Goal: Information Seeking & Learning: Learn about a topic

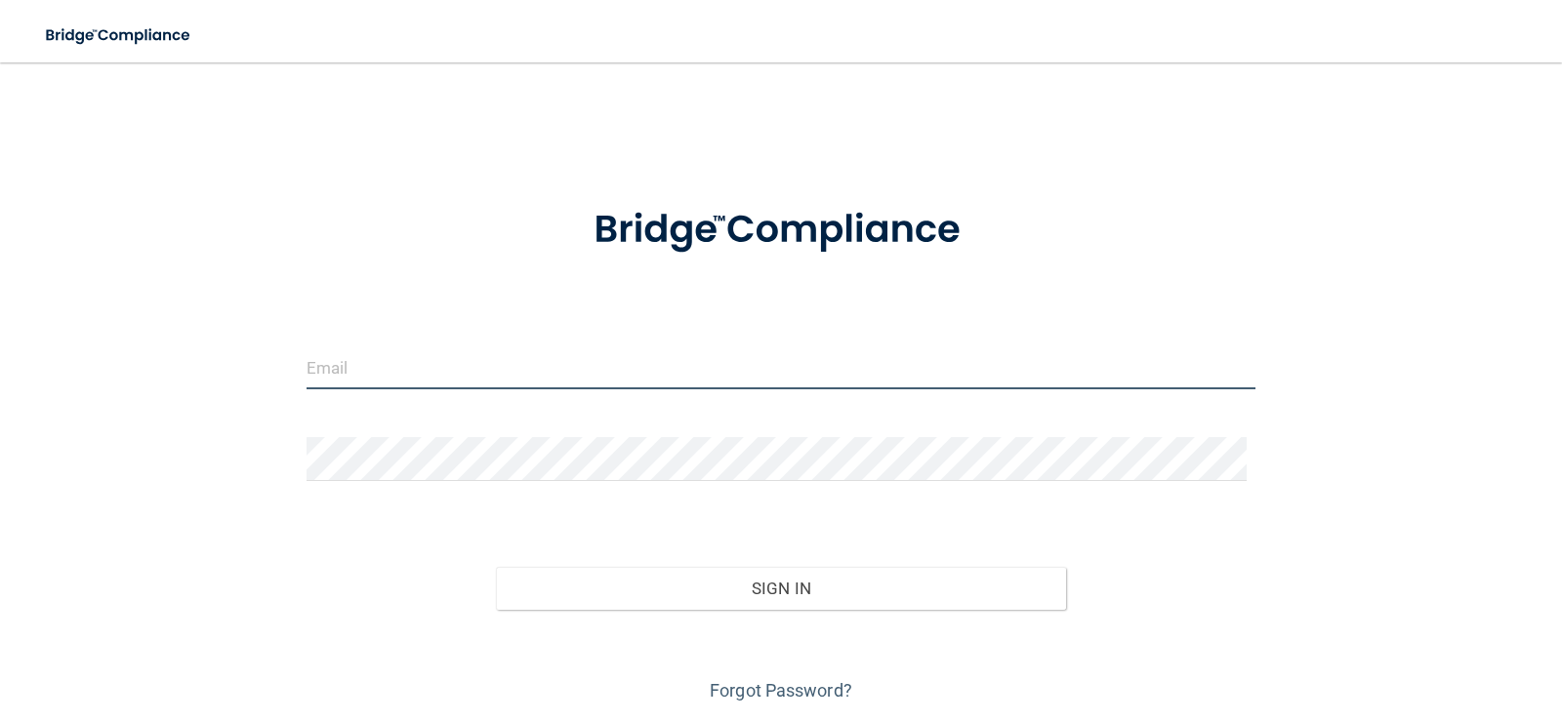
type input "denyse@rosneroms.com"
drag, startPoint x: 478, startPoint y: 371, endPoint x: 289, endPoint y: 391, distance: 190.5
click at [292, 391] on div "denyse@rosneroms.com" at bounding box center [781, 375] width 979 height 59
drag, startPoint x: 487, startPoint y: 363, endPoint x: 283, endPoint y: 422, distance: 212.3
click at [296, 413] on div "denyse@rosneroms.com Invalid email/password. You don't have permission to acces…" at bounding box center [781, 394] width 1484 height 625
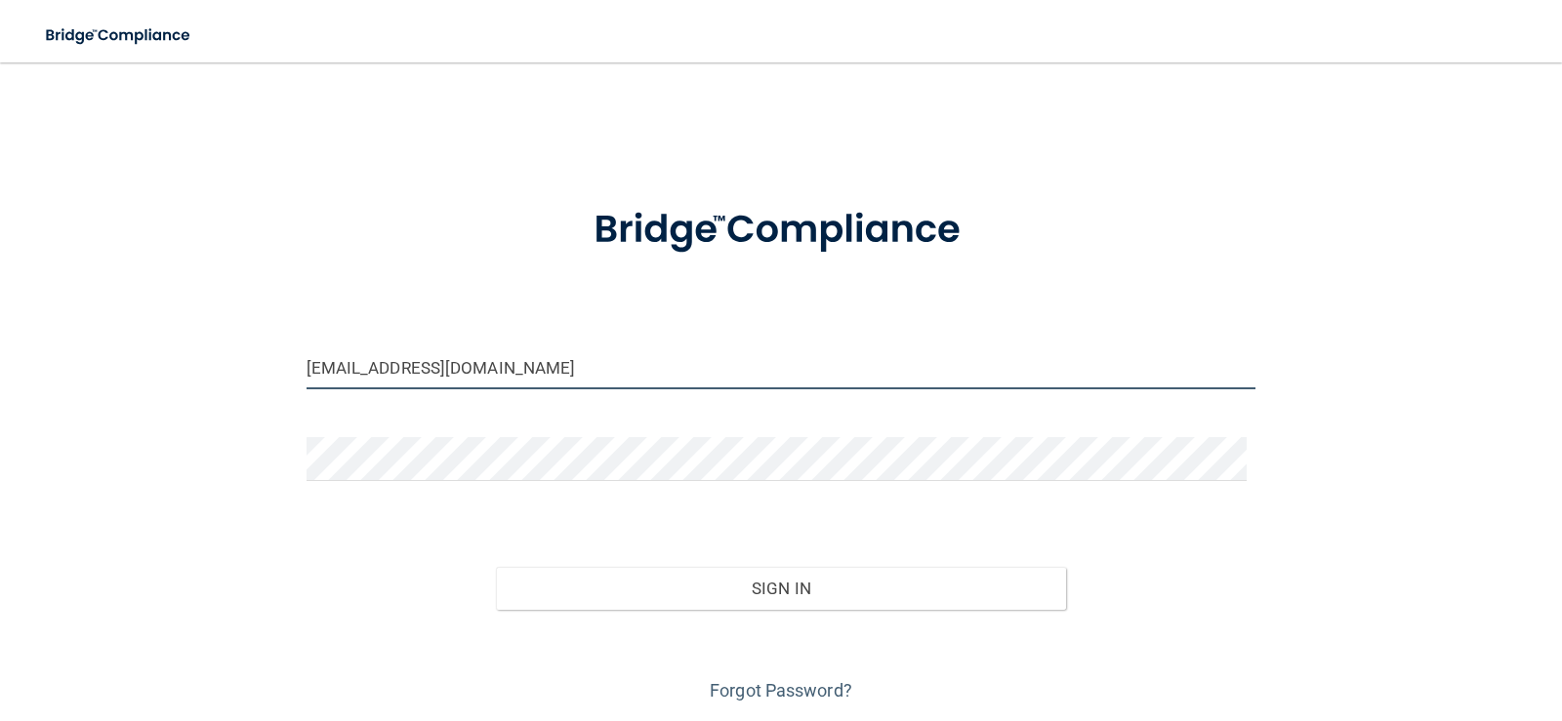
type input "[EMAIL_ADDRESS][DOMAIN_NAME]"
click at [496, 567] on button "Sign In" at bounding box center [781, 588] width 570 height 43
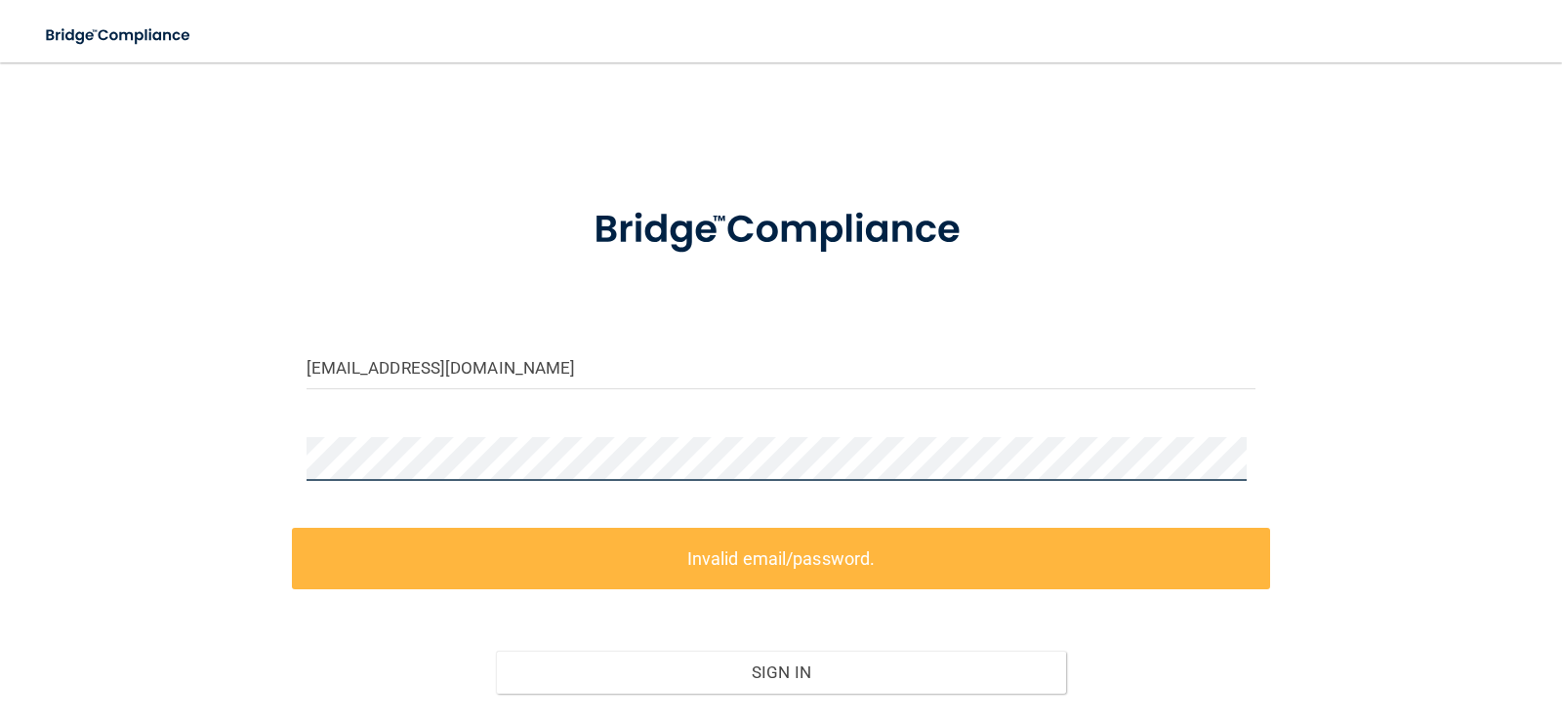
click at [233, 443] on div "dcsaszar08016@gmail.com Invalid email/password. You don't have permission to ac…" at bounding box center [781, 436] width 1484 height 709
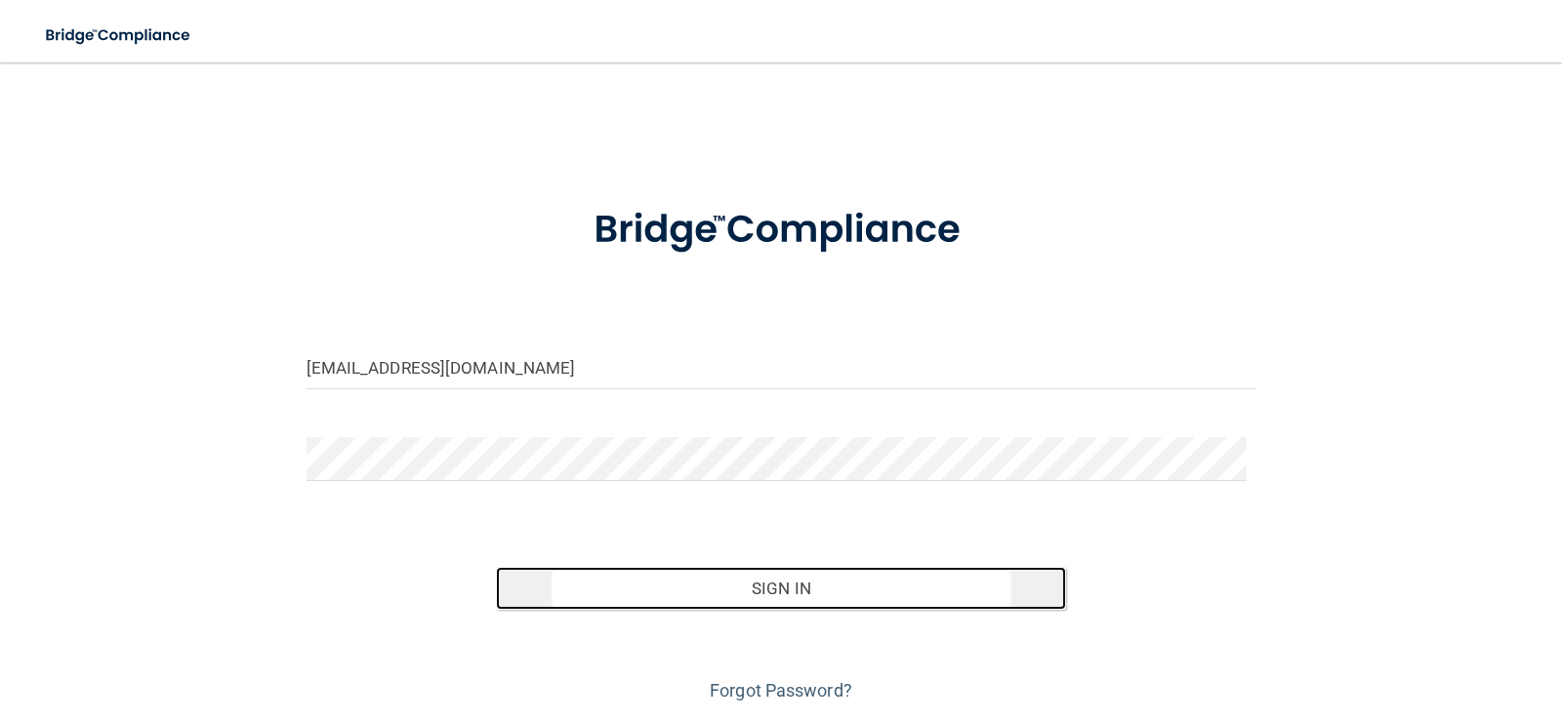
click at [788, 588] on button "Sign In" at bounding box center [781, 588] width 570 height 43
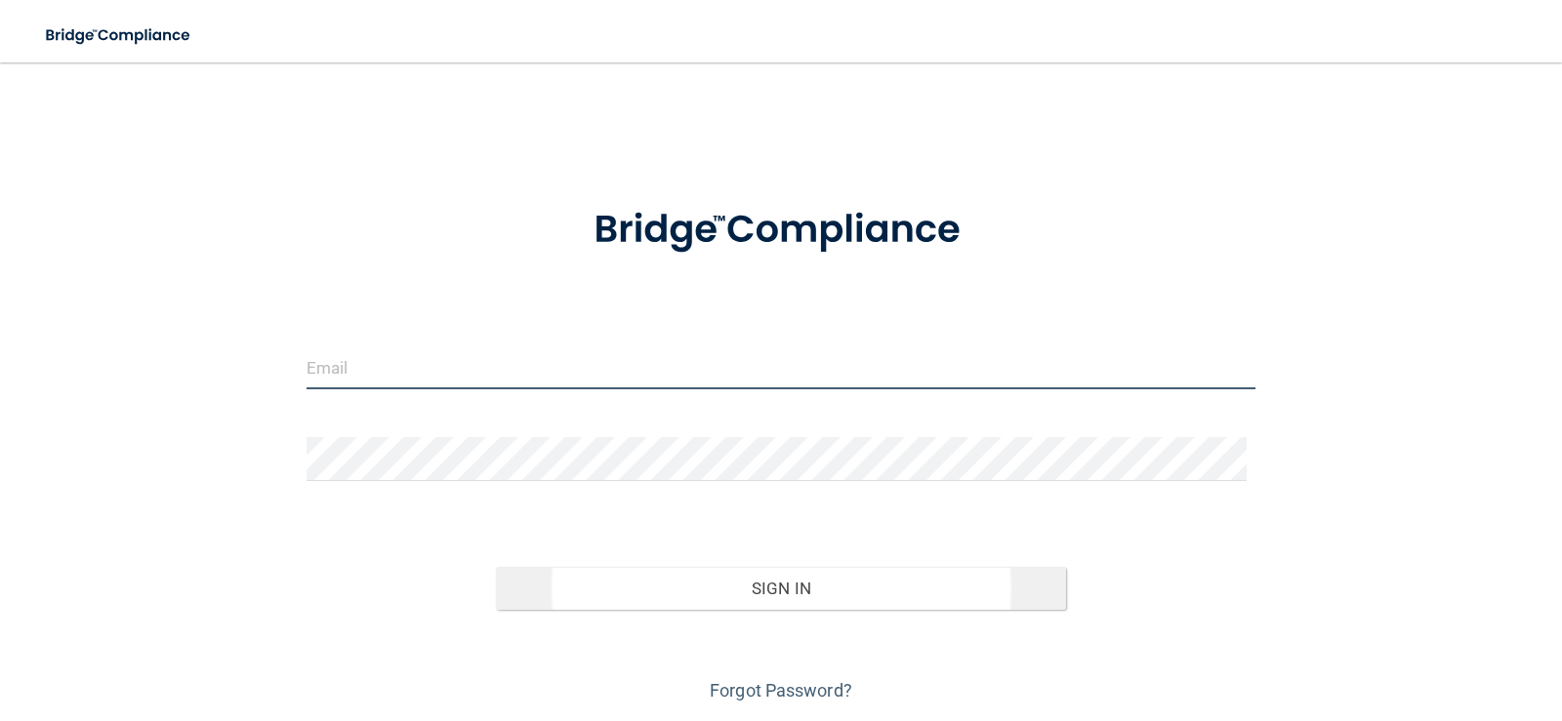
type input "[EMAIL_ADDRESS][DOMAIN_NAME]"
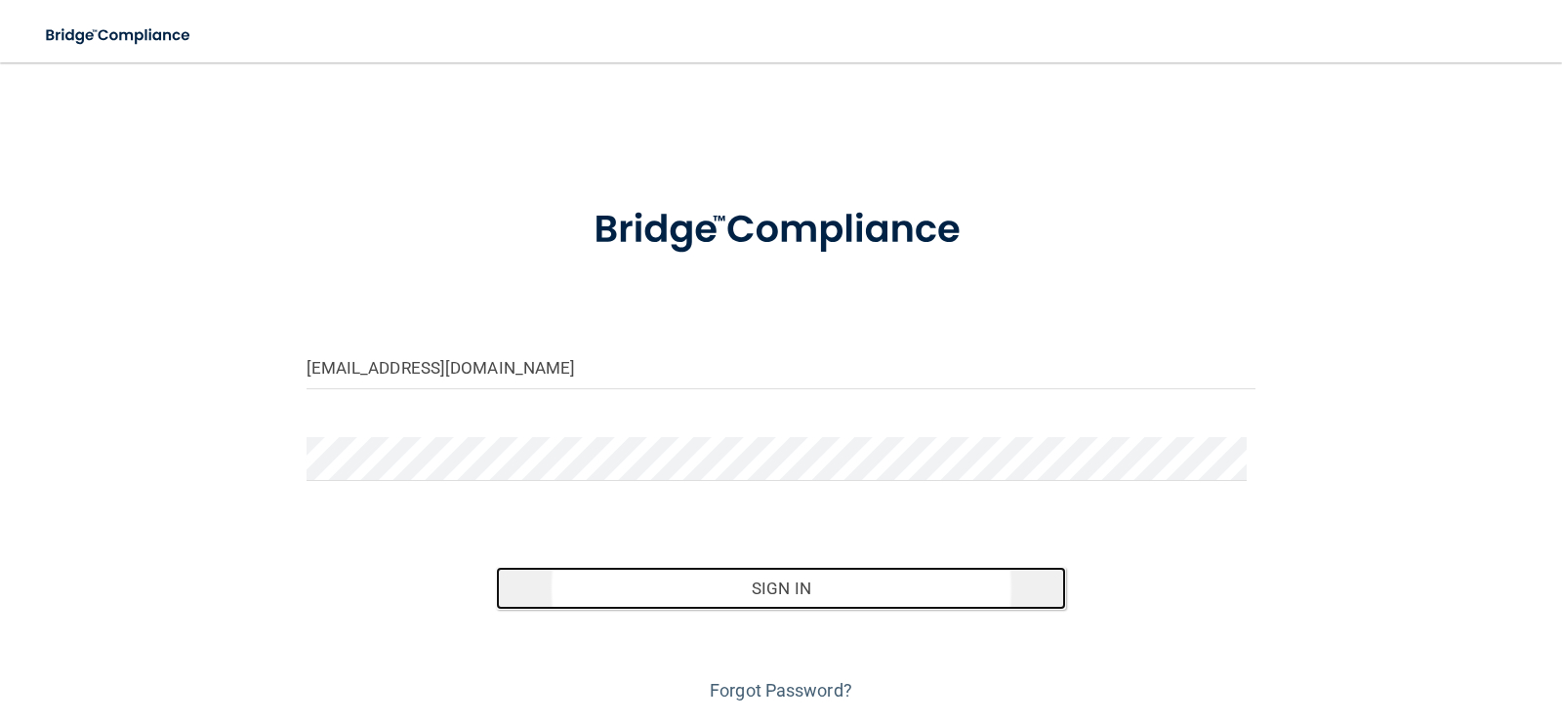
click at [738, 585] on button "Sign In" at bounding box center [781, 588] width 570 height 43
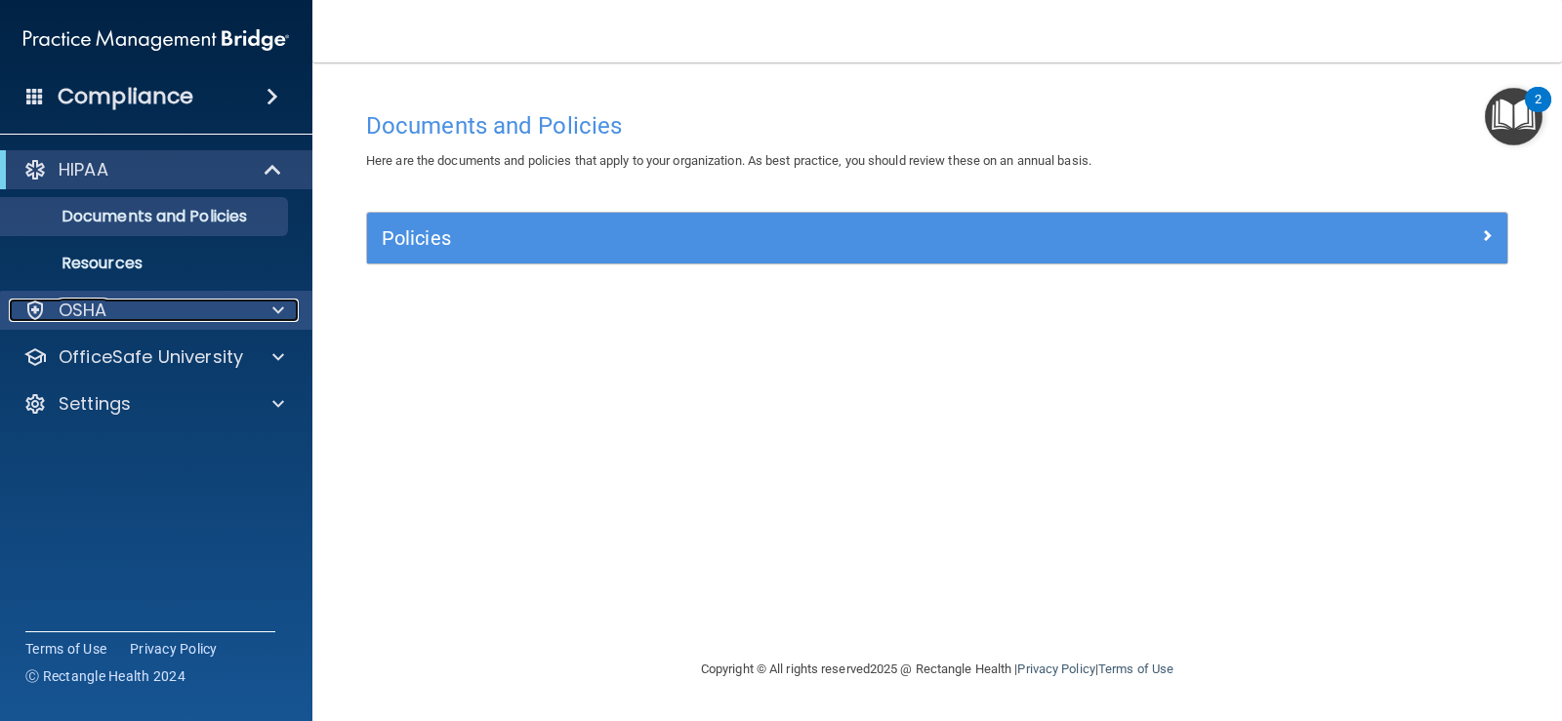
click at [270, 314] on div at bounding box center [275, 310] width 49 height 23
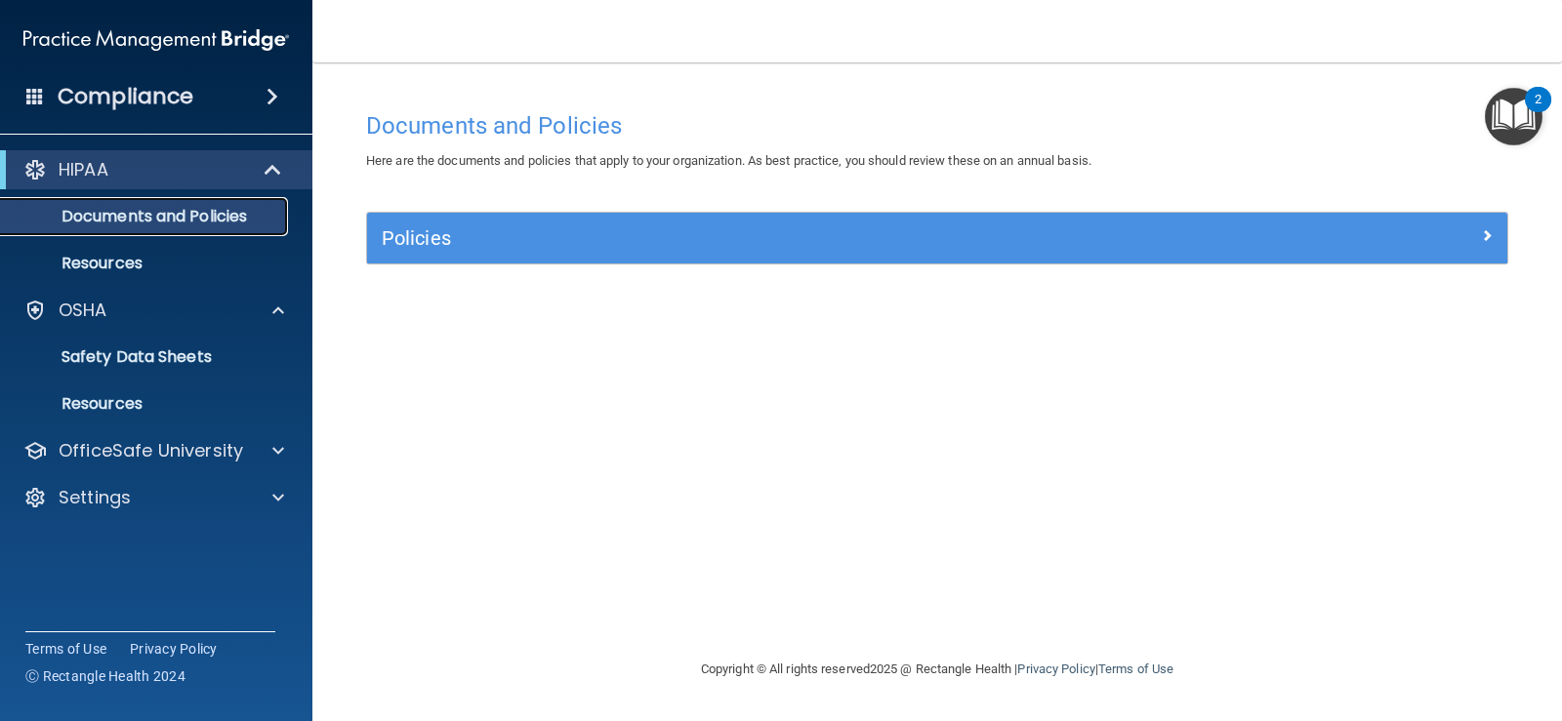
click at [260, 211] on p "Documents and Policies" at bounding box center [146, 217] width 266 height 20
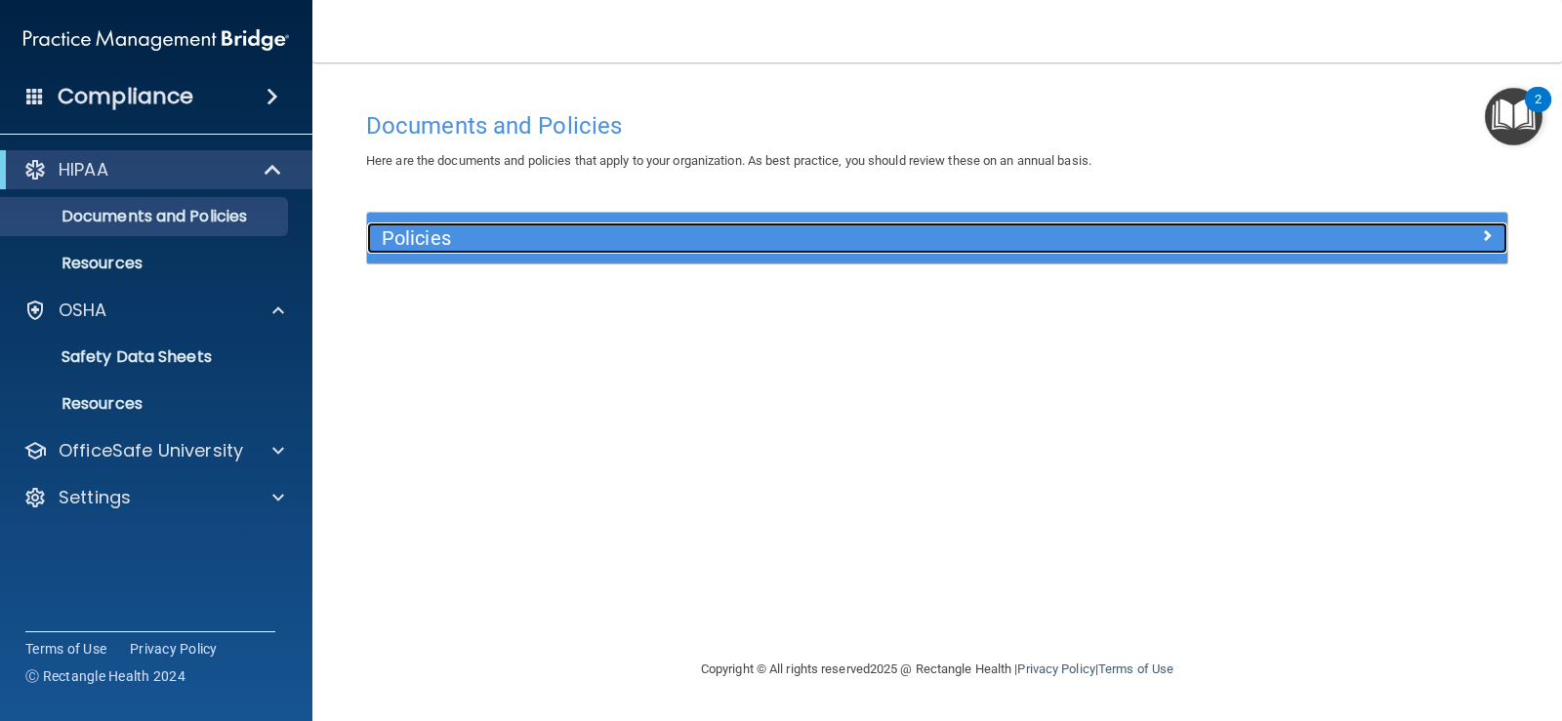
click at [1497, 239] on div at bounding box center [1364, 234] width 285 height 23
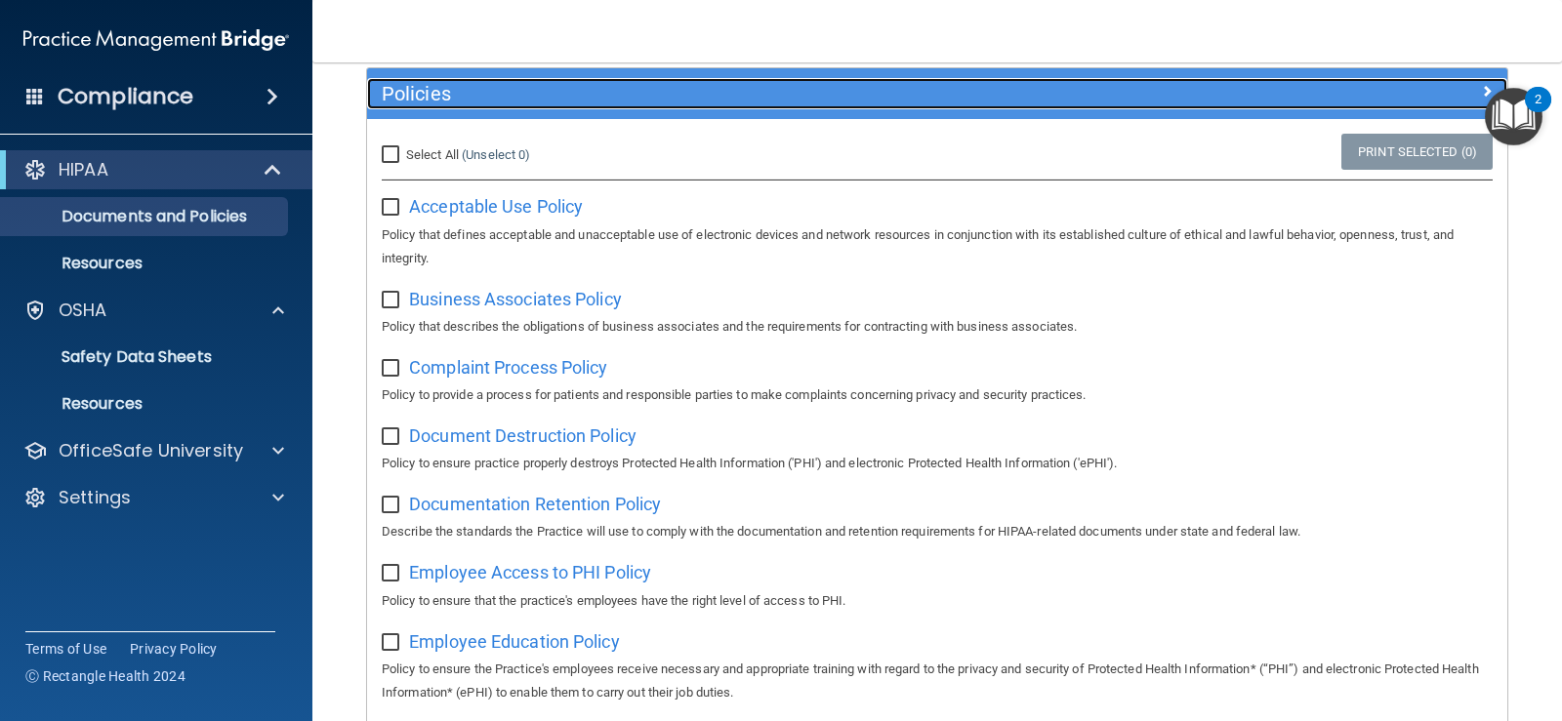
scroll to position [98, 0]
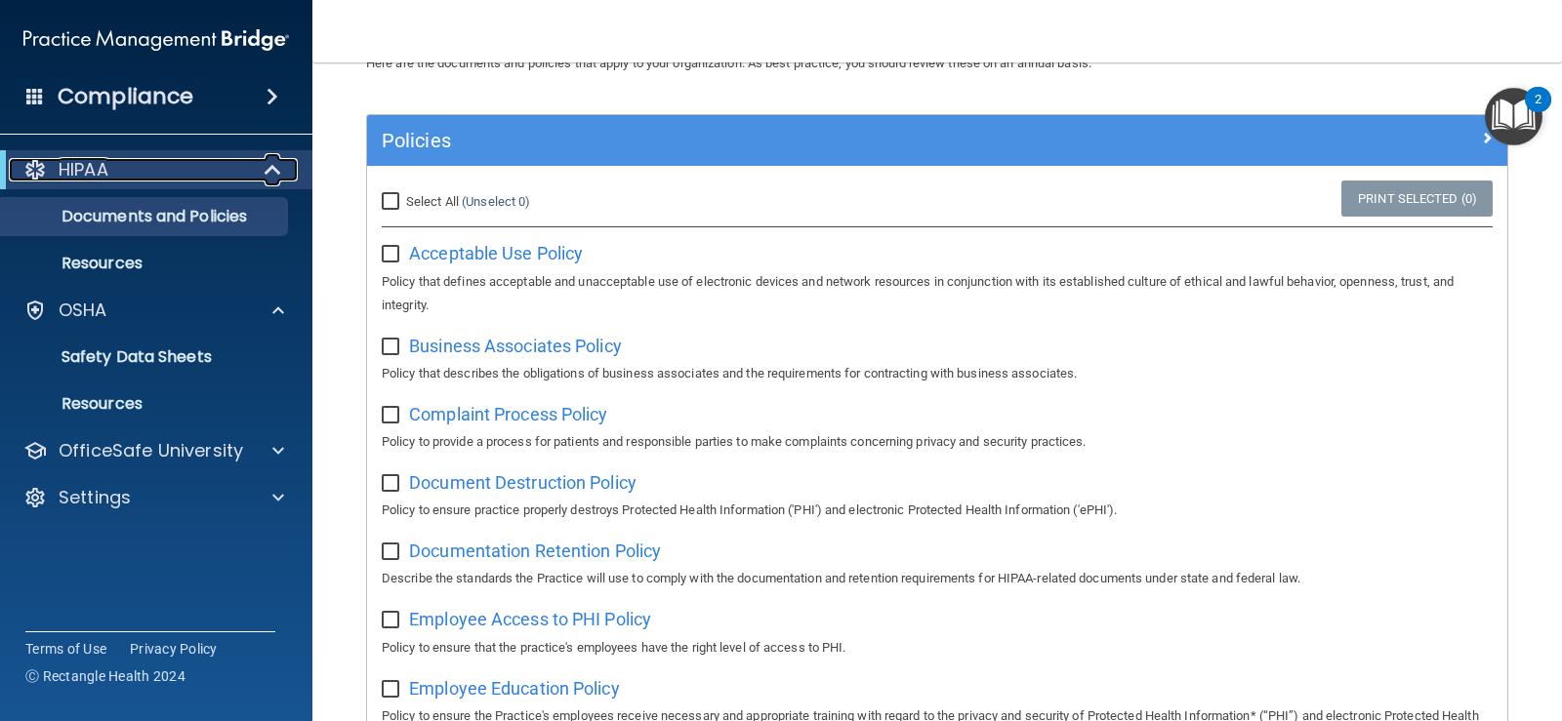
click at [271, 173] on span at bounding box center [274, 169] width 17 height 23
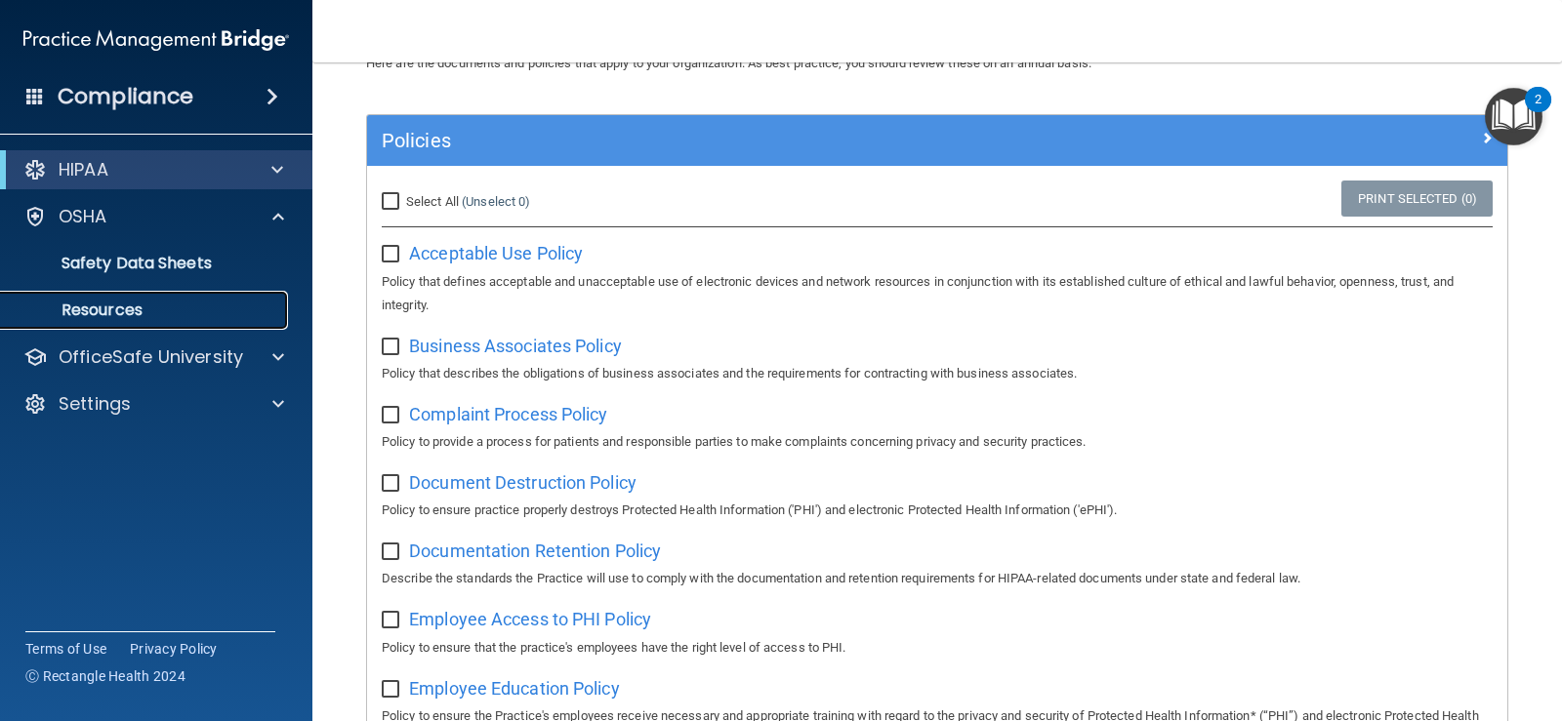
click at [153, 302] on p "Resources" at bounding box center [146, 311] width 266 height 20
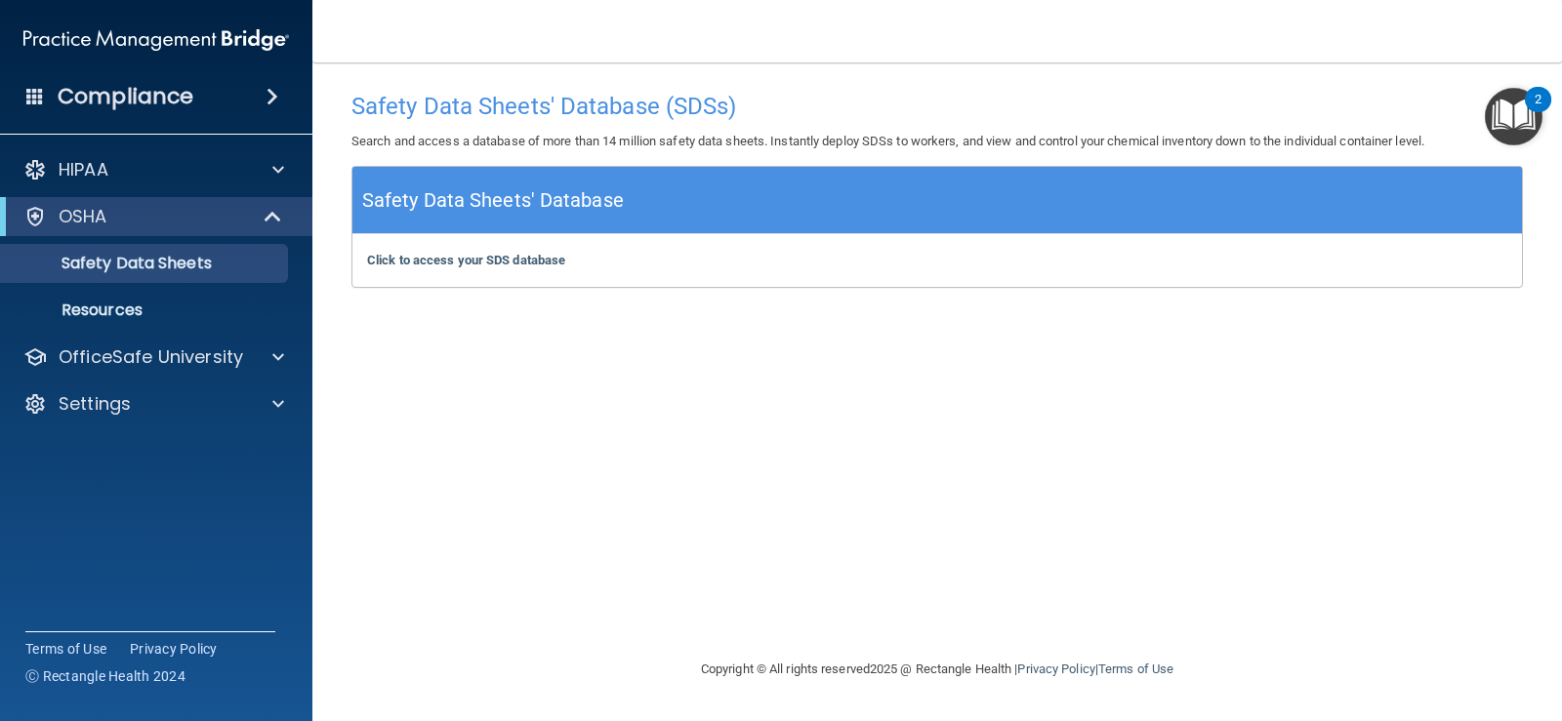
click at [34, 95] on span at bounding box center [35, 96] width 18 height 18
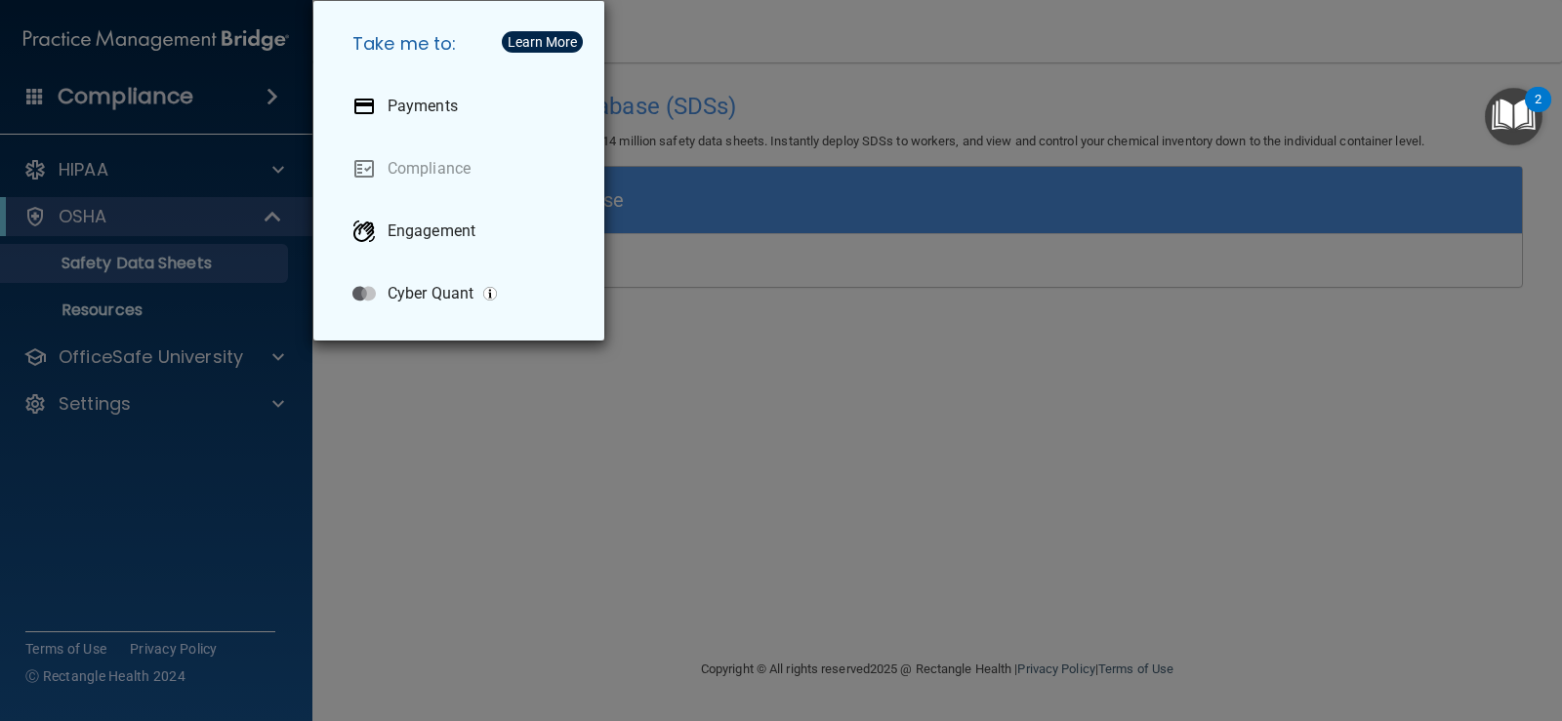
click at [247, 318] on div "Take me to: Payments Compliance Engagement Cyber Quant" at bounding box center [781, 360] width 1562 height 721
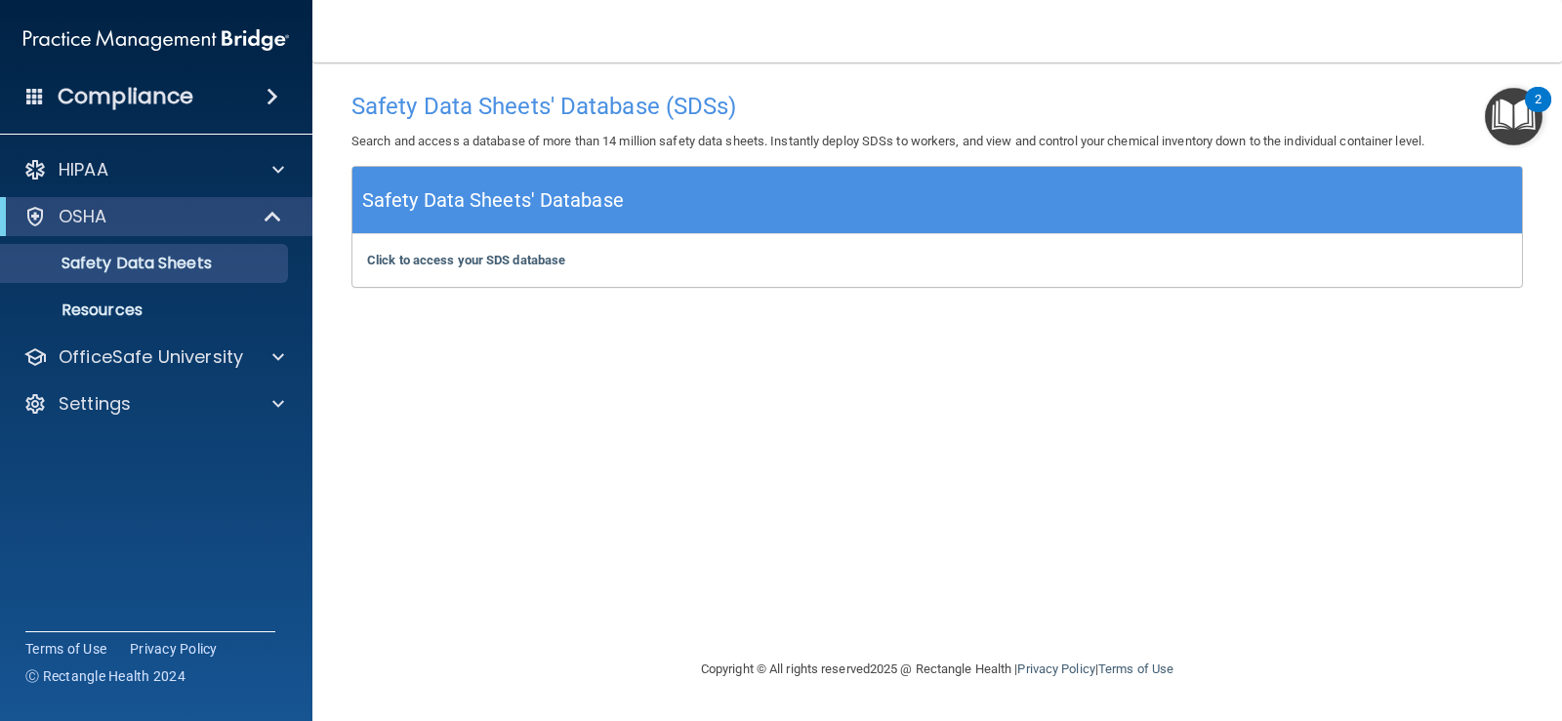
click at [1525, 116] on img "Open Resource Center, 2 new notifications" at bounding box center [1514, 117] width 58 height 58
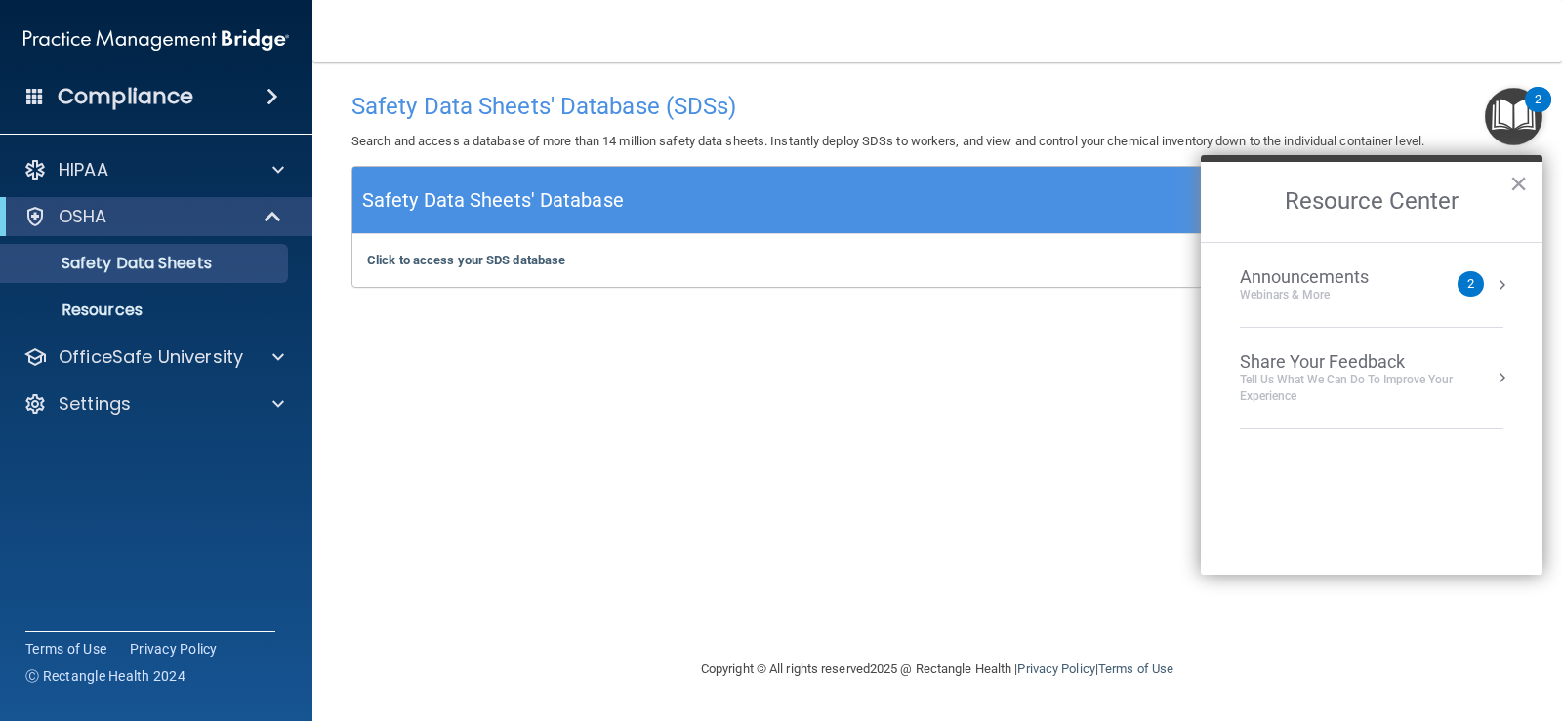
drag, startPoint x: 916, startPoint y: 296, endPoint x: 905, endPoint y: 307, distance: 15.9
click at [915, 302] on div "Safety Data Sheets' Database (SDSs) Search and access a database of more than 1…" at bounding box center [936, 360] width 1171 height 556
click at [1419, 65] on main "Safety Data Sheets' Database (SDSs) Search and access a database of more than 1…" at bounding box center [937, 391] width 1250 height 659
click at [1520, 111] on img "Open Resource Center, 2 new notifications" at bounding box center [1514, 117] width 58 height 58
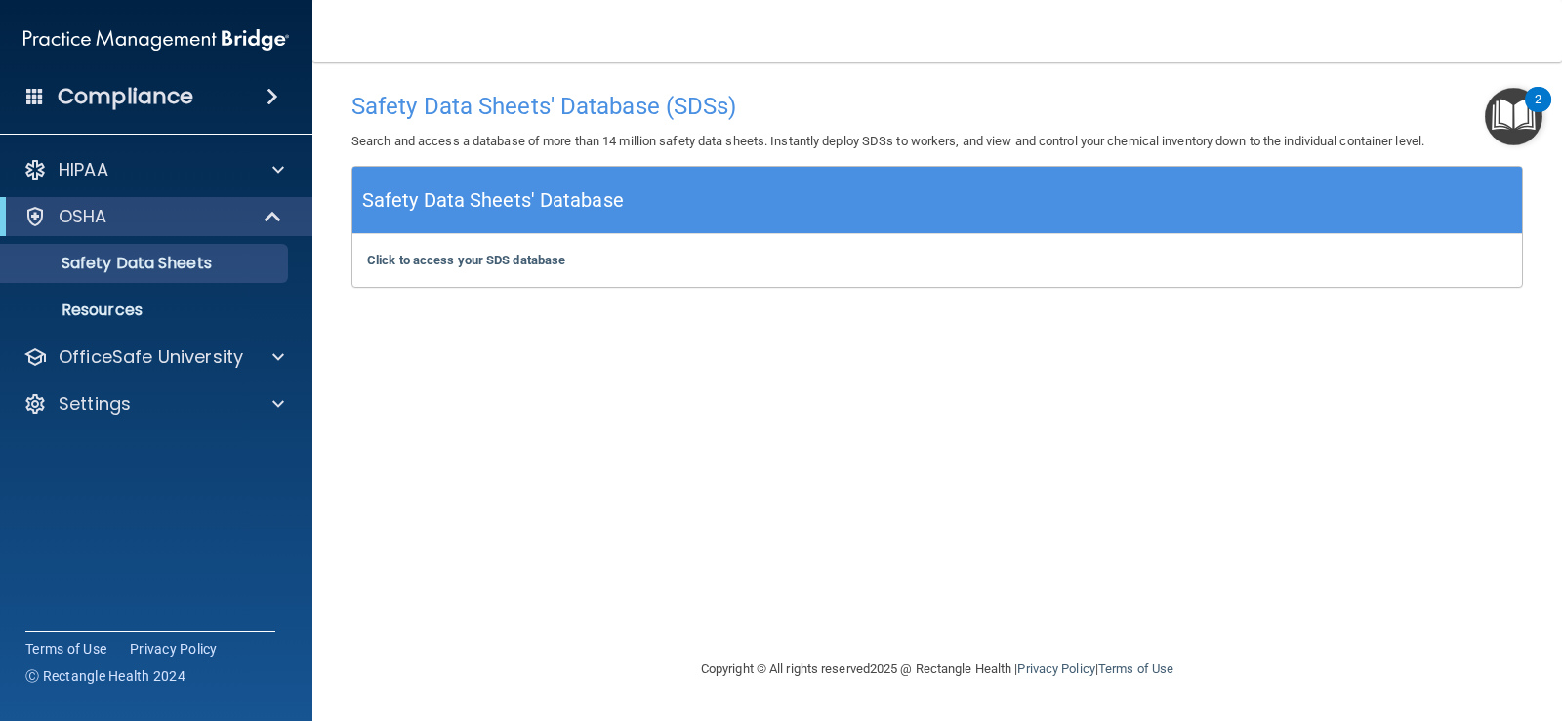
drag, startPoint x: 445, startPoint y: 411, endPoint x: 430, endPoint y: 358, distance: 54.7
click at [430, 358] on div "Safety Data Sheets' Database (SDSs) Search and access a database of more than 1…" at bounding box center [936, 360] width 1171 height 556
click at [404, 260] on b "Click to access your SDS database" at bounding box center [466, 260] width 198 height 15
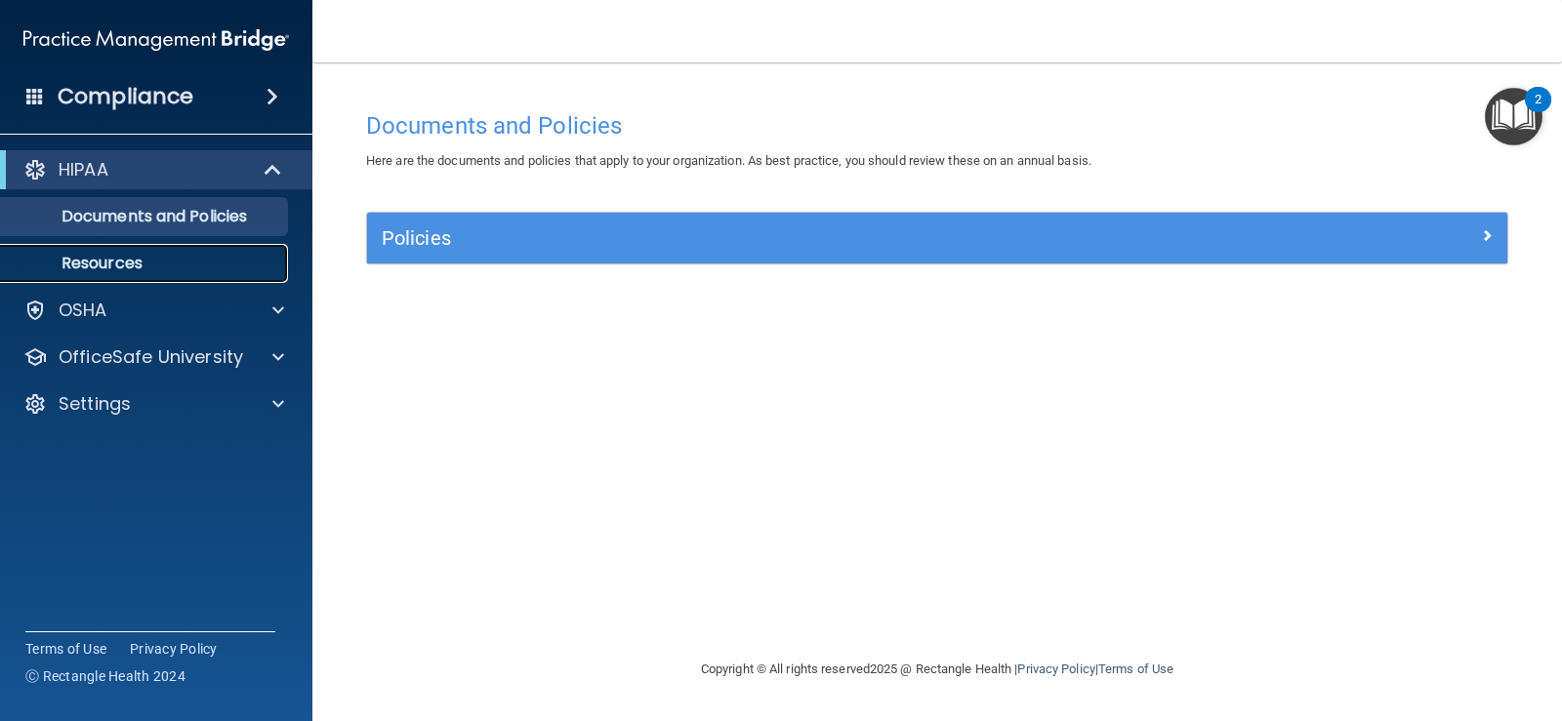
click at [218, 252] on link "Resources" at bounding box center [133, 263] width 307 height 39
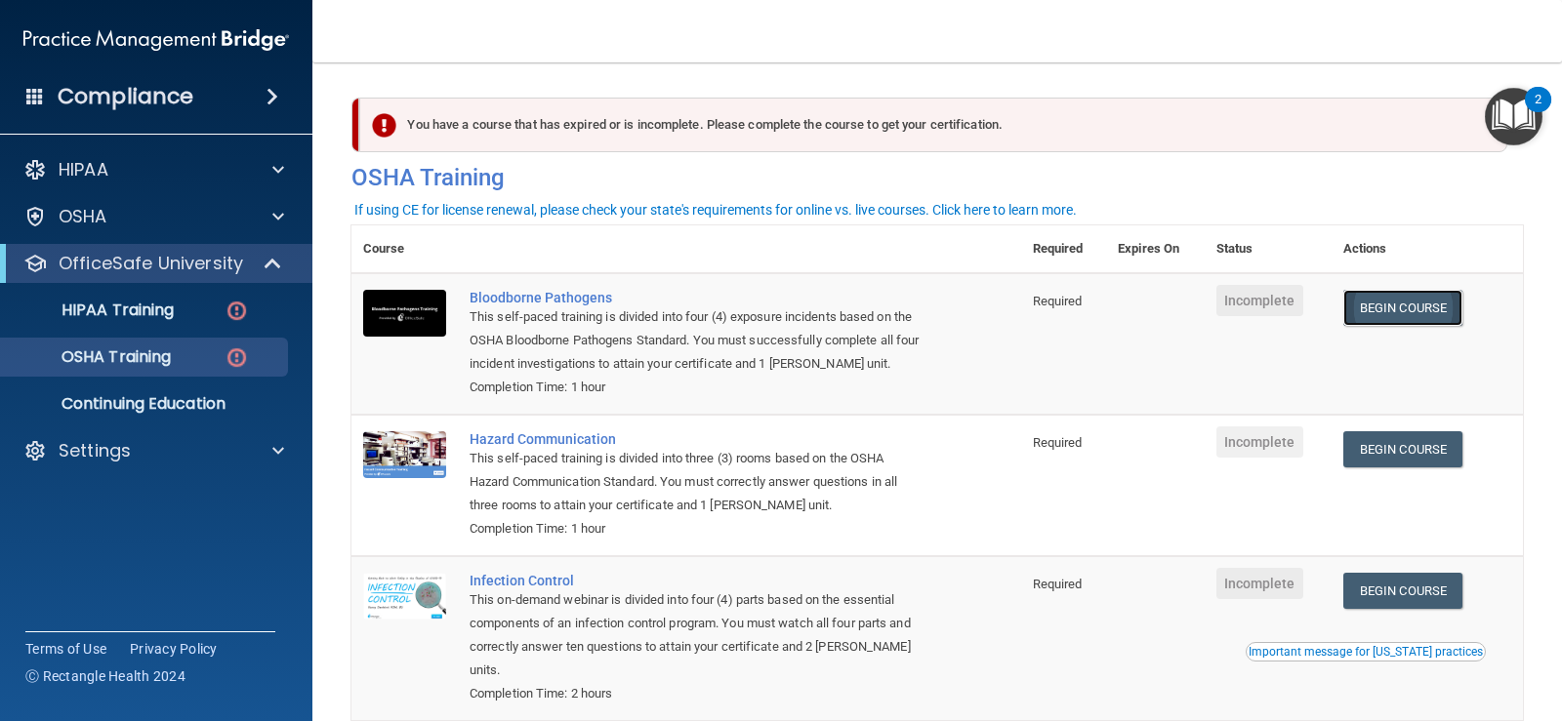
click at [1409, 308] on link "Begin Course" at bounding box center [1402, 308] width 119 height 36
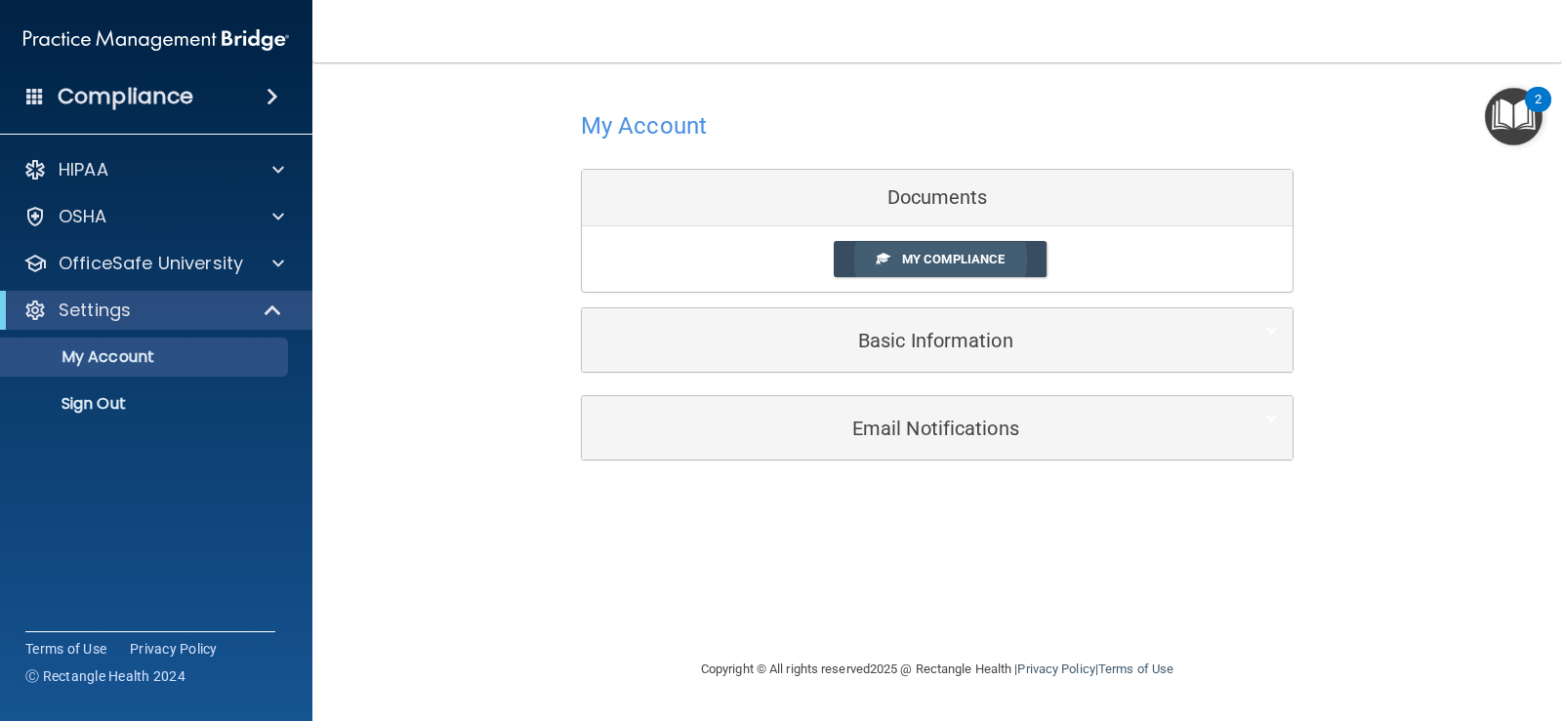
click at [954, 253] on span "My Compliance" at bounding box center [953, 259] width 102 height 15
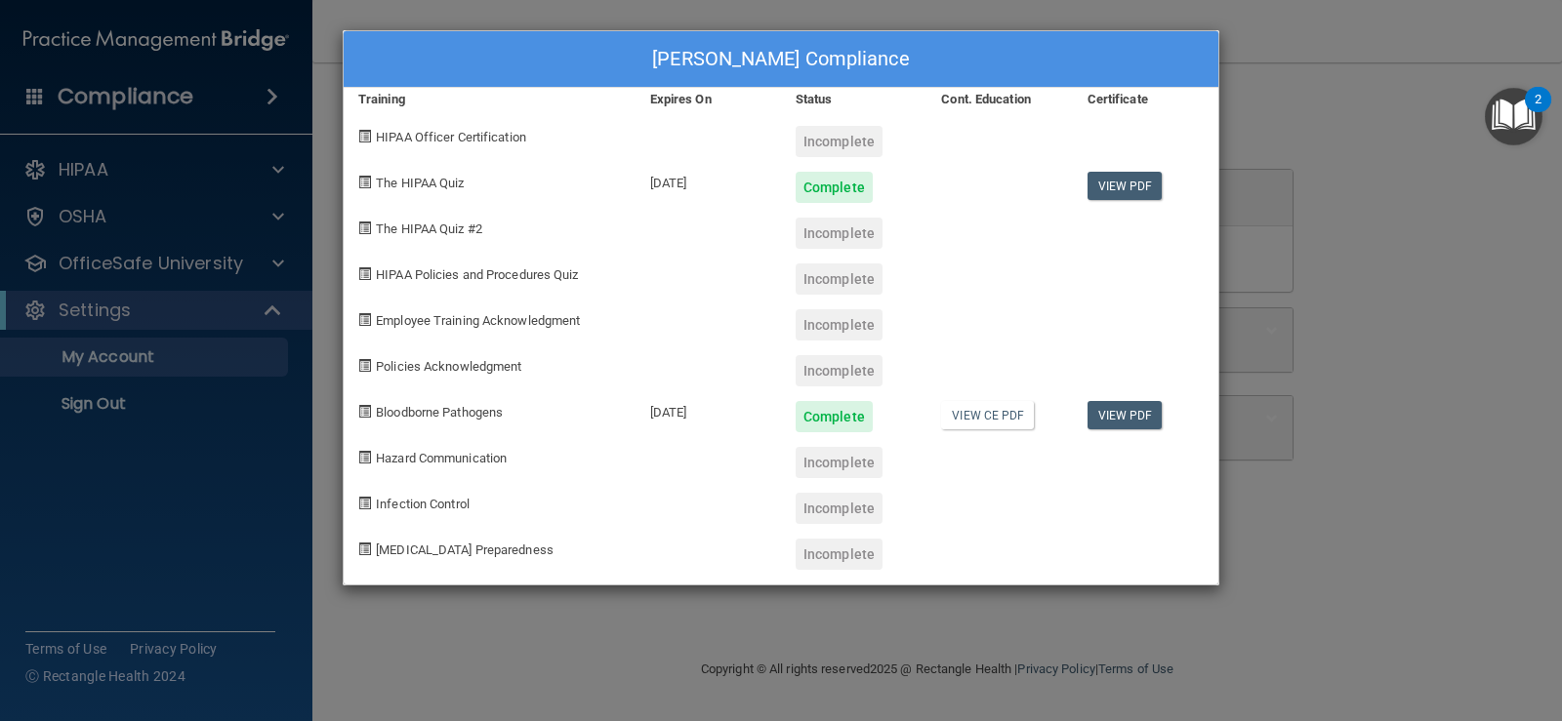
click at [839, 138] on div "Incomplete" at bounding box center [839, 141] width 87 height 31
click at [1122, 416] on link "View PDF" at bounding box center [1124, 415] width 75 height 28
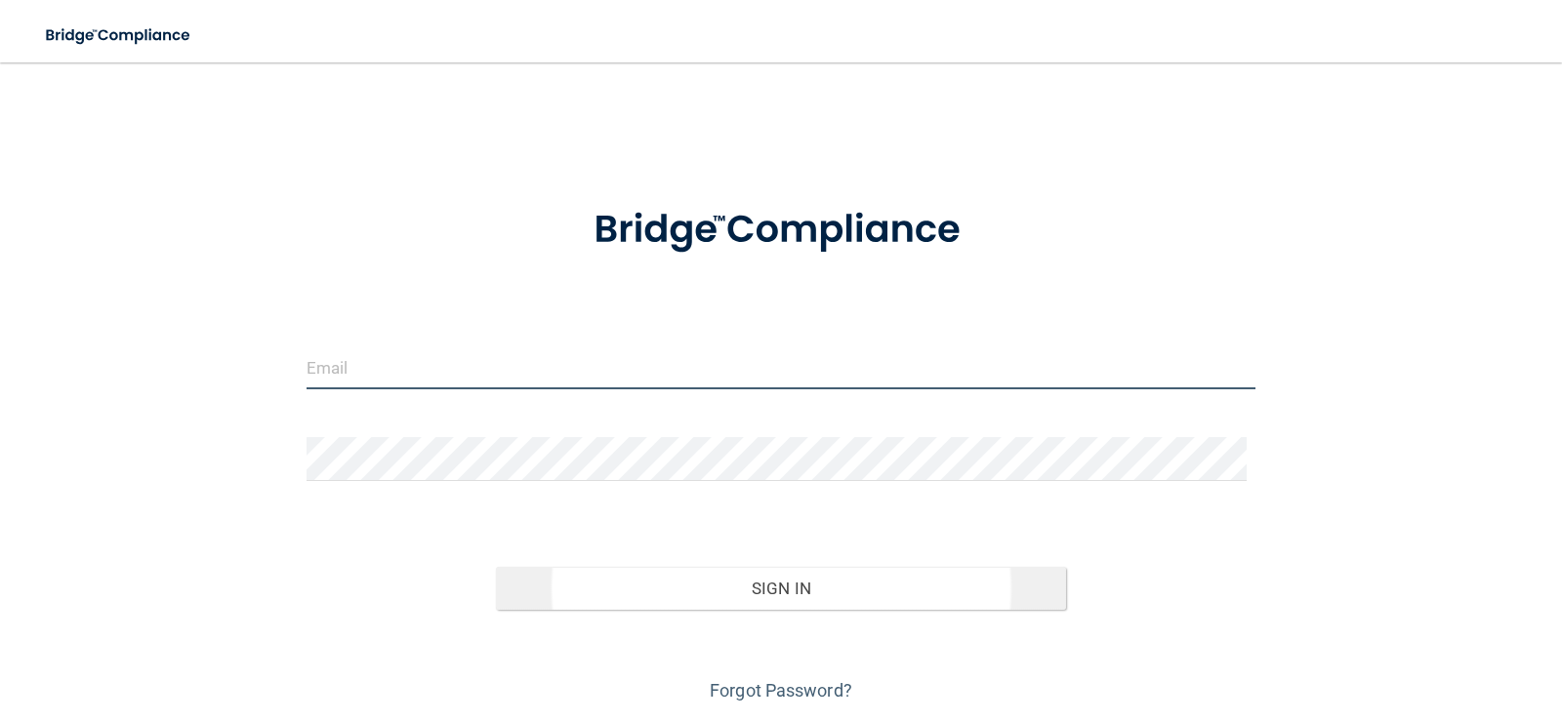
type input "[EMAIL_ADDRESS][DOMAIN_NAME]"
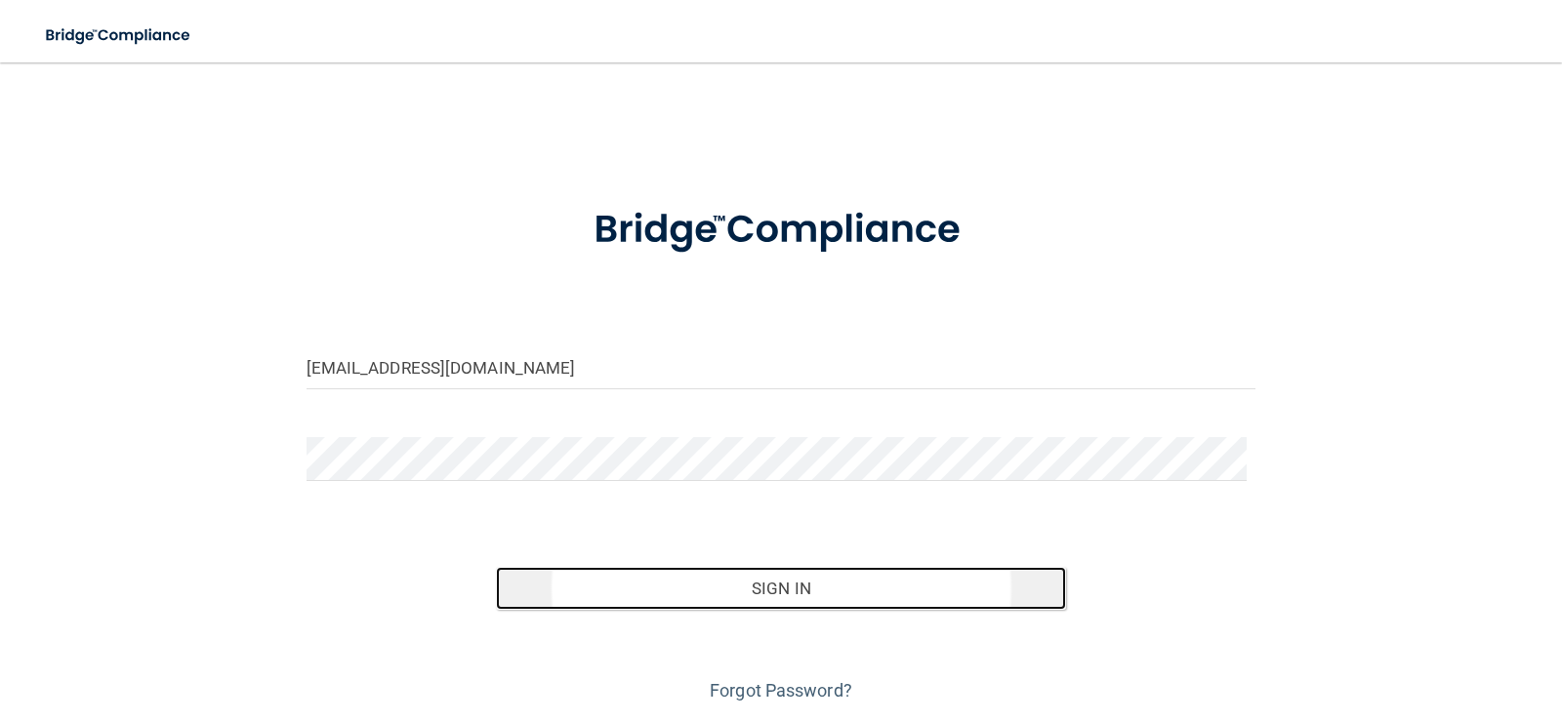
click at [791, 584] on button "Sign In" at bounding box center [781, 588] width 570 height 43
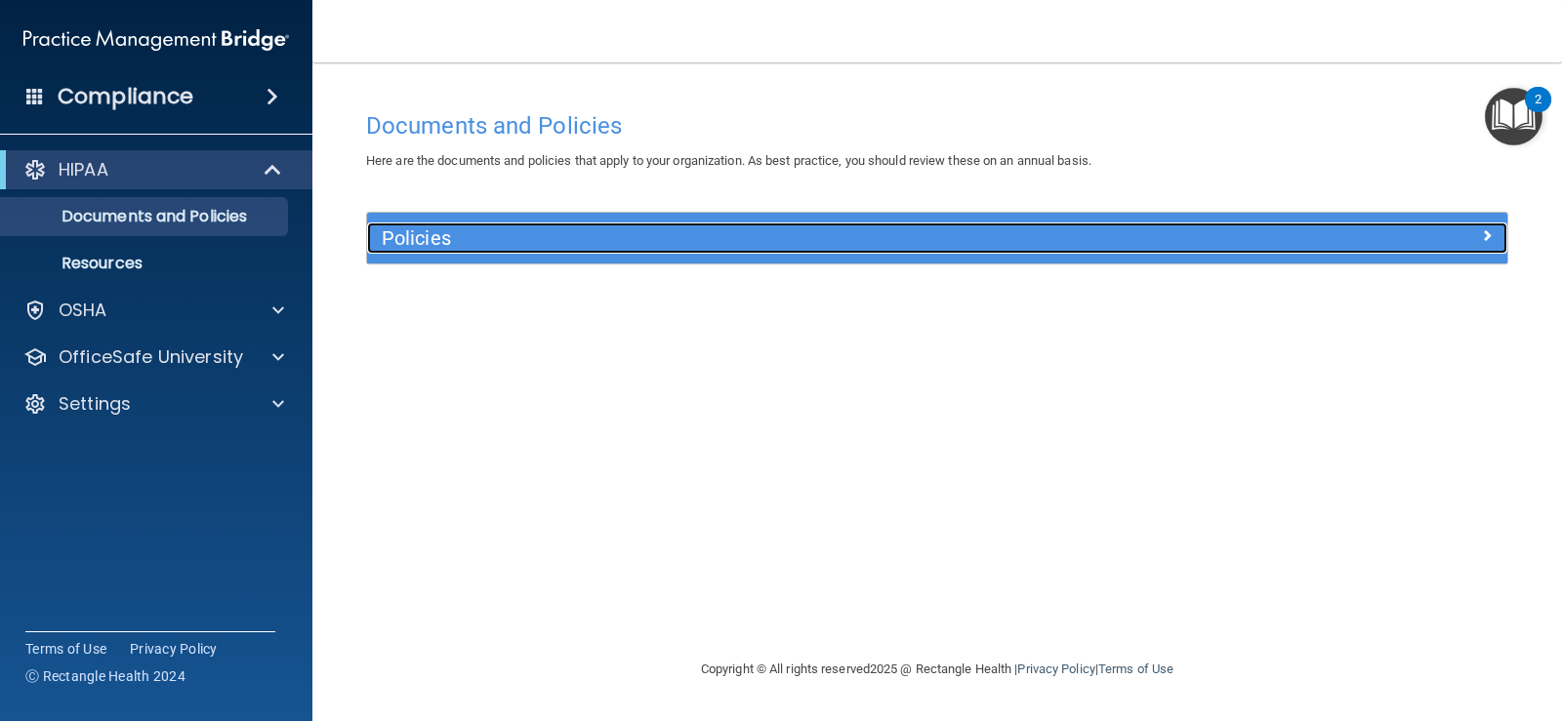
click at [1483, 228] on span at bounding box center [1487, 235] width 12 height 23
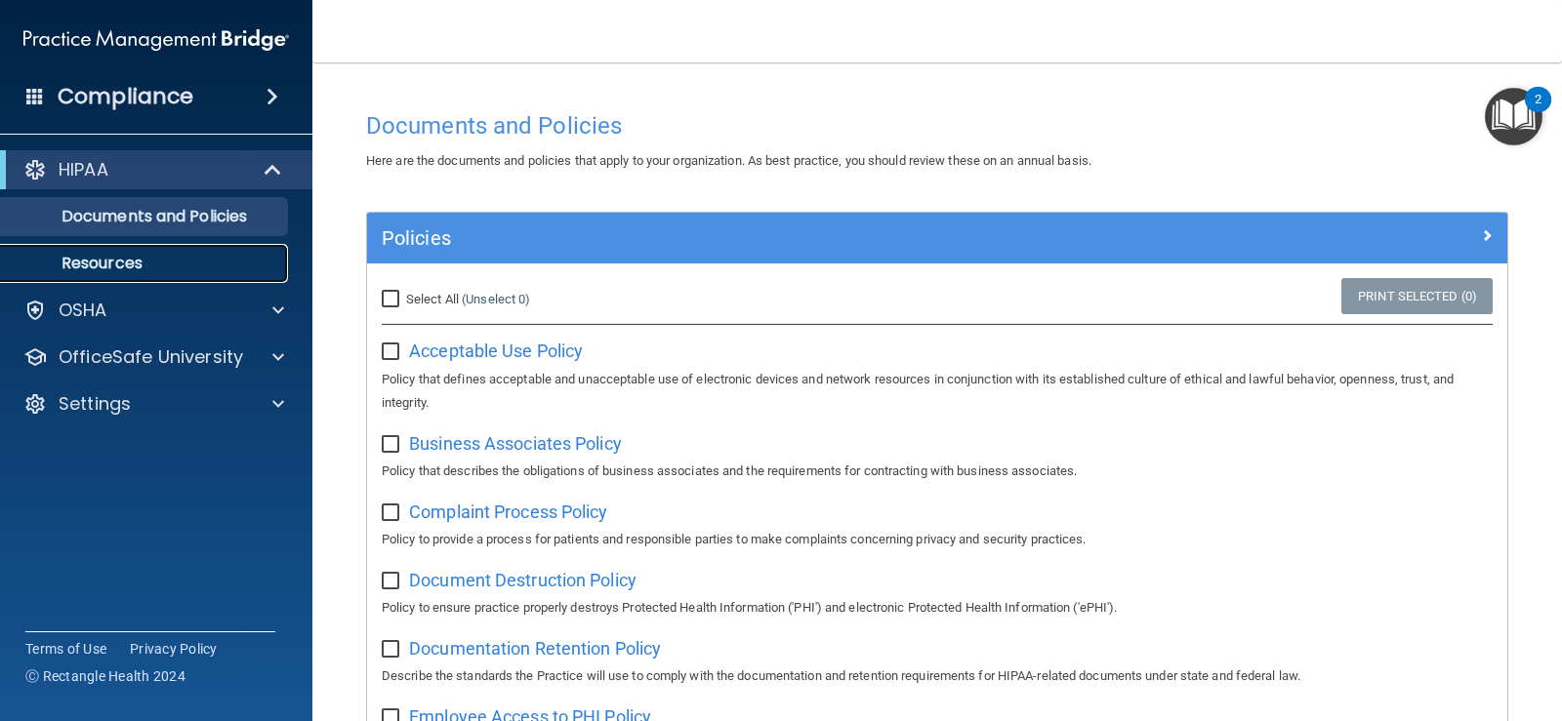
click at [192, 262] on p "Resources" at bounding box center [146, 264] width 266 height 20
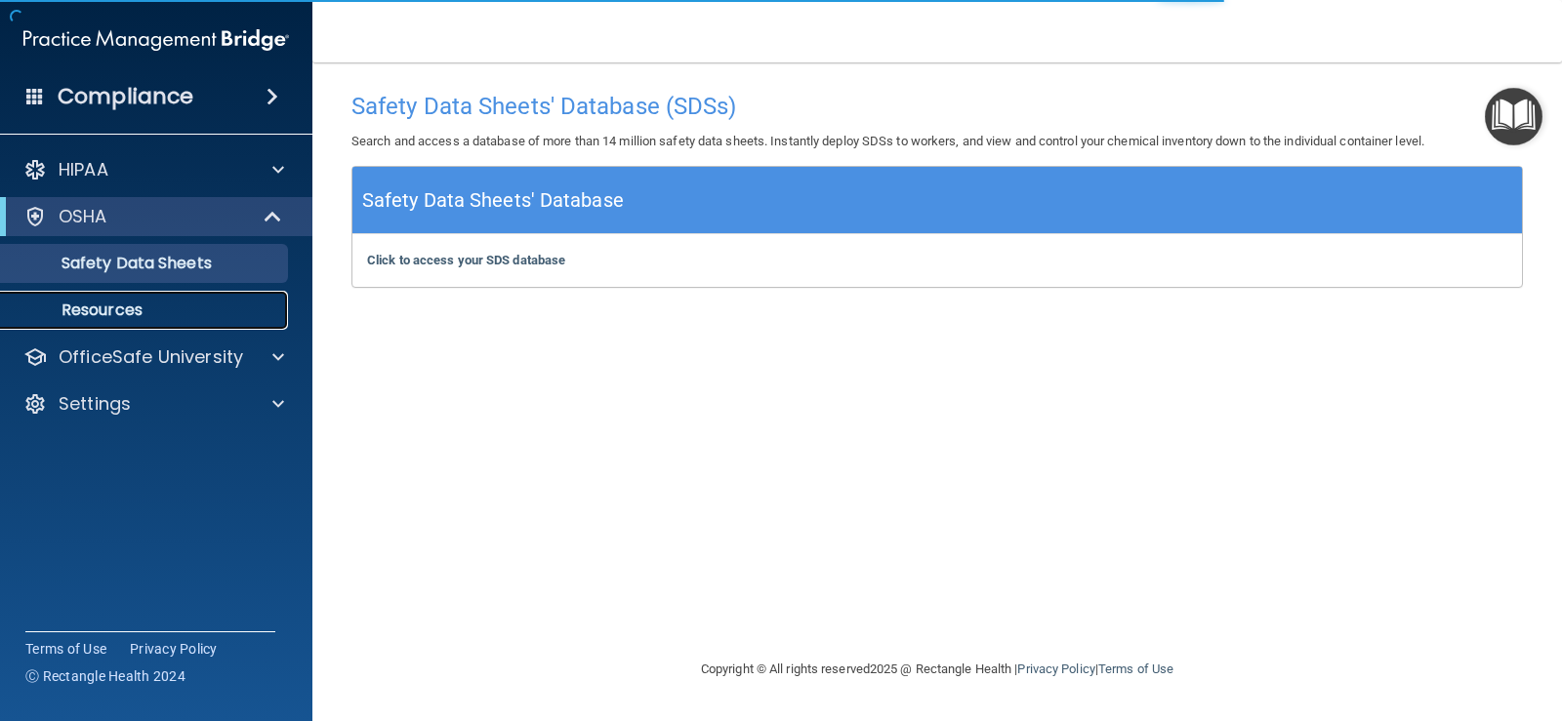
click at [142, 313] on p "Resources" at bounding box center [146, 311] width 266 height 20
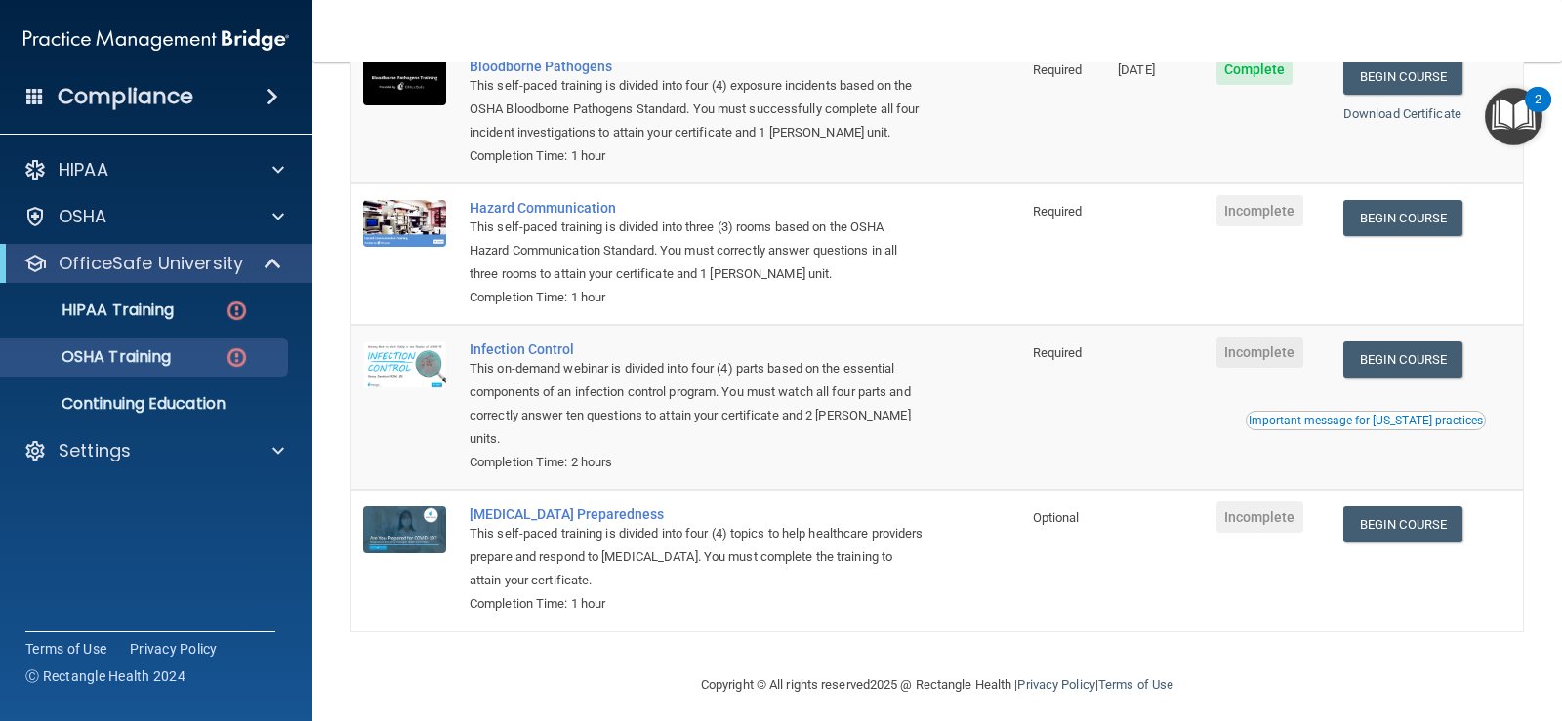
scroll to position [247, 0]
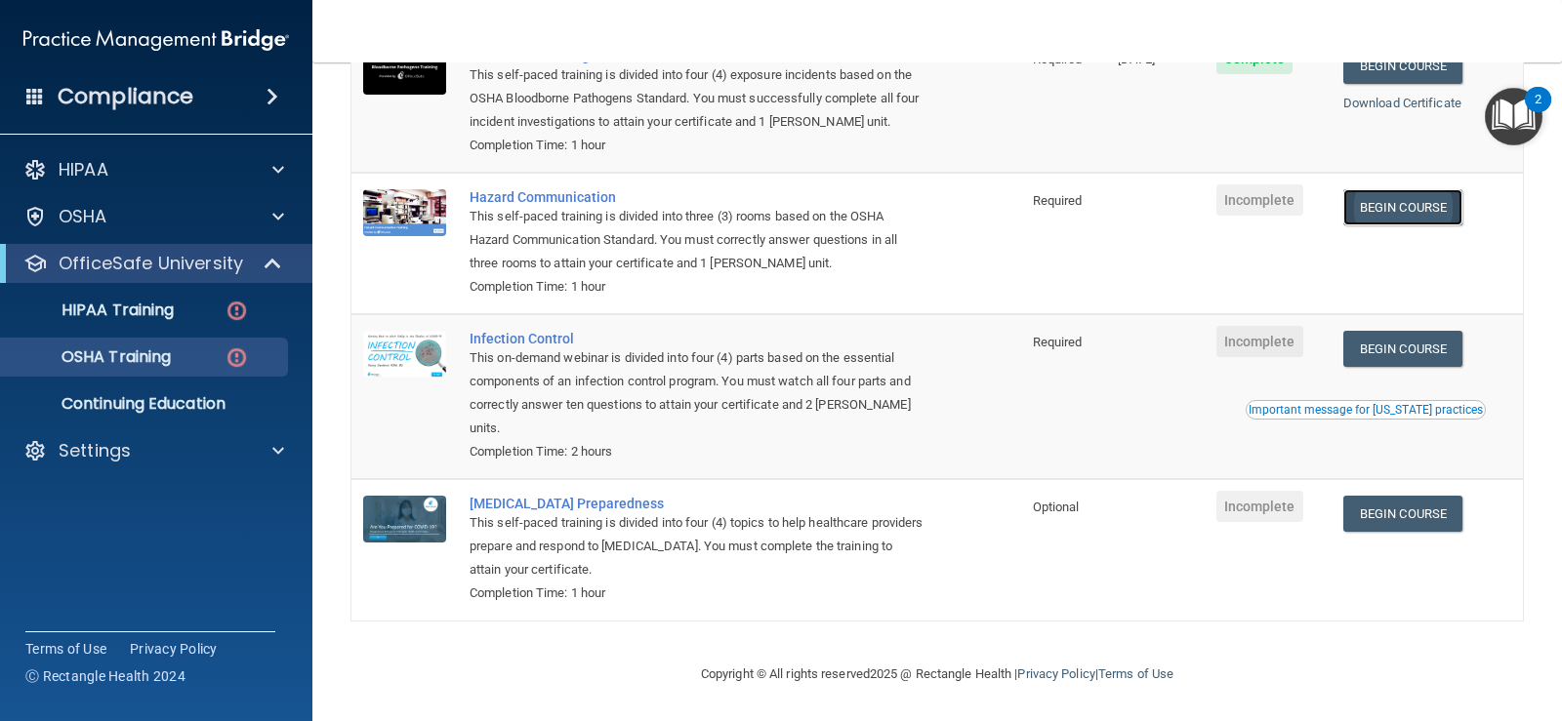
click at [1400, 205] on link "Begin Course" at bounding box center [1402, 207] width 119 height 36
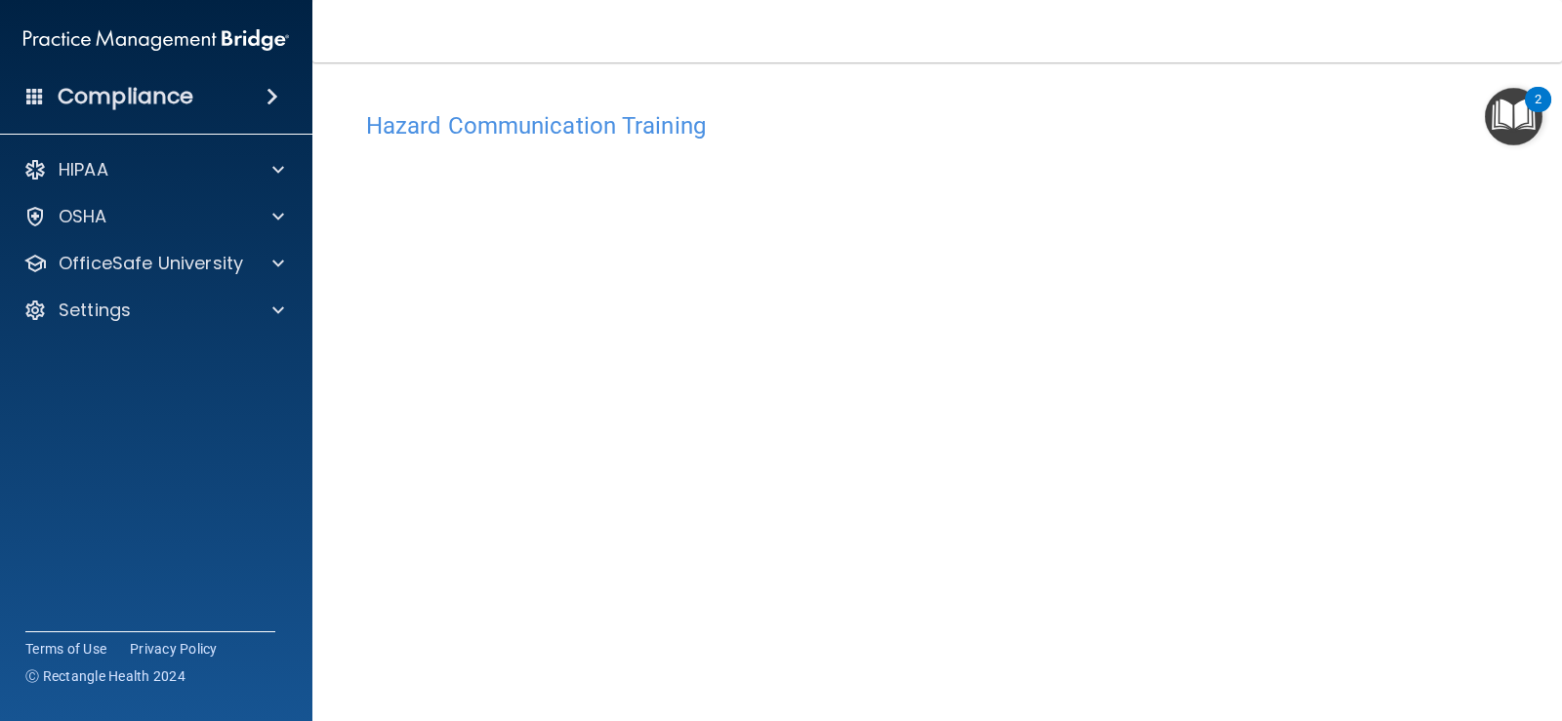
scroll to position [13, 0]
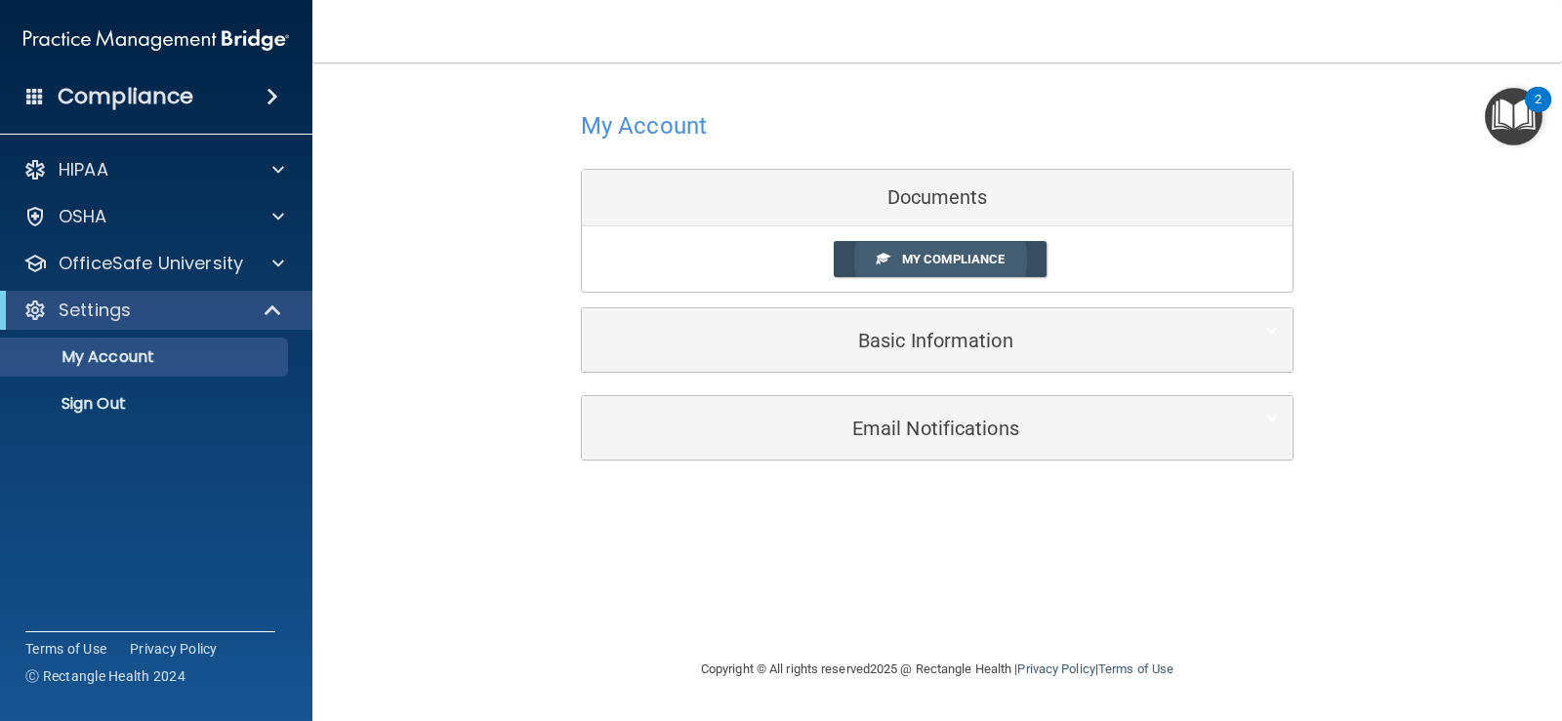
click at [953, 255] on span "My Compliance" at bounding box center [953, 259] width 102 height 15
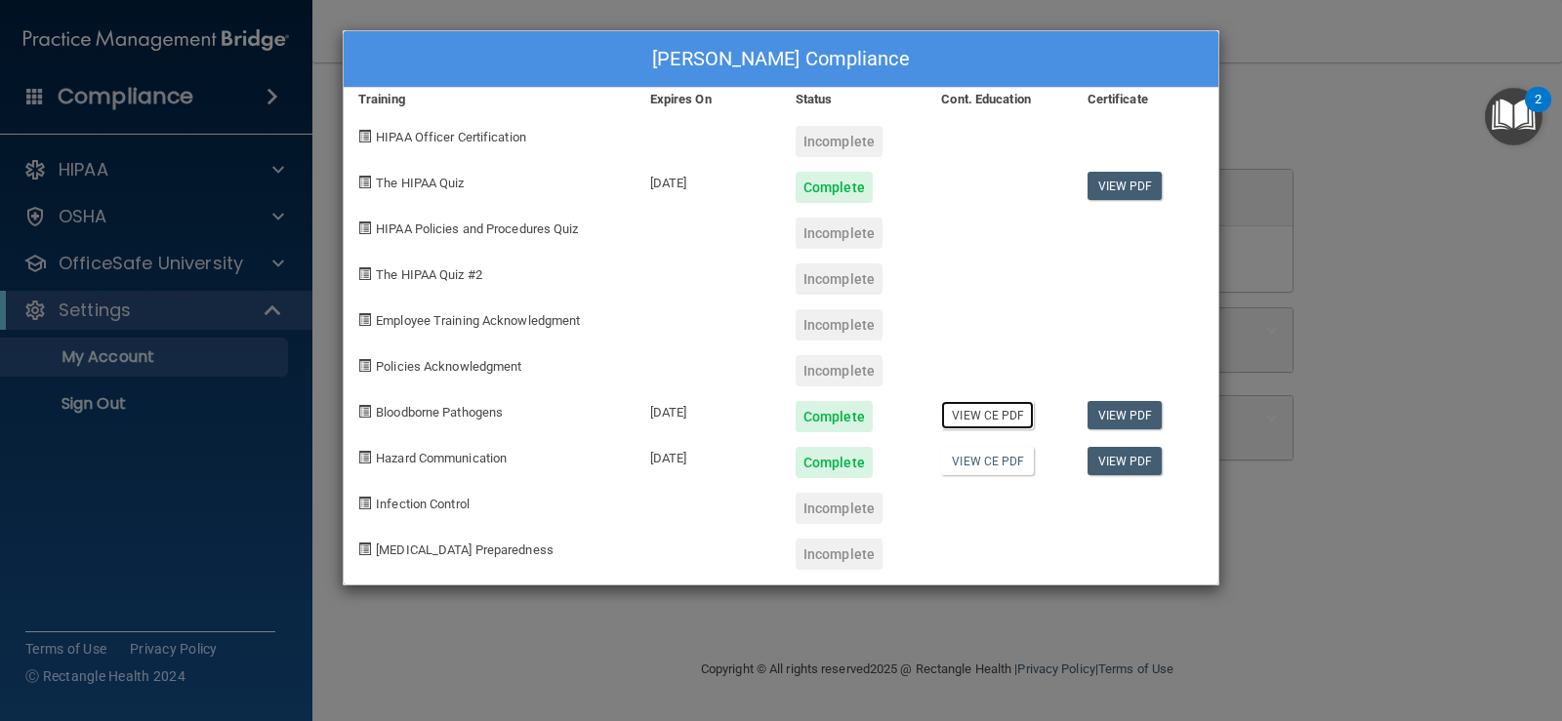
click at [998, 424] on link "View CE PDF" at bounding box center [987, 415] width 93 height 28
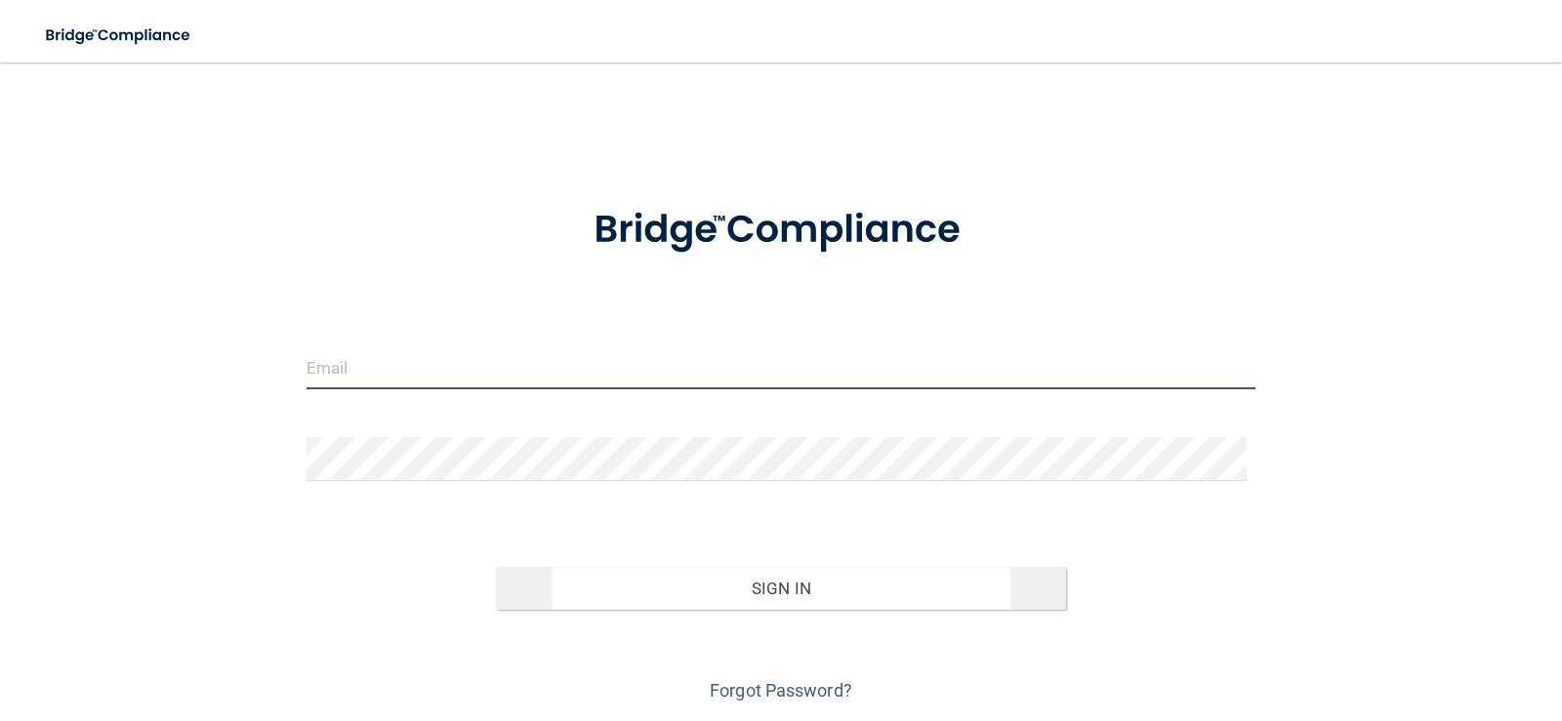
type input "[EMAIL_ADDRESS][DOMAIN_NAME]"
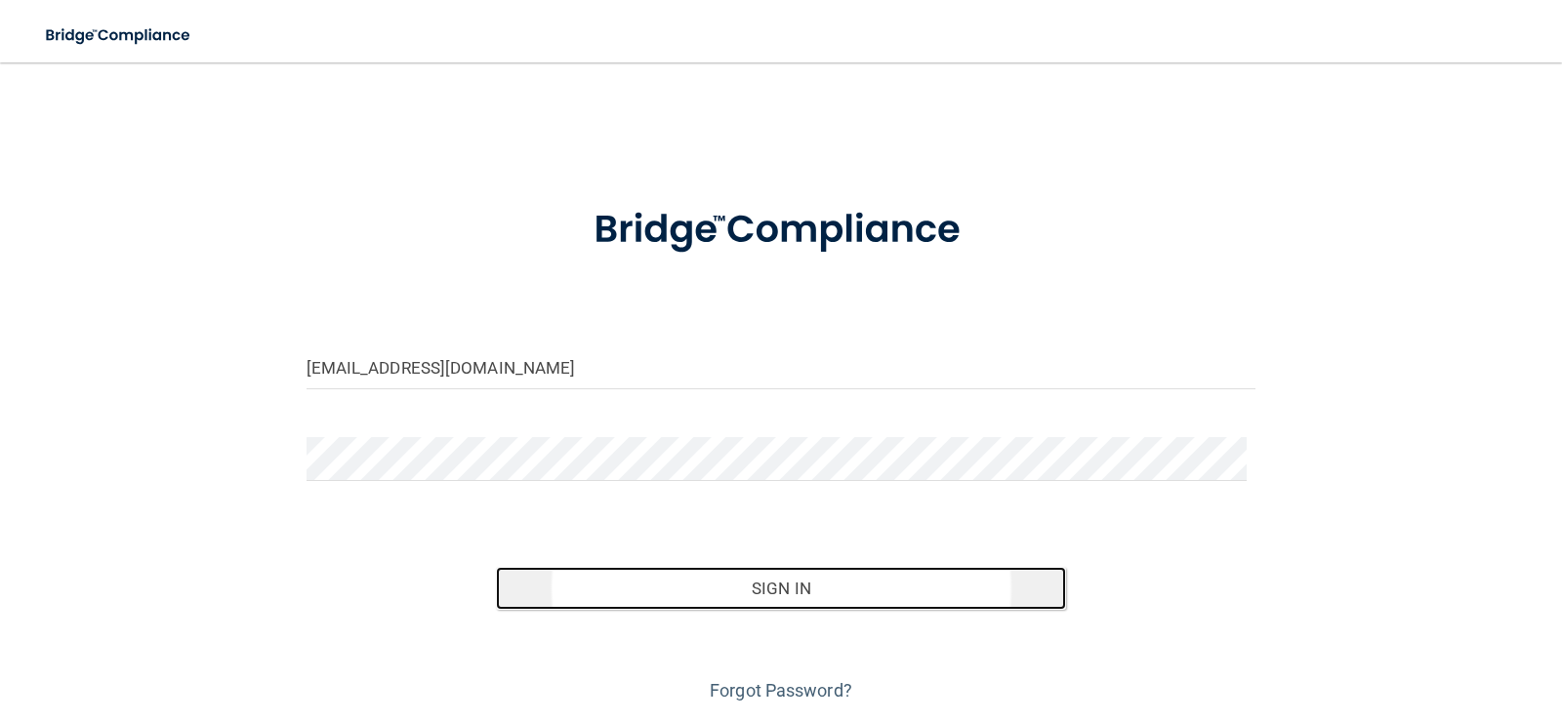
click at [786, 596] on button "Sign In" at bounding box center [781, 588] width 570 height 43
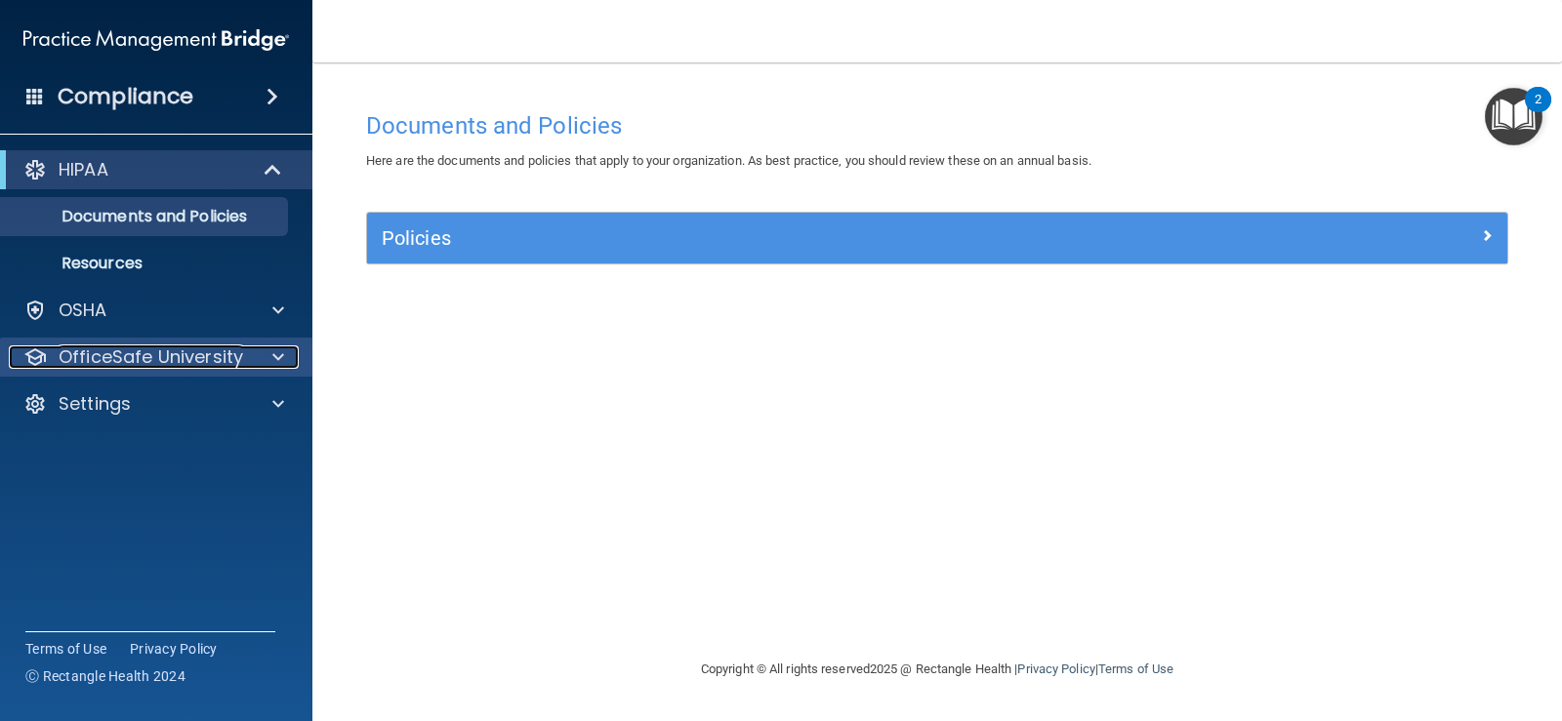
click at [89, 363] on p "OfficeSafe University" at bounding box center [151, 357] width 184 height 23
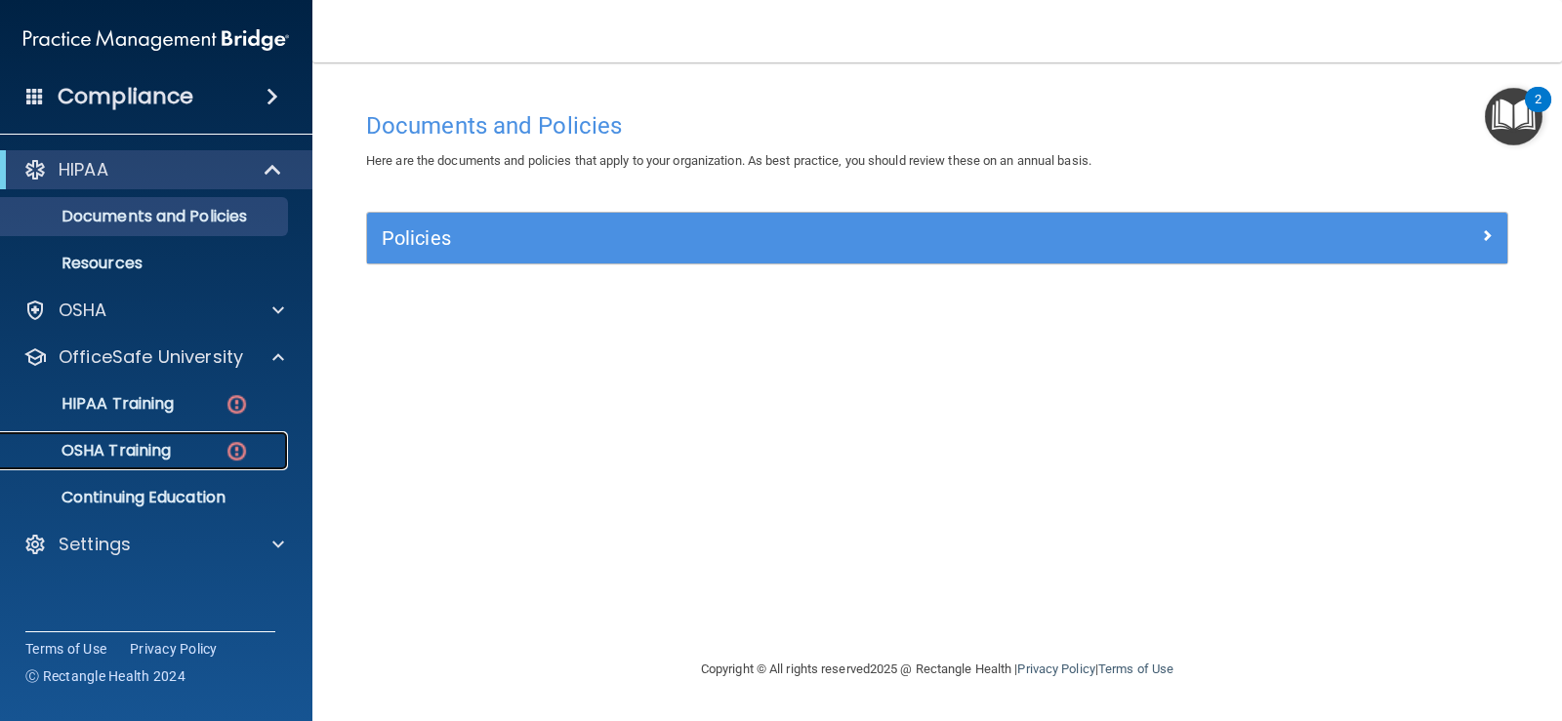
click at [146, 450] on p "OSHA Training" at bounding box center [92, 451] width 158 height 20
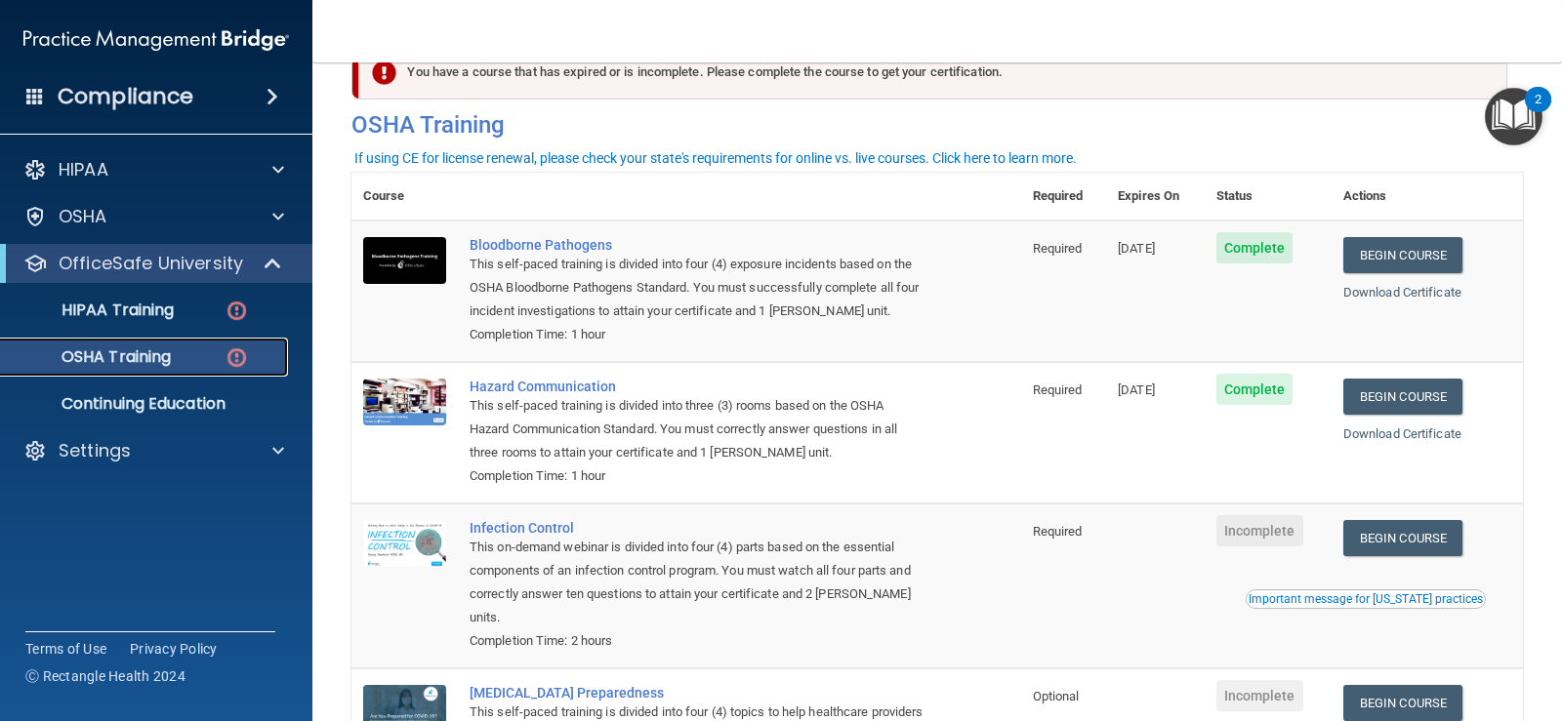
scroll to position [52, 0]
click at [1365, 531] on link "Begin Course" at bounding box center [1402, 539] width 119 height 36
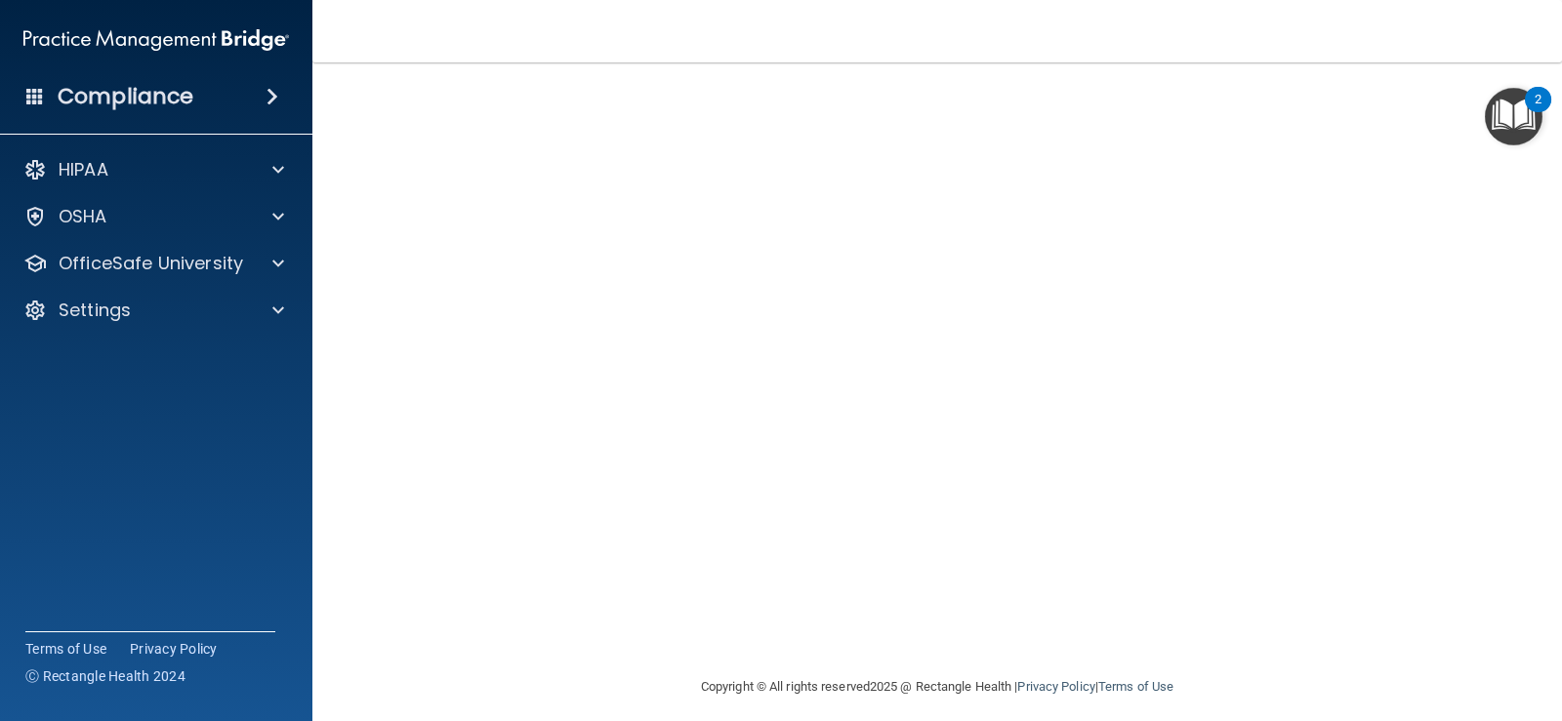
scroll to position [114, 0]
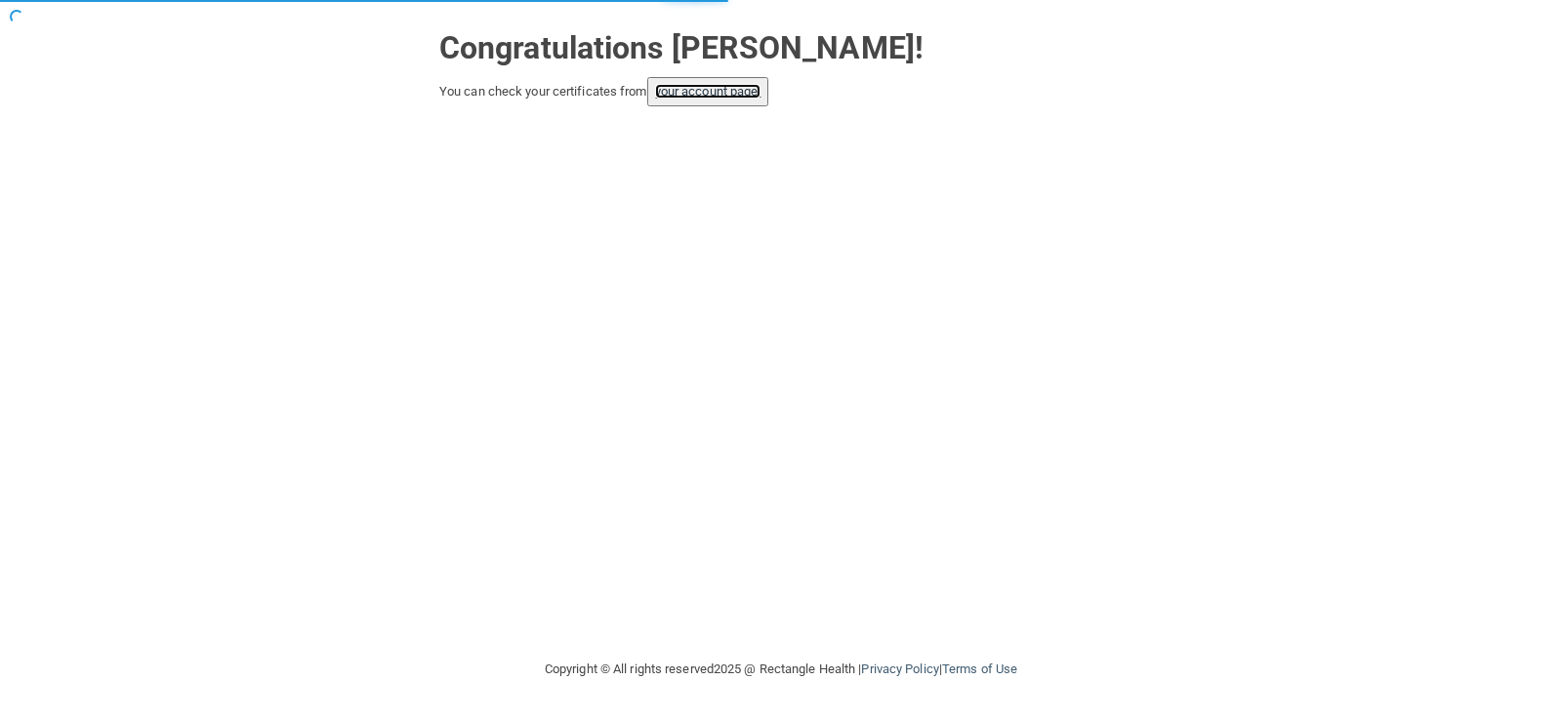
click at [735, 90] on link "your account page!" at bounding box center [708, 91] width 106 height 15
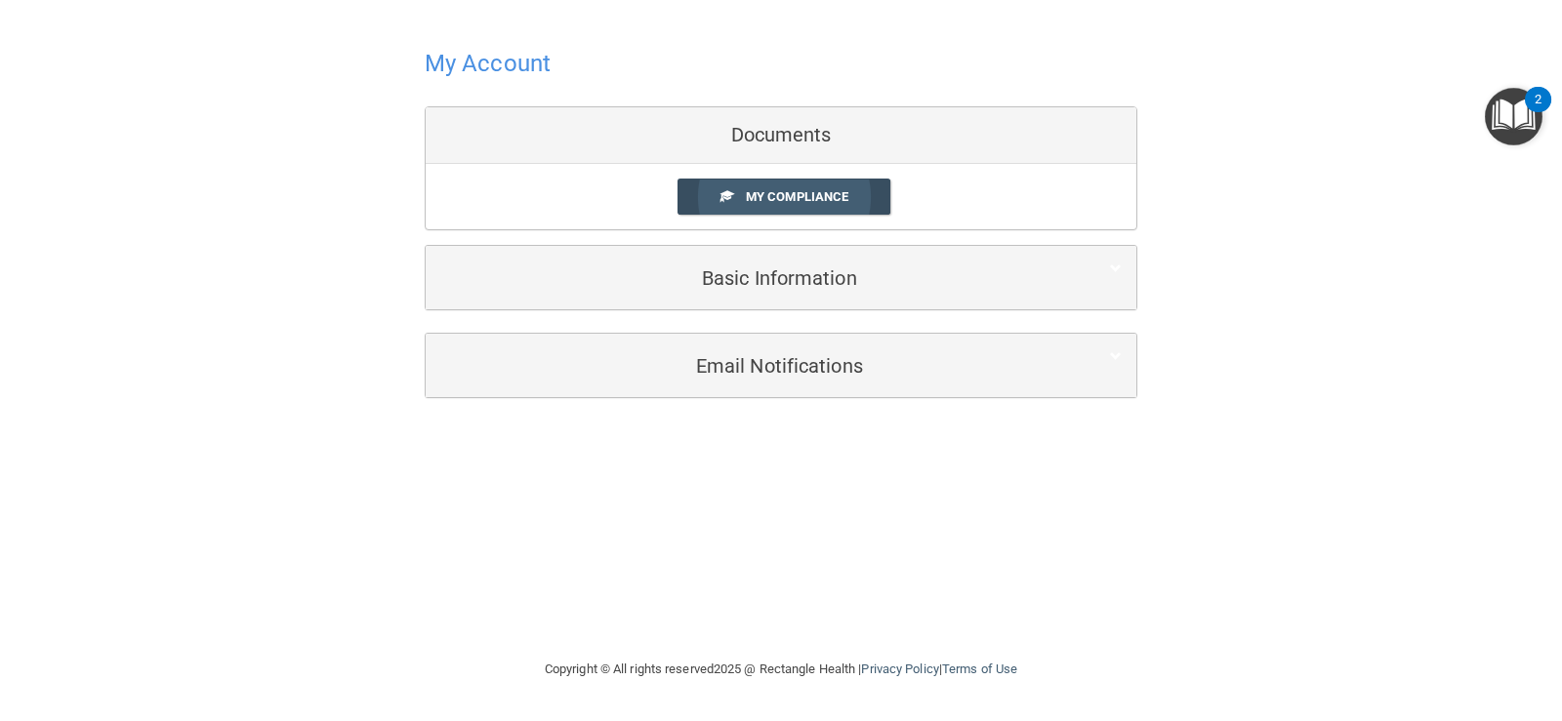
click at [818, 207] on link "My Compliance" at bounding box center [784, 197] width 214 height 36
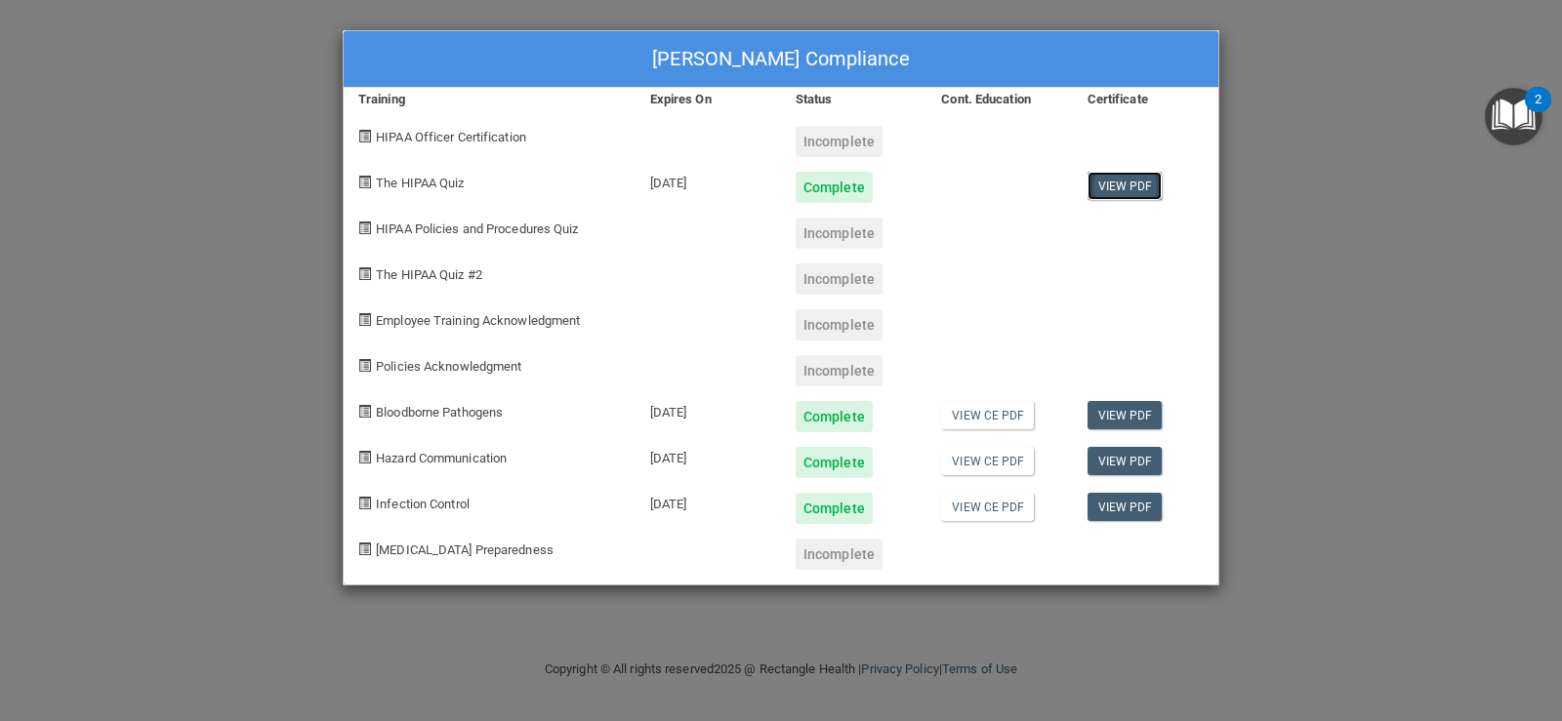
click at [1105, 190] on link "View PDF" at bounding box center [1124, 186] width 75 height 28
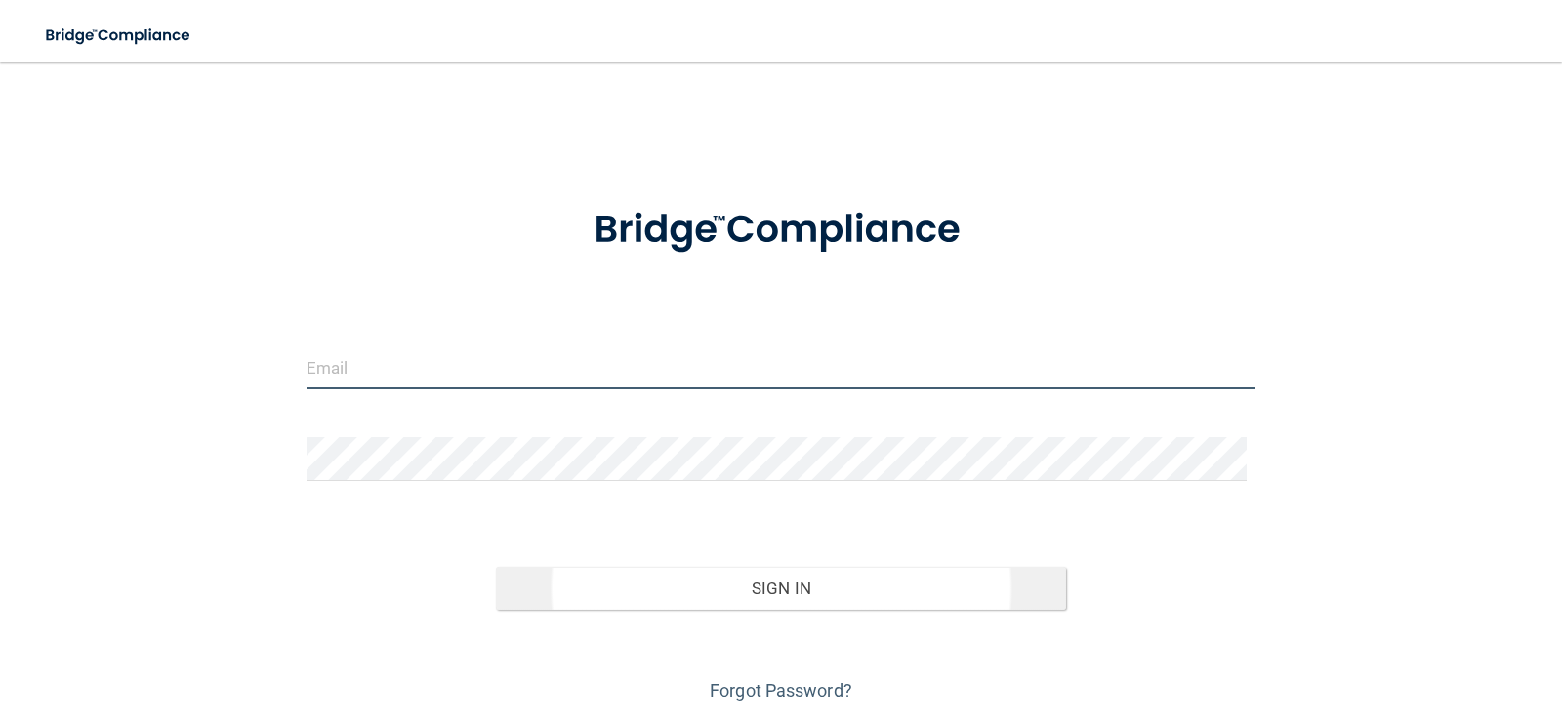
type input "[EMAIL_ADDRESS][DOMAIN_NAME]"
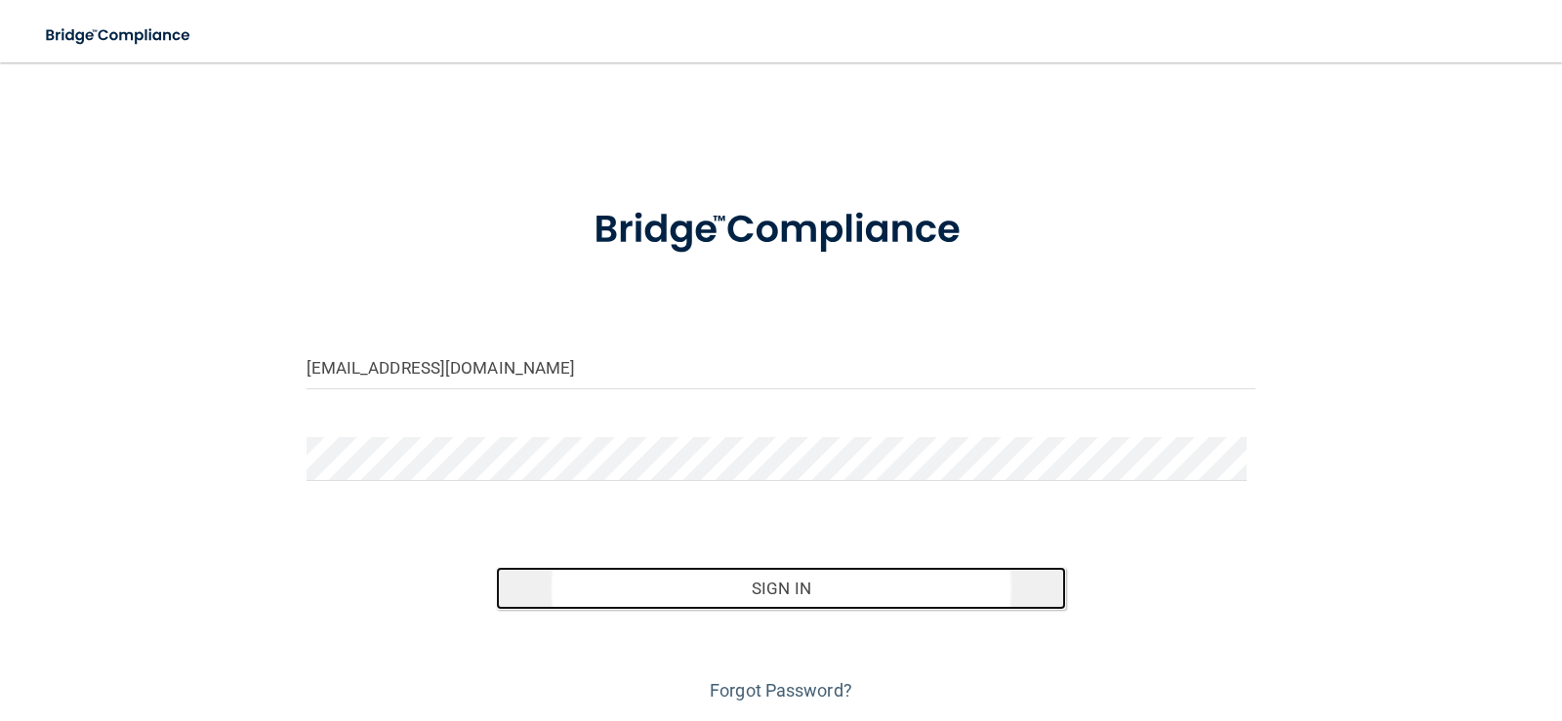
click at [815, 584] on button "Sign In" at bounding box center [781, 588] width 570 height 43
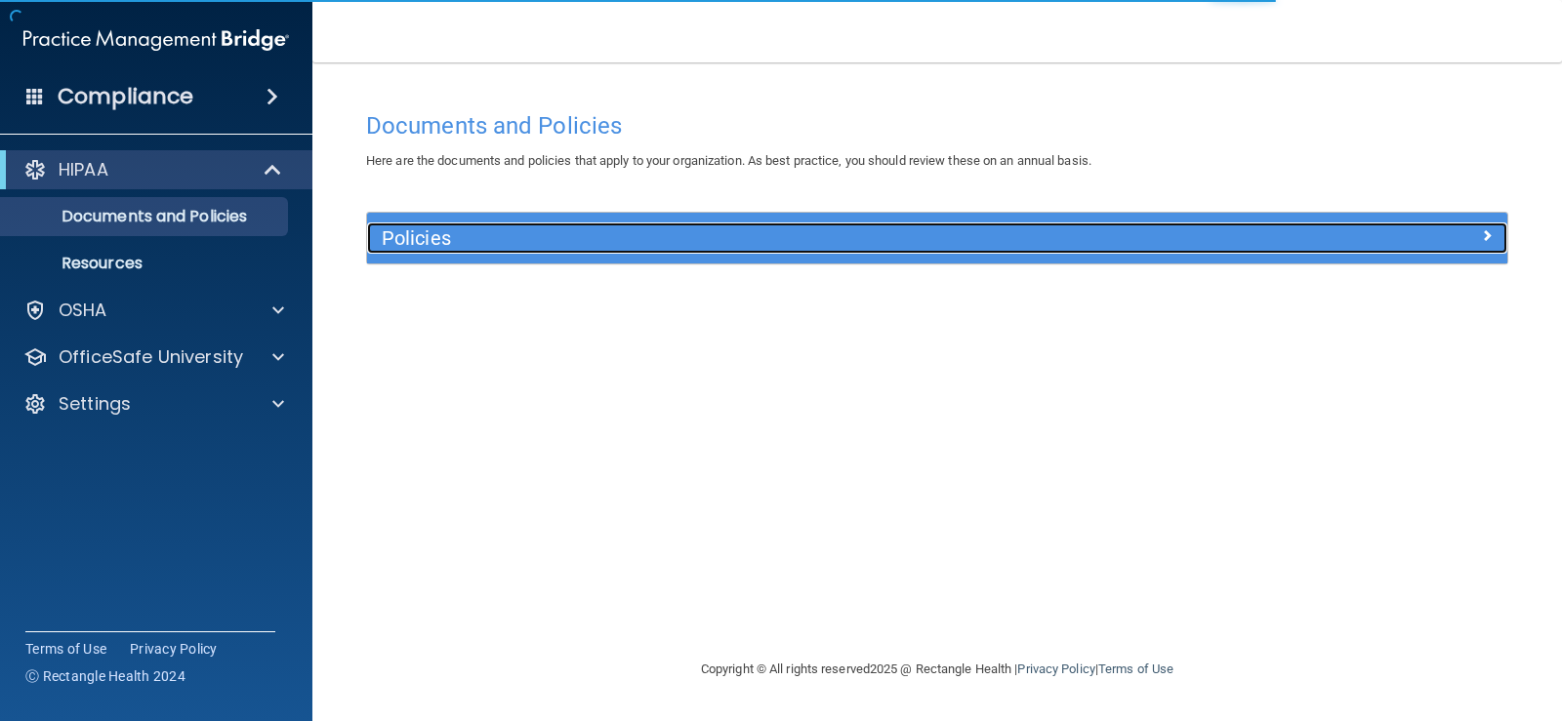
click at [447, 241] on h5 "Policies" at bounding box center [795, 237] width 826 height 21
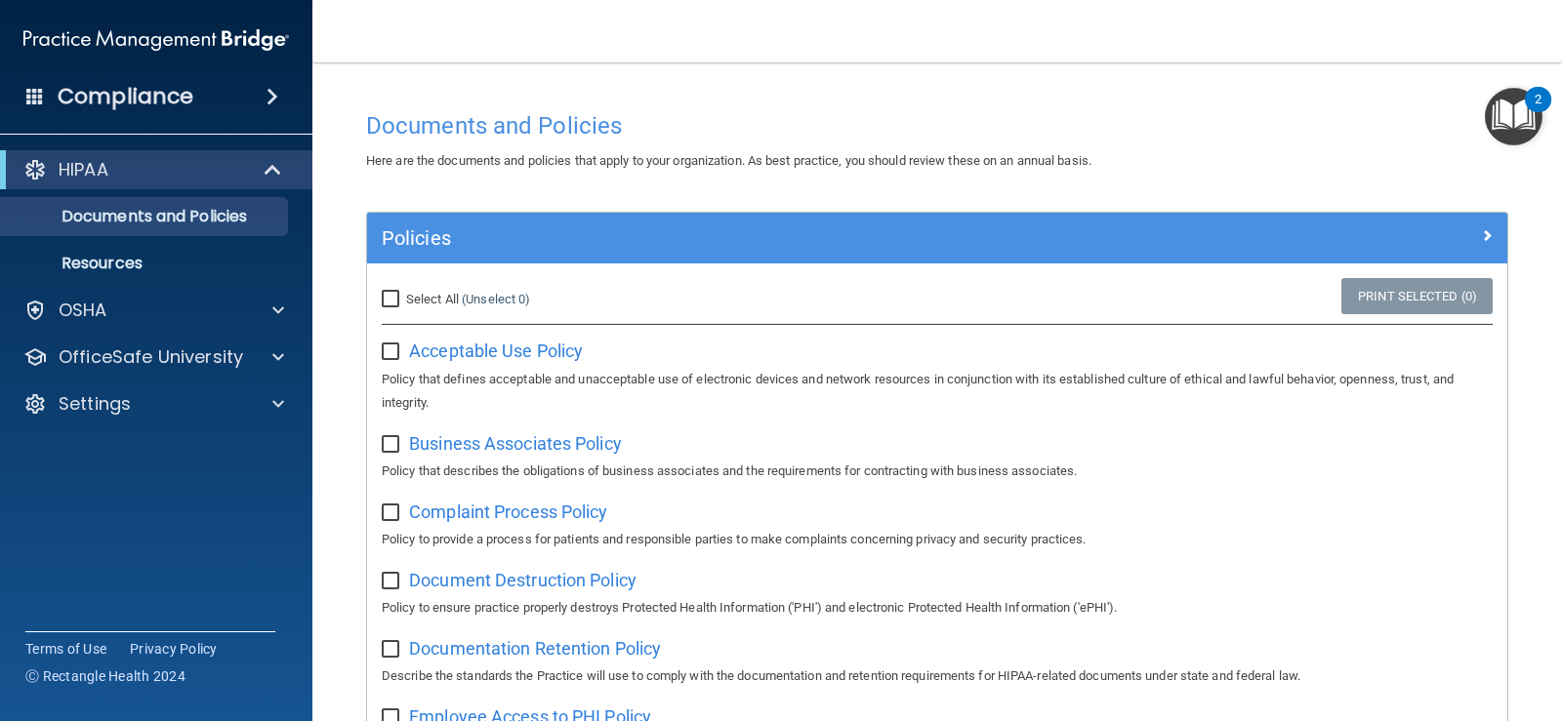
click at [397, 302] on input "Select All (Unselect 0) Unselect All" at bounding box center [393, 300] width 22 height 16
checkbox input "true"
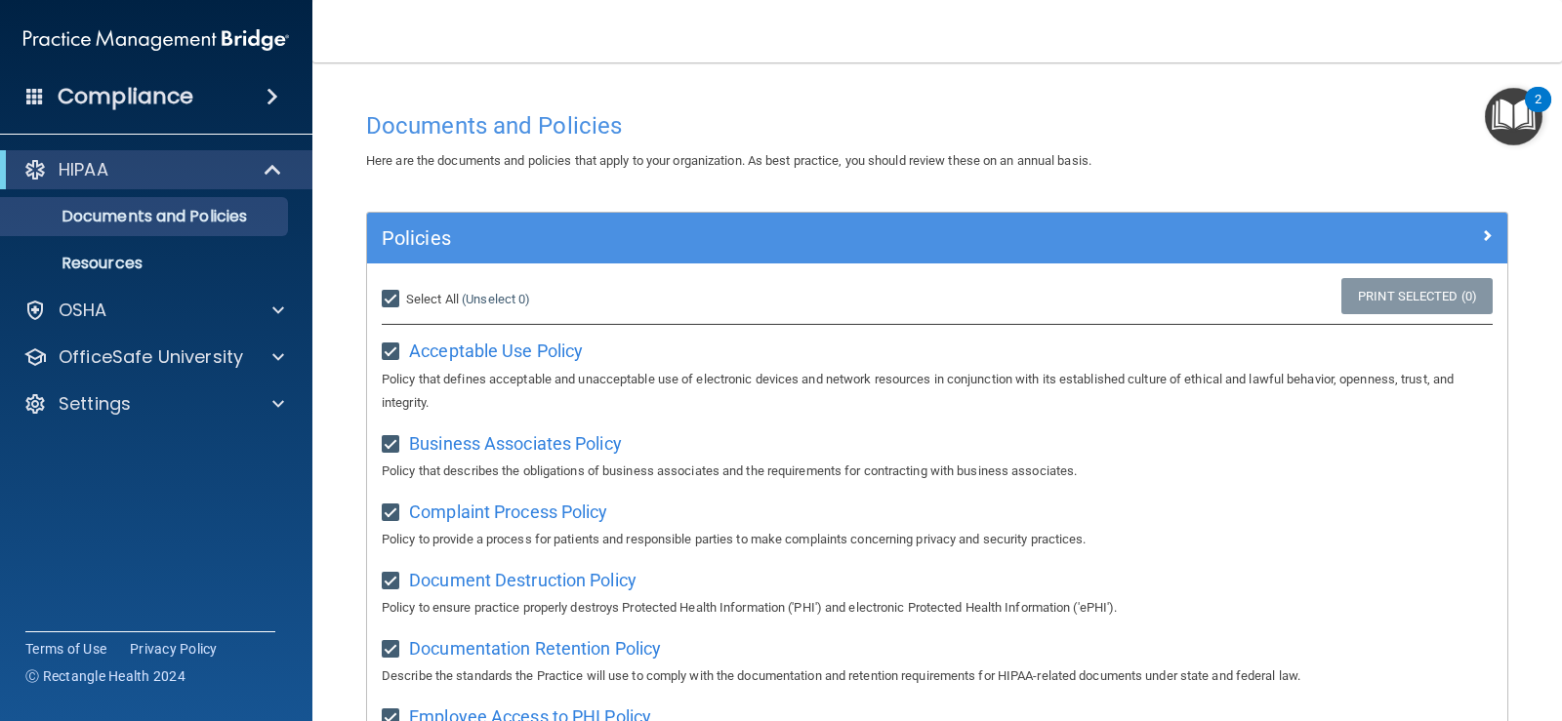
checkbox input "true"
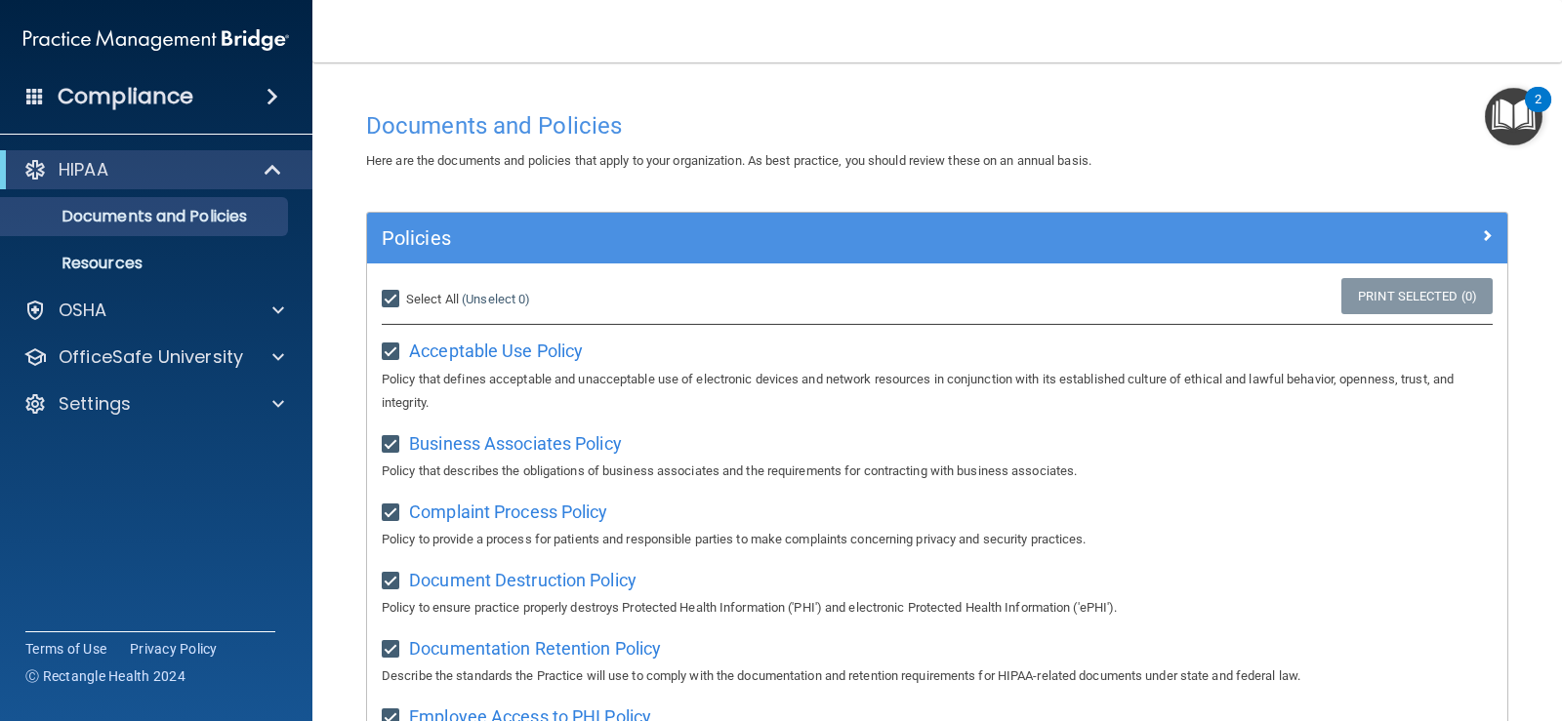
checkbox input "true"
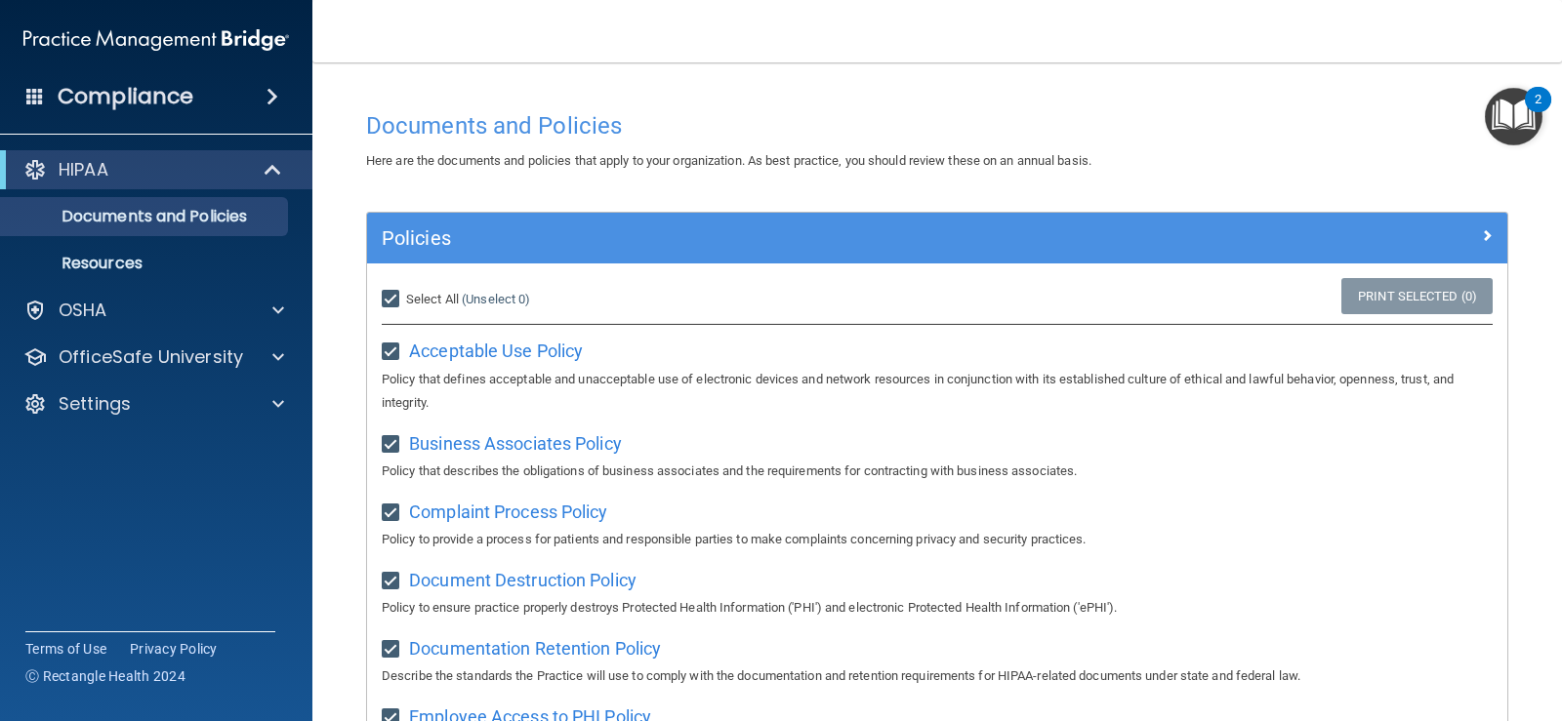
checkbox input "true"
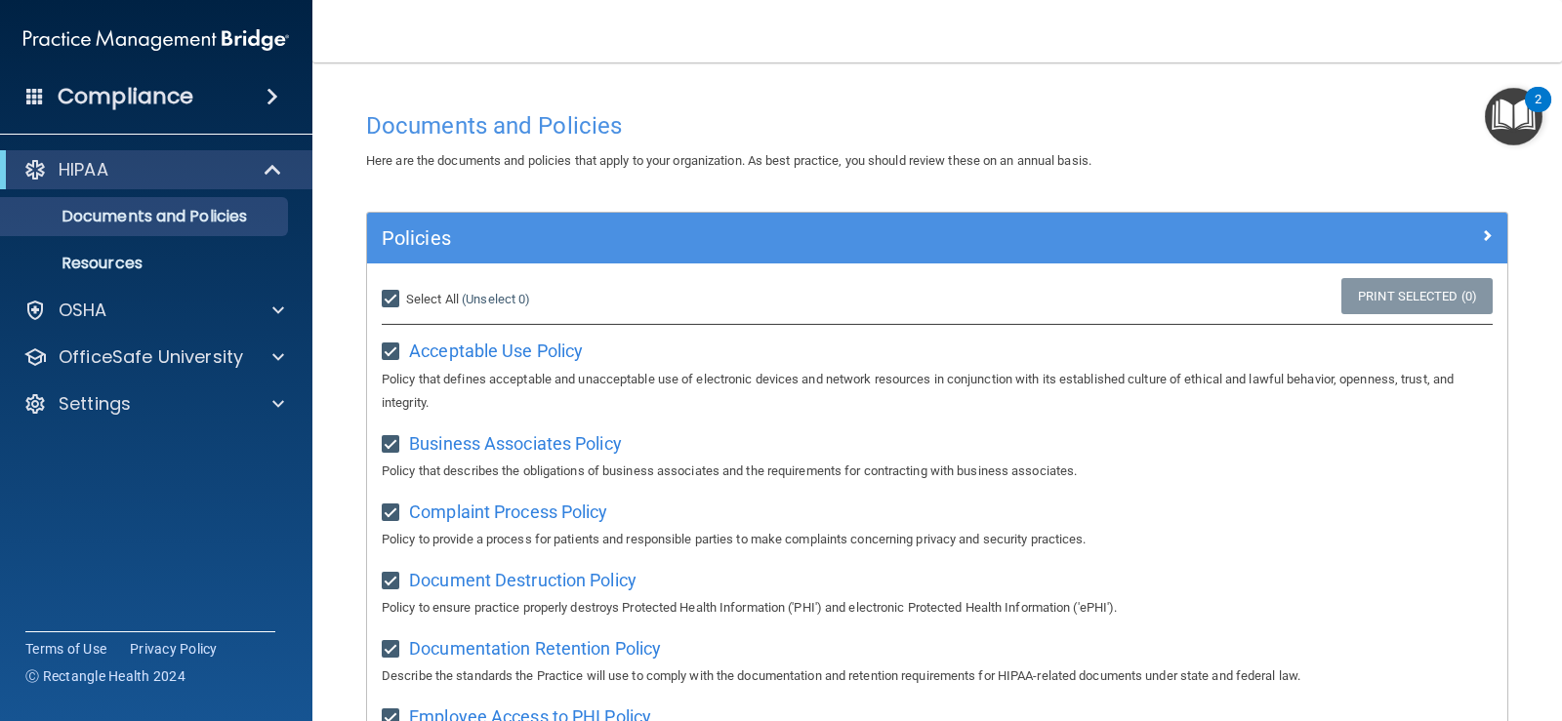
checkbox input "true"
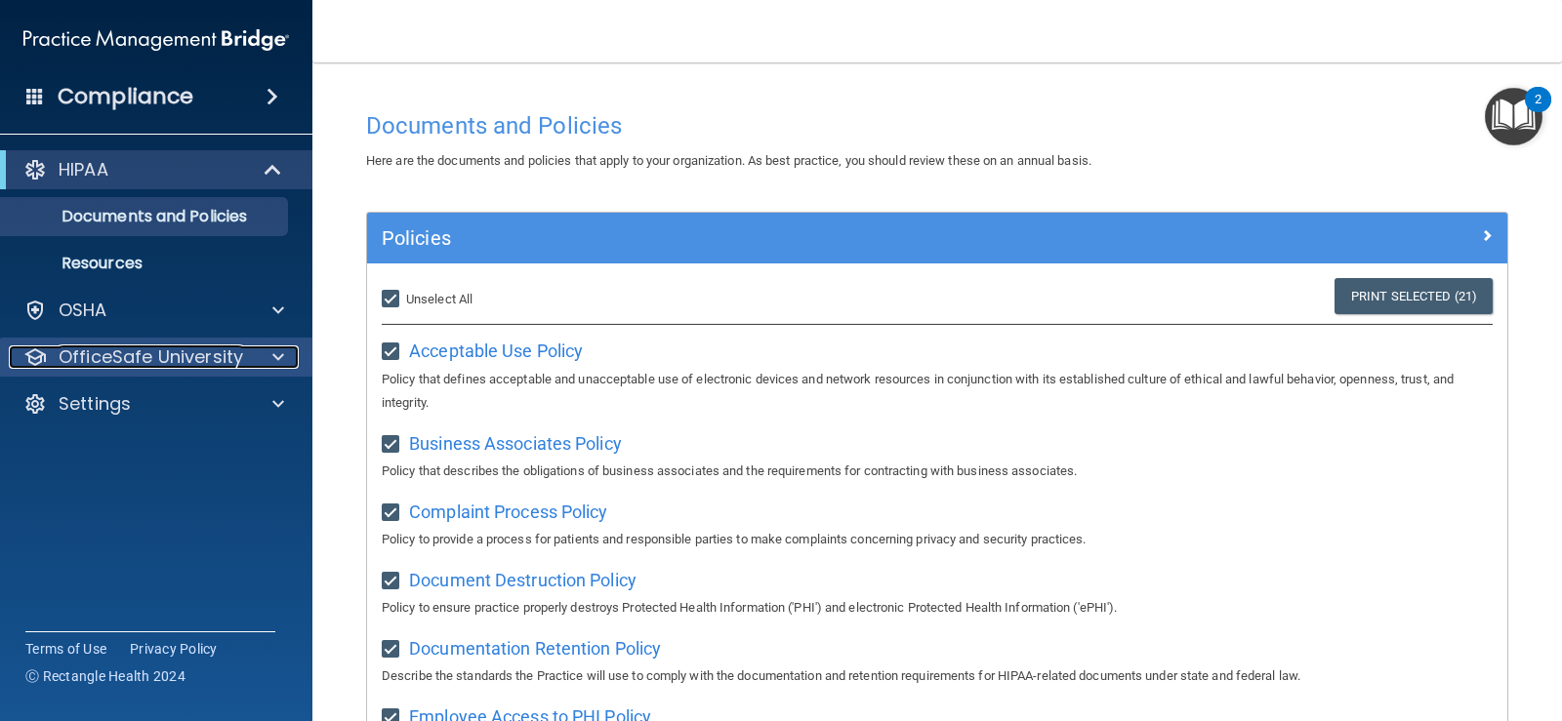
click at [161, 357] on p "OfficeSafe University" at bounding box center [151, 357] width 184 height 23
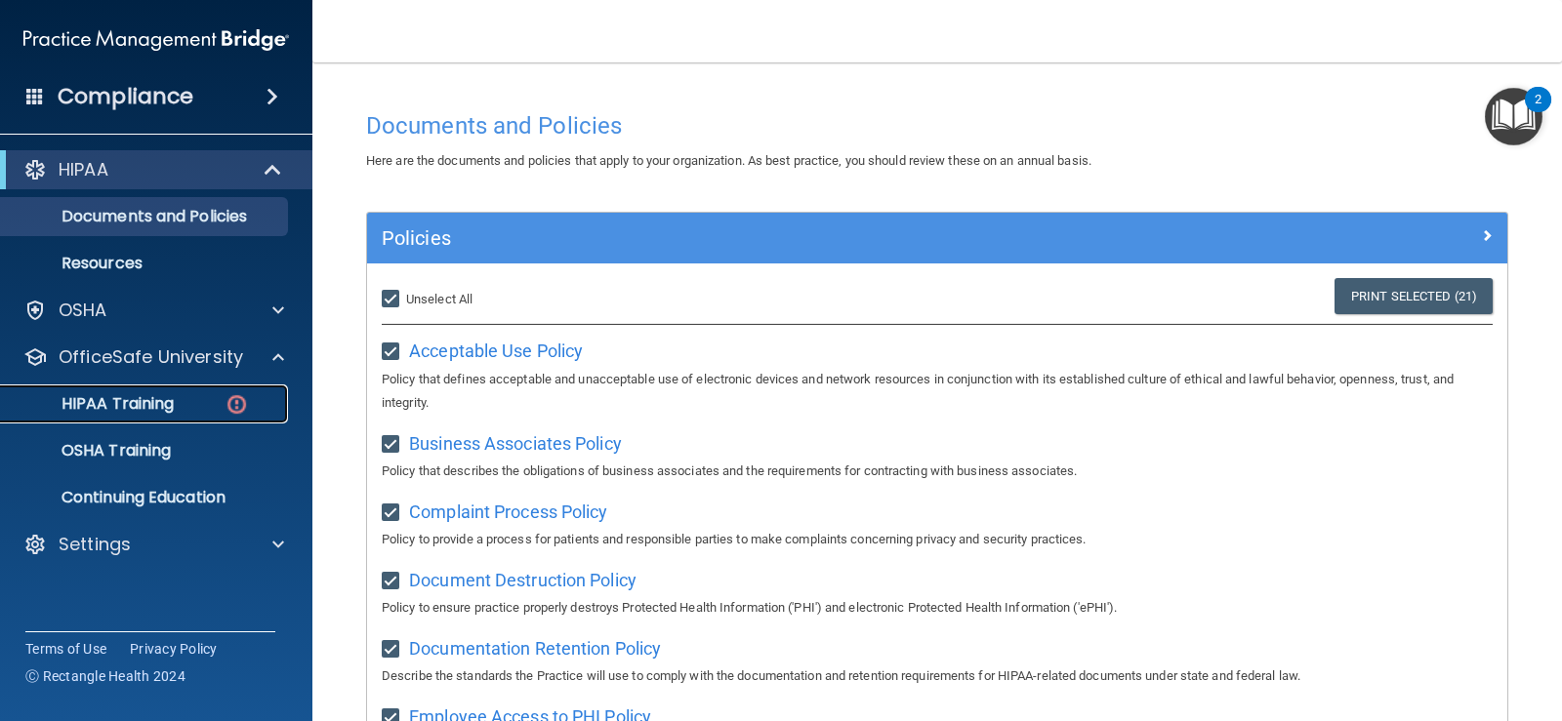
click at [150, 398] on p "HIPAA Training" at bounding box center [93, 404] width 161 height 20
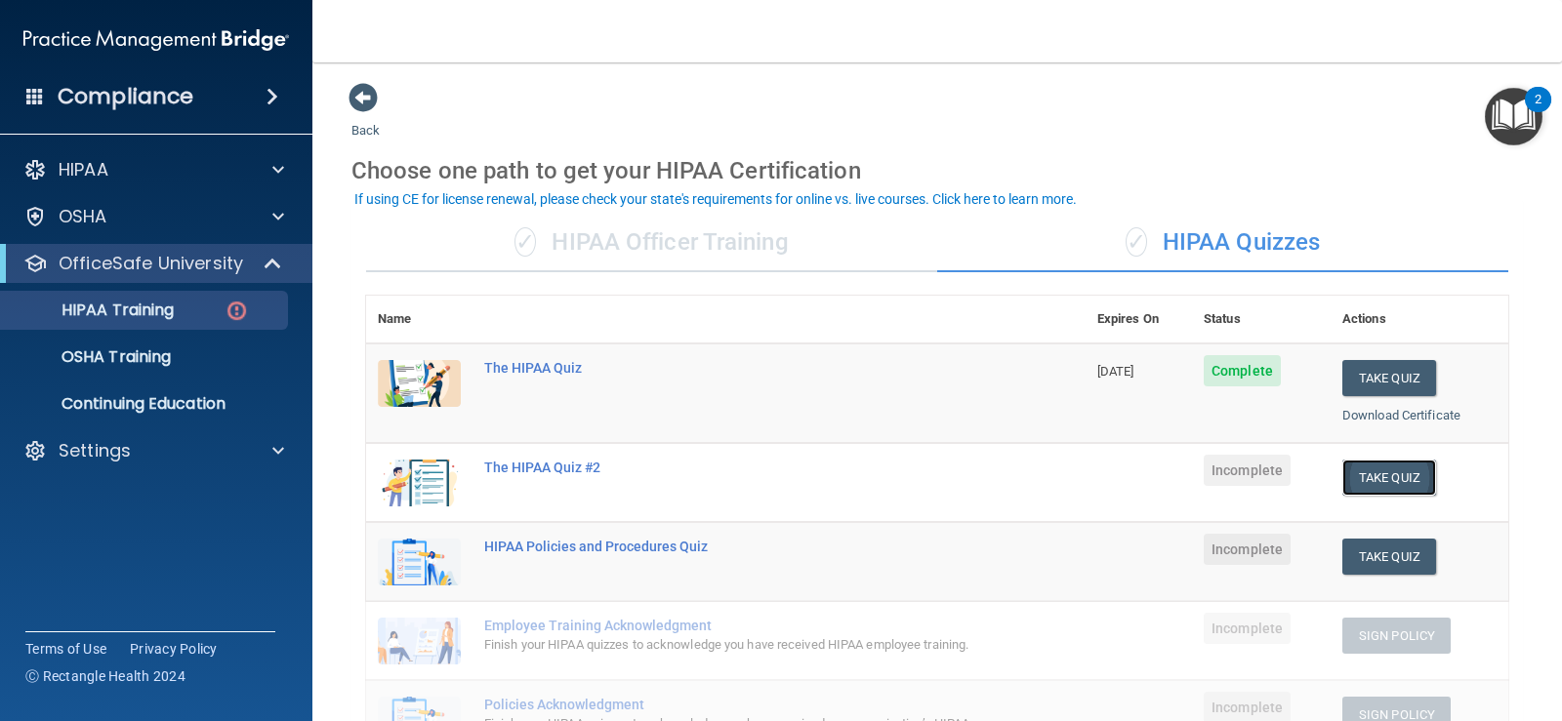
click at [1351, 483] on button "Take Quiz" at bounding box center [1389, 478] width 94 height 36
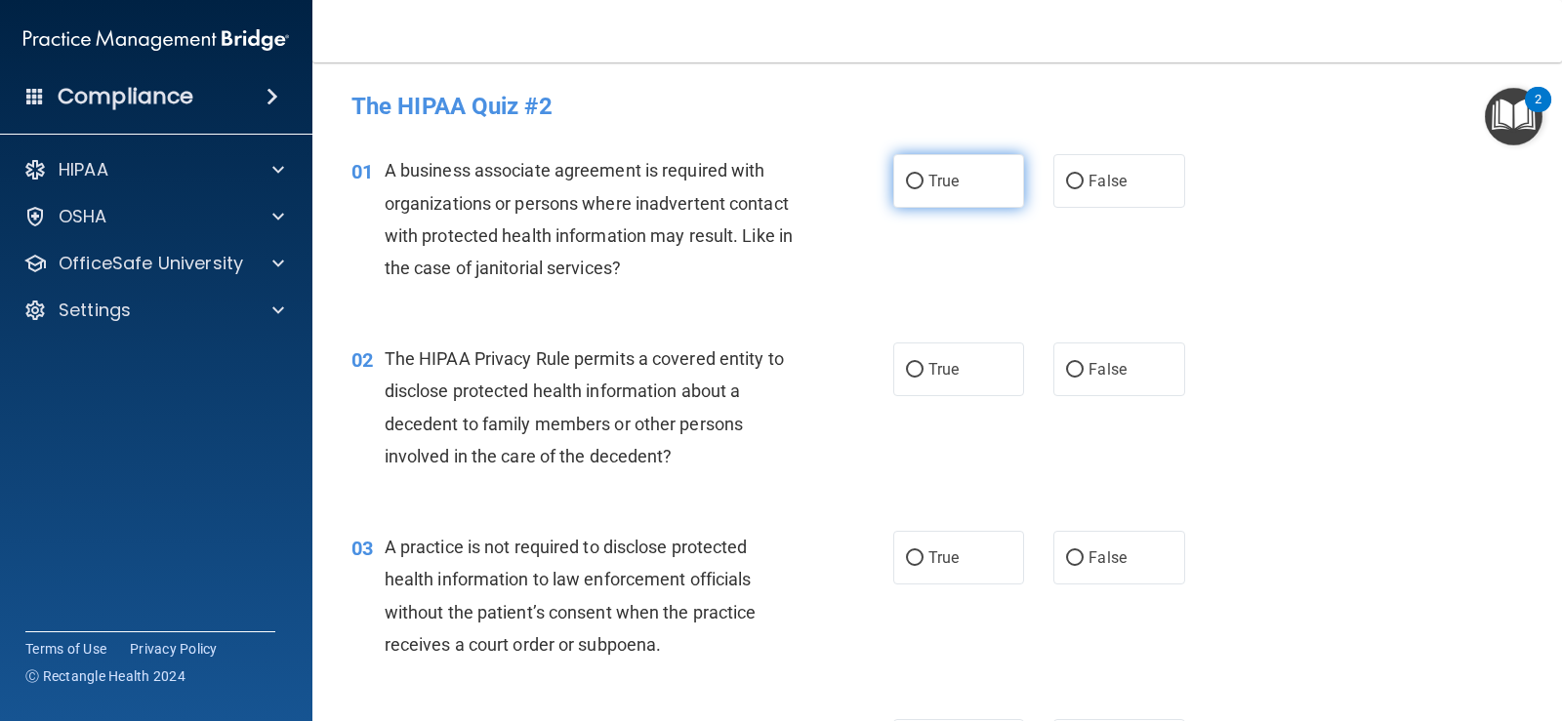
click at [913, 187] on input "True" at bounding box center [915, 182] width 18 height 15
radio input "true"
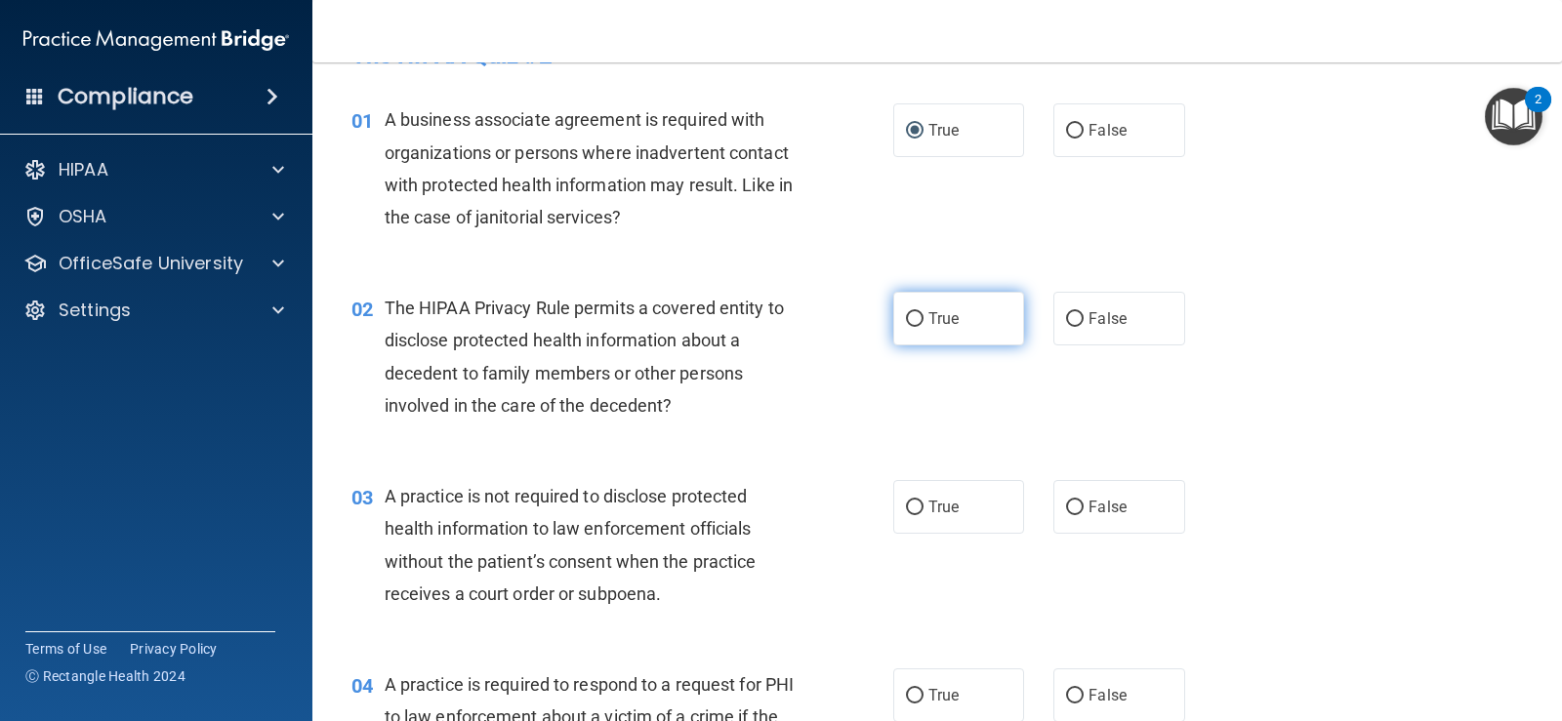
scroll to position [195, 0]
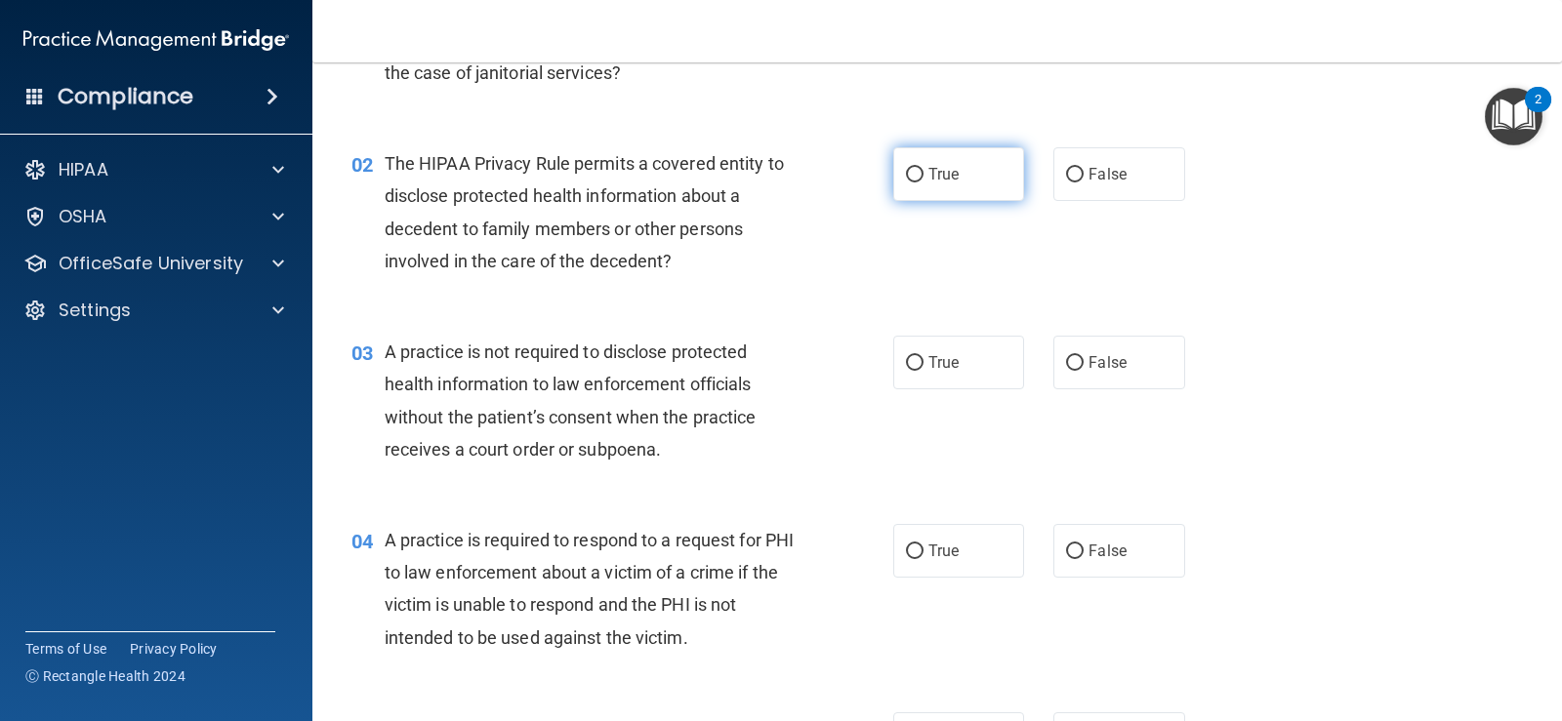
click at [897, 178] on label "True" at bounding box center [958, 174] width 131 height 54
click at [906, 178] on input "True" at bounding box center [915, 175] width 18 height 15
radio input "true"
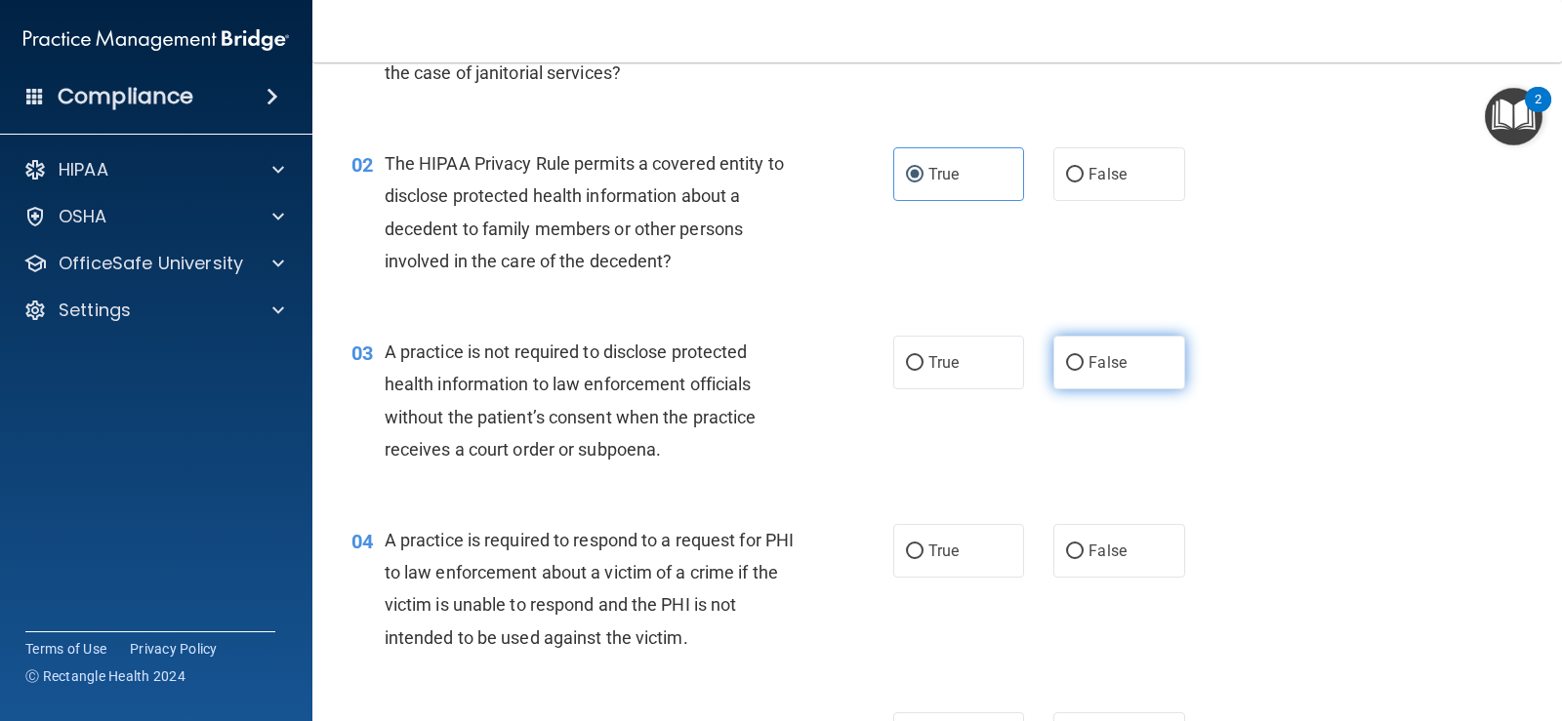
click at [1077, 352] on label "False" at bounding box center [1118, 363] width 131 height 54
click at [1077, 356] on input "False" at bounding box center [1075, 363] width 18 height 15
radio input "true"
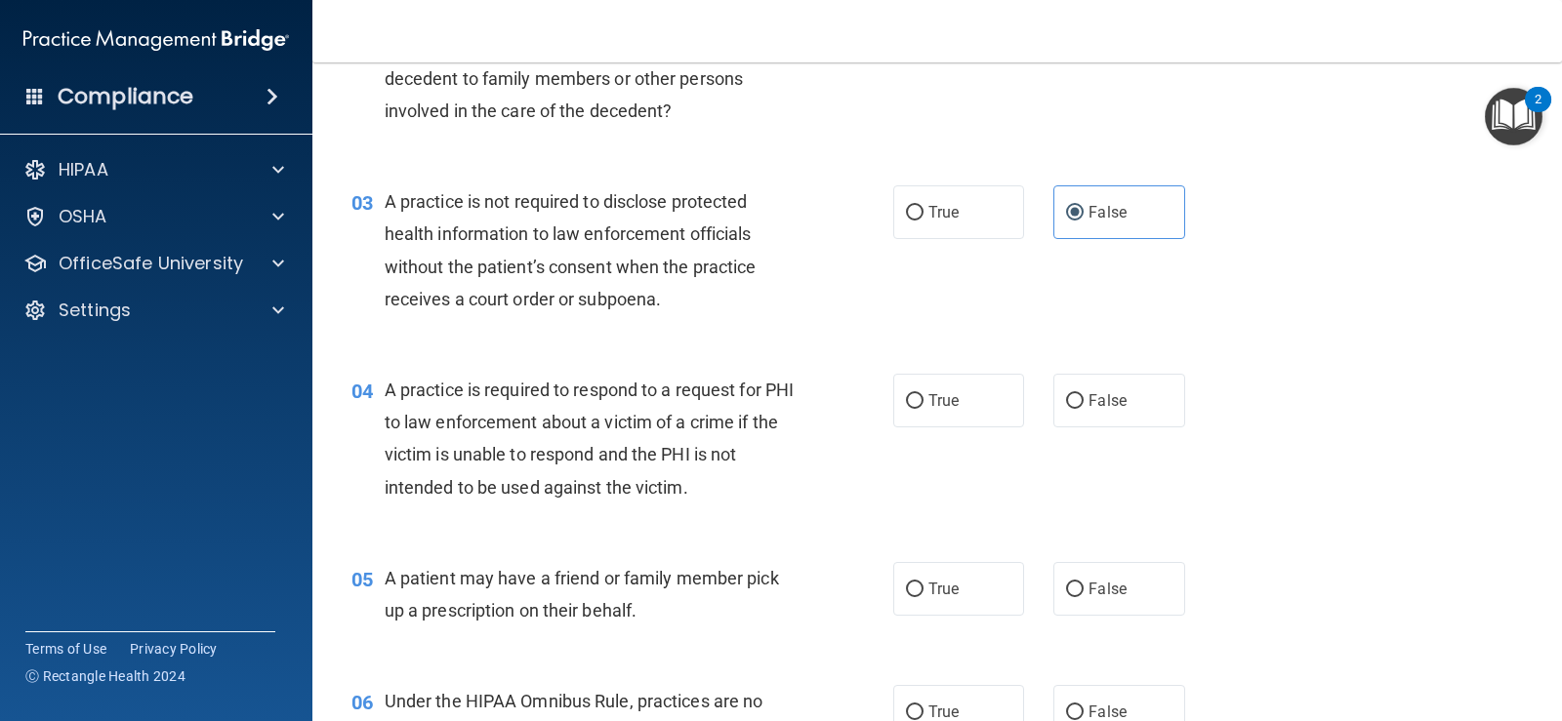
scroll to position [390, 0]
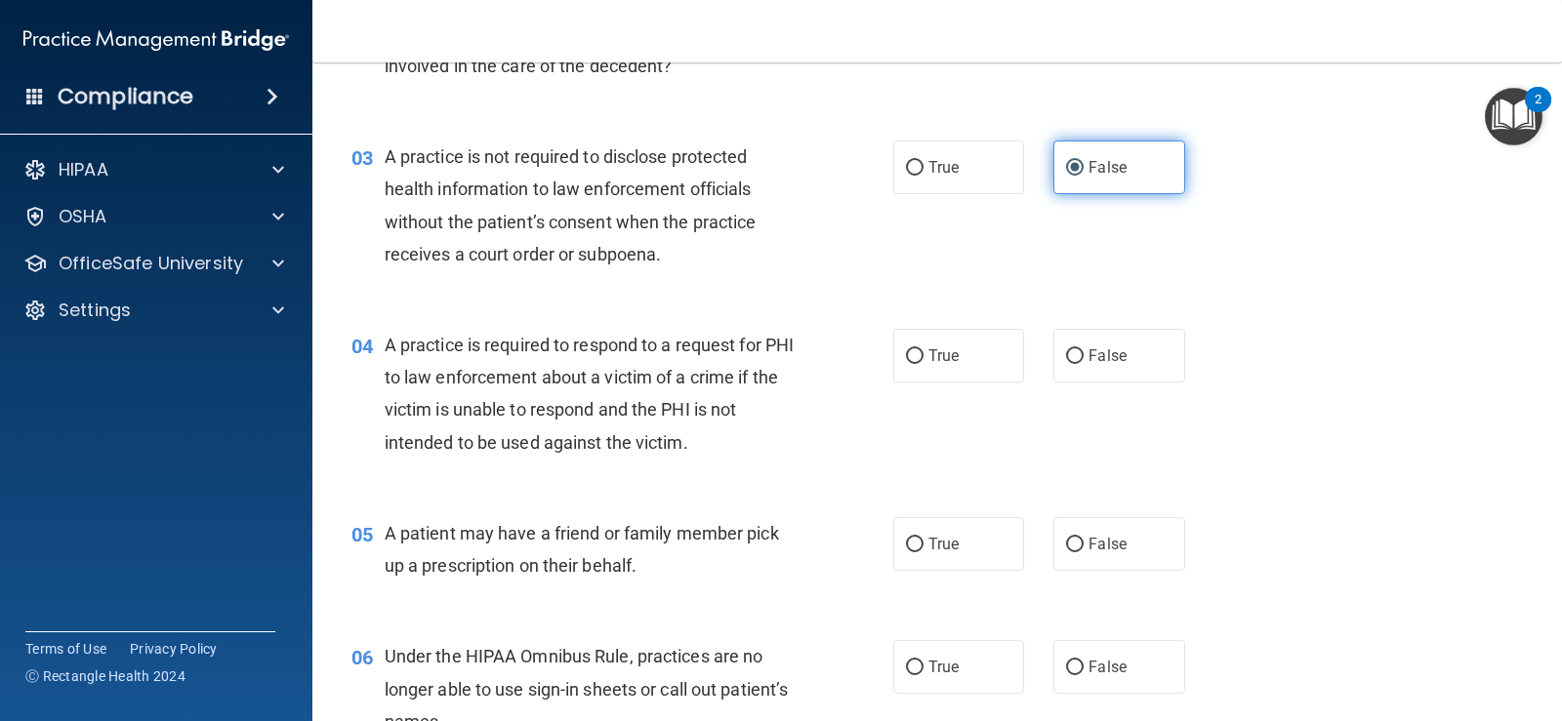
click at [1069, 162] on input "False" at bounding box center [1075, 168] width 18 height 15
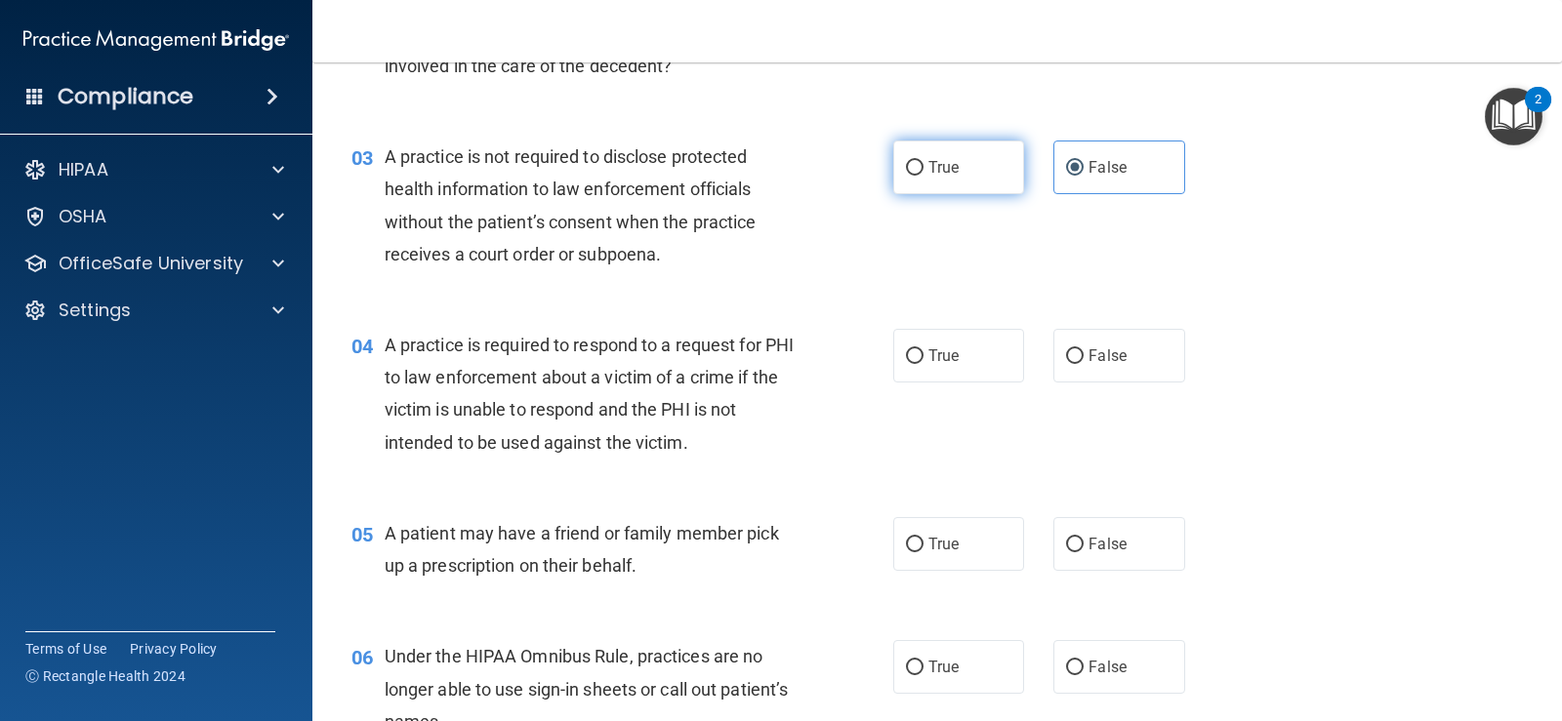
click at [919, 169] on label "True" at bounding box center [958, 168] width 131 height 54
click at [919, 169] on input "True" at bounding box center [915, 168] width 18 height 15
radio input "true"
radio input "false"
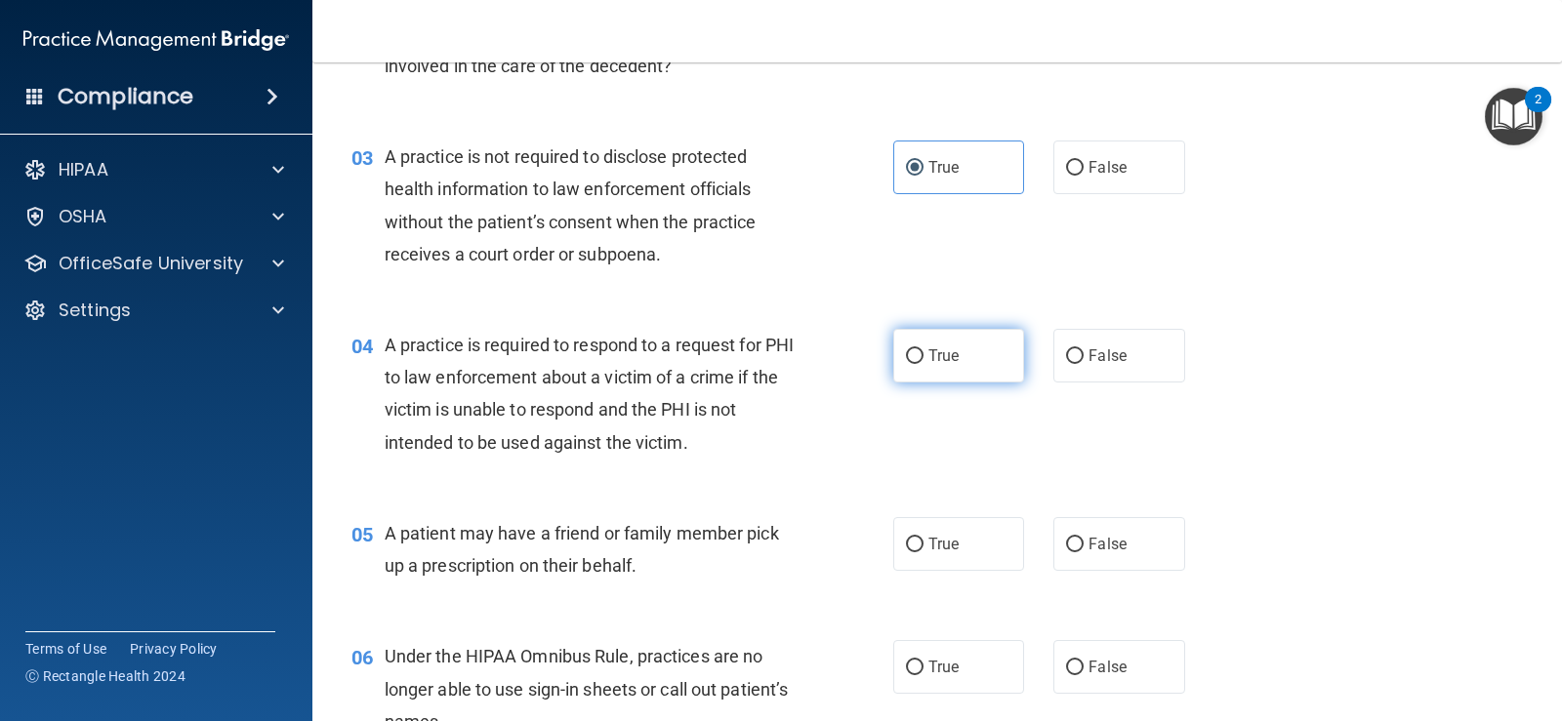
click at [928, 358] on span "True" at bounding box center [943, 356] width 30 height 19
click at [923, 358] on input "True" at bounding box center [915, 356] width 18 height 15
radio input "true"
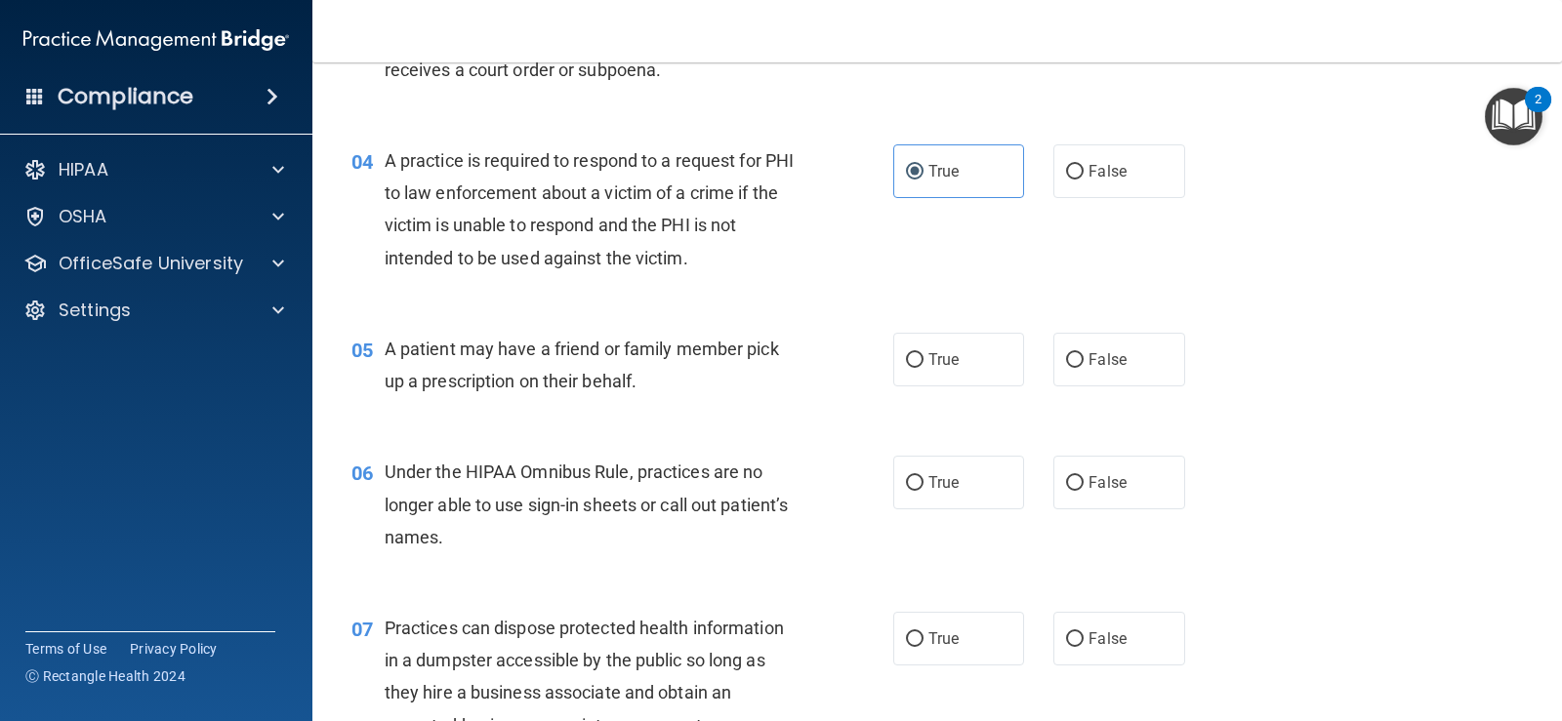
scroll to position [586, 0]
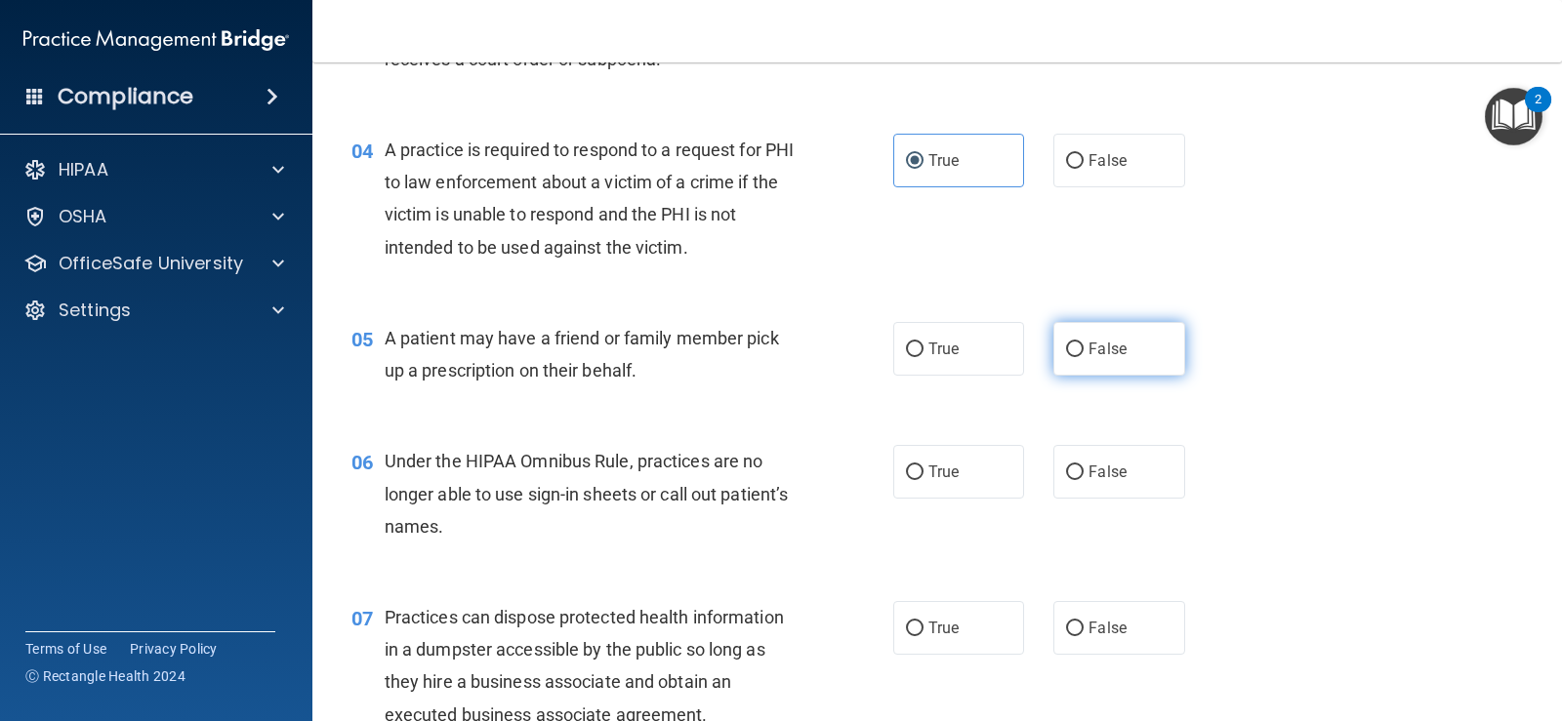
click at [1066, 352] on input "False" at bounding box center [1075, 350] width 18 height 15
radio input "true"
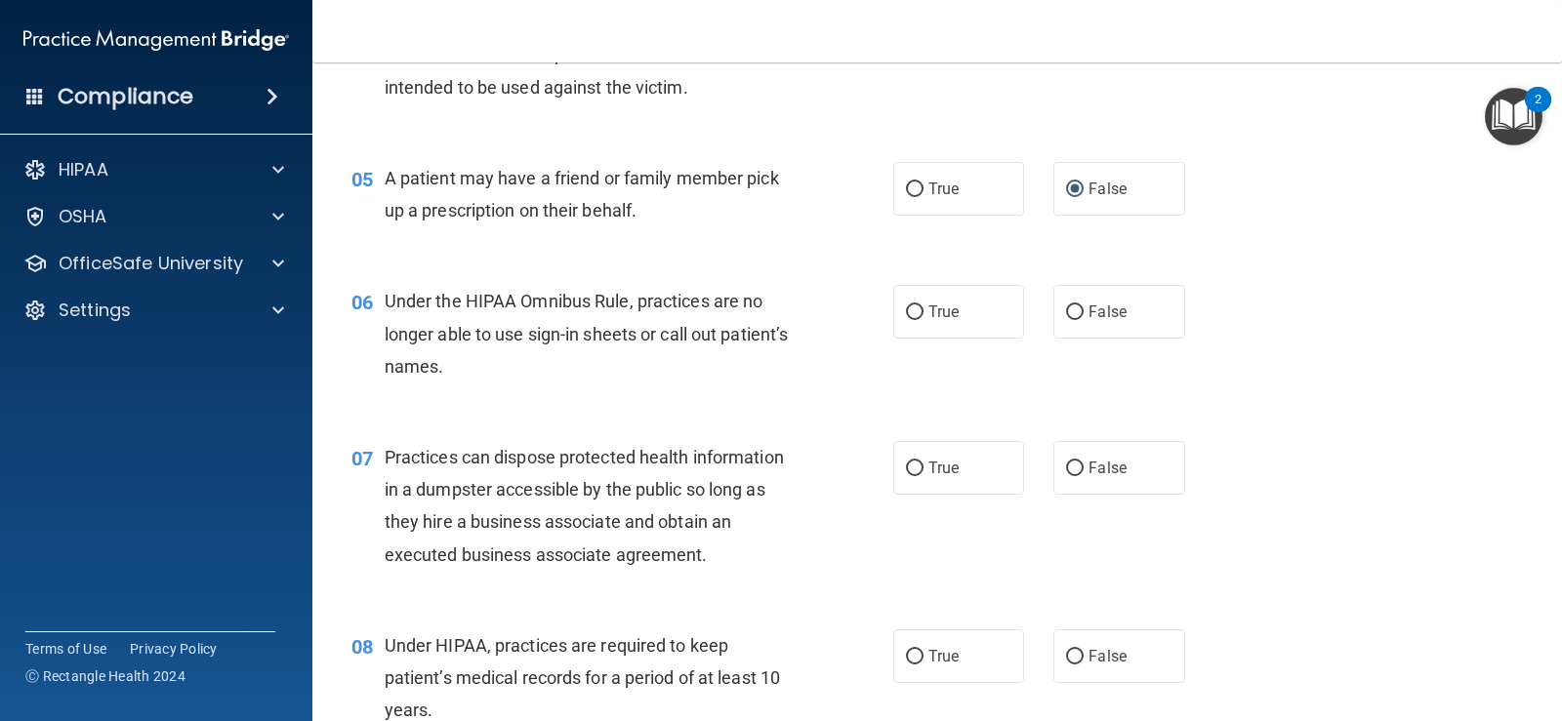
scroll to position [781, 0]
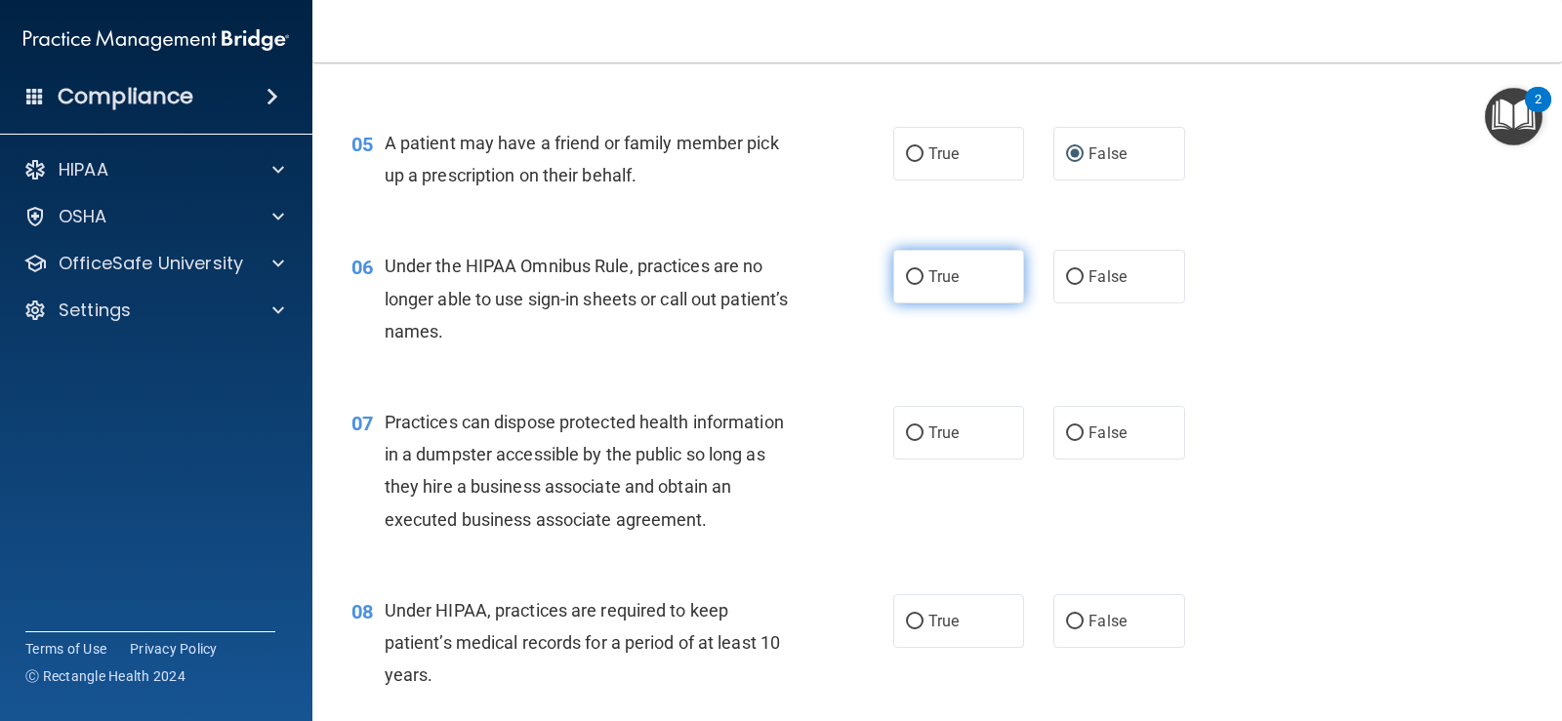
click at [909, 271] on input "True" at bounding box center [915, 277] width 18 height 15
radio input "true"
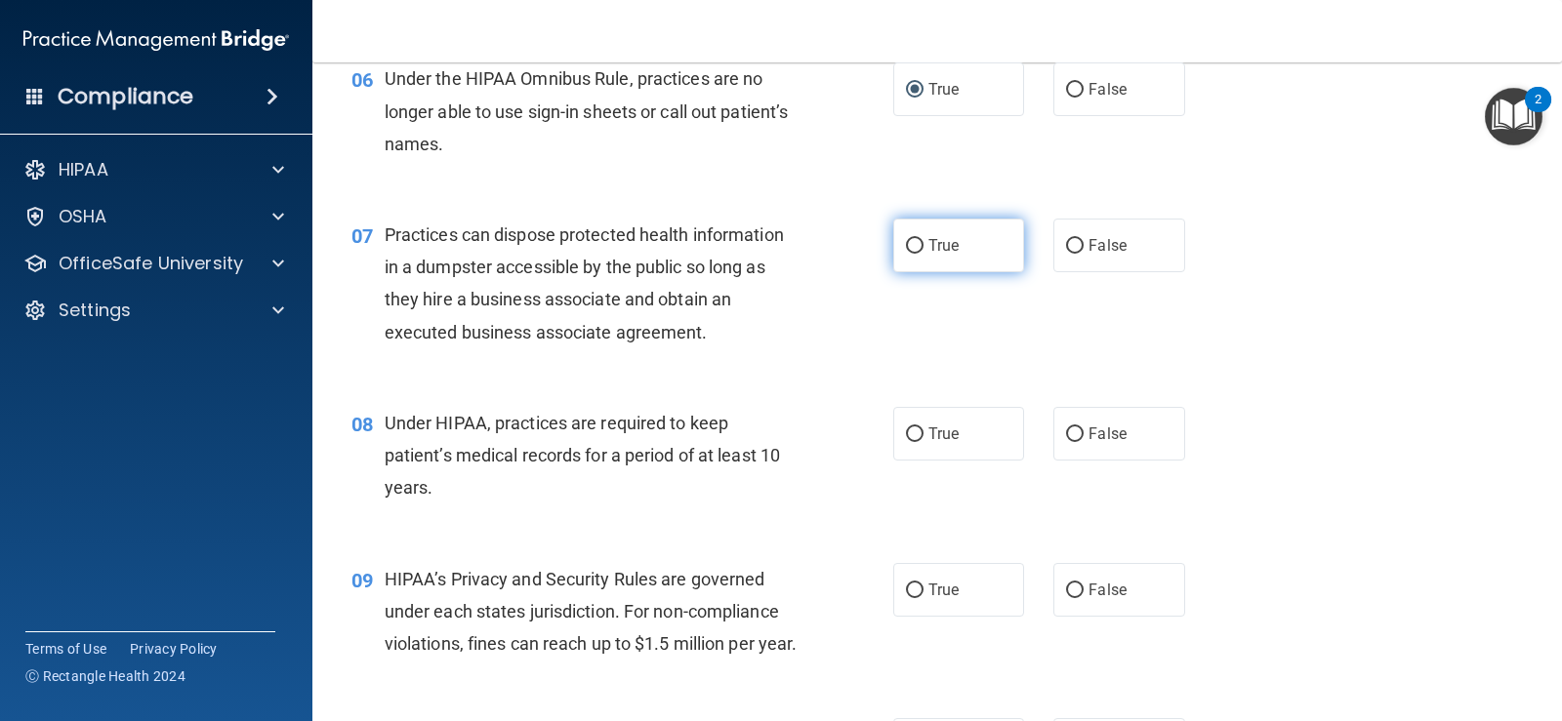
scroll to position [976, 0]
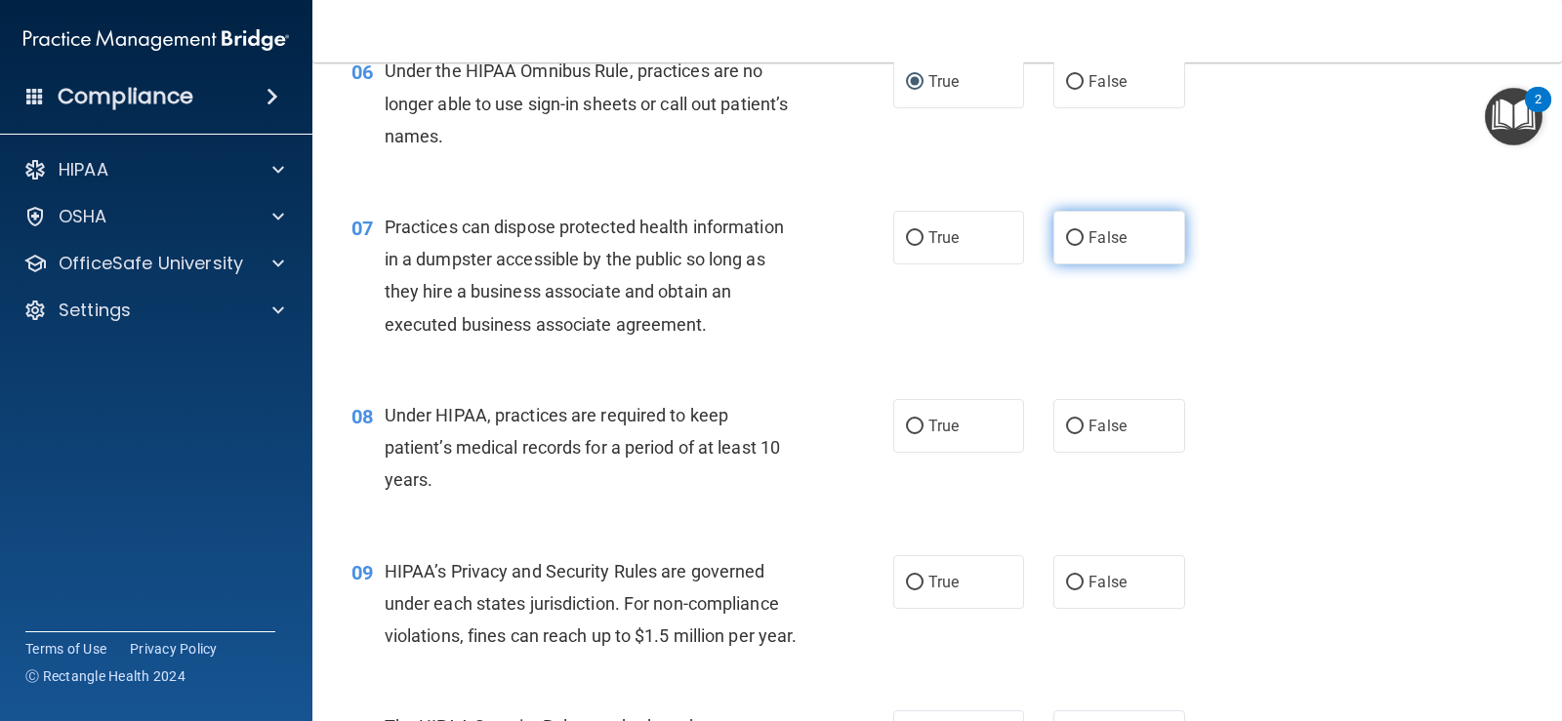
click at [1069, 238] on input "False" at bounding box center [1075, 238] width 18 height 15
radio input "true"
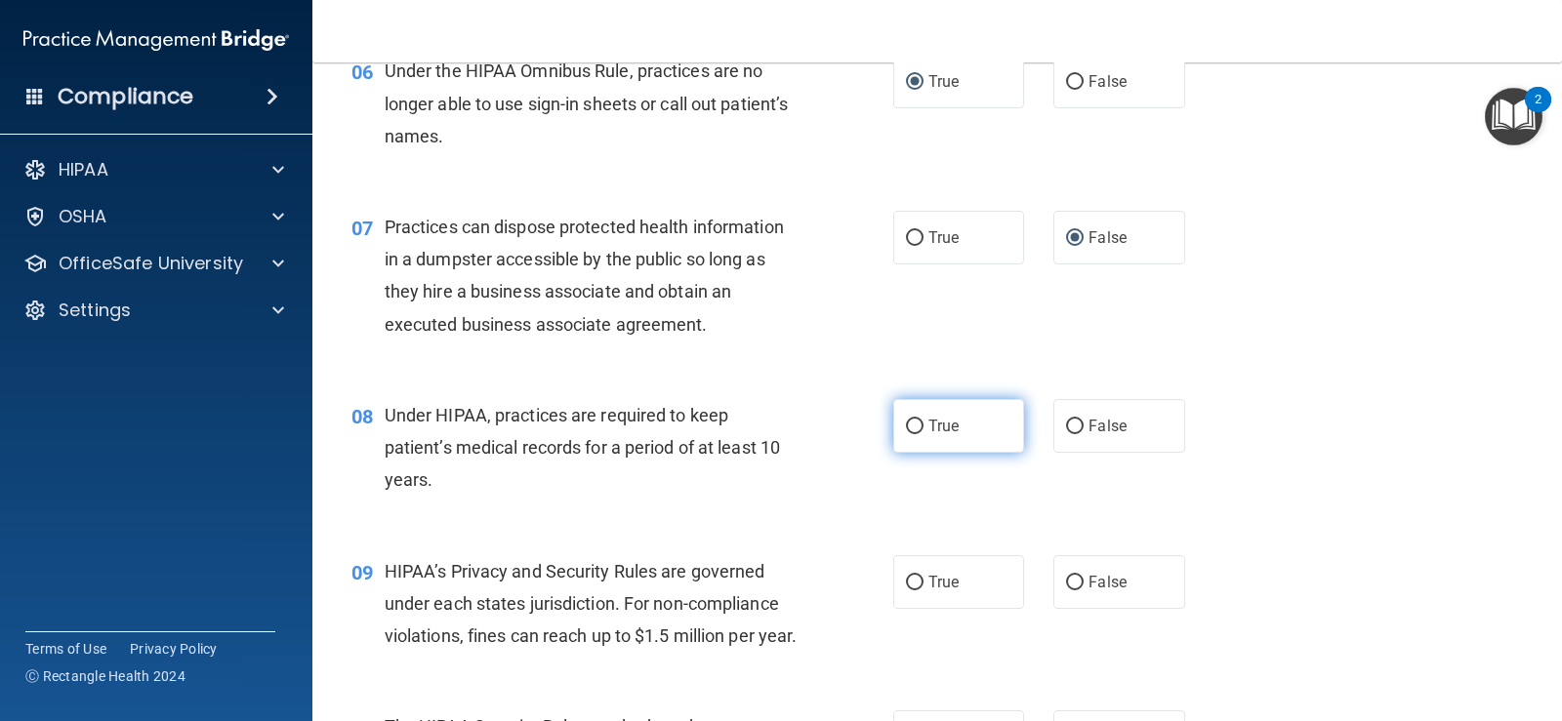
click at [910, 433] on input "True" at bounding box center [915, 427] width 18 height 15
radio input "true"
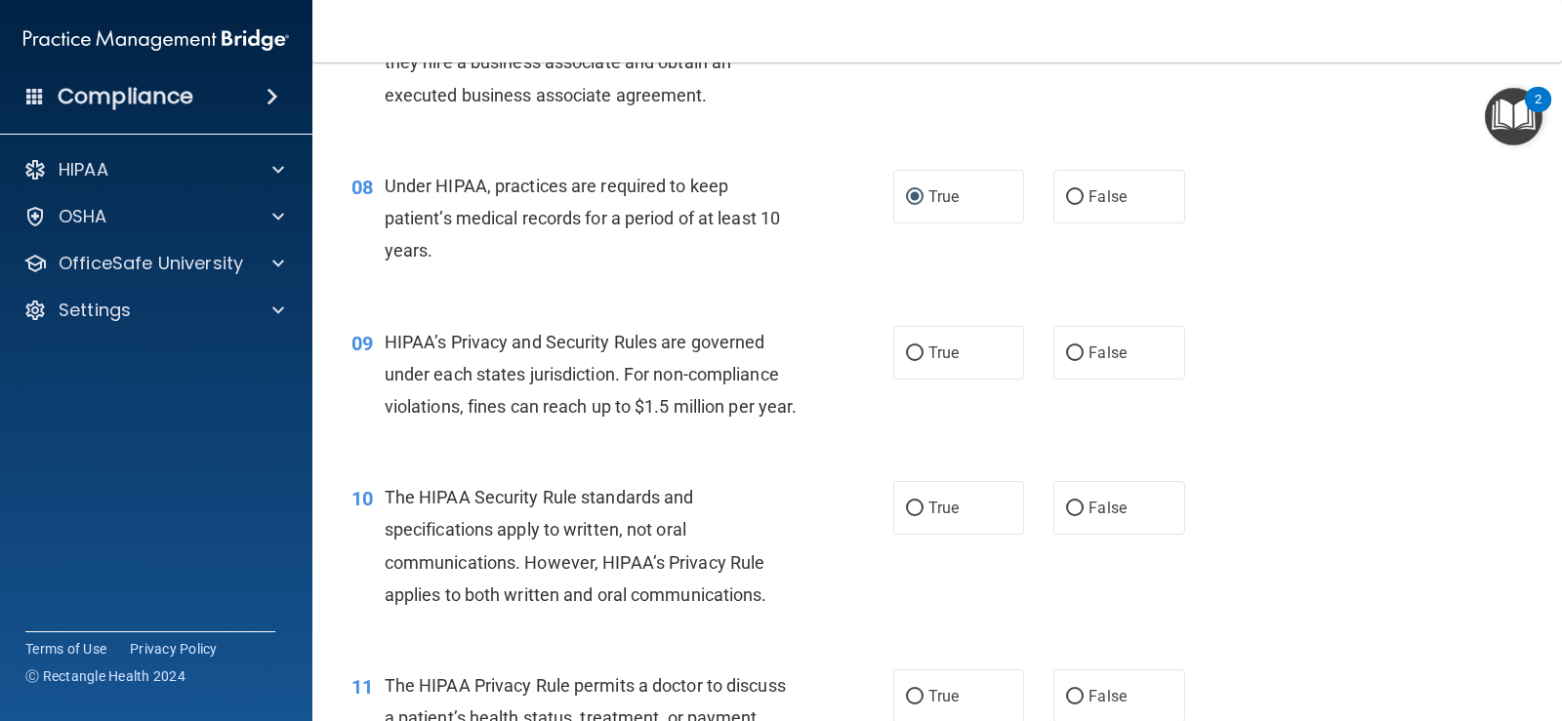
scroll to position [1269, 0]
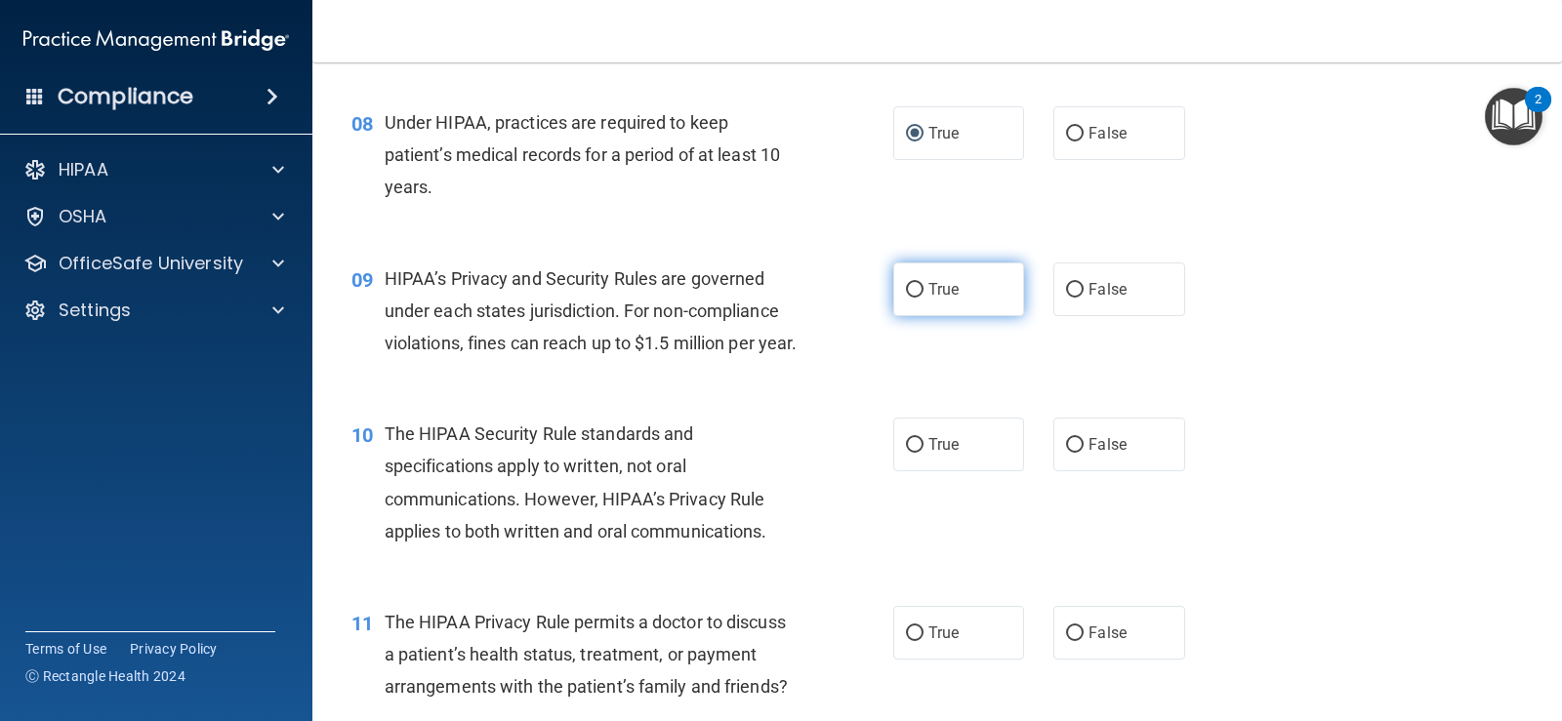
click at [910, 283] on input "True" at bounding box center [915, 290] width 18 height 15
radio input "true"
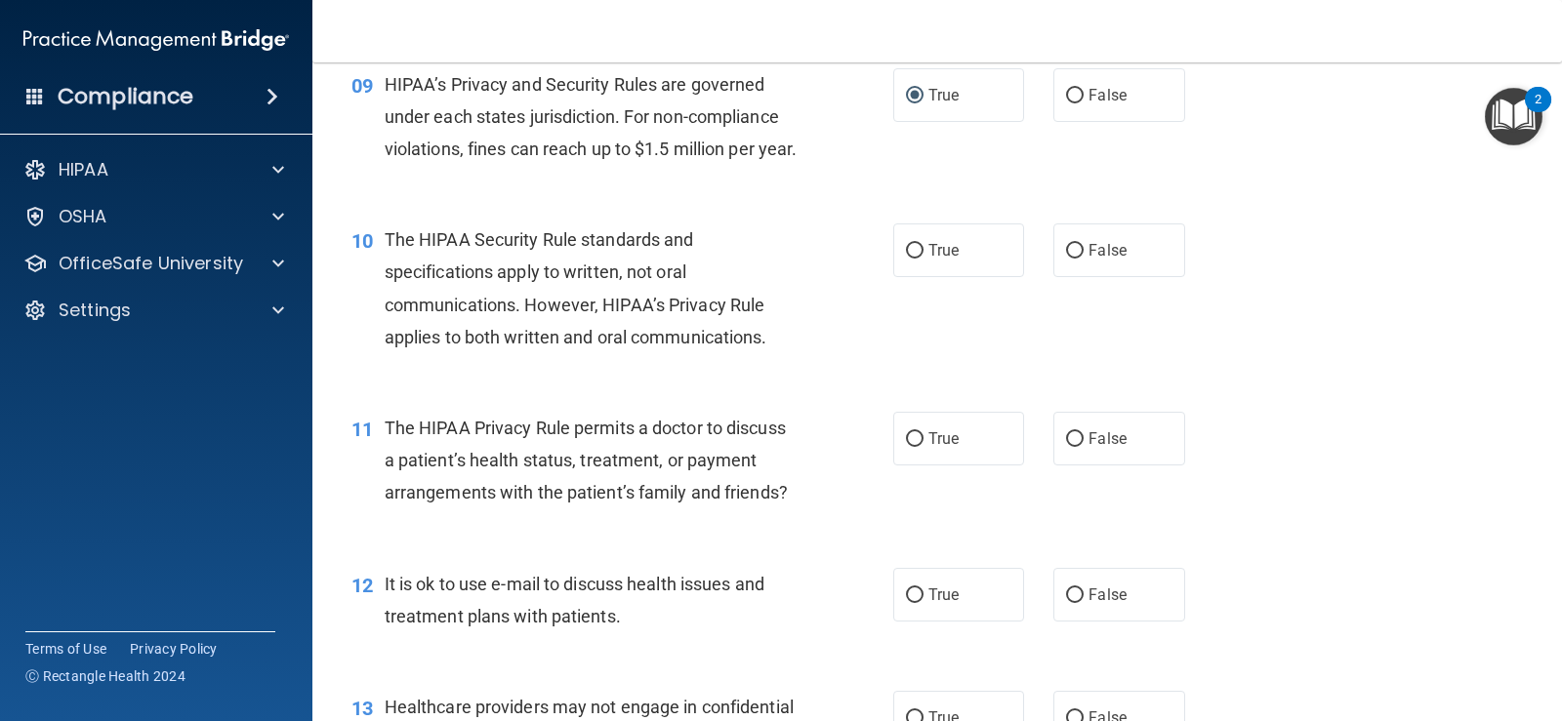
scroll to position [1464, 0]
click at [906, 258] on input "True" at bounding box center [915, 250] width 18 height 15
radio input "true"
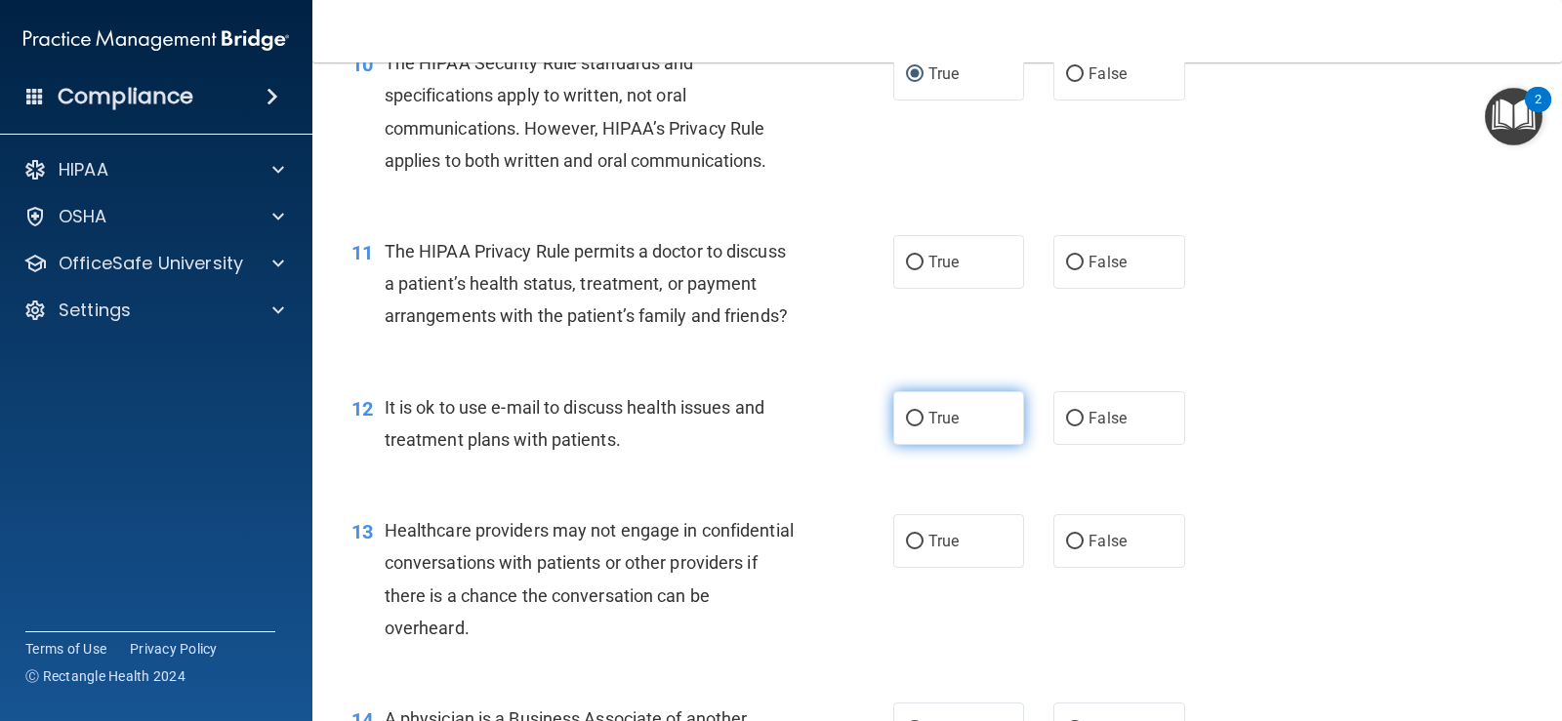
scroll to position [1659, 0]
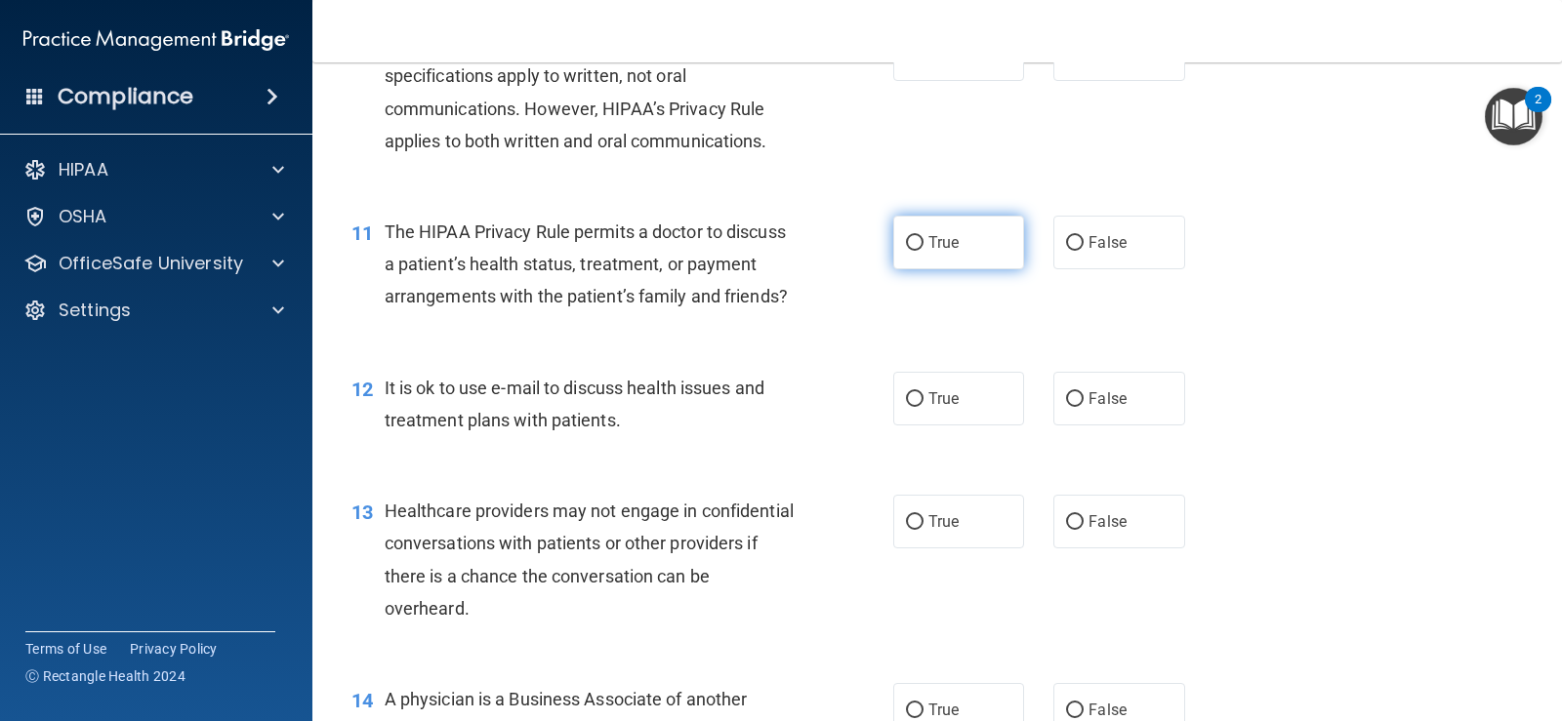
click at [914, 251] on input "True" at bounding box center [915, 243] width 18 height 15
radio input "true"
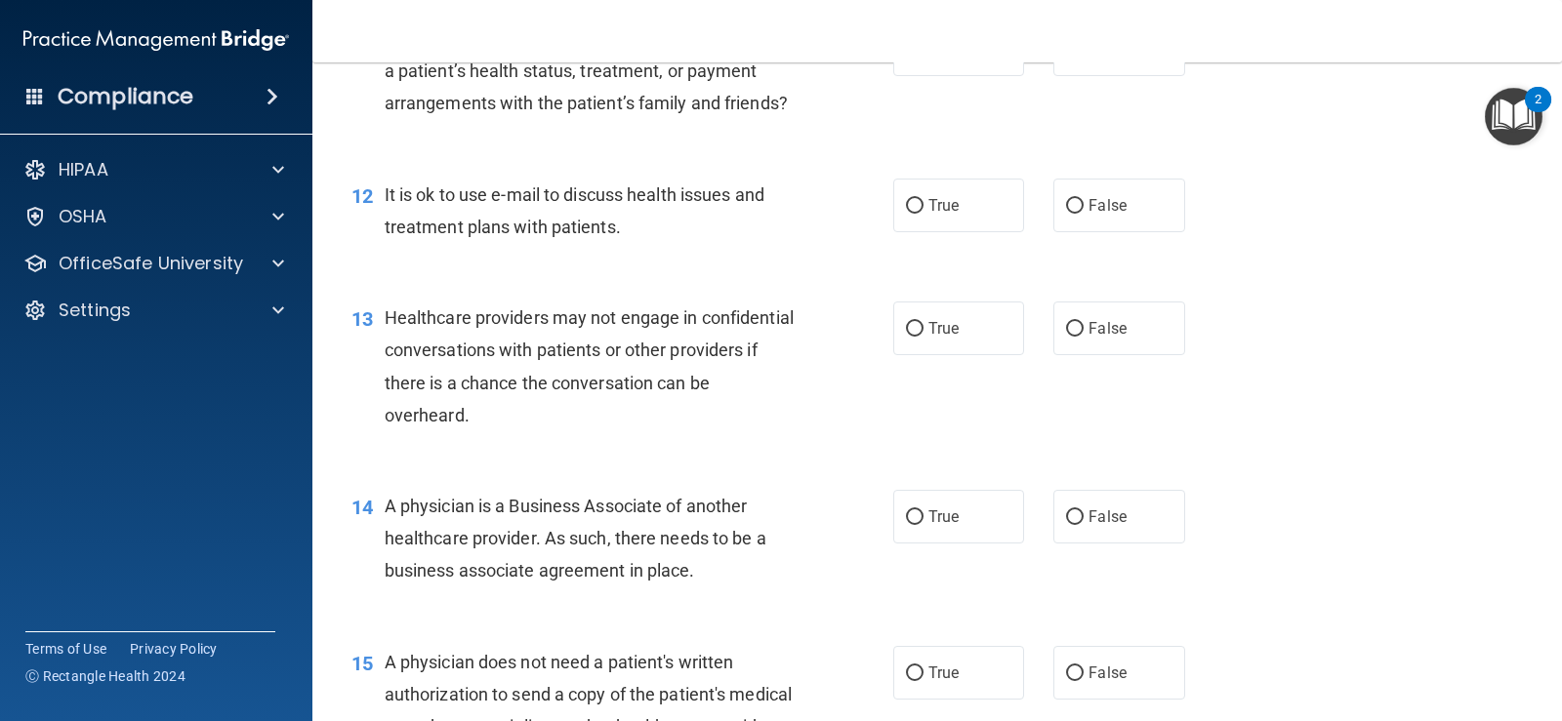
scroll to position [1855, 0]
click at [1067, 212] on input "False" at bounding box center [1075, 204] width 18 height 15
radio input "true"
click at [912, 353] on label "True" at bounding box center [958, 327] width 131 height 54
click at [912, 335] on input "True" at bounding box center [915, 327] width 18 height 15
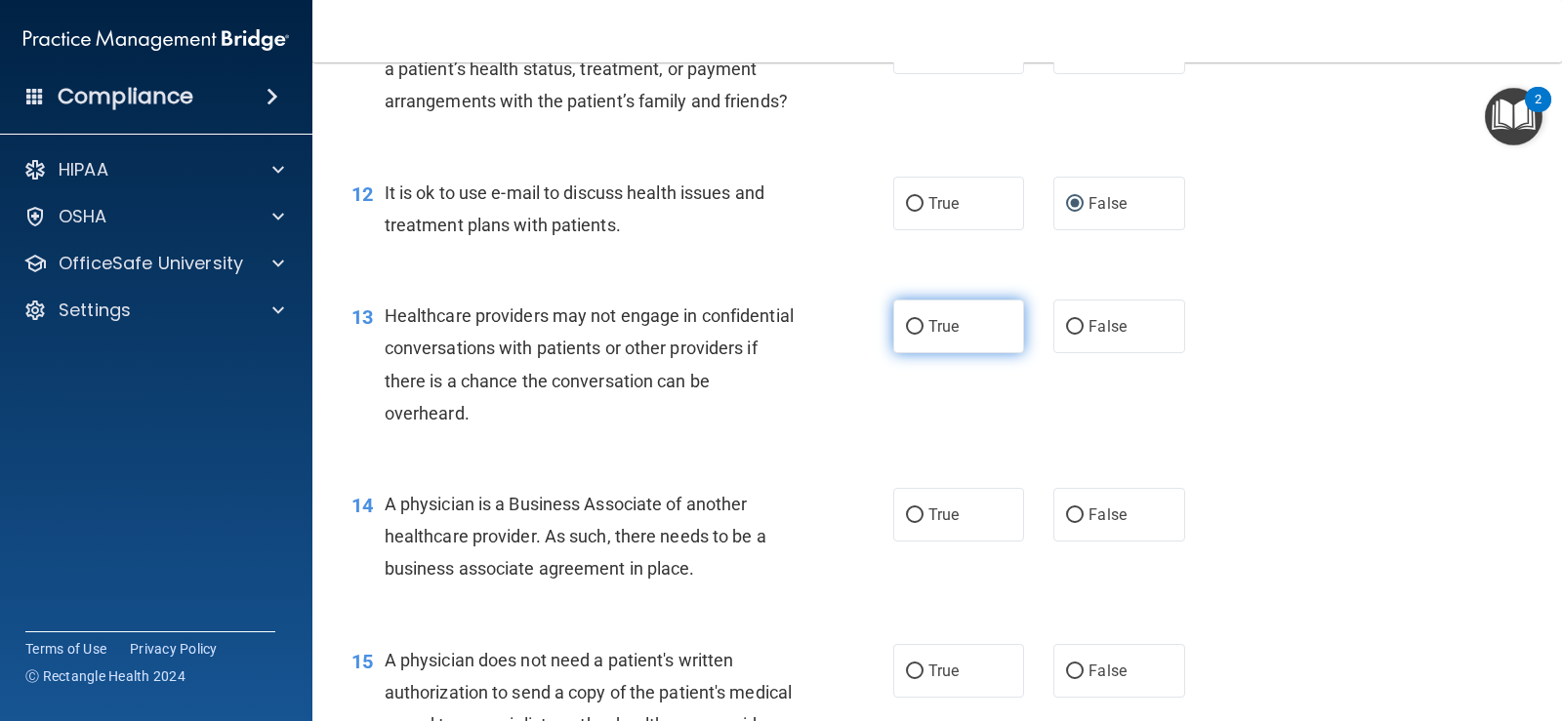
radio input "true"
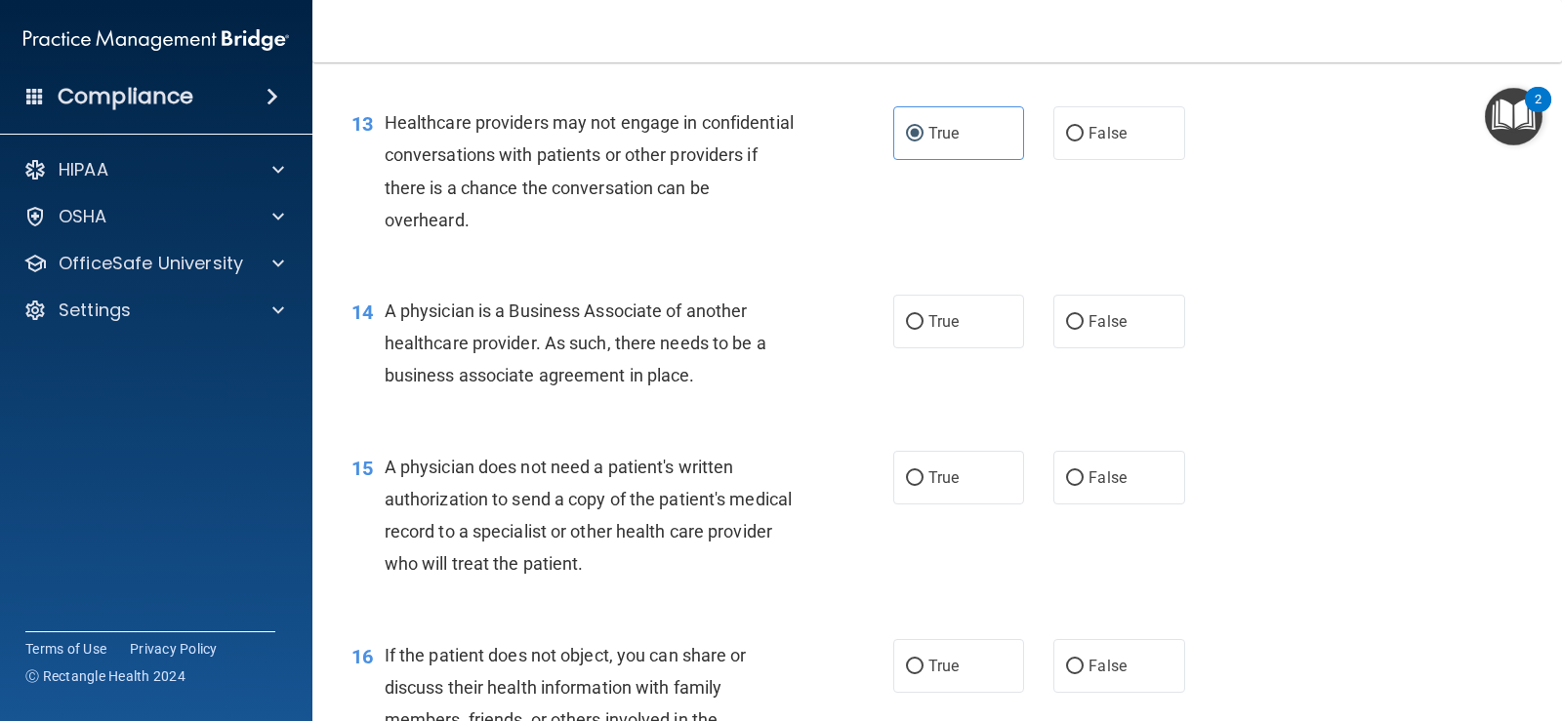
scroll to position [2050, 0]
click at [906, 328] on input "True" at bounding box center [915, 320] width 18 height 15
radio input "true"
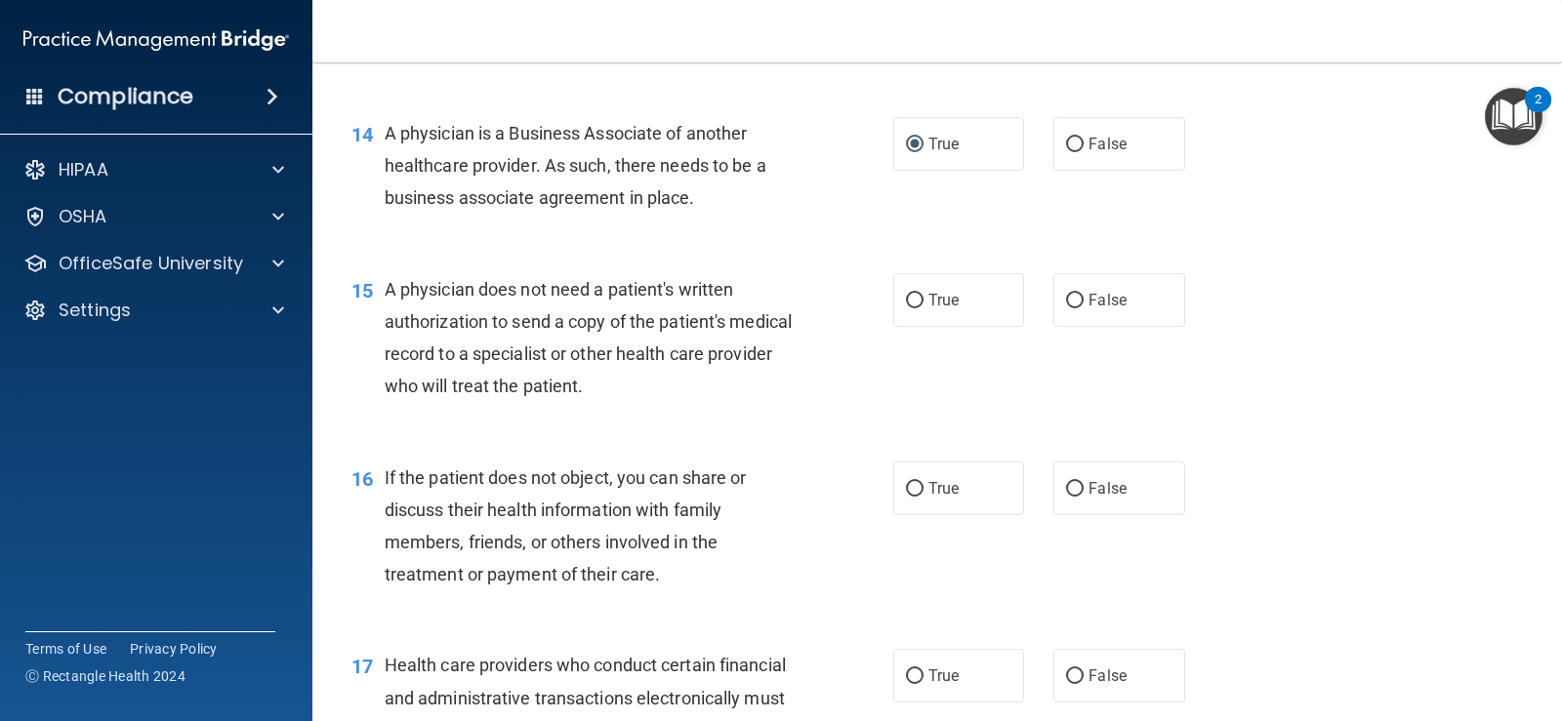
scroll to position [2245, 0]
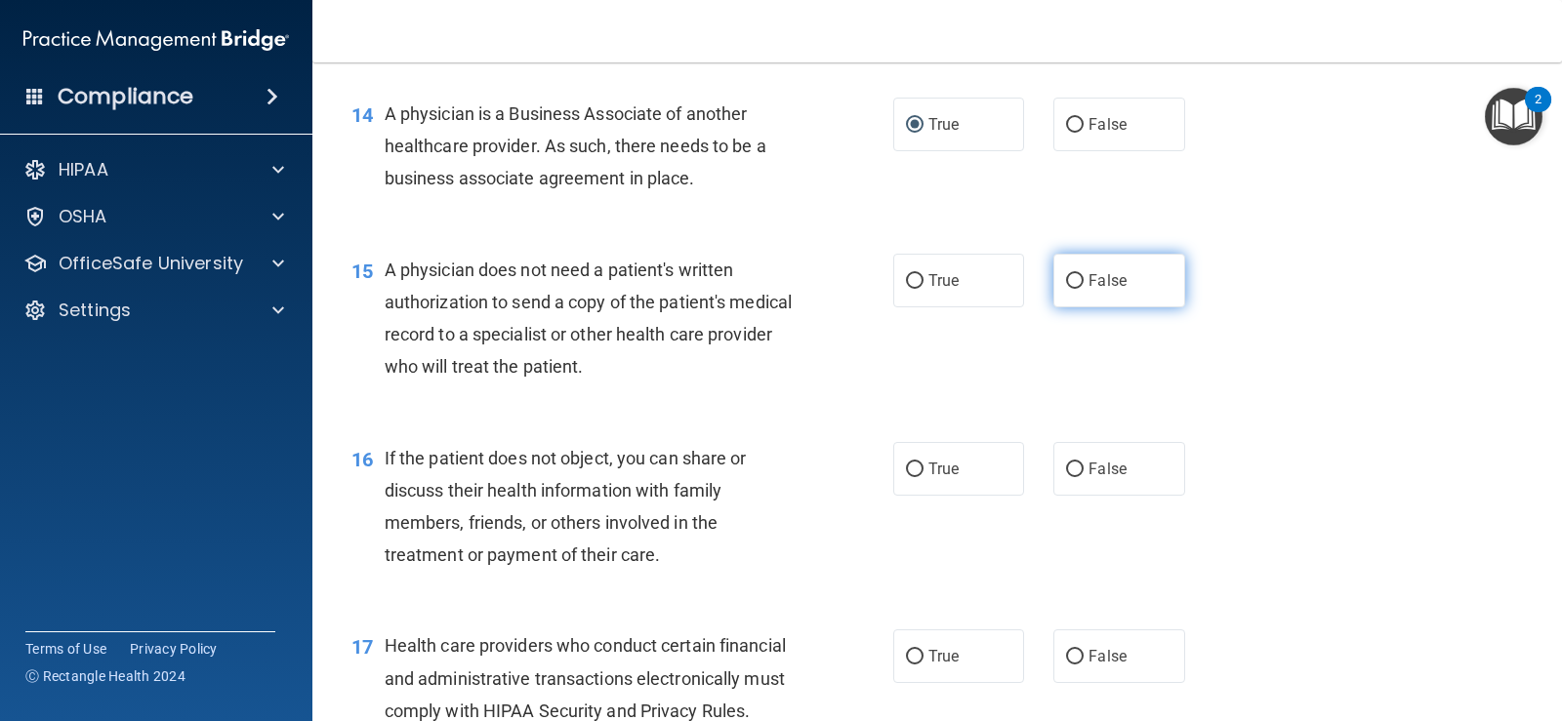
click at [1074, 289] on input "False" at bounding box center [1075, 281] width 18 height 15
radio input "true"
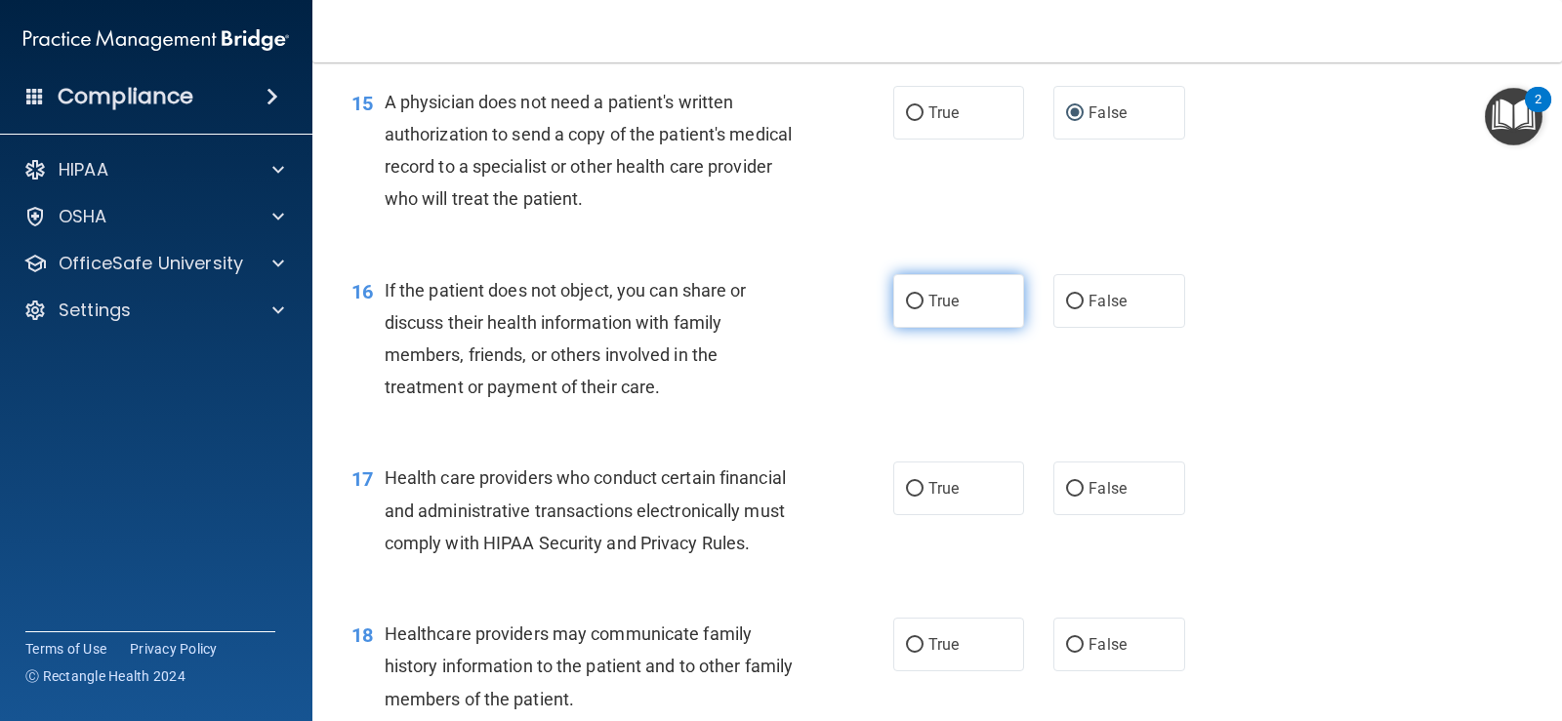
scroll to position [2440, 0]
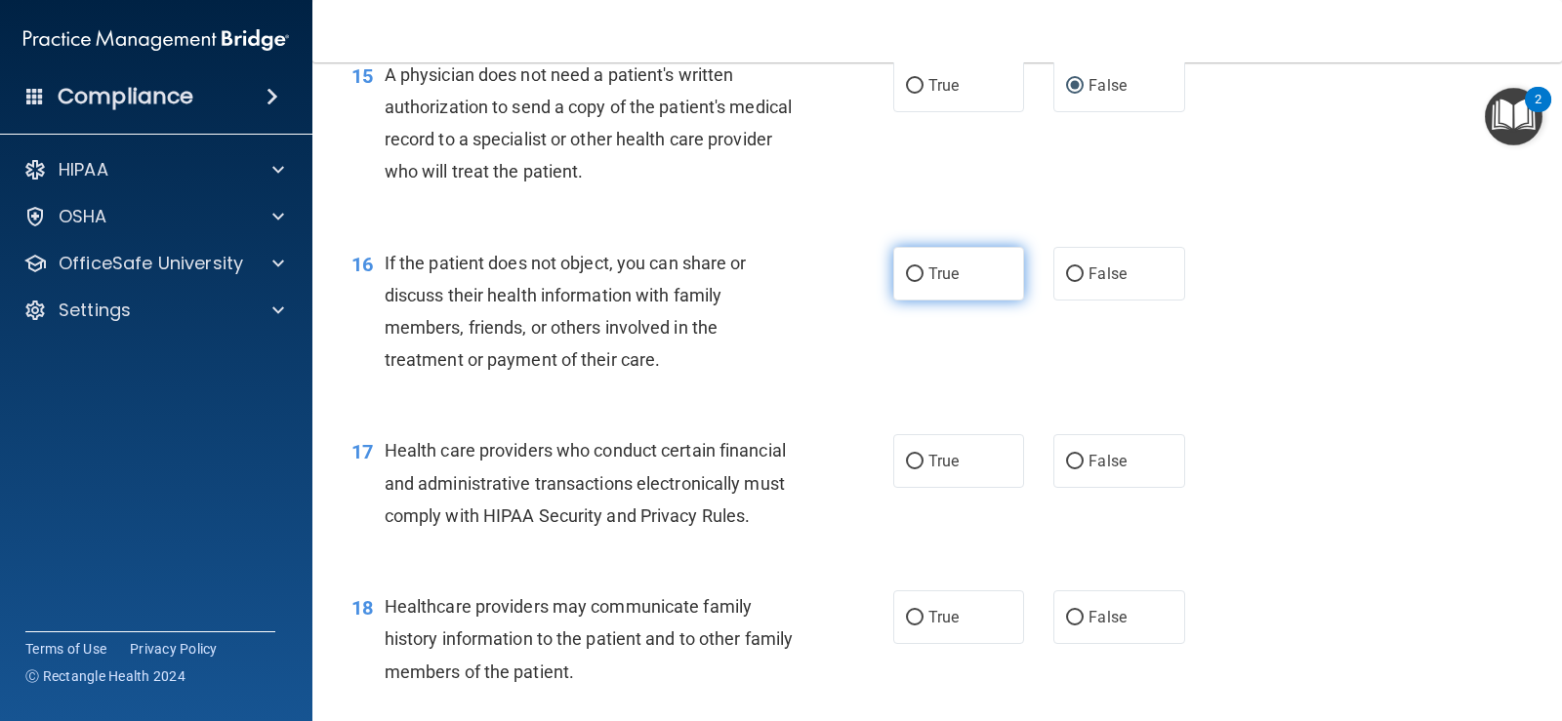
click at [909, 282] on input "True" at bounding box center [915, 274] width 18 height 15
radio input "true"
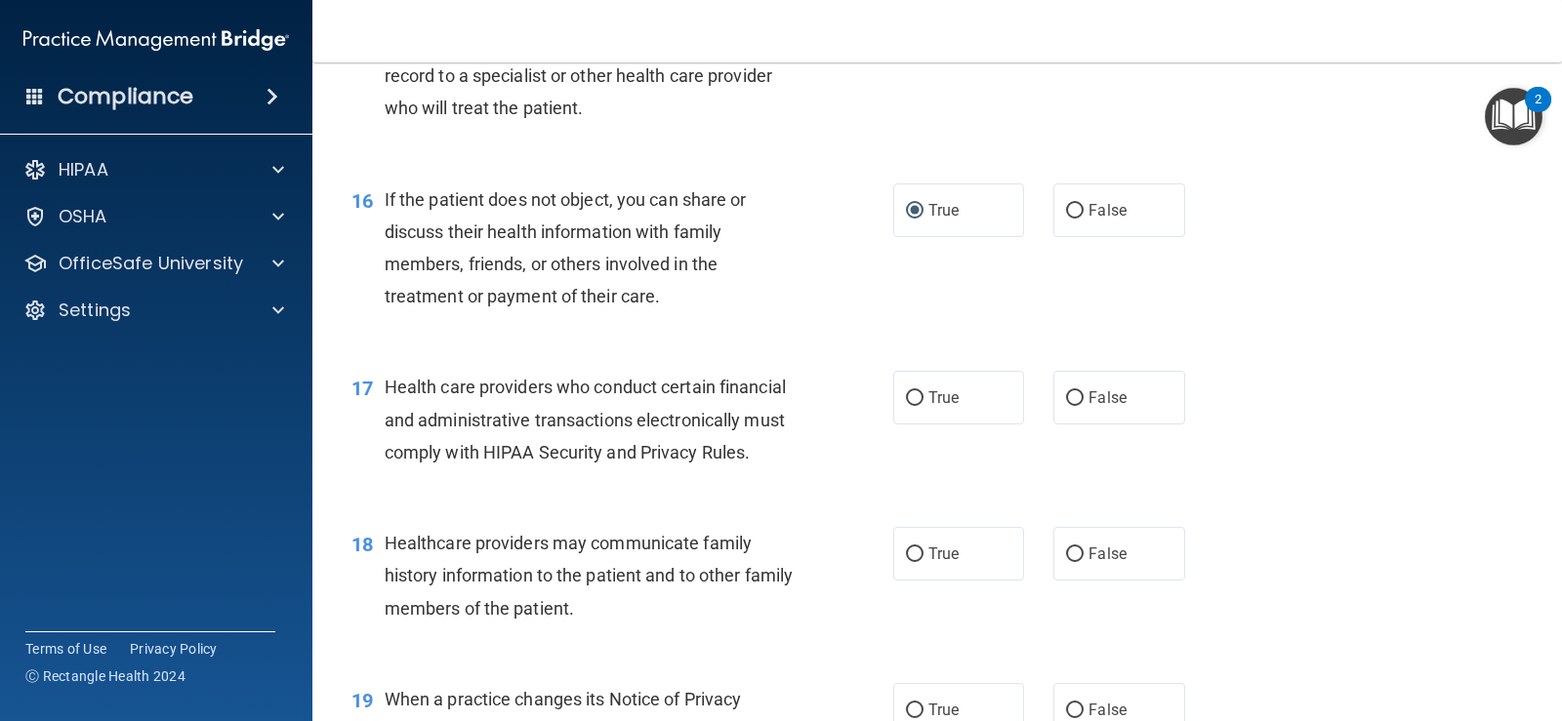
scroll to position [2538, 0]
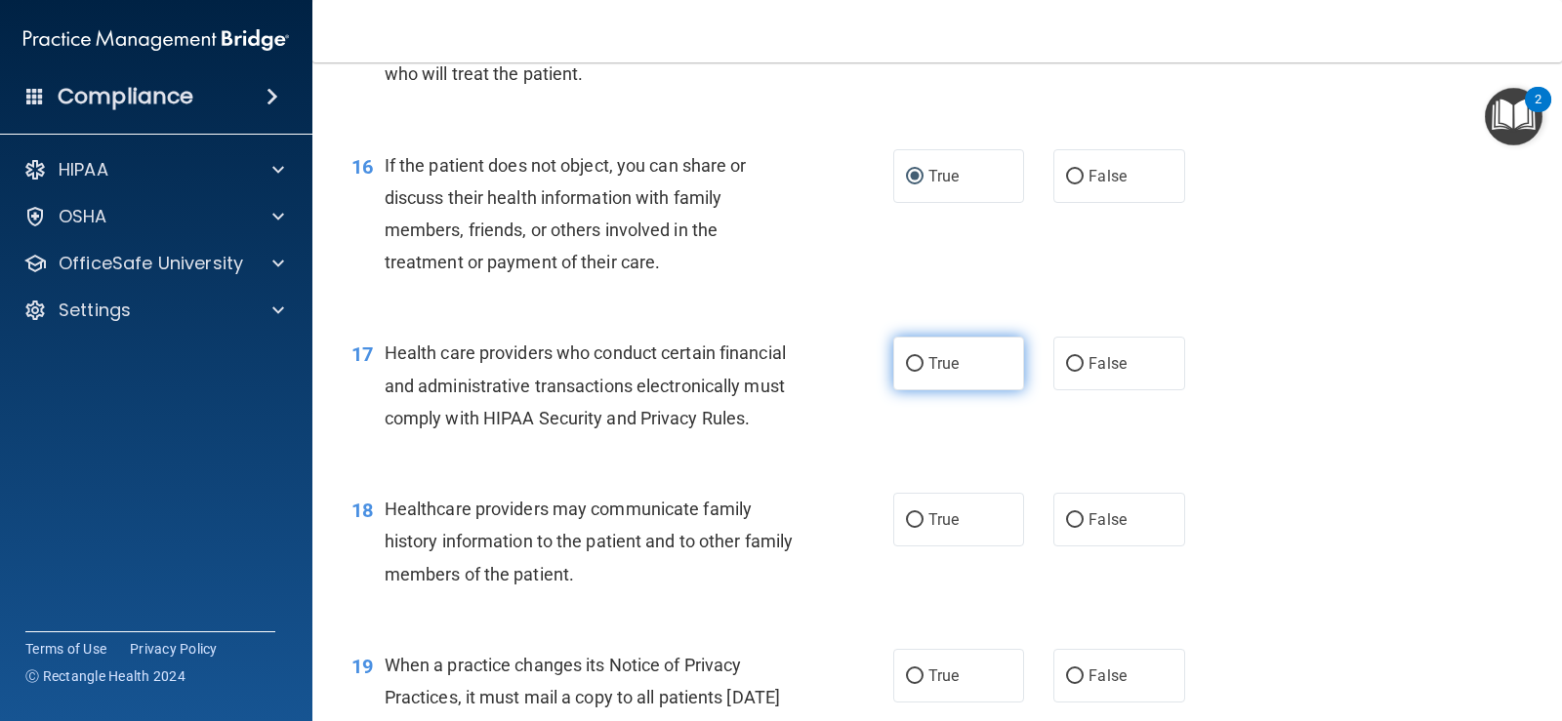
click at [914, 372] on input "True" at bounding box center [915, 364] width 18 height 15
radio input "true"
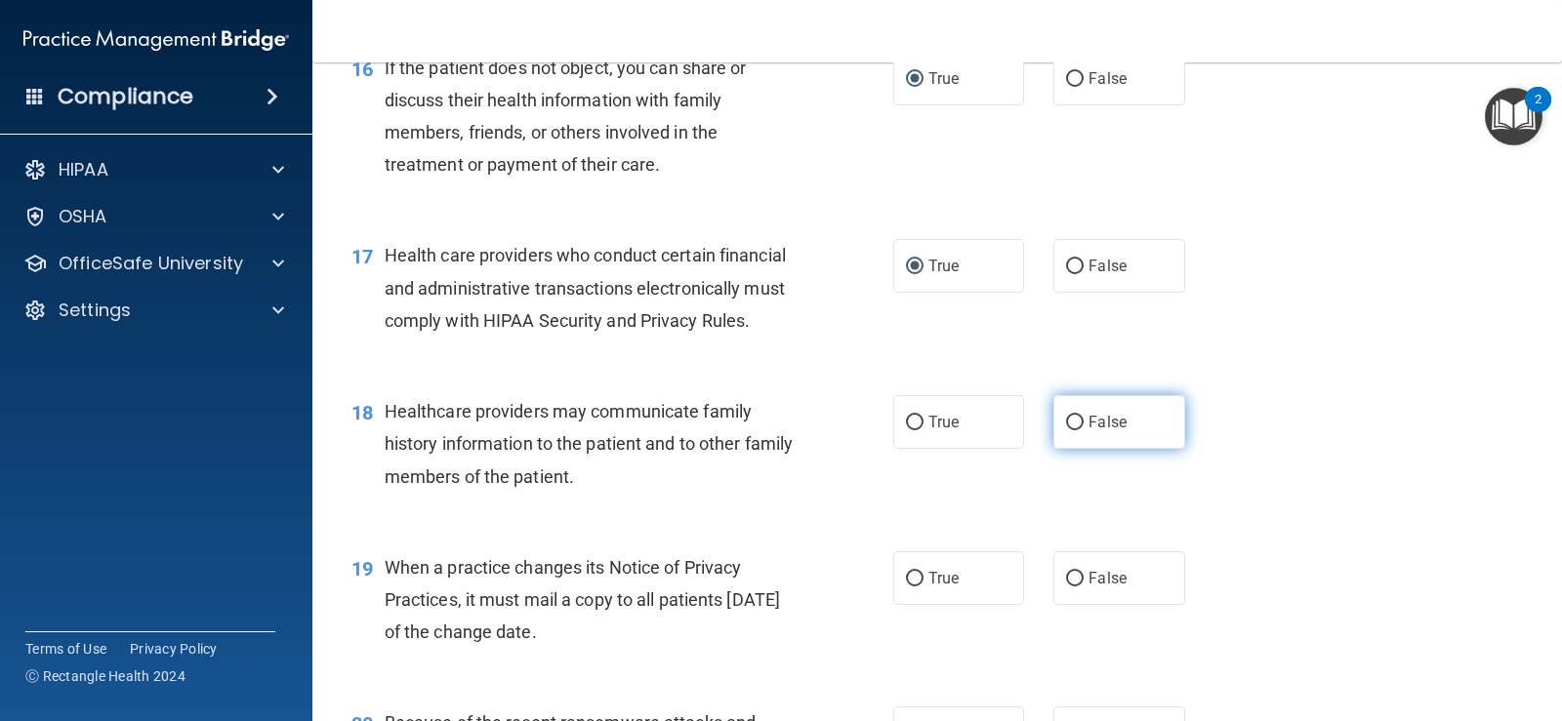
click at [1070, 430] on input "False" at bounding box center [1075, 423] width 18 height 15
radio input "true"
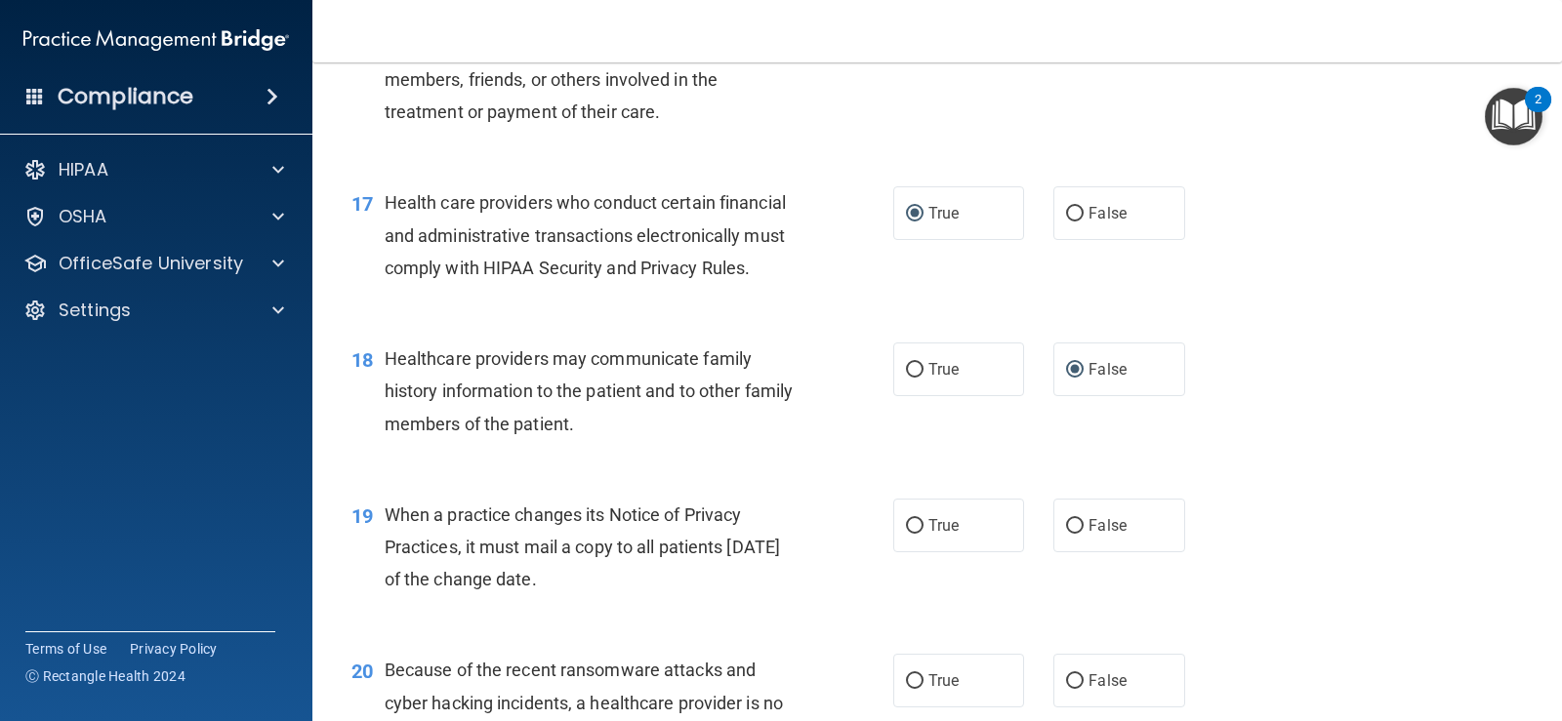
scroll to position [2733, 0]
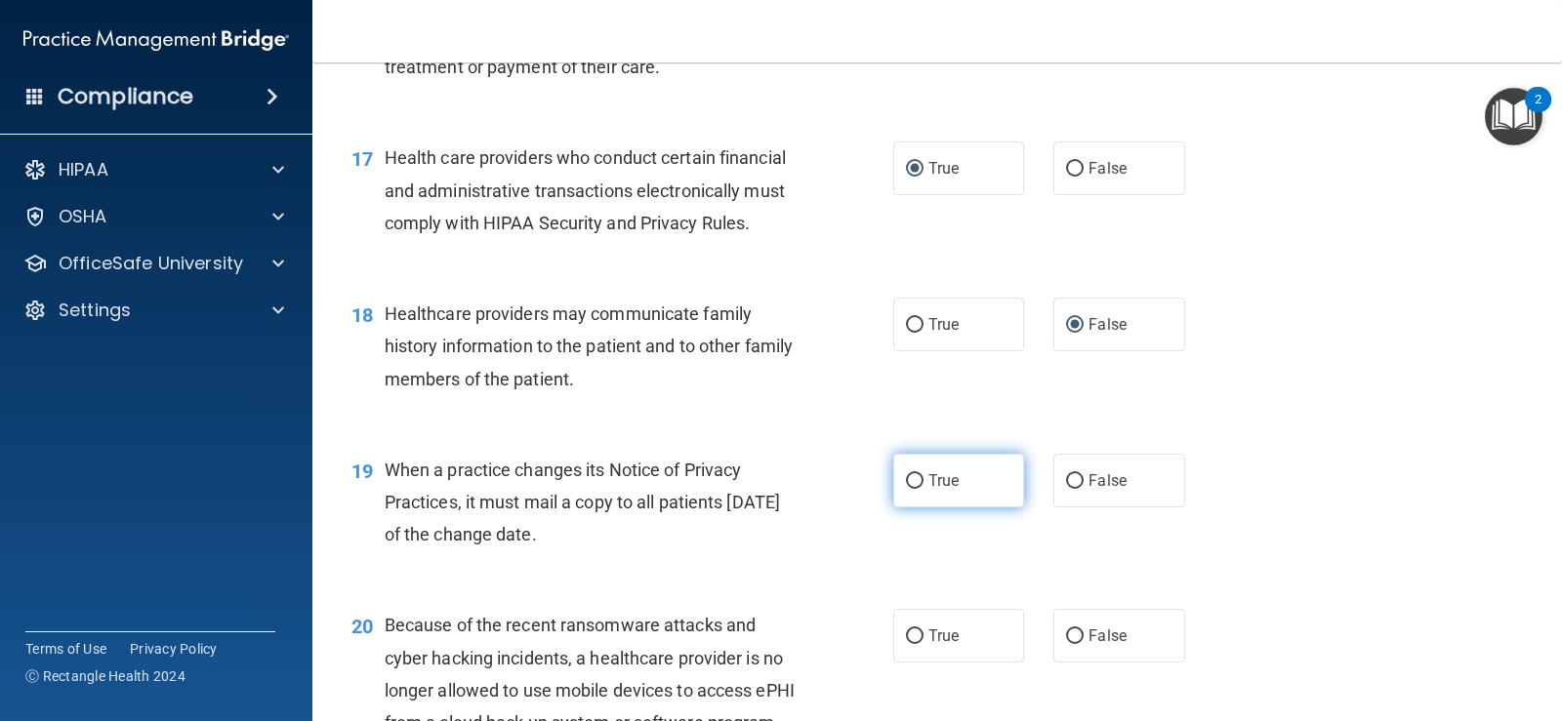
click at [914, 489] on input "True" at bounding box center [915, 481] width 18 height 15
radio input "true"
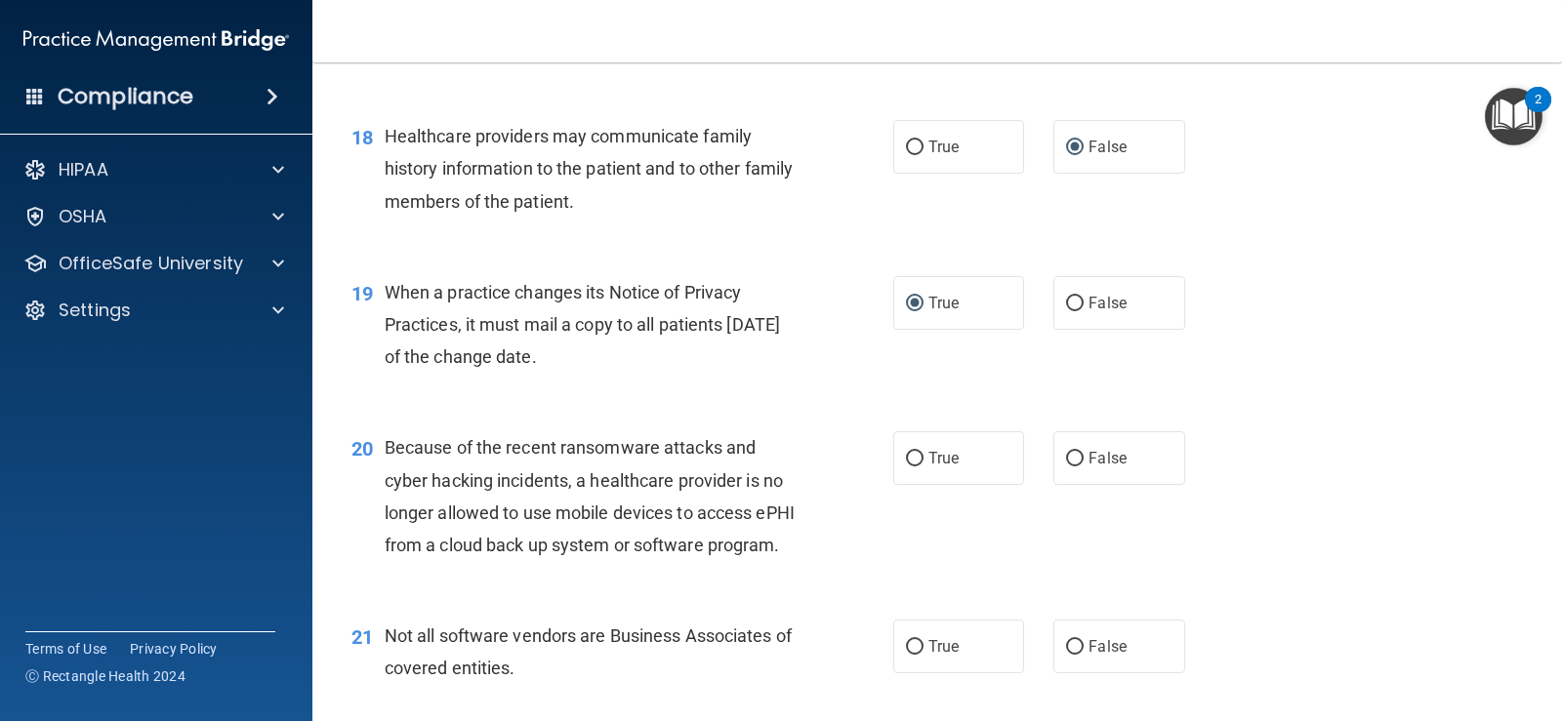
scroll to position [2929, 0]
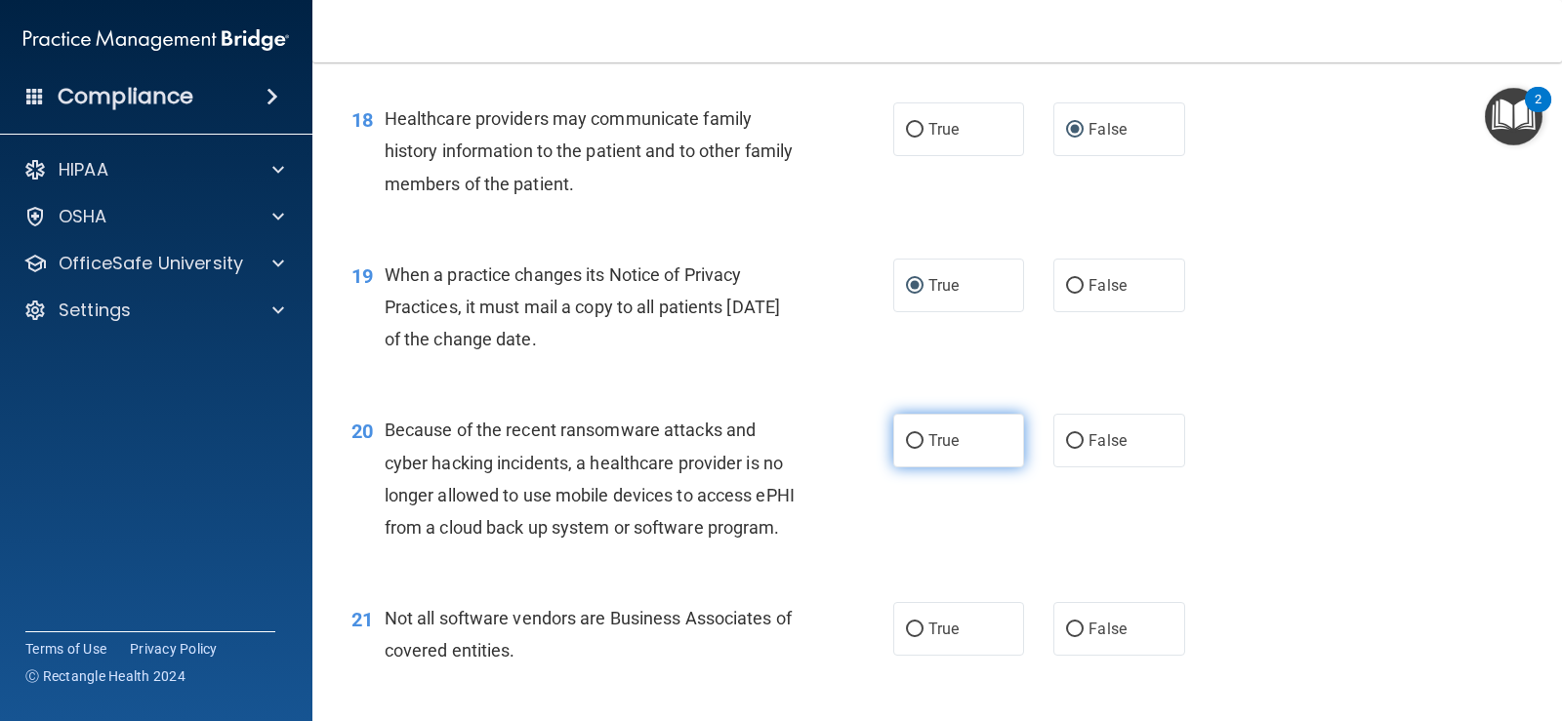
click at [914, 449] on input "True" at bounding box center [915, 441] width 18 height 15
radio input "true"
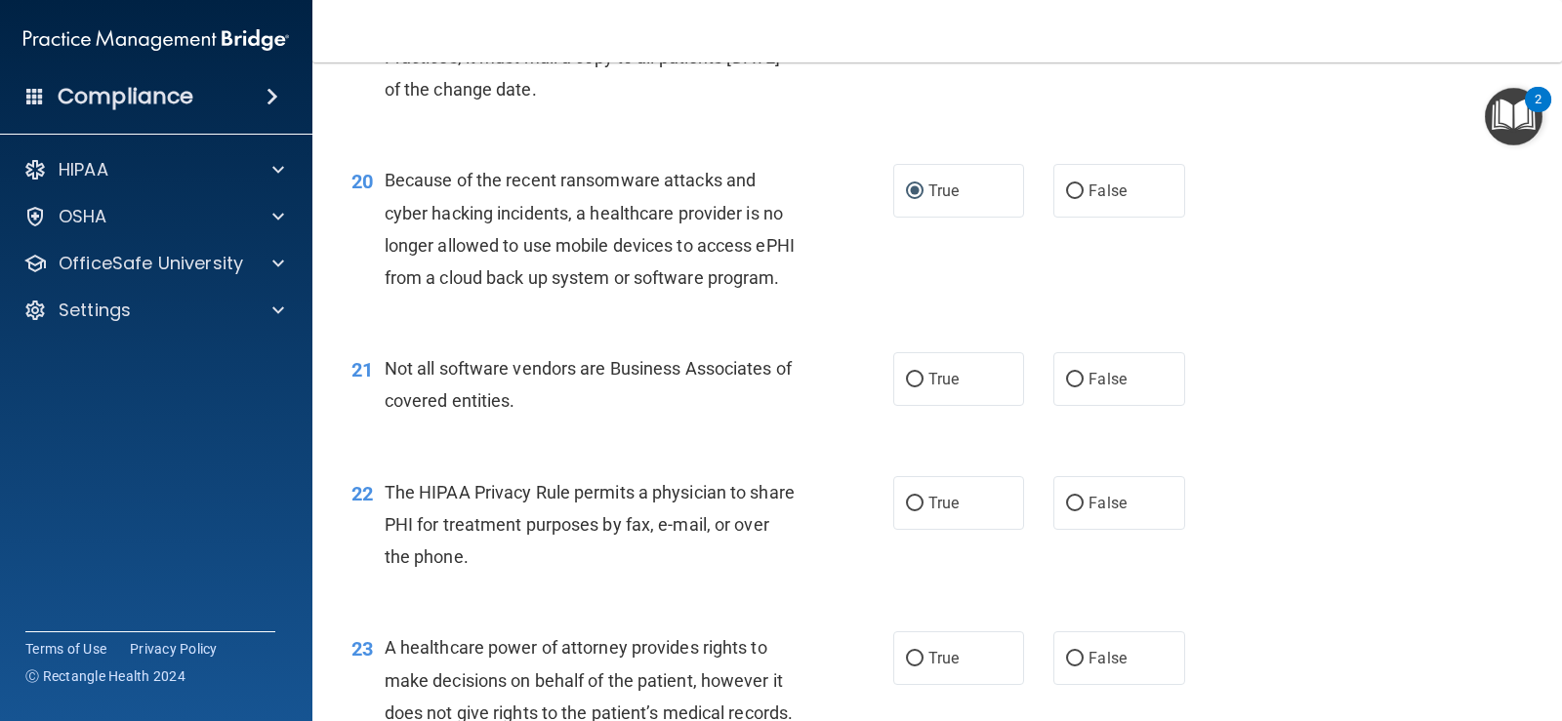
scroll to position [3221, 0]
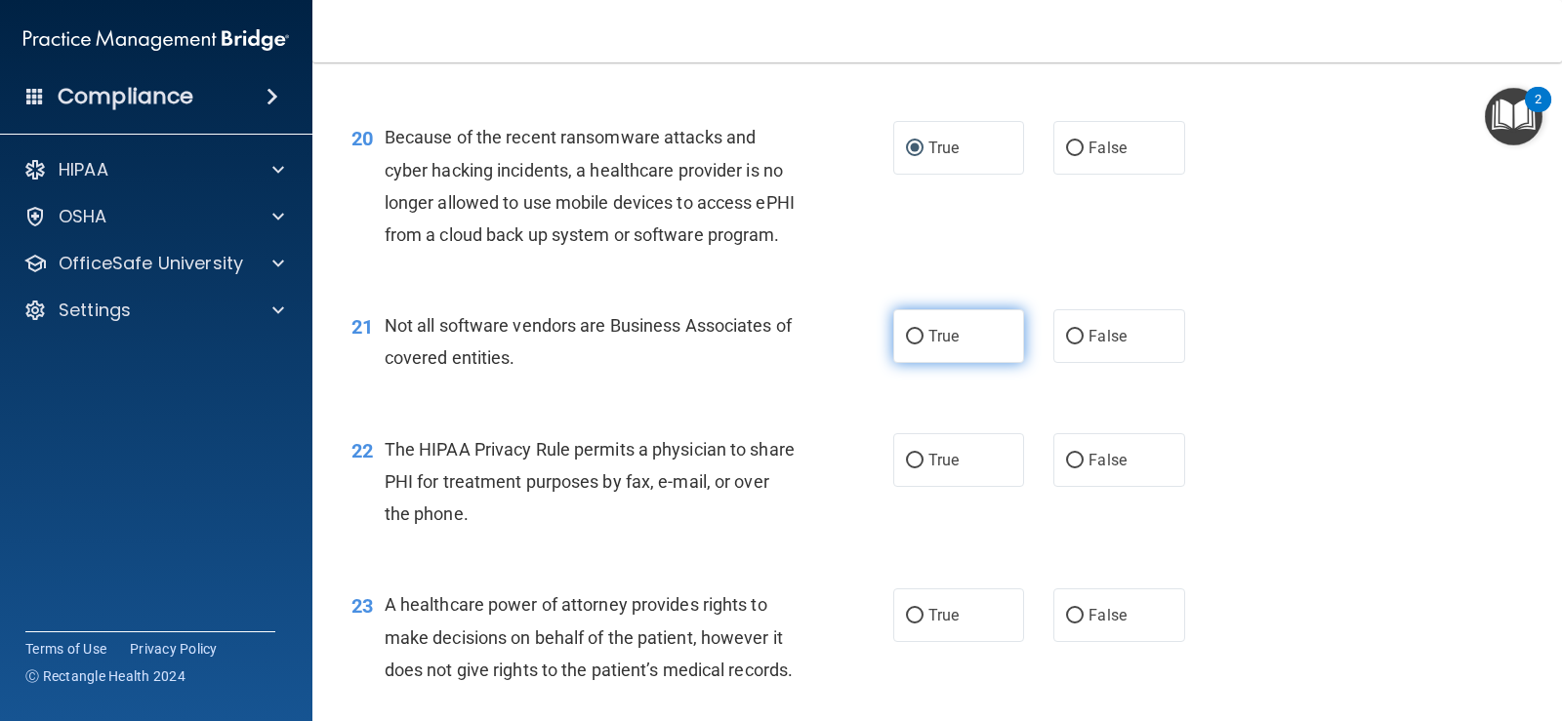
click at [918, 363] on label "True" at bounding box center [958, 336] width 131 height 54
click at [918, 345] on input "True" at bounding box center [915, 337] width 18 height 15
radio input "true"
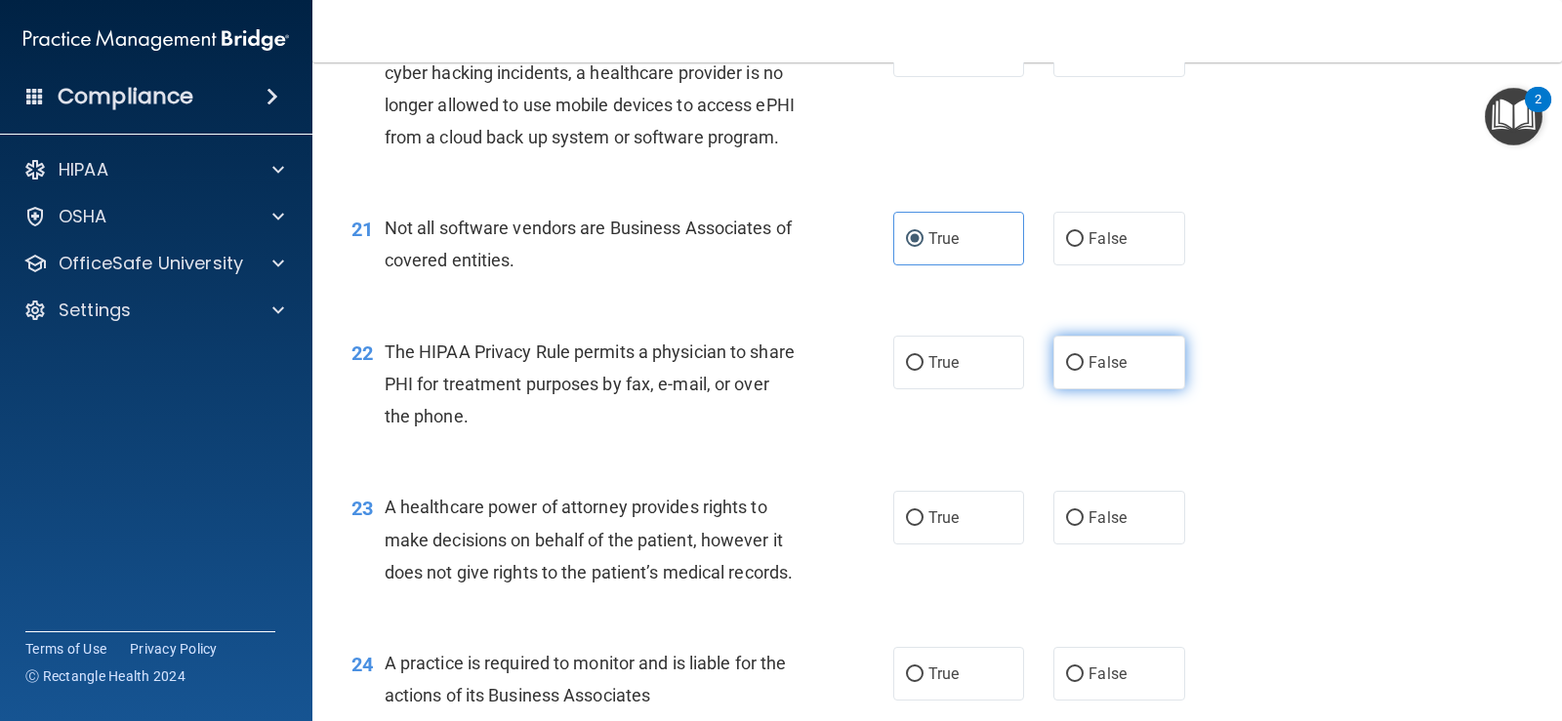
click at [1077, 389] on label "False" at bounding box center [1118, 363] width 131 height 54
click at [1077, 371] on input "False" at bounding box center [1075, 363] width 18 height 15
radio input "true"
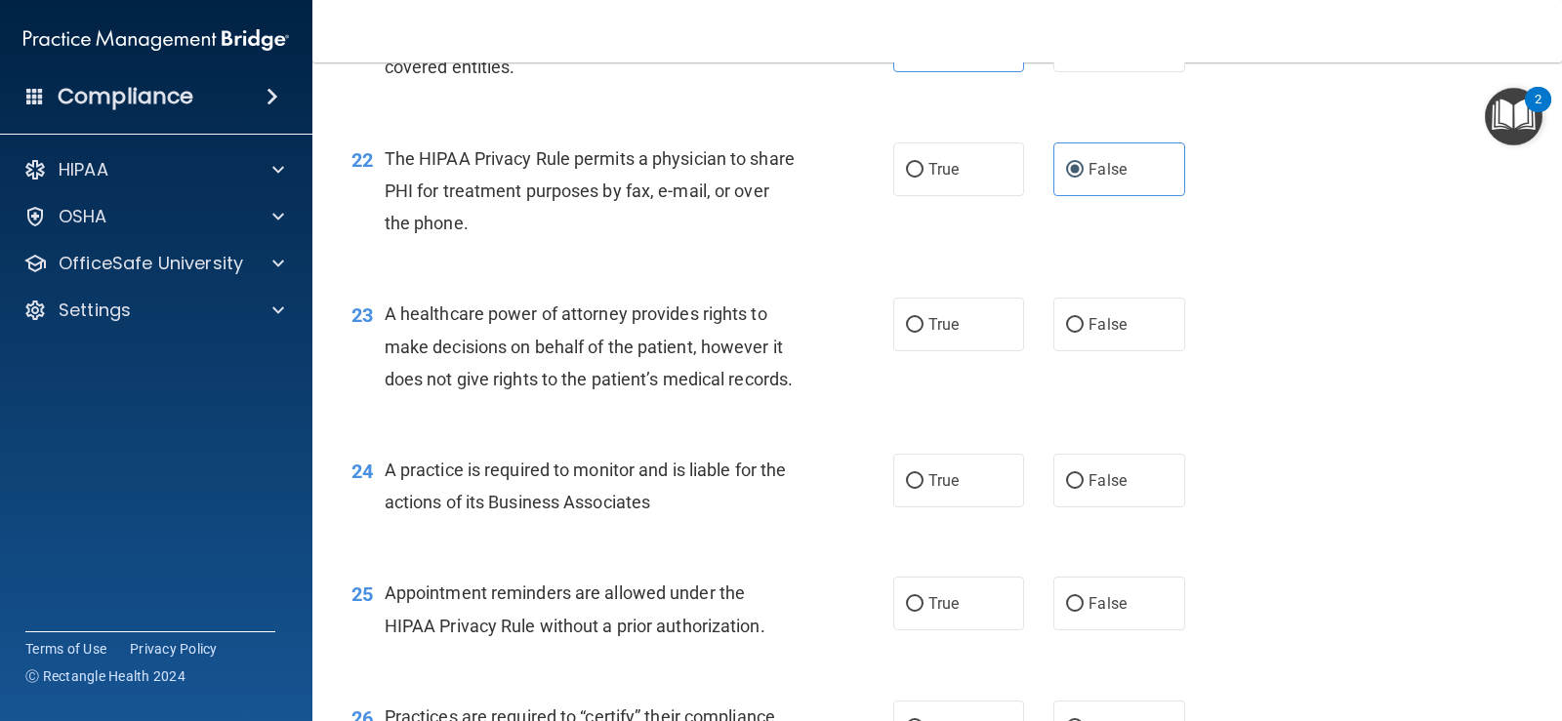
scroll to position [3514, 0]
click at [915, 331] on input "True" at bounding box center [915, 323] width 18 height 15
radio input "true"
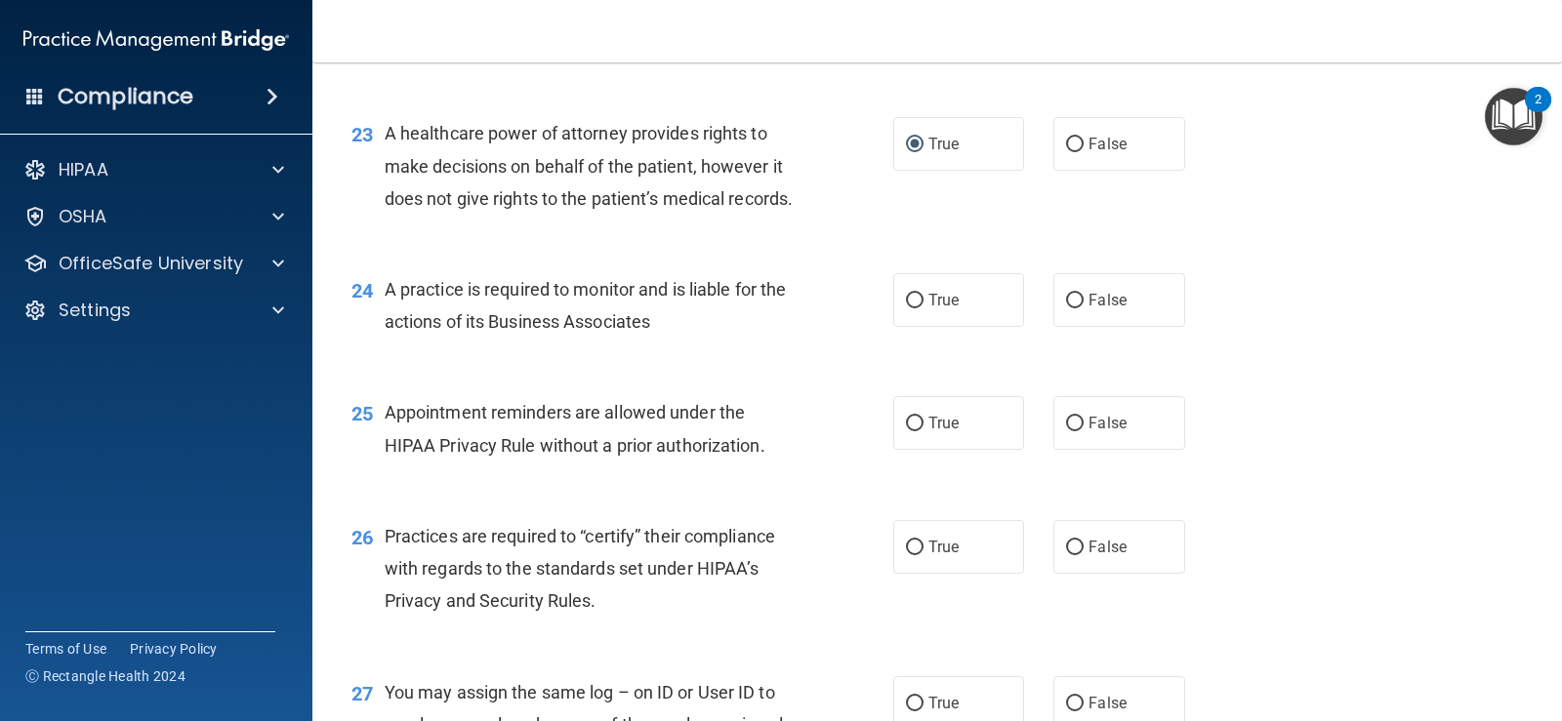
scroll to position [3709, 0]
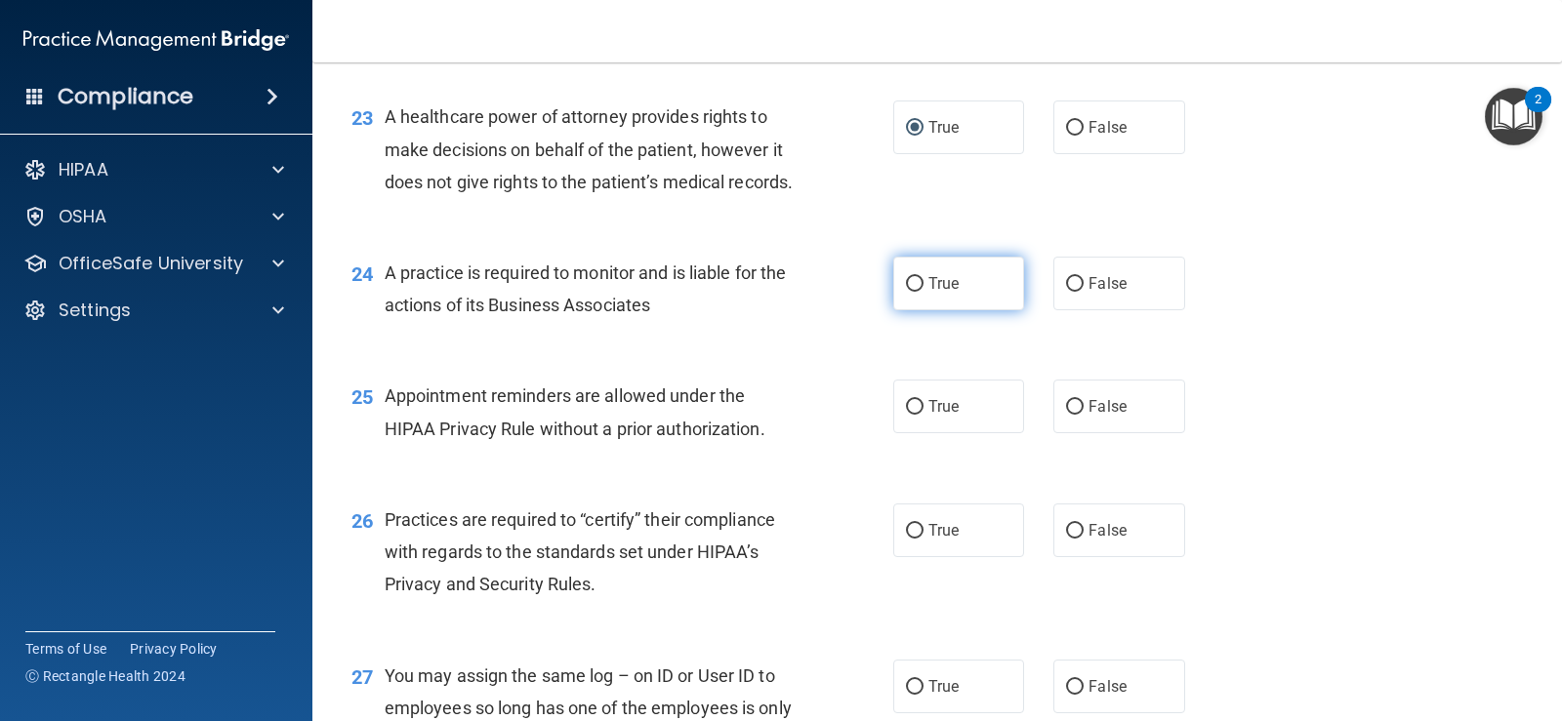
click at [928, 293] on span "True" at bounding box center [943, 283] width 30 height 19
click at [922, 292] on input "True" at bounding box center [915, 284] width 18 height 15
radio input "true"
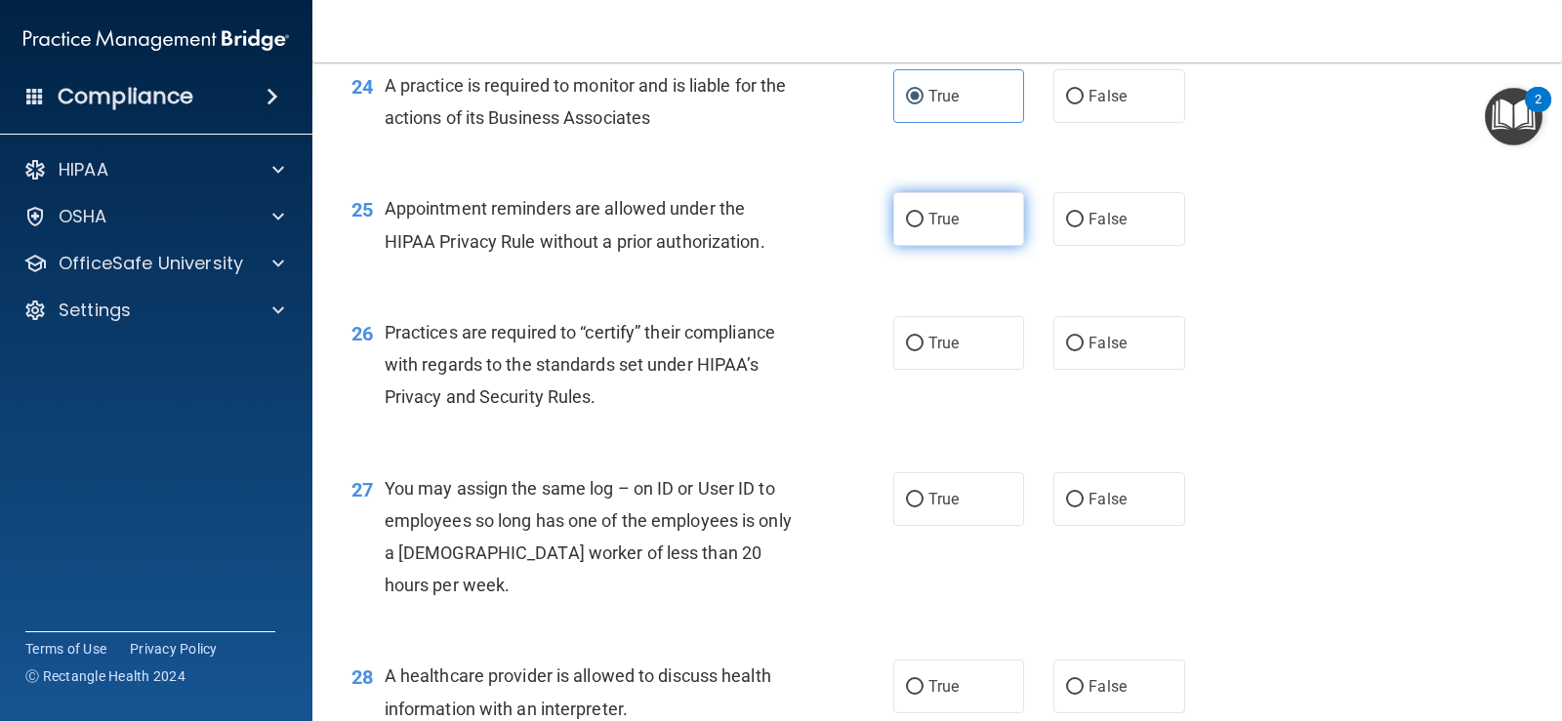
scroll to position [3905, 0]
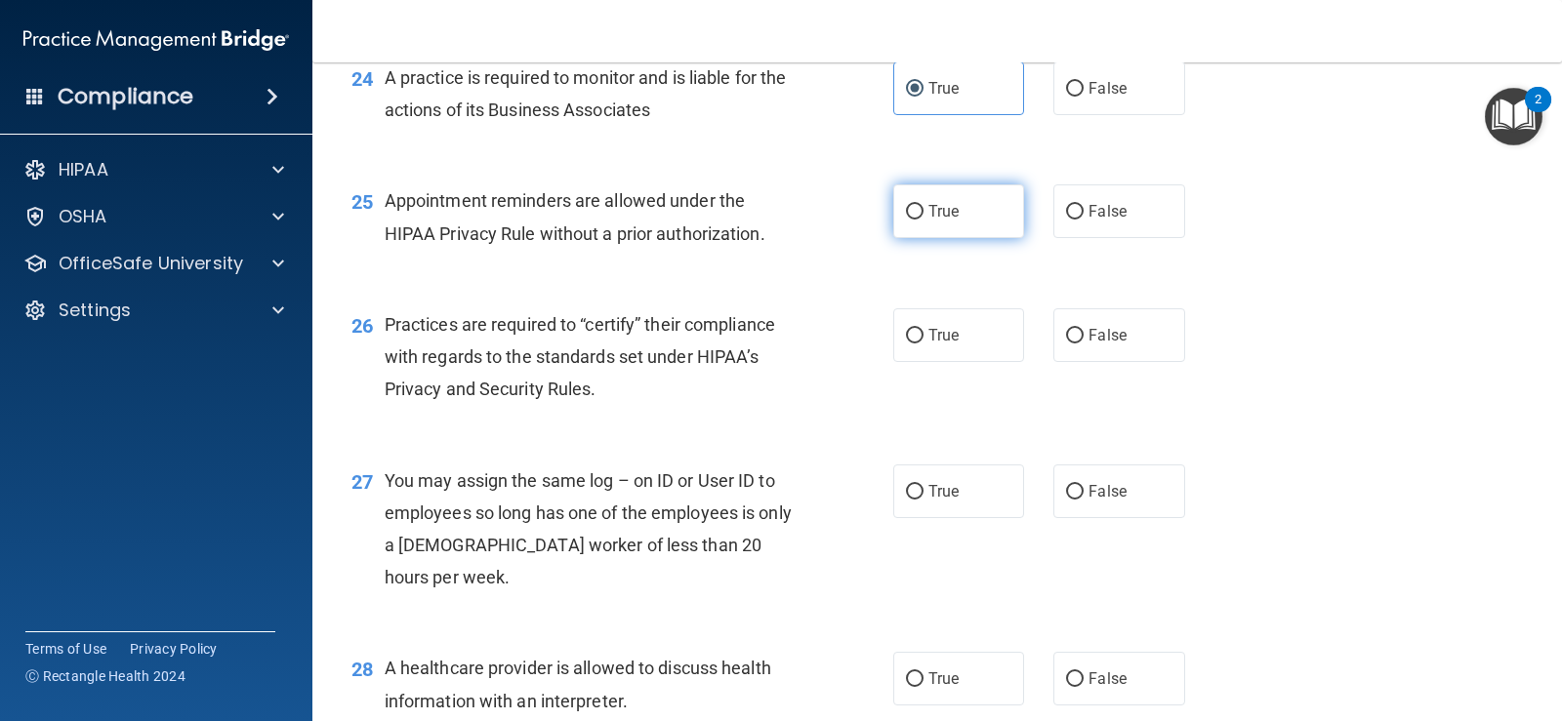
click at [907, 220] on input "True" at bounding box center [915, 212] width 18 height 15
radio input "true"
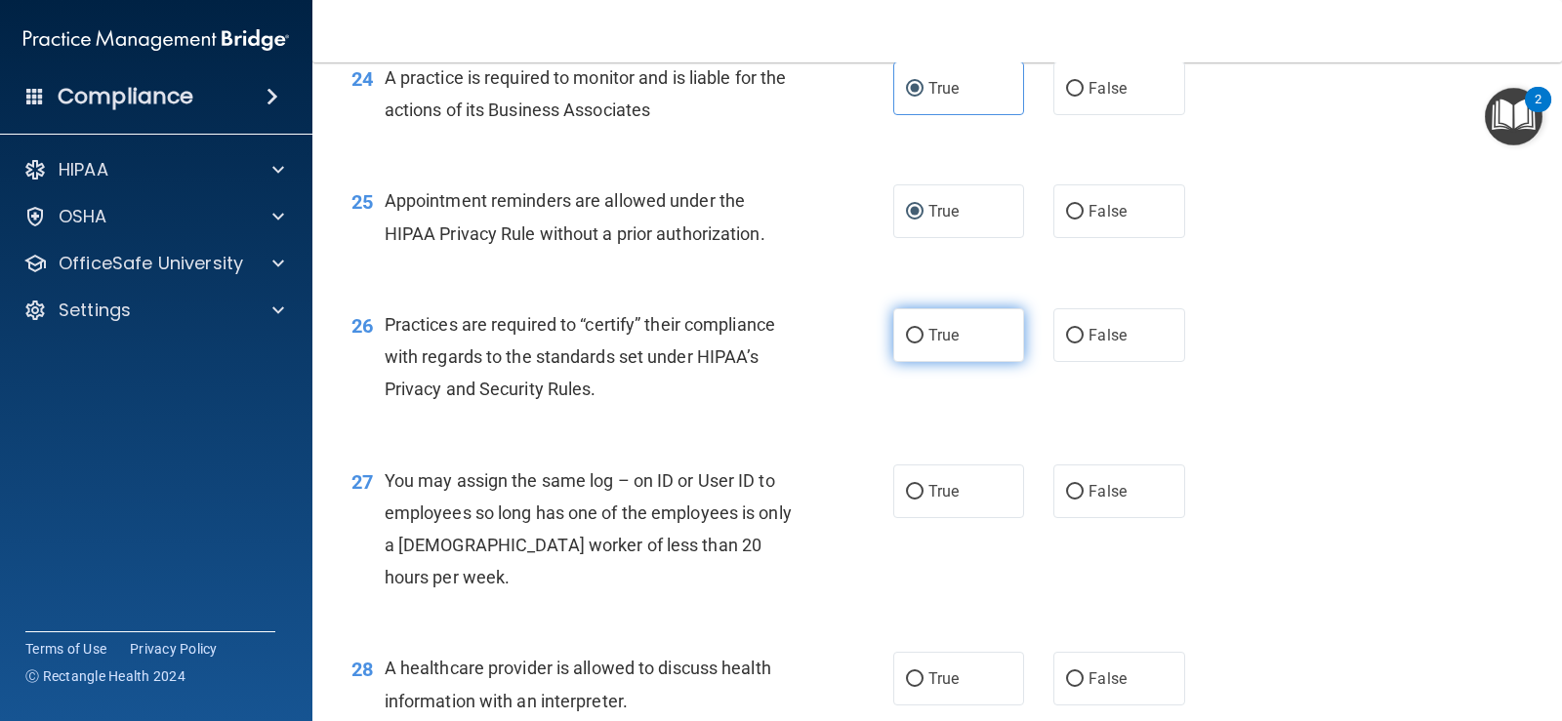
click at [898, 362] on label "True" at bounding box center [958, 335] width 131 height 54
click at [906, 344] on input "True" at bounding box center [915, 336] width 18 height 15
radio input "true"
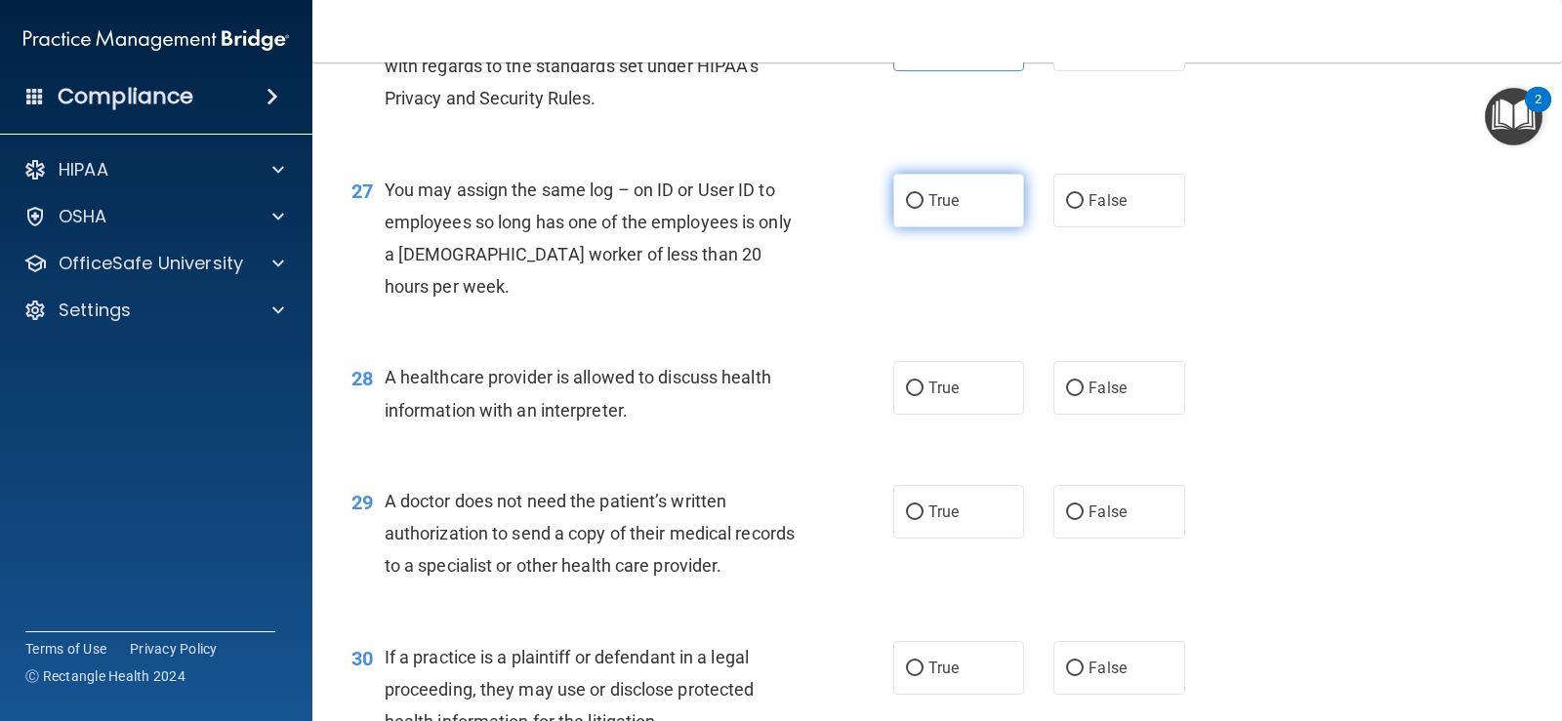
scroll to position [4198, 0]
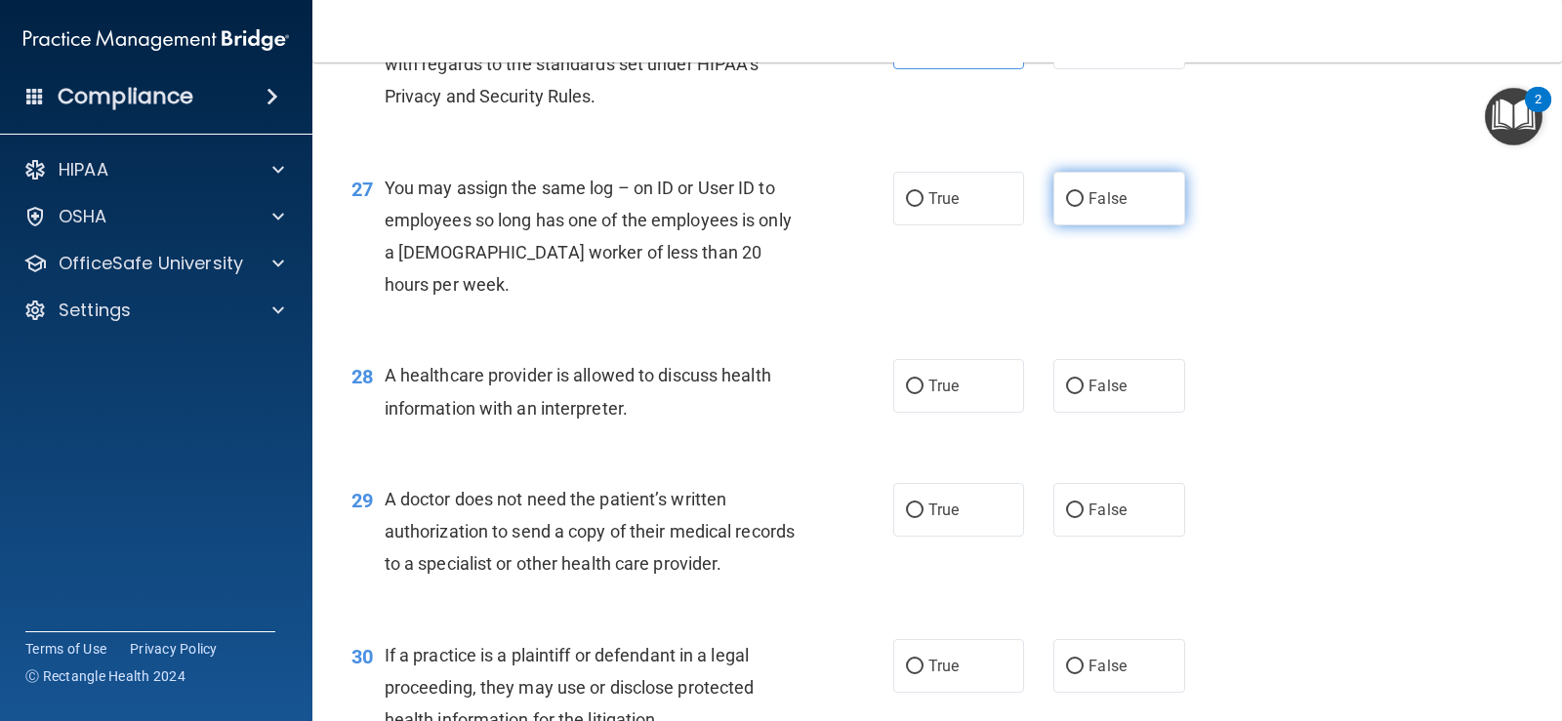
click at [1066, 207] on input "False" at bounding box center [1075, 199] width 18 height 15
radio input "true"
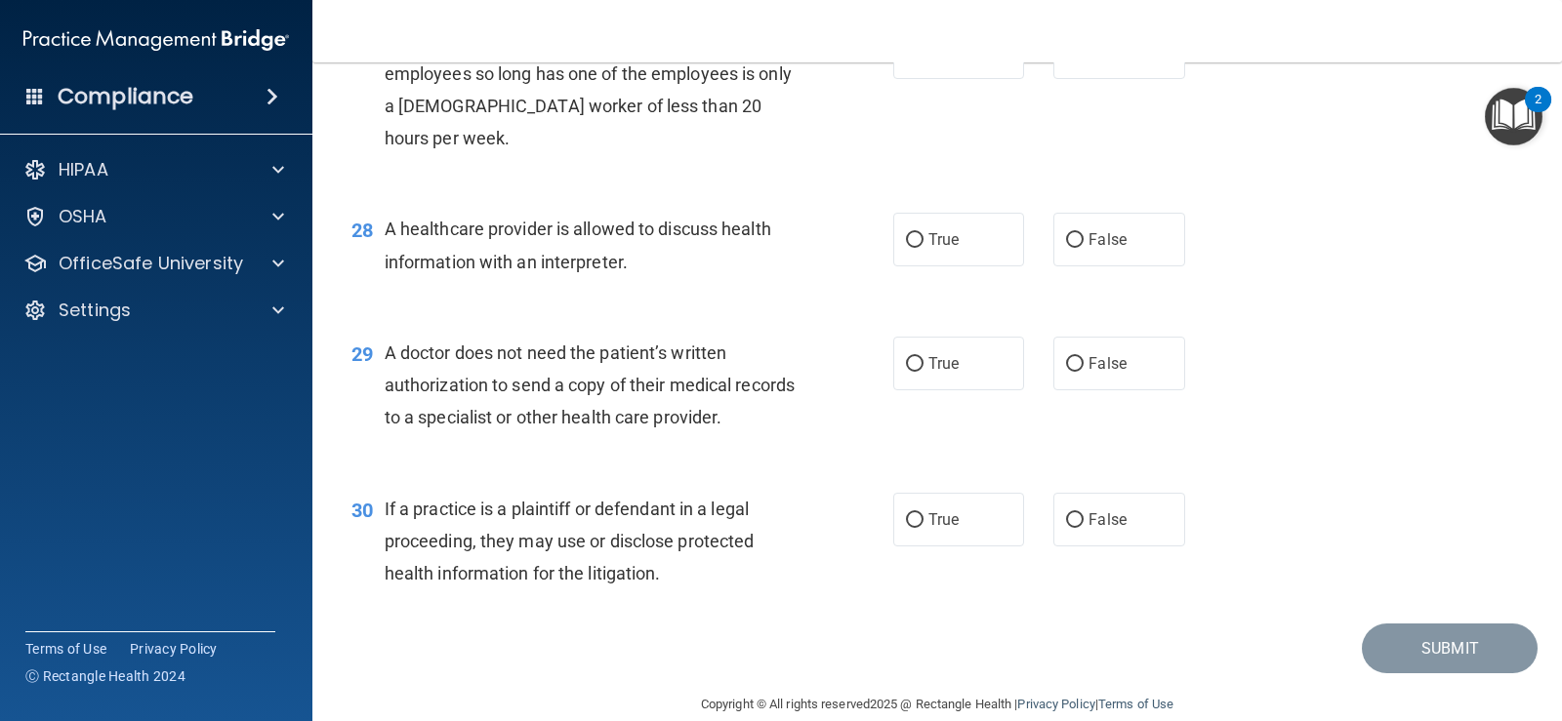
scroll to position [4393, 0]
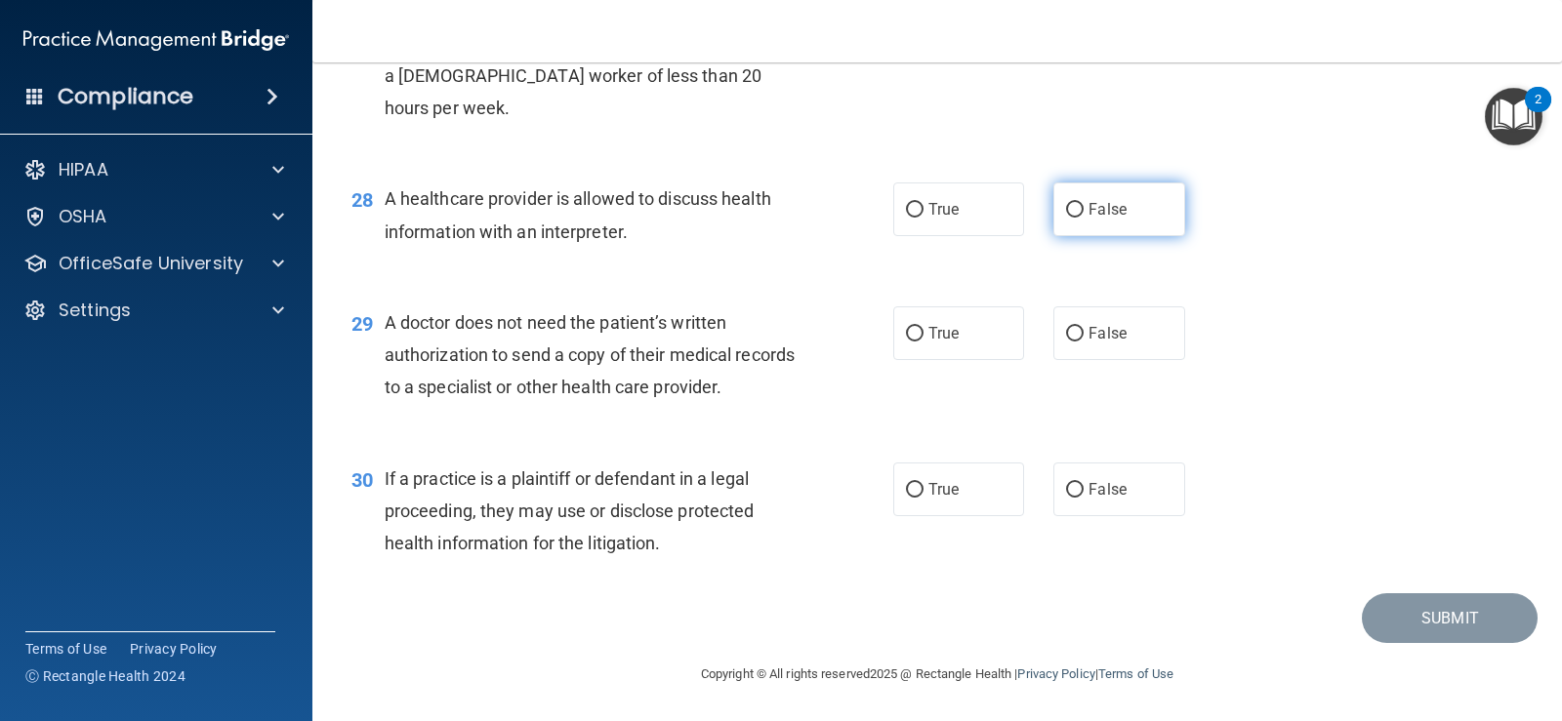
click at [1059, 236] on label "False" at bounding box center [1118, 210] width 131 height 54
click at [1066, 218] on input "False" at bounding box center [1075, 210] width 18 height 15
radio input "true"
click at [1066, 336] on input "False" at bounding box center [1075, 334] width 18 height 15
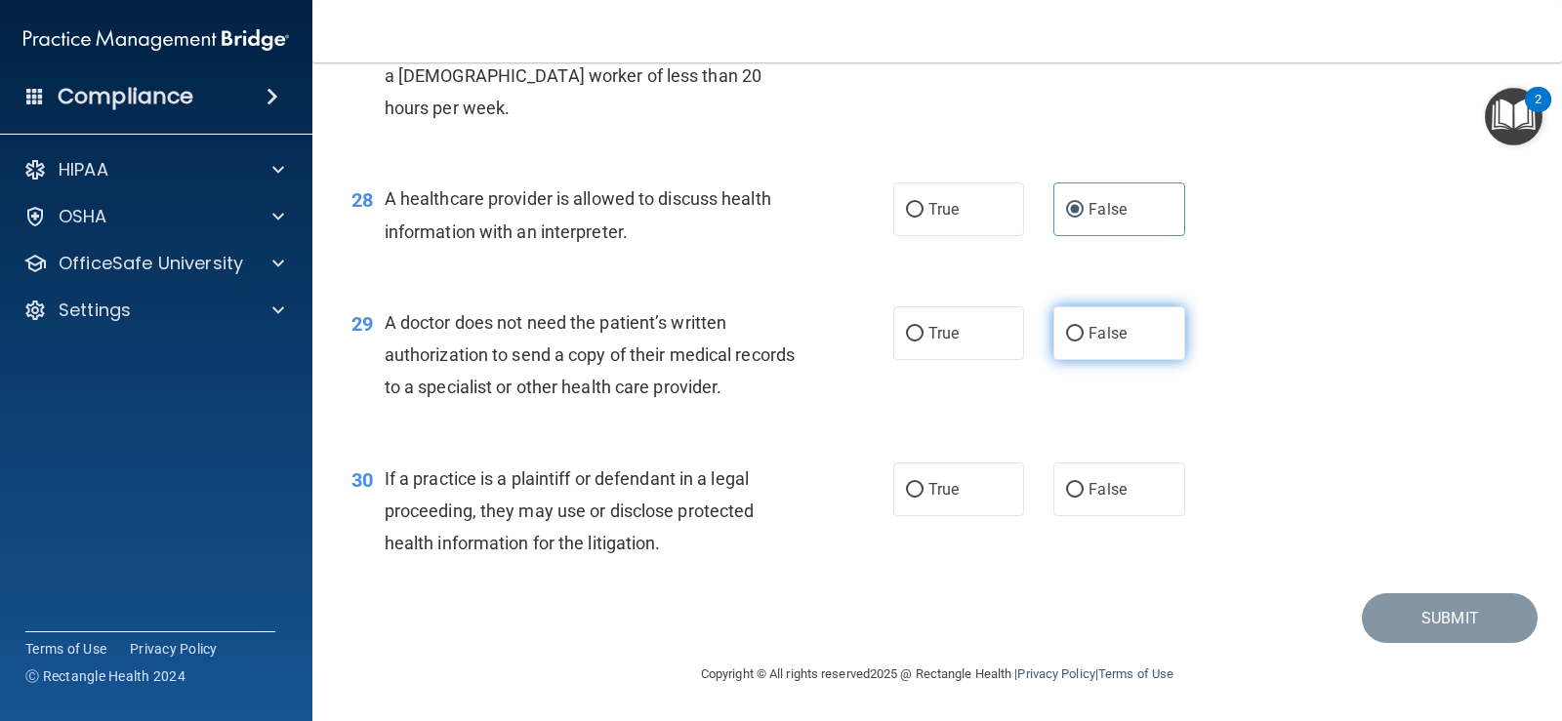
radio input "true"
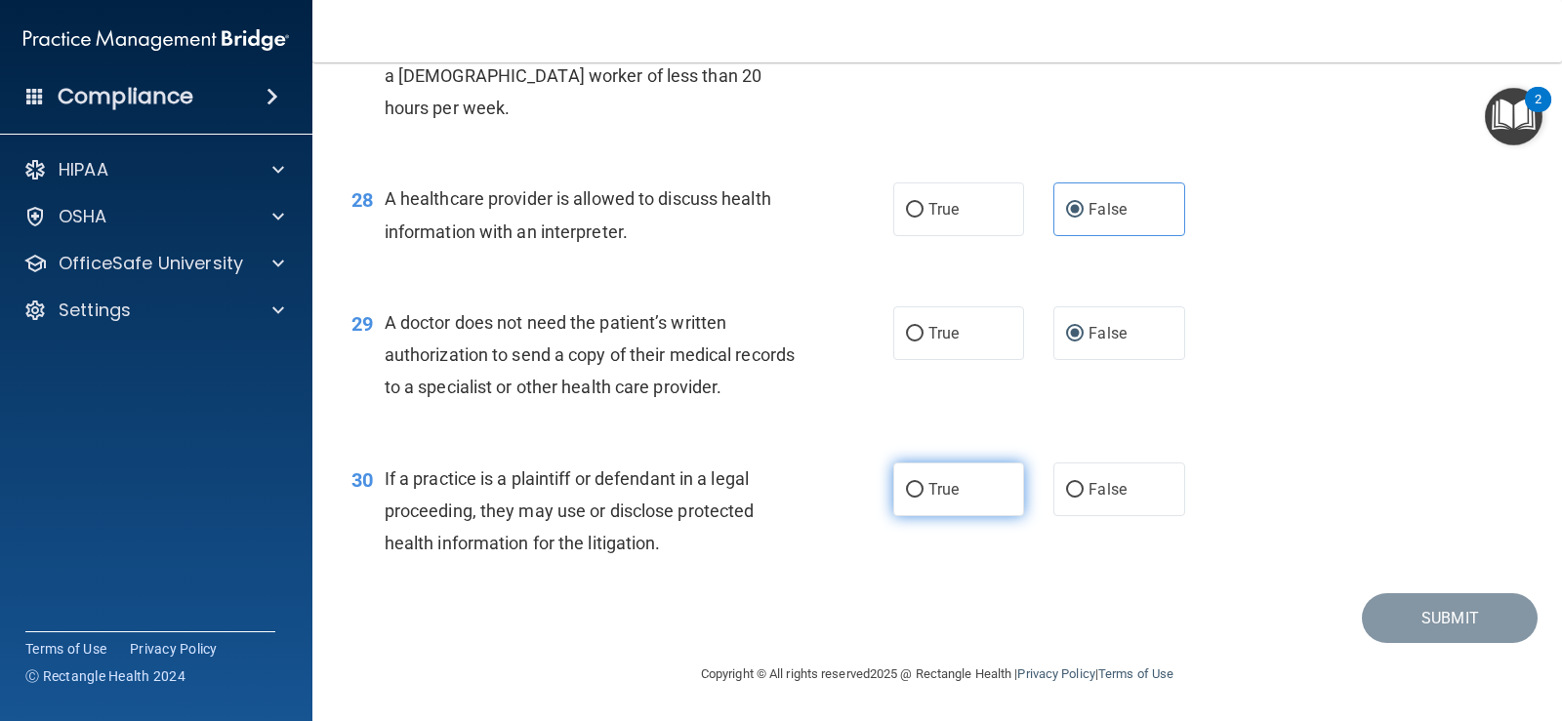
drag, startPoint x: 905, startPoint y: 487, endPoint x: 943, endPoint y: 490, distance: 38.2
click at [908, 487] on input "True" at bounding box center [915, 490] width 18 height 15
radio input "true"
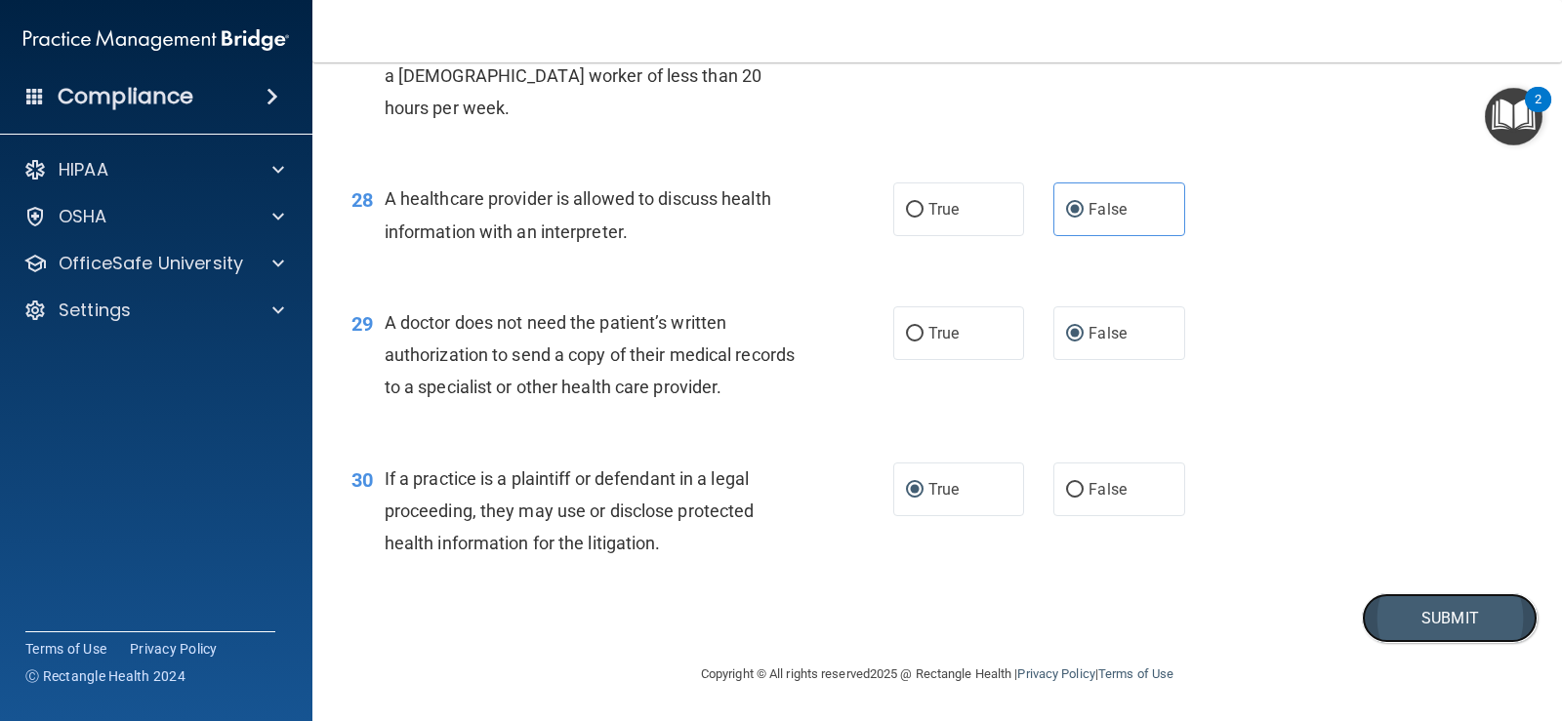
click at [1388, 628] on button "Submit" at bounding box center [1450, 619] width 176 height 50
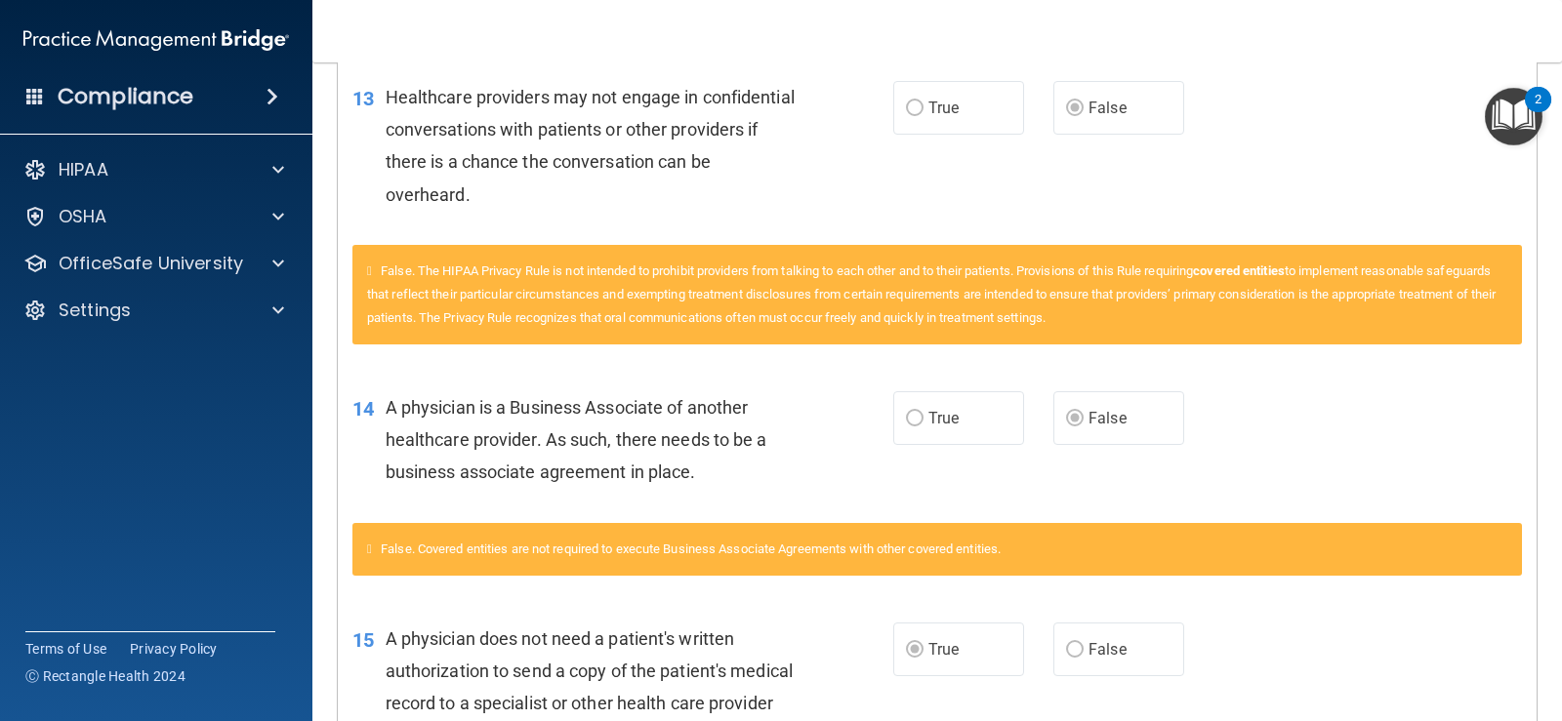
scroll to position [2224, 0]
click at [1537, 426] on main "Calculating your score.... You did not pass the " The HIPAA Quiz #2 ". 40 out o…" at bounding box center [937, 391] width 1250 height 659
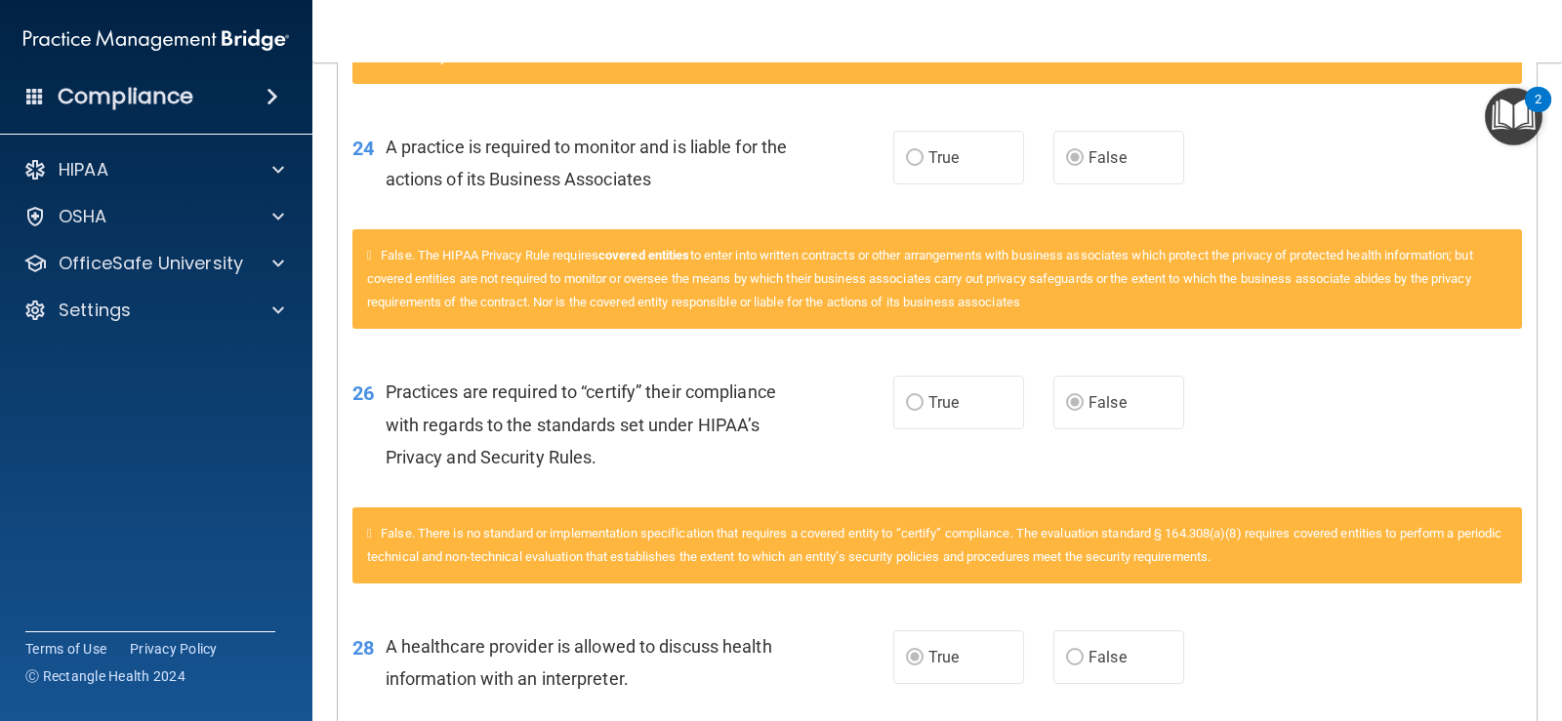
scroll to position [4274, 0]
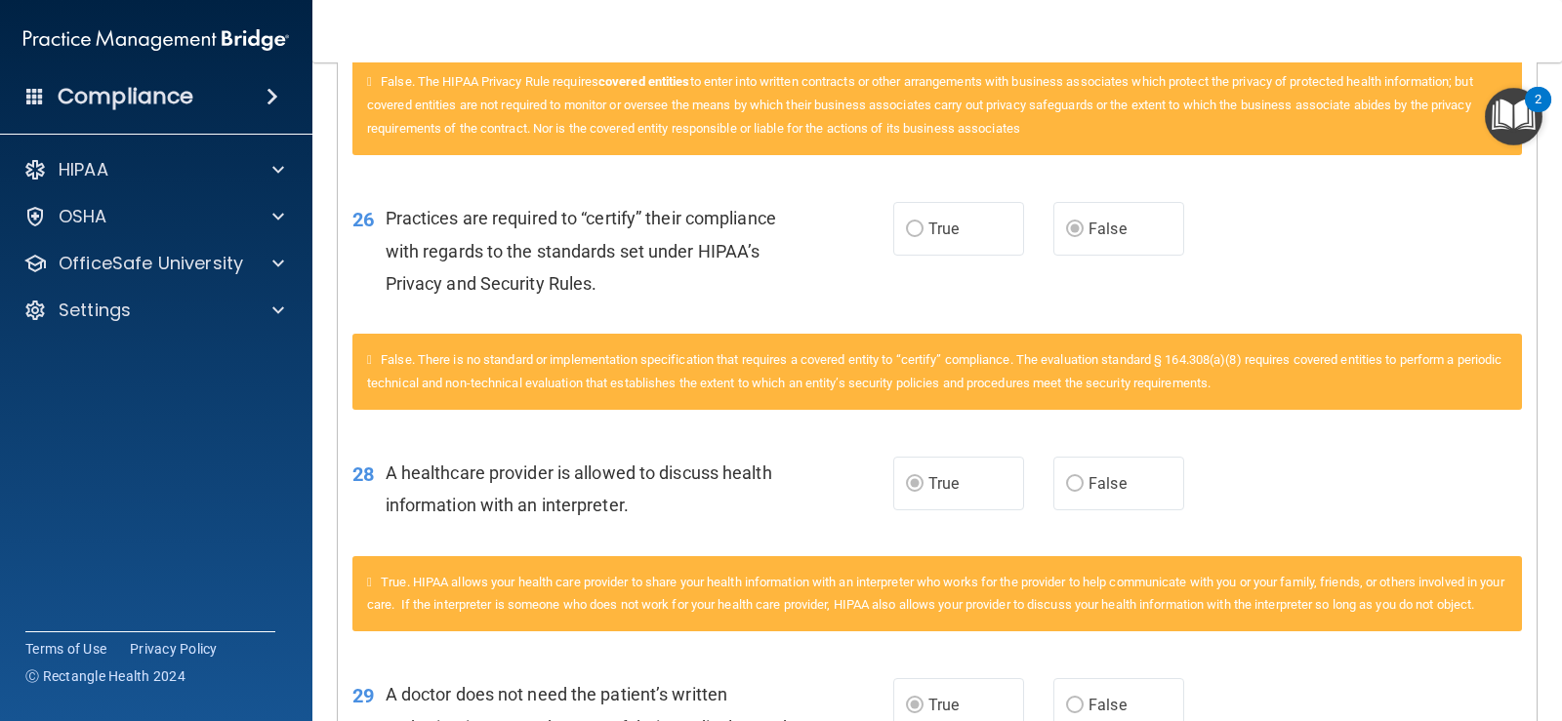
click at [1542, 671] on main "Calculating your score.... You did not pass the " The HIPAA Quiz #2 ". 40 out o…" at bounding box center [937, 391] width 1250 height 659
click at [1546, 666] on main "Calculating your score.... You did not pass the " The HIPAA Quiz #2 ". 40 out o…" at bounding box center [937, 391] width 1250 height 659
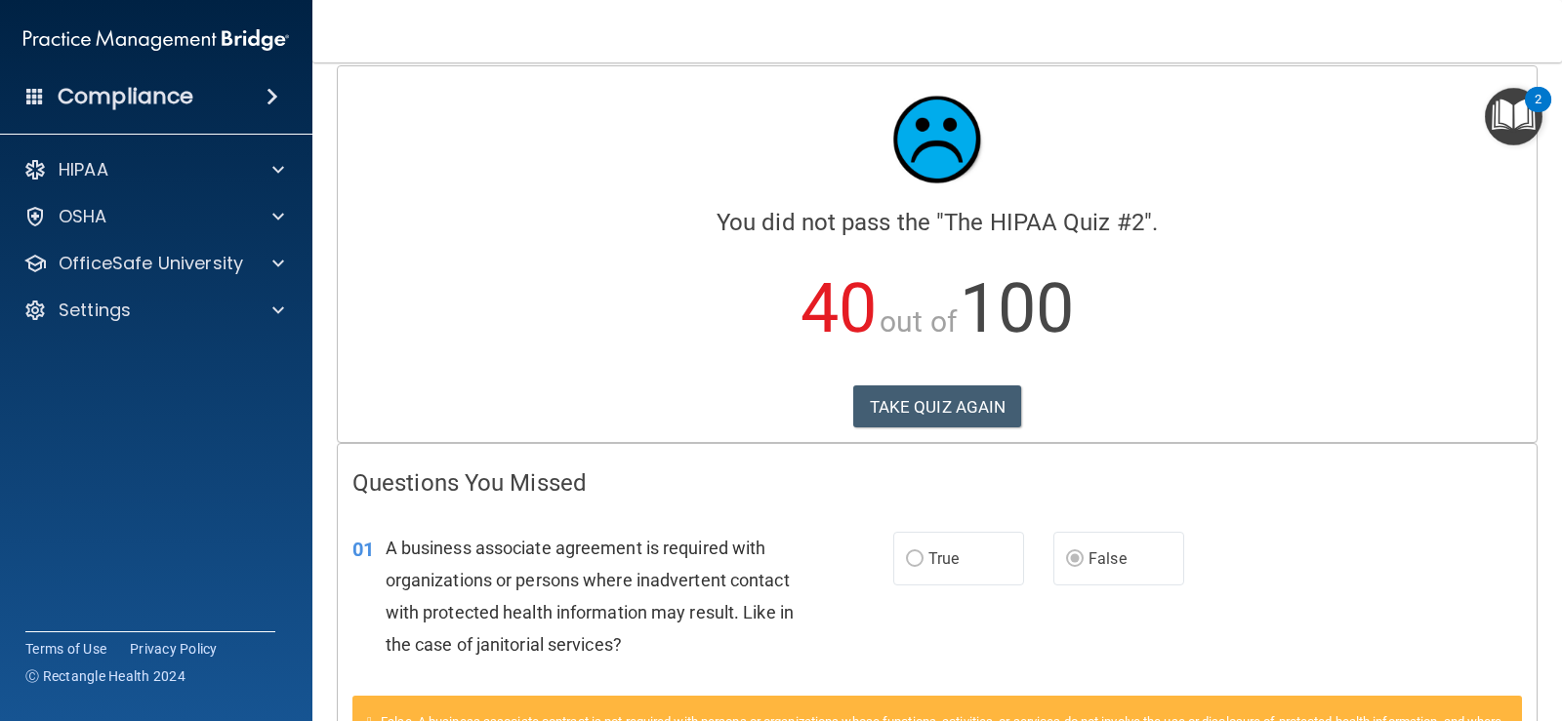
scroll to position [0, 0]
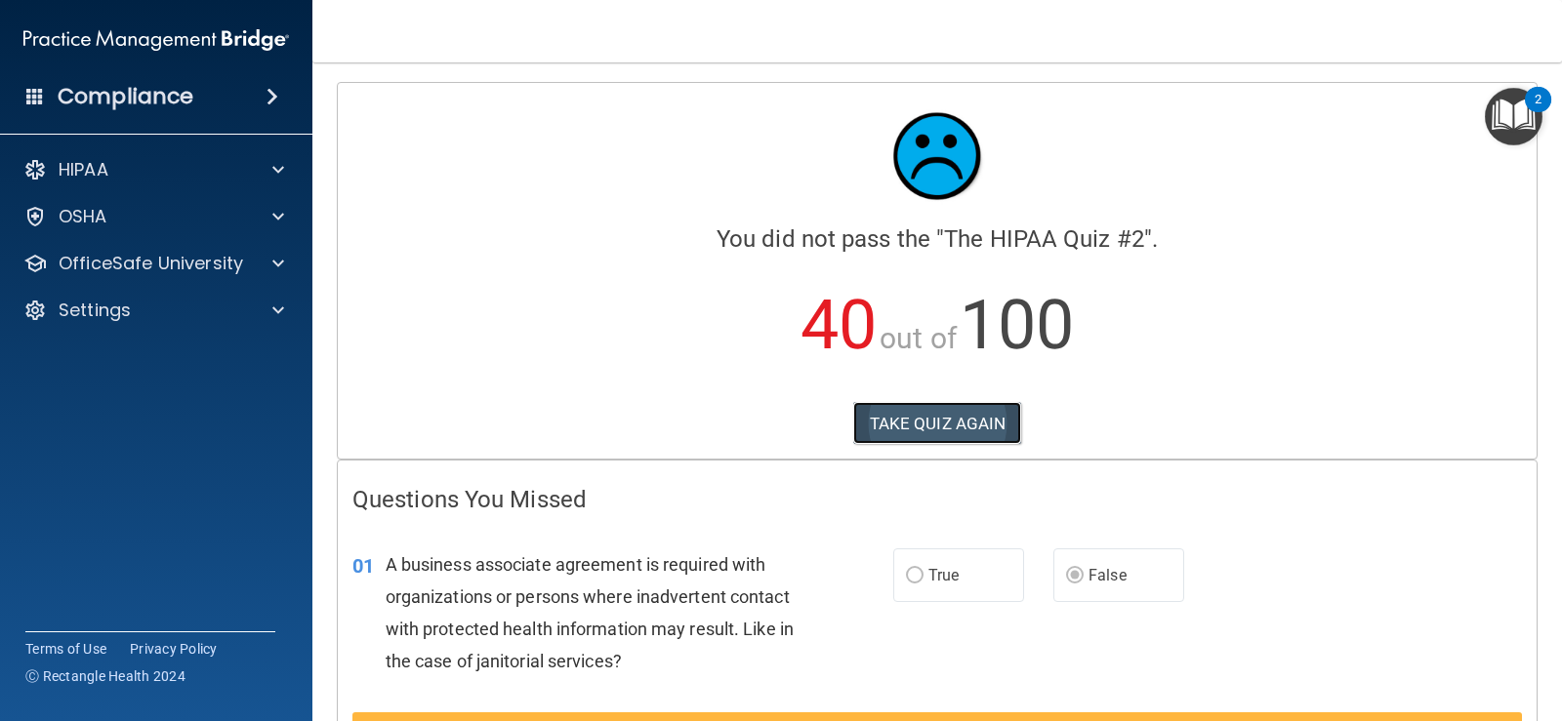
click at [871, 423] on button "TAKE QUIZ AGAIN" at bounding box center [937, 423] width 169 height 43
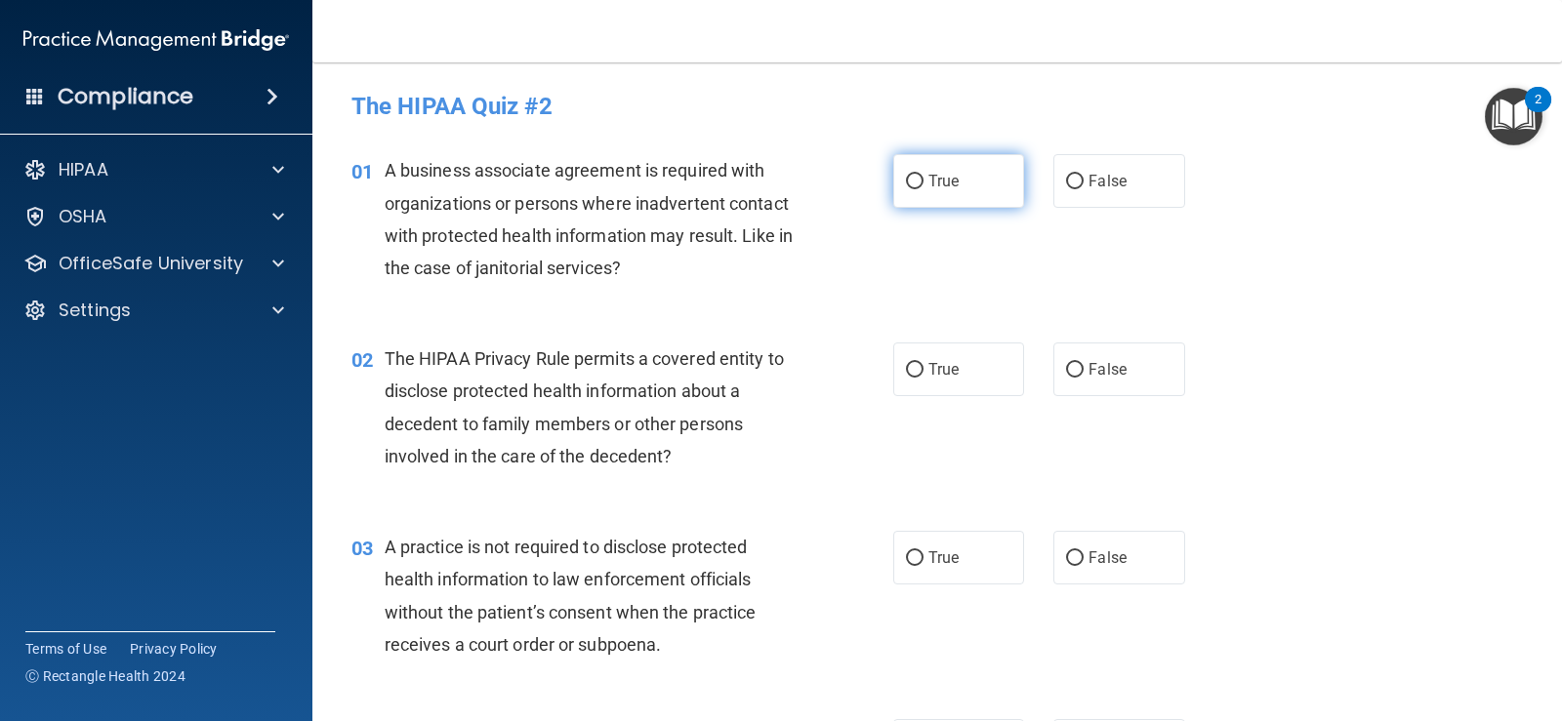
click at [940, 188] on span "True" at bounding box center [943, 181] width 30 height 19
click at [923, 188] on input "True" at bounding box center [915, 182] width 18 height 15
radio input "true"
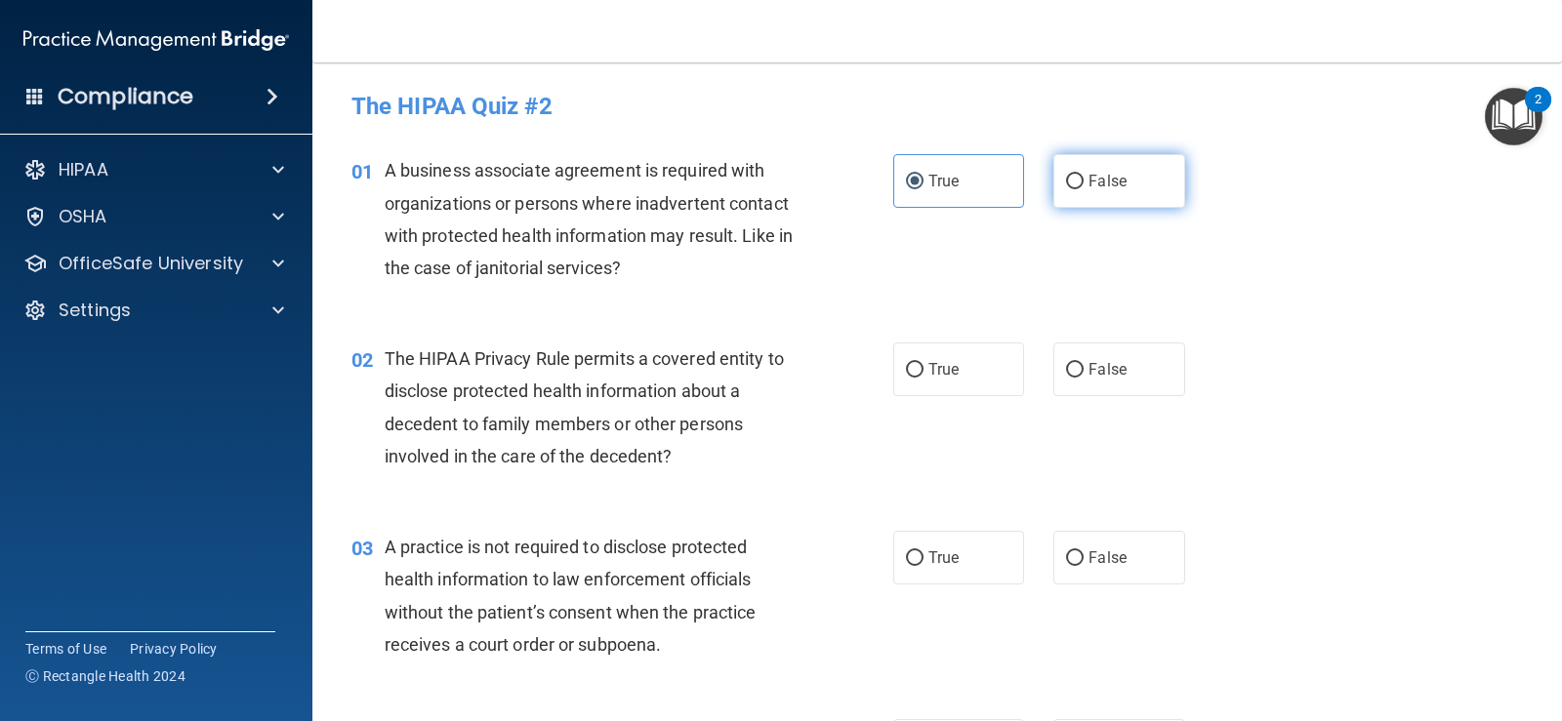
click at [1068, 180] on input "False" at bounding box center [1075, 182] width 18 height 15
radio input "true"
radio input "false"
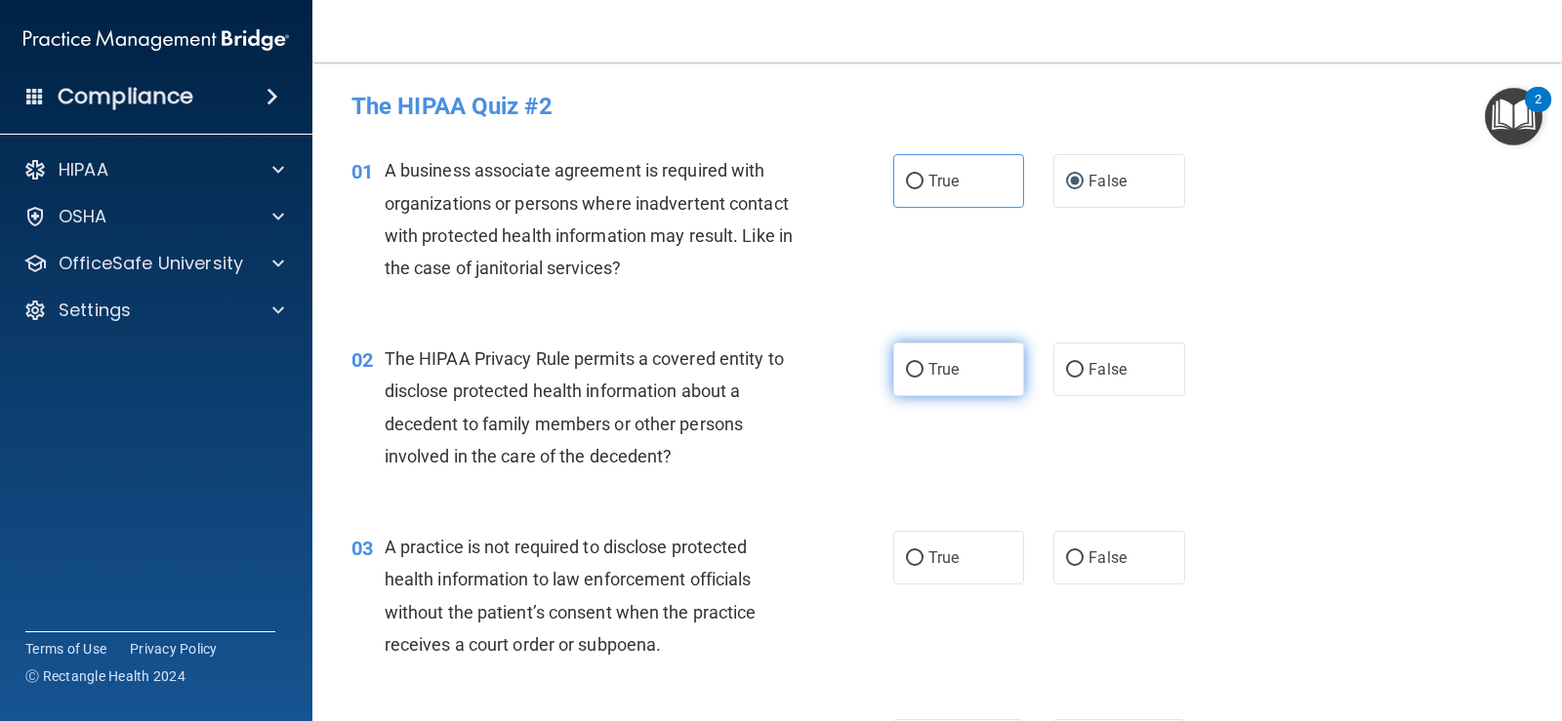
click at [906, 370] on input "True" at bounding box center [915, 370] width 18 height 15
radio input "true"
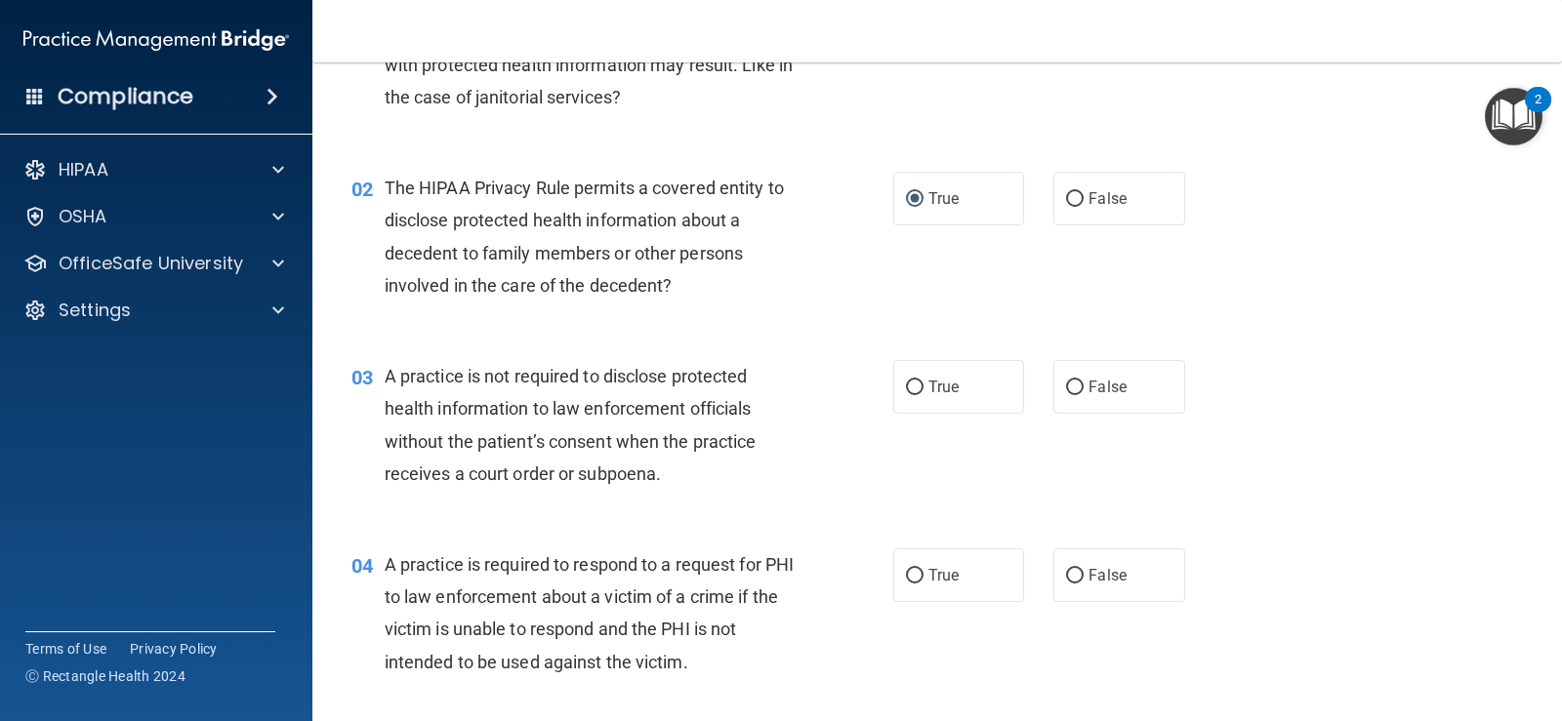
scroll to position [293, 0]
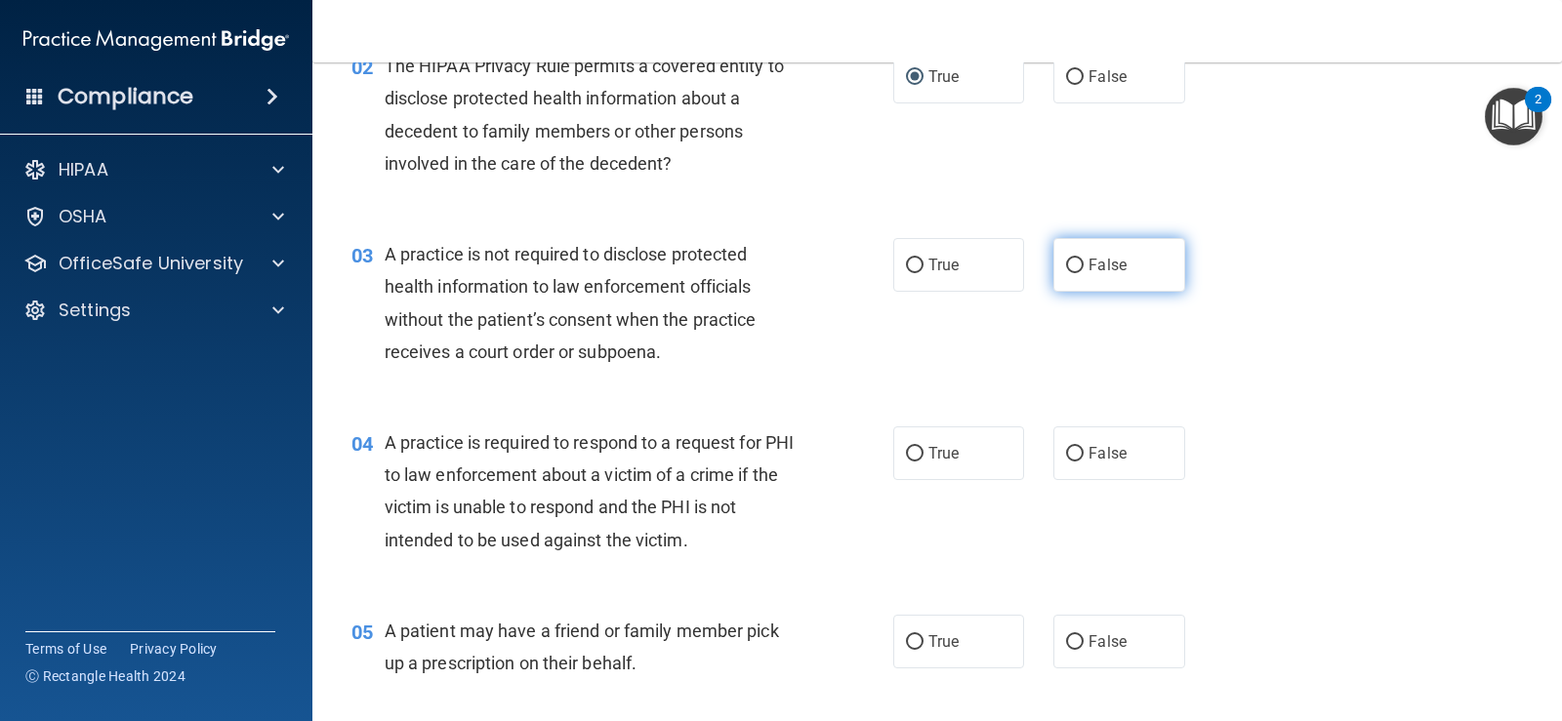
click at [1072, 265] on input "False" at bounding box center [1075, 266] width 18 height 15
radio input "true"
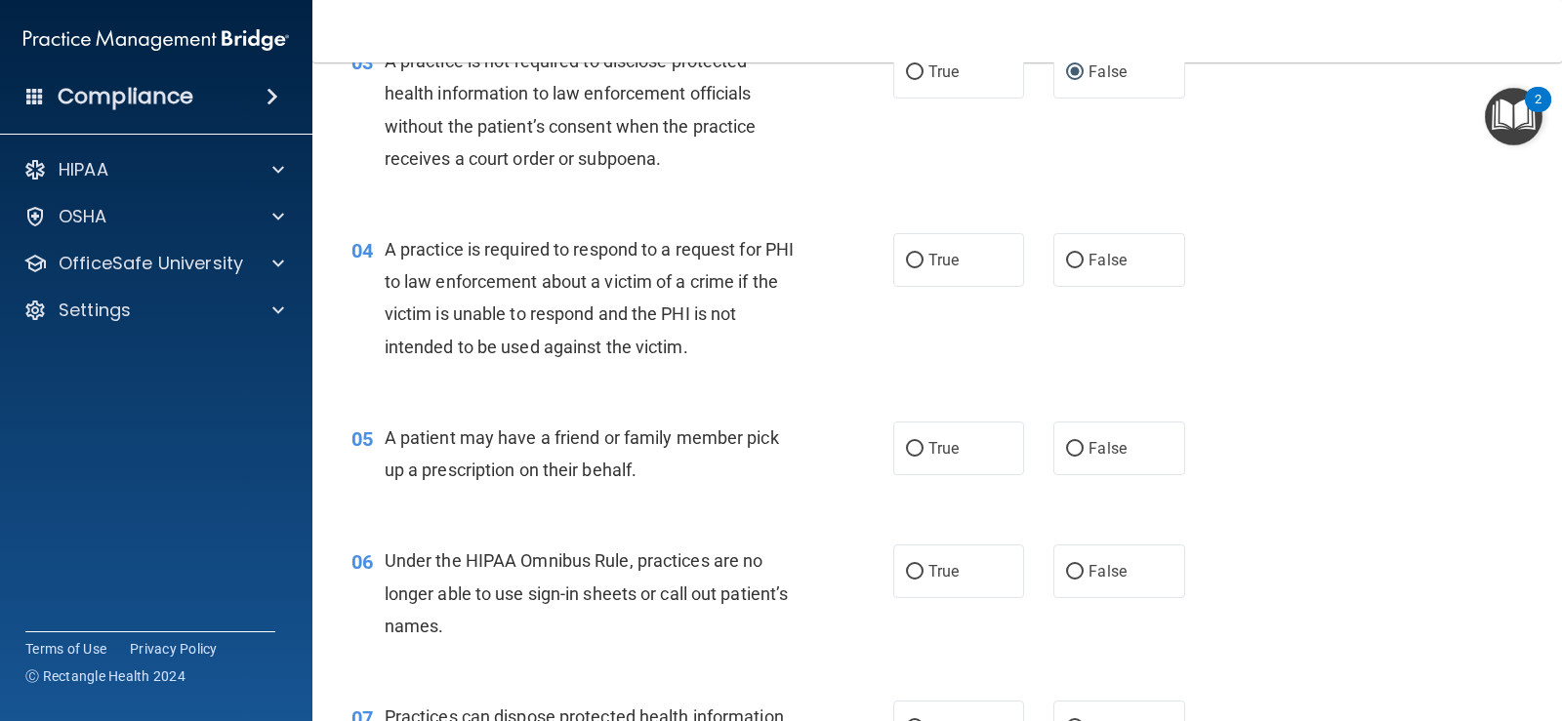
scroll to position [488, 0]
click at [1075, 254] on input "False" at bounding box center [1075, 259] width 18 height 15
radio input "true"
click at [906, 443] on input "True" at bounding box center [915, 447] width 18 height 15
radio input "true"
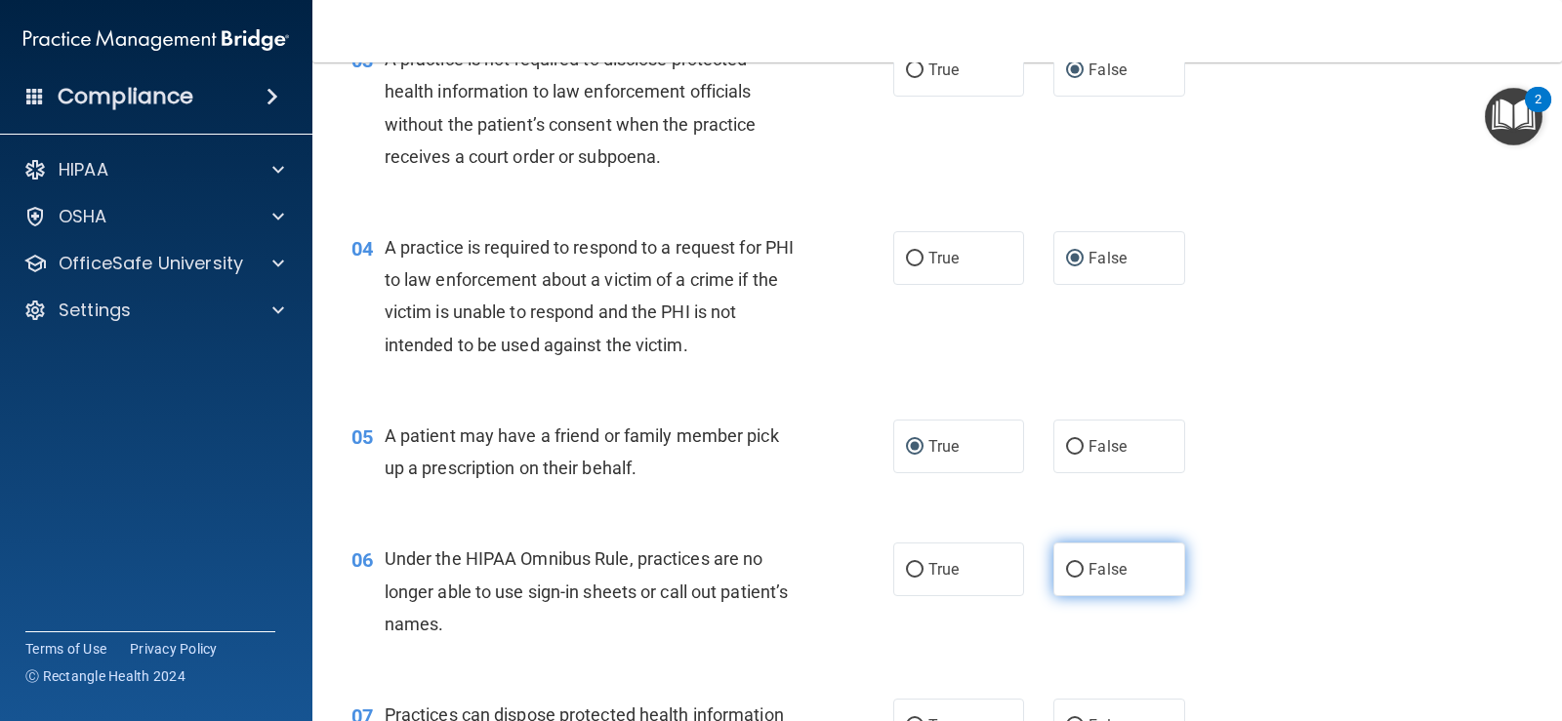
click at [1066, 565] on input "False" at bounding box center [1075, 570] width 18 height 15
radio input "true"
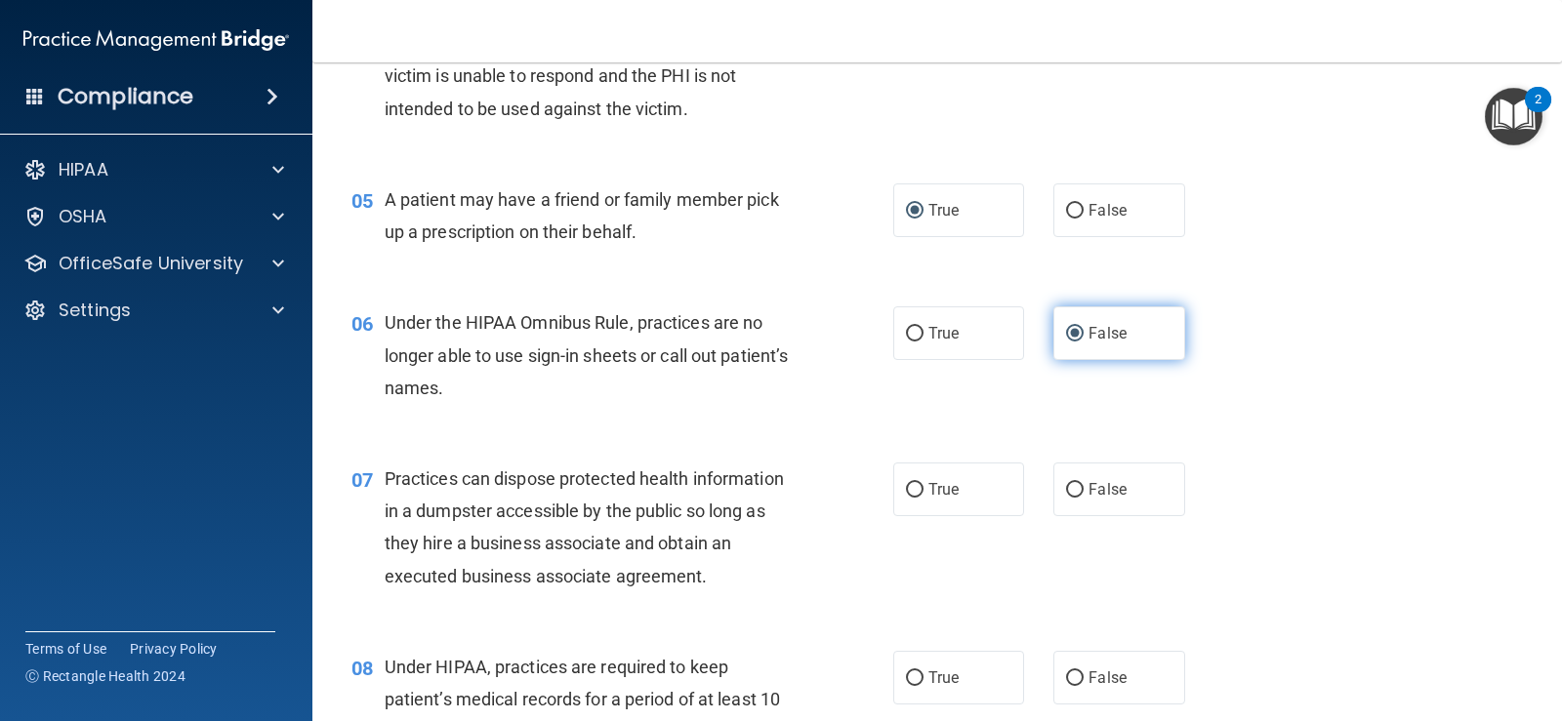
scroll to position [781, 0]
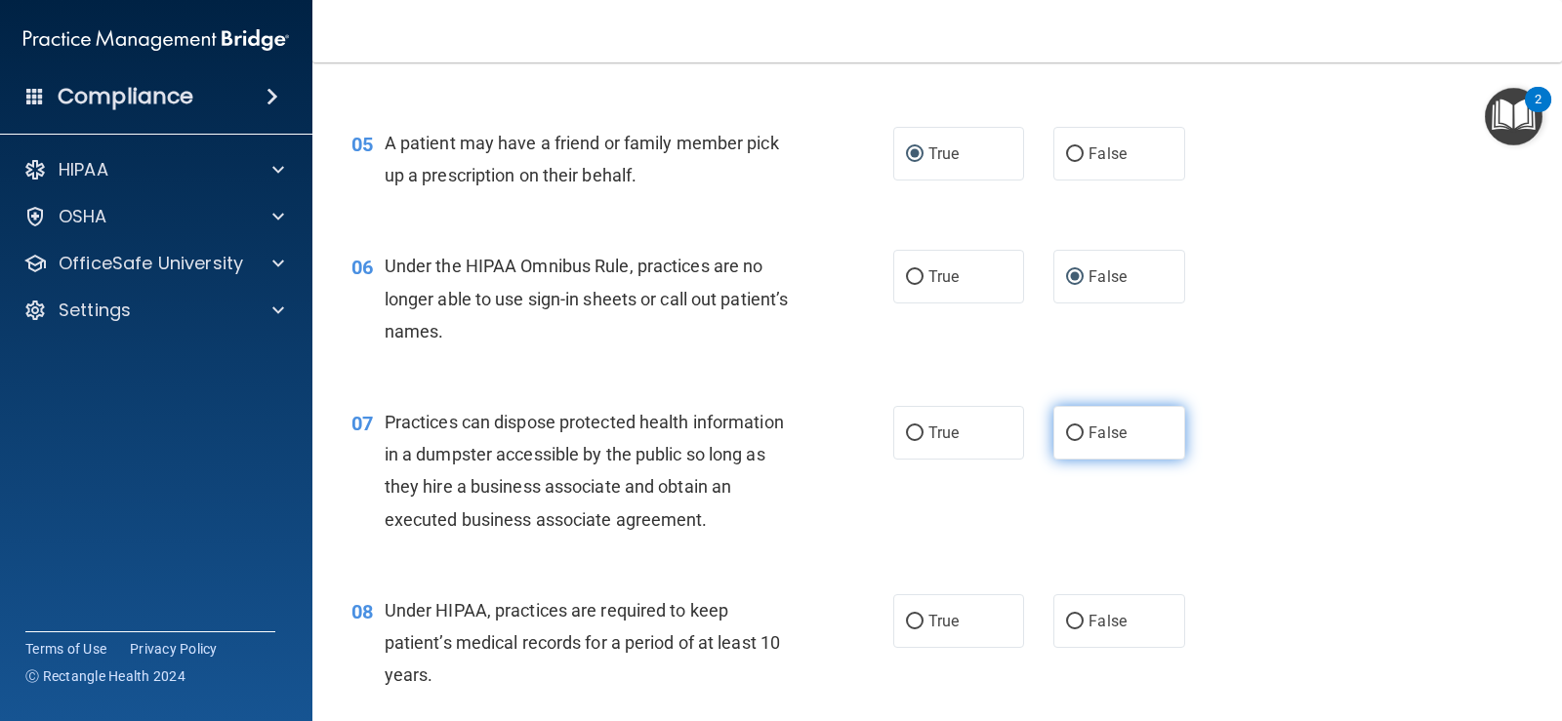
click at [1066, 430] on input "False" at bounding box center [1075, 434] width 18 height 15
radio input "true"
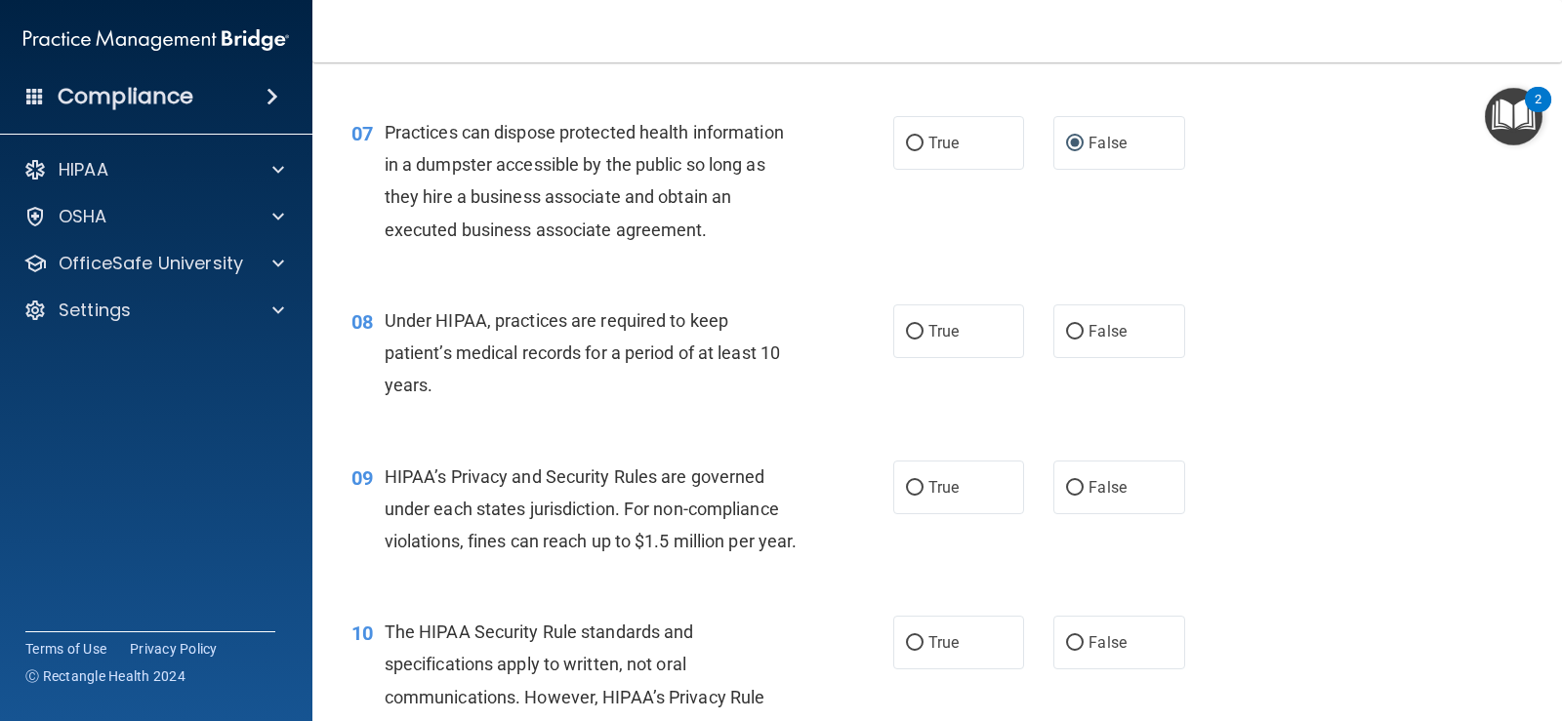
scroll to position [1074, 0]
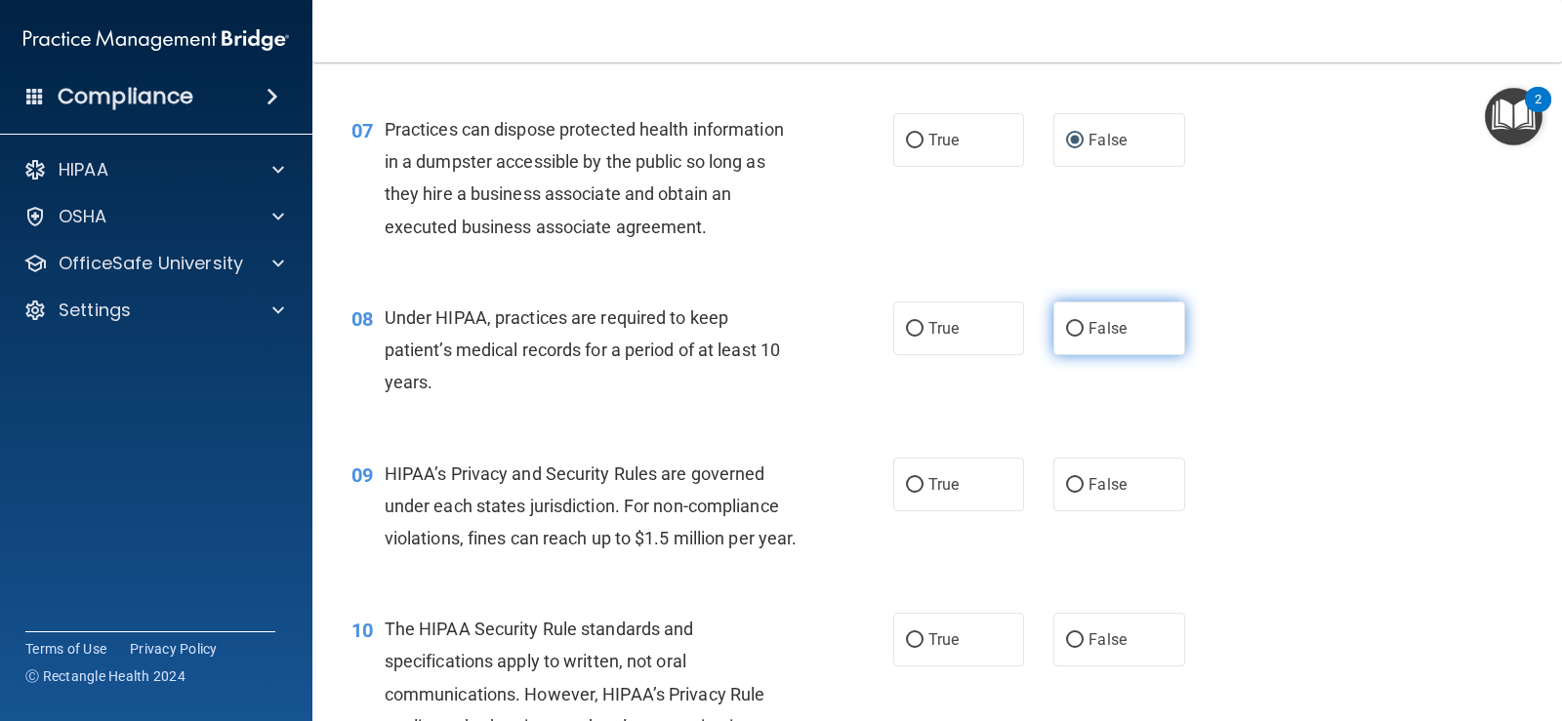
click at [1070, 339] on label "False" at bounding box center [1118, 329] width 131 height 54
click at [1070, 337] on input "False" at bounding box center [1075, 329] width 18 height 15
radio input "true"
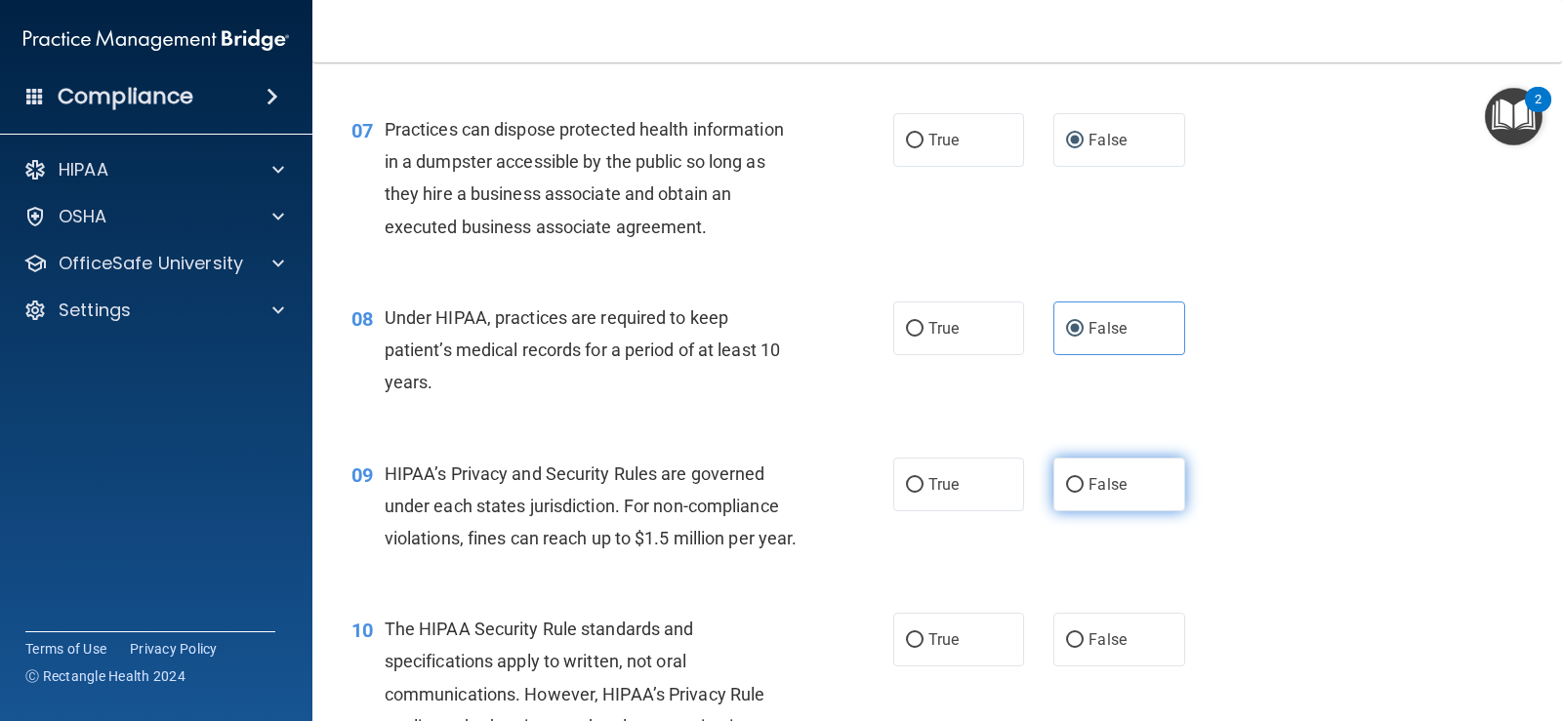
click at [1068, 487] on input "False" at bounding box center [1075, 485] width 18 height 15
radio input "true"
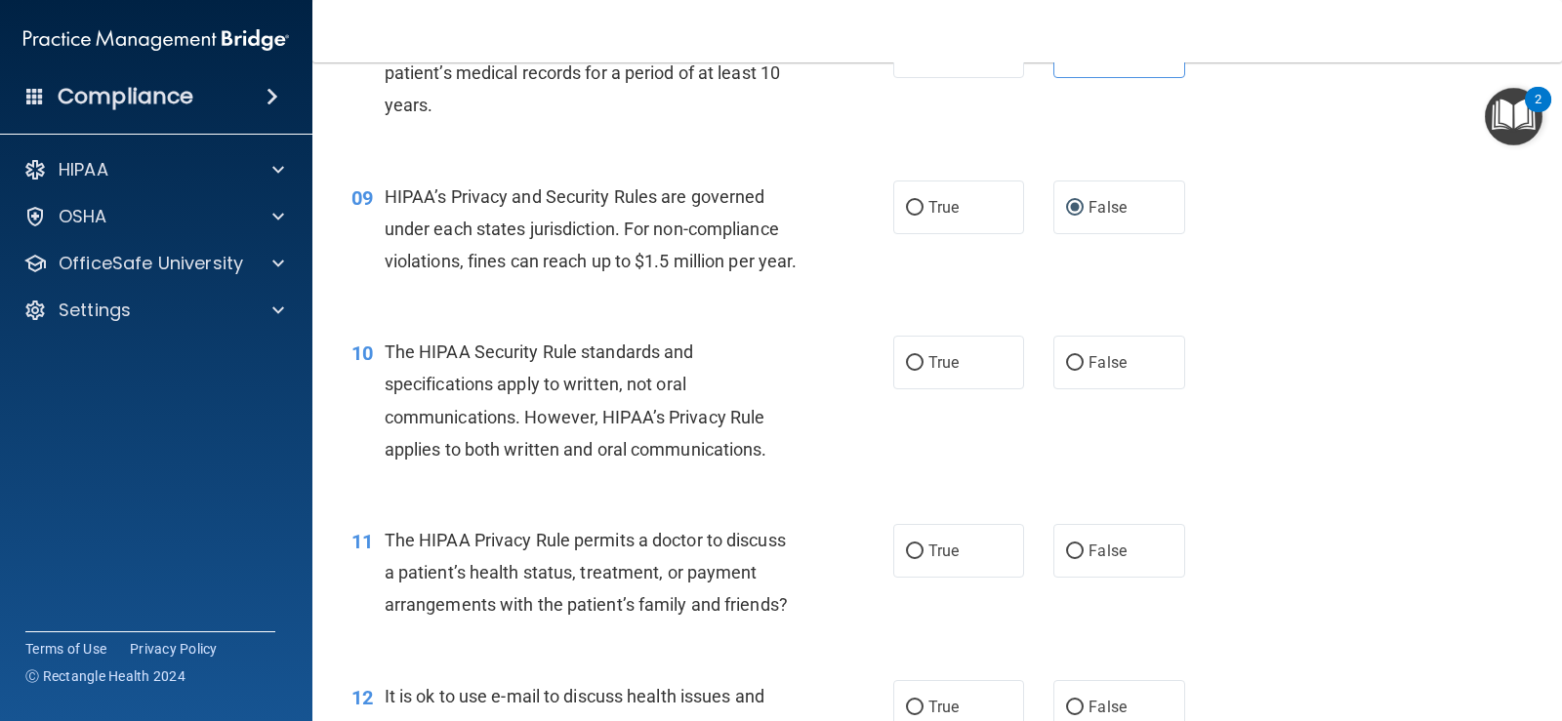
scroll to position [1367, 0]
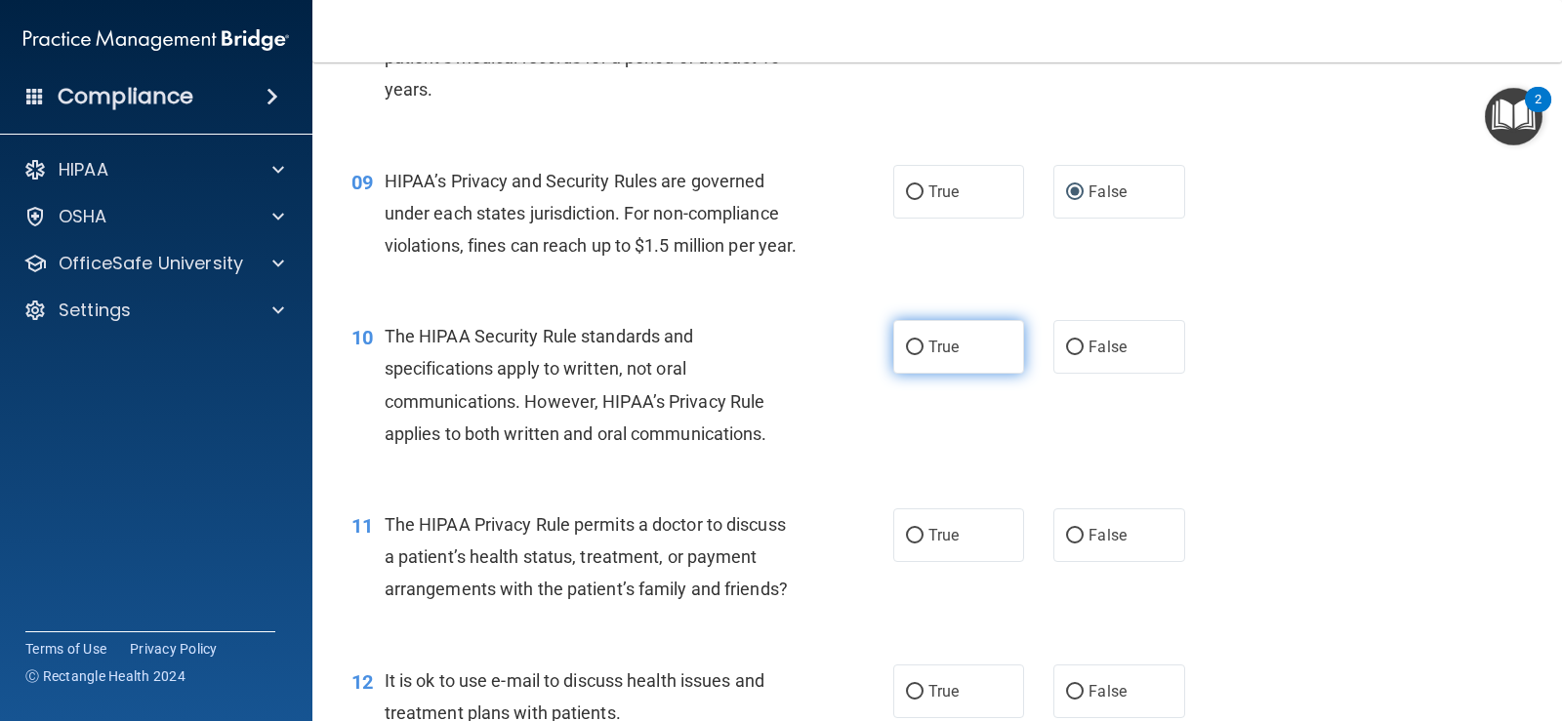
click at [906, 355] on input "True" at bounding box center [915, 348] width 18 height 15
radio input "true"
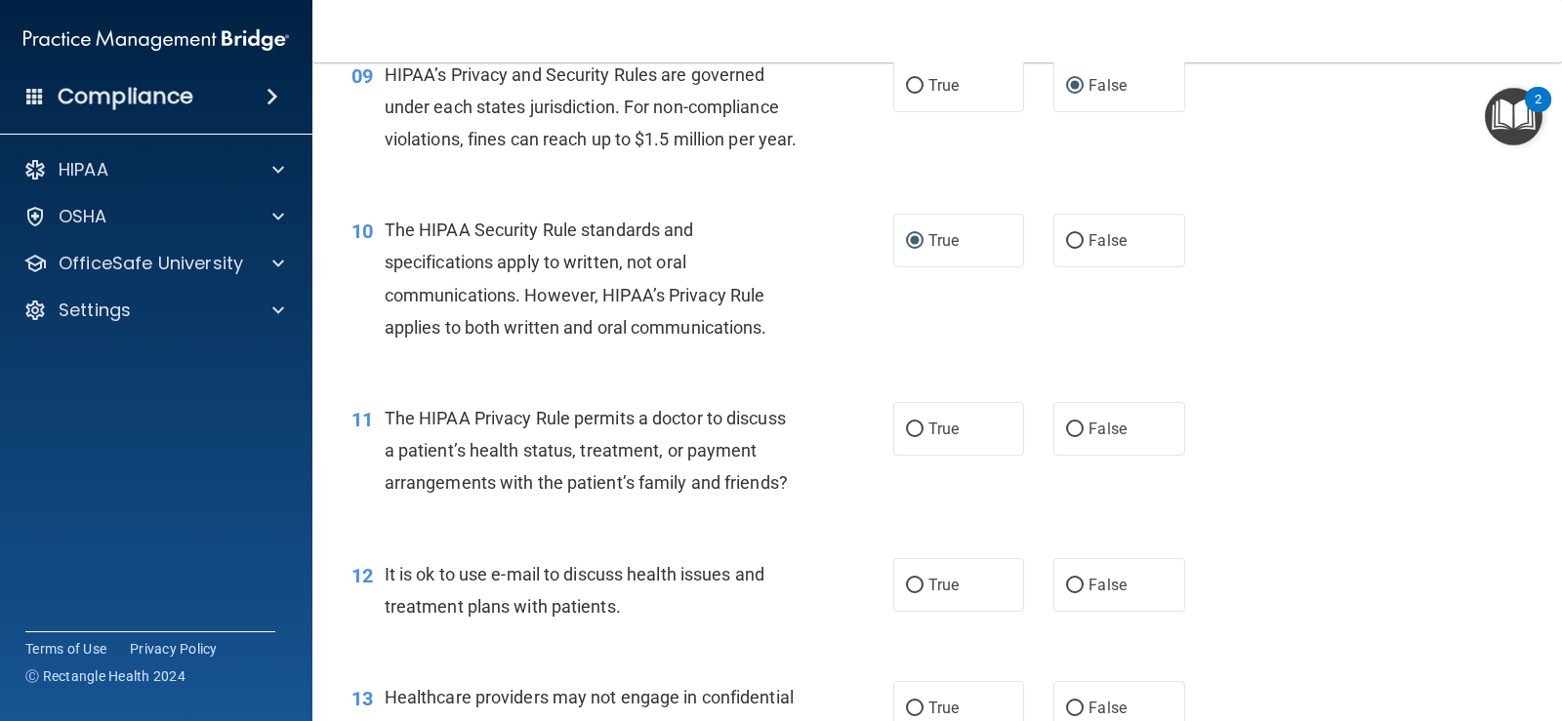
scroll to position [1562, 0]
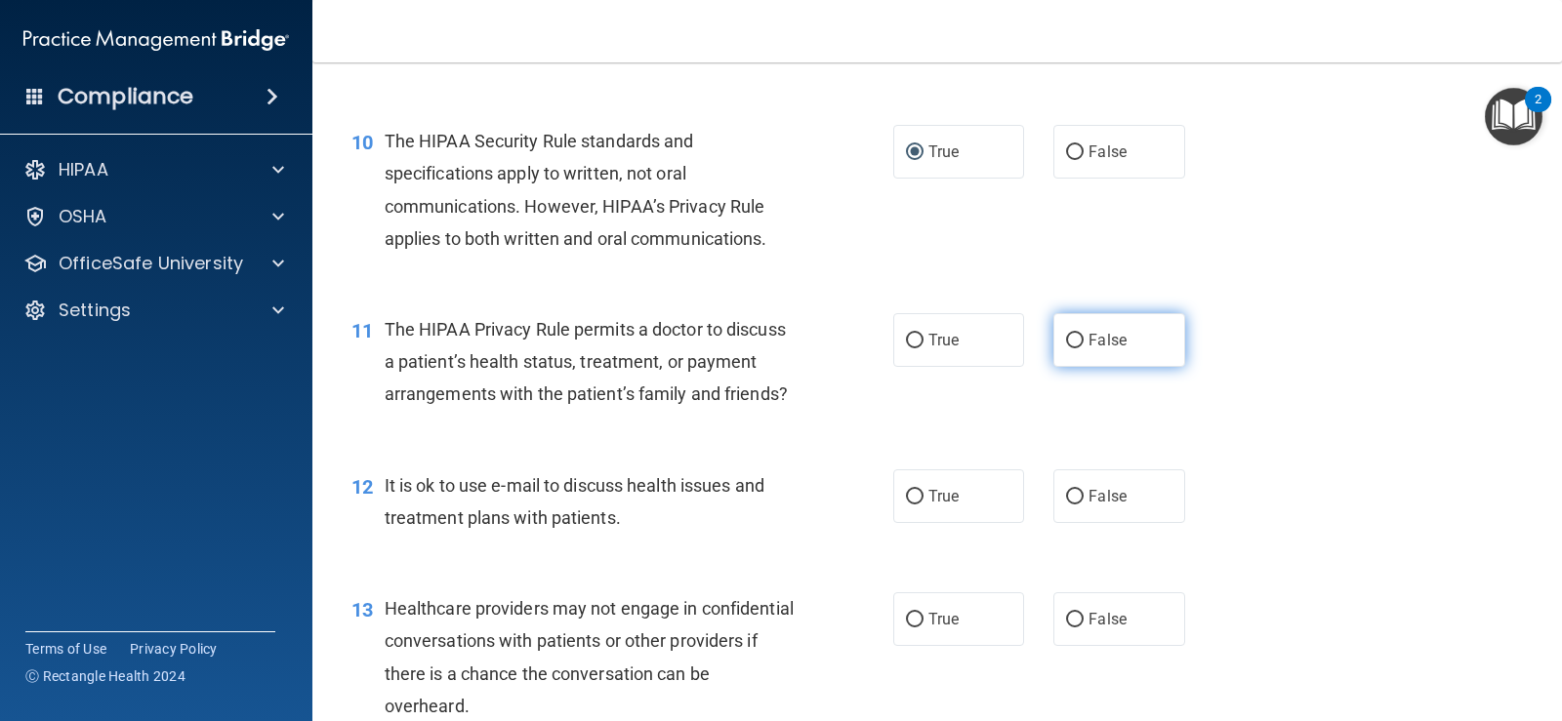
click at [1066, 348] on input "False" at bounding box center [1075, 341] width 18 height 15
radio input "true"
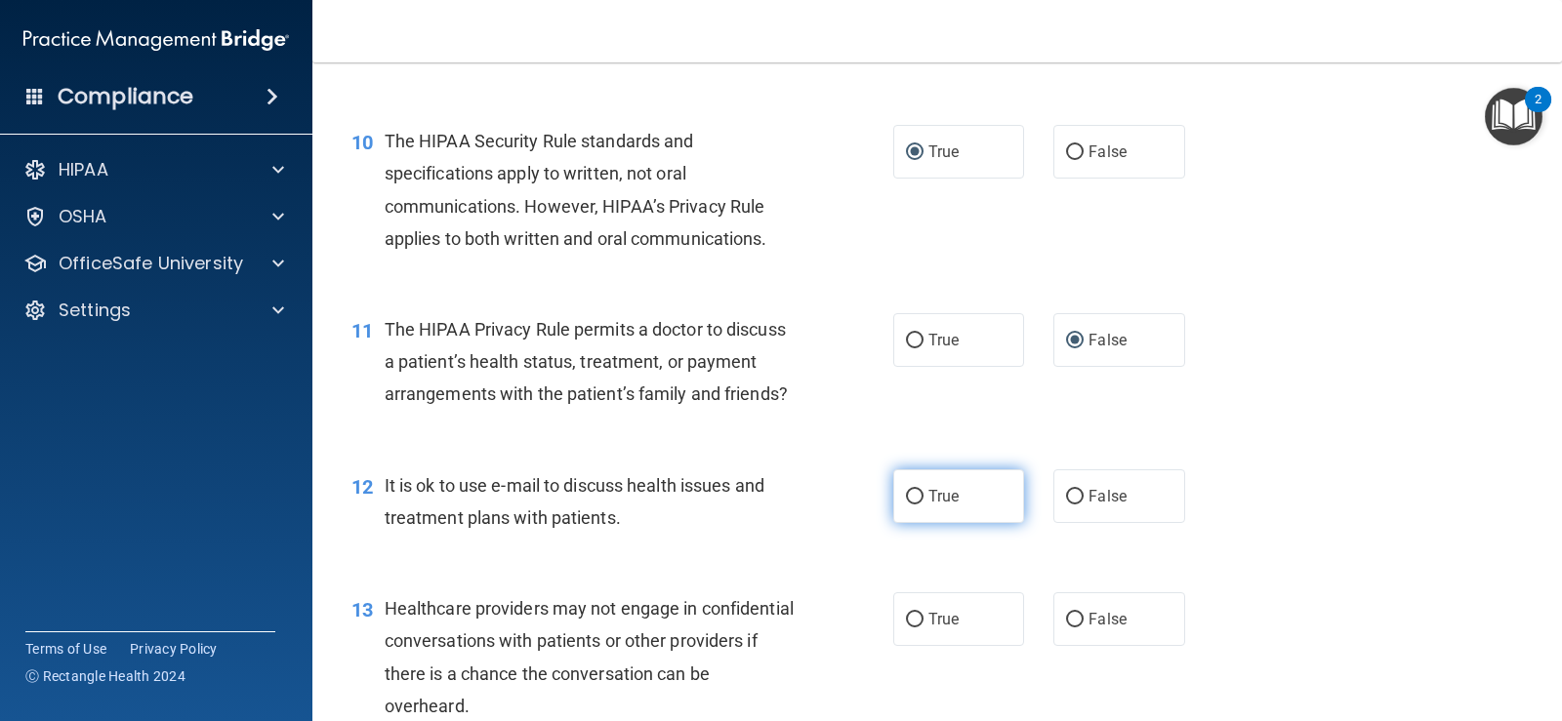
click at [914, 505] on input "True" at bounding box center [915, 497] width 18 height 15
radio input "true"
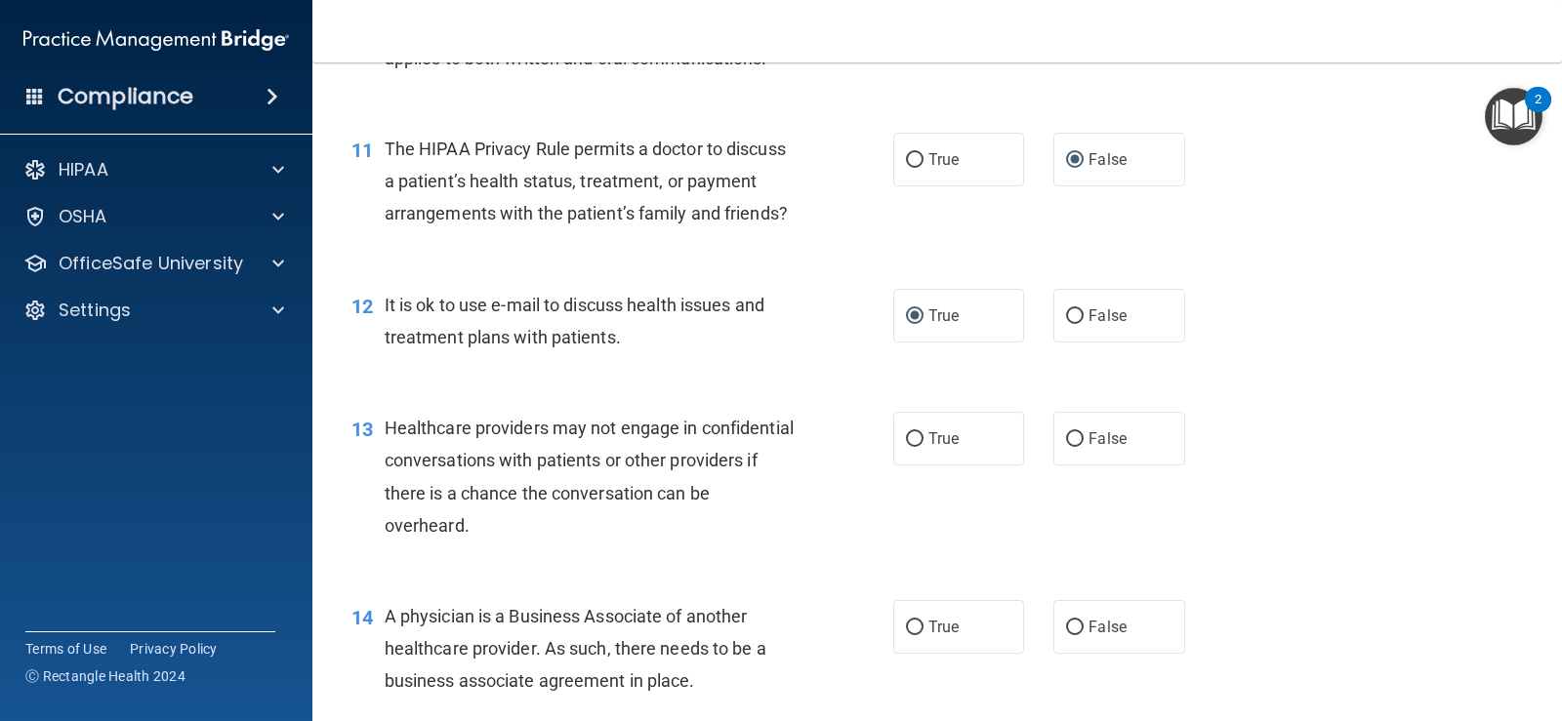
scroll to position [1757, 0]
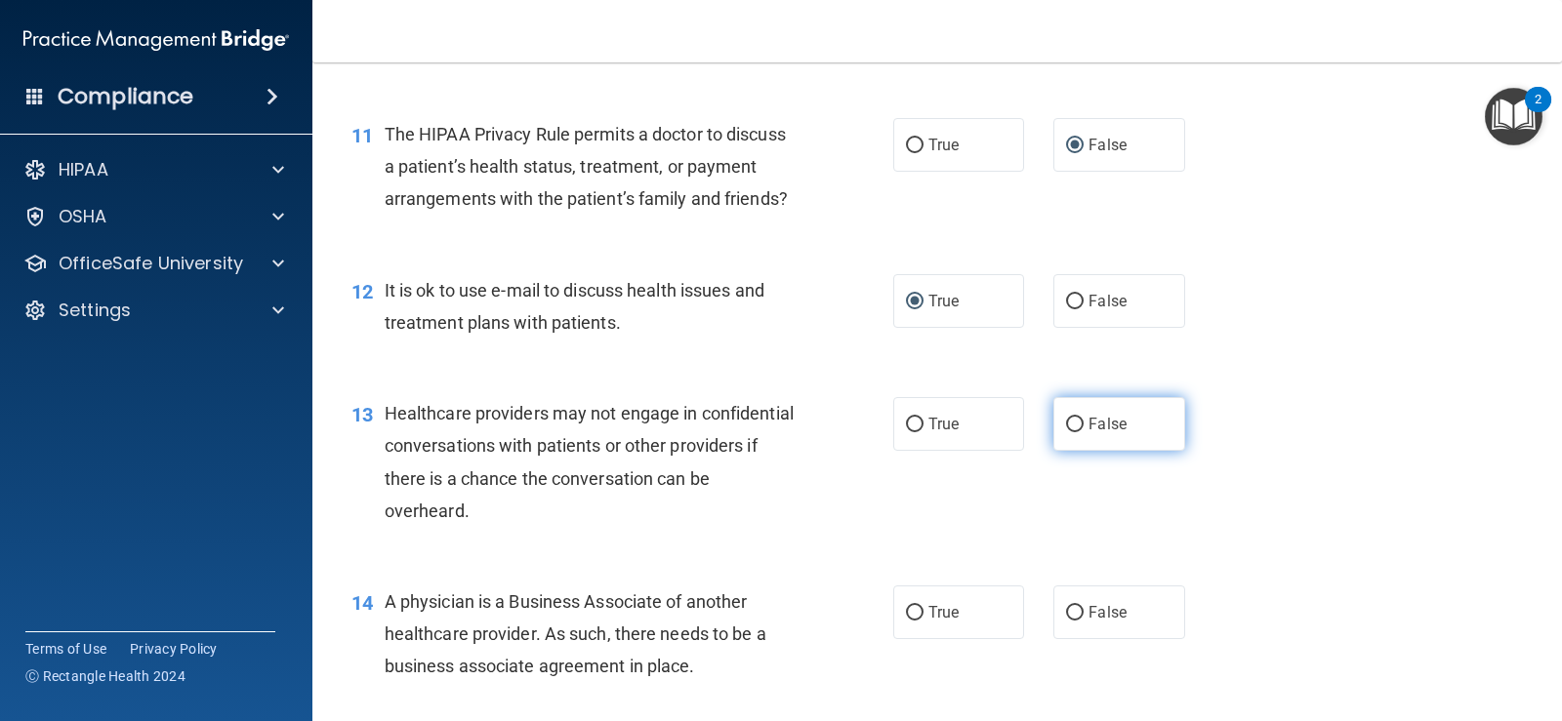
click at [1066, 432] on input "False" at bounding box center [1075, 425] width 18 height 15
radio input "true"
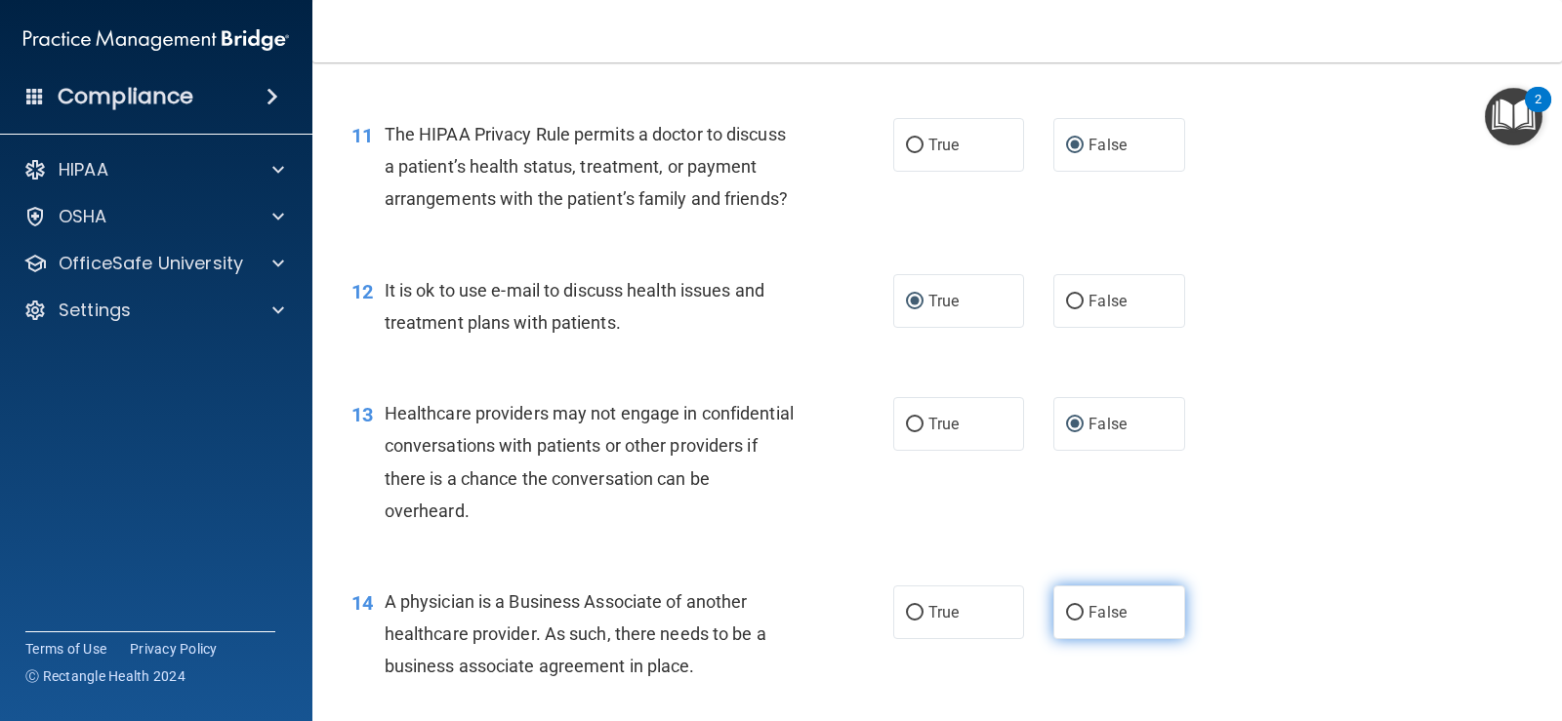
click at [1066, 621] on input "False" at bounding box center [1075, 613] width 18 height 15
radio input "true"
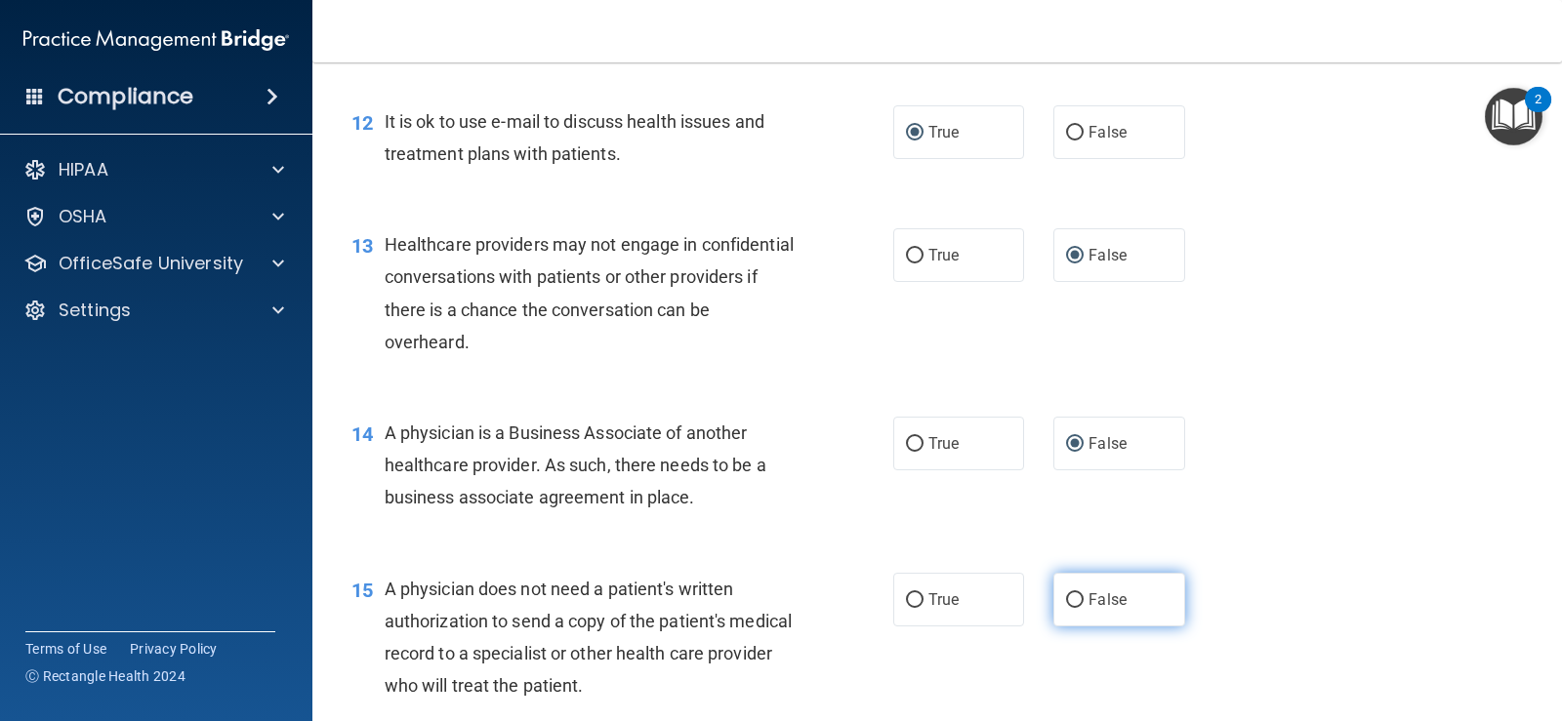
scroll to position [1929, 0]
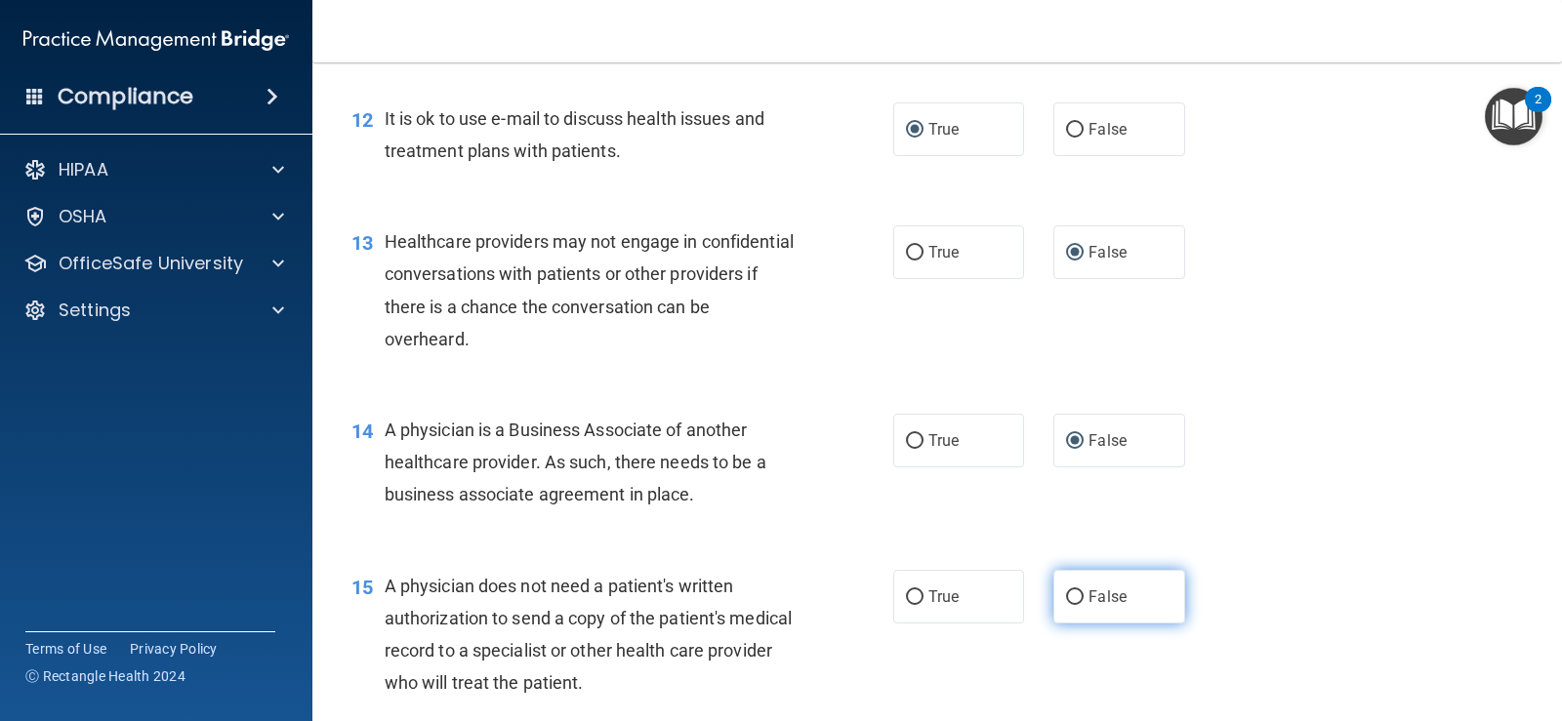
click at [1066, 605] on input "False" at bounding box center [1075, 598] width 18 height 15
radio input "true"
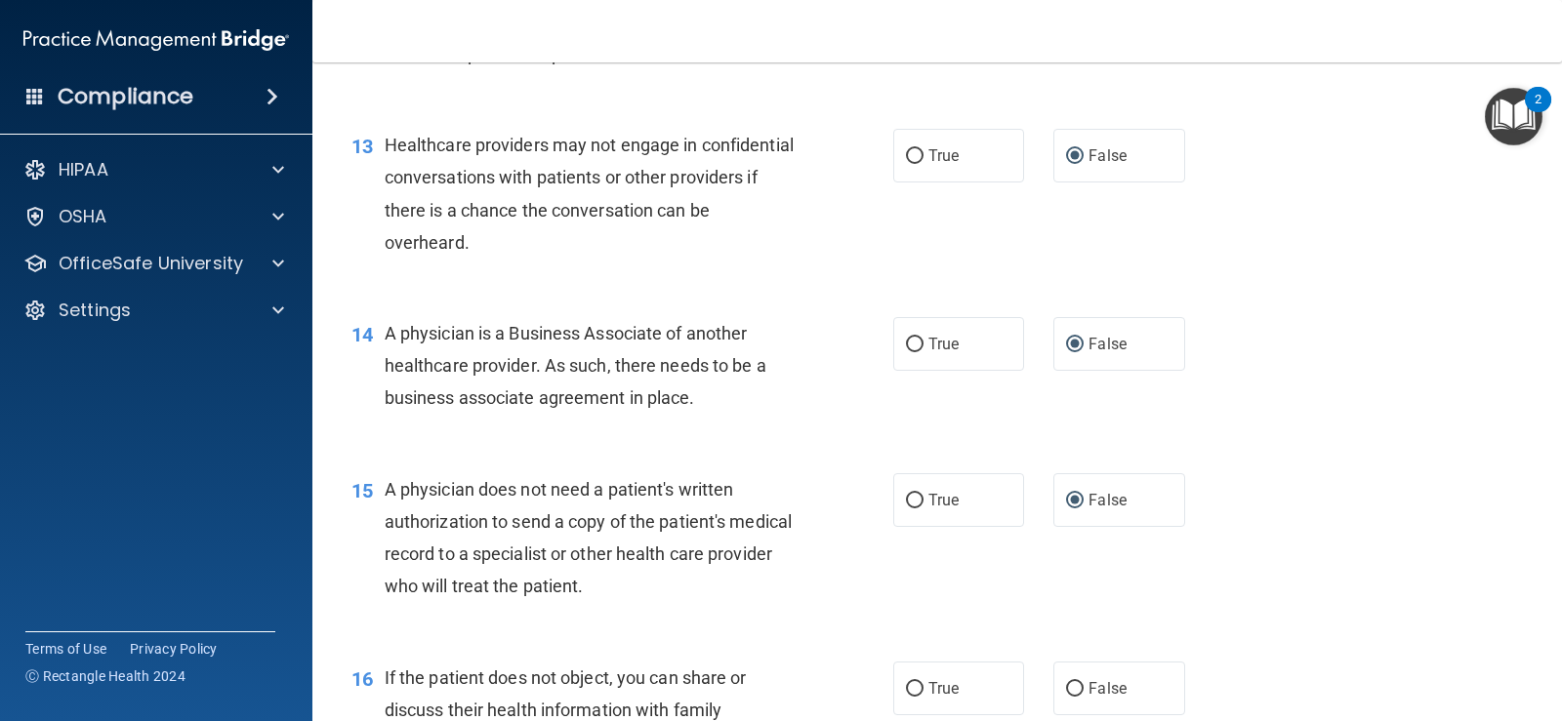
scroll to position [2027, 0]
click at [907, 508] on input "True" at bounding box center [915, 500] width 18 height 15
radio input "true"
radio input "false"
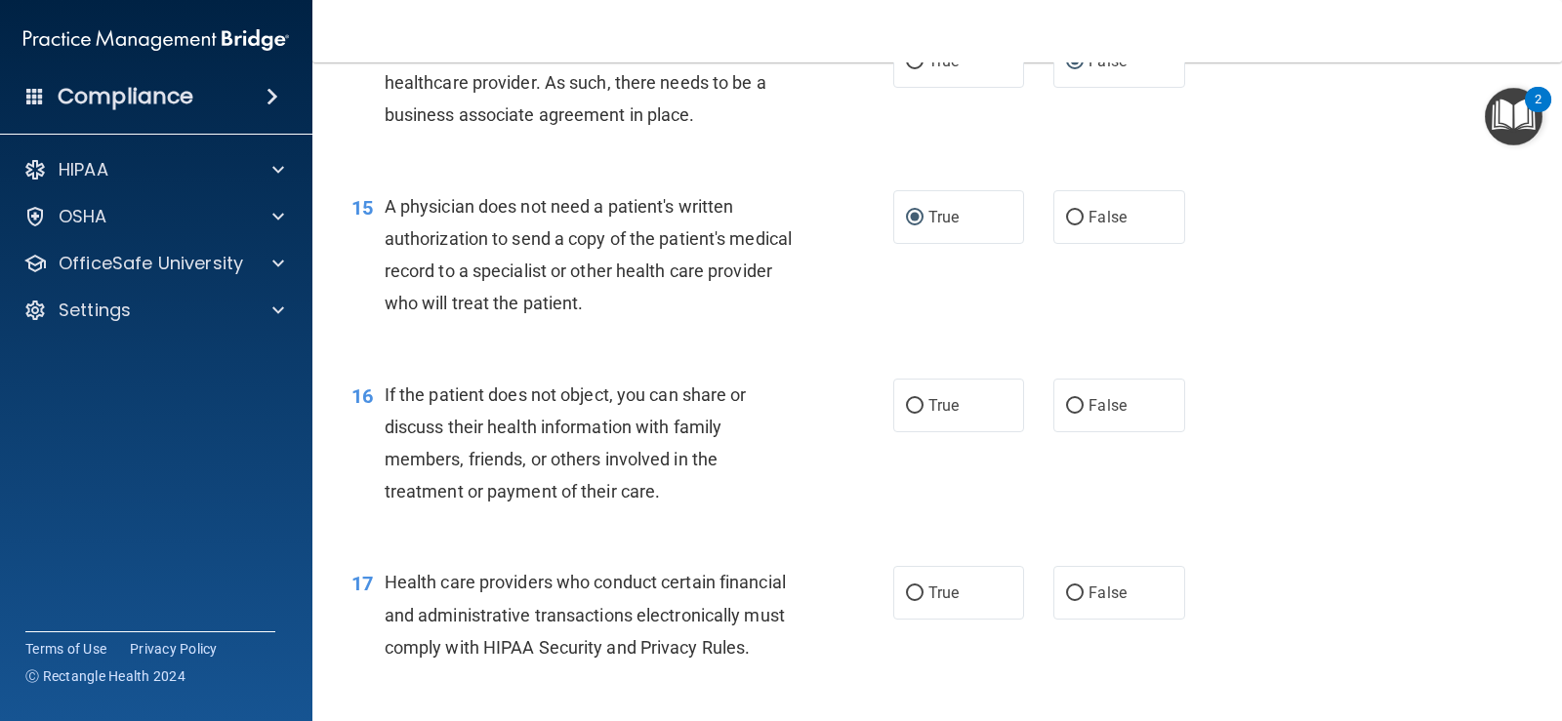
scroll to position [2319, 0]
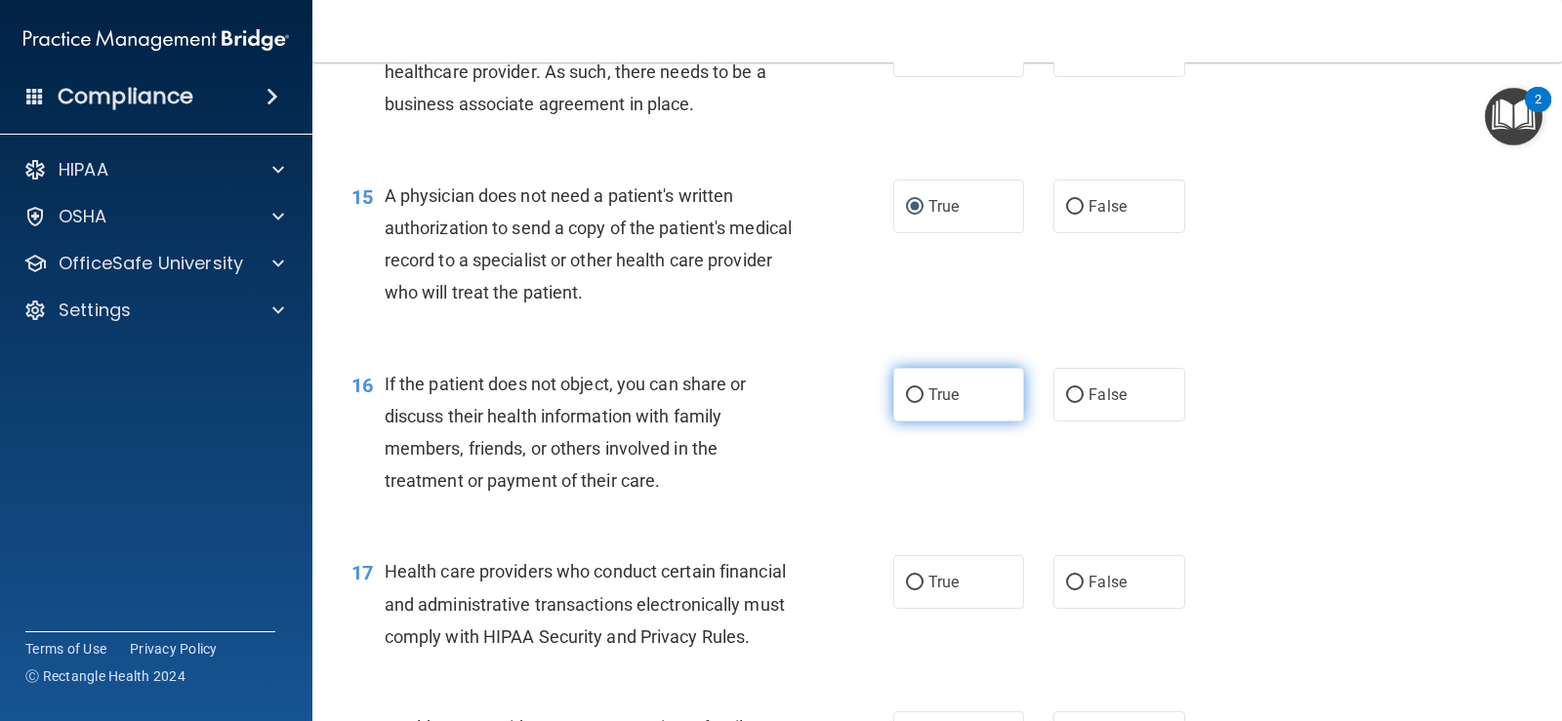
click at [908, 403] on input "True" at bounding box center [915, 396] width 18 height 15
radio input "true"
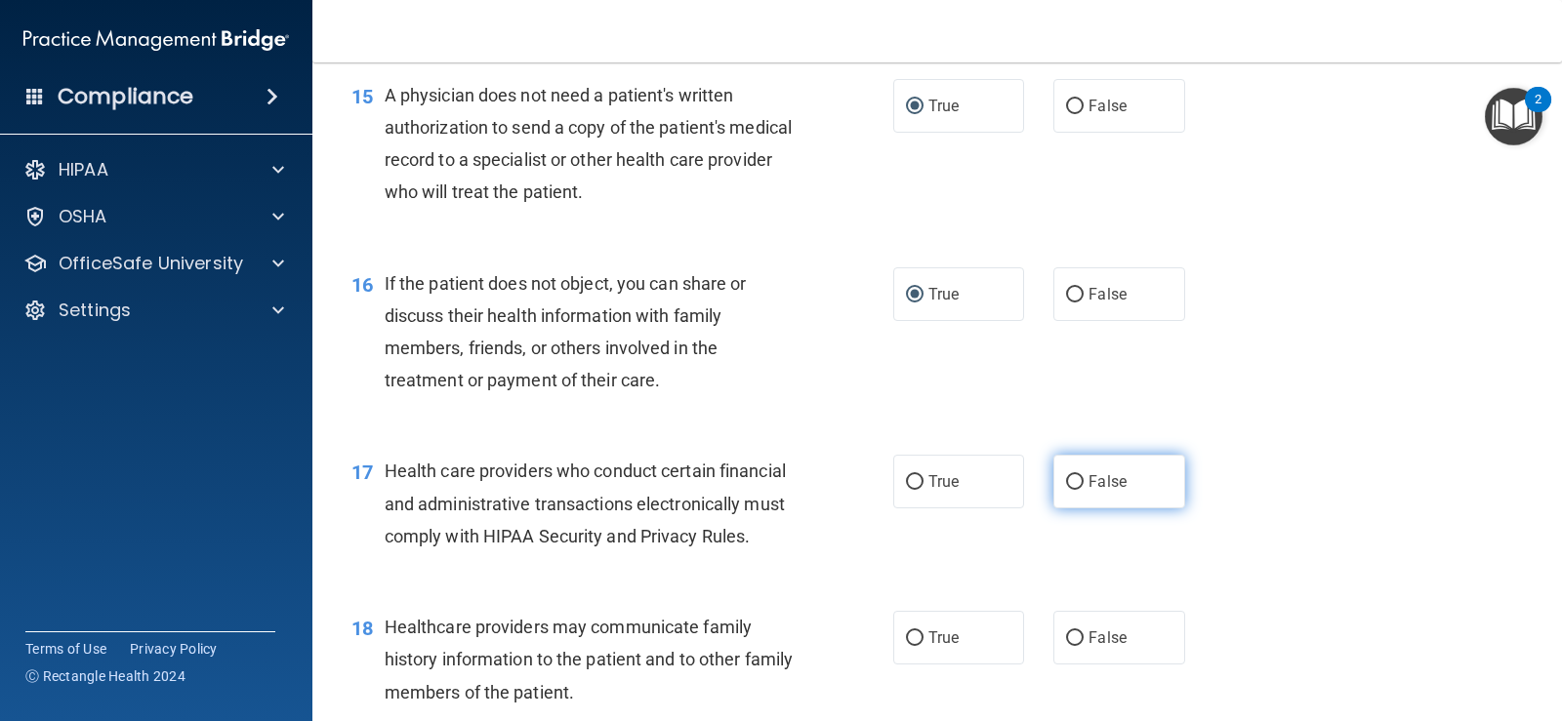
scroll to position [2515, 0]
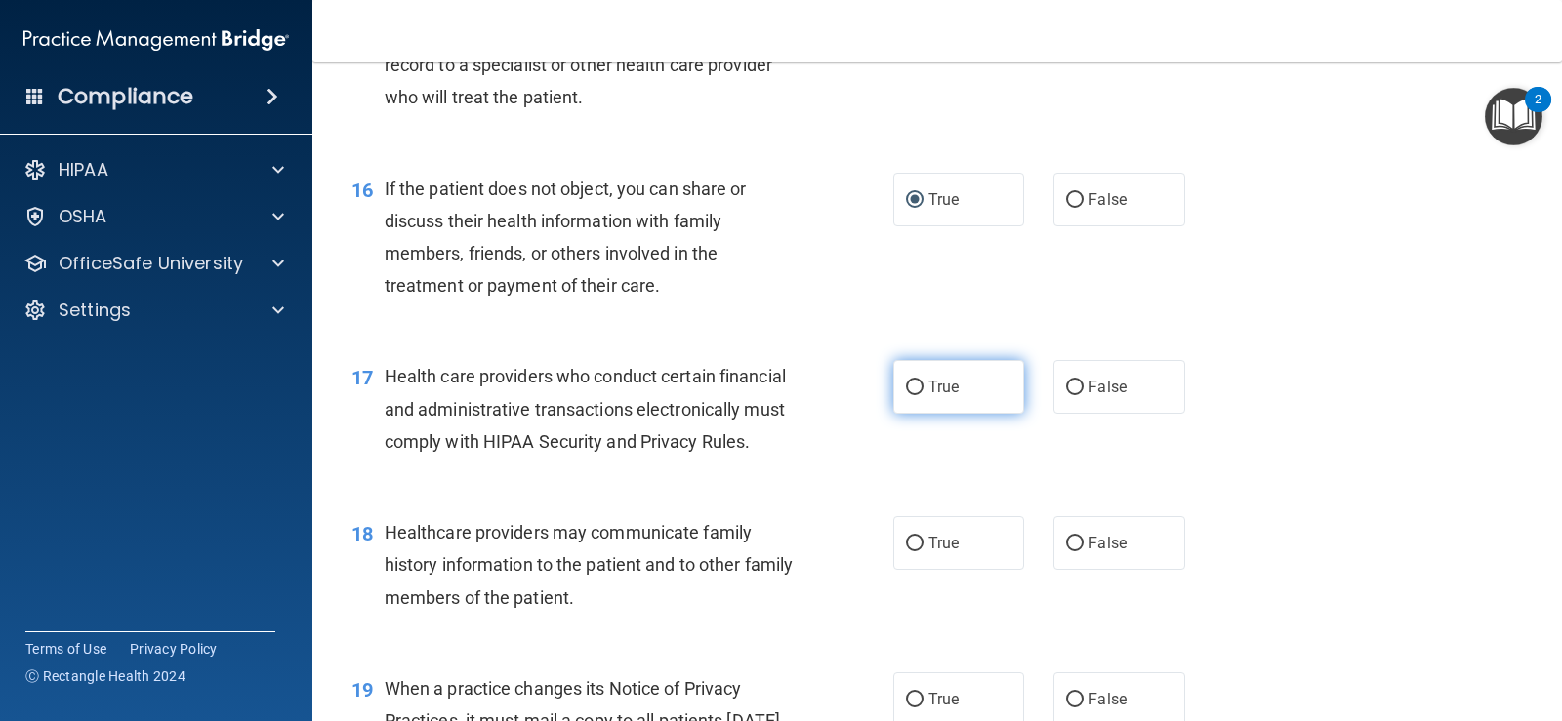
click at [909, 395] on input "True" at bounding box center [915, 388] width 18 height 15
radio input "true"
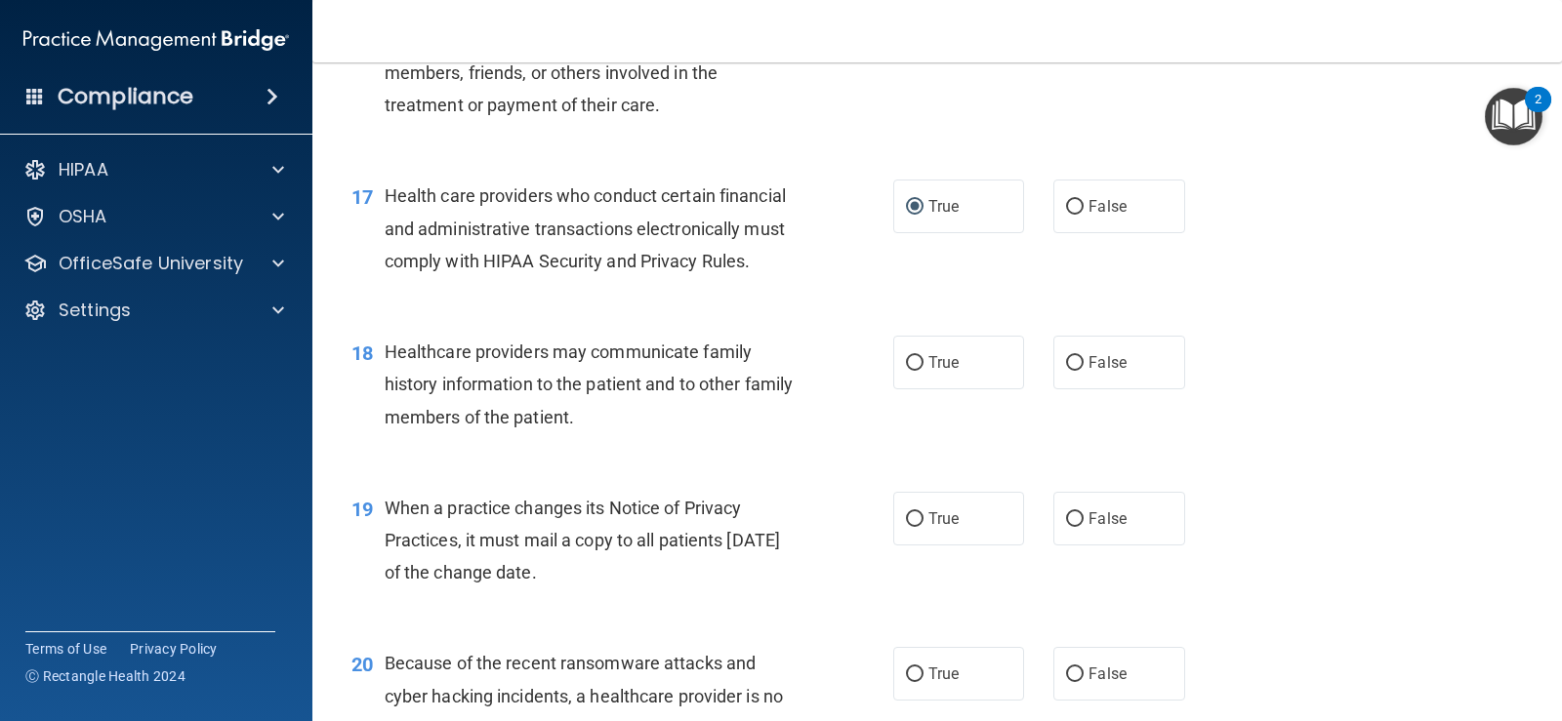
scroll to position [2710, 0]
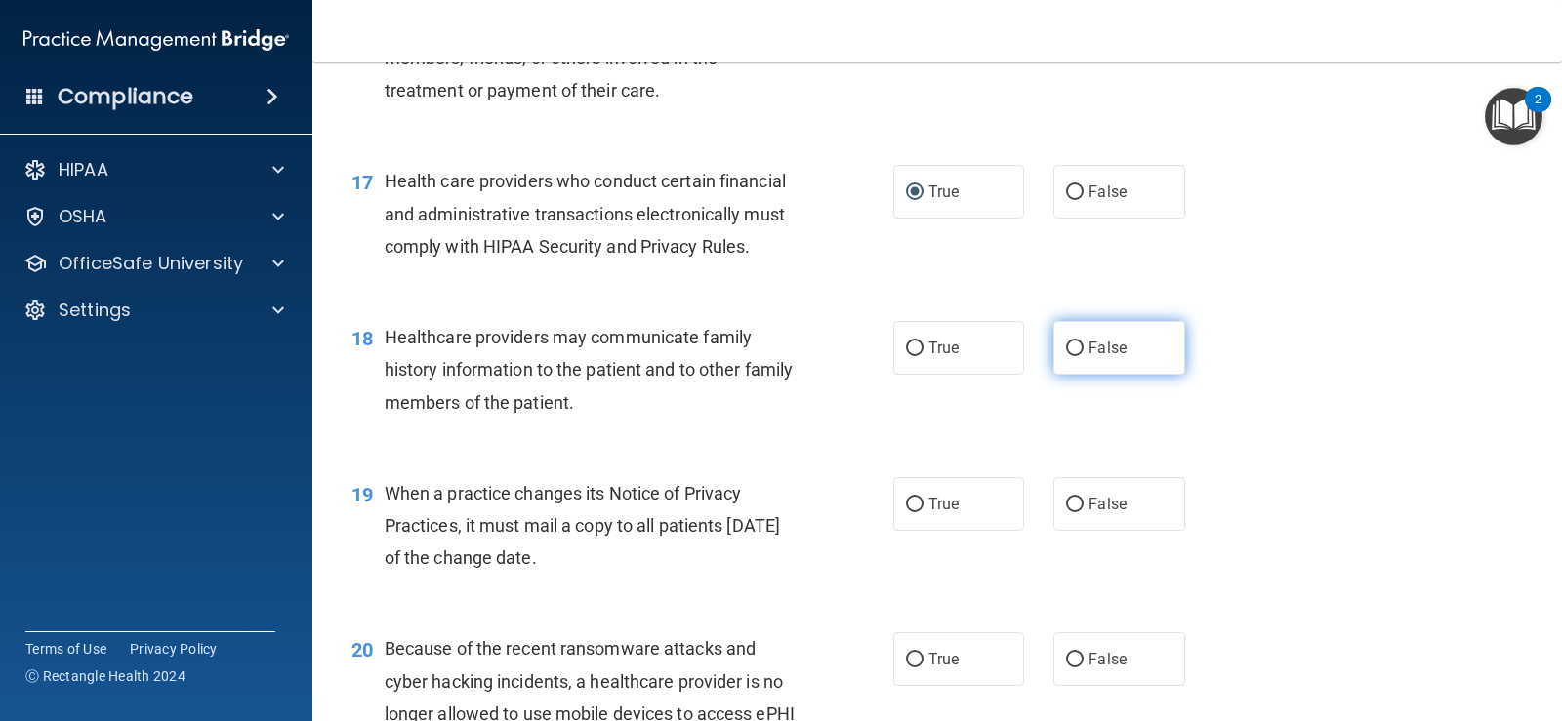
click at [1075, 356] on input "False" at bounding box center [1075, 349] width 18 height 15
radio input "true"
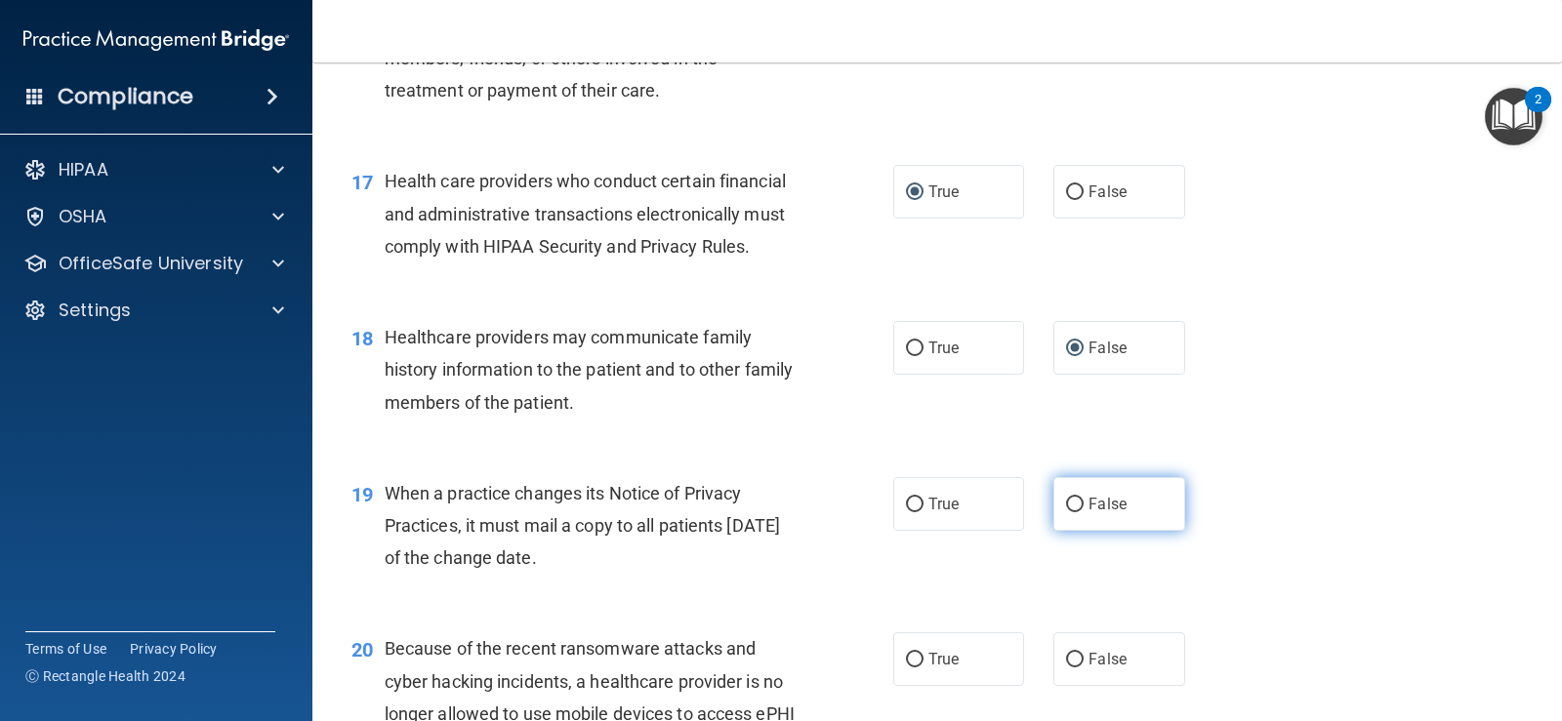
click at [1066, 512] on input "False" at bounding box center [1075, 505] width 18 height 15
radio input "true"
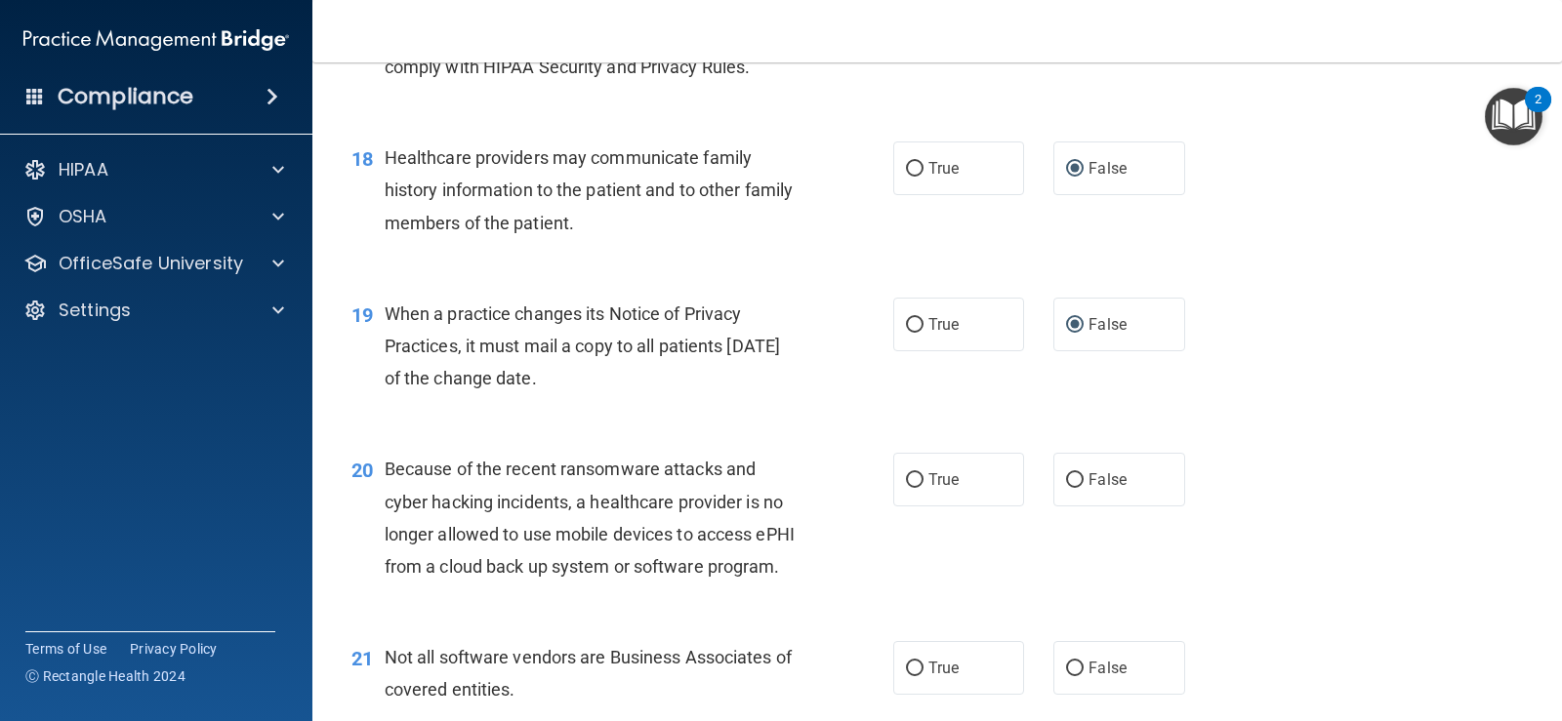
scroll to position [2905, 0]
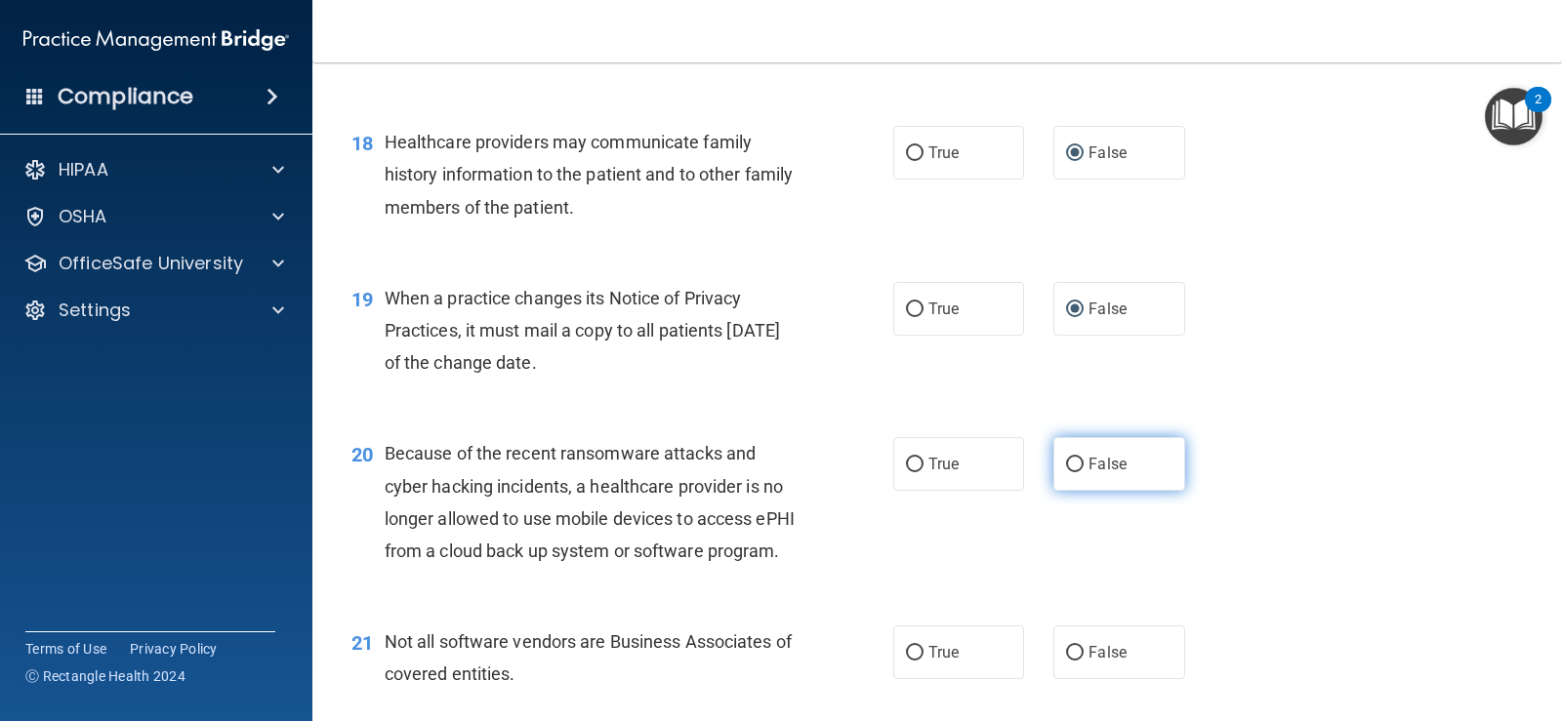
click at [1073, 472] on input "False" at bounding box center [1075, 465] width 18 height 15
radio input "true"
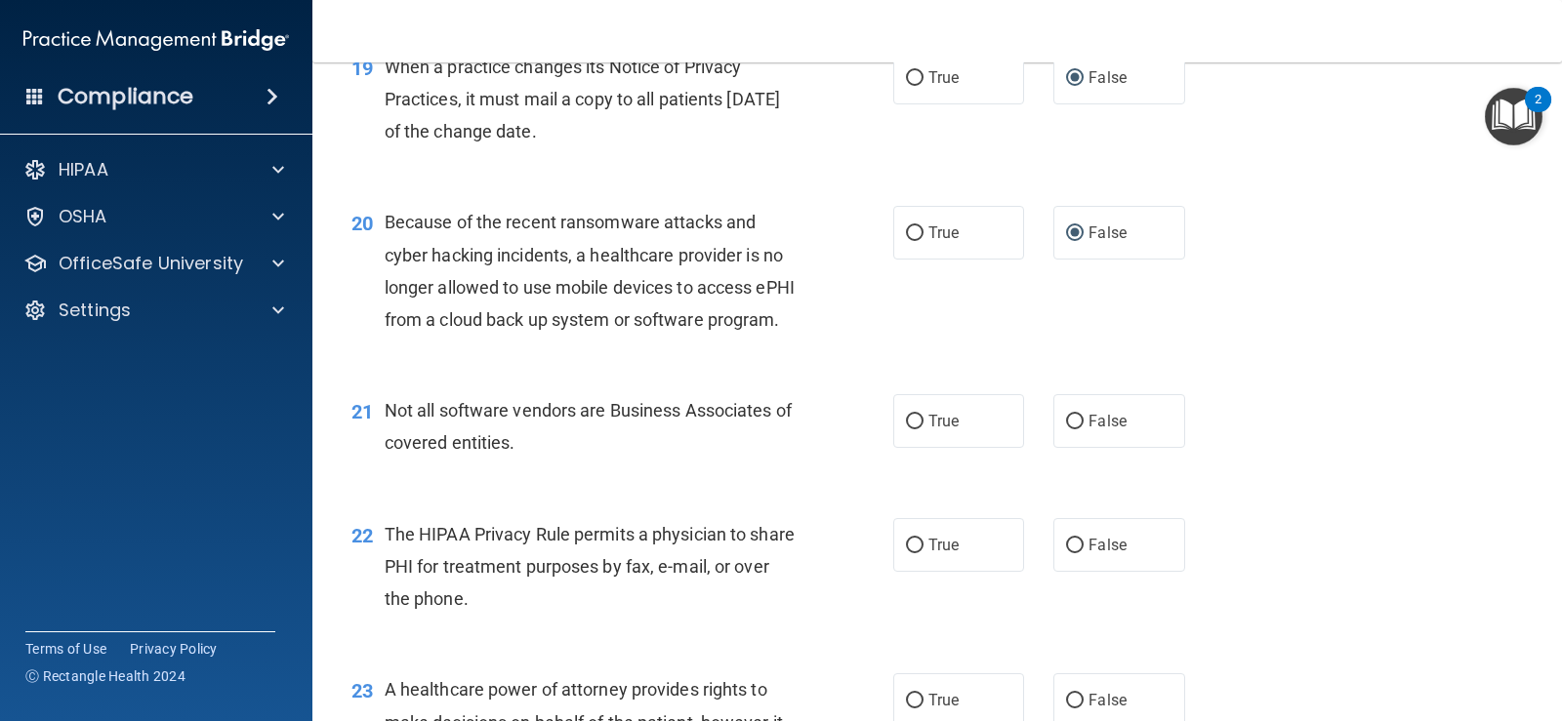
scroll to position [3198, 0]
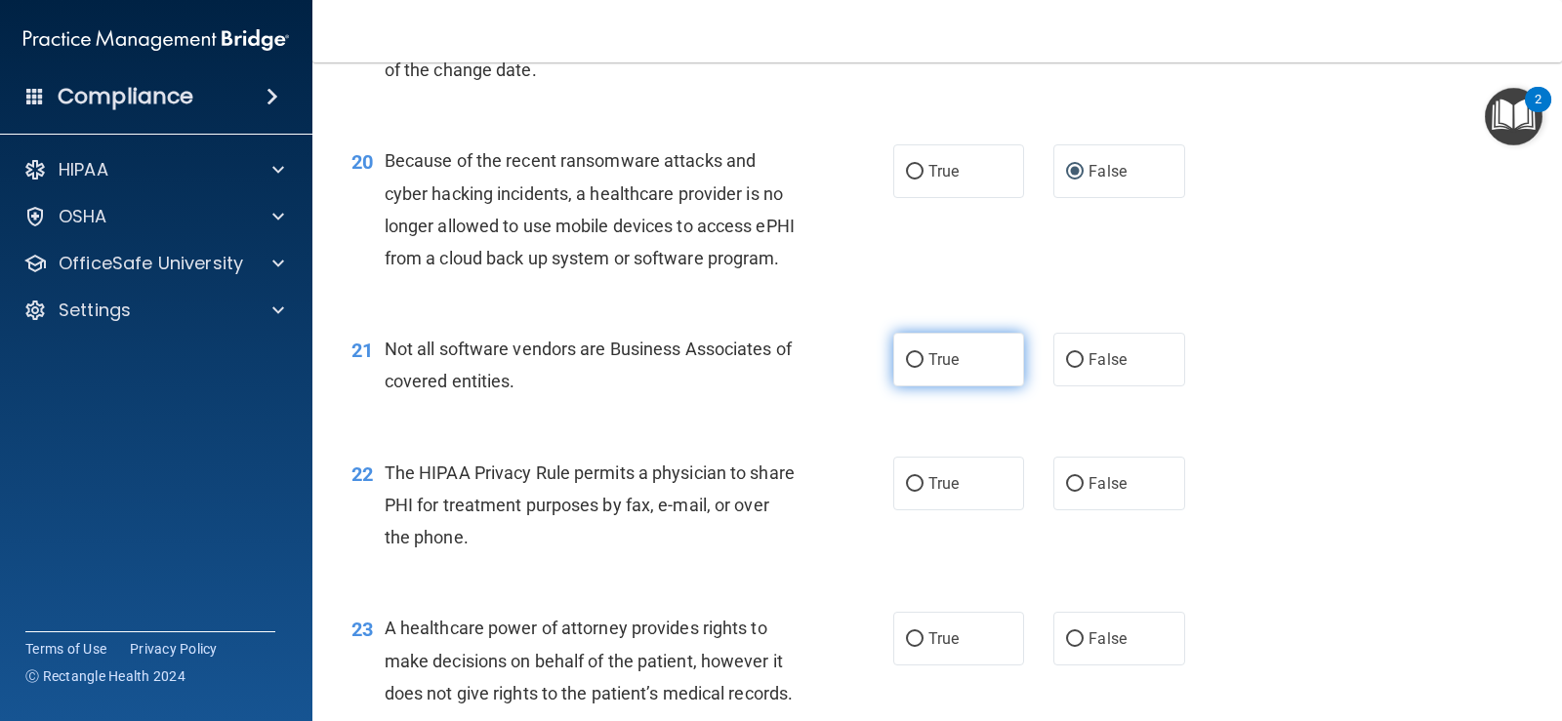
click at [906, 368] on input "True" at bounding box center [915, 360] width 18 height 15
radio input "true"
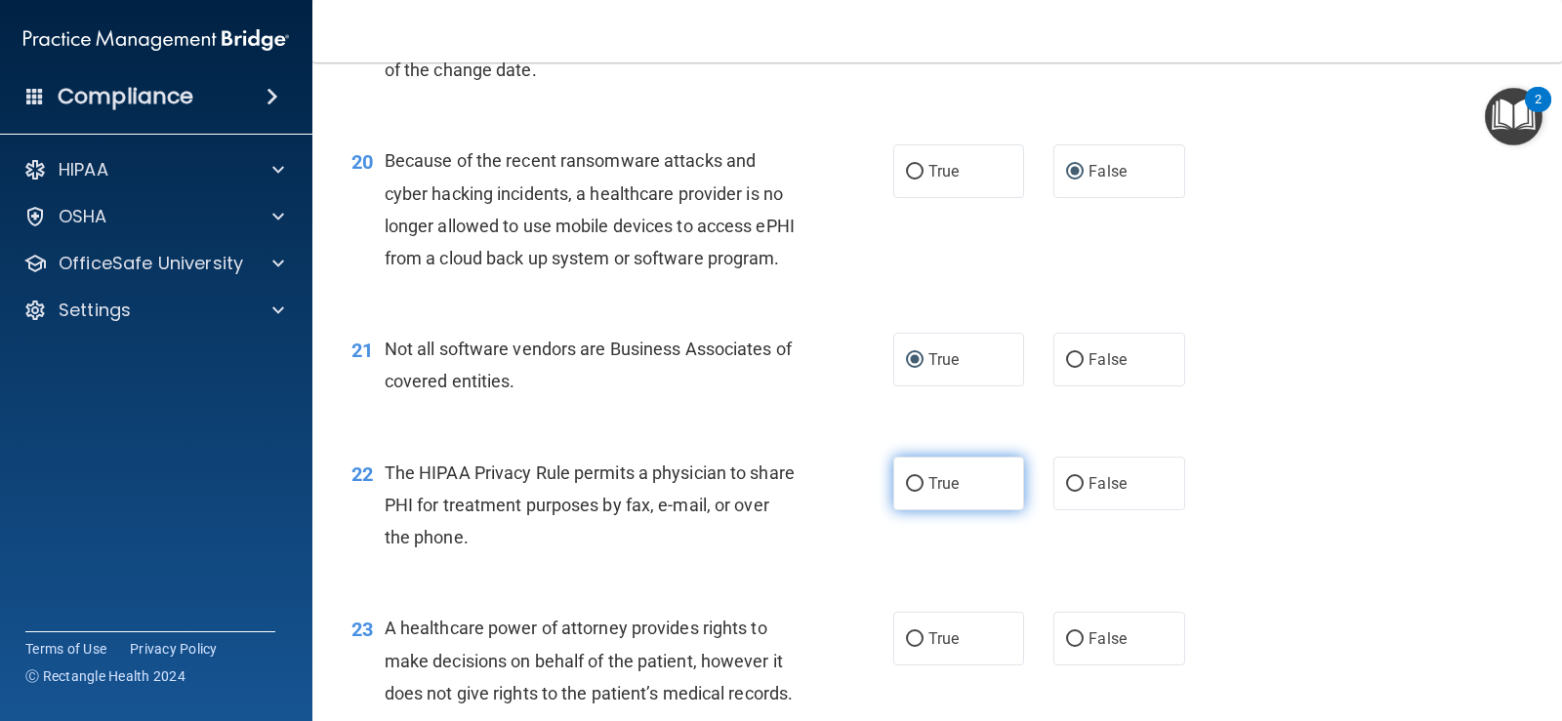
click at [948, 493] on span "True" at bounding box center [943, 483] width 30 height 19
click at [923, 492] on input "True" at bounding box center [915, 484] width 18 height 15
radio input "true"
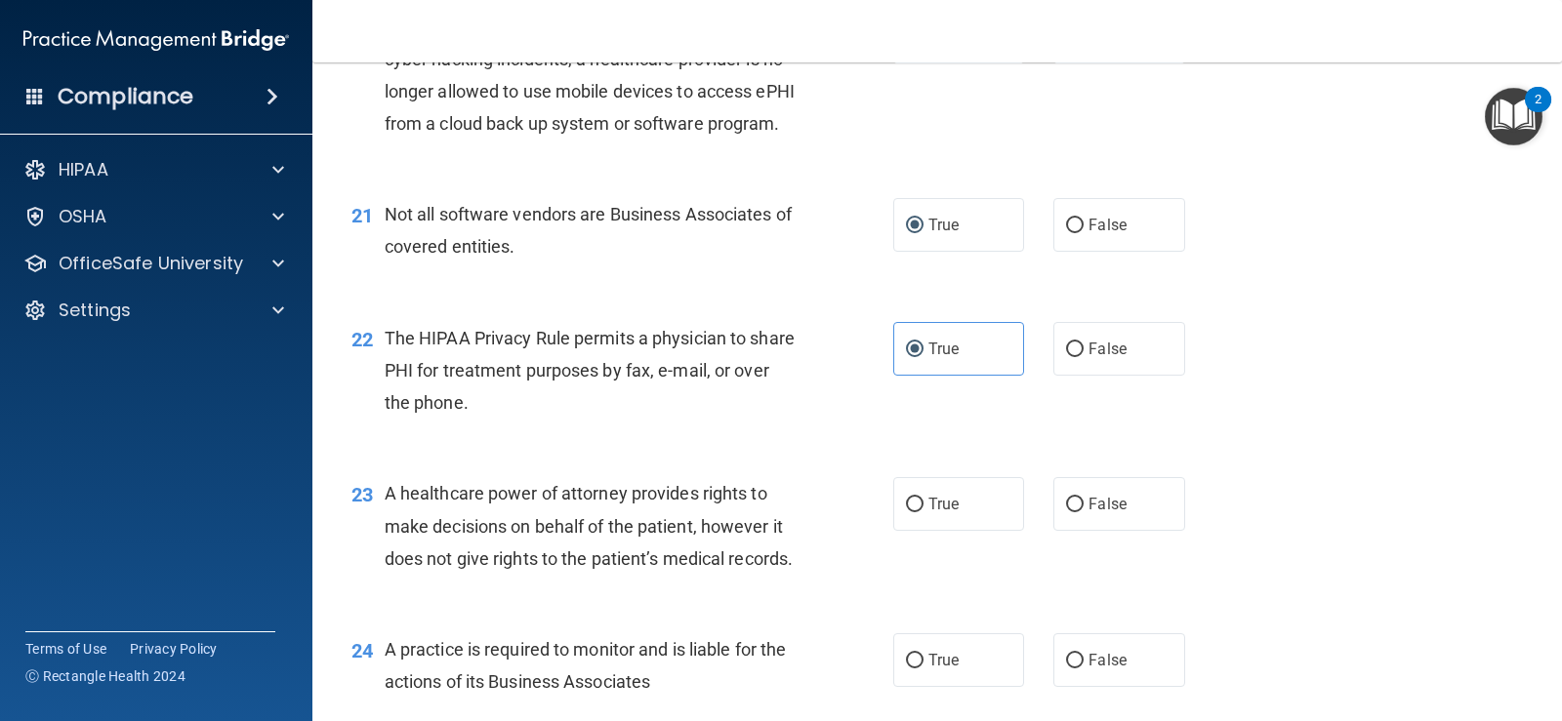
scroll to position [3393, 0]
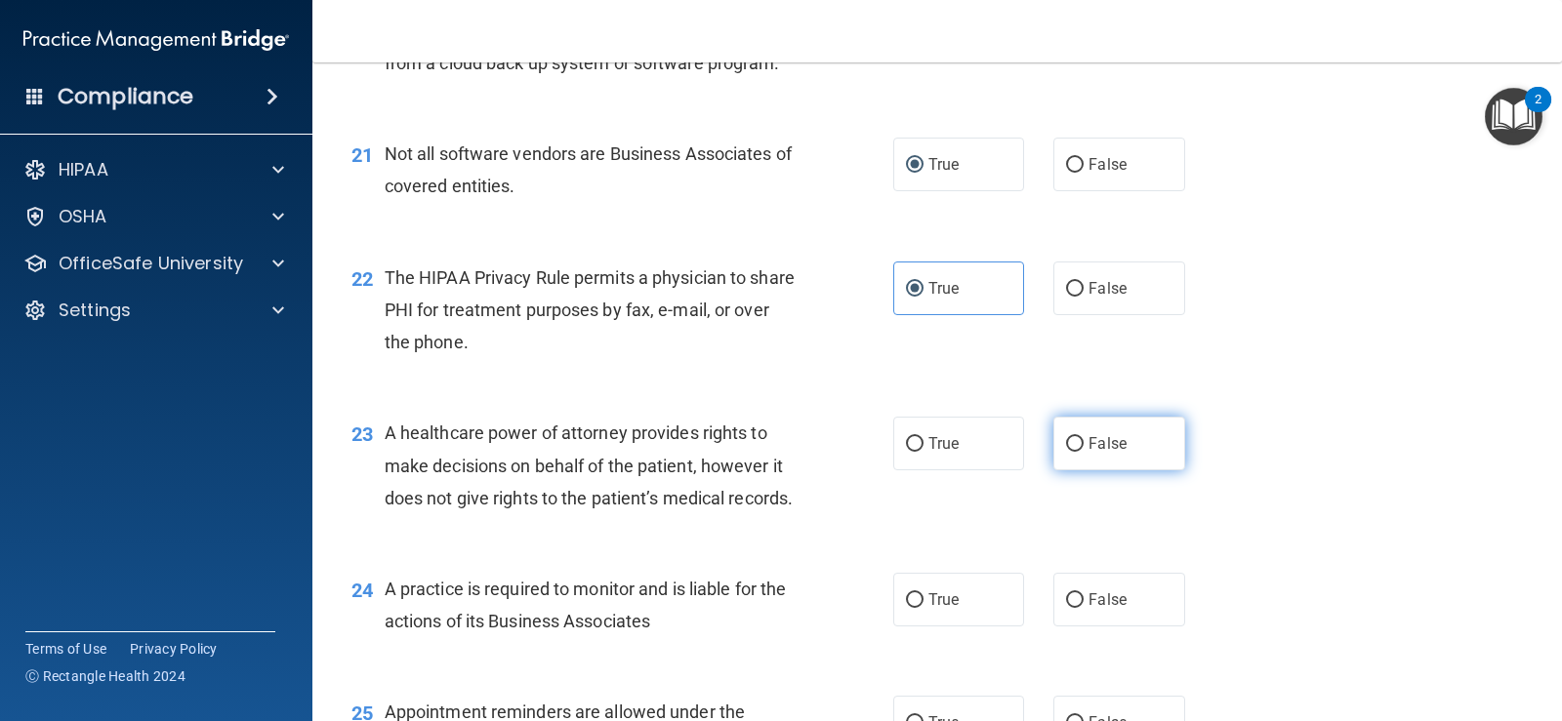
click at [1066, 452] on input "False" at bounding box center [1075, 444] width 18 height 15
radio input "true"
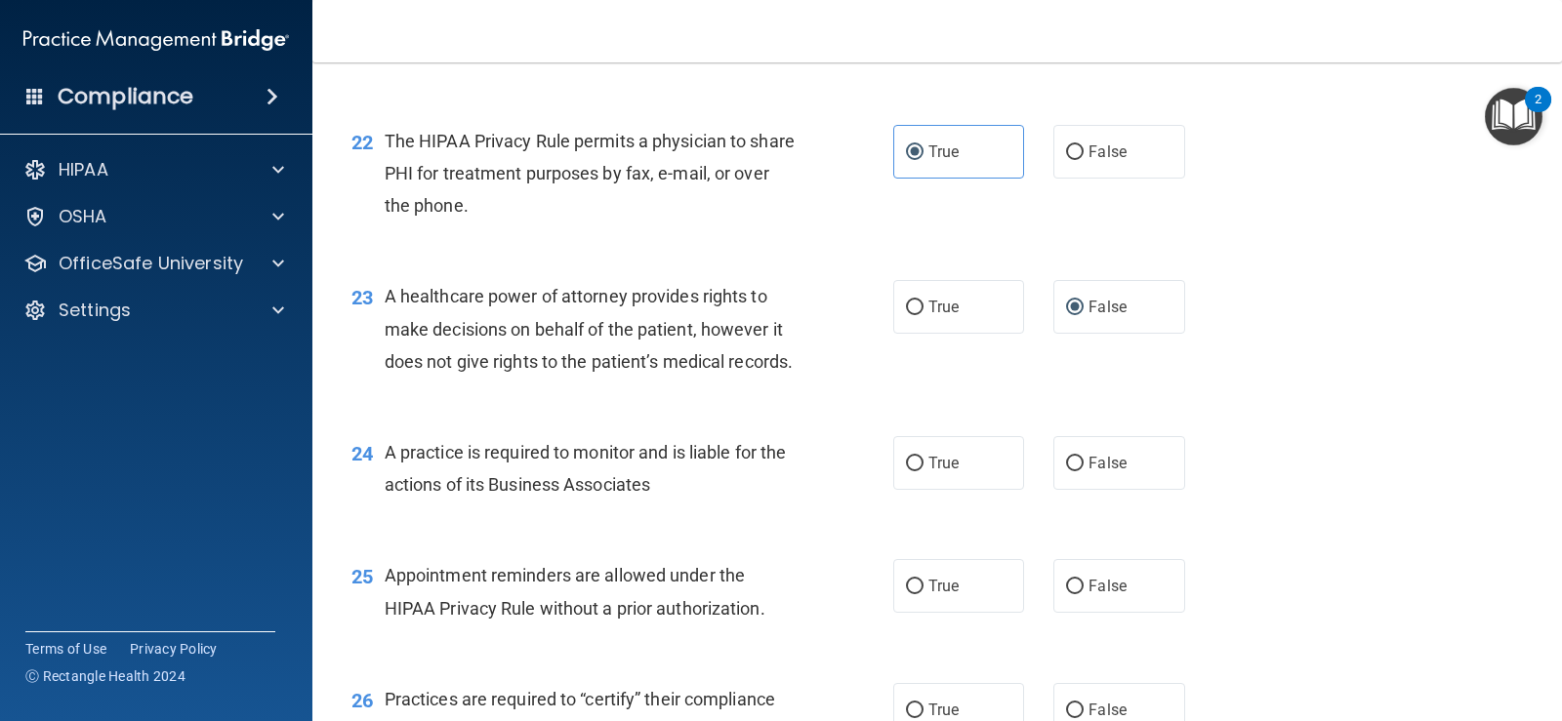
scroll to position [3588, 0]
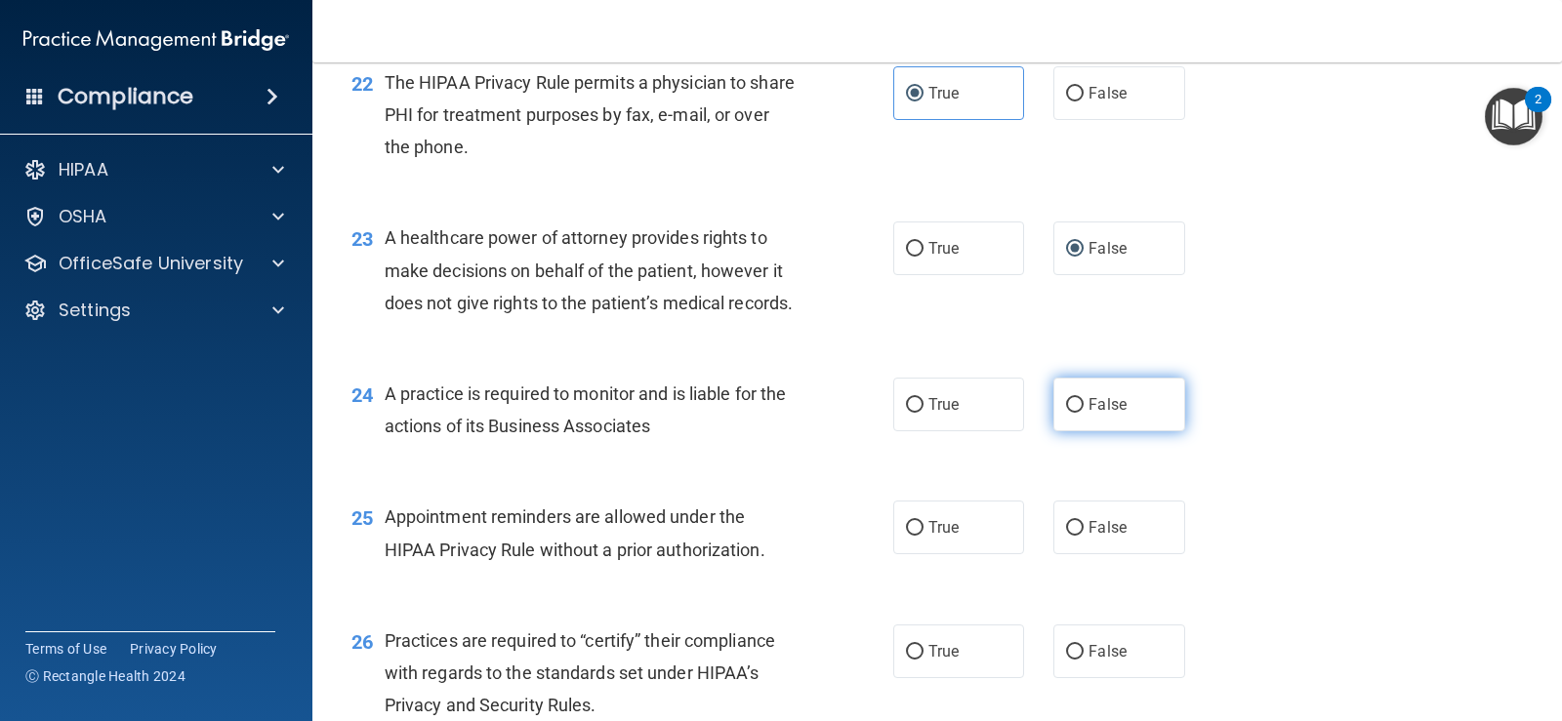
click at [1066, 413] on input "False" at bounding box center [1075, 405] width 18 height 15
radio input "true"
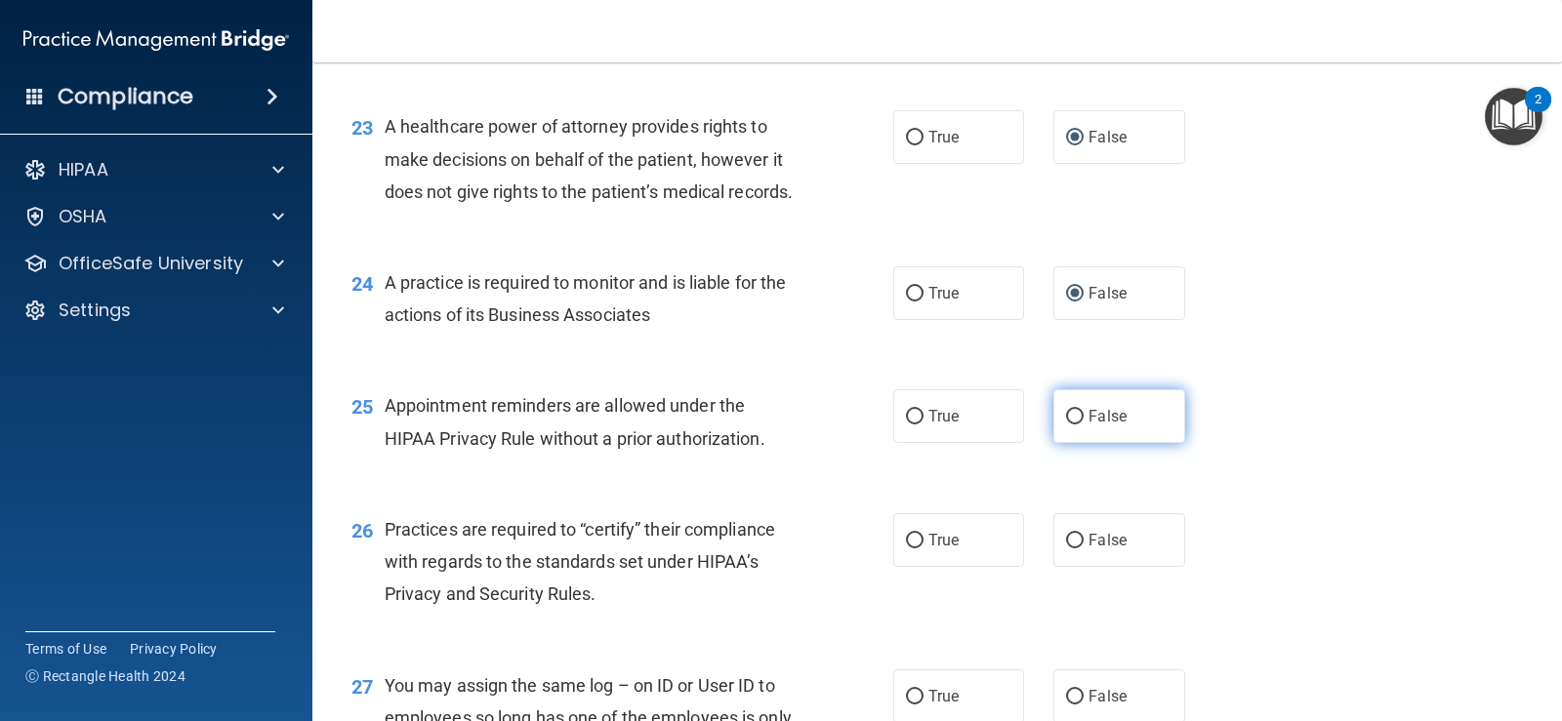
scroll to position [3784, 0]
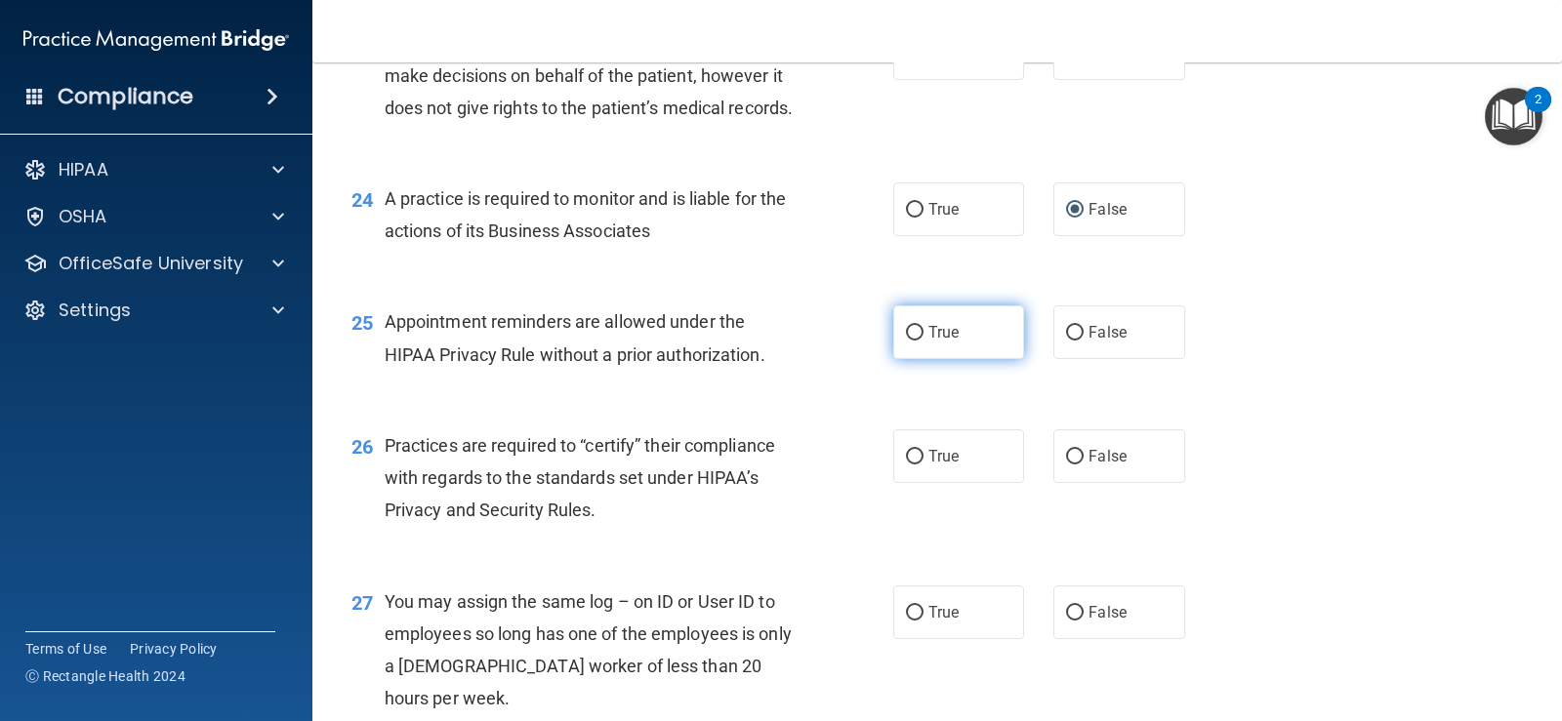
click at [906, 341] on input "True" at bounding box center [915, 333] width 18 height 15
radio input "true"
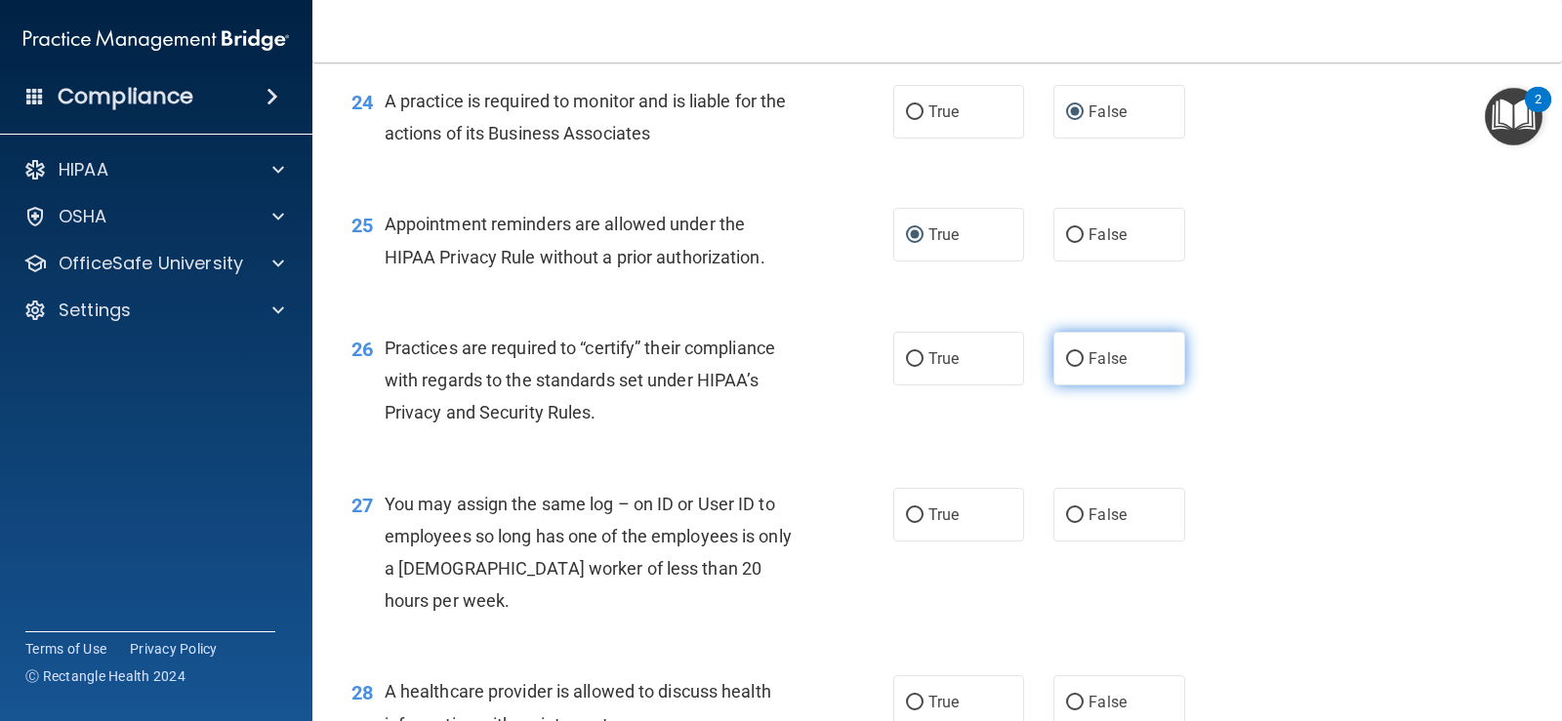
click at [1078, 386] on label "False" at bounding box center [1118, 359] width 131 height 54
click at [1078, 367] on input "False" at bounding box center [1075, 359] width 18 height 15
radio input "true"
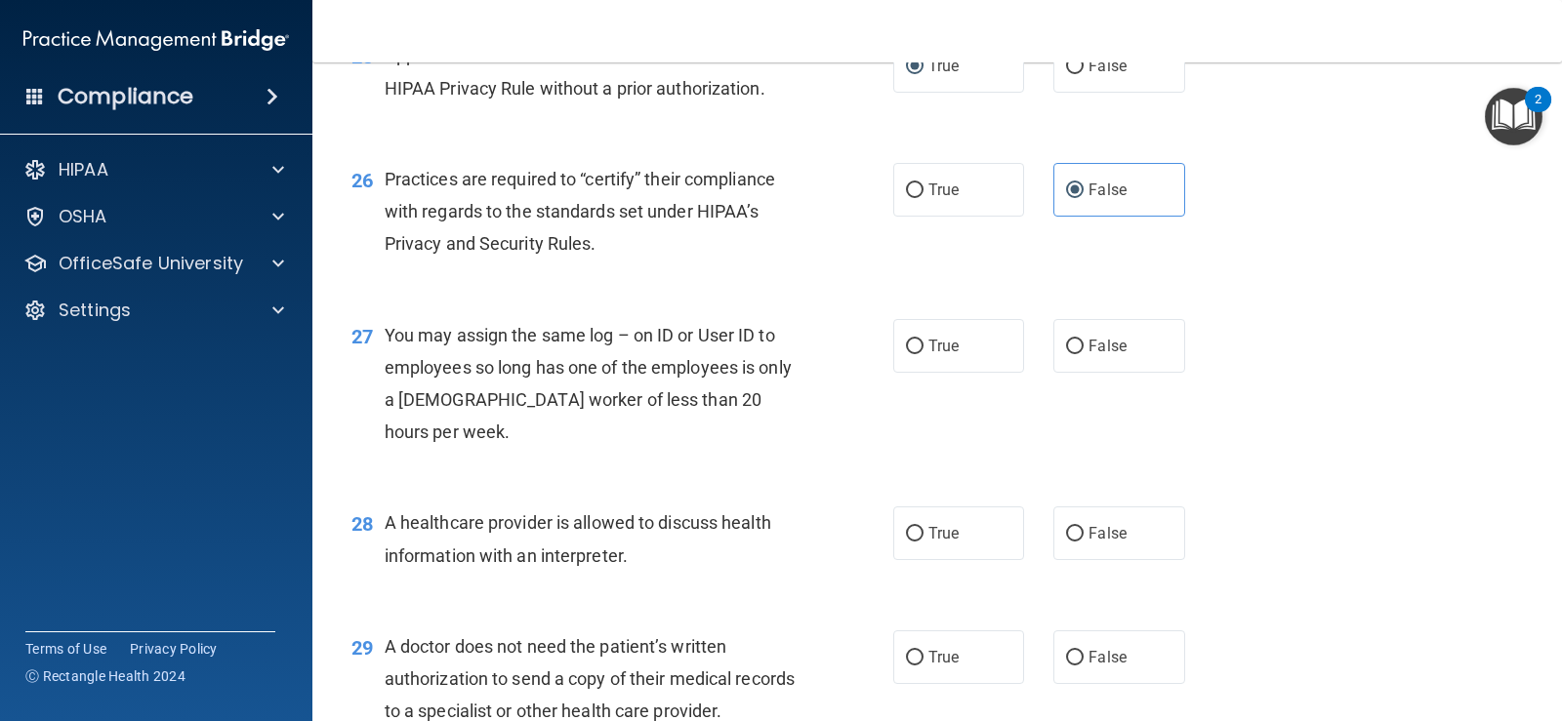
scroll to position [4077, 0]
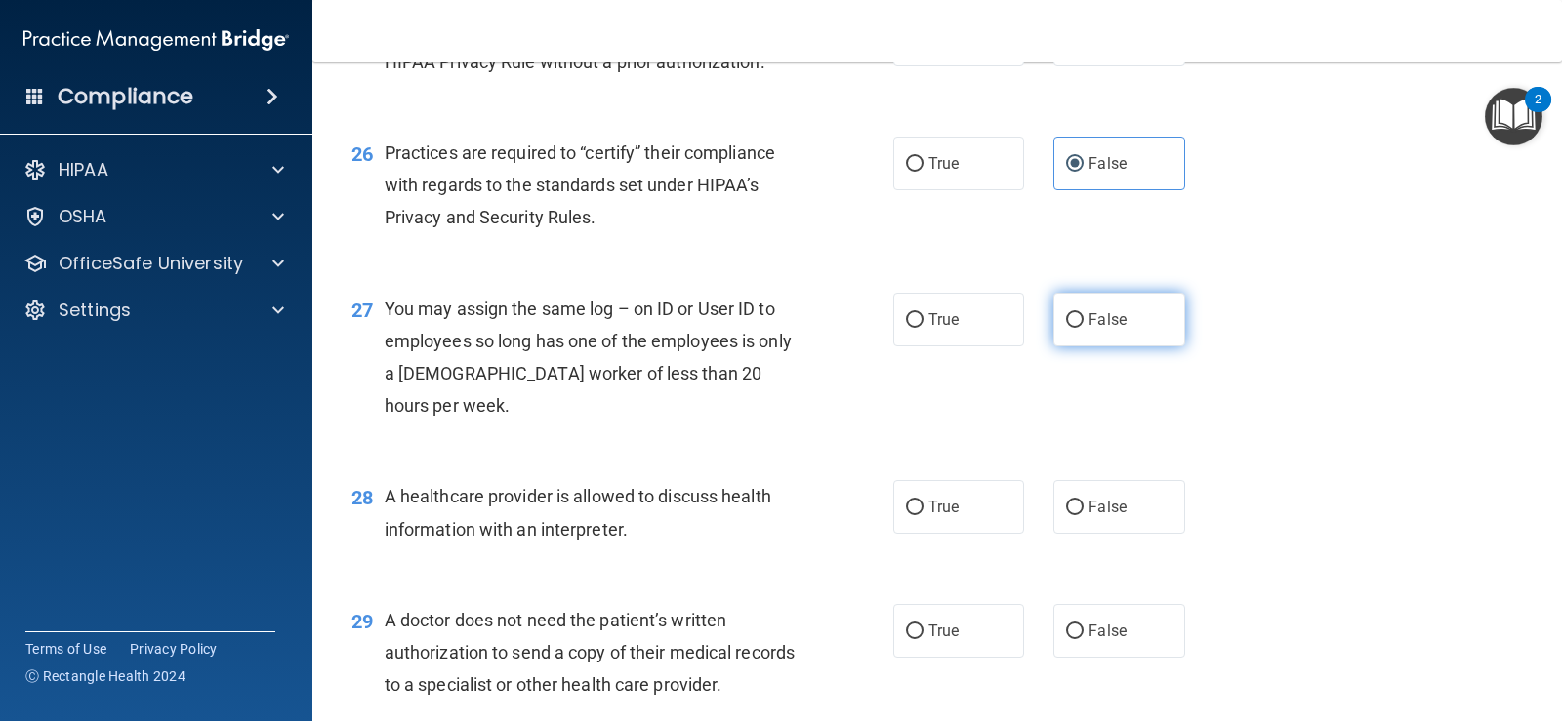
click at [1071, 328] on input "False" at bounding box center [1075, 320] width 18 height 15
radio input "true"
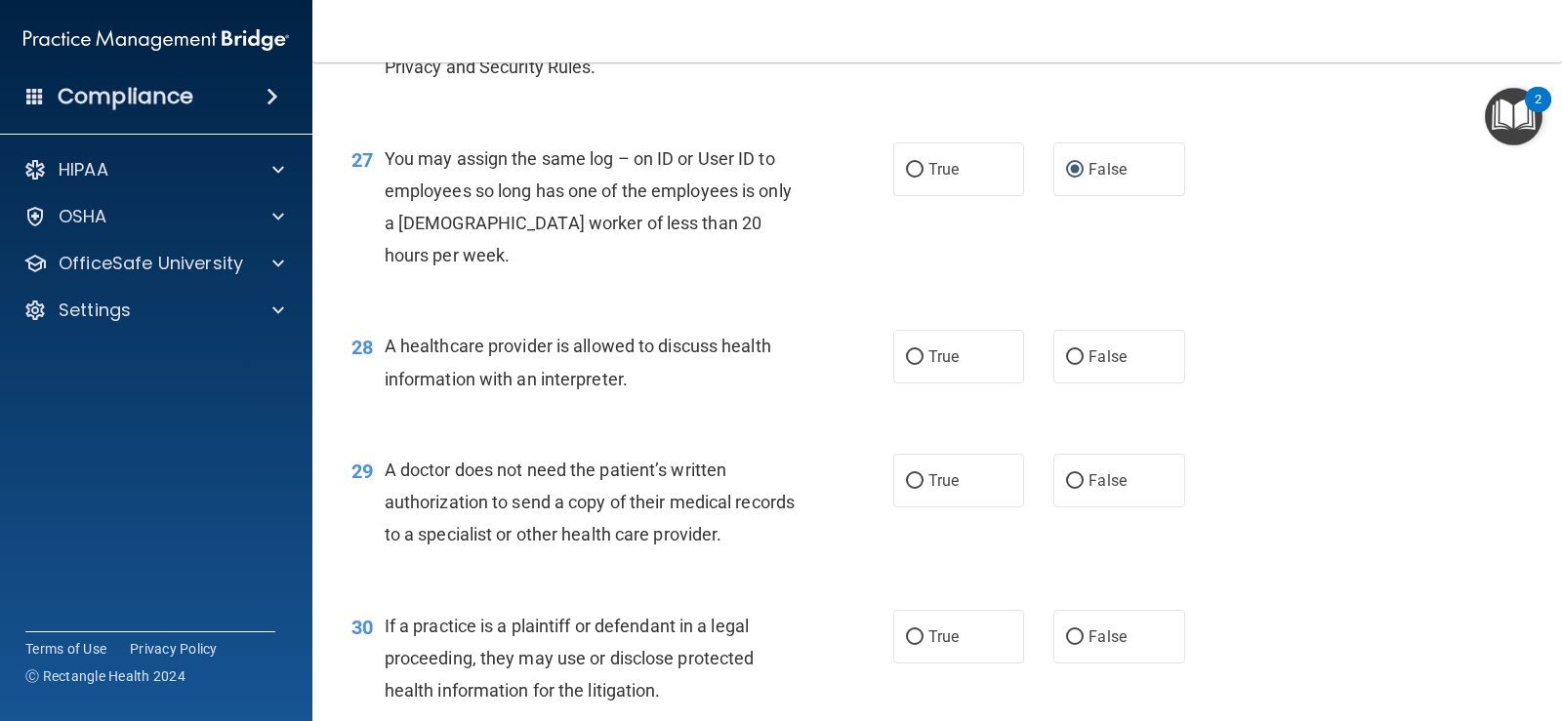
scroll to position [4272, 0]
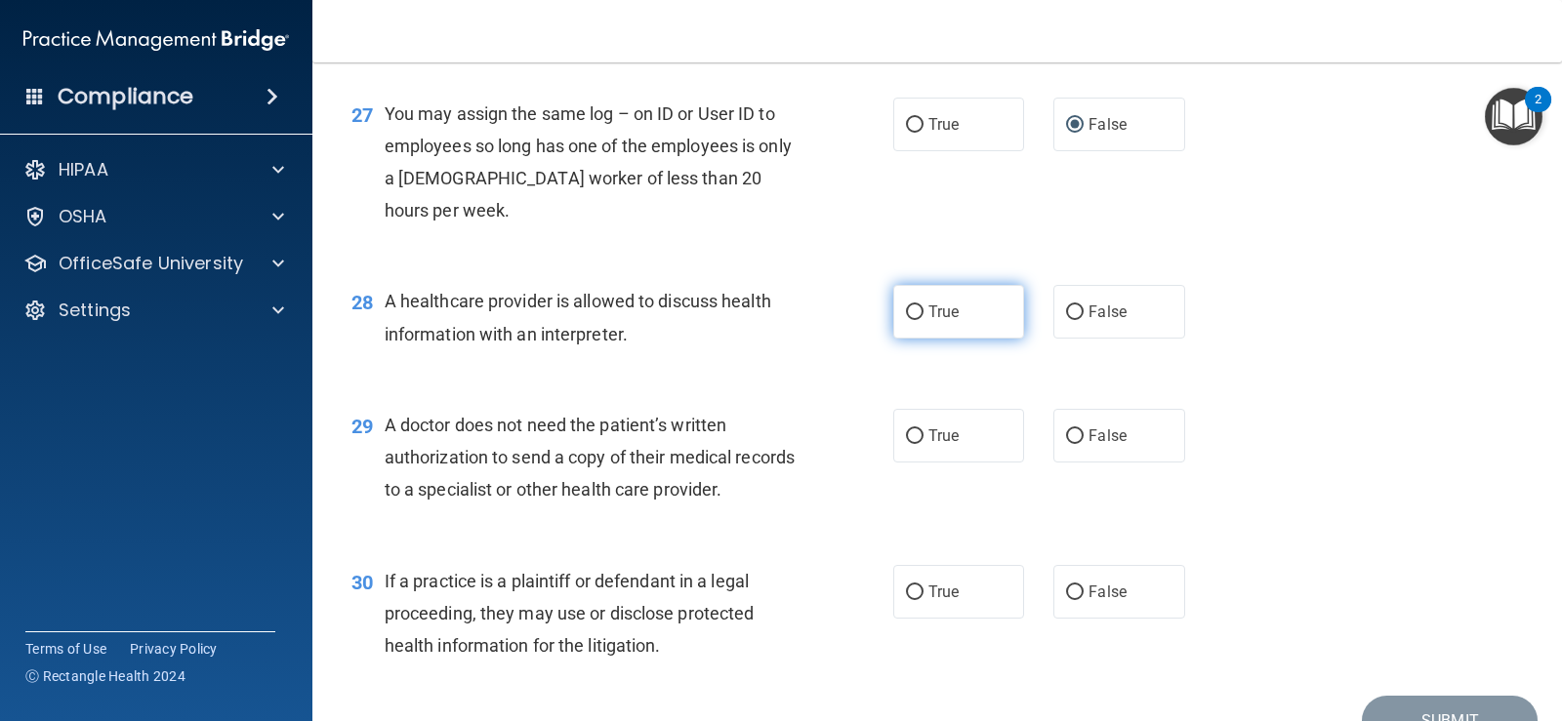
click at [920, 339] on label "True" at bounding box center [958, 312] width 131 height 54
click at [920, 320] on input "True" at bounding box center [915, 313] width 18 height 15
radio input "true"
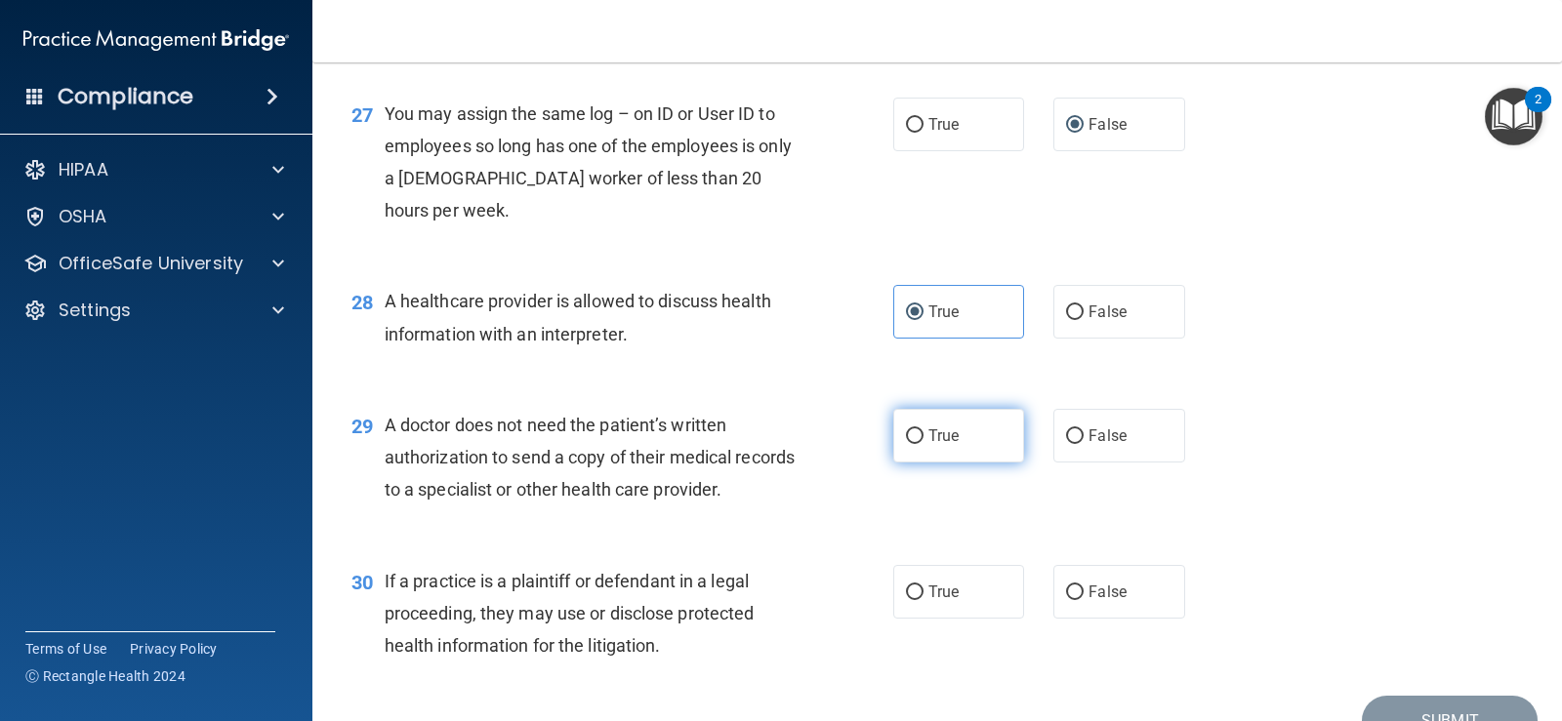
click at [916, 444] on input "True" at bounding box center [915, 437] width 18 height 15
radio input "true"
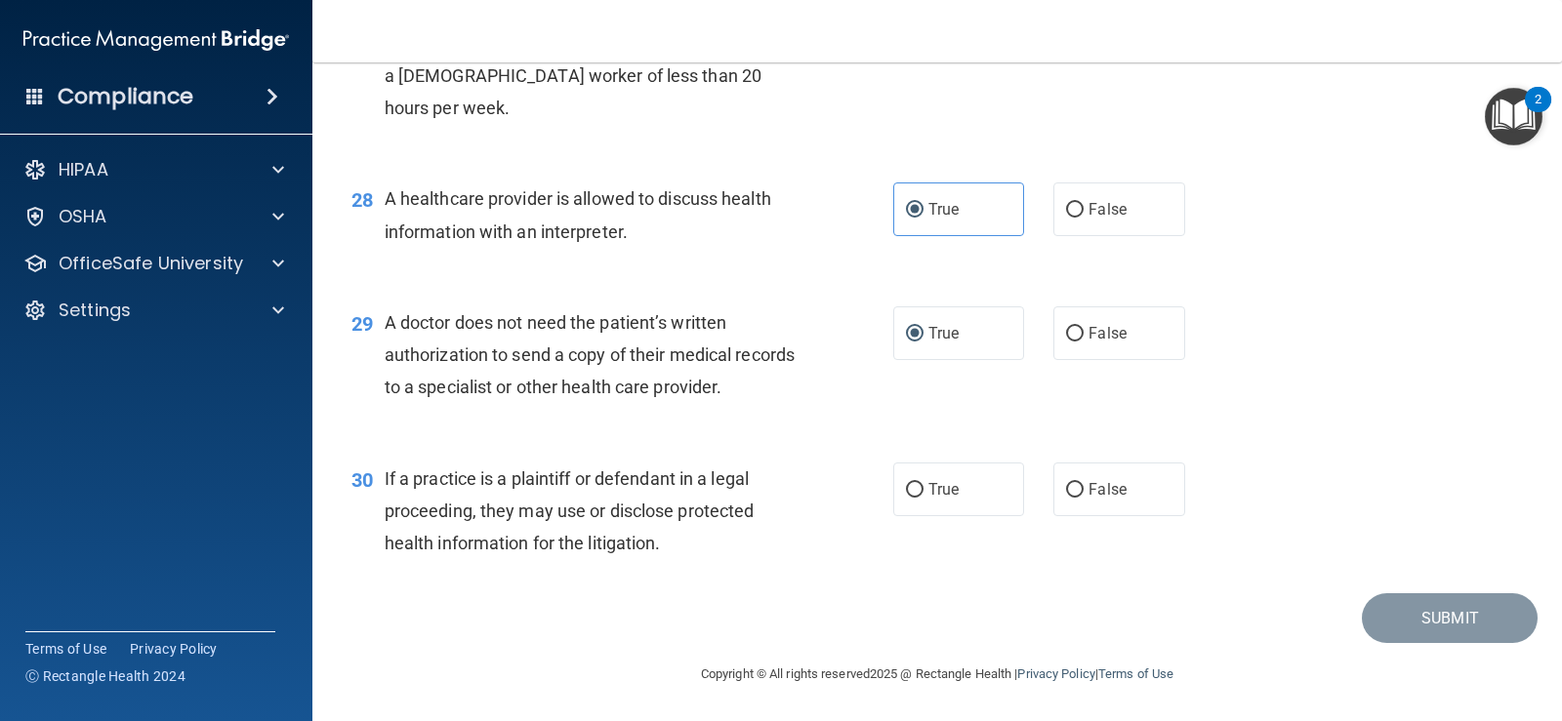
scroll to position [4467, 0]
click at [913, 498] on input "True" at bounding box center [915, 490] width 18 height 15
radio input "true"
click at [1439, 609] on button "Submit" at bounding box center [1450, 619] width 176 height 50
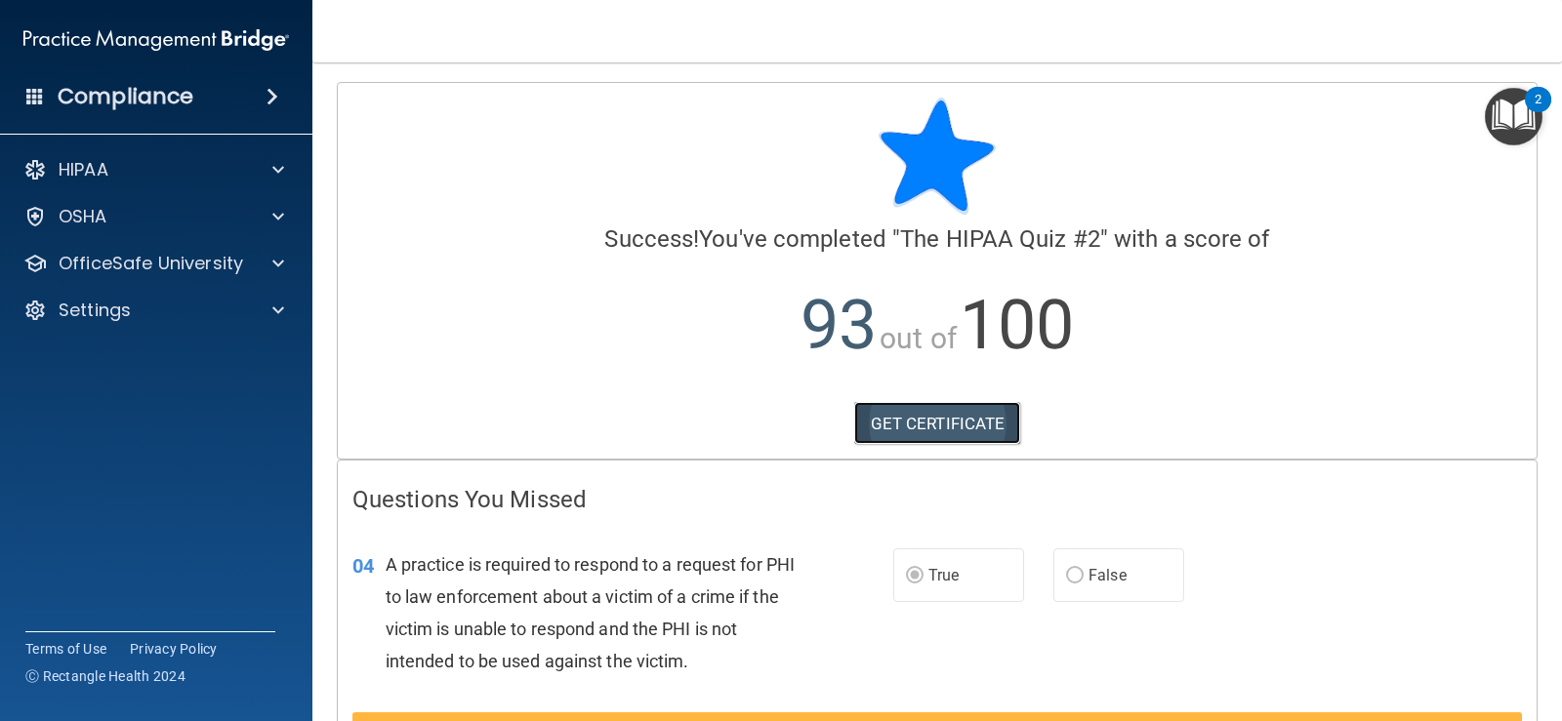
click at [965, 429] on link "GET CERTIFICATE" at bounding box center [937, 423] width 167 height 43
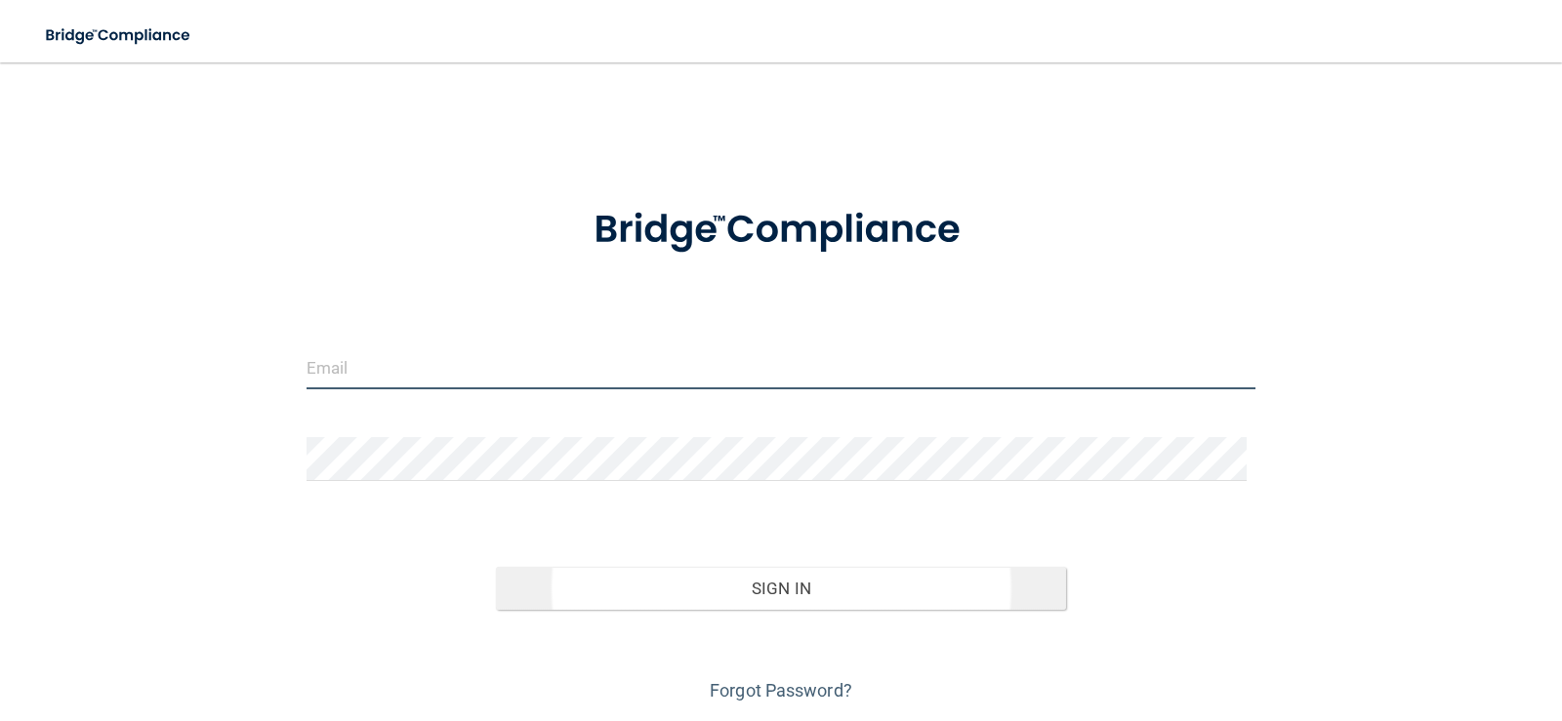
type input "[EMAIL_ADDRESS][DOMAIN_NAME]"
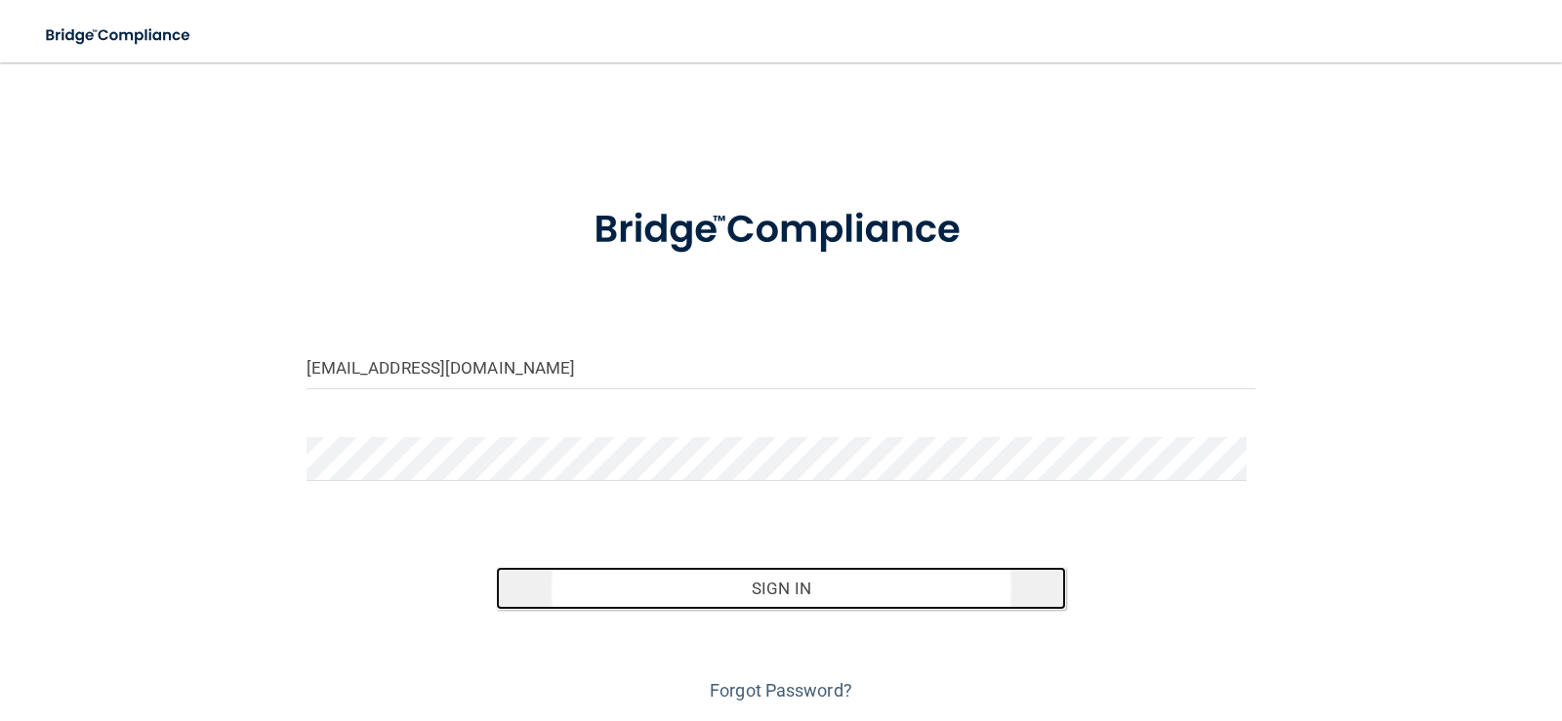
click at [782, 600] on button "Sign In" at bounding box center [781, 588] width 570 height 43
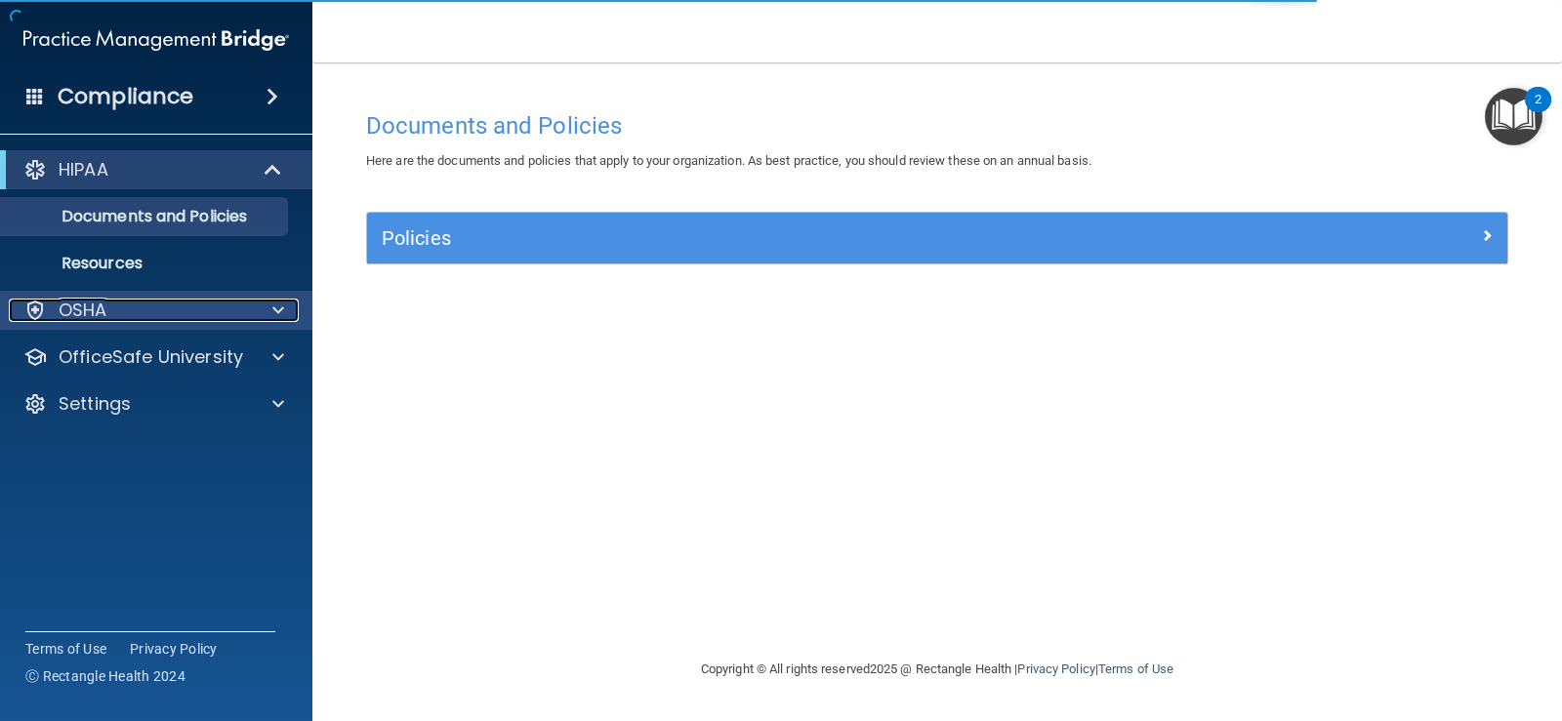
click at [183, 302] on div "OSHA" at bounding box center [130, 310] width 242 height 23
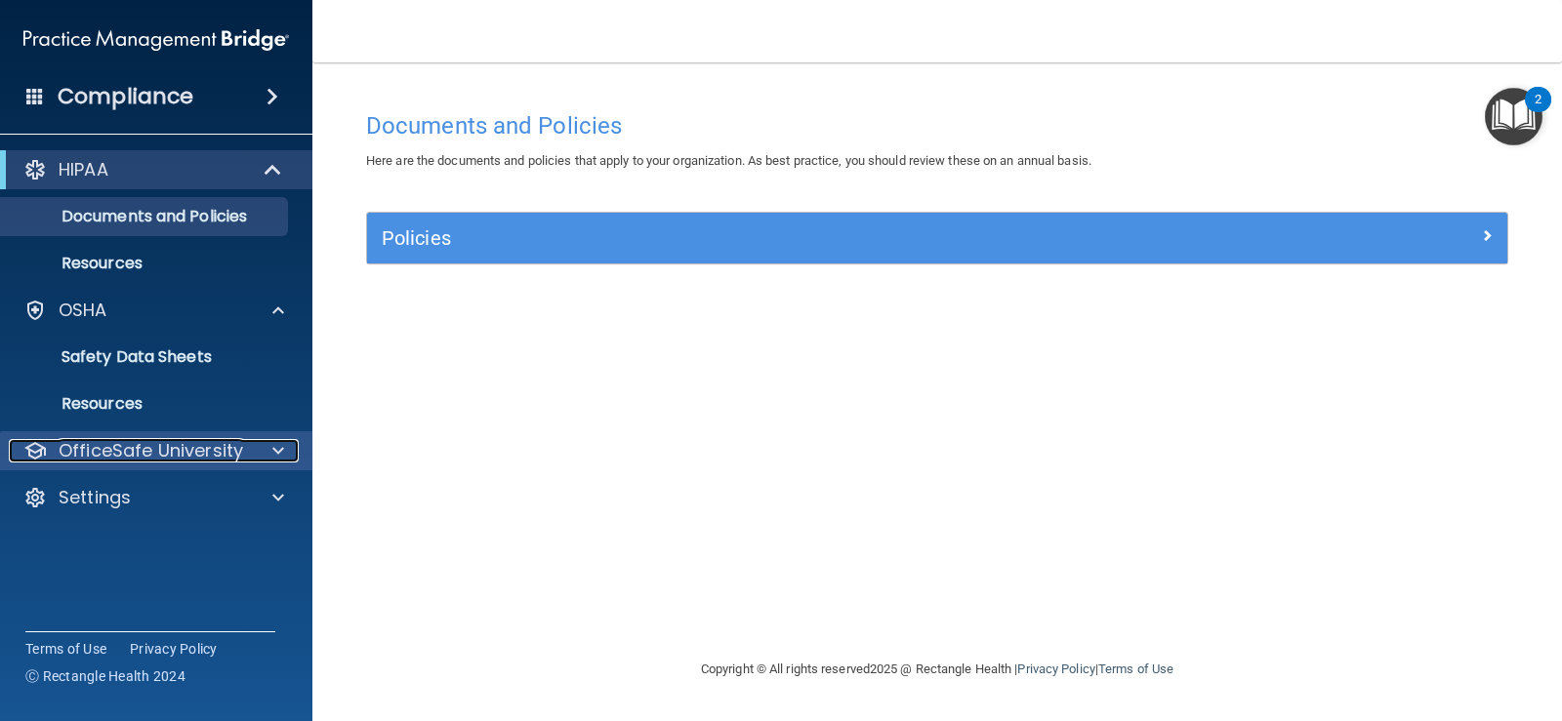
click at [229, 449] on p "OfficeSafe University" at bounding box center [151, 450] width 184 height 23
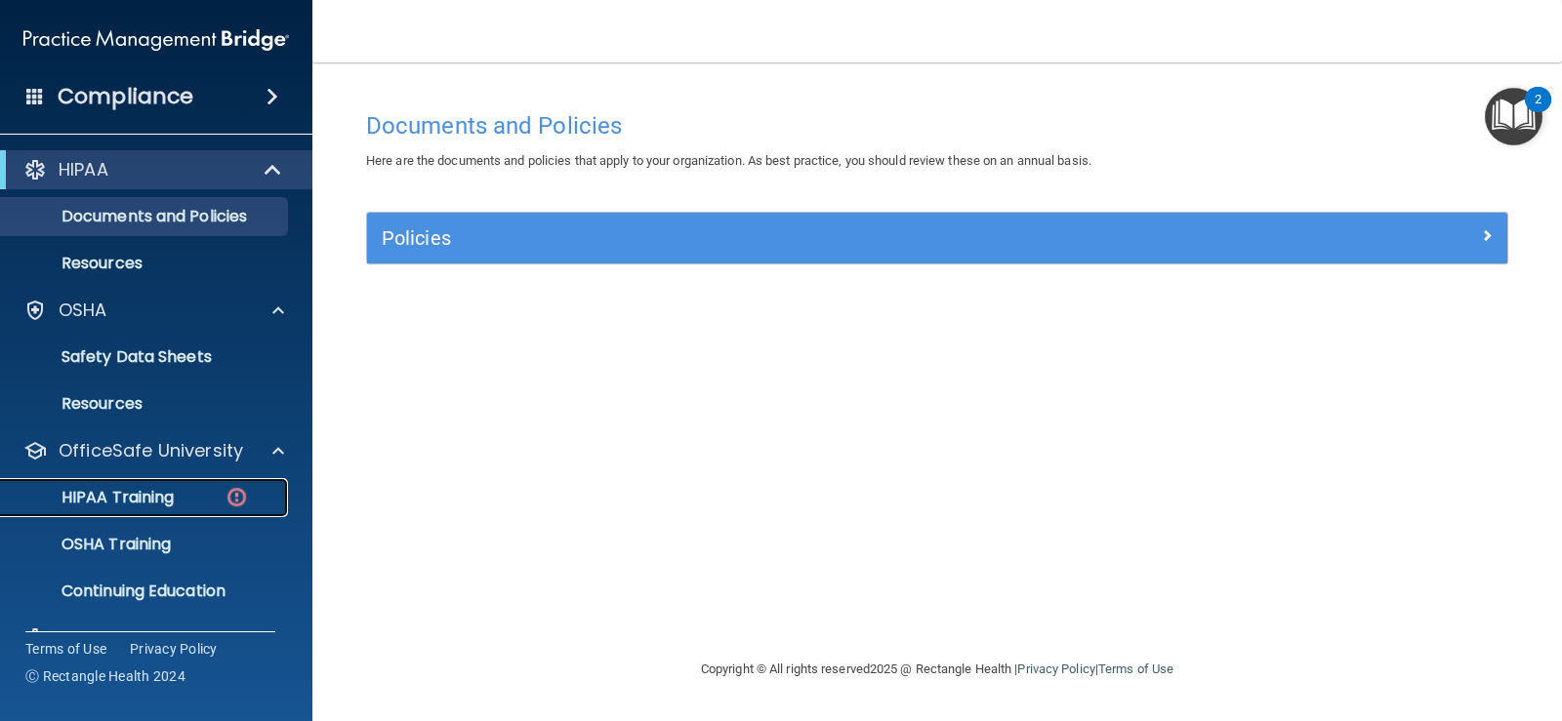
click at [214, 490] on div "HIPAA Training" at bounding box center [146, 498] width 266 height 20
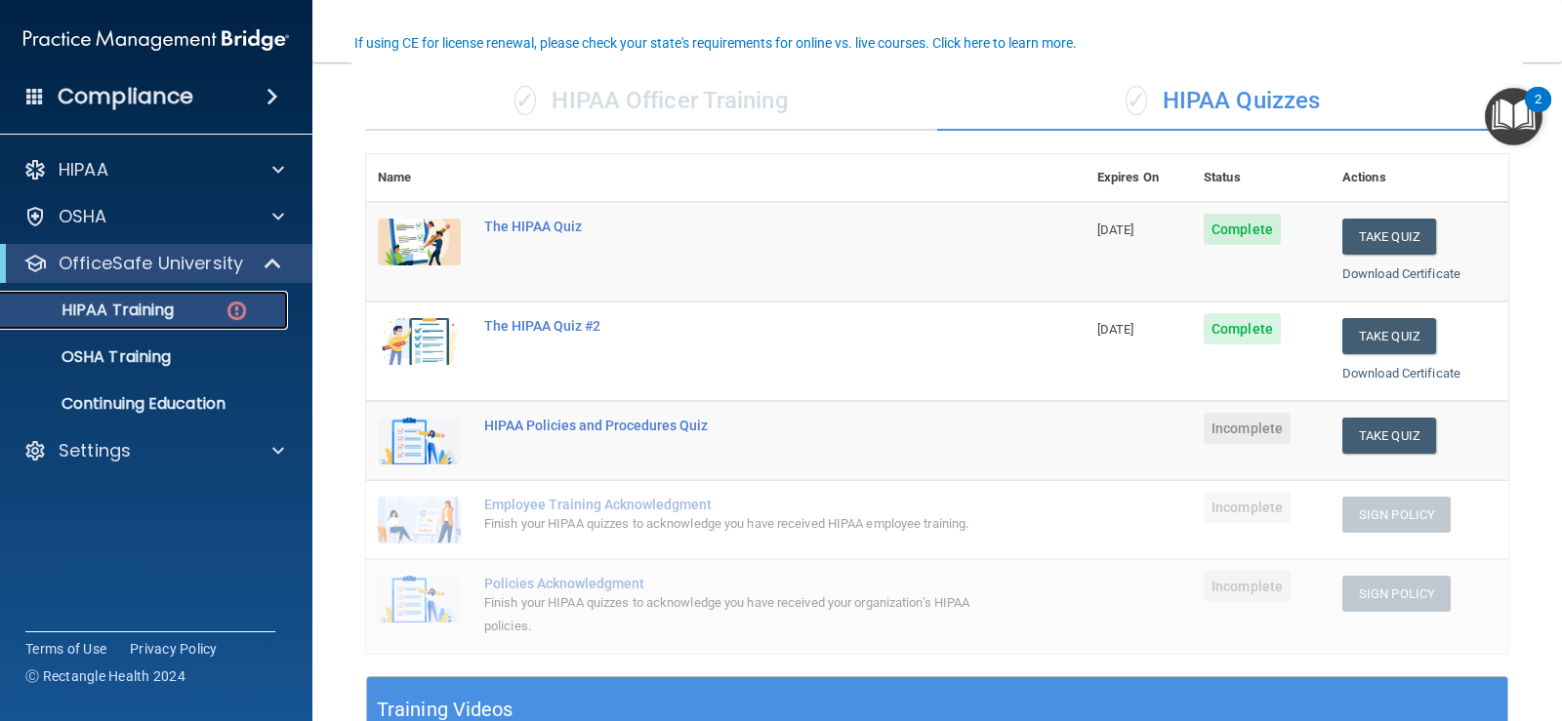
scroll to position [195, 0]
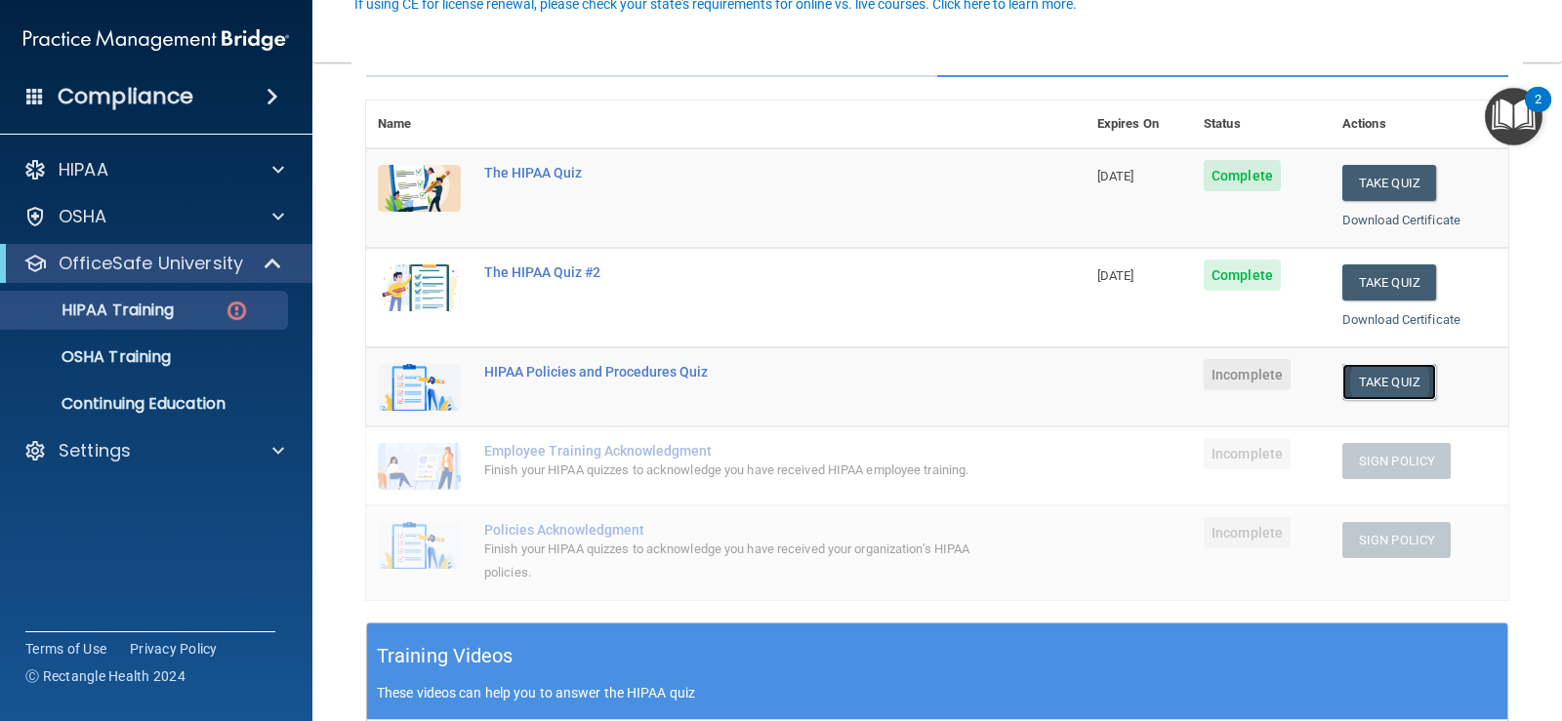
click at [1350, 383] on button "Take Quiz" at bounding box center [1389, 382] width 94 height 36
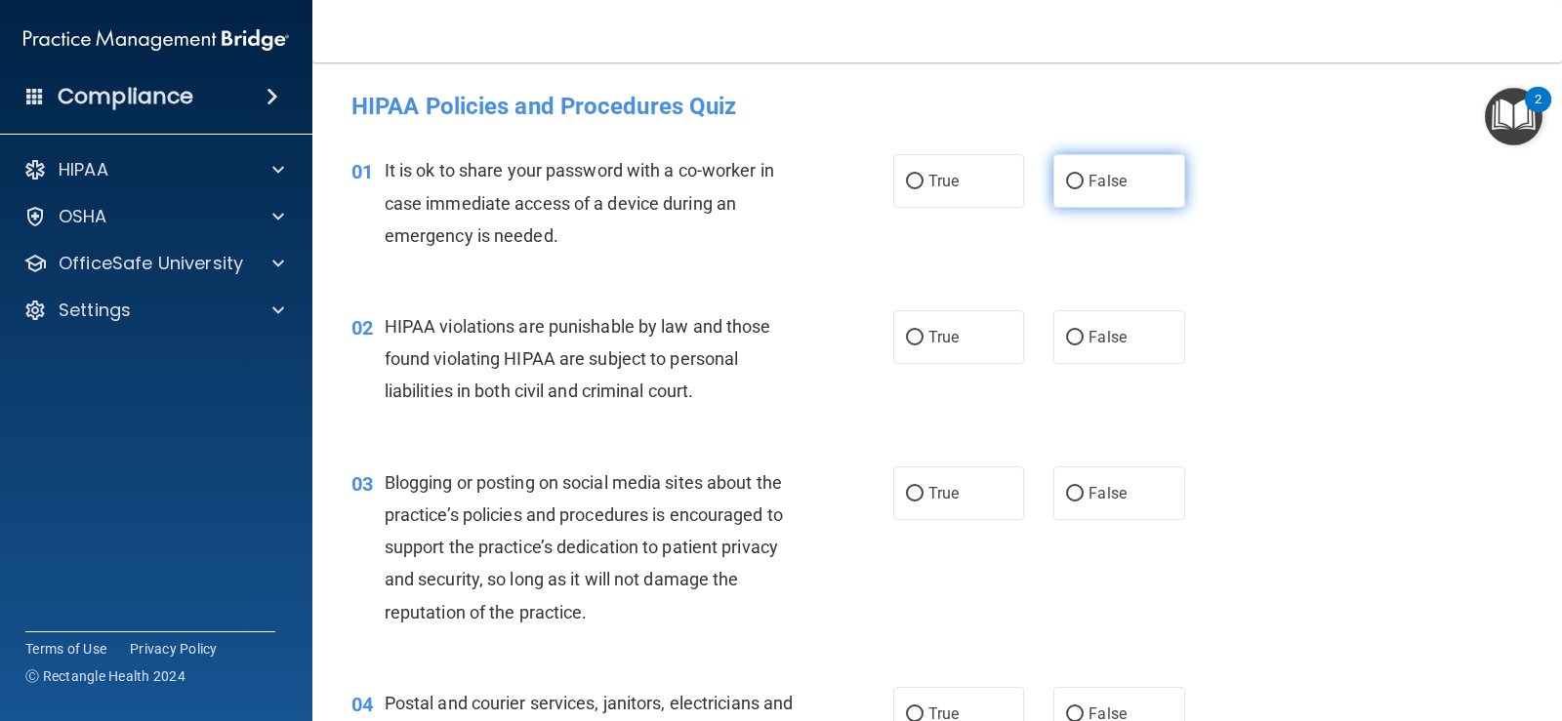
click at [1068, 179] on input "False" at bounding box center [1075, 182] width 18 height 15
radio input "true"
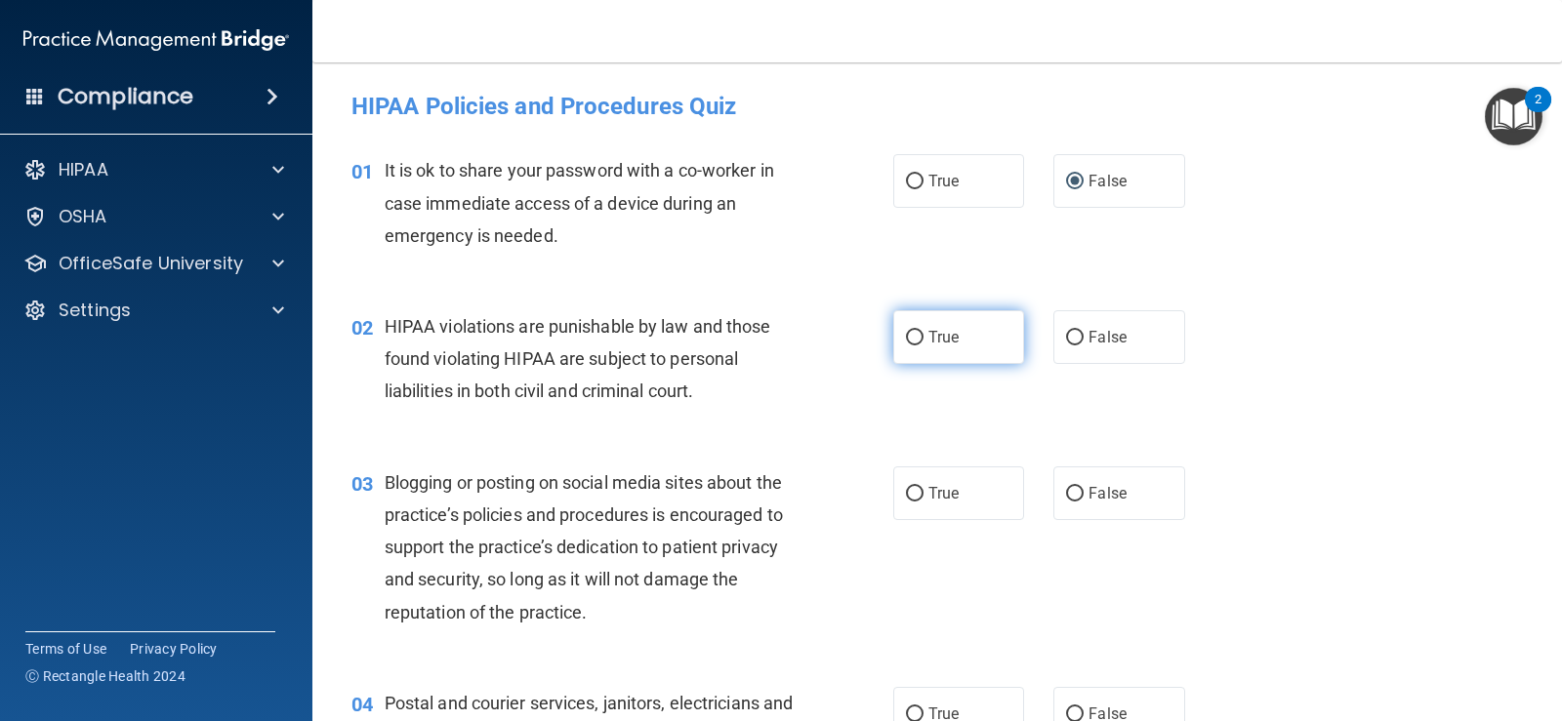
click at [929, 324] on label "True" at bounding box center [958, 337] width 131 height 54
click at [923, 331] on input "True" at bounding box center [915, 338] width 18 height 15
radio input "true"
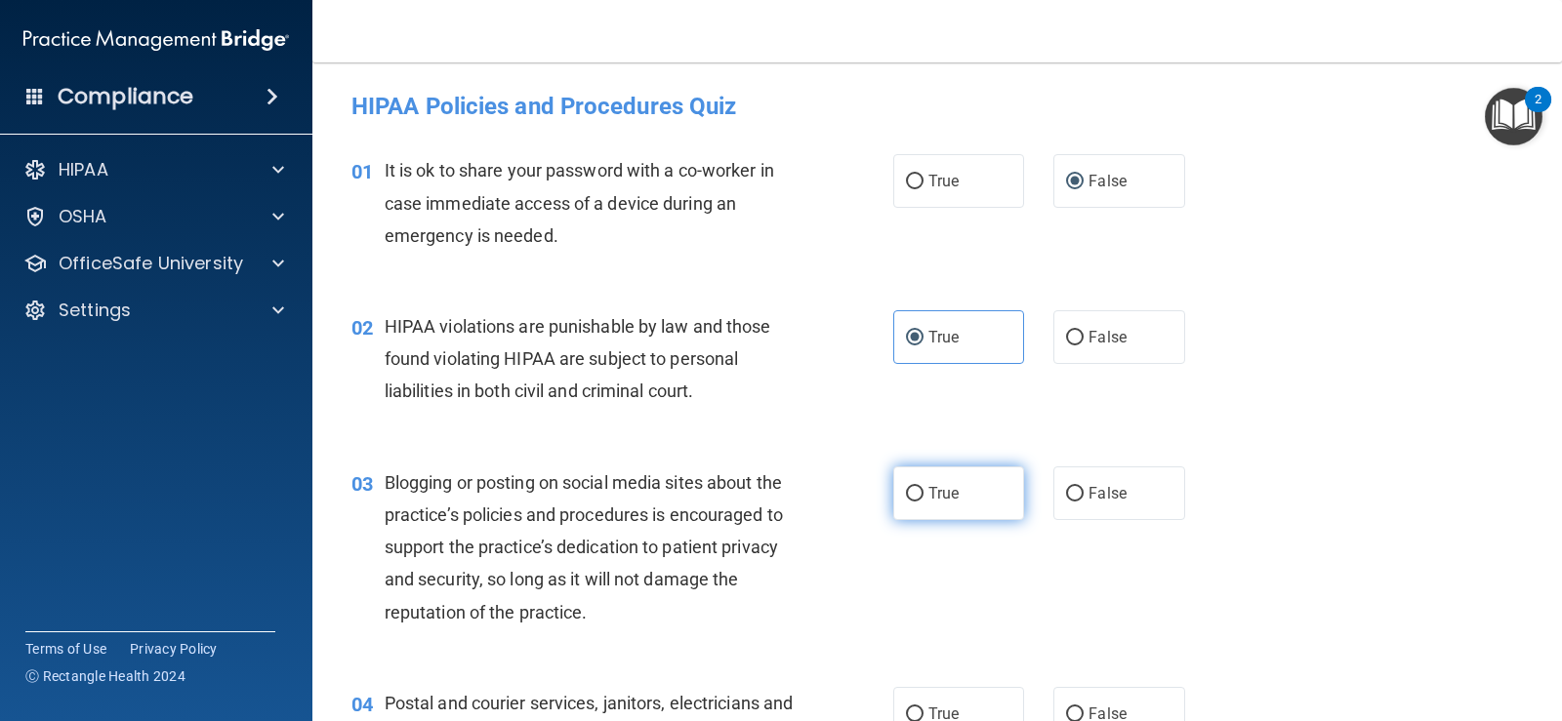
click at [918, 490] on label "True" at bounding box center [958, 494] width 131 height 54
click at [918, 490] on input "True" at bounding box center [915, 494] width 18 height 15
radio input "true"
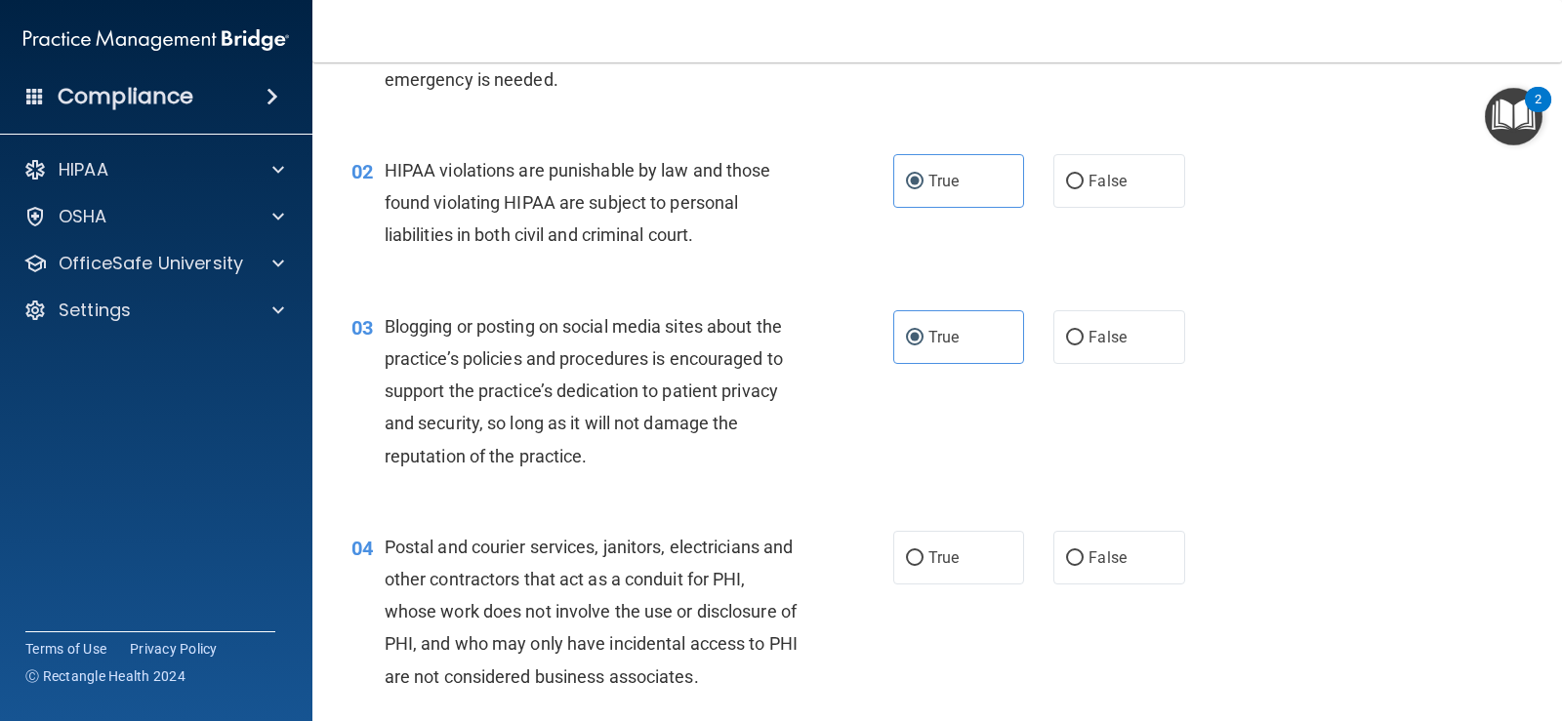
scroll to position [732, 0]
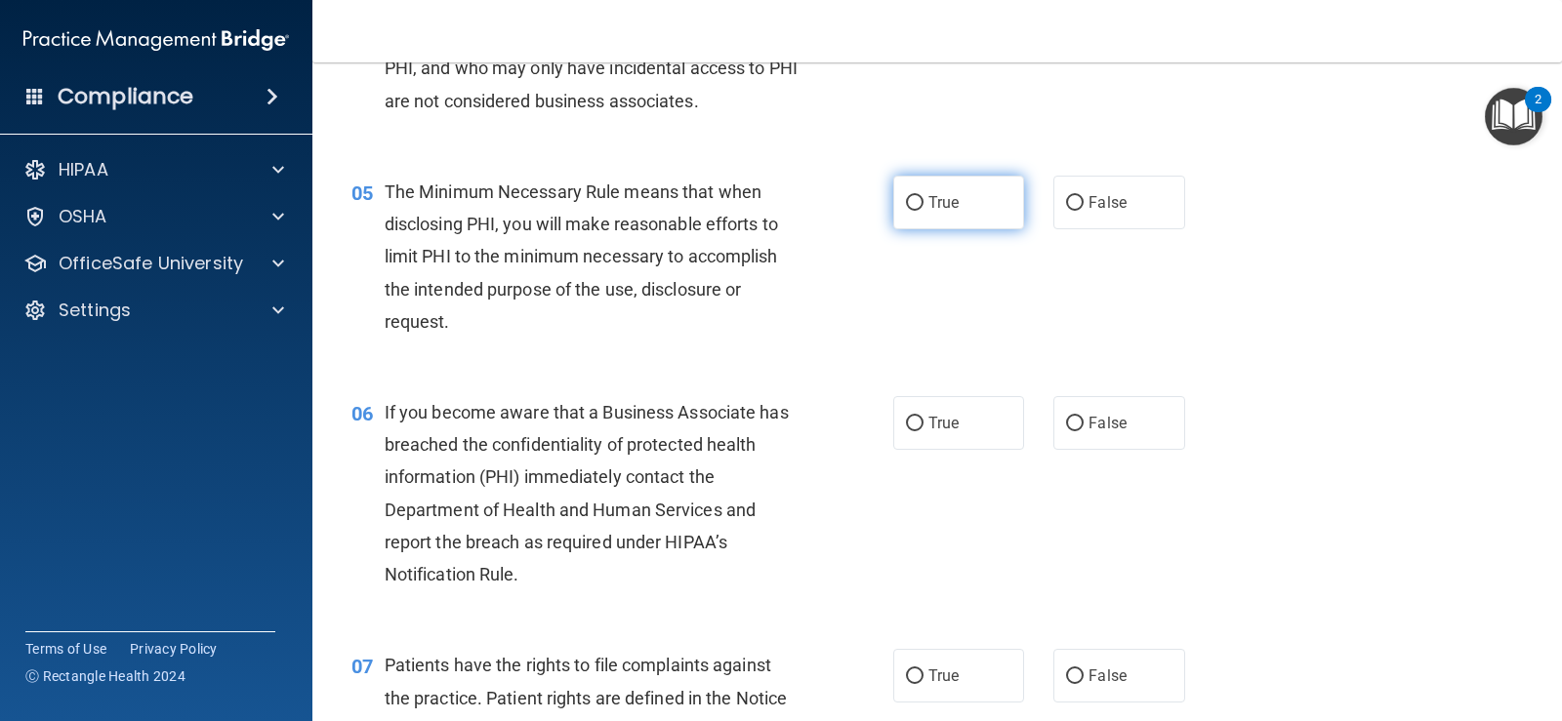
click at [928, 205] on span "True" at bounding box center [943, 202] width 30 height 19
click at [923, 205] on input "True" at bounding box center [915, 203] width 18 height 15
radio input "true"
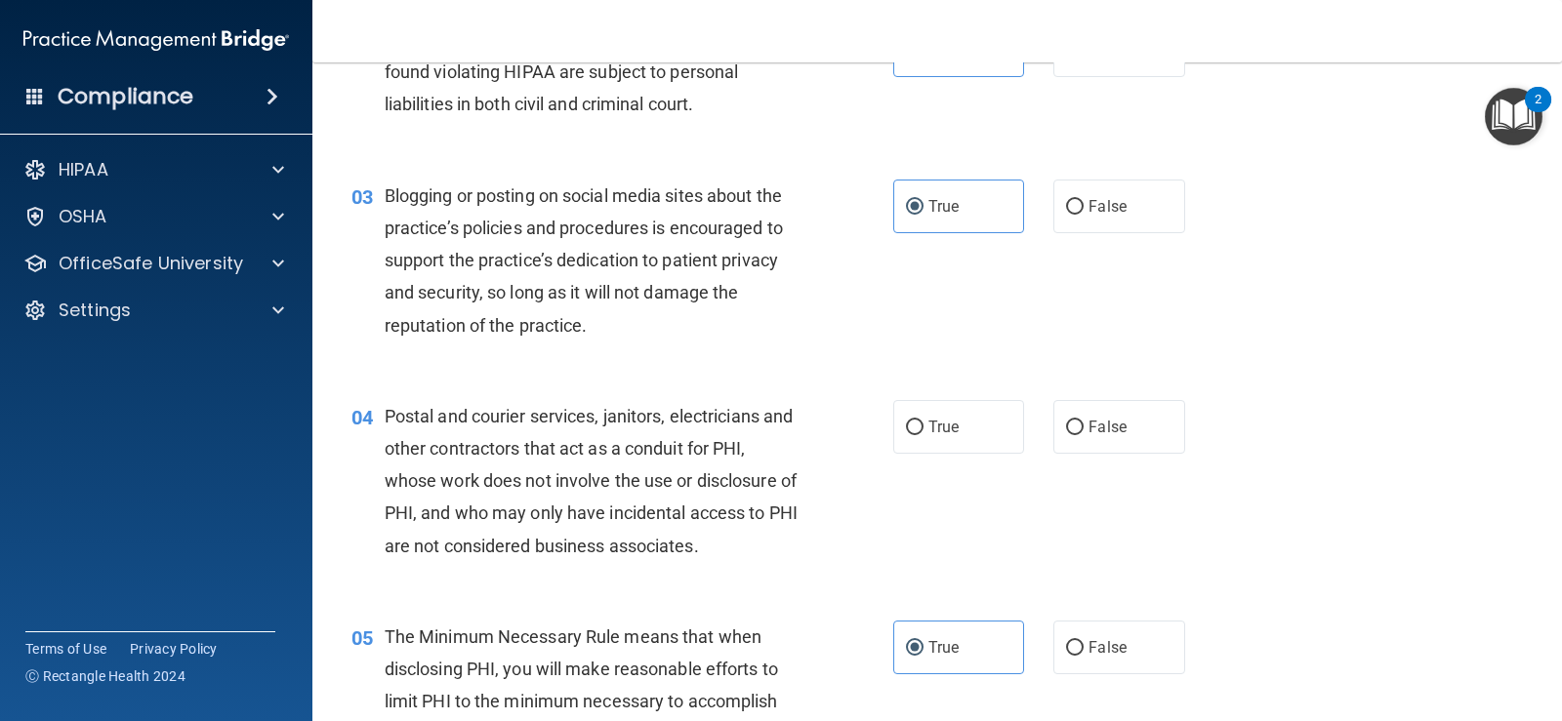
scroll to position [350, 0]
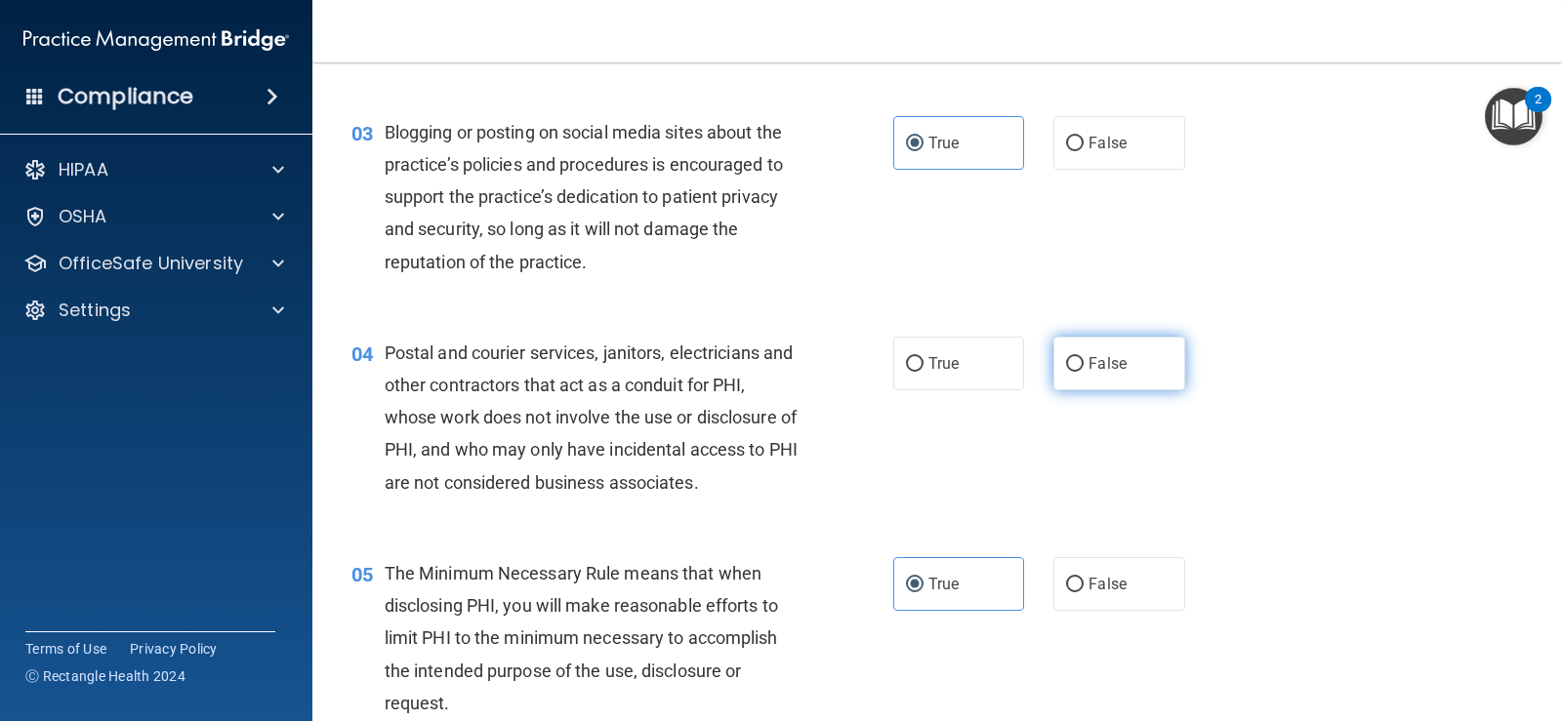
click at [1078, 359] on label "False" at bounding box center [1118, 364] width 131 height 54
click at [1078, 359] on input "False" at bounding box center [1075, 364] width 18 height 15
radio input "true"
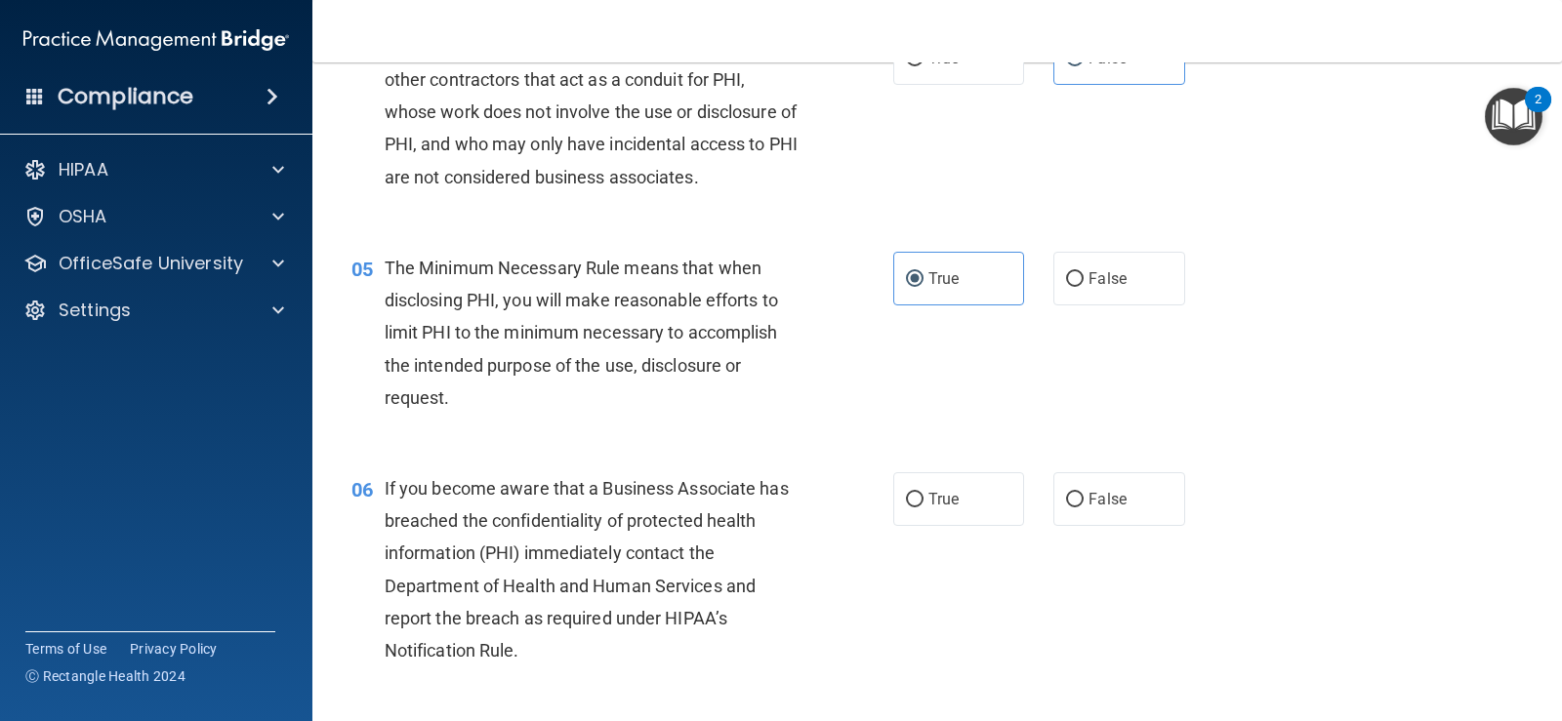
scroll to position [741, 0]
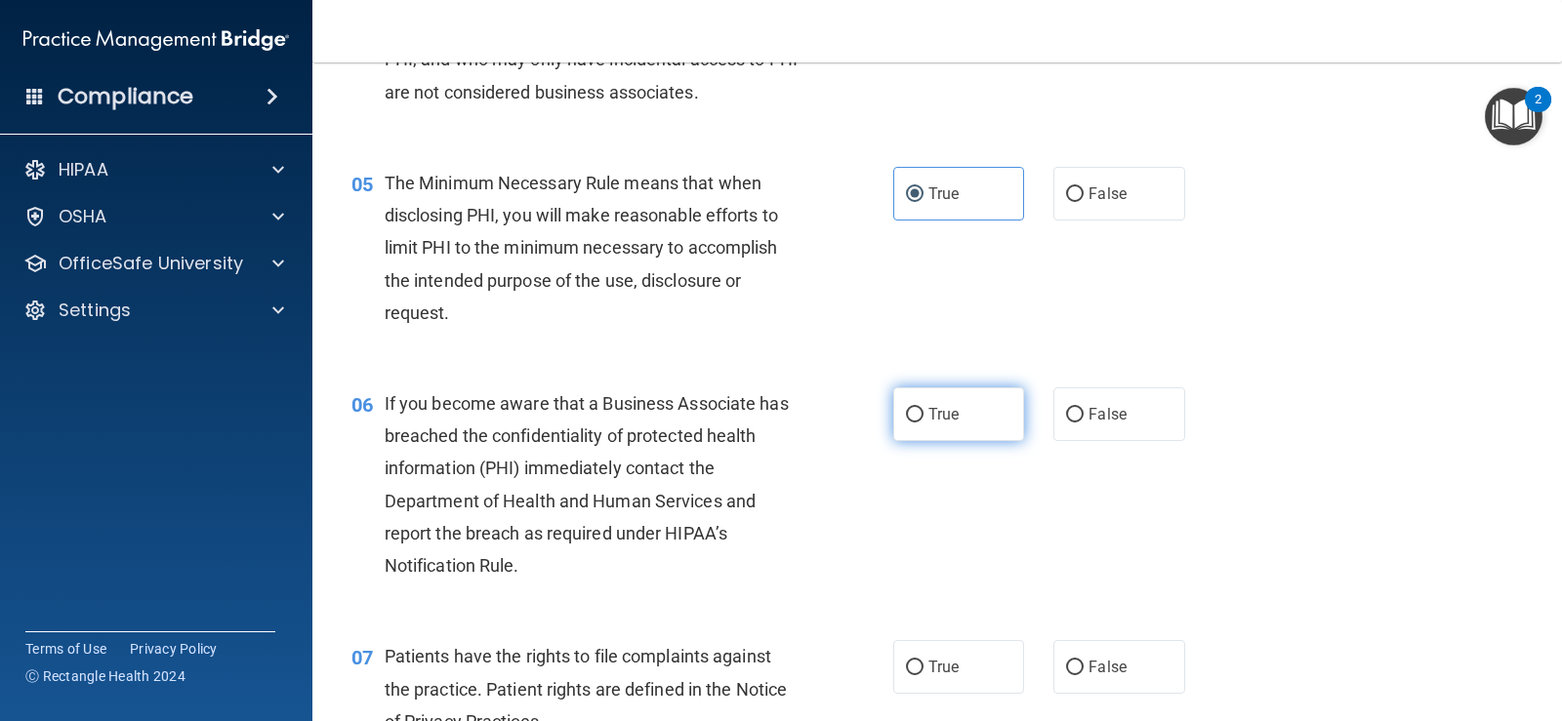
click at [914, 415] on input "True" at bounding box center [915, 415] width 18 height 15
radio input "true"
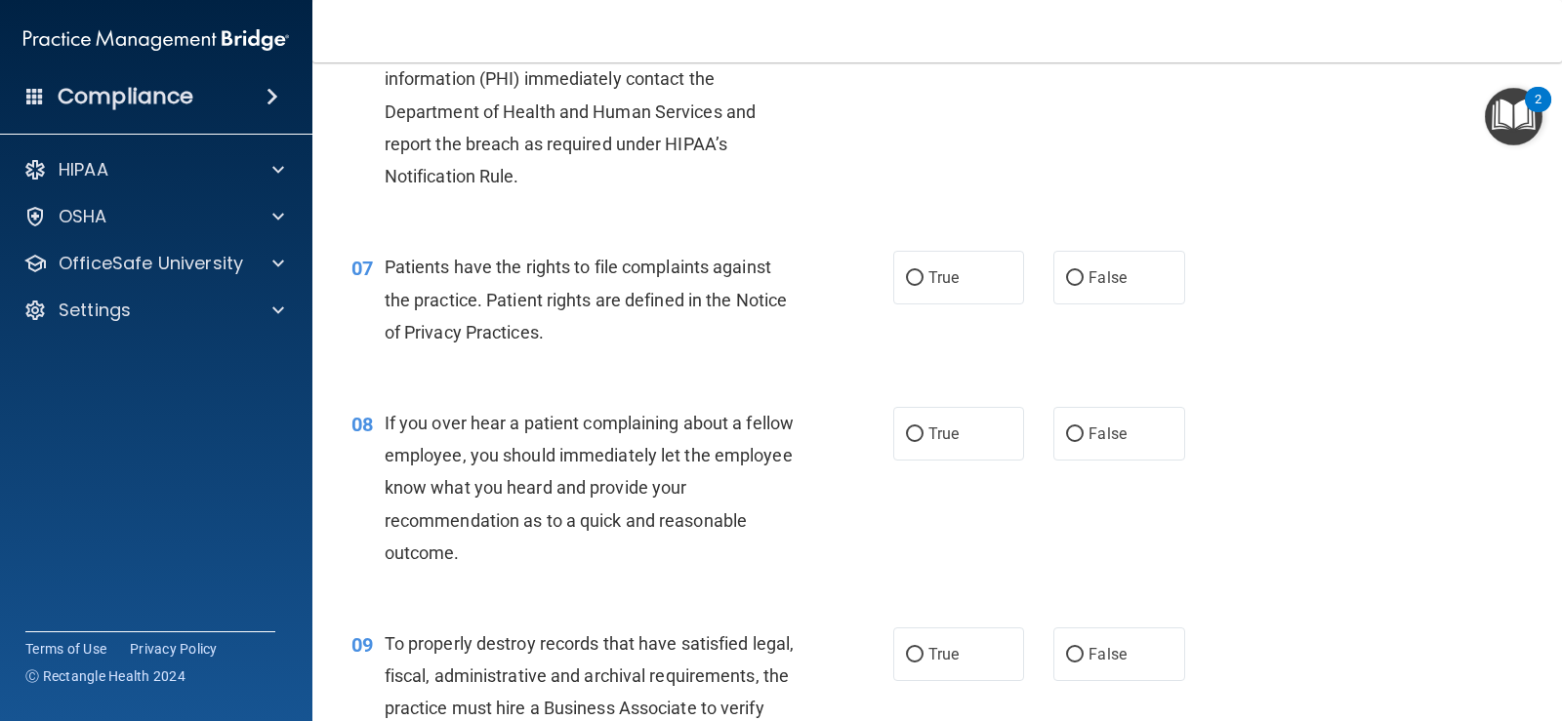
scroll to position [1131, 0]
click at [912, 274] on input "True" at bounding box center [915, 277] width 18 height 15
radio input "true"
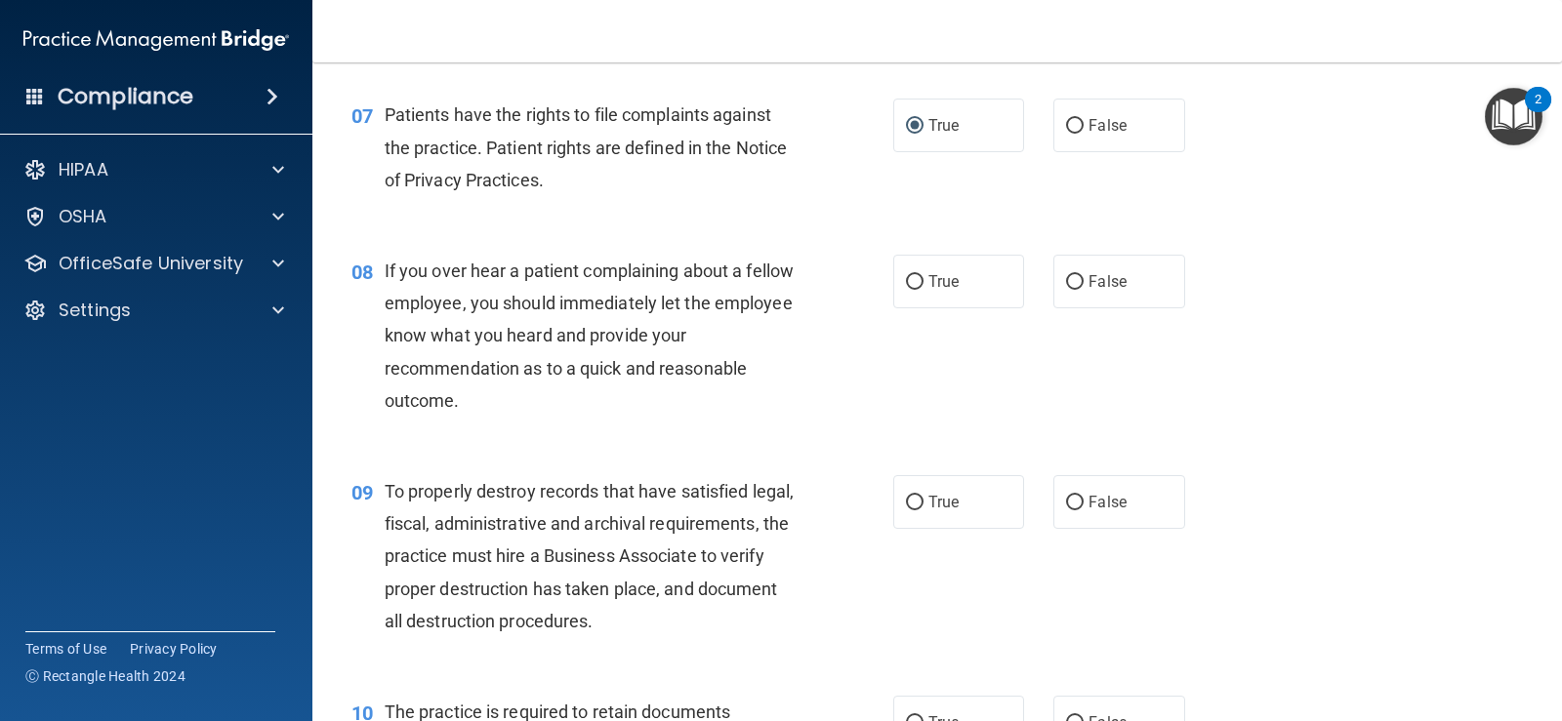
scroll to position [1327, 0]
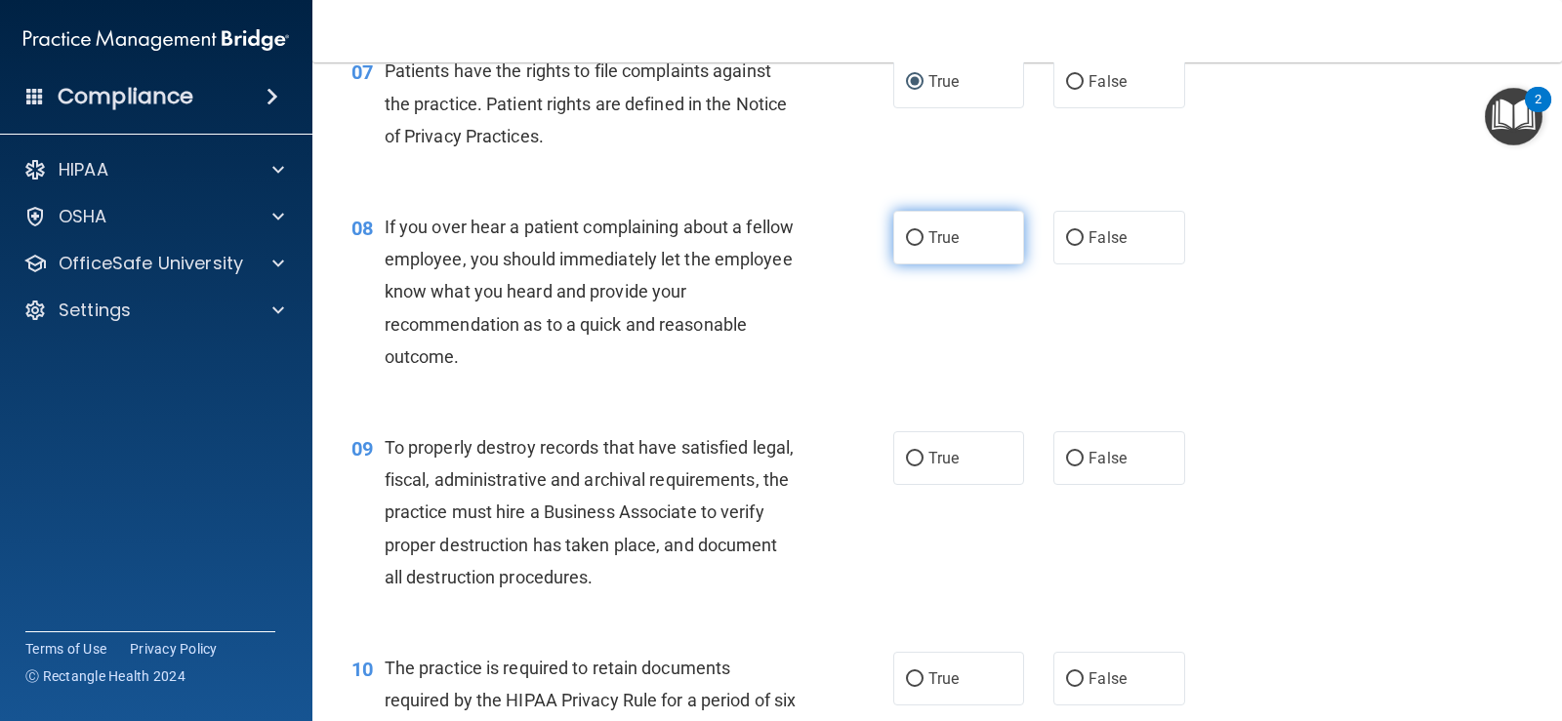
click at [914, 249] on label "True" at bounding box center [958, 238] width 131 height 54
click at [914, 246] on input "True" at bounding box center [915, 238] width 18 height 15
radio input "true"
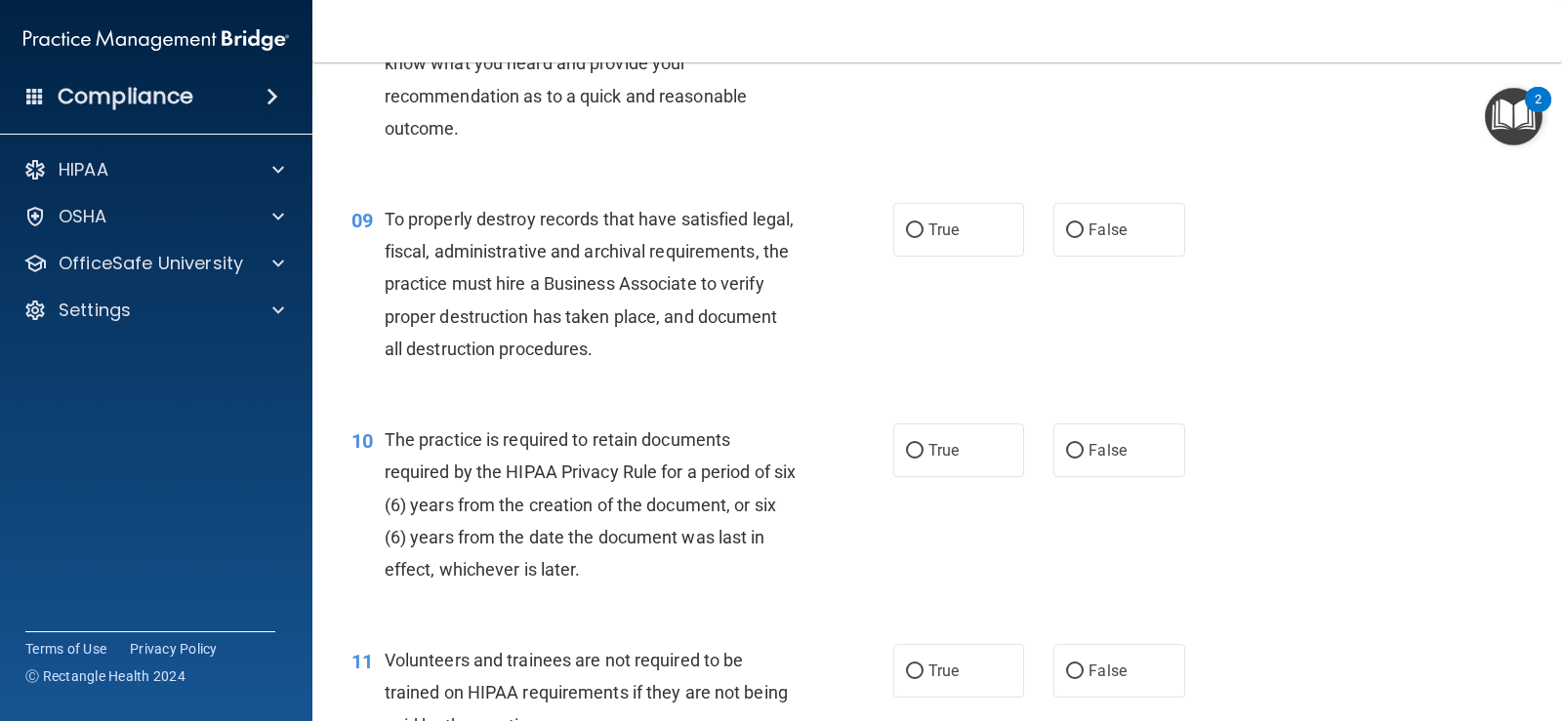
scroll to position [1619, 0]
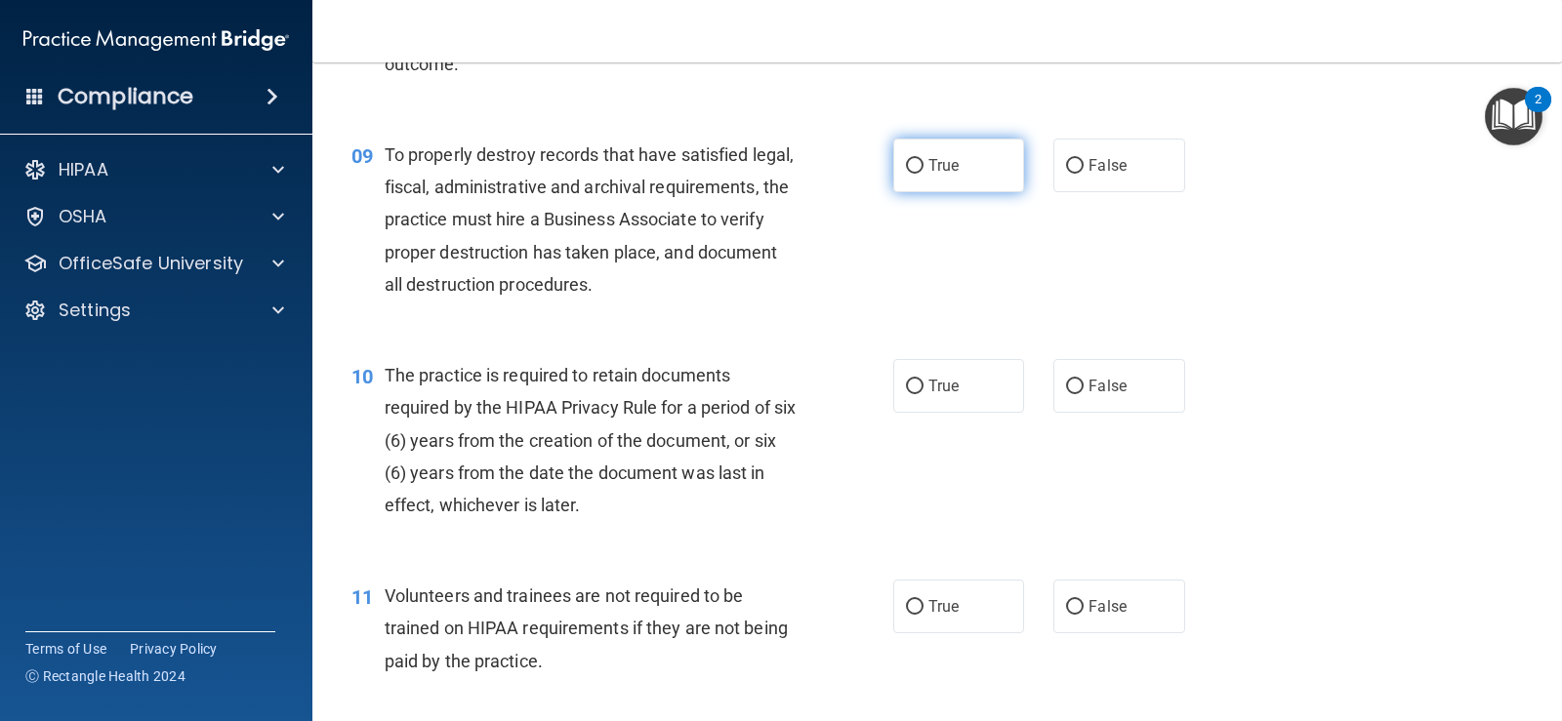
click at [928, 165] on span "True" at bounding box center [943, 165] width 30 height 19
click at [922, 165] on input "True" at bounding box center [915, 166] width 18 height 15
radio input "true"
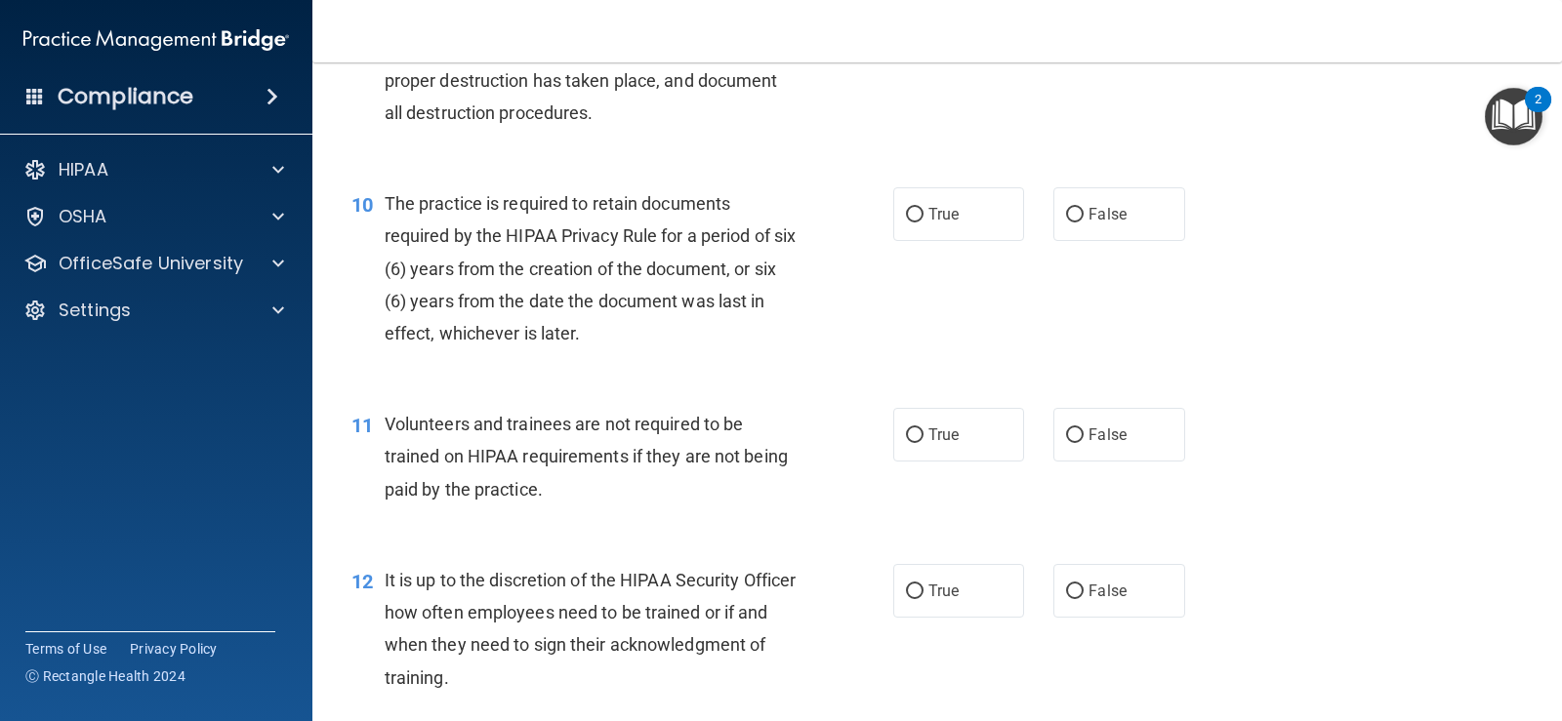
scroll to position [1912, 0]
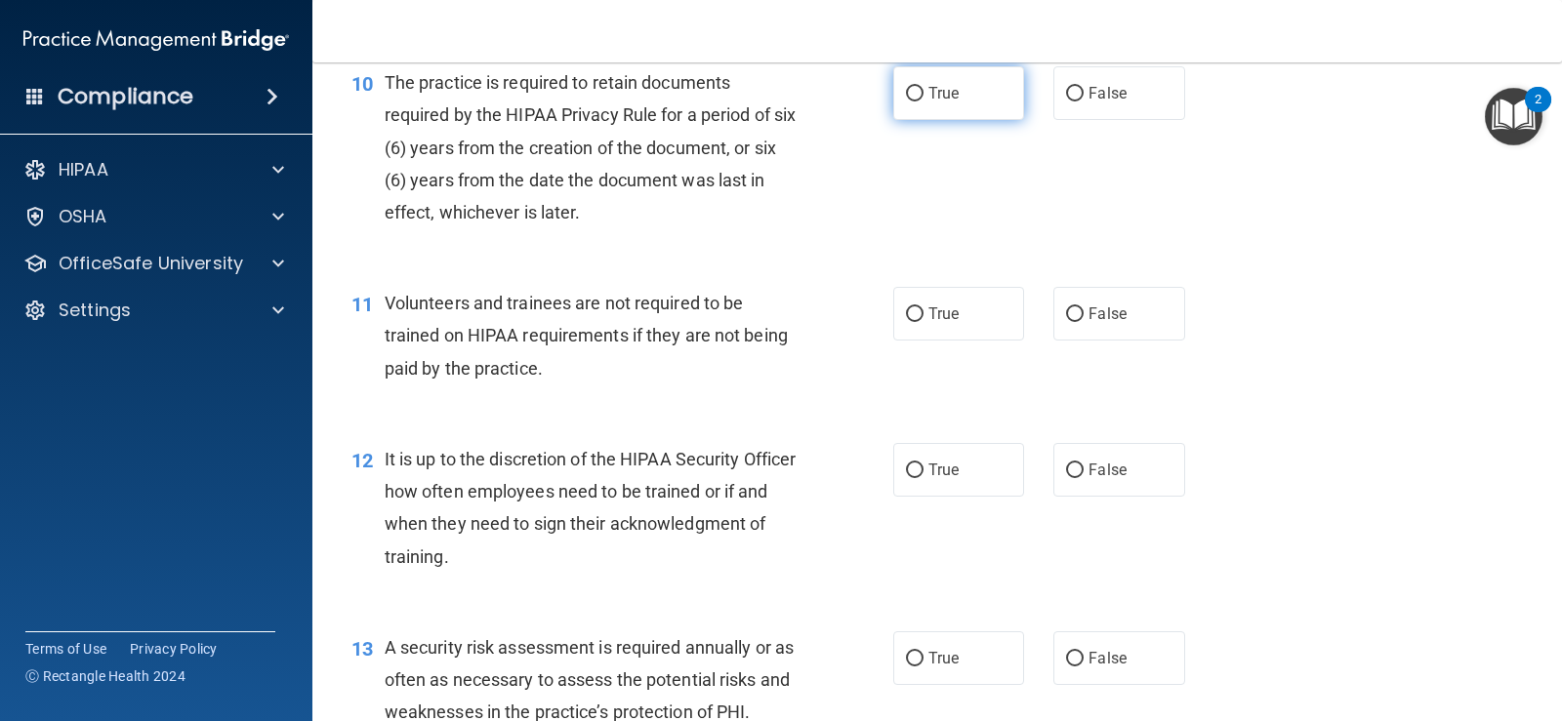
click at [911, 94] on input "True" at bounding box center [915, 94] width 18 height 15
radio input "true"
click at [1058, 307] on label "False" at bounding box center [1118, 314] width 131 height 54
click at [1066, 307] on input "False" at bounding box center [1075, 314] width 18 height 15
radio input "true"
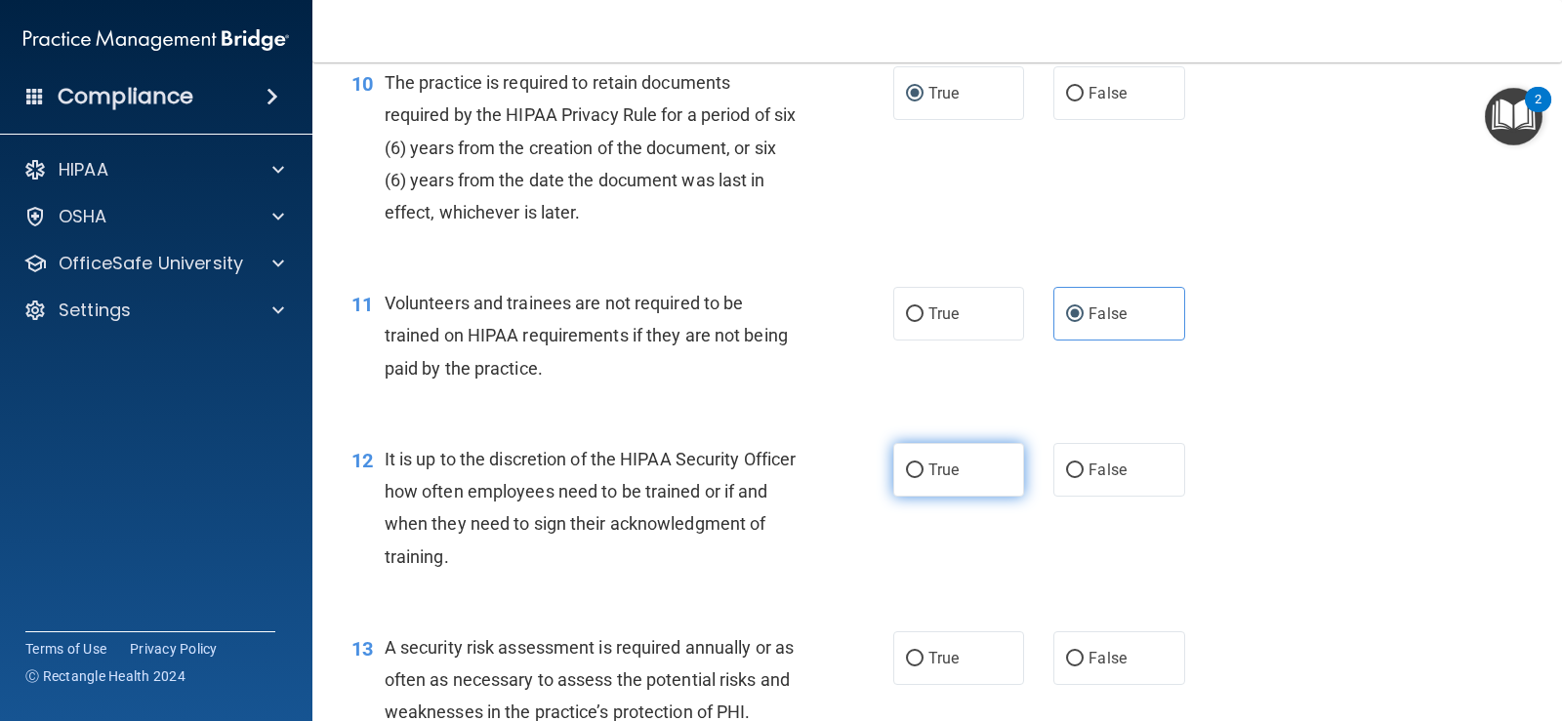
click at [906, 468] on input "True" at bounding box center [915, 471] width 18 height 15
radio input "true"
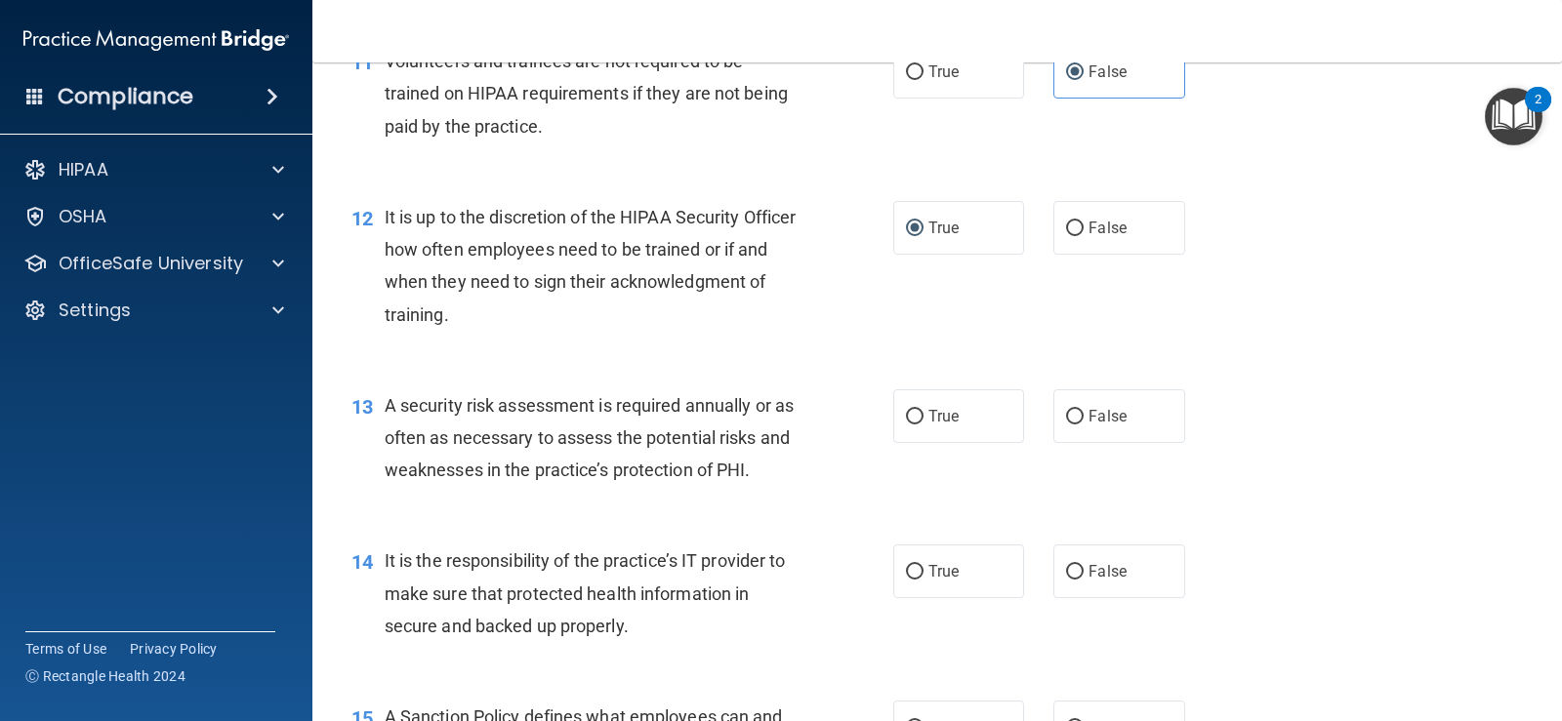
scroll to position [2205, 0]
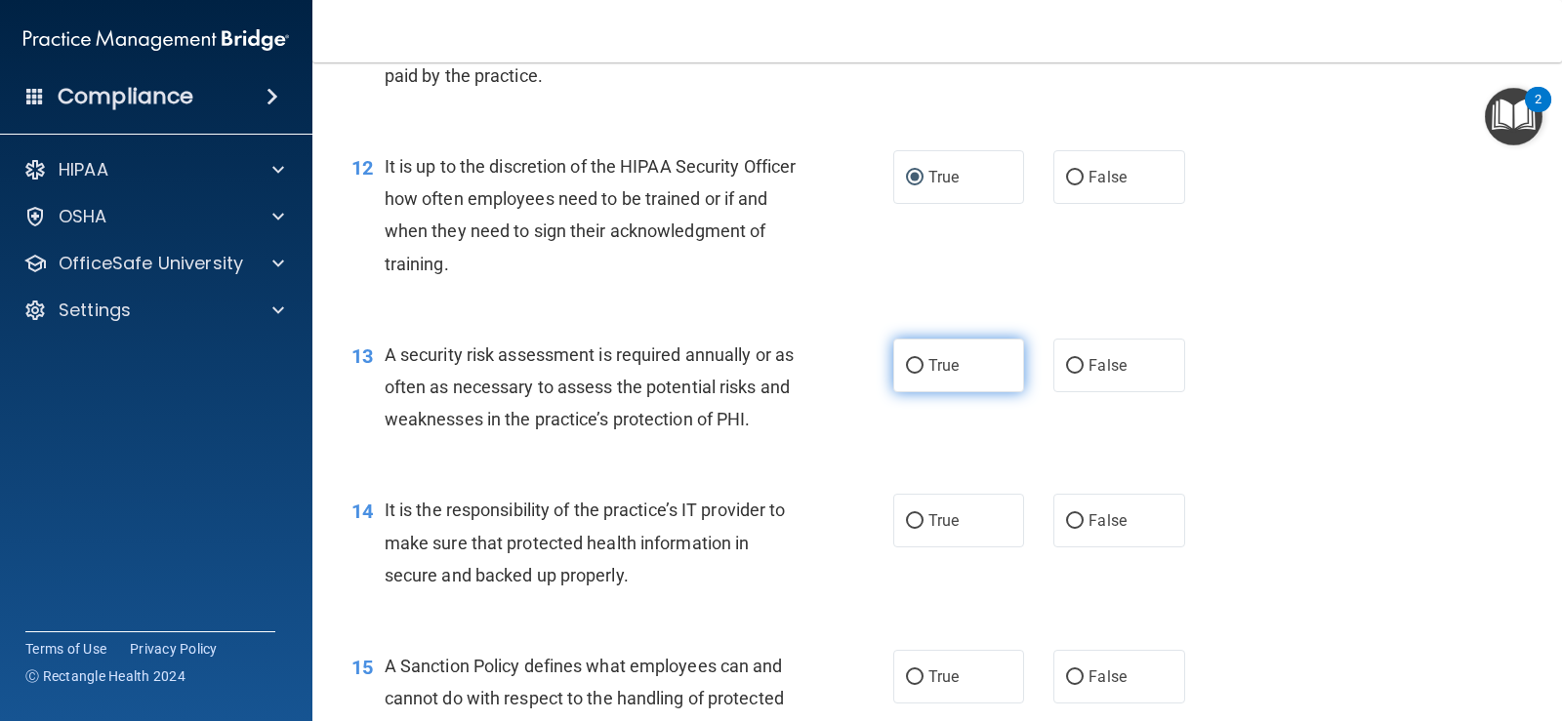
click at [914, 361] on input "True" at bounding box center [915, 366] width 18 height 15
radio input "true"
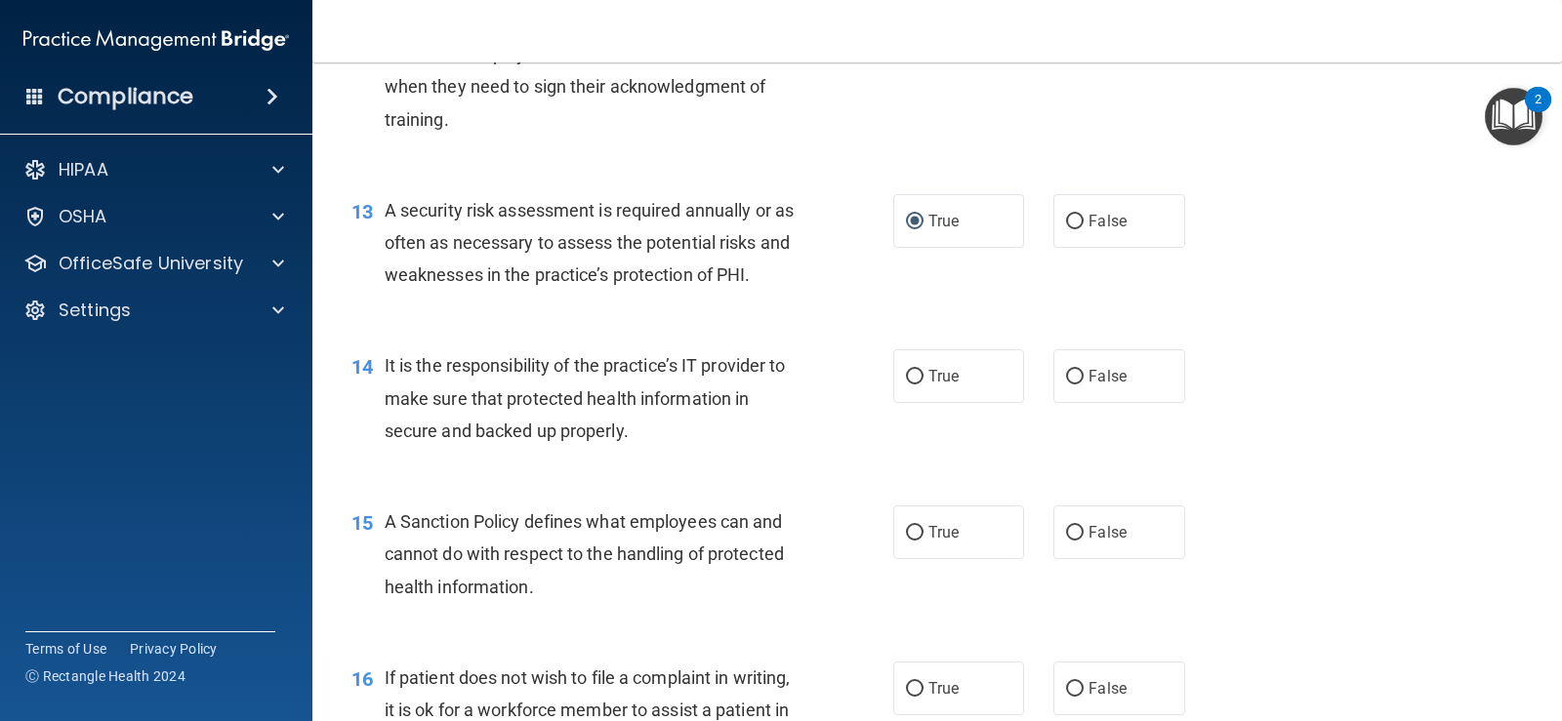
scroll to position [2498, 0]
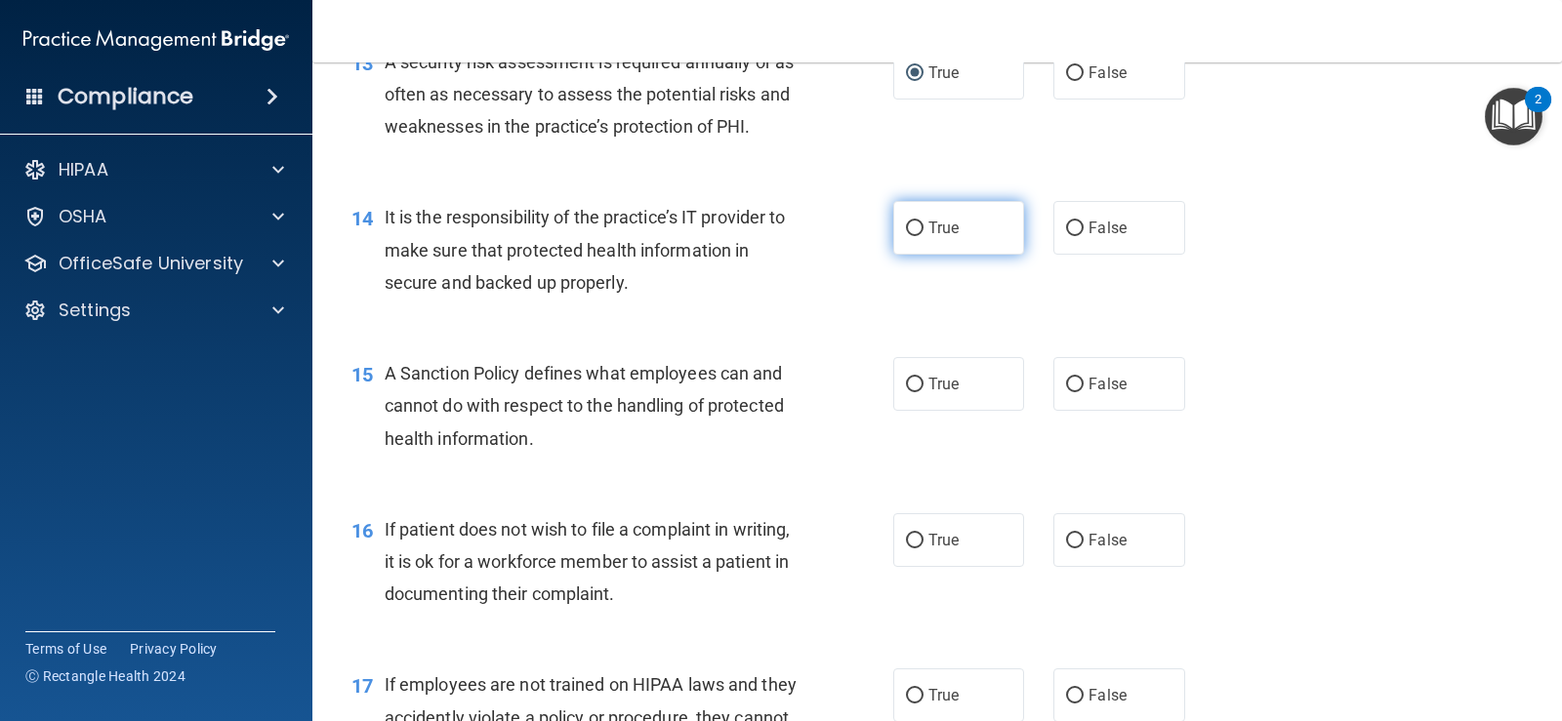
click at [906, 231] on input "True" at bounding box center [915, 229] width 18 height 15
radio input "true"
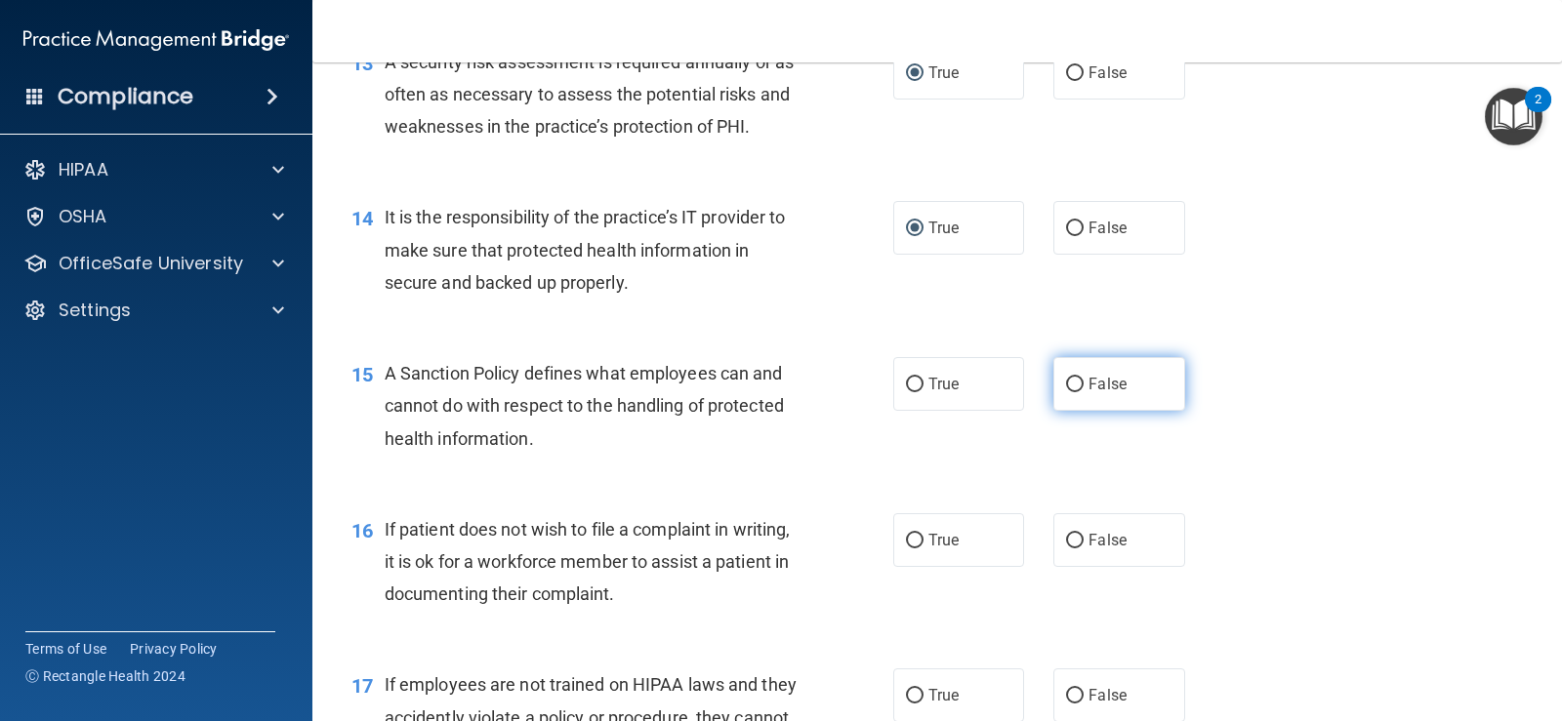
click at [1068, 389] on input "False" at bounding box center [1075, 385] width 18 height 15
radio input "true"
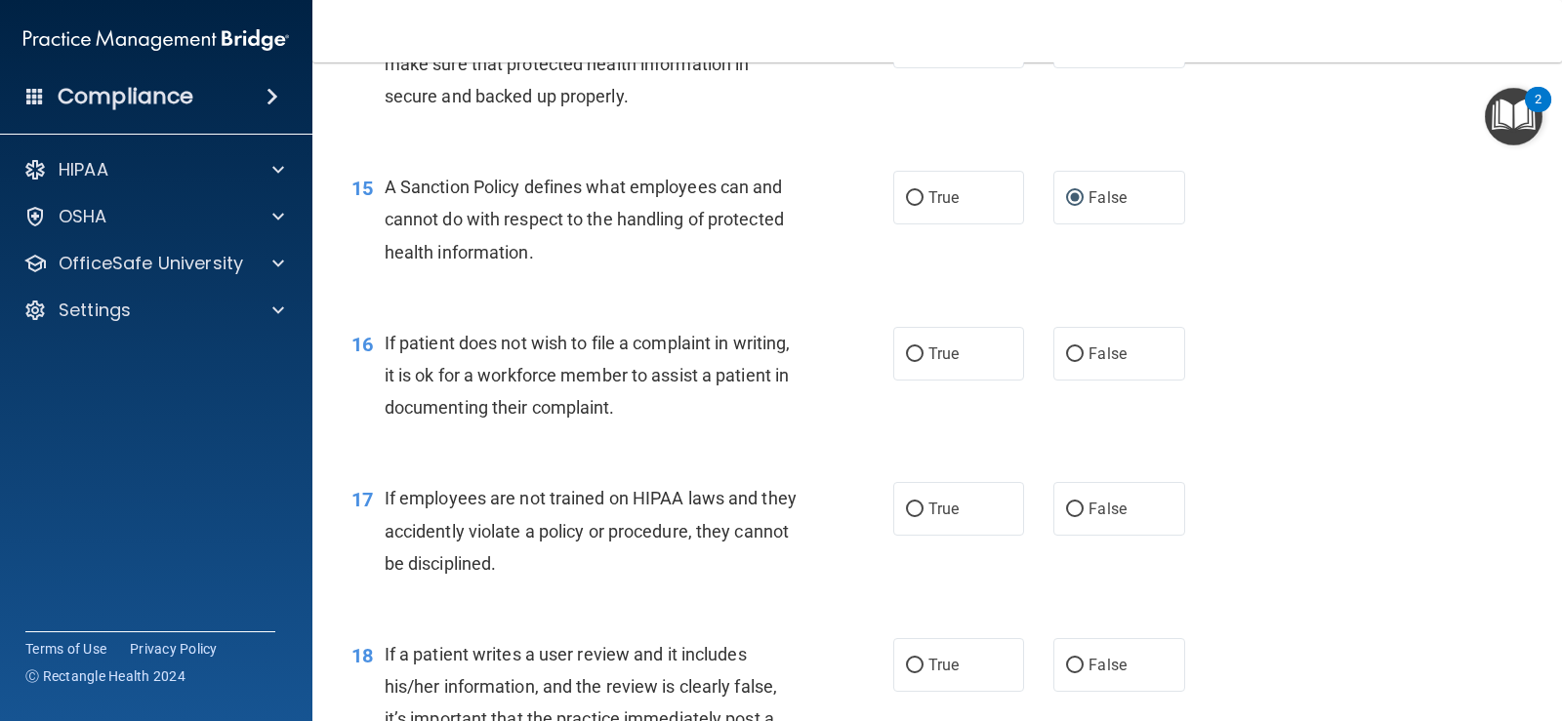
scroll to position [2791, 0]
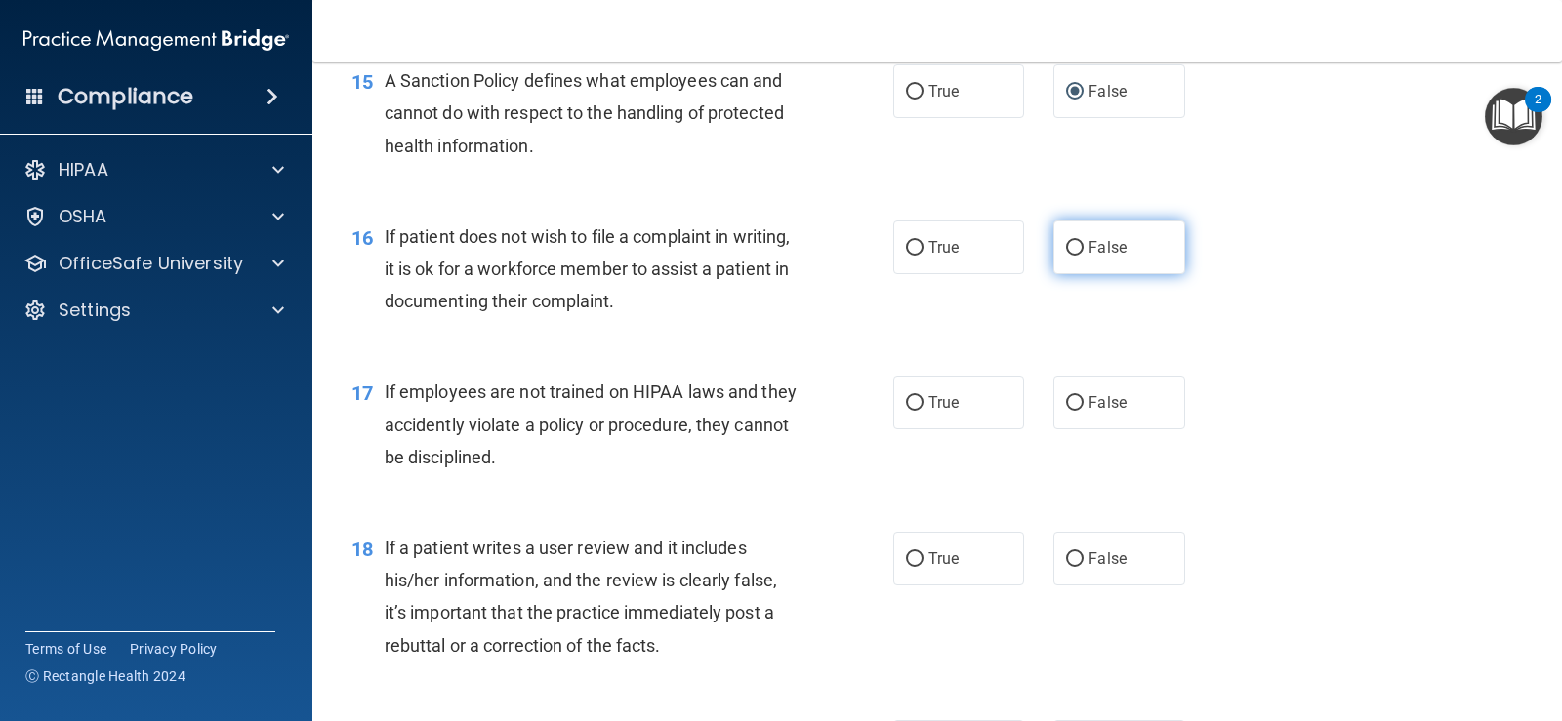
click at [1070, 249] on input "False" at bounding box center [1075, 248] width 18 height 15
radio input "true"
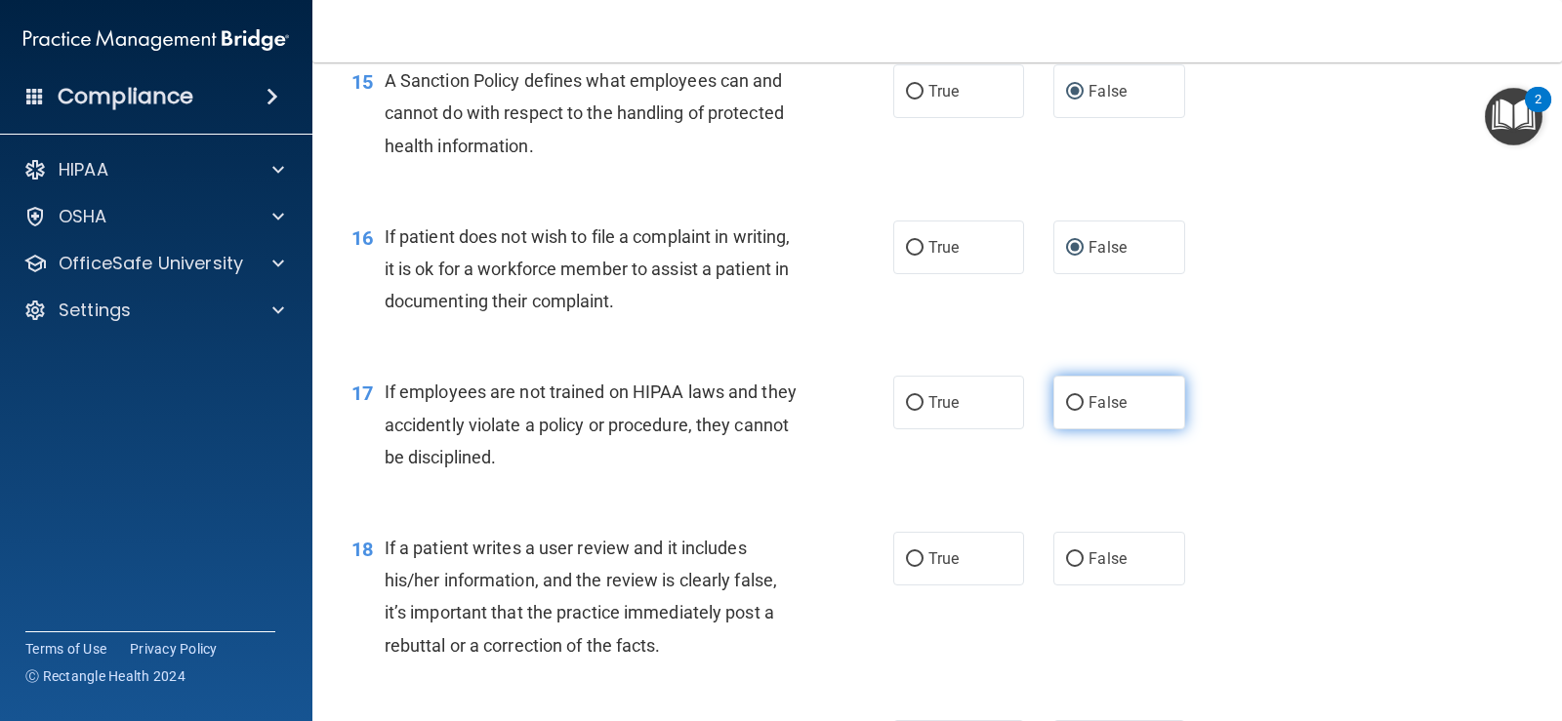
click at [1088, 398] on span "False" at bounding box center [1107, 402] width 38 height 19
click at [1084, 398] on input "False" at bounding box center [1075, 403] width 18 height 15
radio input "true"
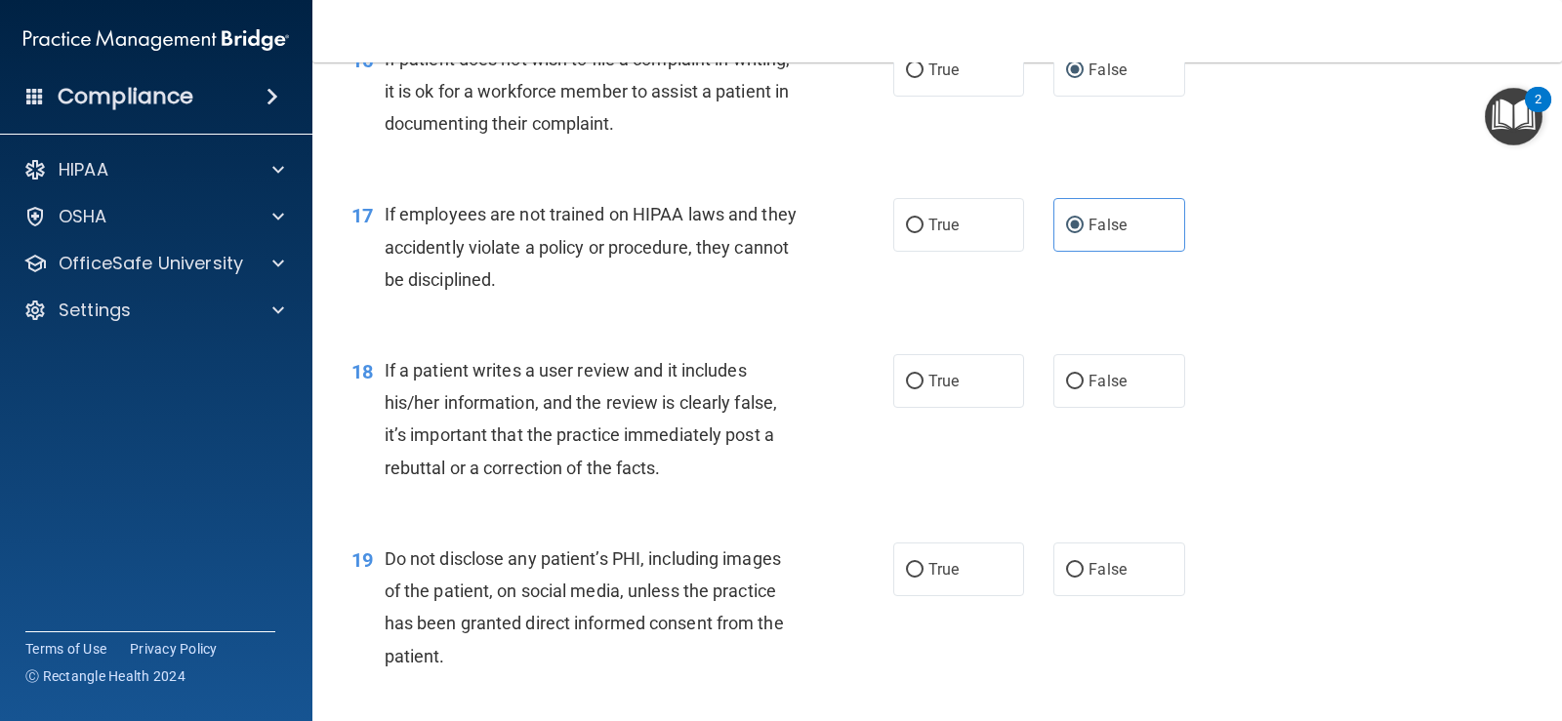
scroll to position [2986, 0]
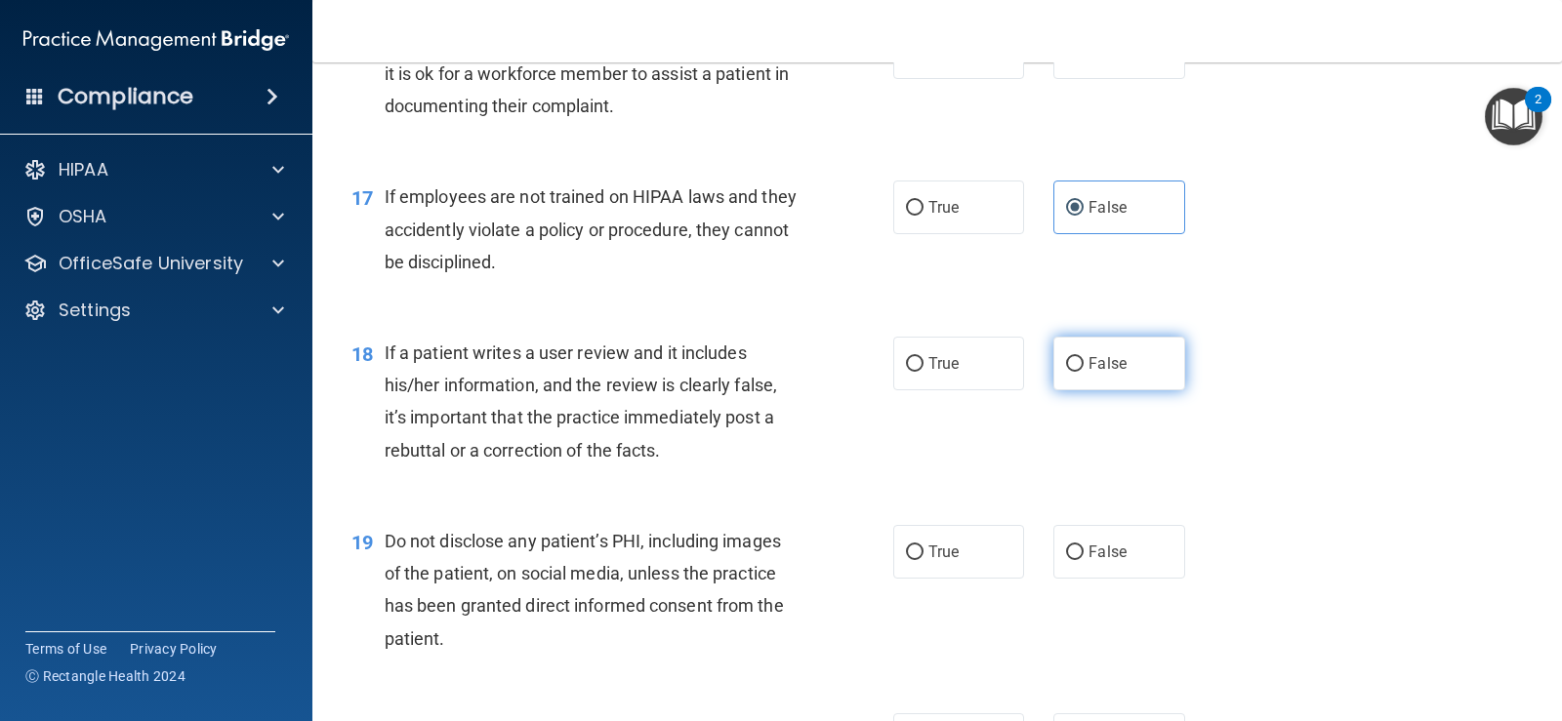
click at [1077, 369] on label "False" at bounding box center [1118, 364] width 131 height 54
click at [1077, 369] on input "False" at bounding box center [1075, 364] width 18 height 15
radio input "true"
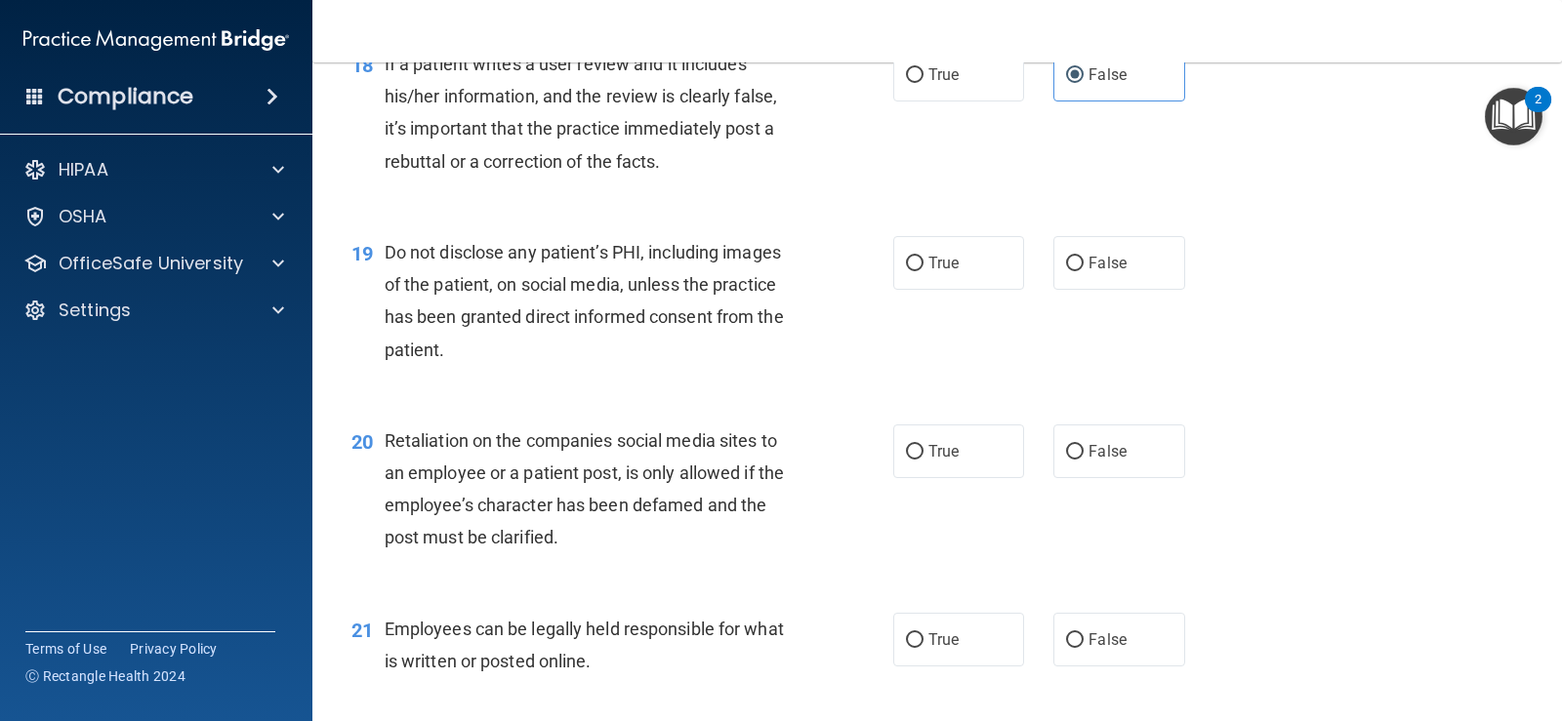
scroll to position [3279, 0]
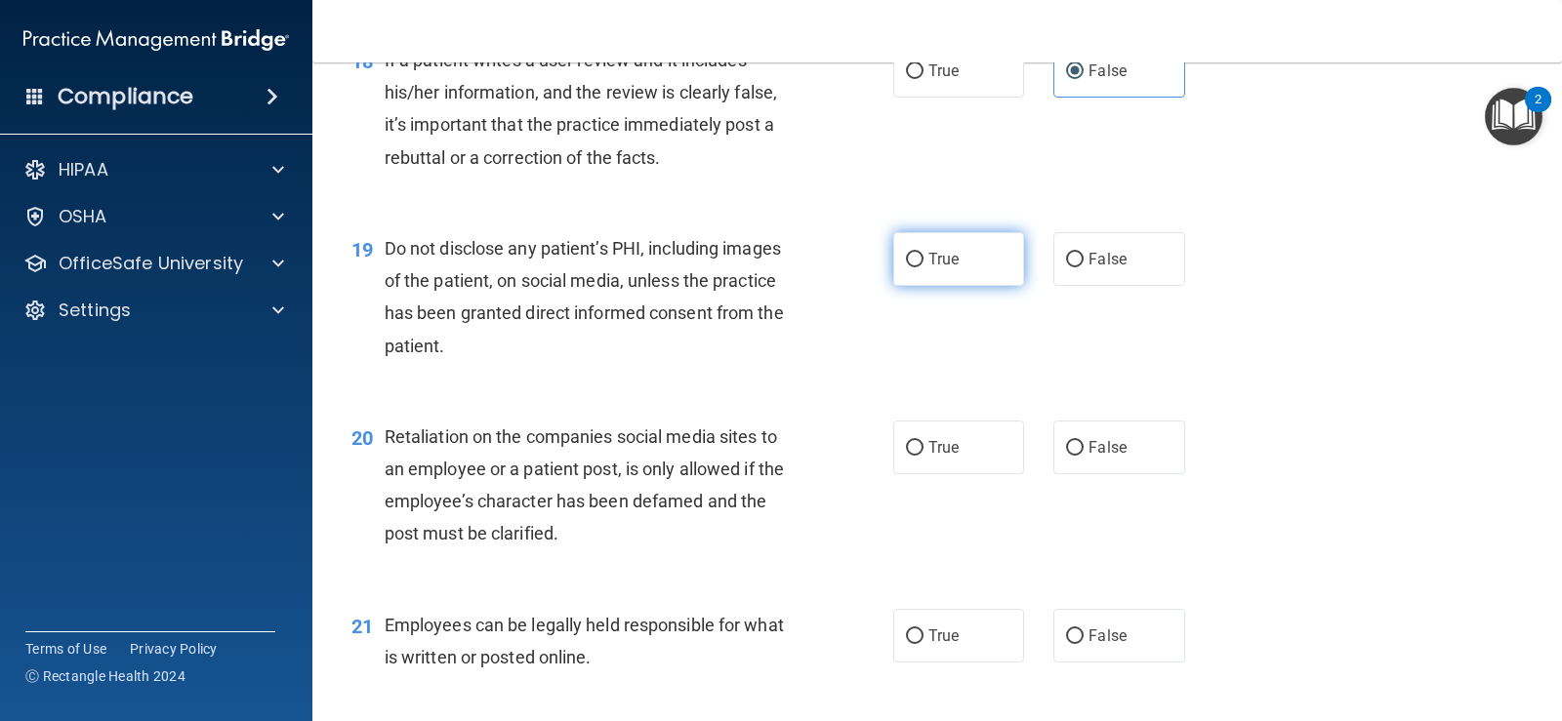
click at [936, 262] on span "True" at bounding box center [943, 259] width 30 height 19
click at [923, 262] on input "True" at bounding box center [915, 260] width 18 height 15
radio input "true"
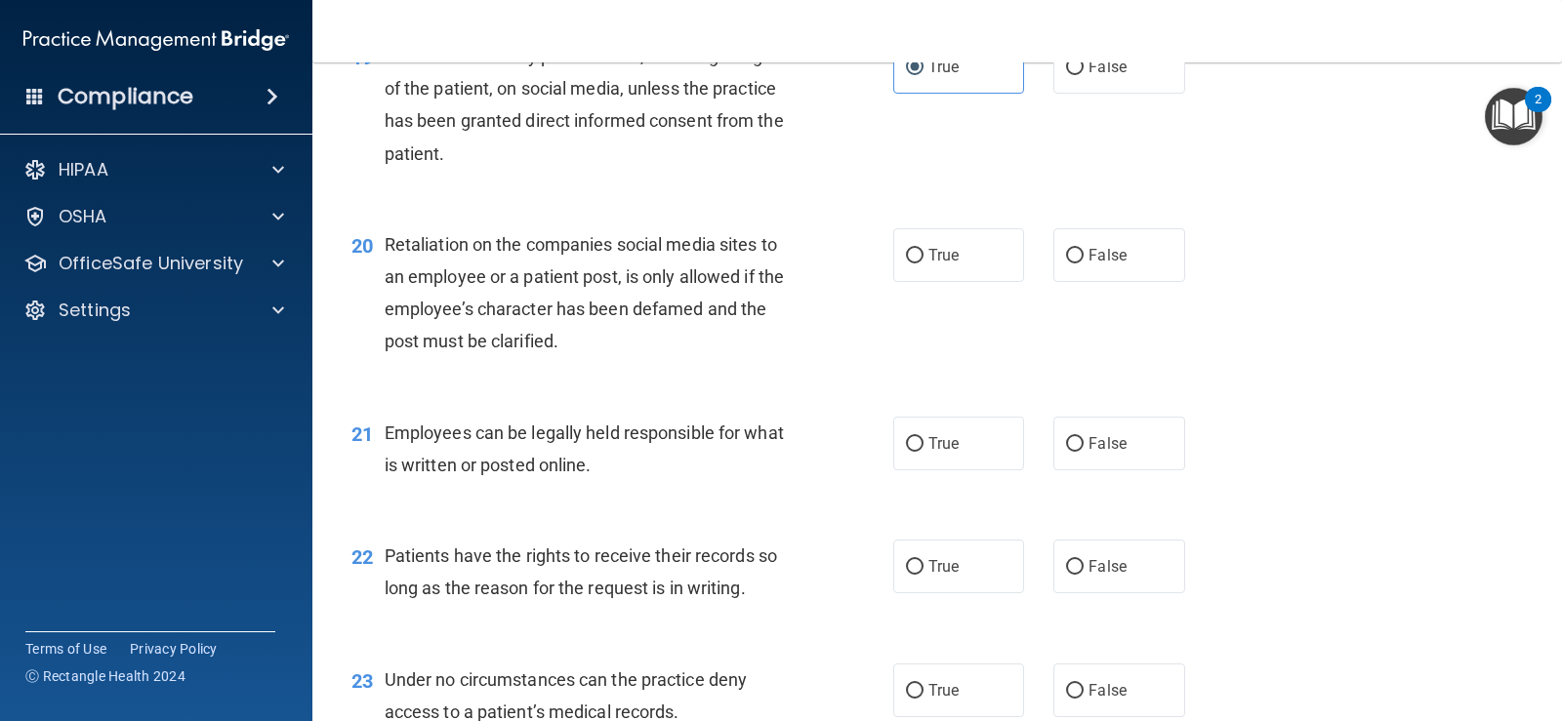
scroll to position [3474, 0]
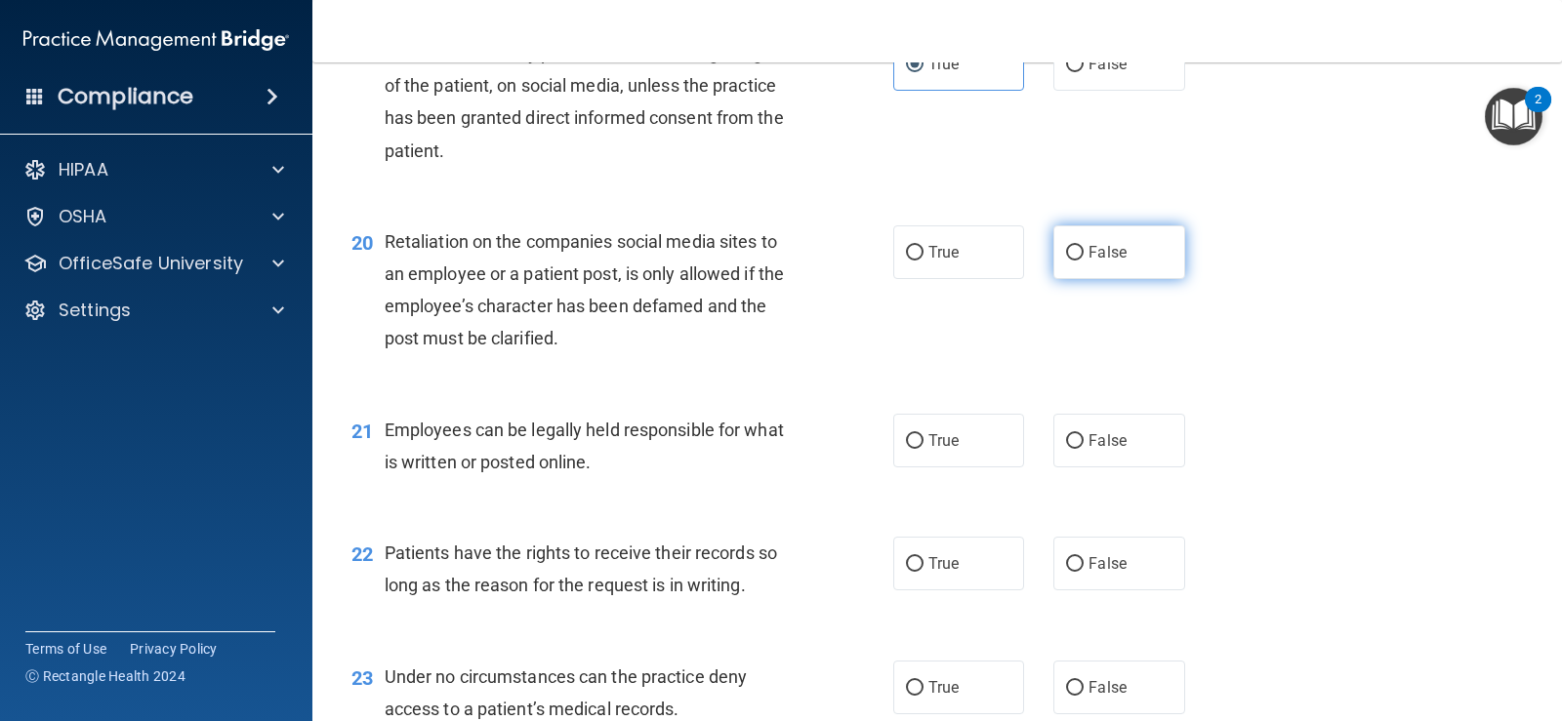
click at [1066, 250] on input "False" at bounding box center [1075, 253] width 18 height 15
radio input "true"
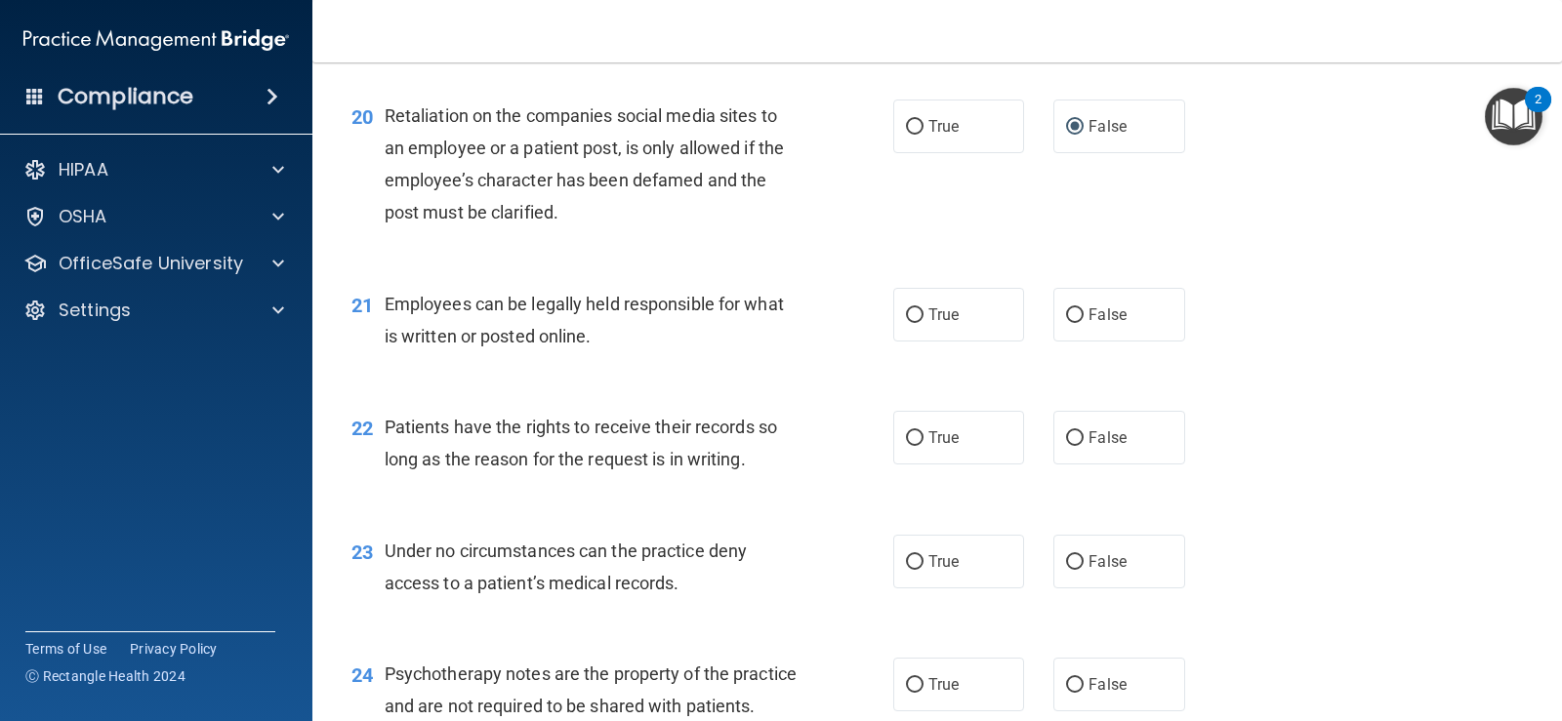
scroll to position [3669, 0]
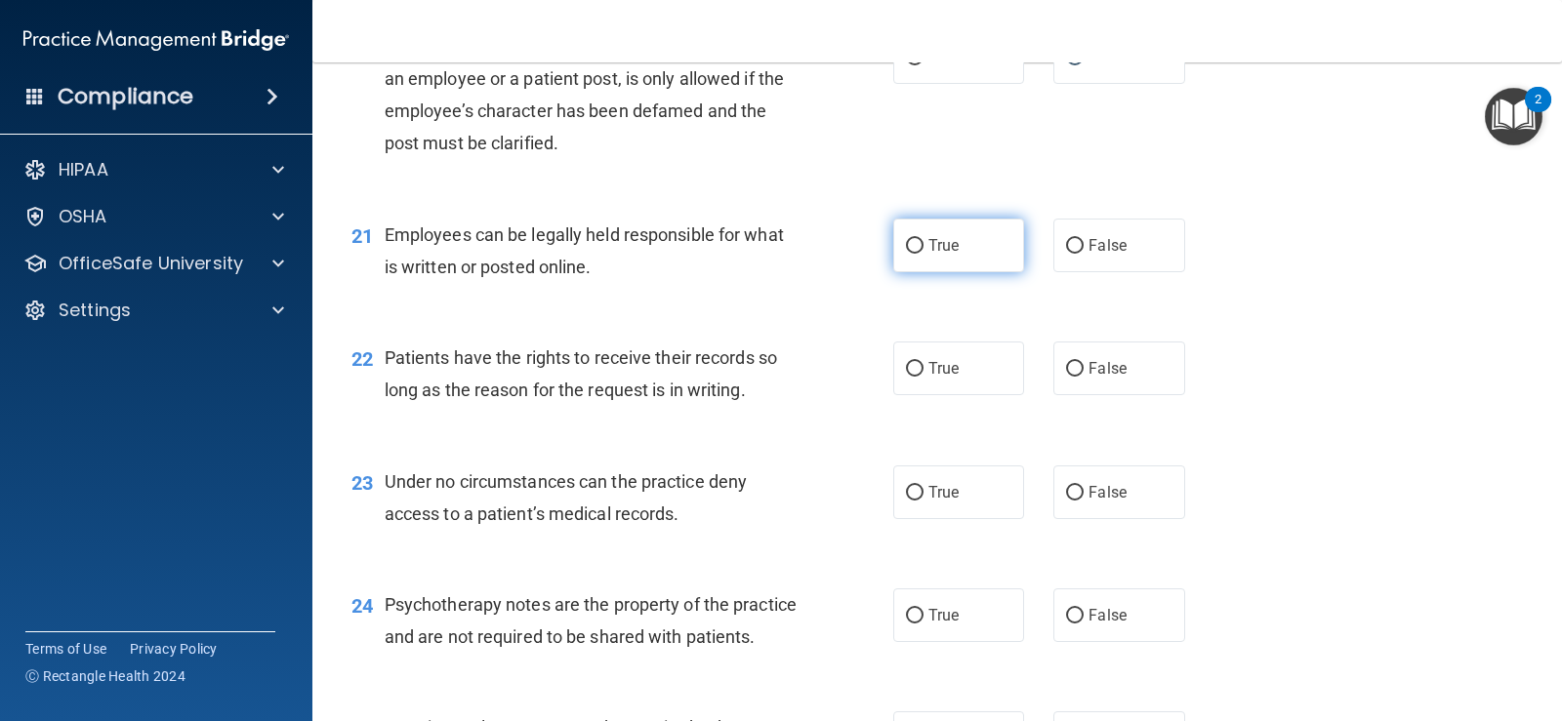
click at [952, 232] on label "True" at bounding box center [958, 246] width 131 height 54
click at [923, 239] on input "True" at bounding box center [915, 246] width 18 height 15
radio input "true"
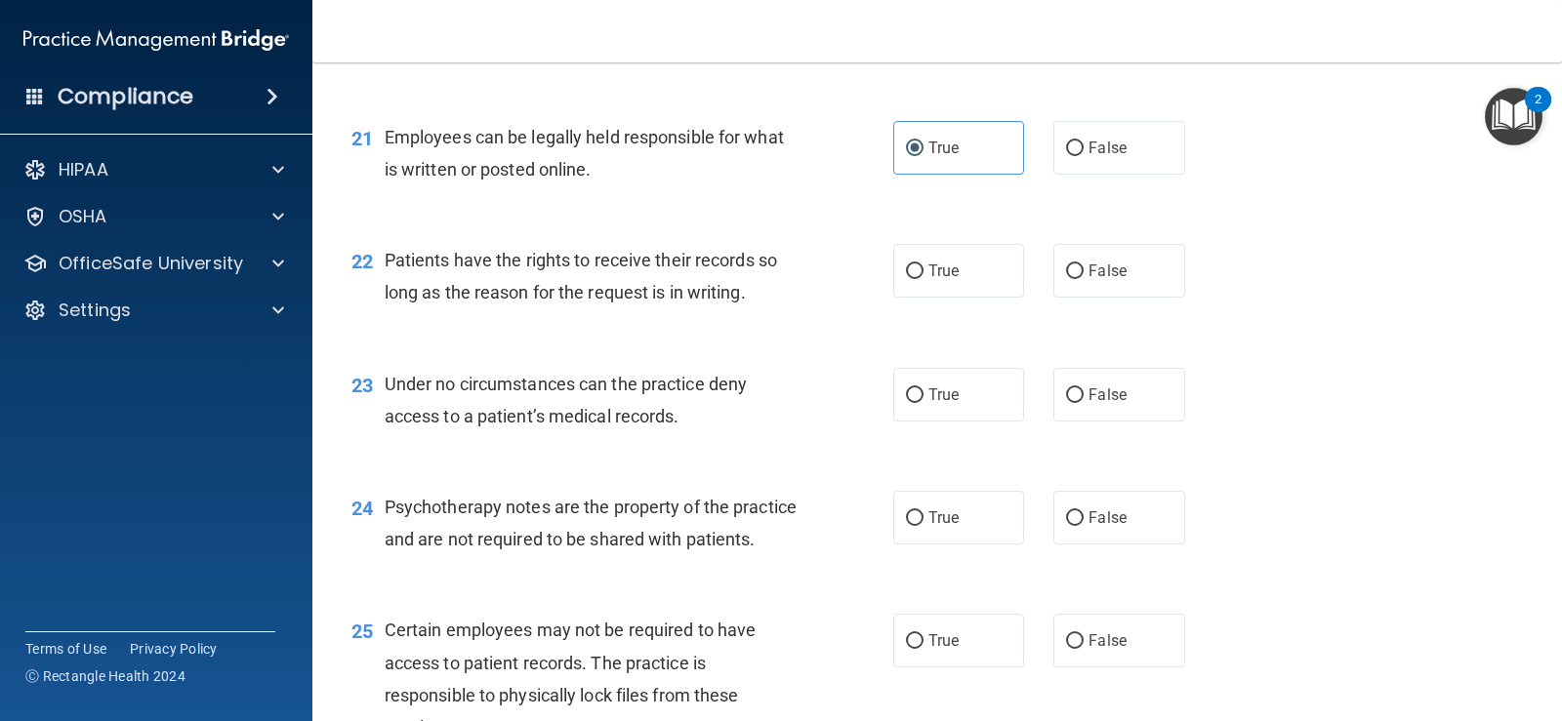
scroll to position [3865, 0]
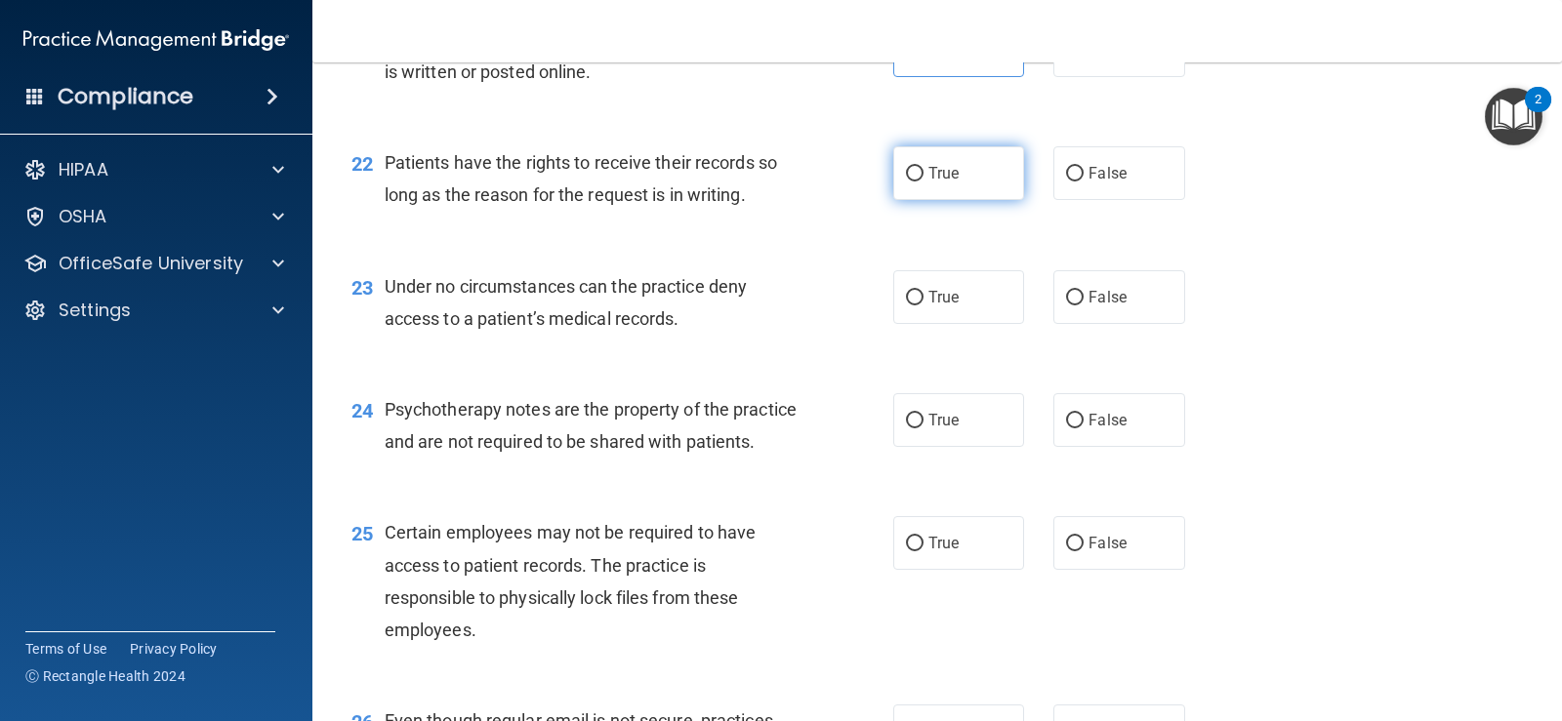
click at [918, 175] on label "True" at bounding box center [958, 173] width 131 height 54
click at [918, 175] on input "True" at bounding box center [915, 174] width 18 height 15
radio input "true"
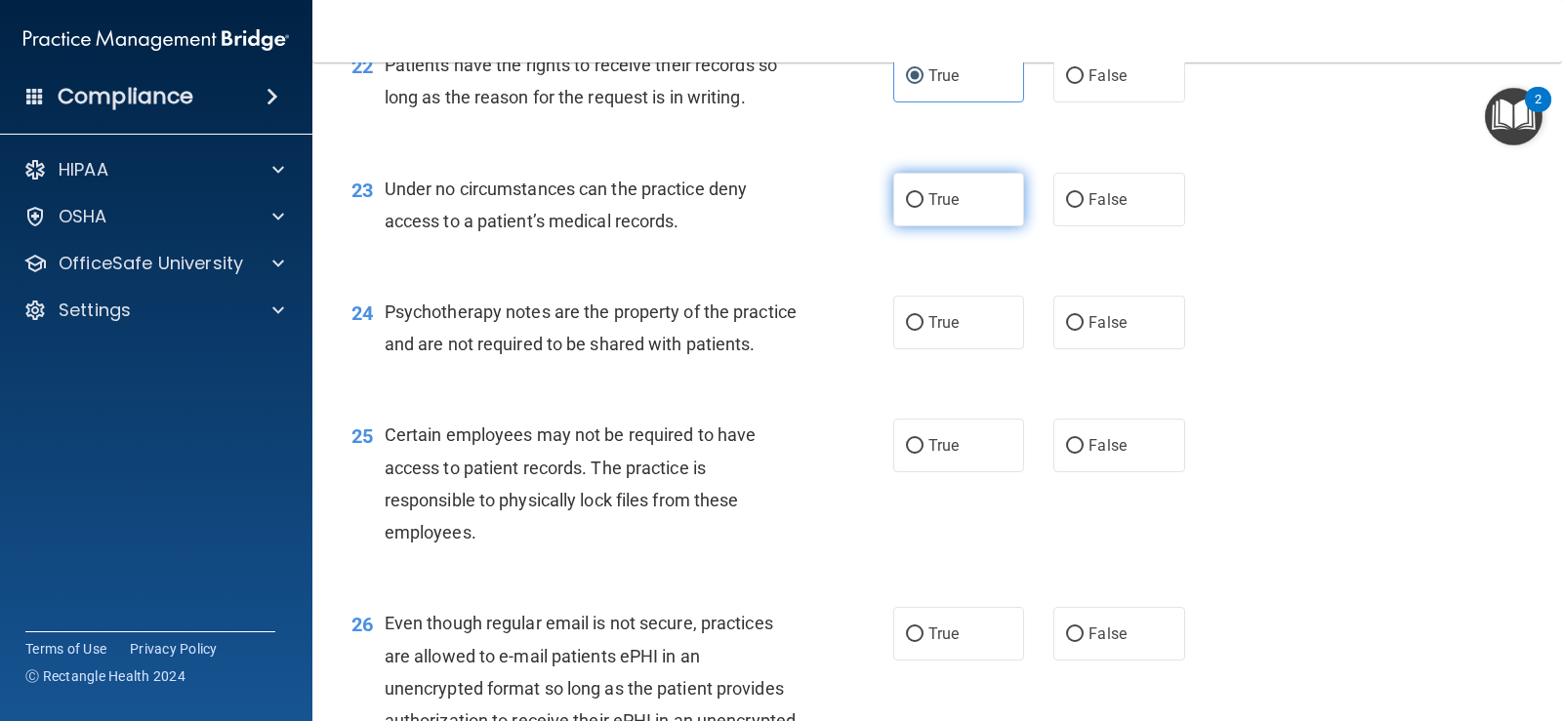
click at [917, 206] on label "True" at bounding box center [958, 200] width 131 height 54
click at [917, 206] on input "True" at bounding box center [915, 200] width 18 height 15
radio input "true"
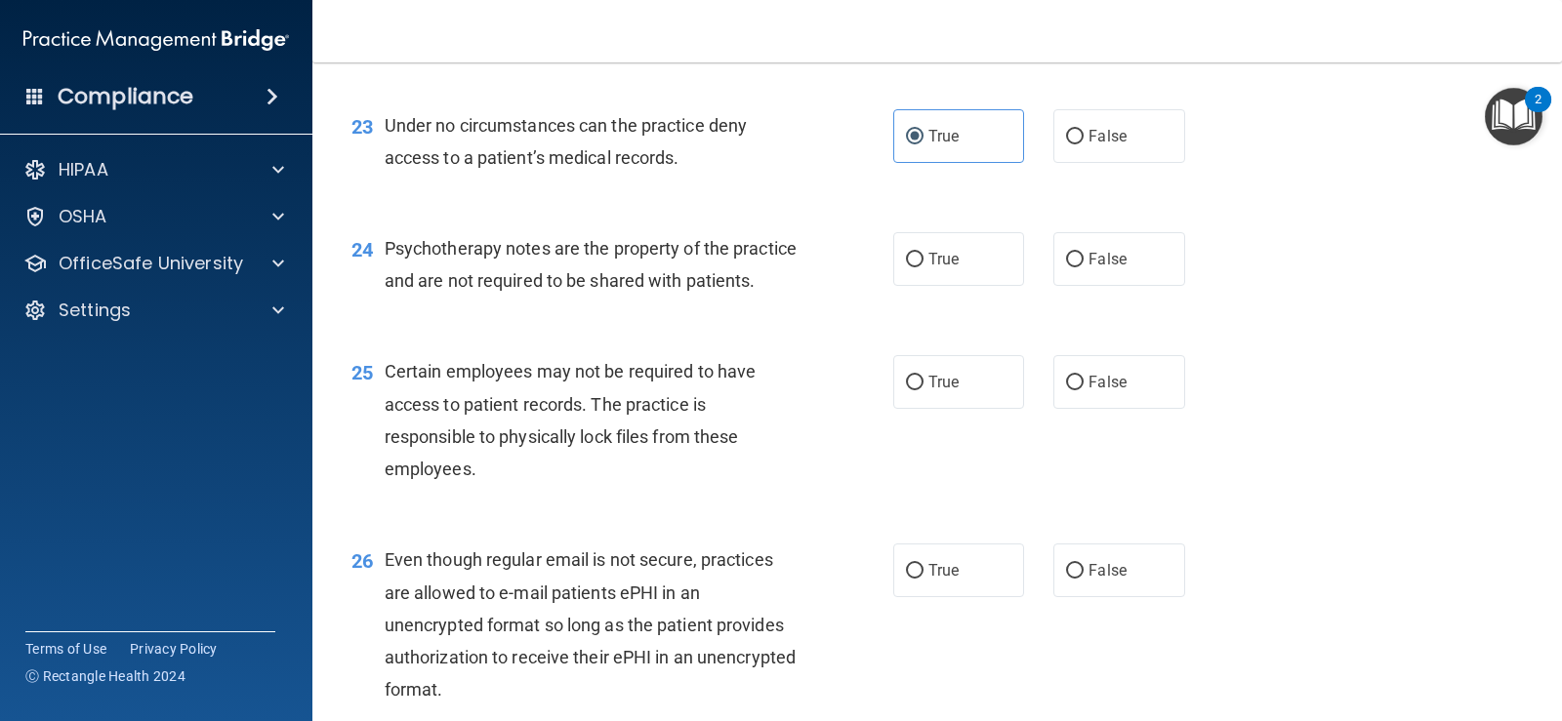
scroll to position [4060, 0]
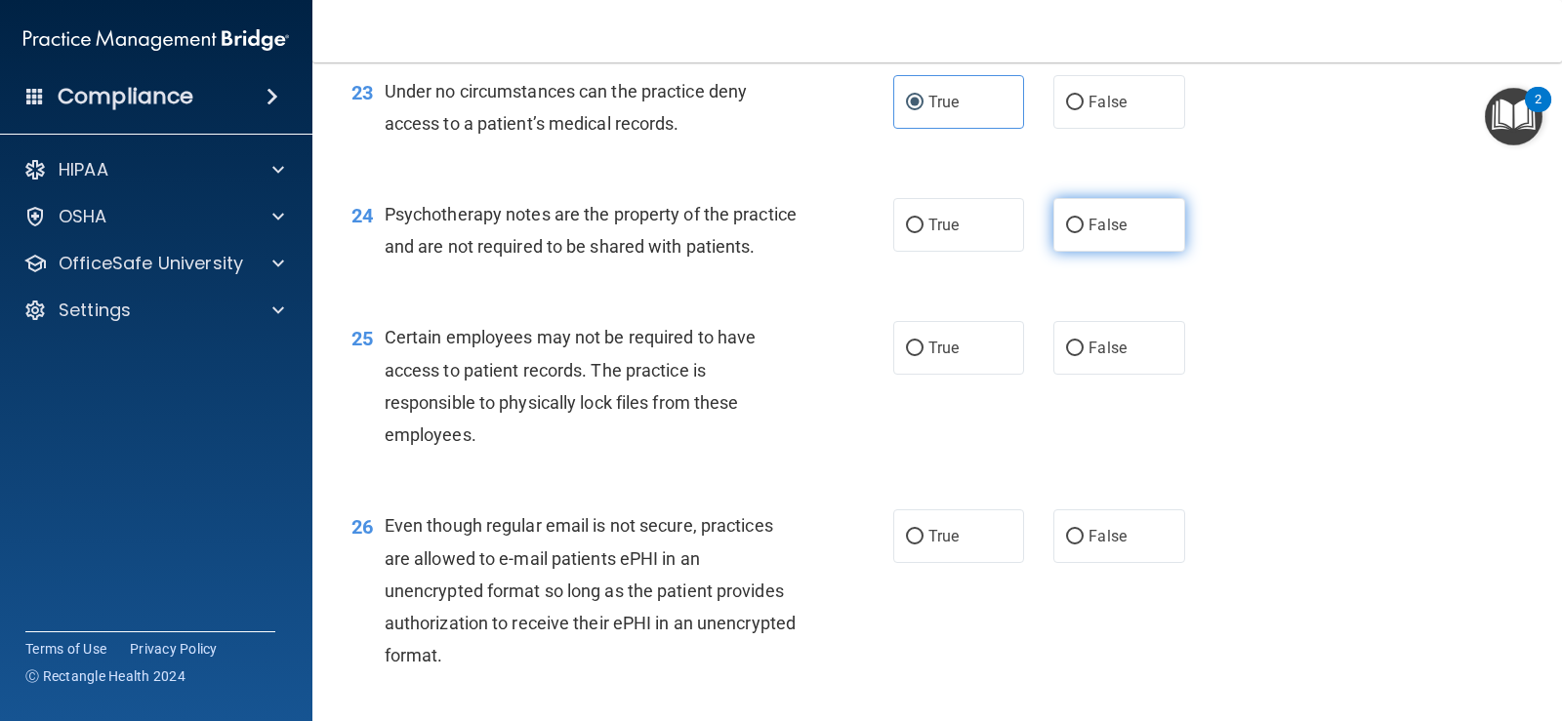
click at [1077, 218] on label "False" at bounding box center [1118, 225] width 131 height 54
click at [1077, 219] on input "False" at bounding box center [1075, 226] width 18 height 15
radio input "true"
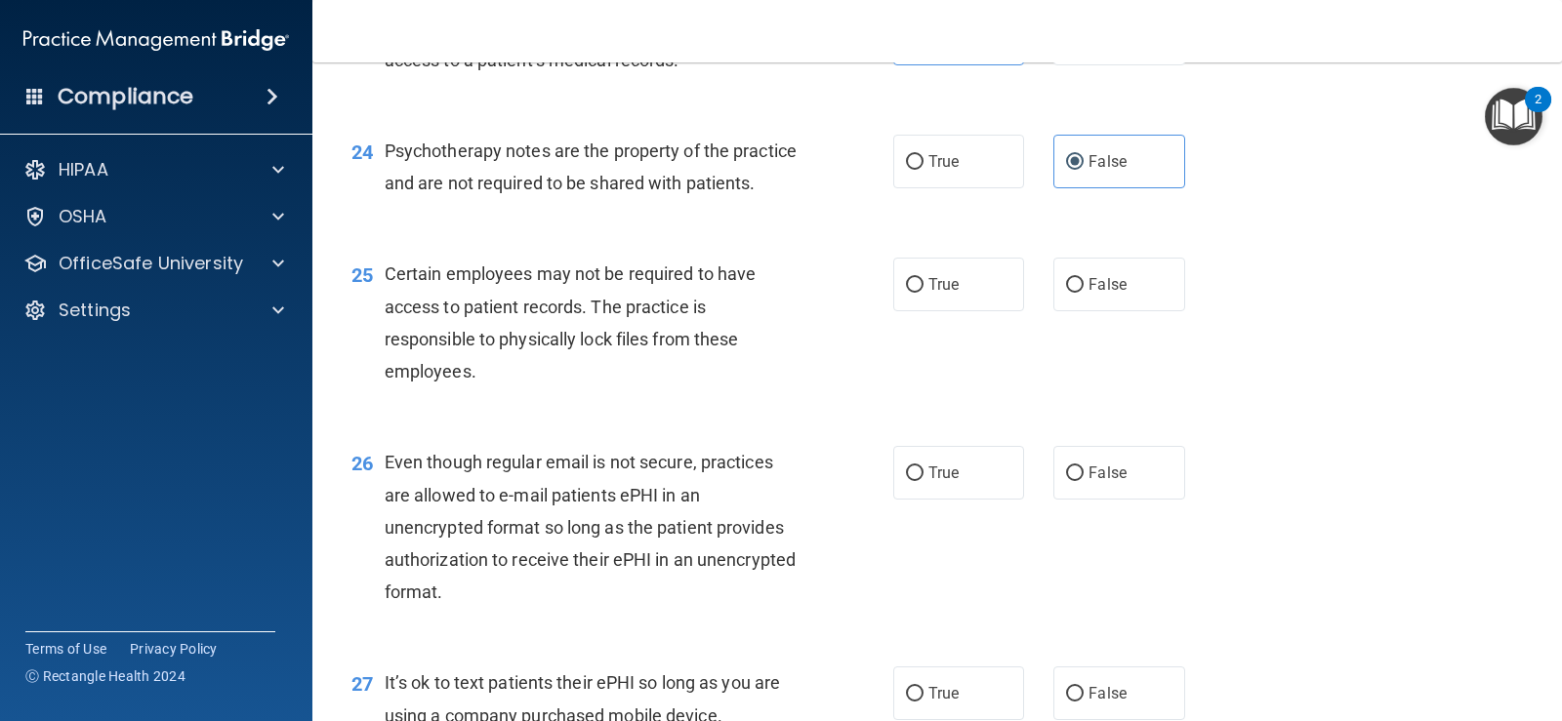
scroll to position [4158, 0]
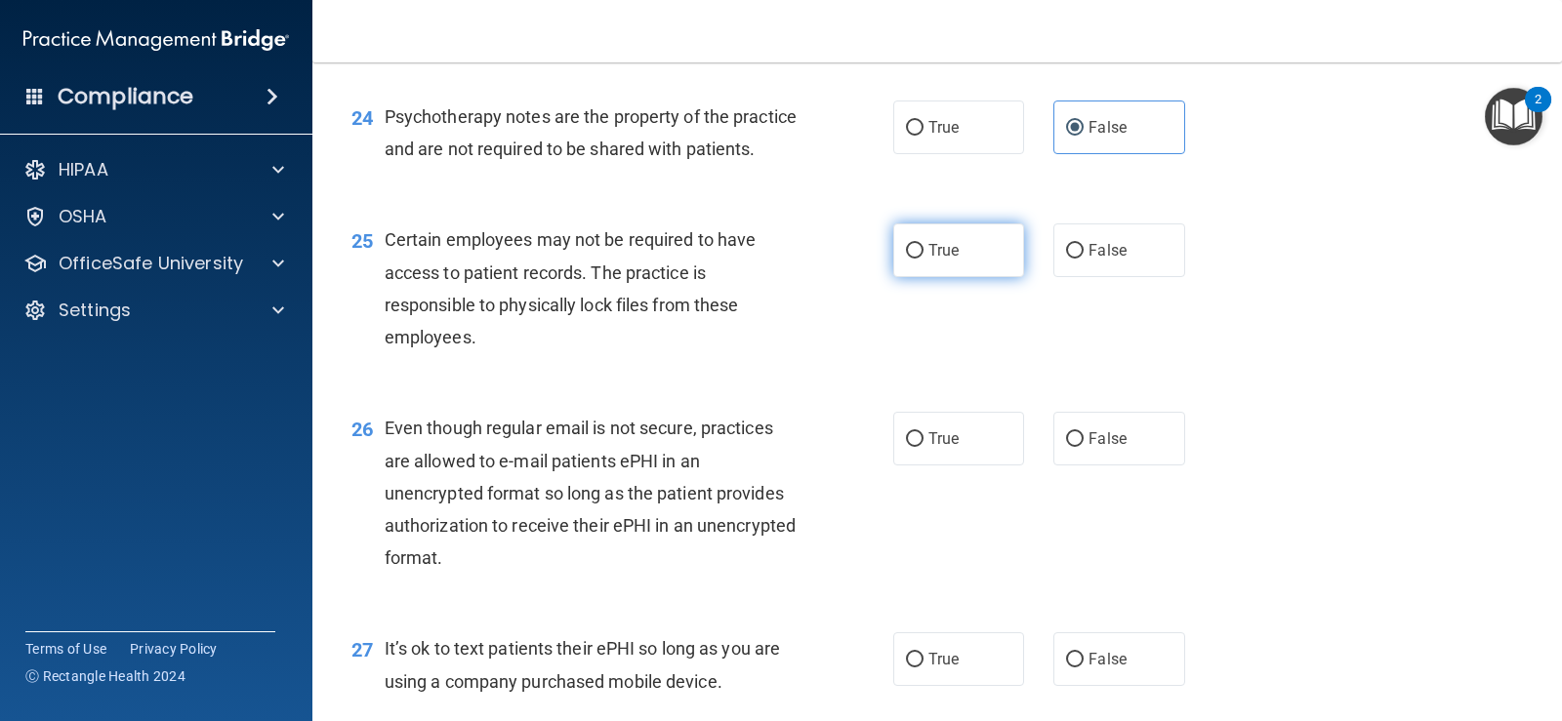
click at [906, 259] on input "True" at bounding box center [915, 251] width 18 height 15
radio input "true"
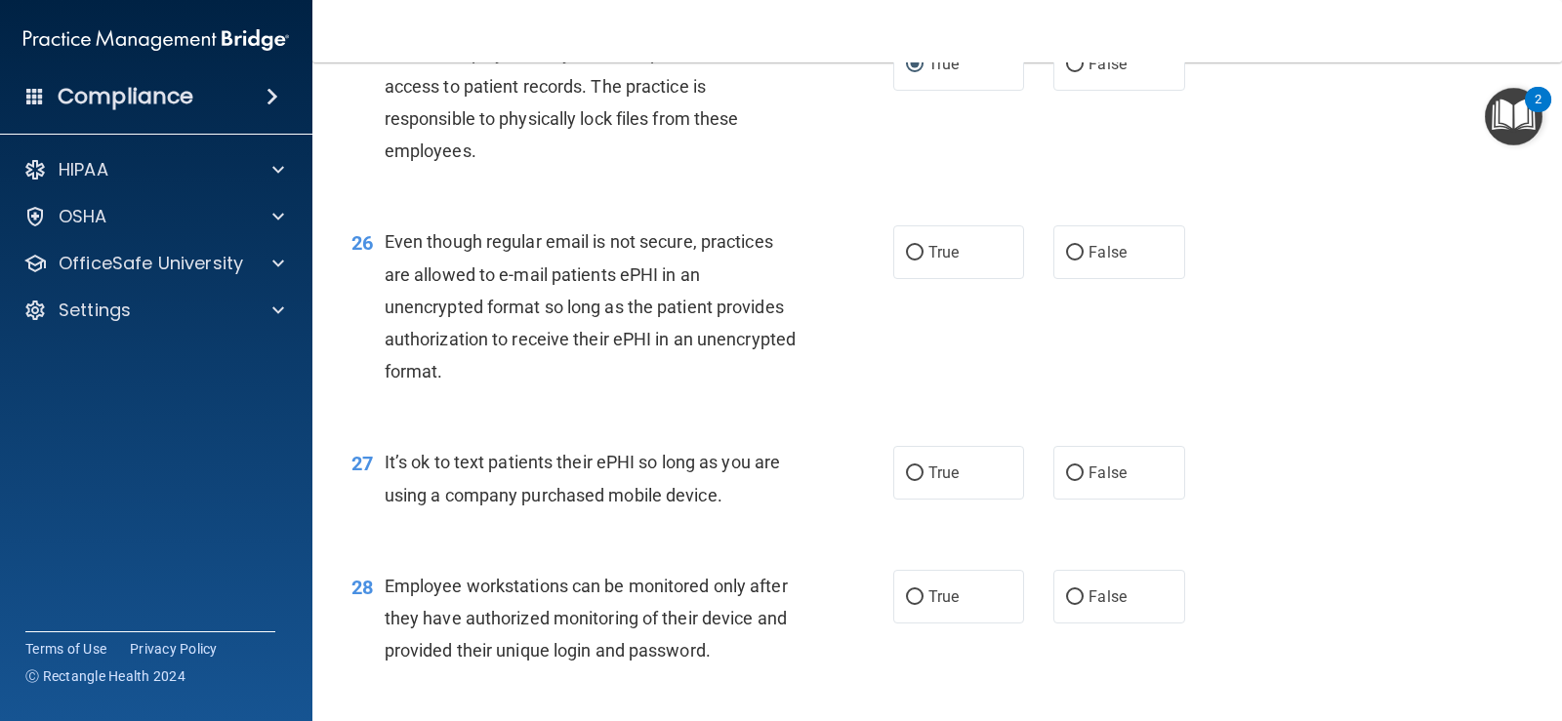
scroll to position [4353, 0]
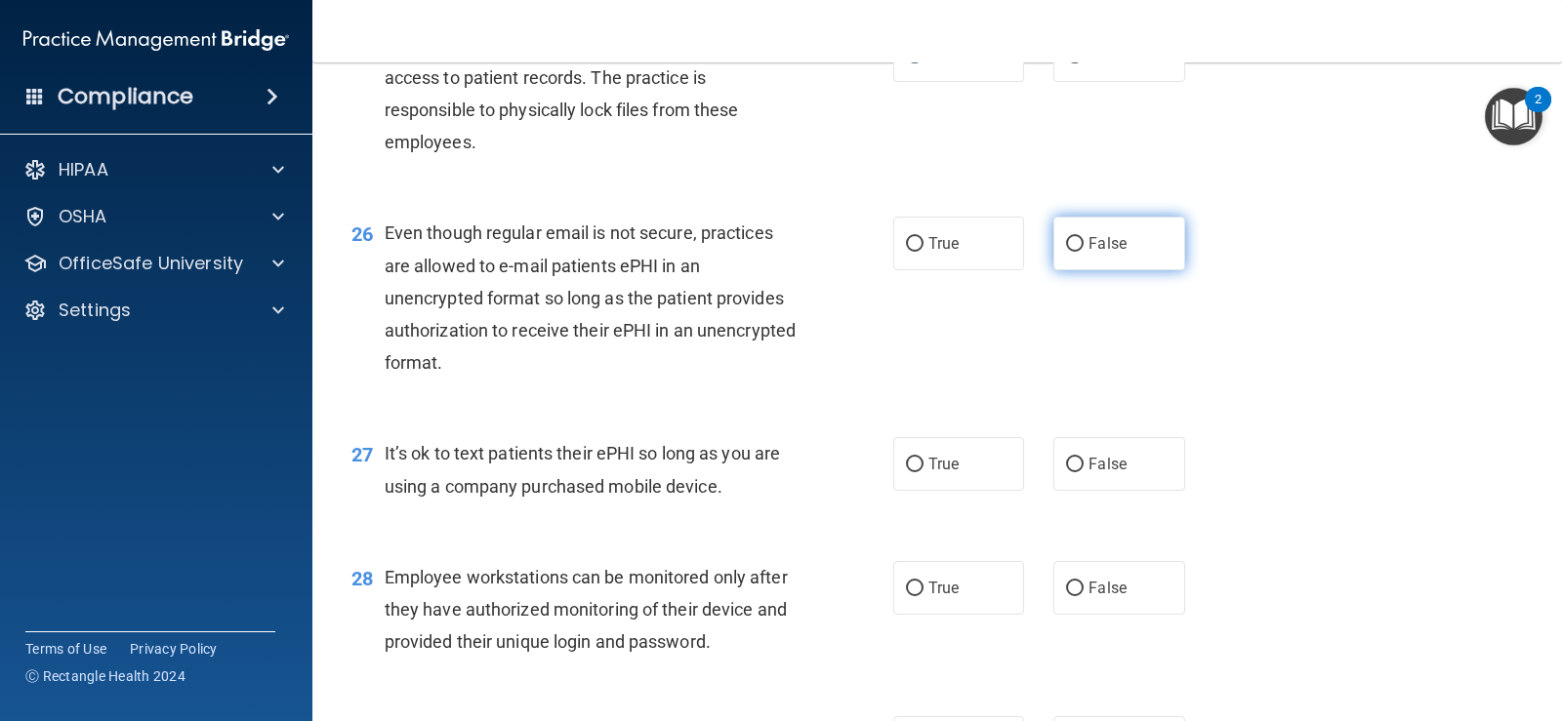
click at [1088, 253] on span "False" at bounding box center [1107, 243] width 38 height 19
click at [1082, 252] on input "False" at bounding box center [1075, 244] width 18 height 15
radio input "true"
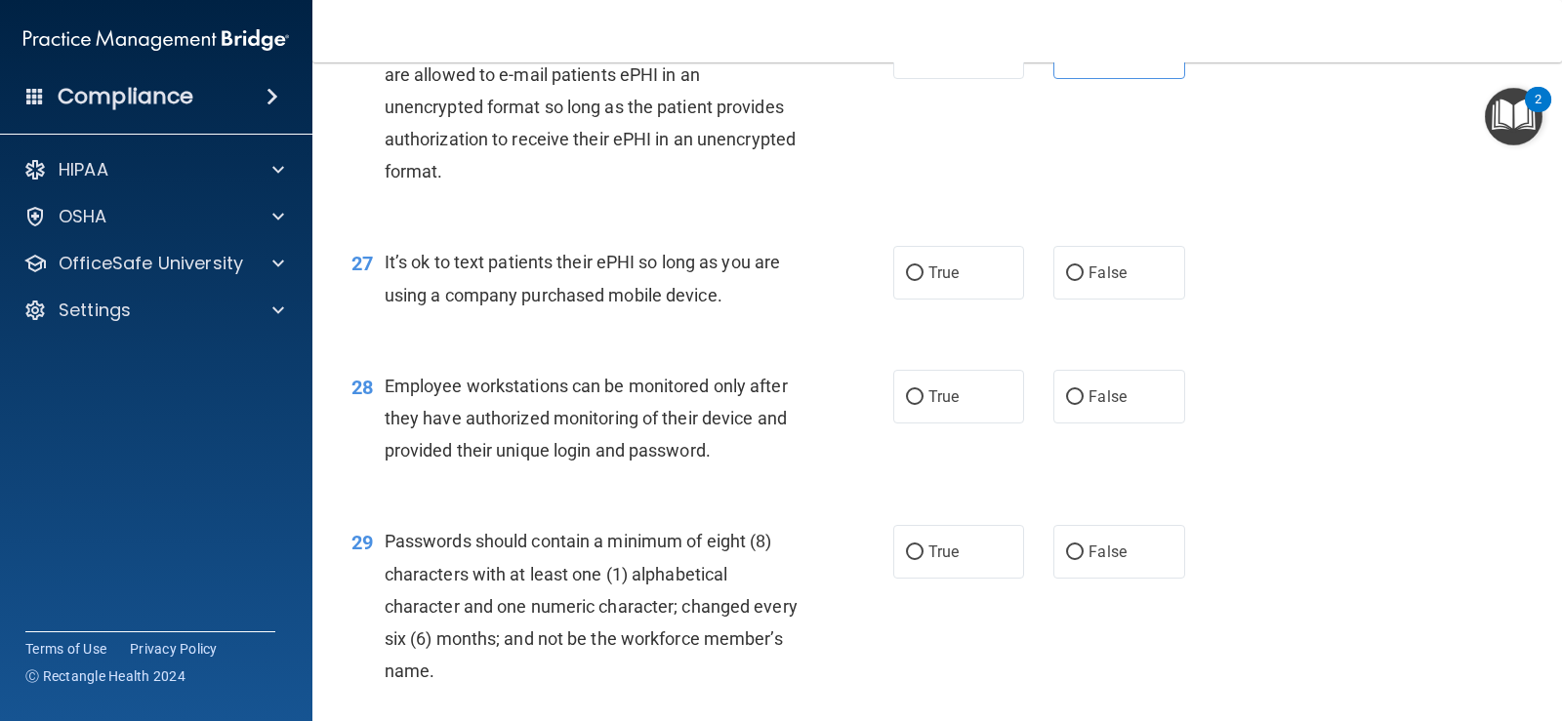
scroll to position [4548, 0]
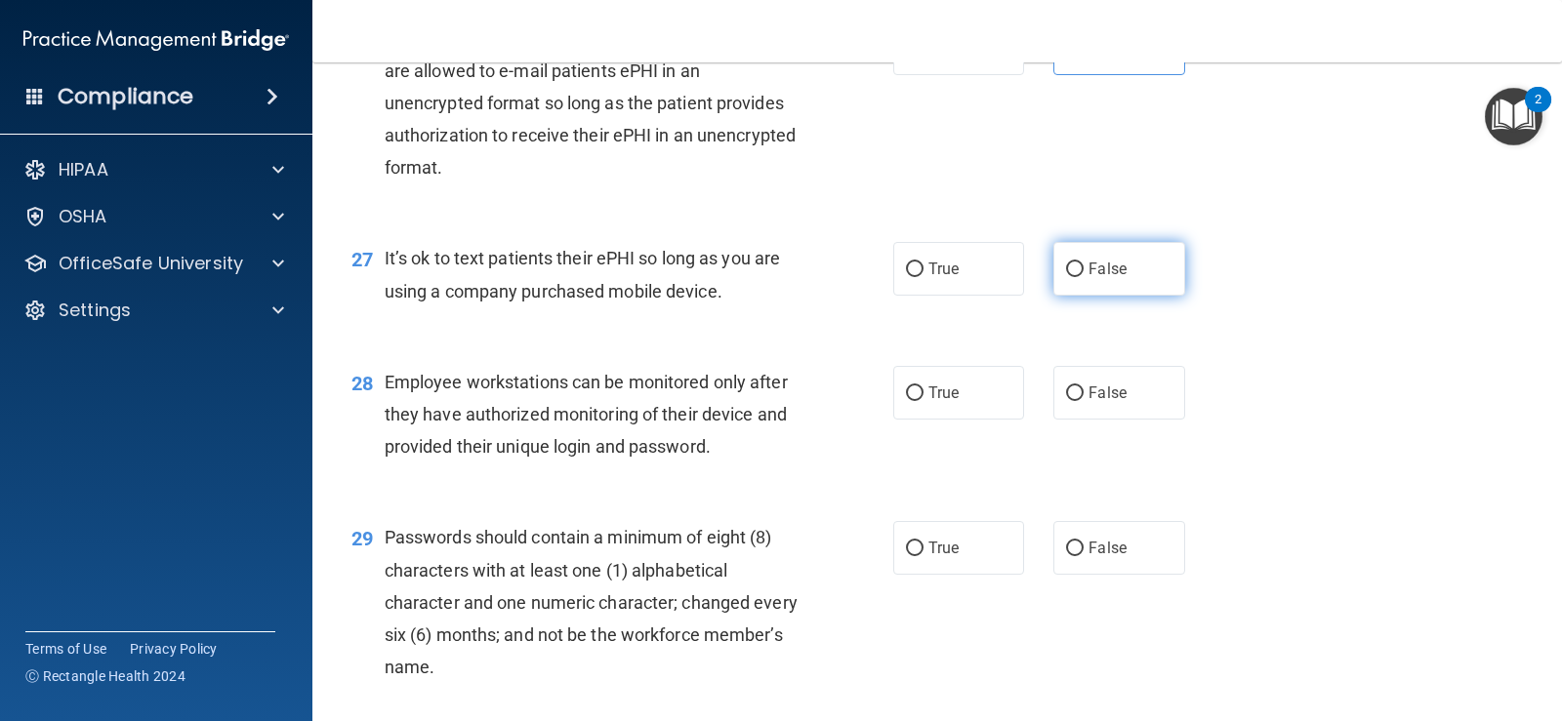
click at [1076, 296] on label "False" at bounding box center [1118, 269] width 131 height 54
click at [1076, 277] on input "False" at bounding box center [1075, 270] width 18 height 15
radio input "true"
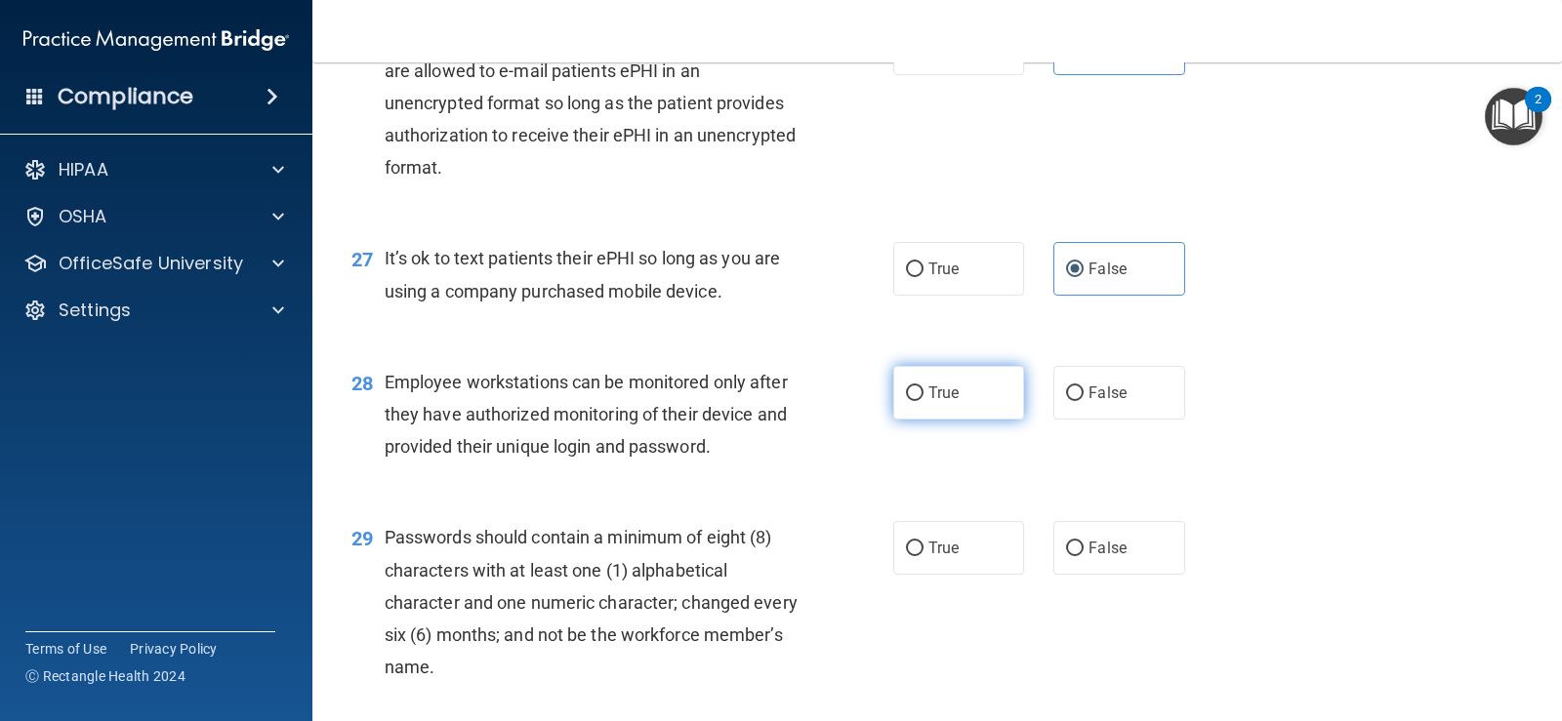
click at [918, 420] on label "True" at bounding box center [958, 393] width 131 height 54
click at [918, 401] on input "True" at bounding box center [915, 394] width 18 height 15
radio input "true"
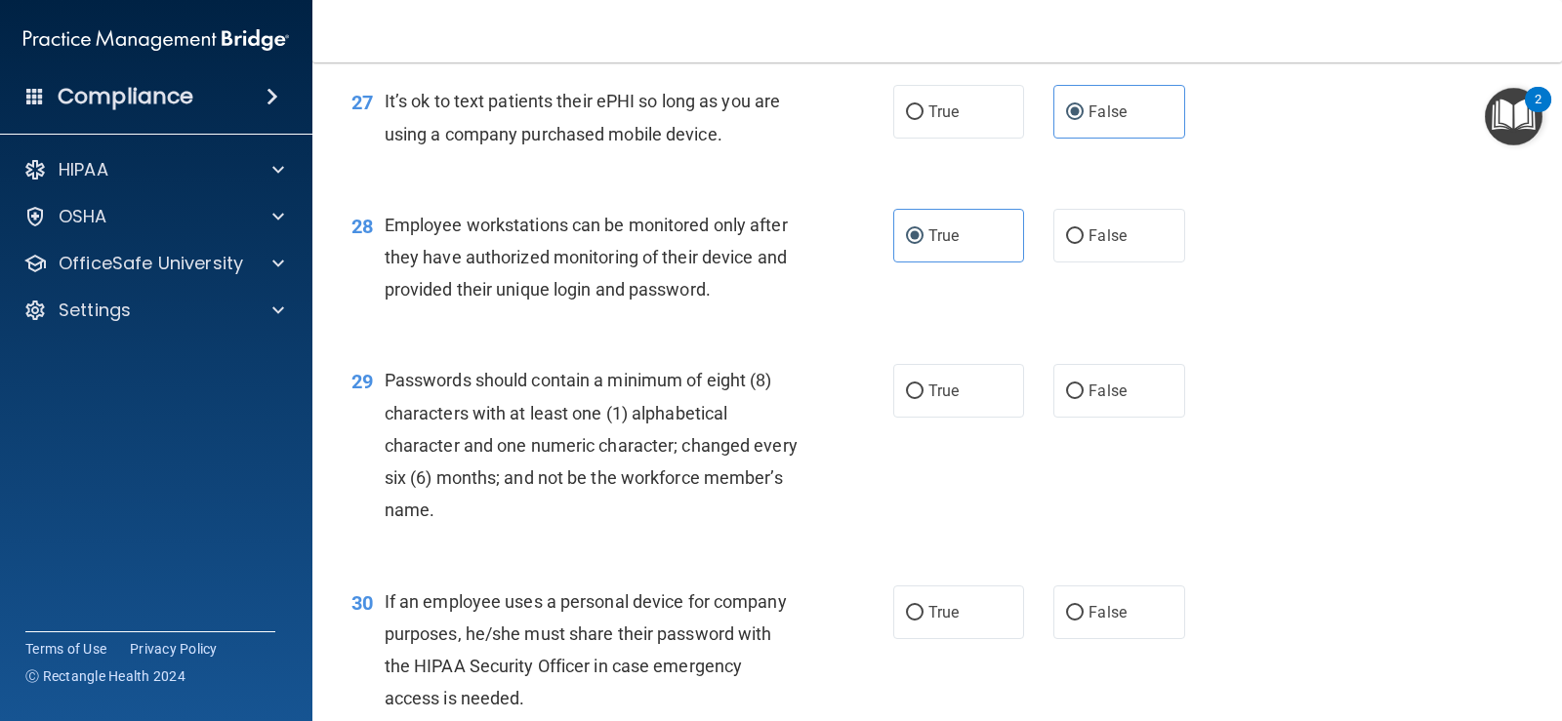
scroll to position [4743, 0]
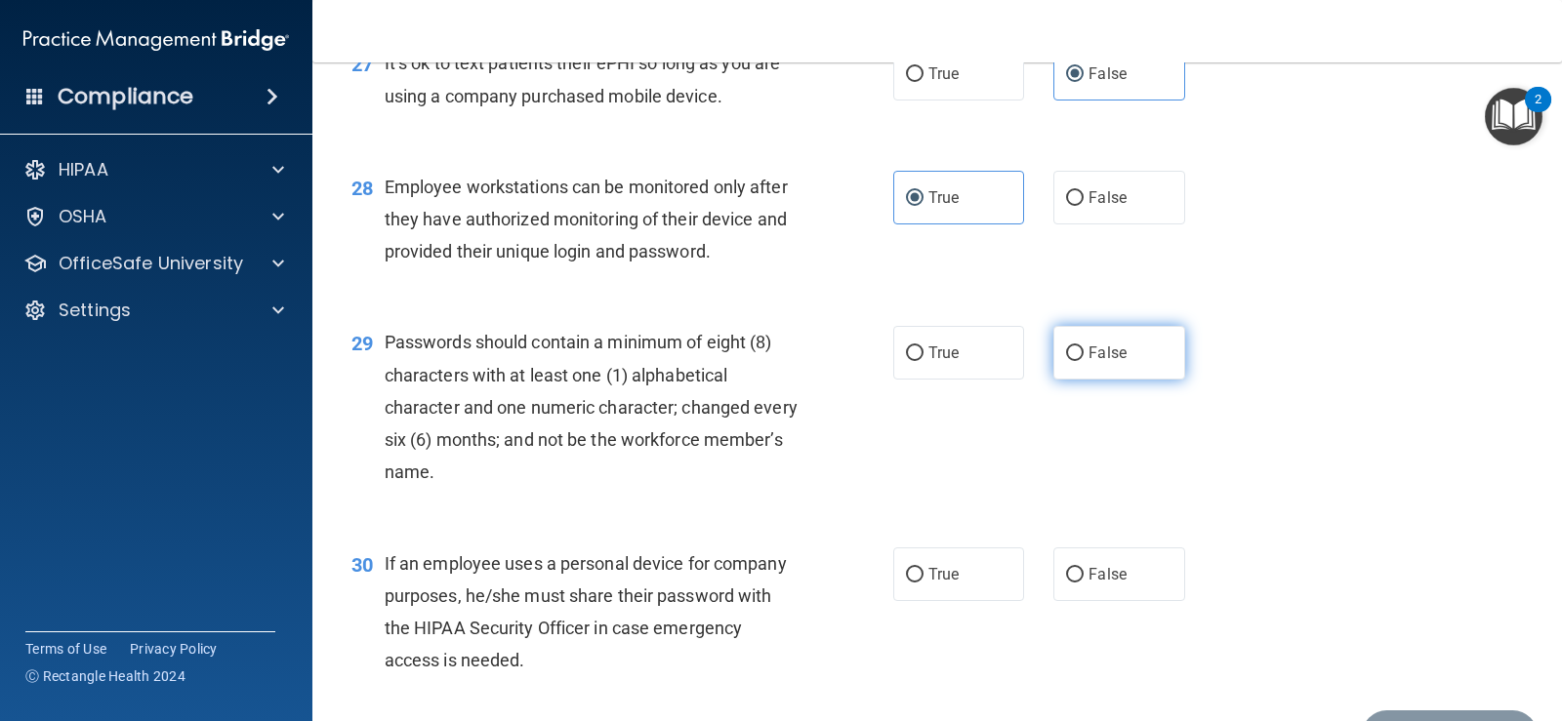
click at [1066, 361] on input "False" at bounding box center [1075, 354] width 18 height 15
radio input "true"
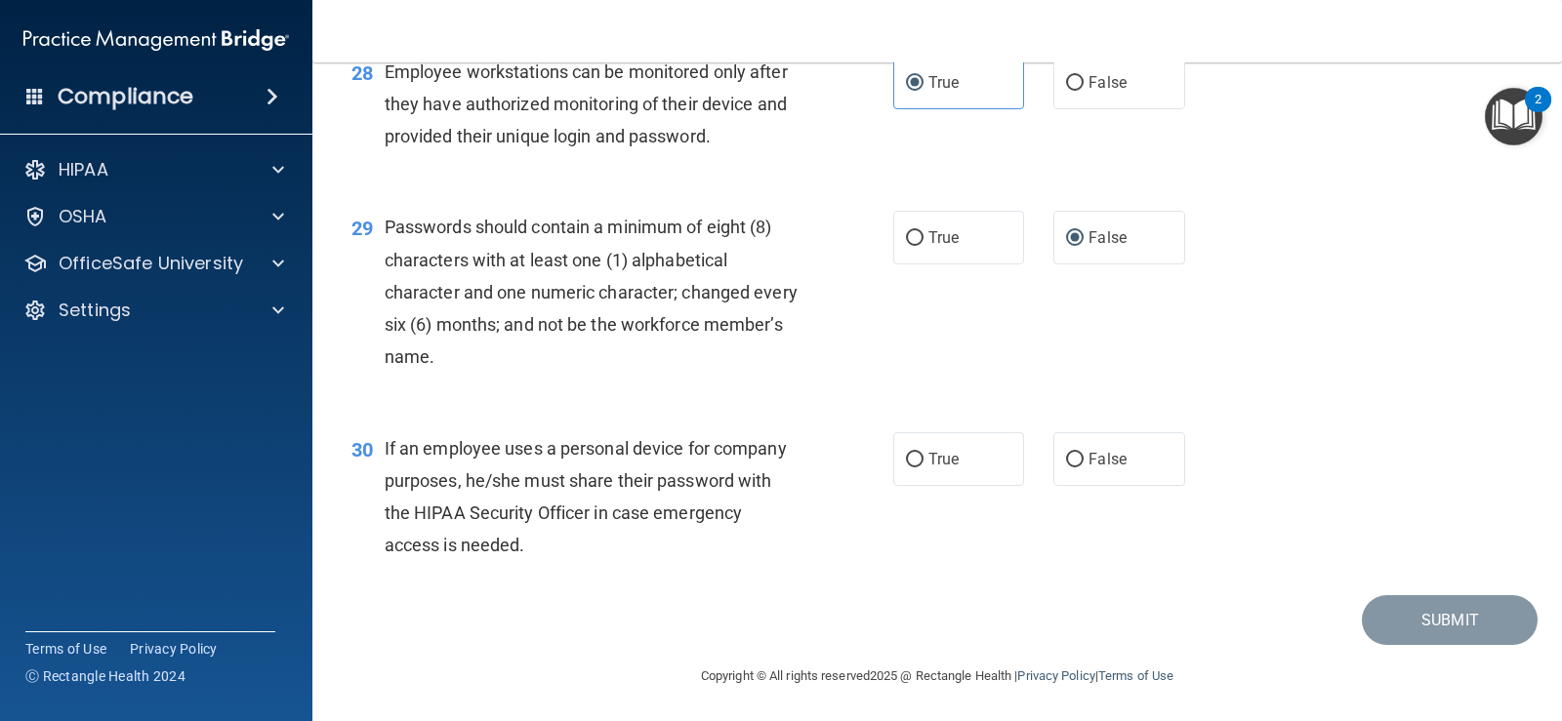
scroll to position [4893, 0]
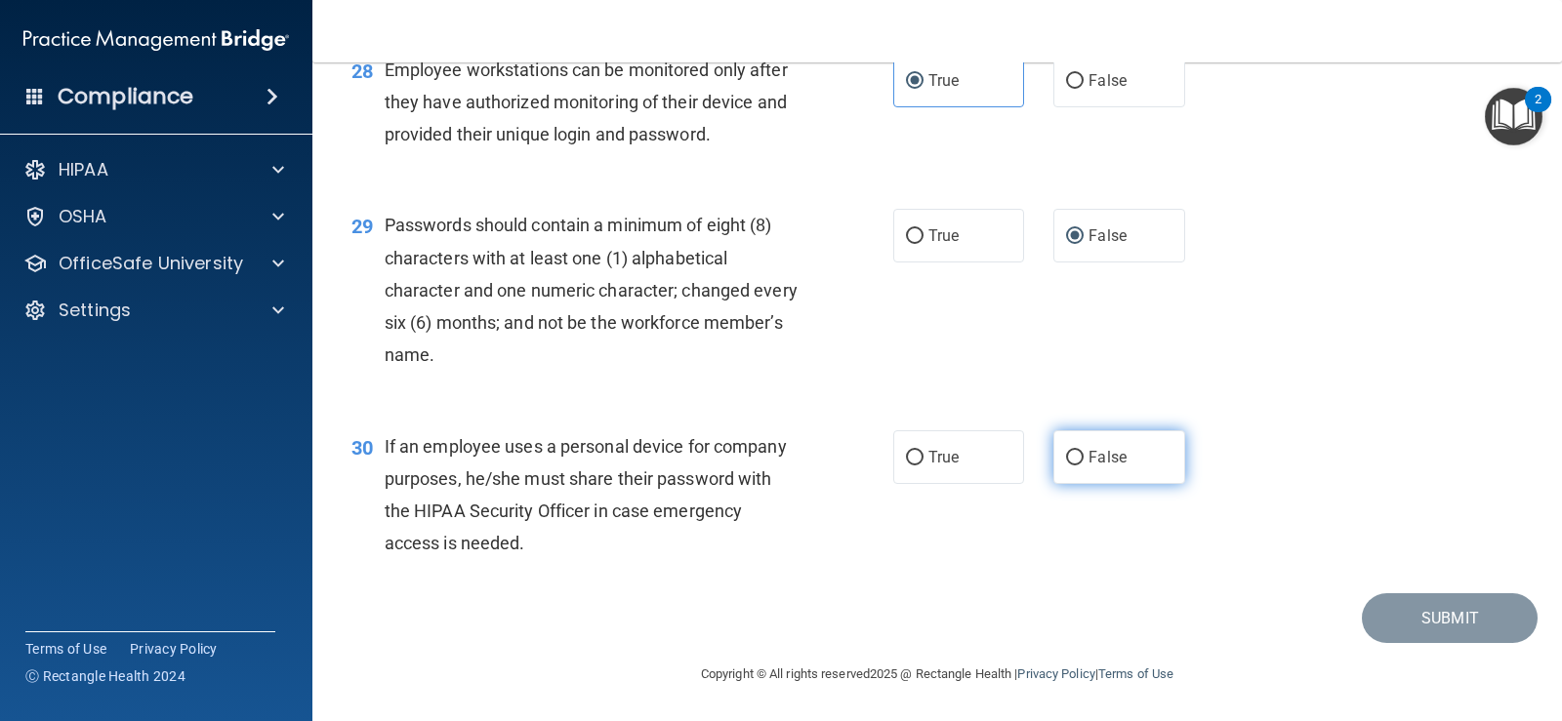
click at [1053, 453] on label "False" at bounding box center [1118, 457] width 131 height 54
click at [1066, 453] on input "False" at bounding box center [1075, 458] width 18 height 15
radio input "true"
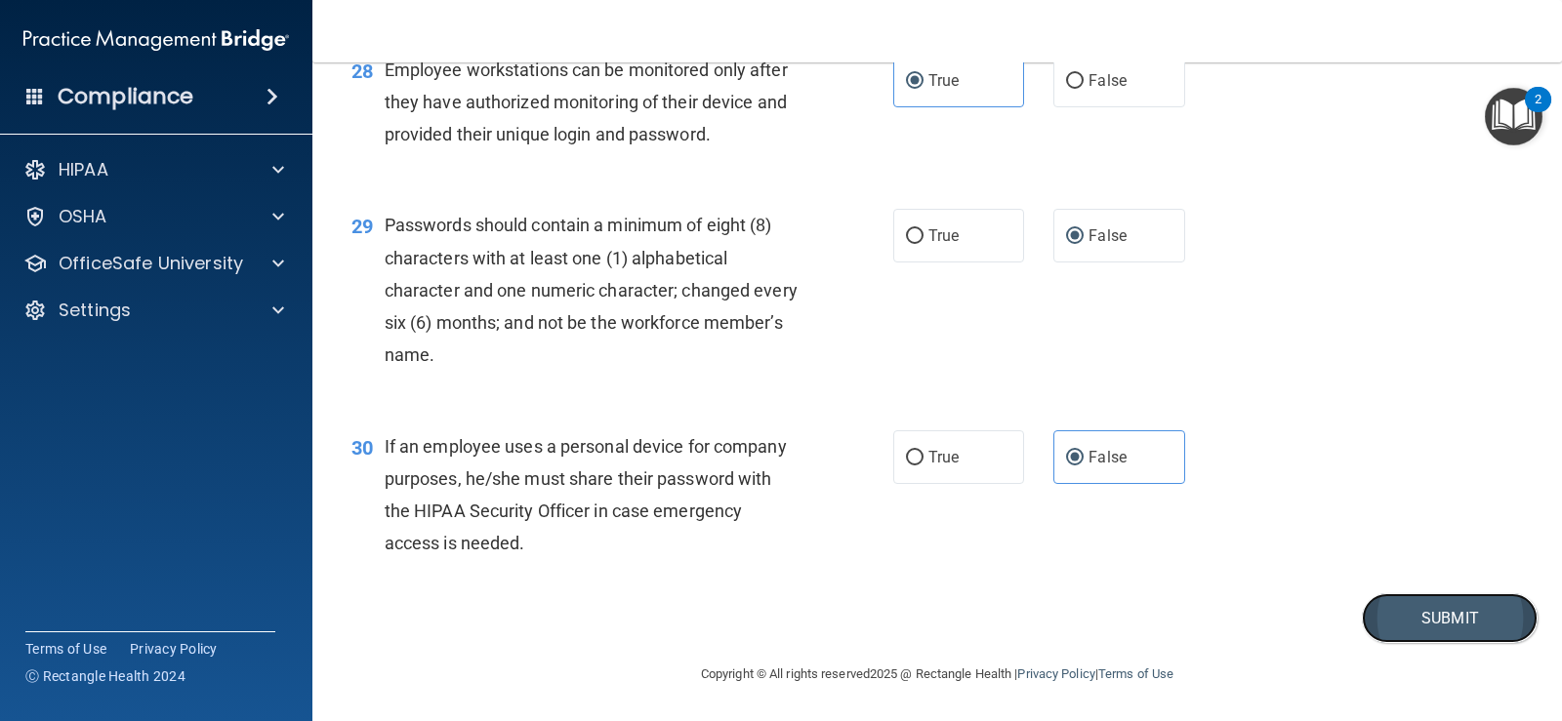
drag, startPoint x: 1418, startPoint y: 606, endPoint x: 1443, endPoint y: 606, distance: 24.4
click at [1433, 606] on button "Submit" at bounding box center [1450, 619] width 176 height 50
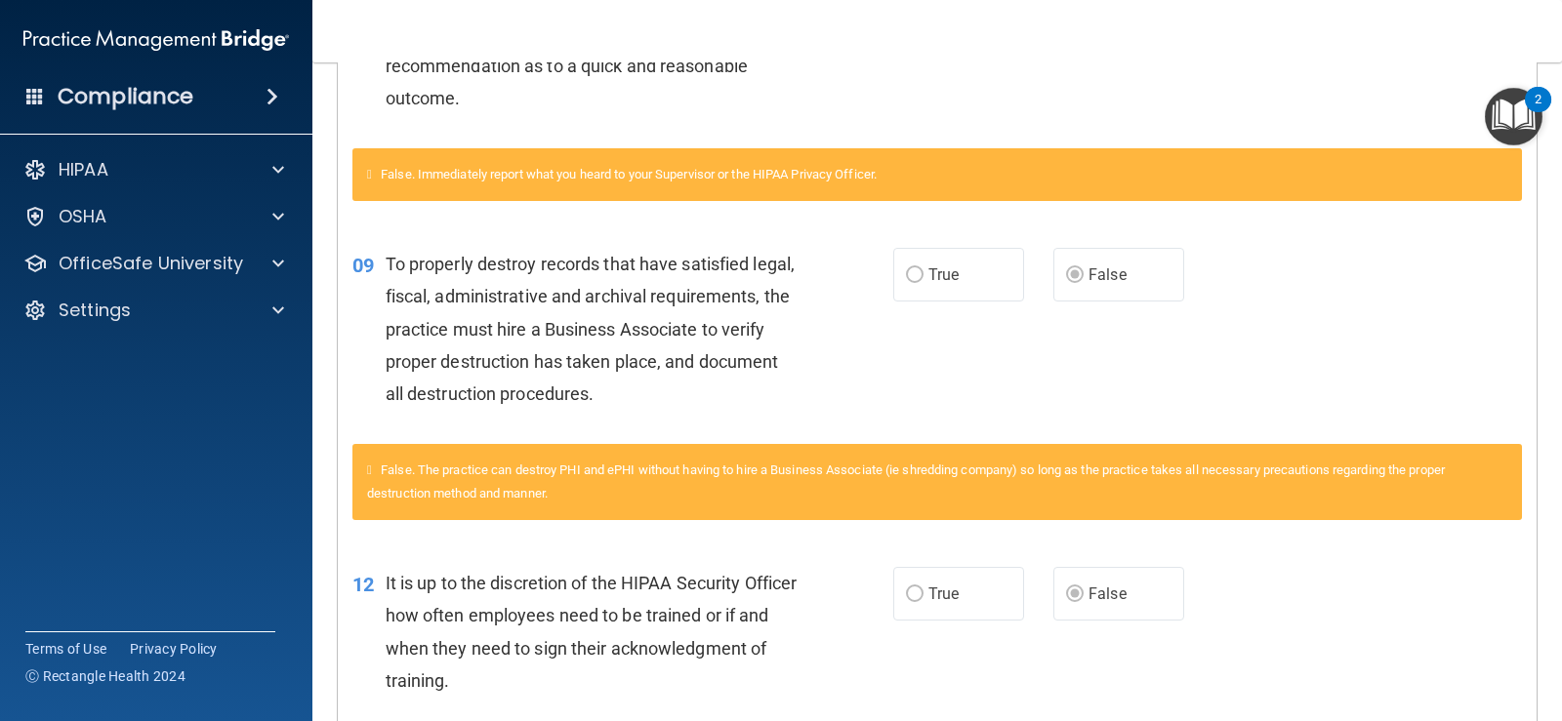
scroll to position [1552, 0]
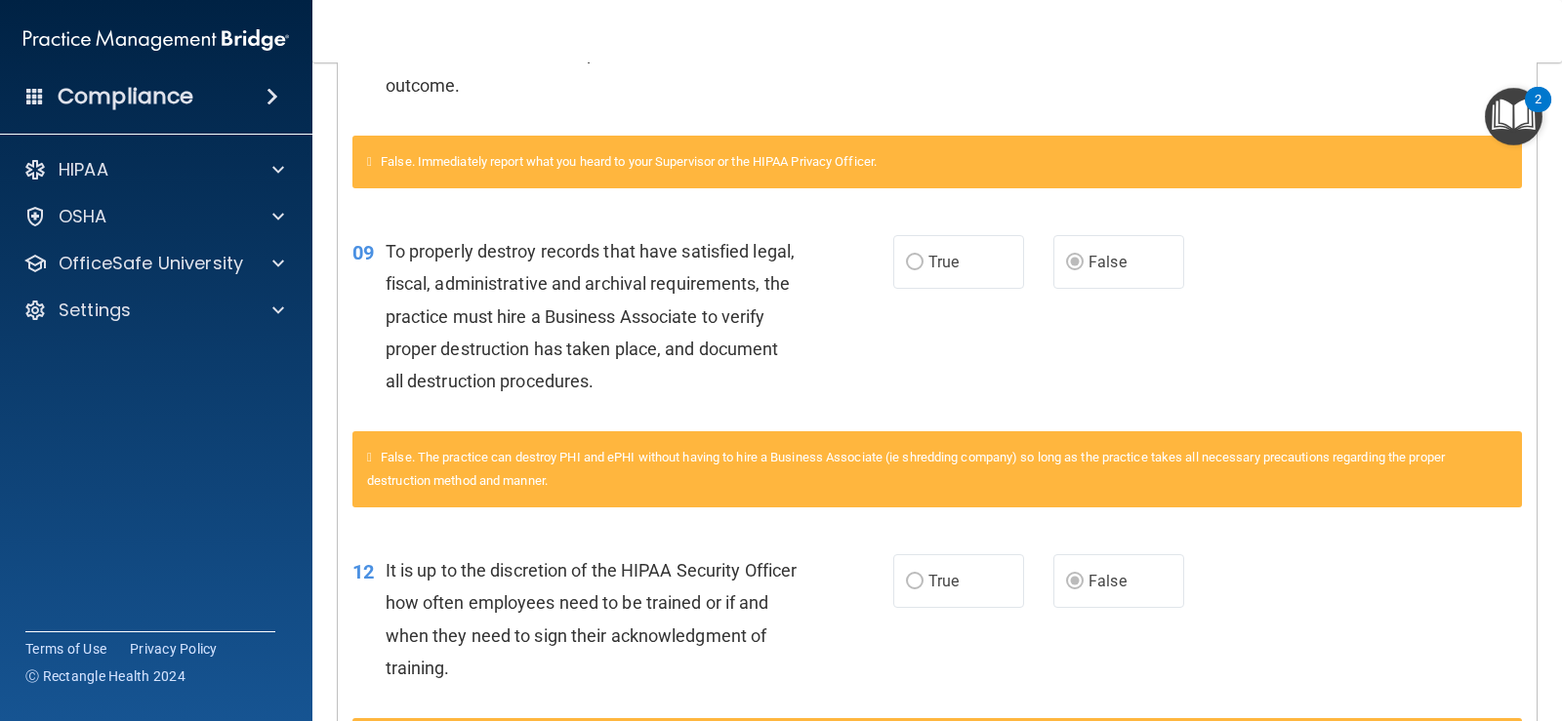
click at [1538, 498] on main "Calculating your score.... You did not pass the " HIPAA Policies and Procedures…" at bounding box center [937, 391] width 1250 height 659
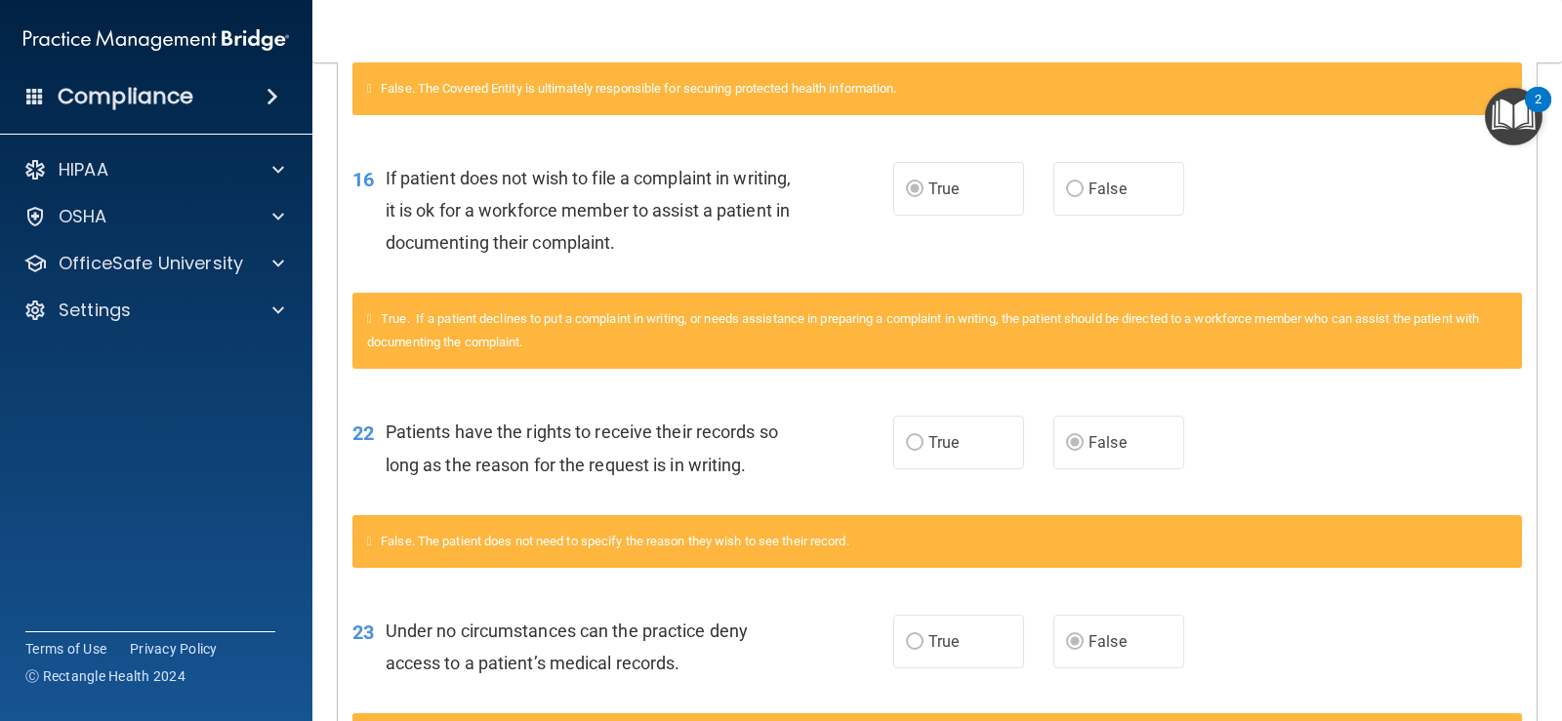
scroll to position [2604, 0]
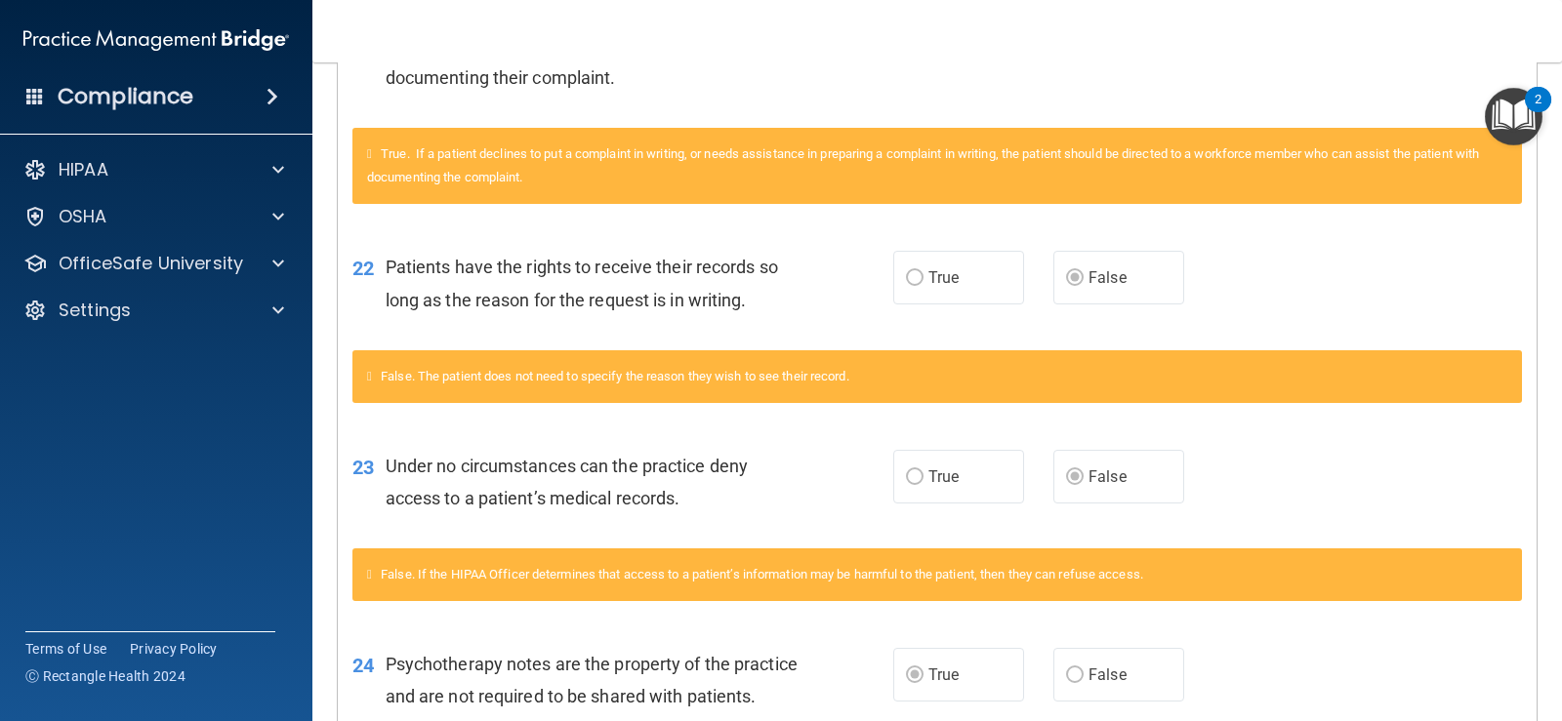
click at [1533, 582] on main "Calculating your score.... You did not pass the " HIPAA Policies and Procedures…" at bounding box center [937, 391] width 1250 height 659
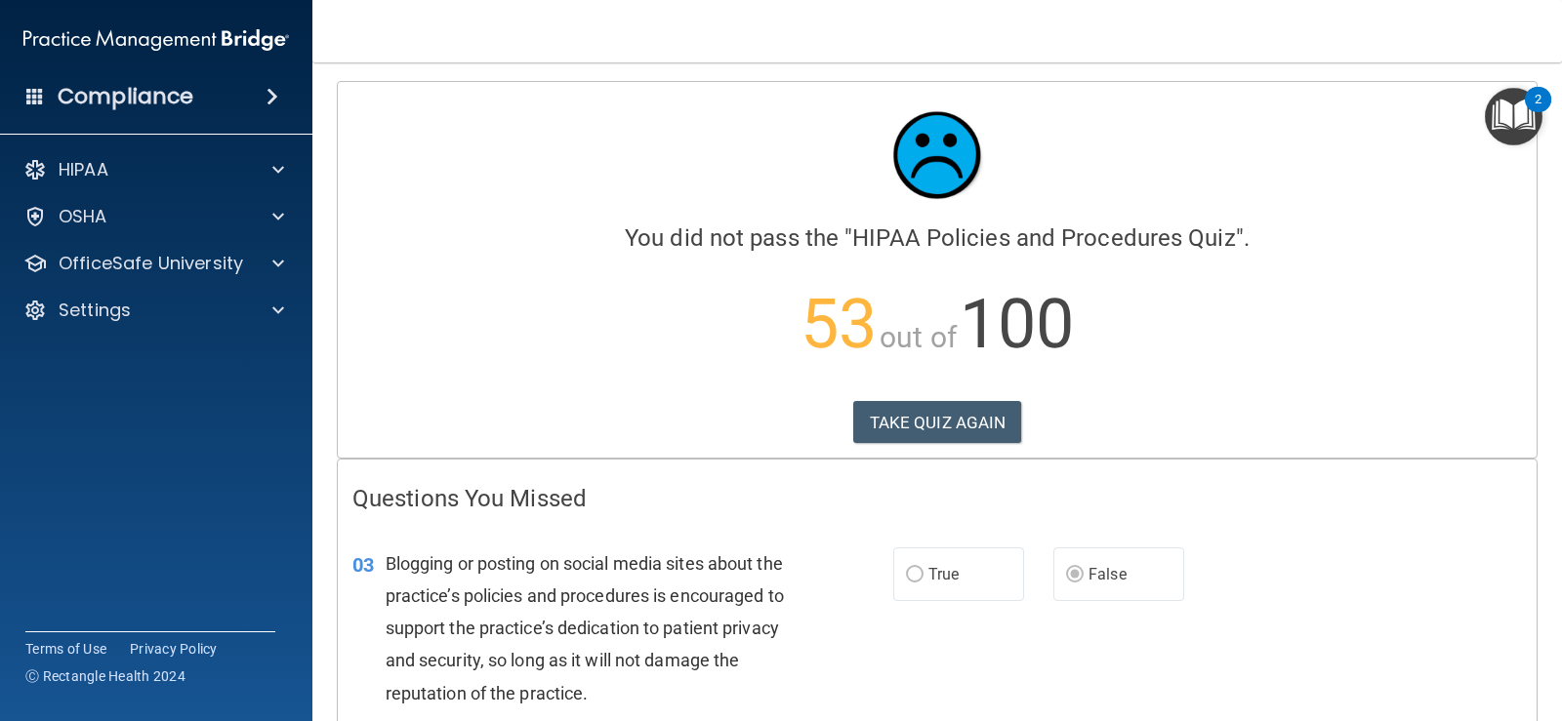
scroll to position [0, 0]
click at [888, 415] on button "TAKE QUIZ AGAIN" at bounding box center [937, 423] width 169 height 43
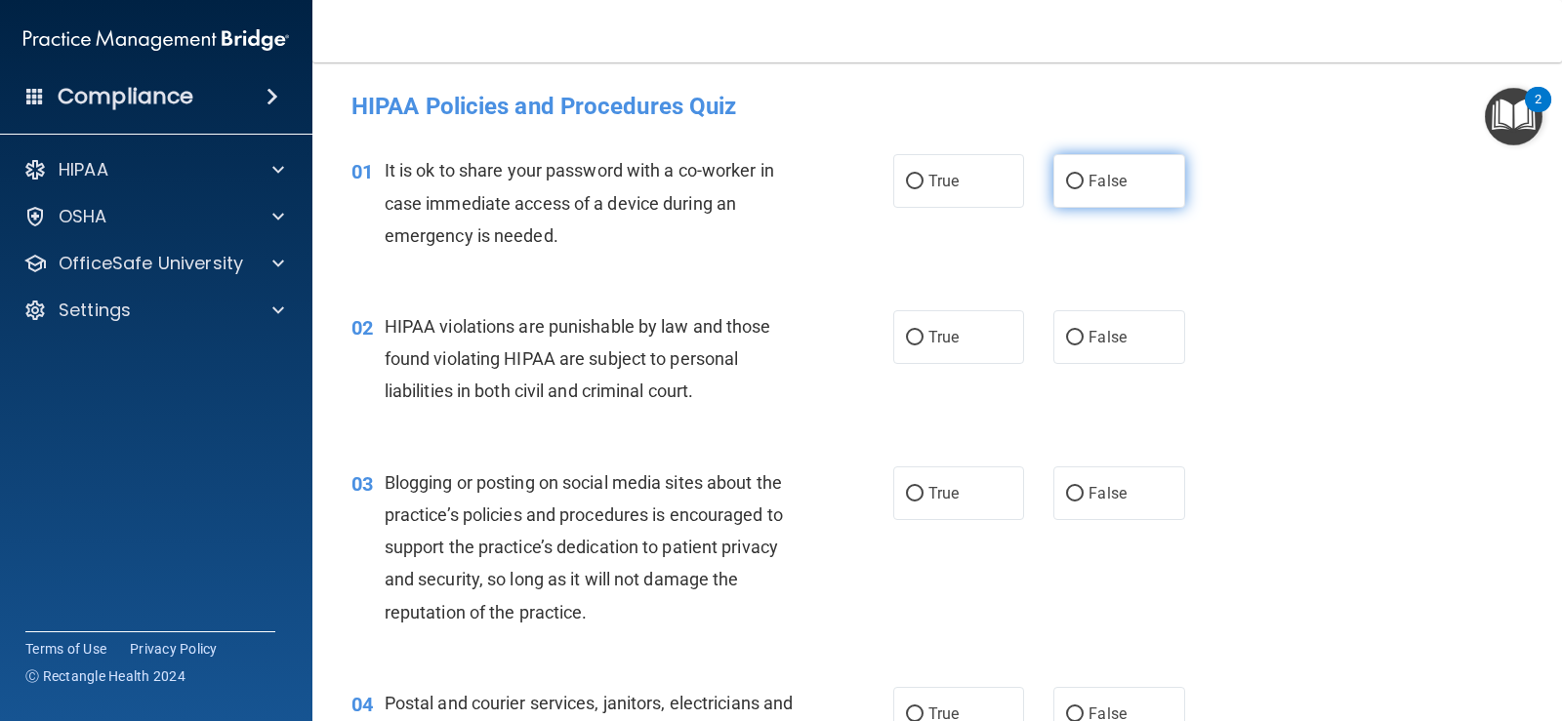
click at [1088, 175] on span "False" at bounding box center [1107, 181] width 38 height 19
click at [1080, 175] on input "False" at bounding box center [1075, 182] width 18 height 15
radio input "true"
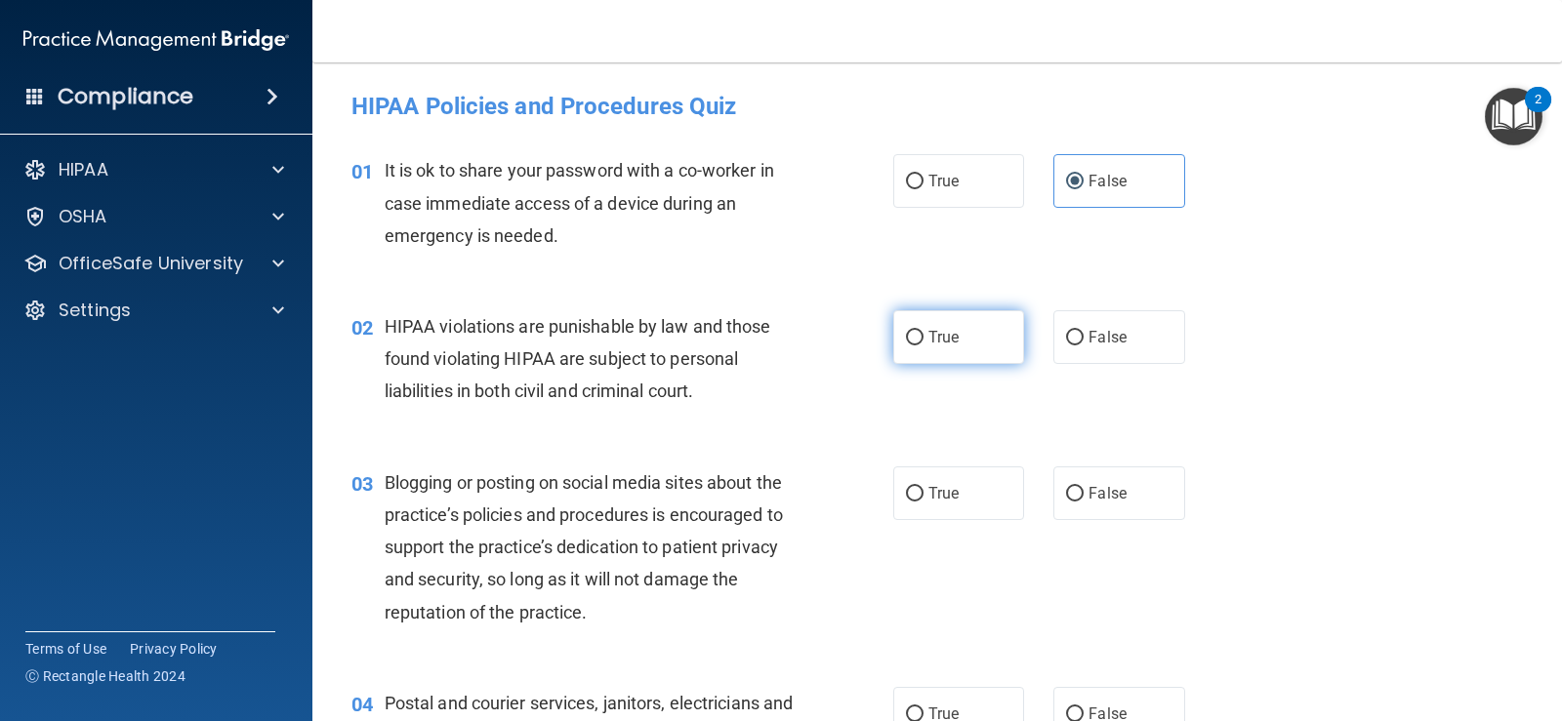
drag, startPoint x: 908, startPoint y: 344, endPoint x: 1006, endPoint y: 364, distance: 100.7
click at [910, 344] on input "True" at bounding box center [915, 338] width 18 height 15
radio input "true"
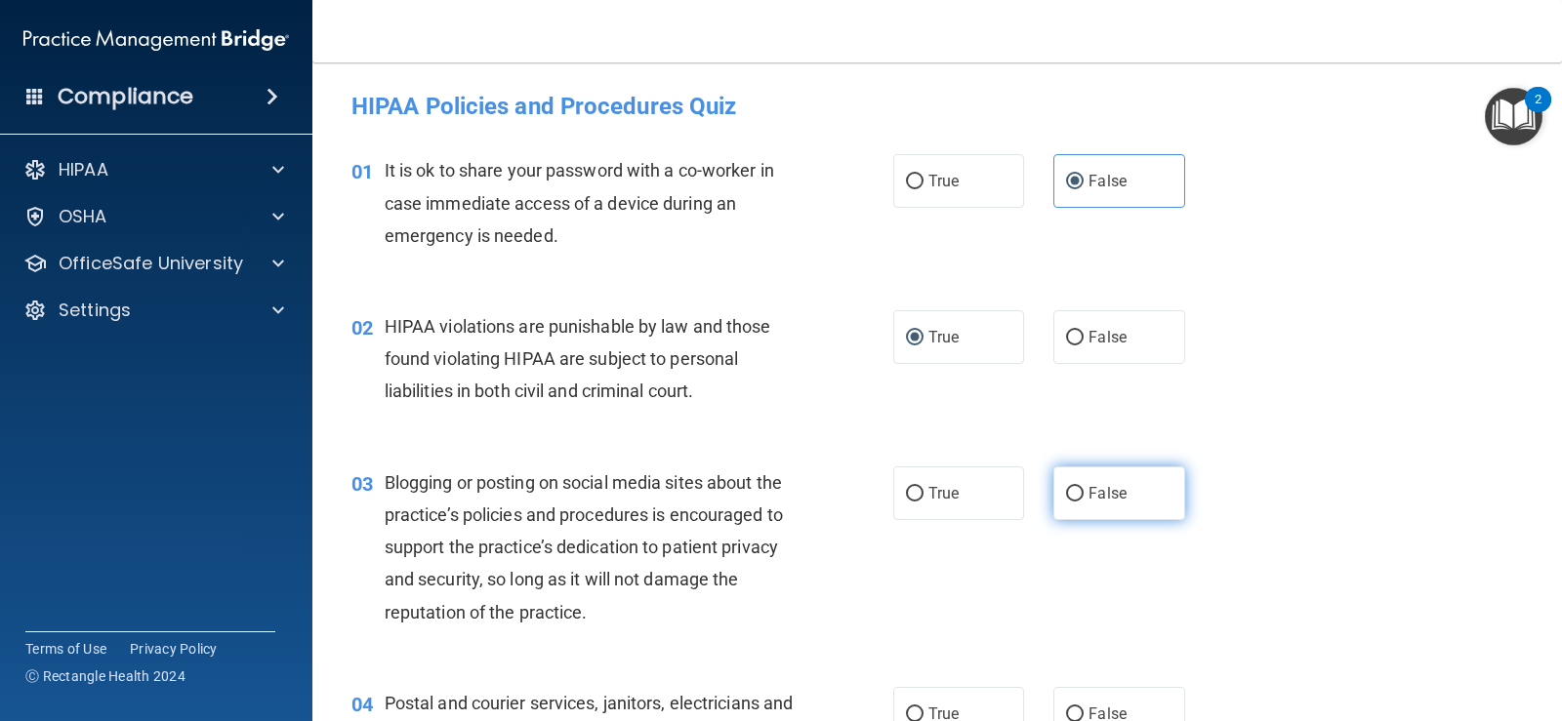
click at [1075, 498] on input "False" at bounding box center [1075, 494] width 18 height 15
radio input "true"
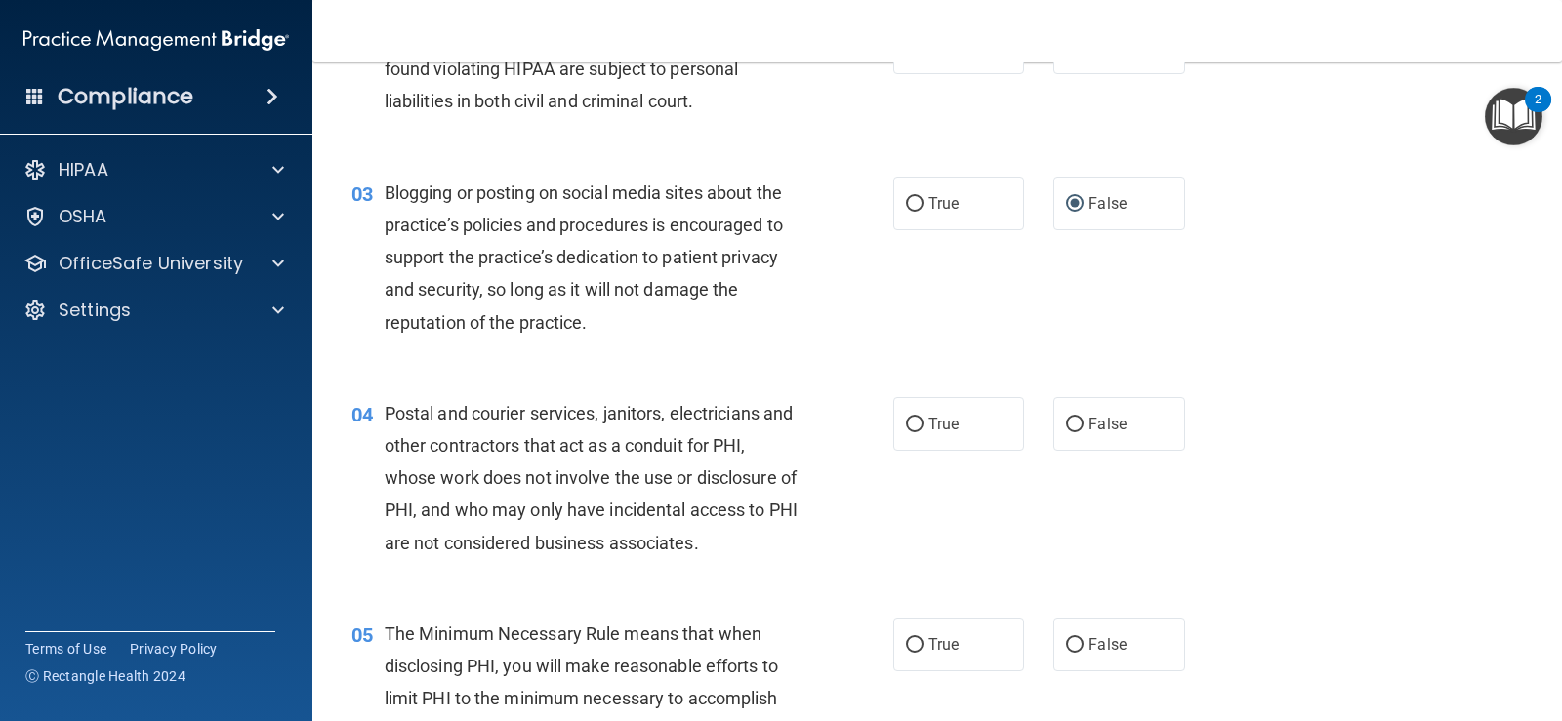
scroll to position [293, 0]
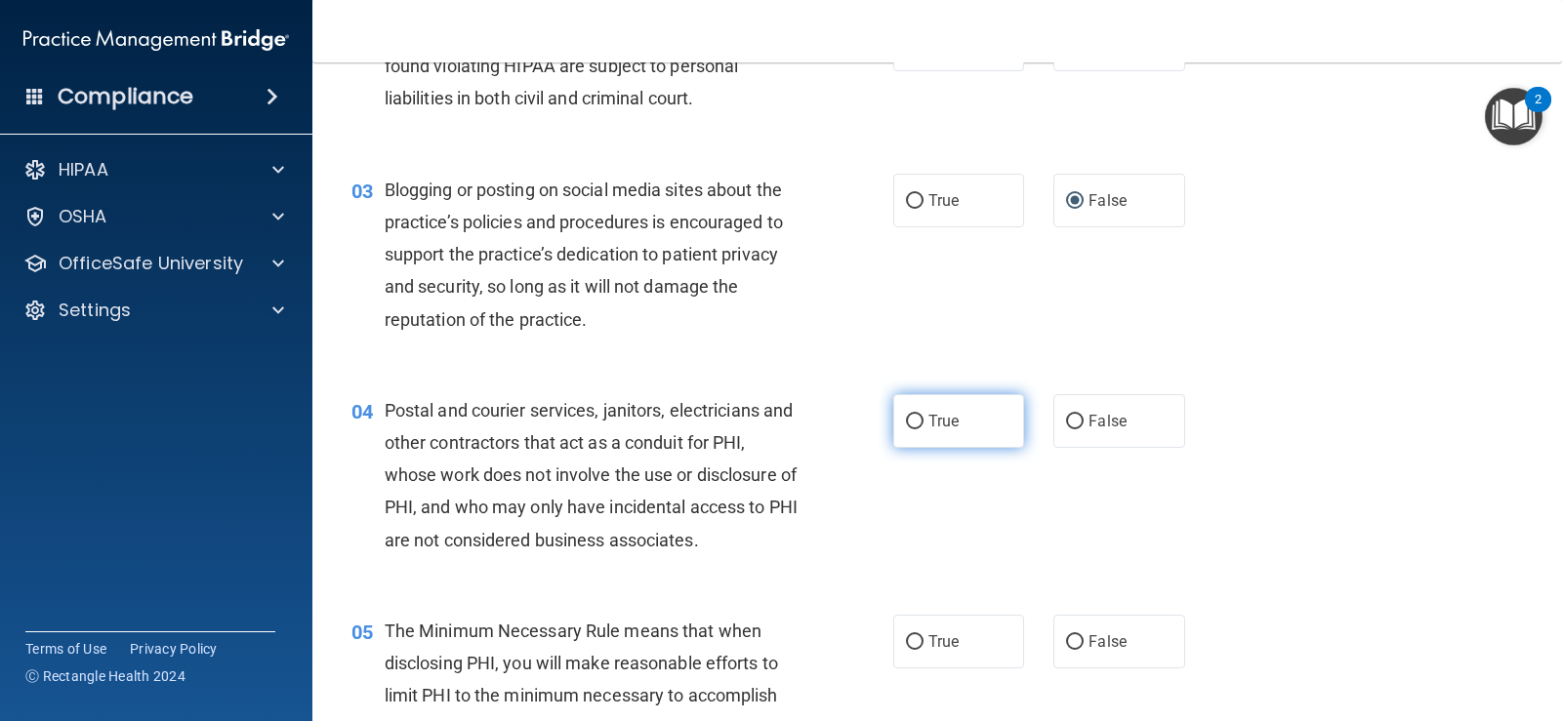
click at [907, 422] on input "True" at bounding box center [915, 422] width 18 height 15
radio input "true"
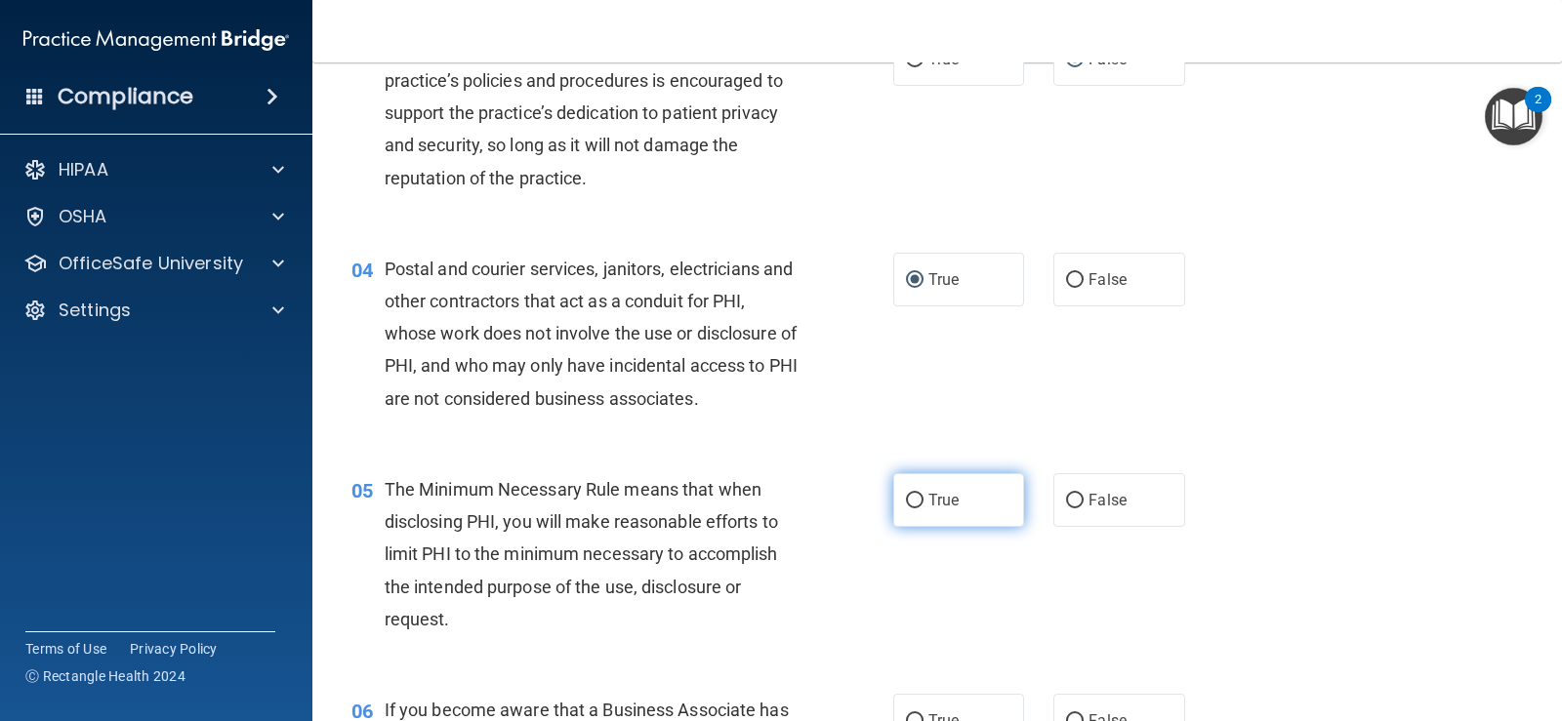
scroll to position [488, 0]
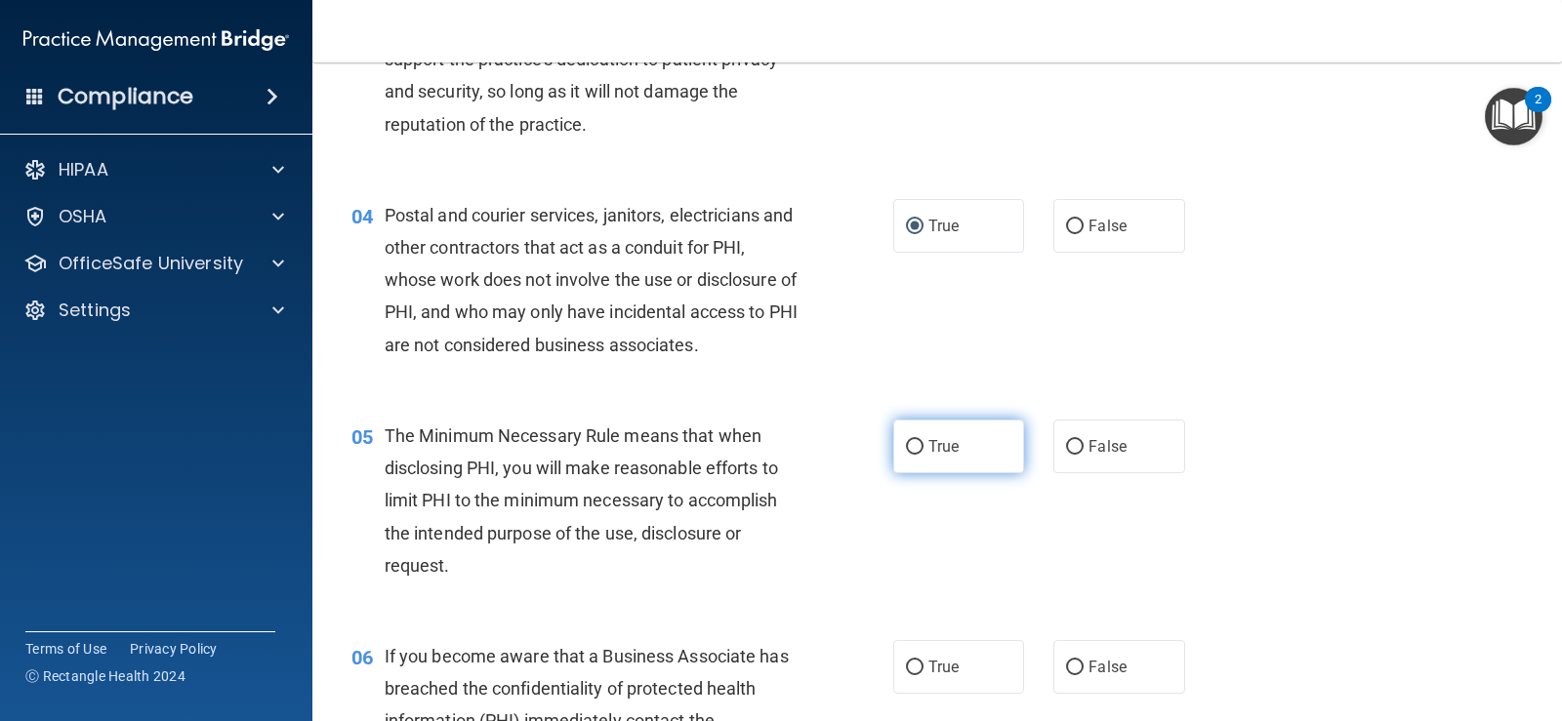
click at [916, 455] on label "True" at bounding box center [958, 447] width 131 height 54
click at [916, 455] on input "True" at bounding box center [915, 447] width 18 height 15
radio input "true"
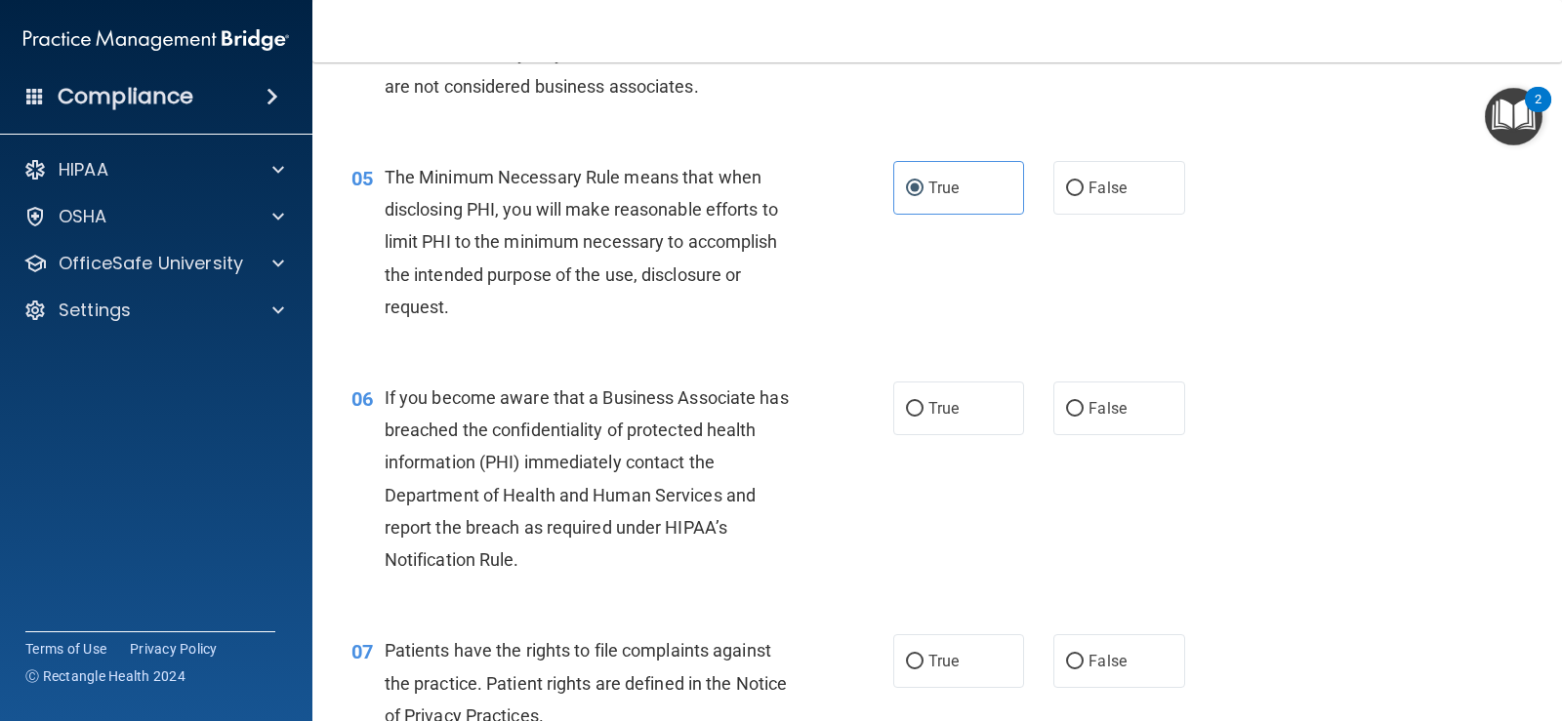
scroll to position [781, 0]
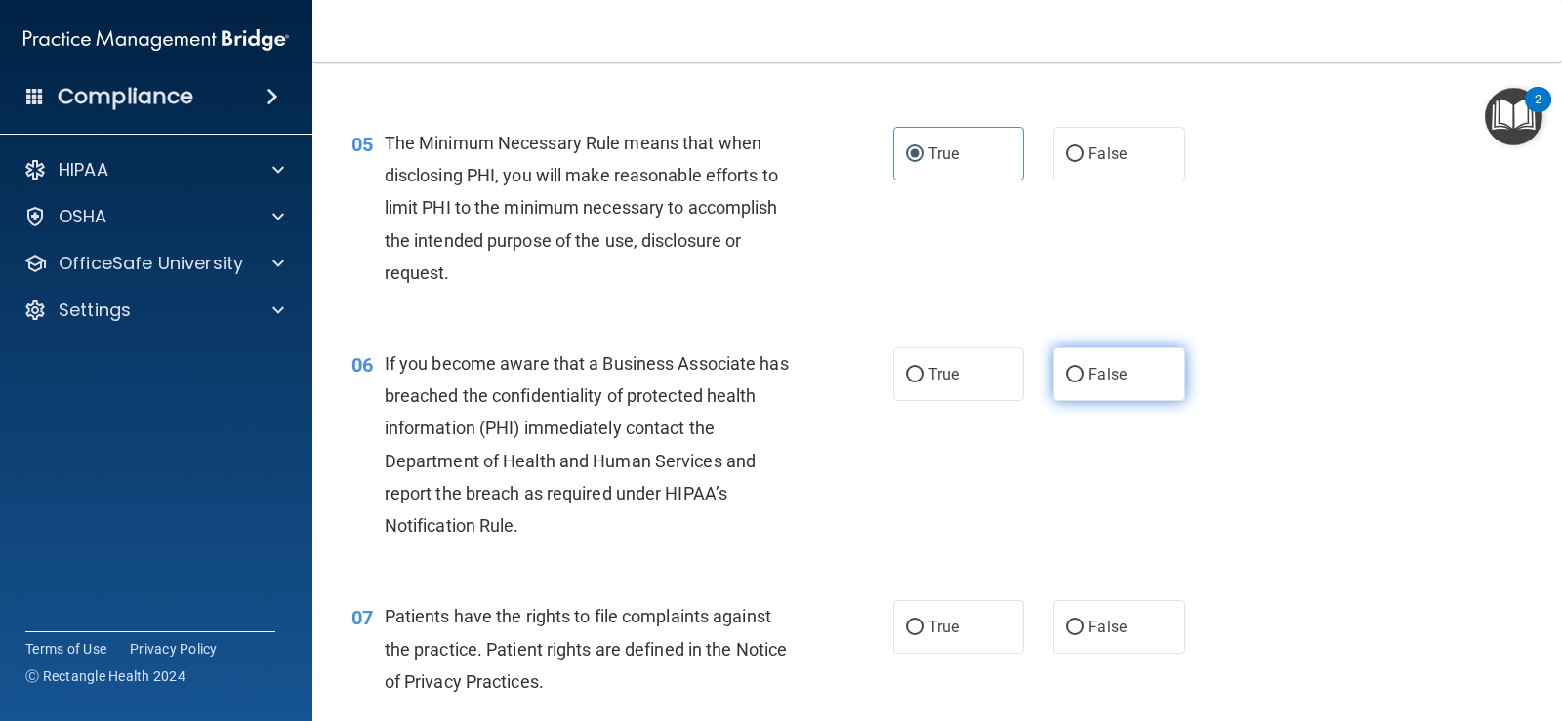
click at [1066, 369] on input "False" at bounding box center [1075, 375] width 18 height 15
radio input "true"
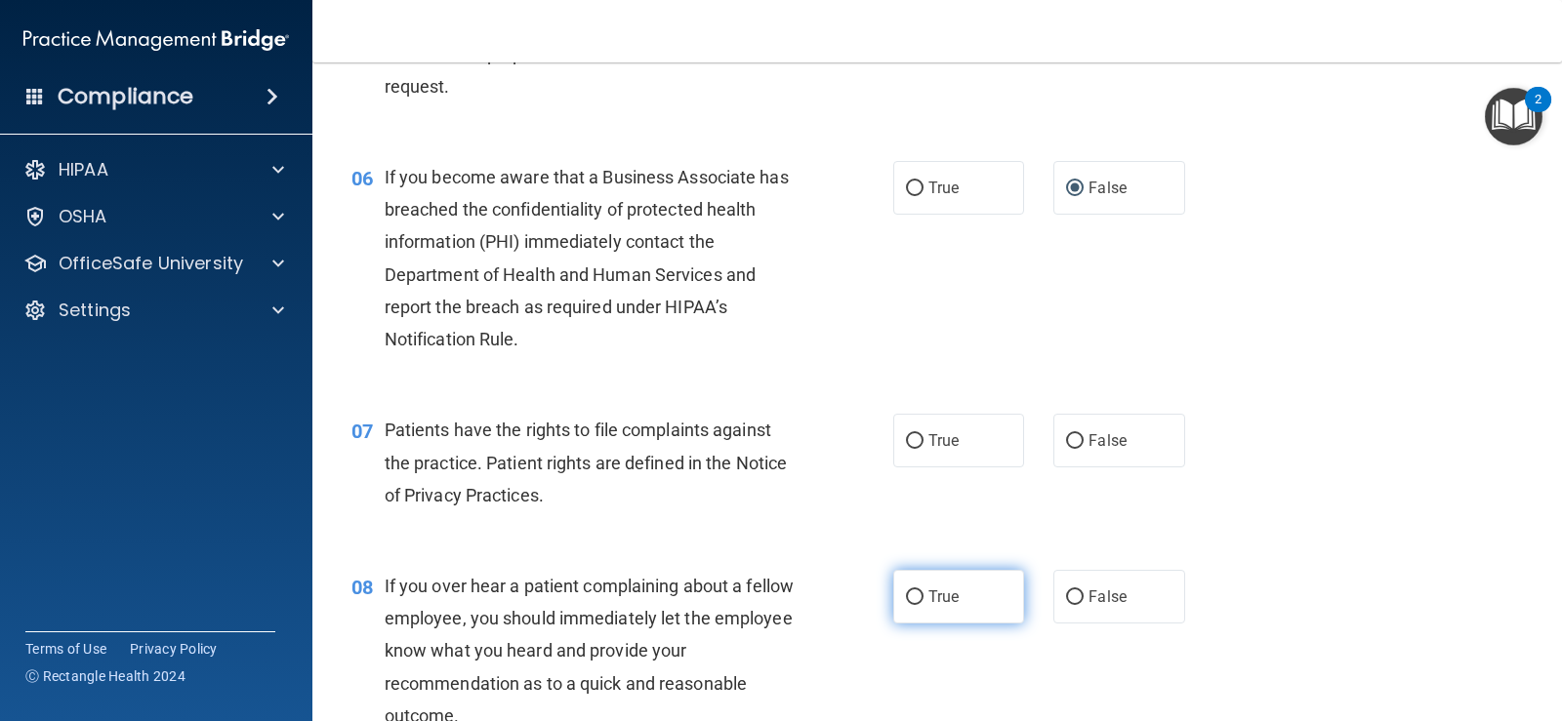
scroll to position [976, 0]
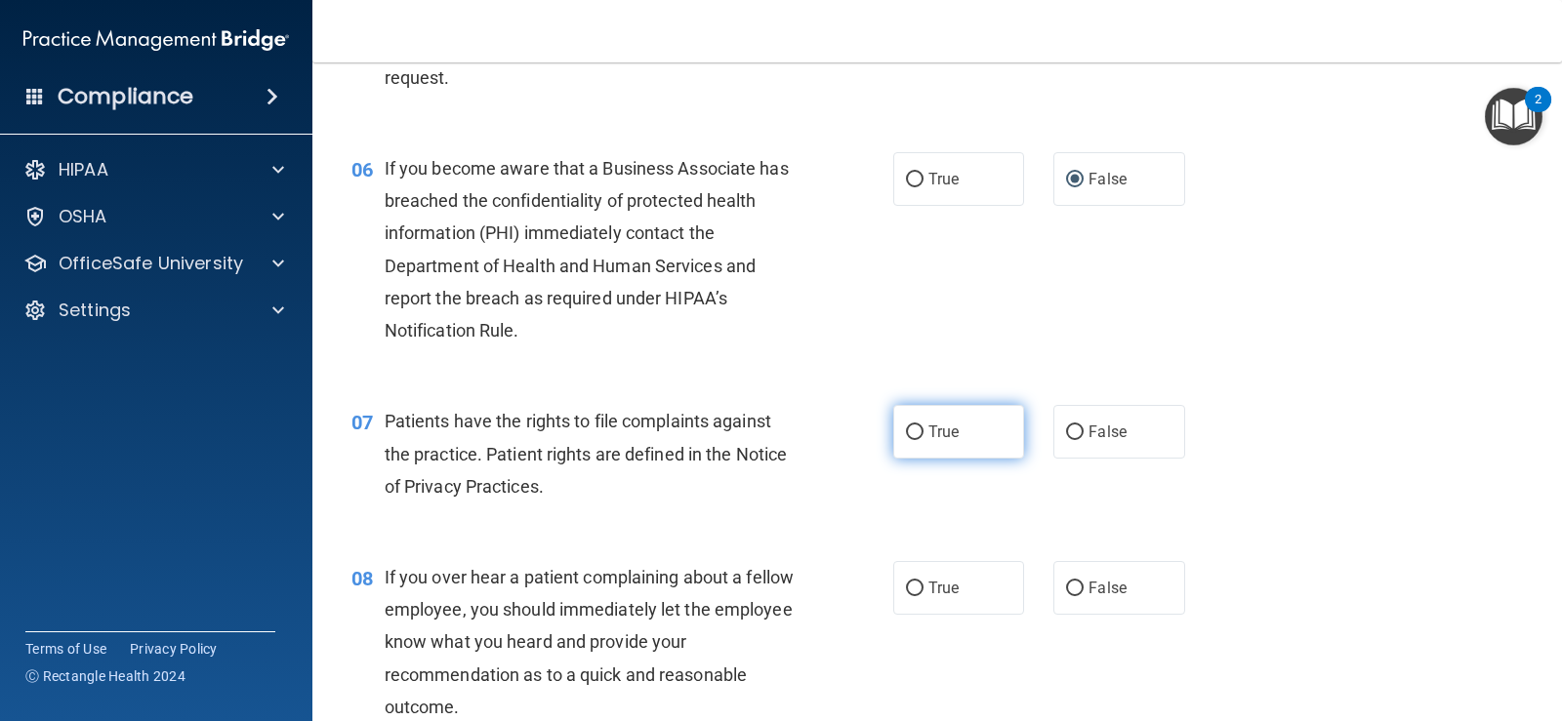
click at [916, 443] on label "True" at bounding box center [958, 432] width 131 height 54
click at [916, 440] on input "True" at bounding box center [915, 433] width 18 height 15
radio input "true"
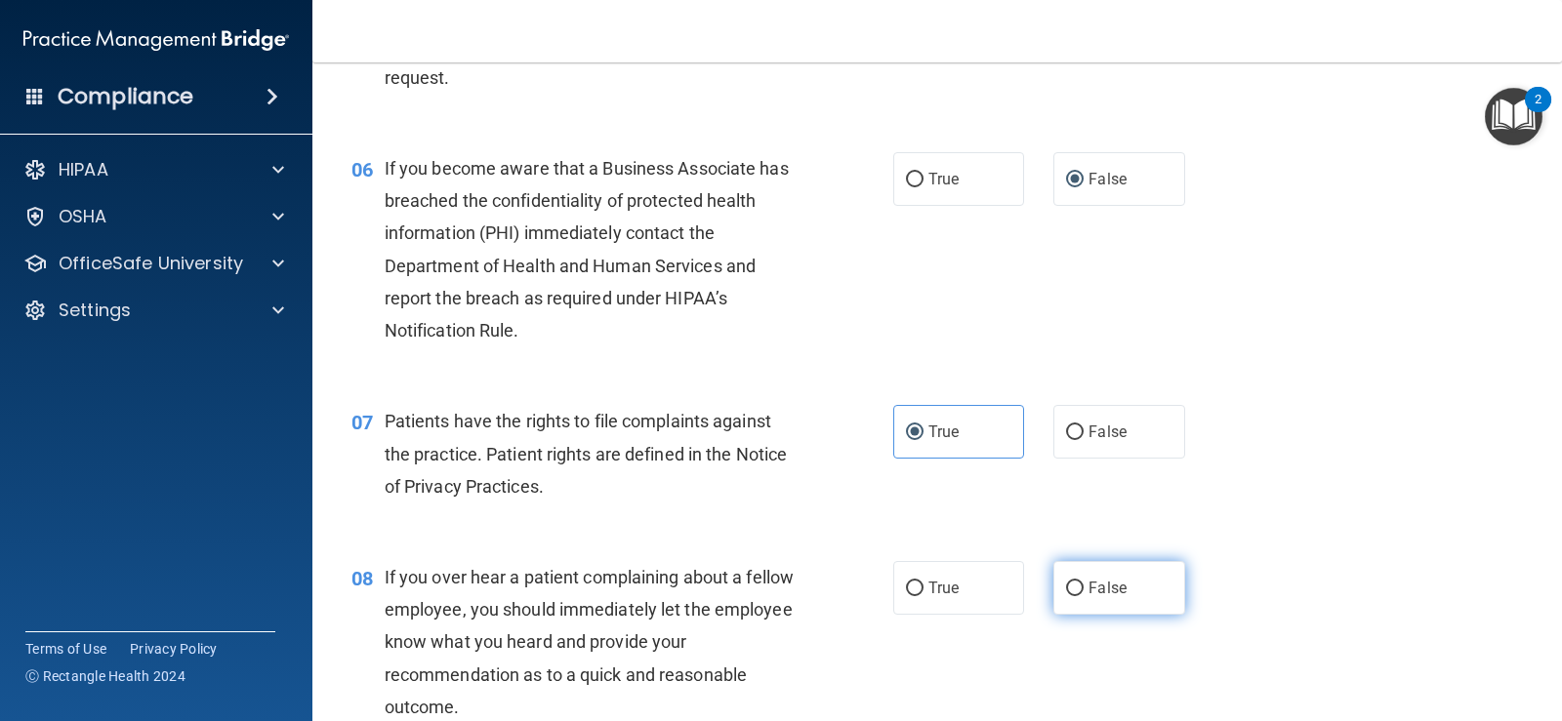
click at [1067, 584] on input "False" at bounding box center [1075, 589] width 18 height 15
radio input "true"
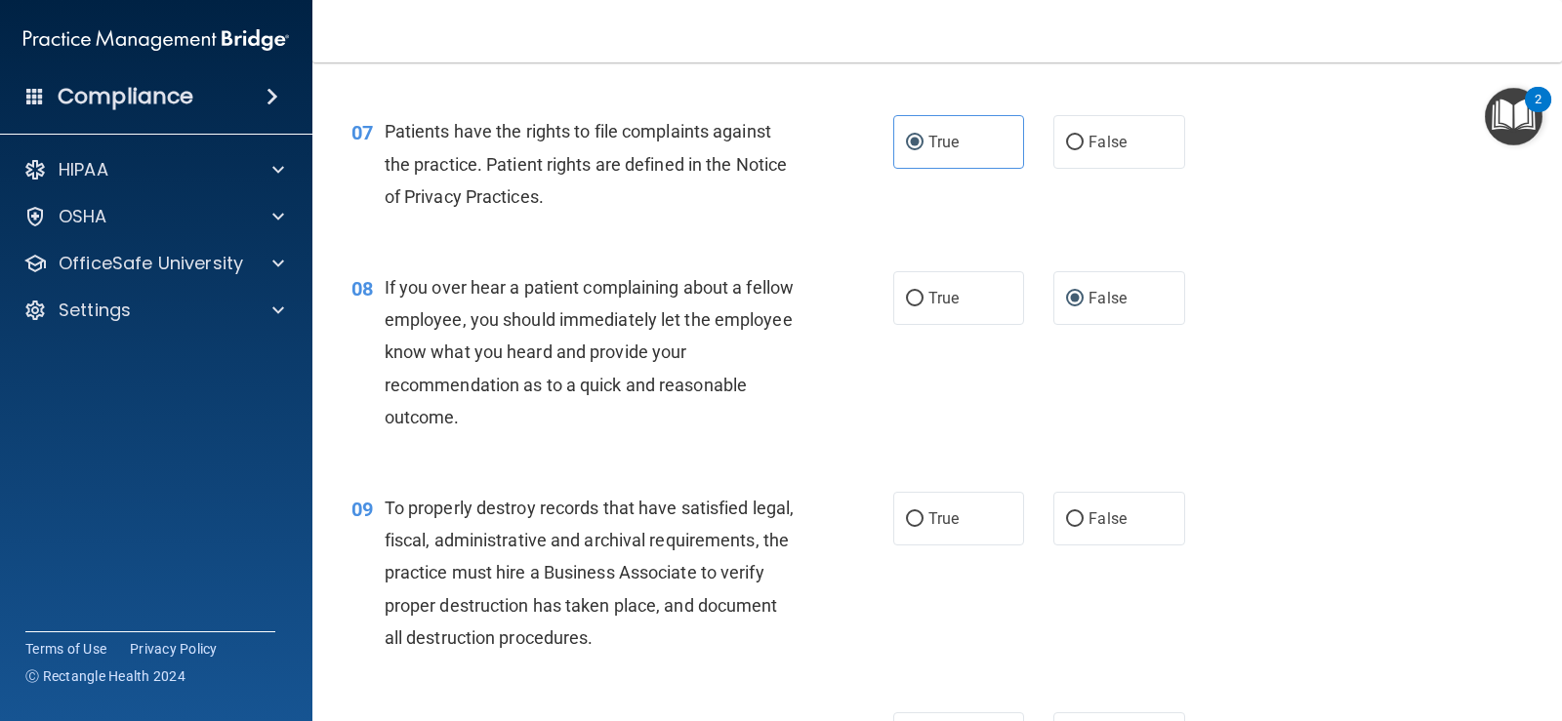
scroll to position [1269, 0]
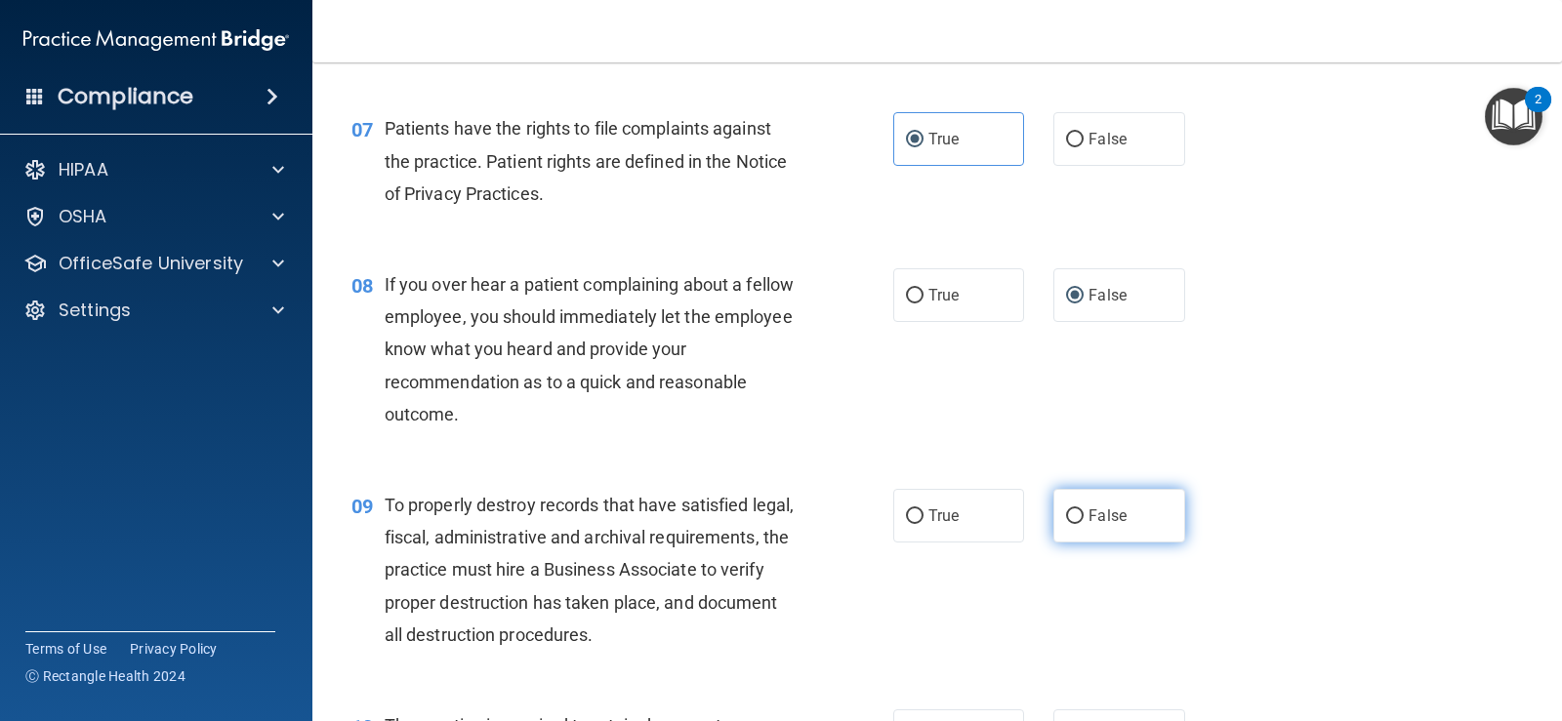
click at [1071, 512] on input "False" at bounding box center [1075, 517] width 18 height 15
radio input "true"
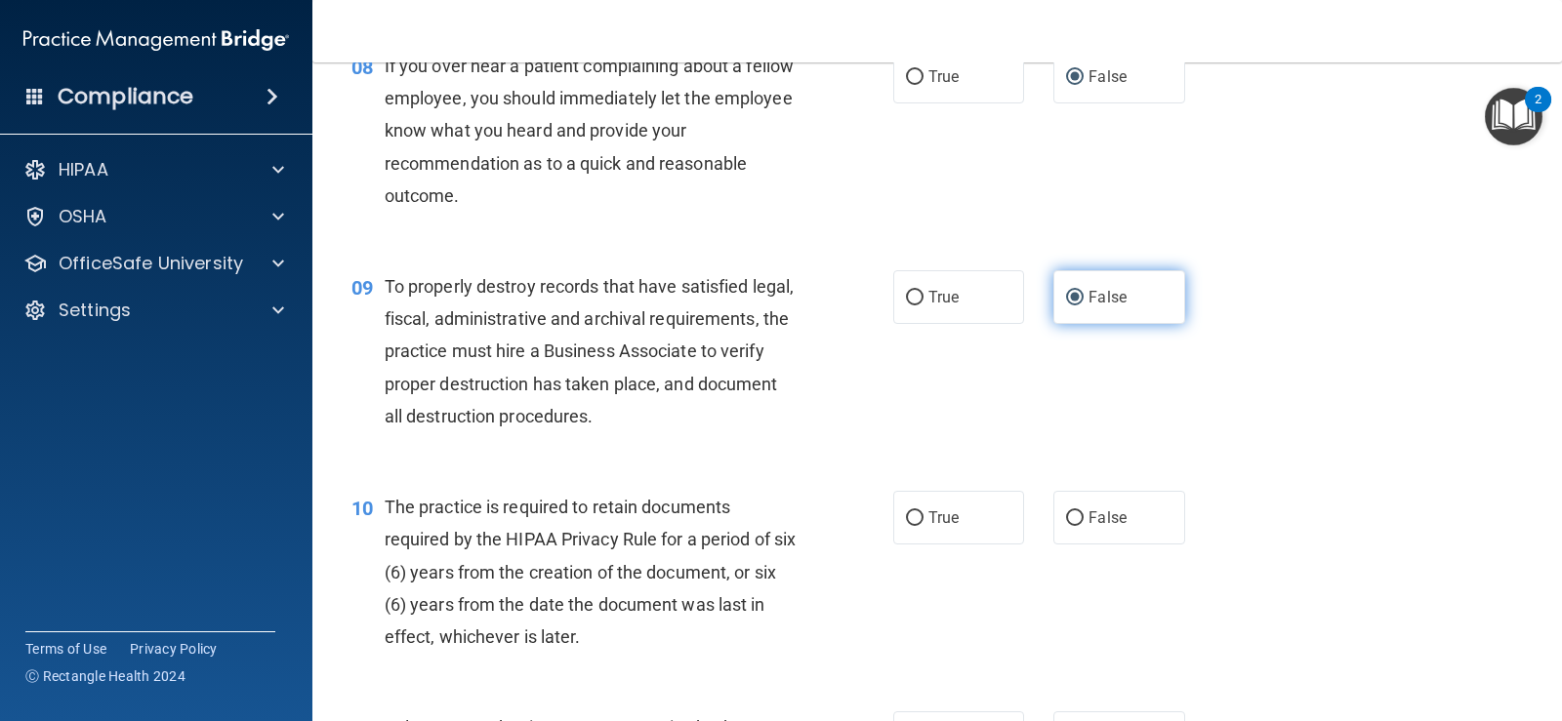
scroll to position [1562, 0]
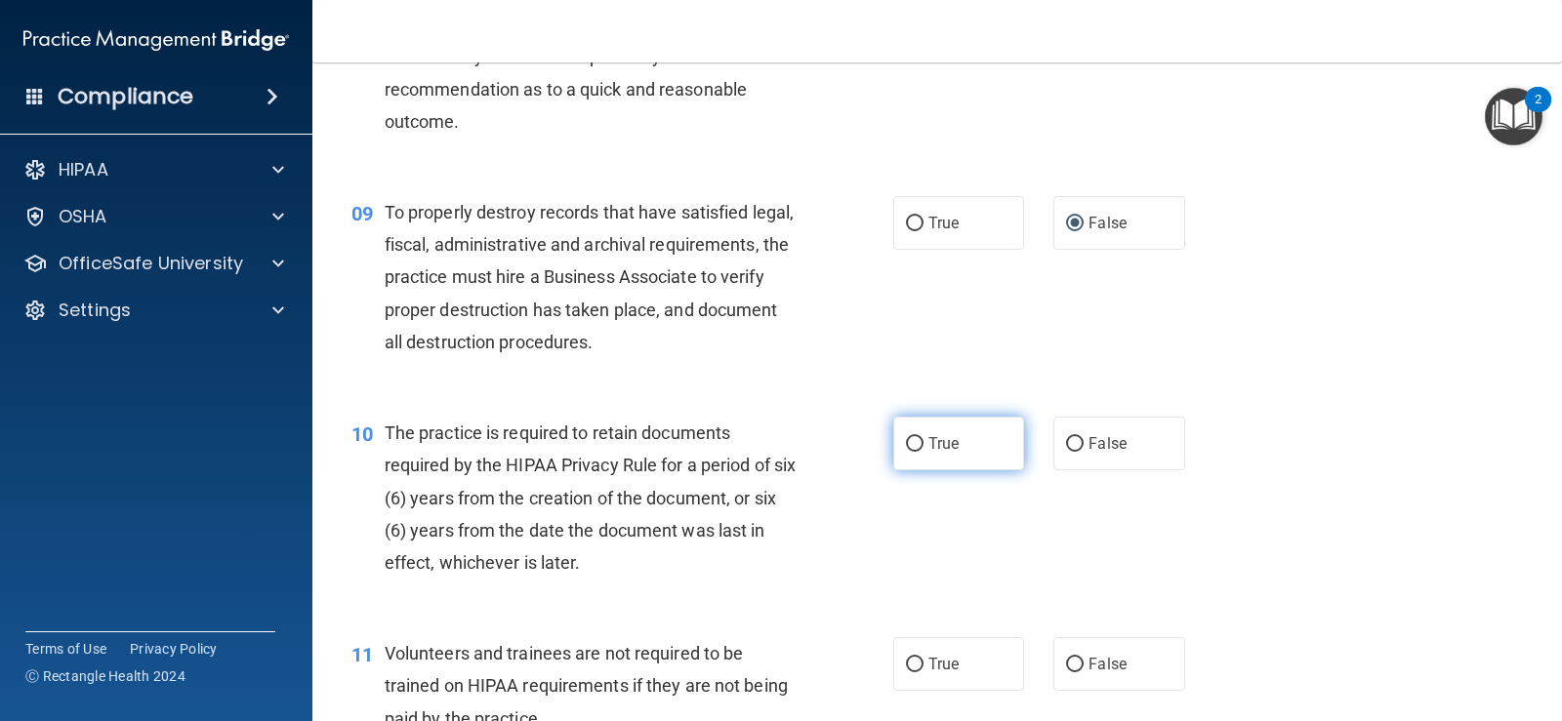
click at [906, 447] on input "True" at bounding box center [915, 444] width 18 height 15
radio input "true"
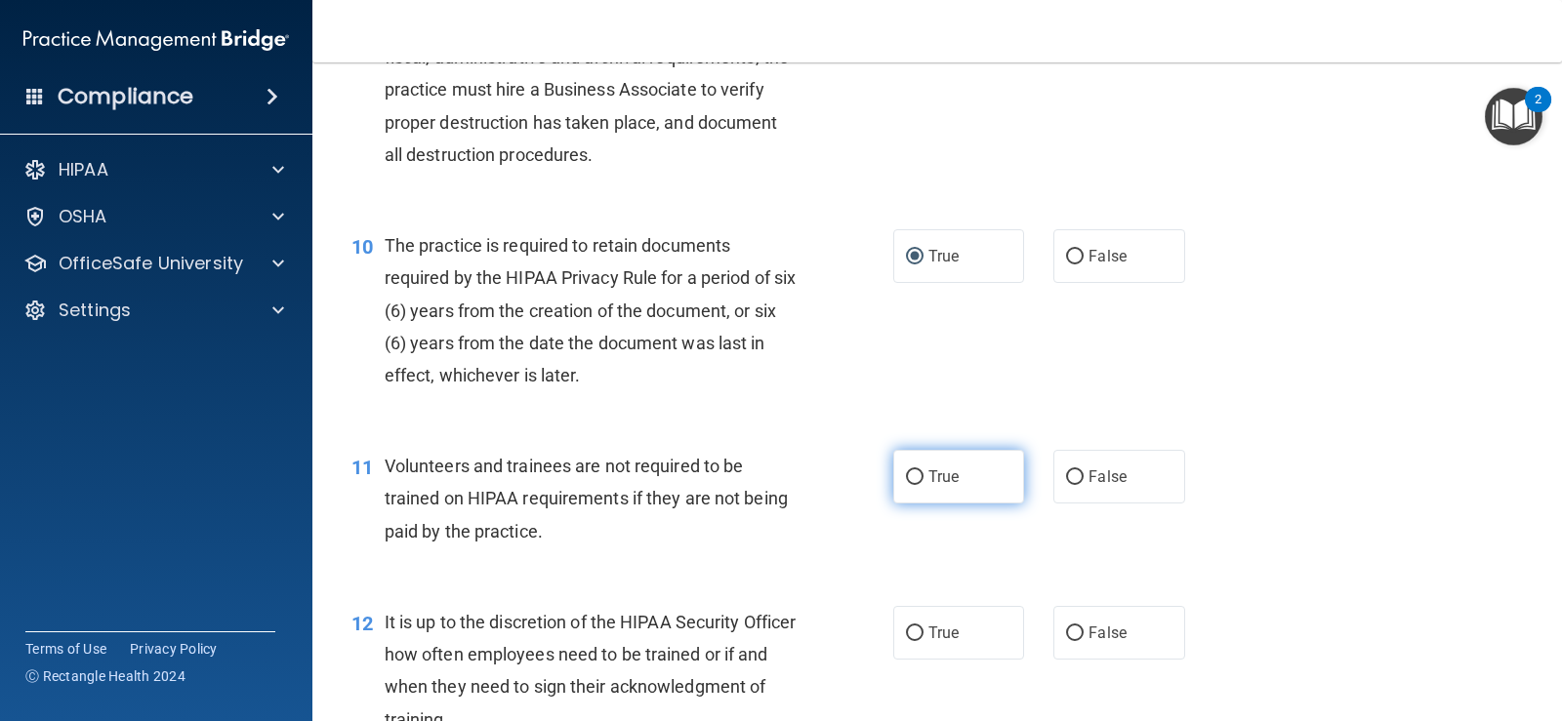
scroll to position [1757, 0]
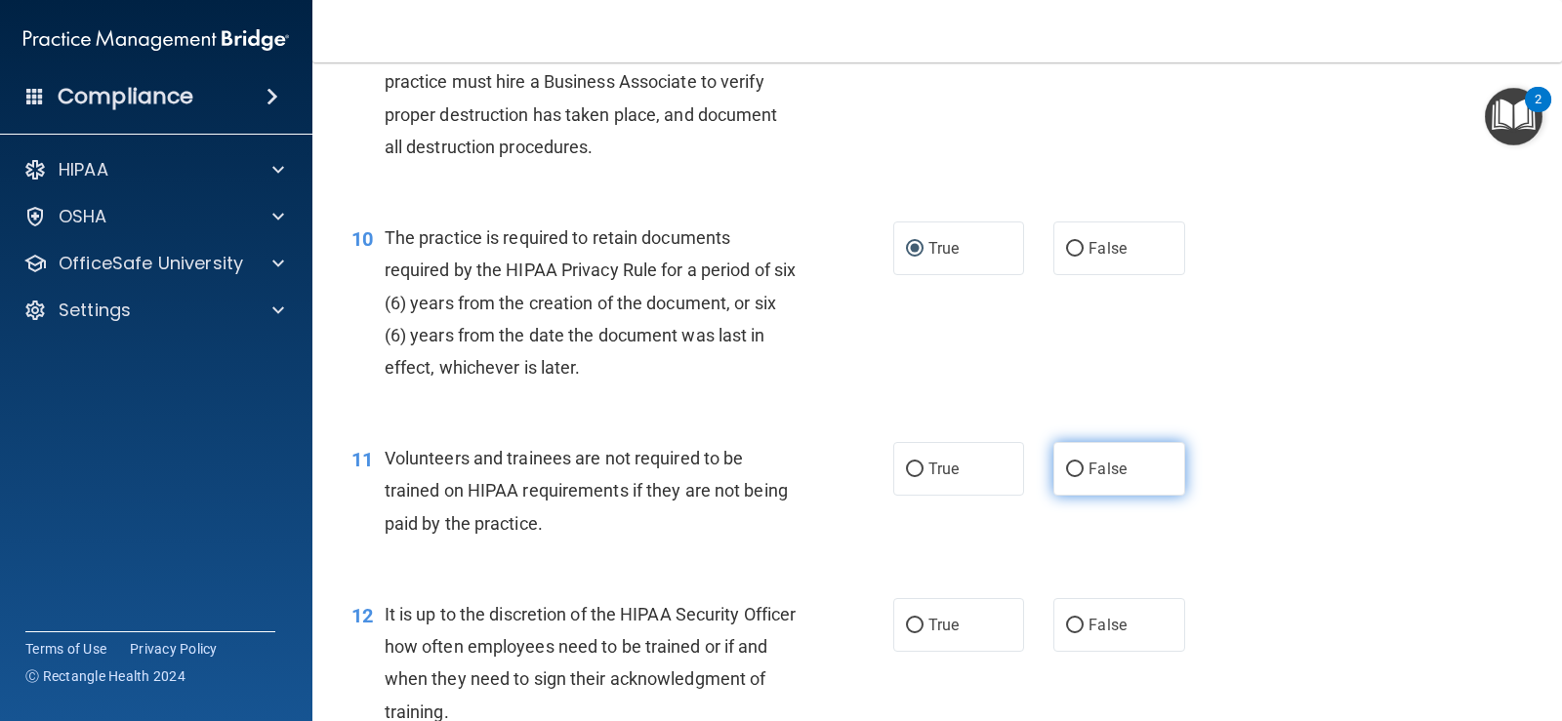
click at [1067, 472] on input "False" at bounding box center [1075, 470] width 18 height 15
radio input "true"
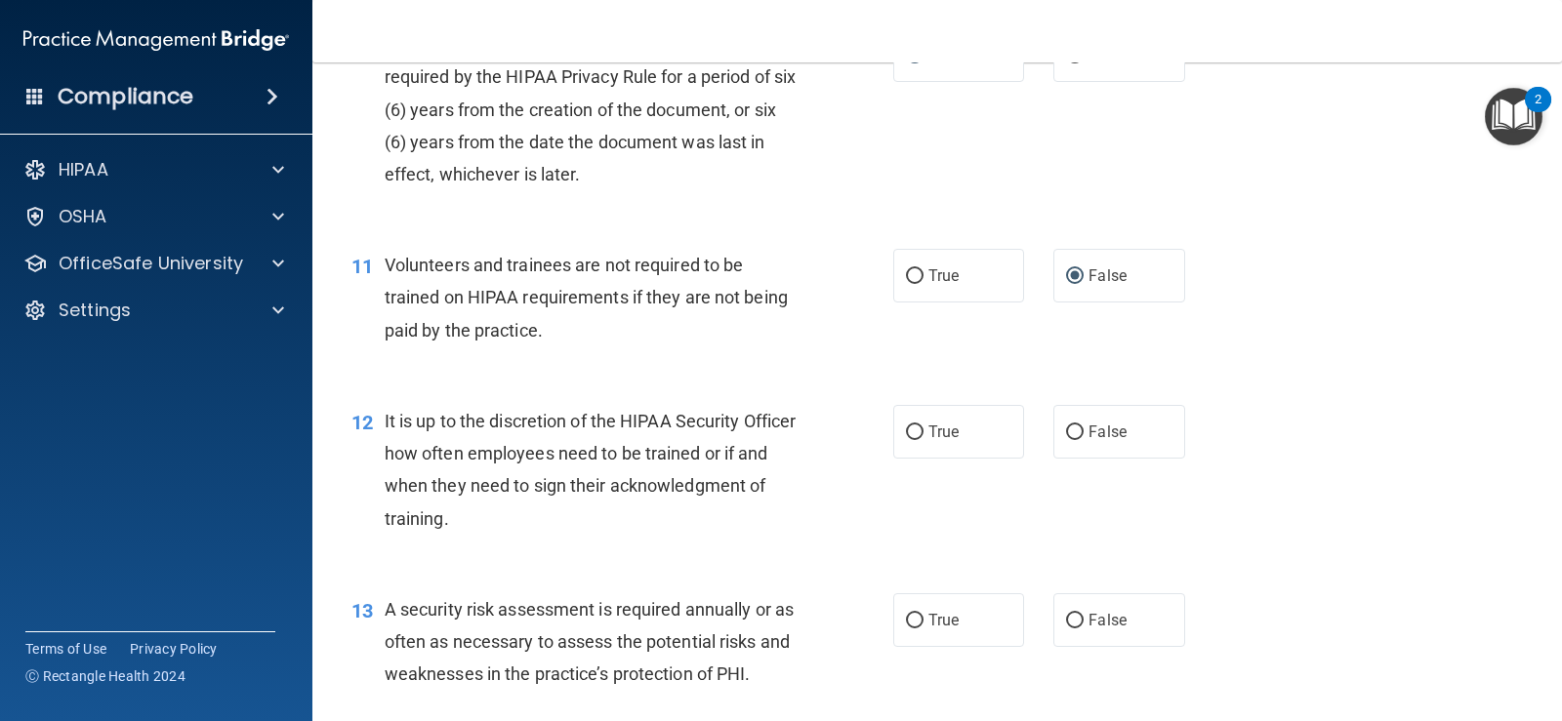
scroll to position [1952, 0]
click at [1073, 431] on input "False" at bounding box center [1075, 431] width 18 height 15
radio input "true"
click at [906, 618] on input "True" at bounding box center [915, 619] width 18 height 15
radio input "true"
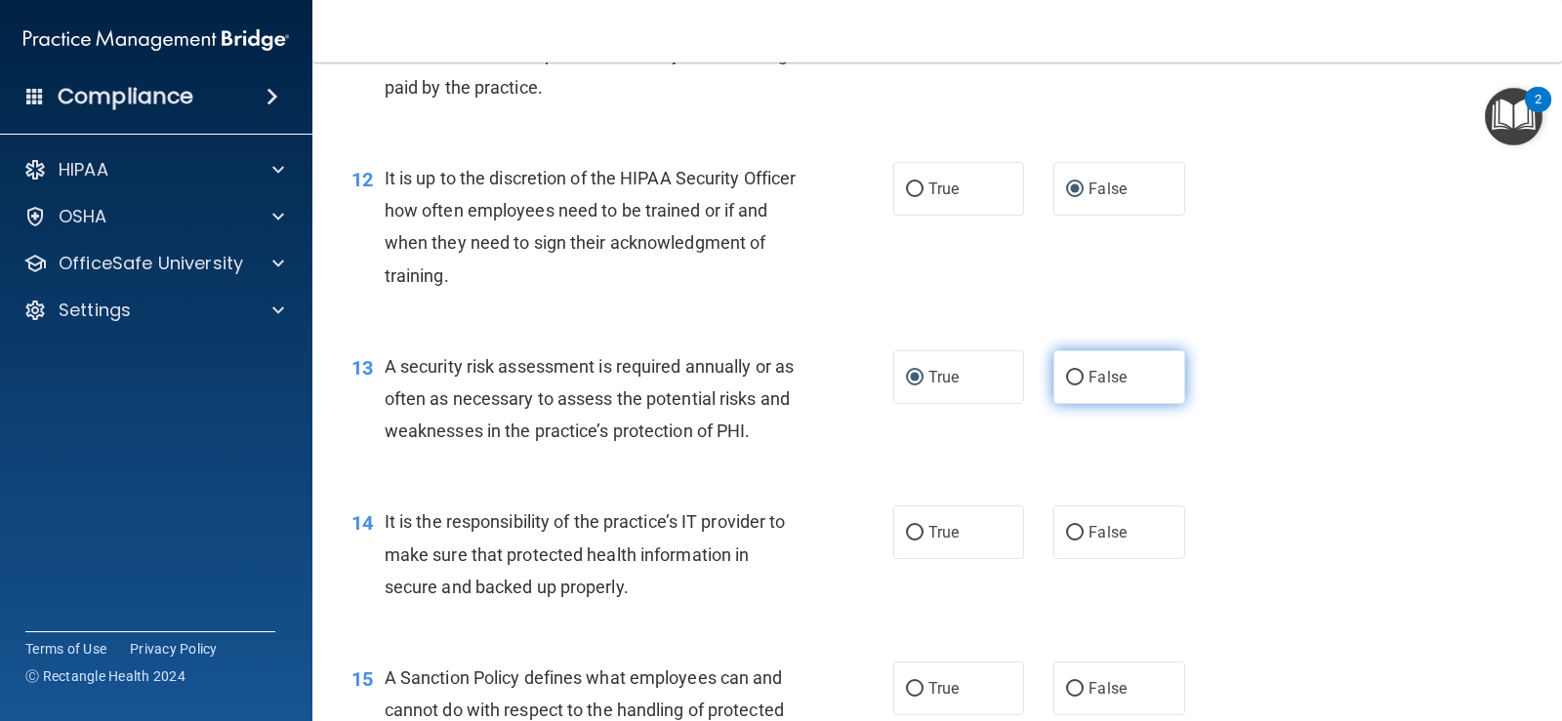
scroll to position [2245, 0]
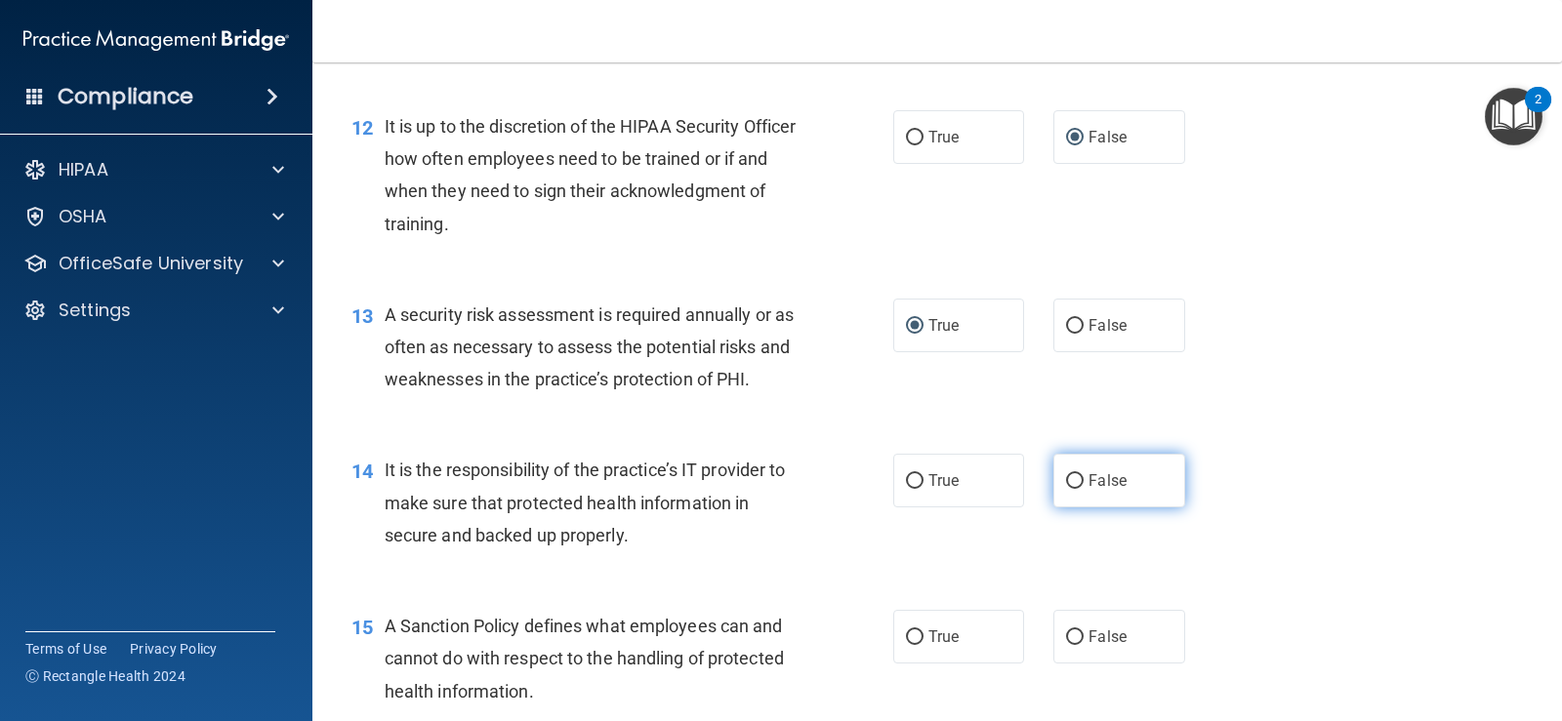
click at [1069, 480] on input "False" at bounding box center [1075, 481] width 18 height 15
radio input "true"
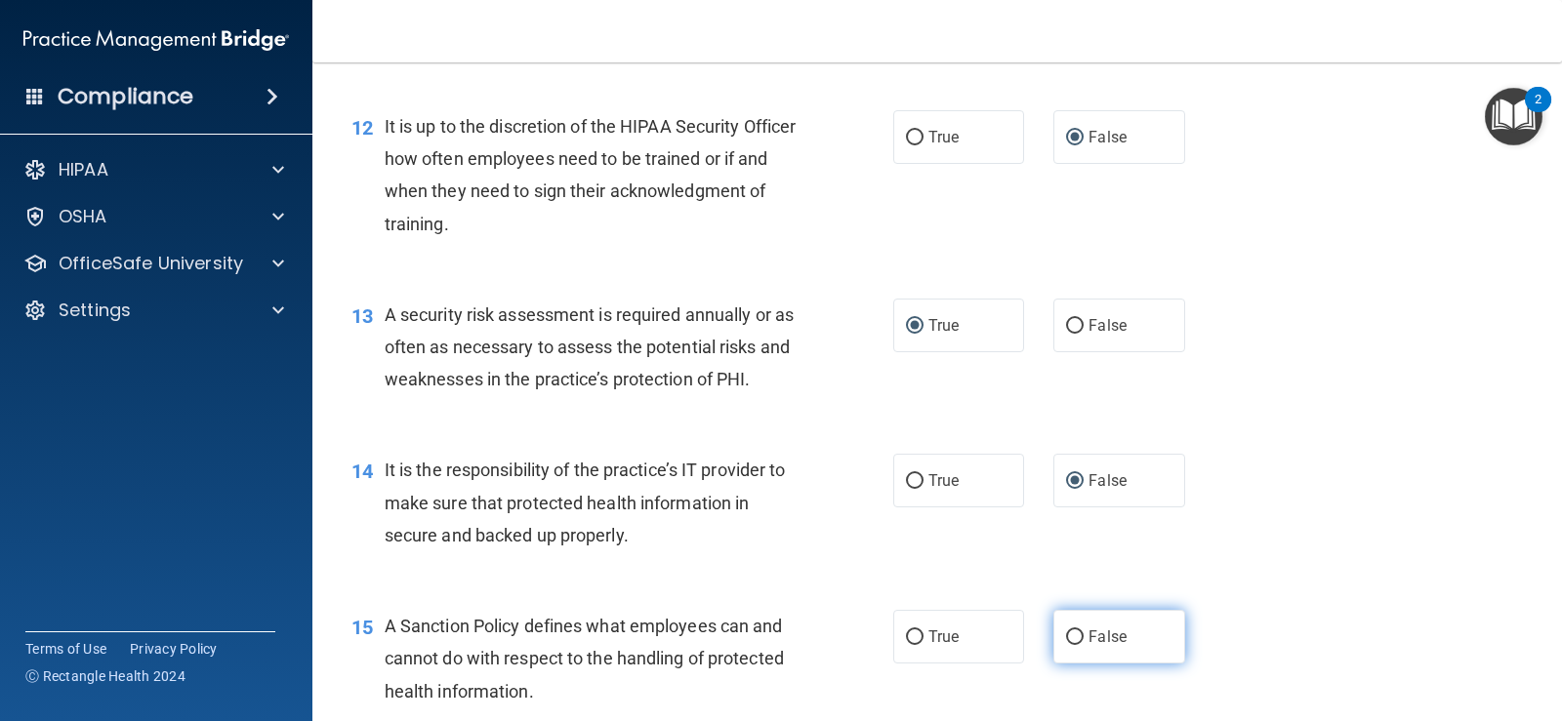
click at [1066, 635] on input "False" at bounding box center [1075, 638] width 18 height 15
radio input "true"
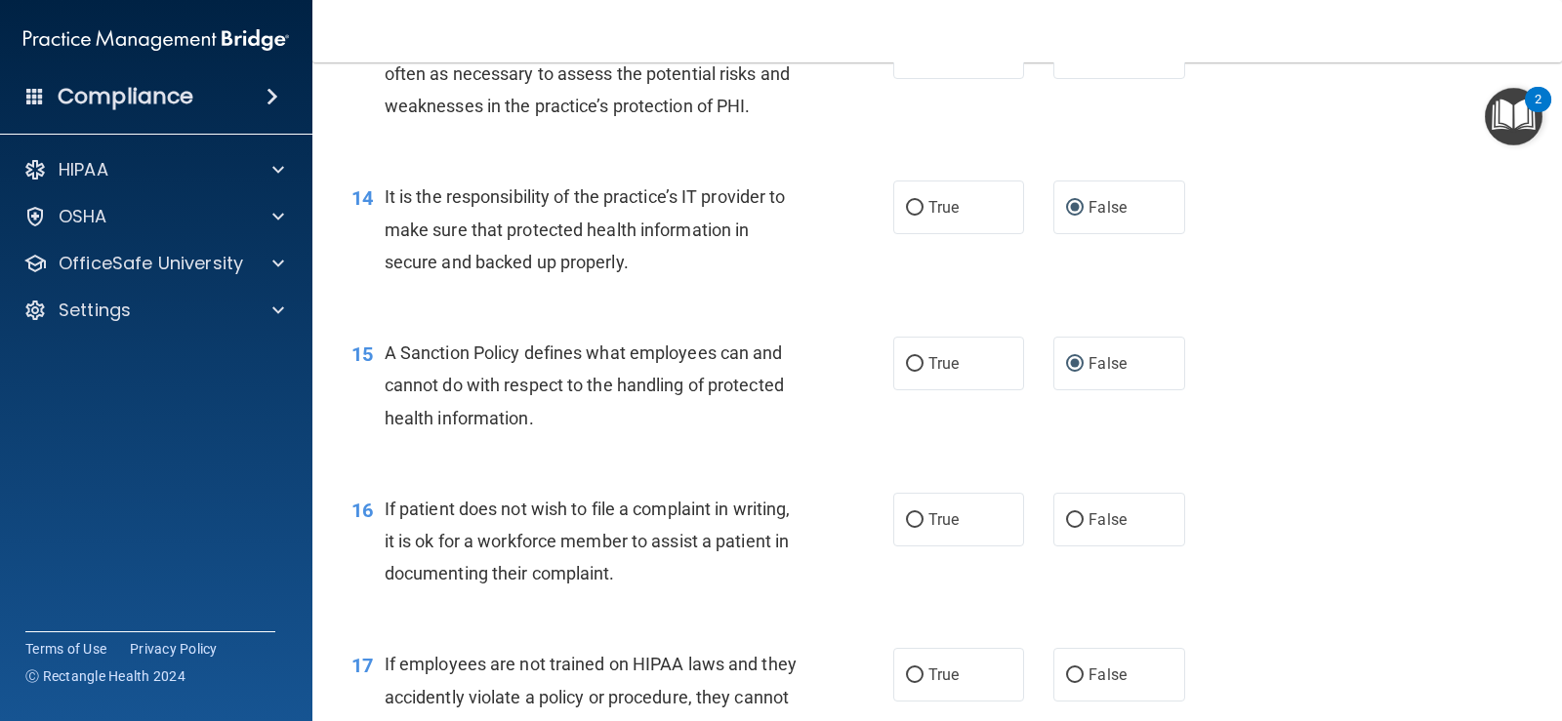
scroll to position [2538, 0]
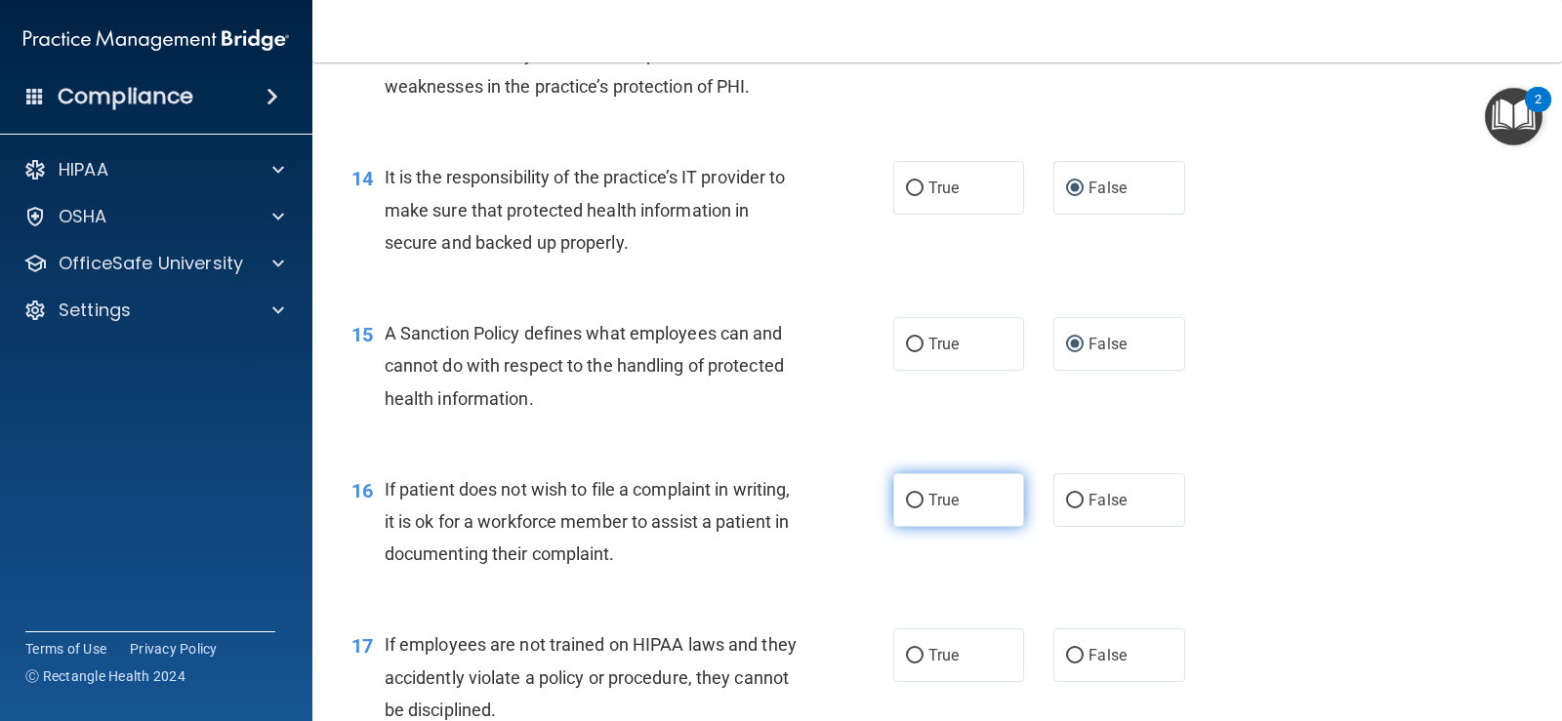
click at [917, 493] on label "True" at bounding box center [958, 500] width 131 height 54
click at [917, 494] on input "True" at bounding box center [915, 501] width 18 height 15
radio input "true"
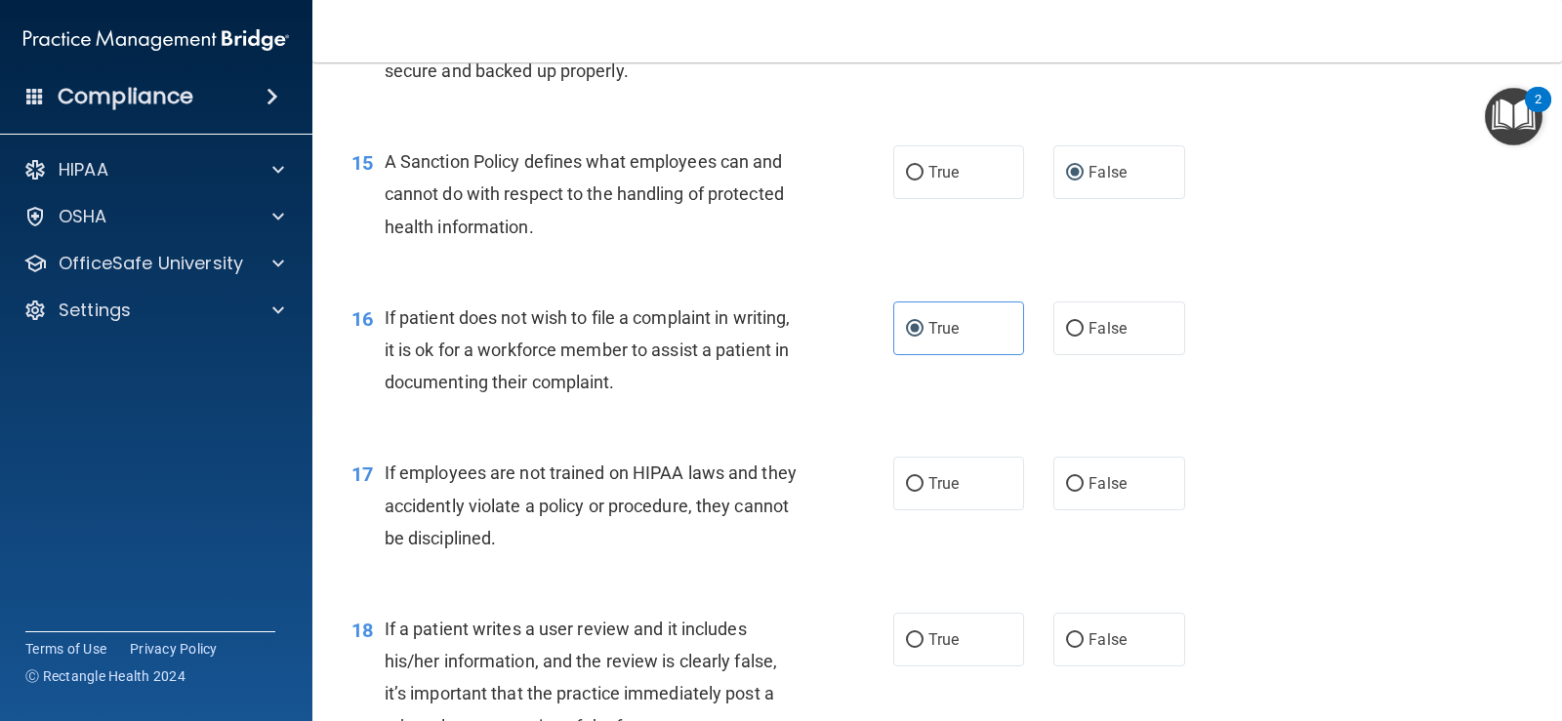
scroll to position [2733, 0]
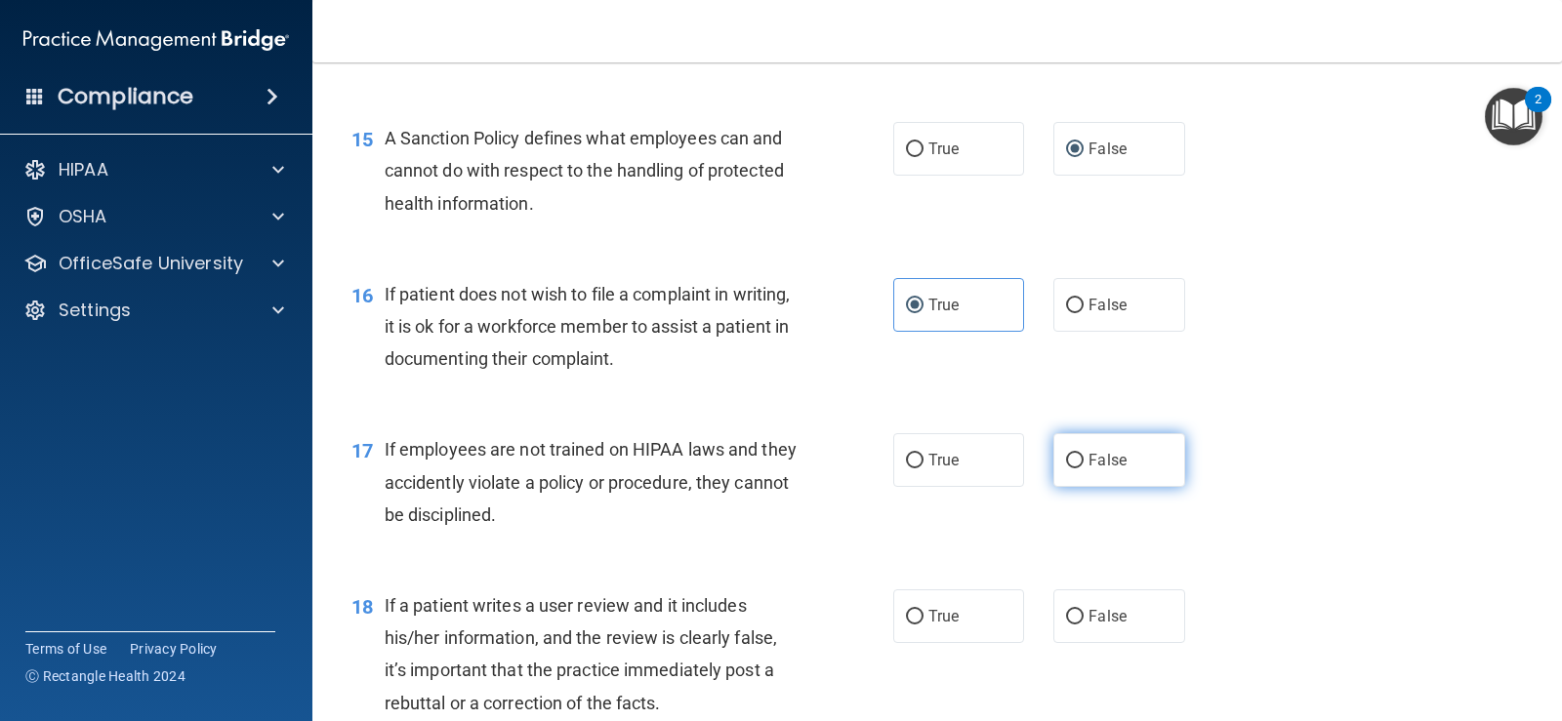
click at [1066, 462] on input "False" at bounding box center [1075, 461] width 18 height 15
radio input "true"
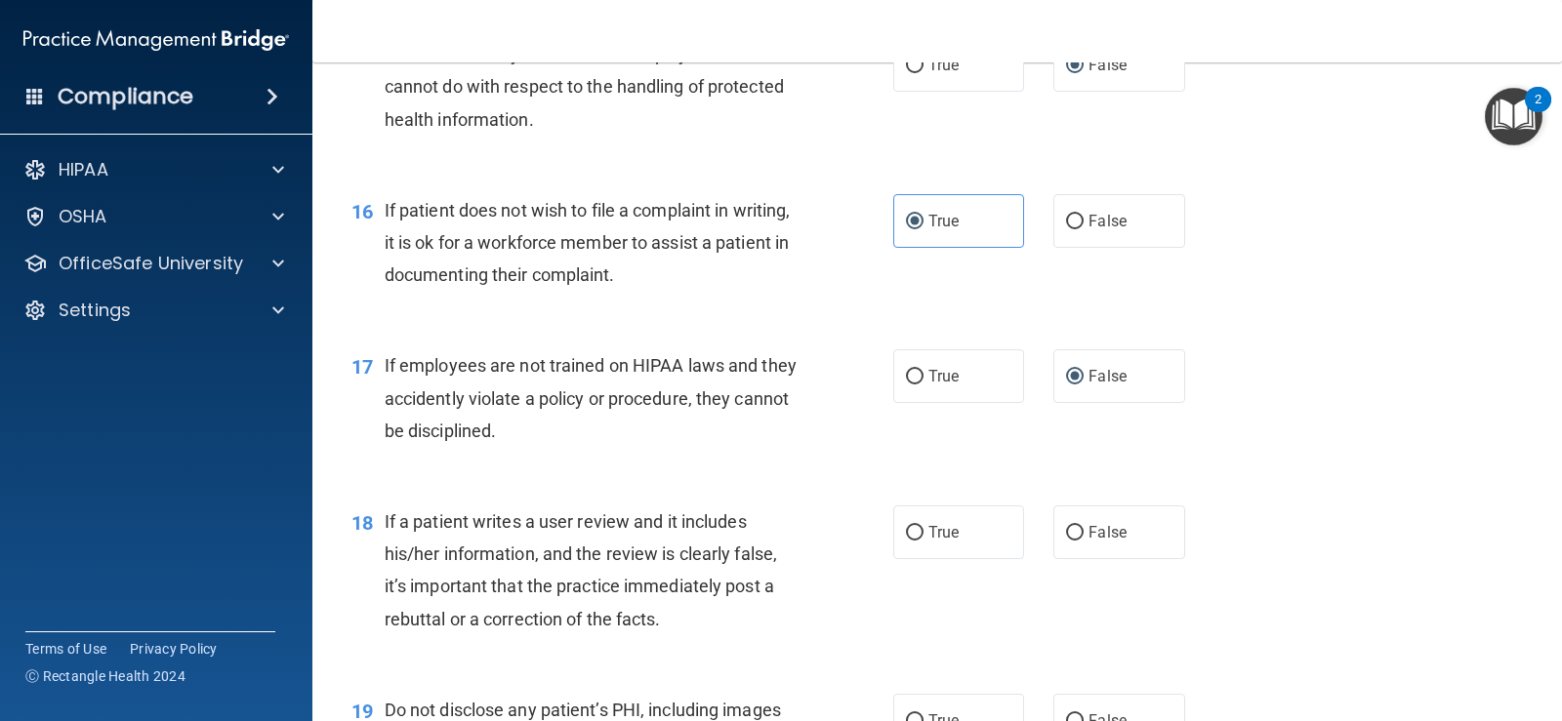
scroll to position [3026, 0]
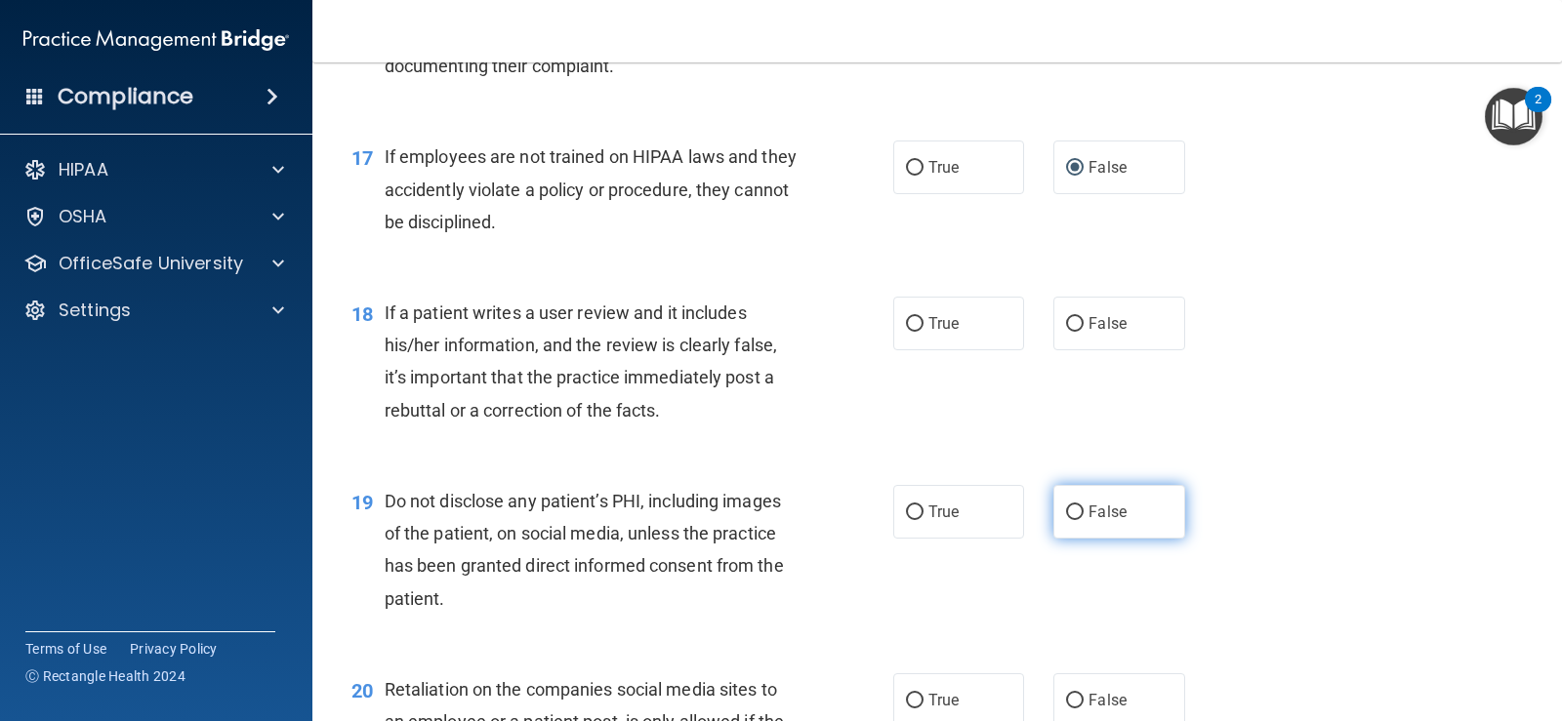
click at [1066, 510] on input "False" at bounding box center [1075, 513] width 18 height 15
radio input "true"
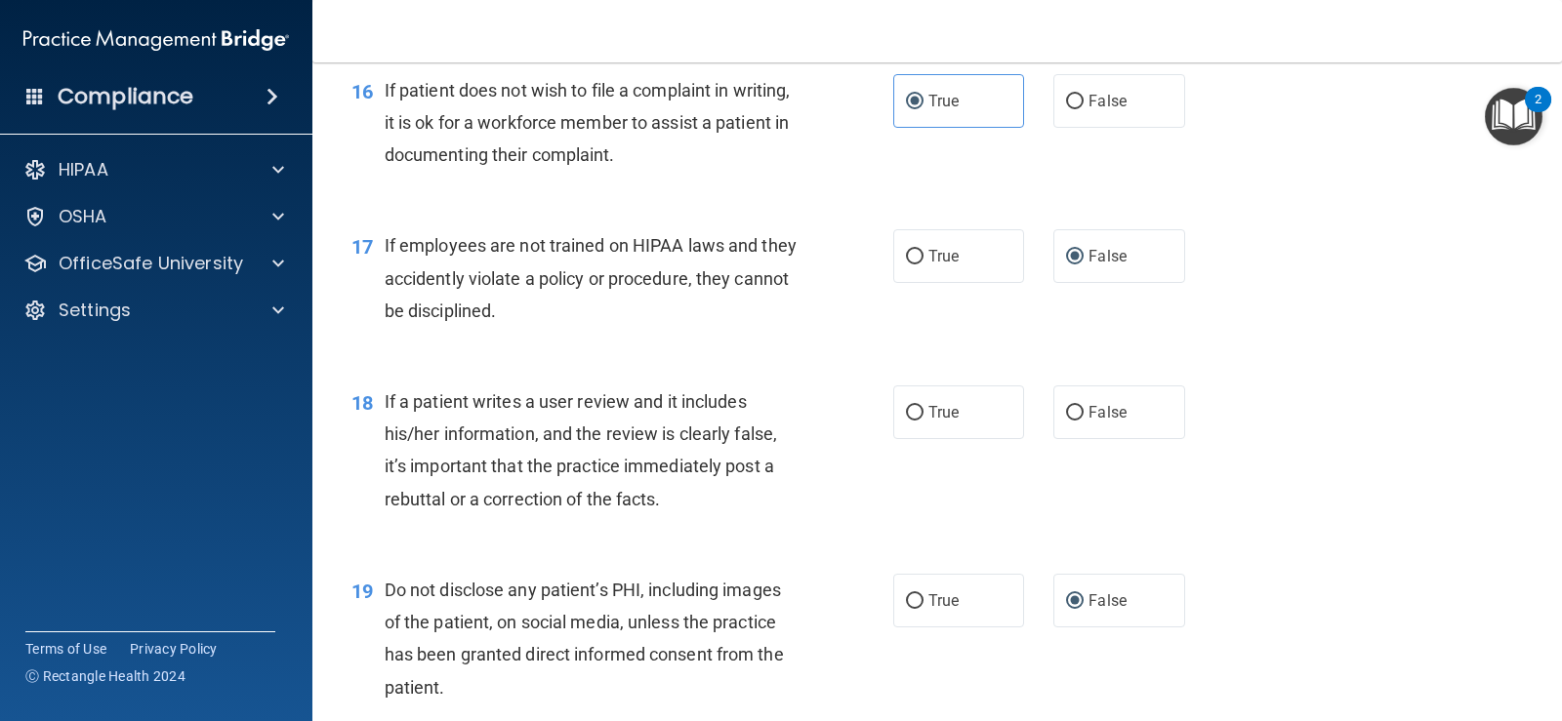
scroll to position [2929, 0]
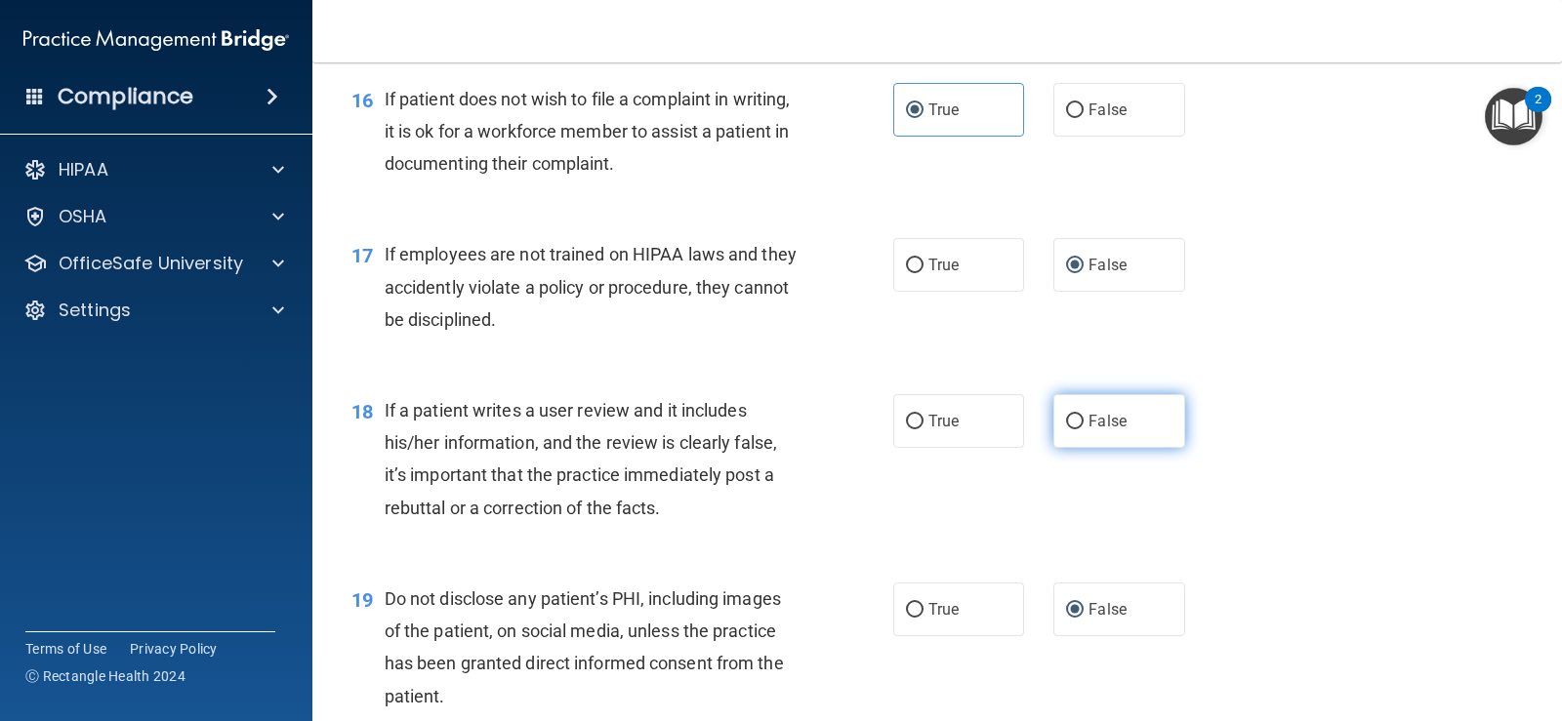
click at [1066, 425] on input "False" at bounding box center [1075, 422] width 18 height 15
radio input "true"
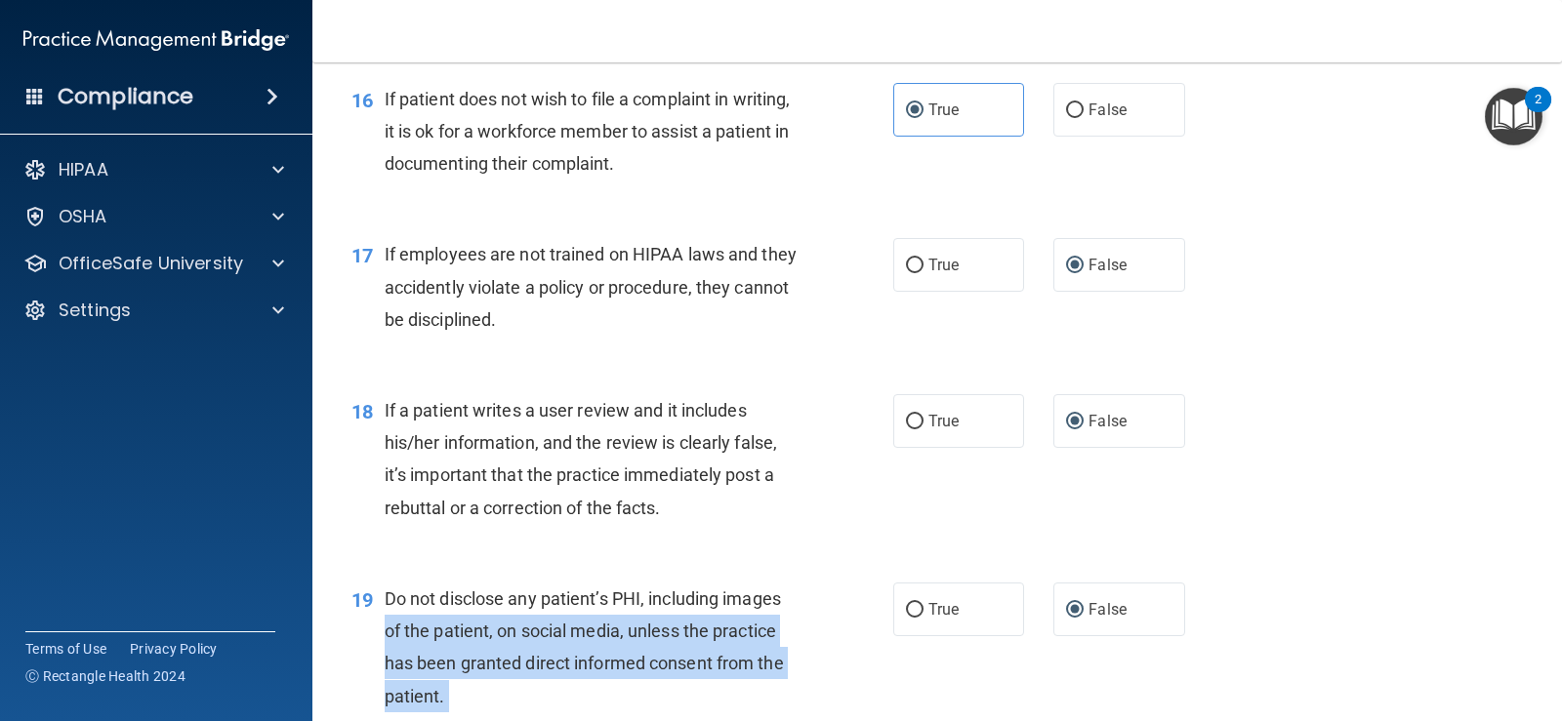
click at [1209, 583] on ng-form "19 Do not disclose any patient’s PHI, including images of the patient, on socia…" at bounding box center [1209, 583] width 0 height 0
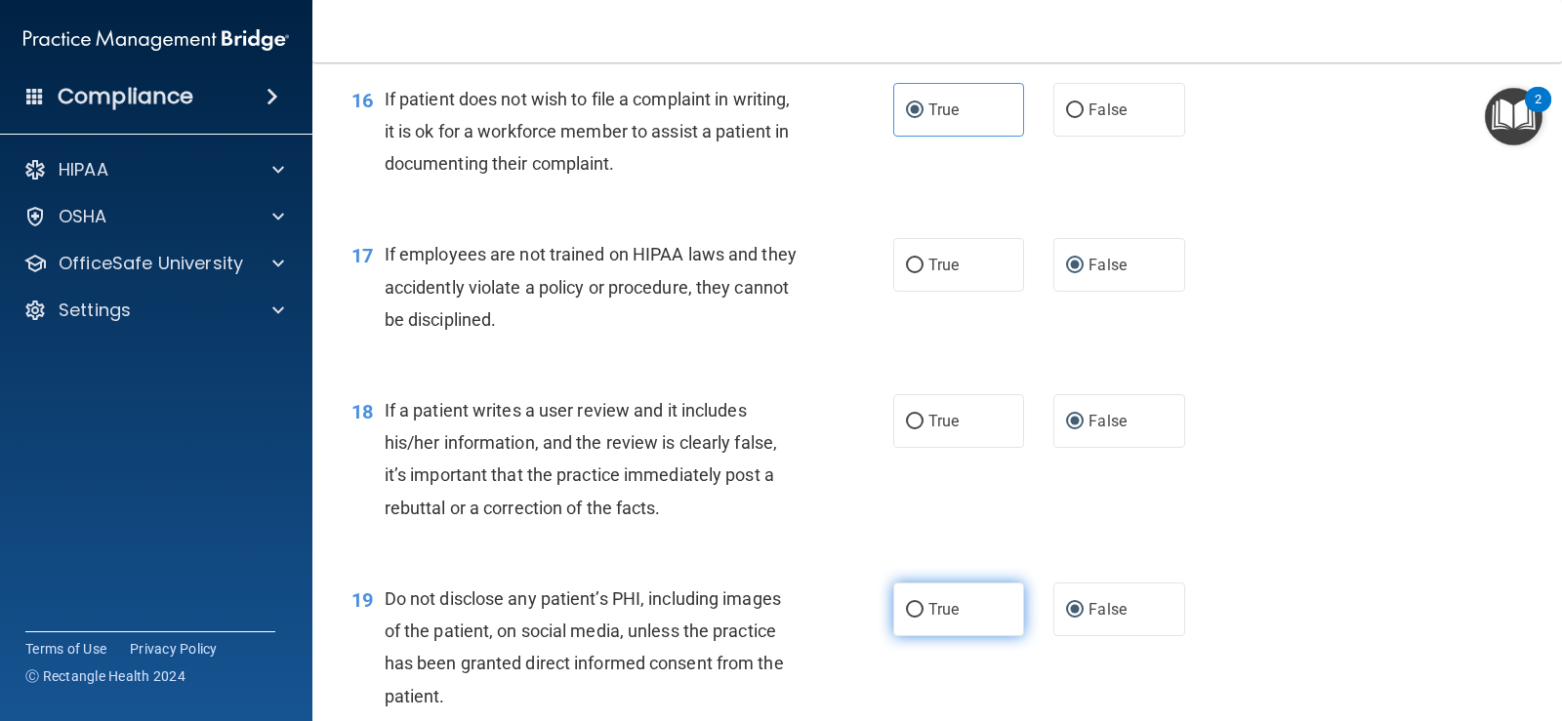
click at [933, 604] on span "True" at bounding box center [943, 609] width 30 height 19
click at [923, 604] on input "True" at bounding box center [915, 610] width 18 height 15
radio input "true"
radio input "false"
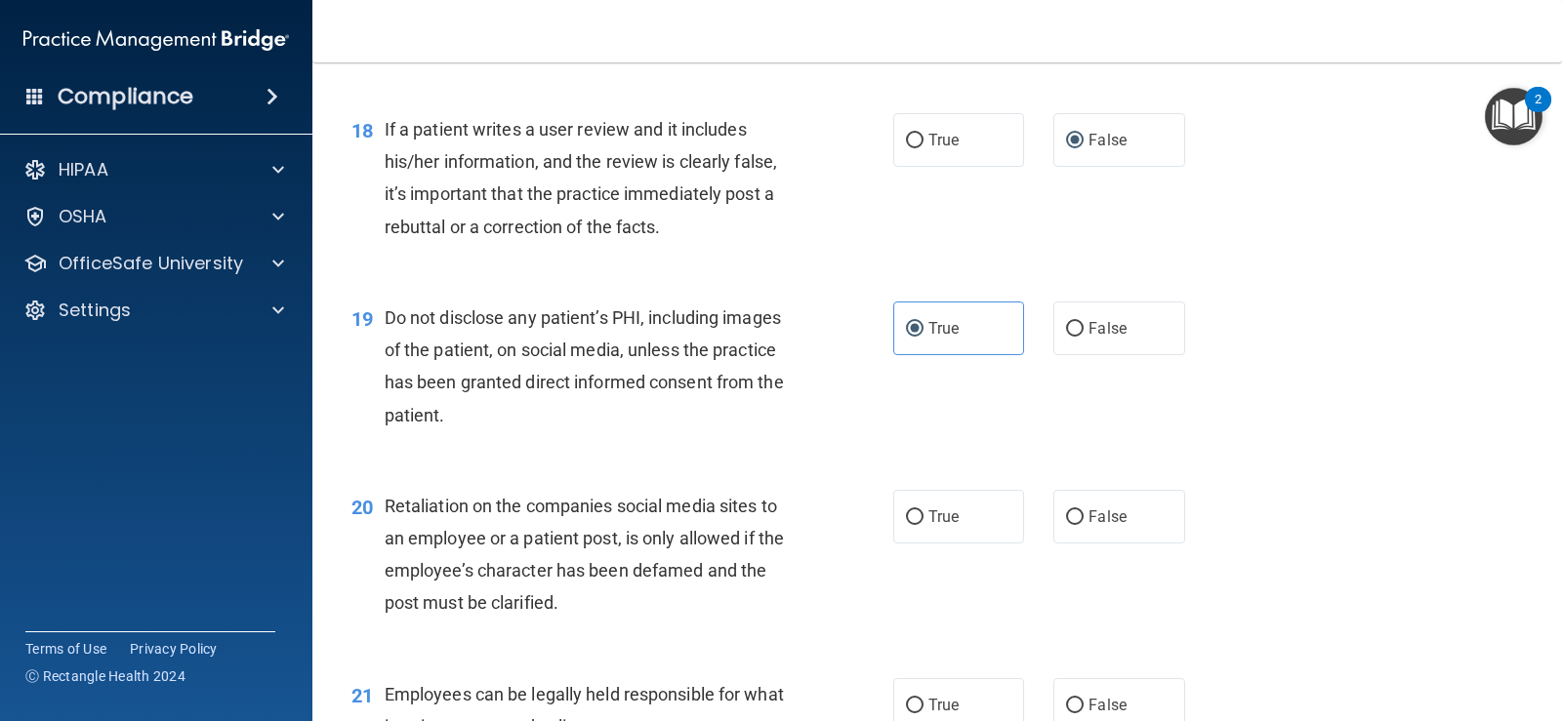
scroll to position [3221, 0]
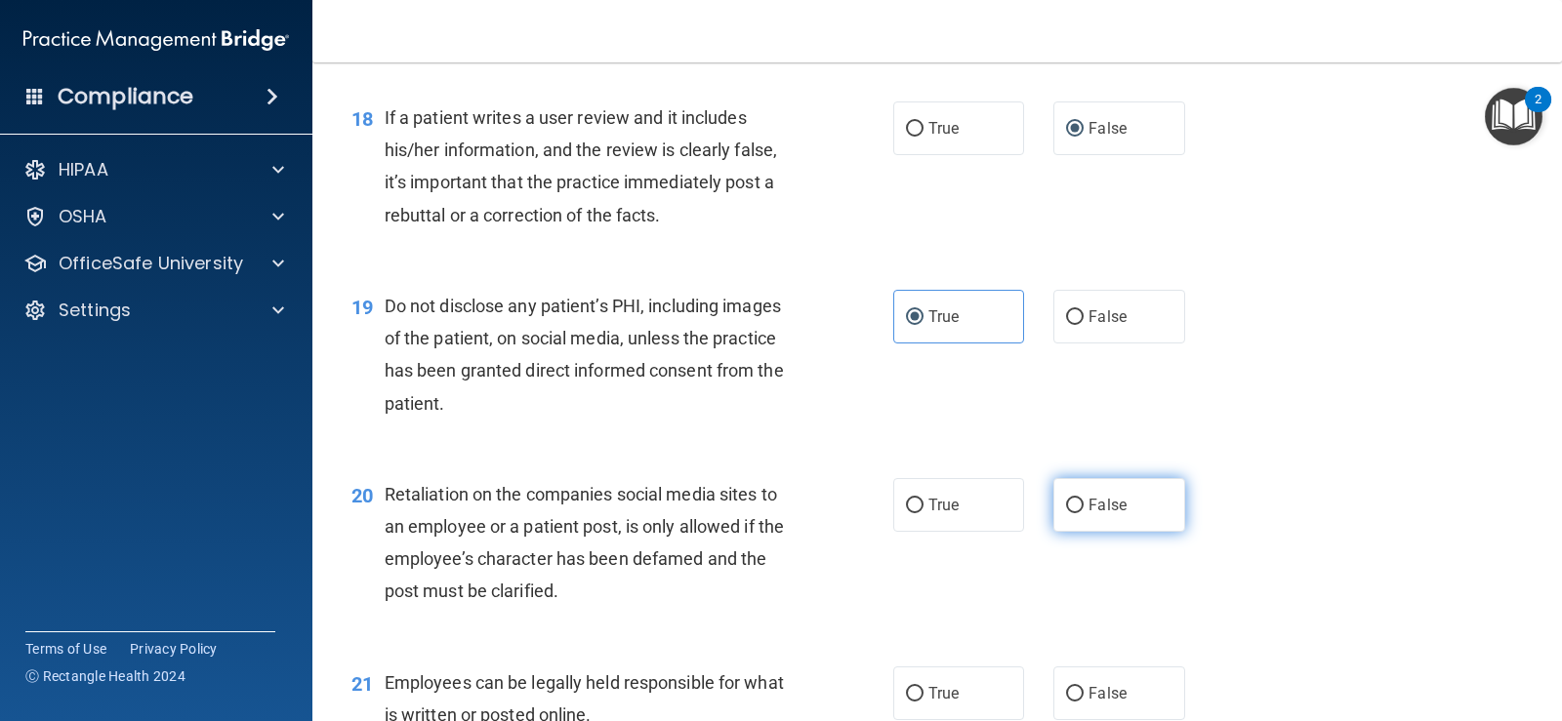
click at [1064, 495] on label "False" at bounding box center [1118, 505] width 131 height 54
click at [1066, 499] on input "False" at bounding box center [1075, 506] width 18 height 15
radio input "true"
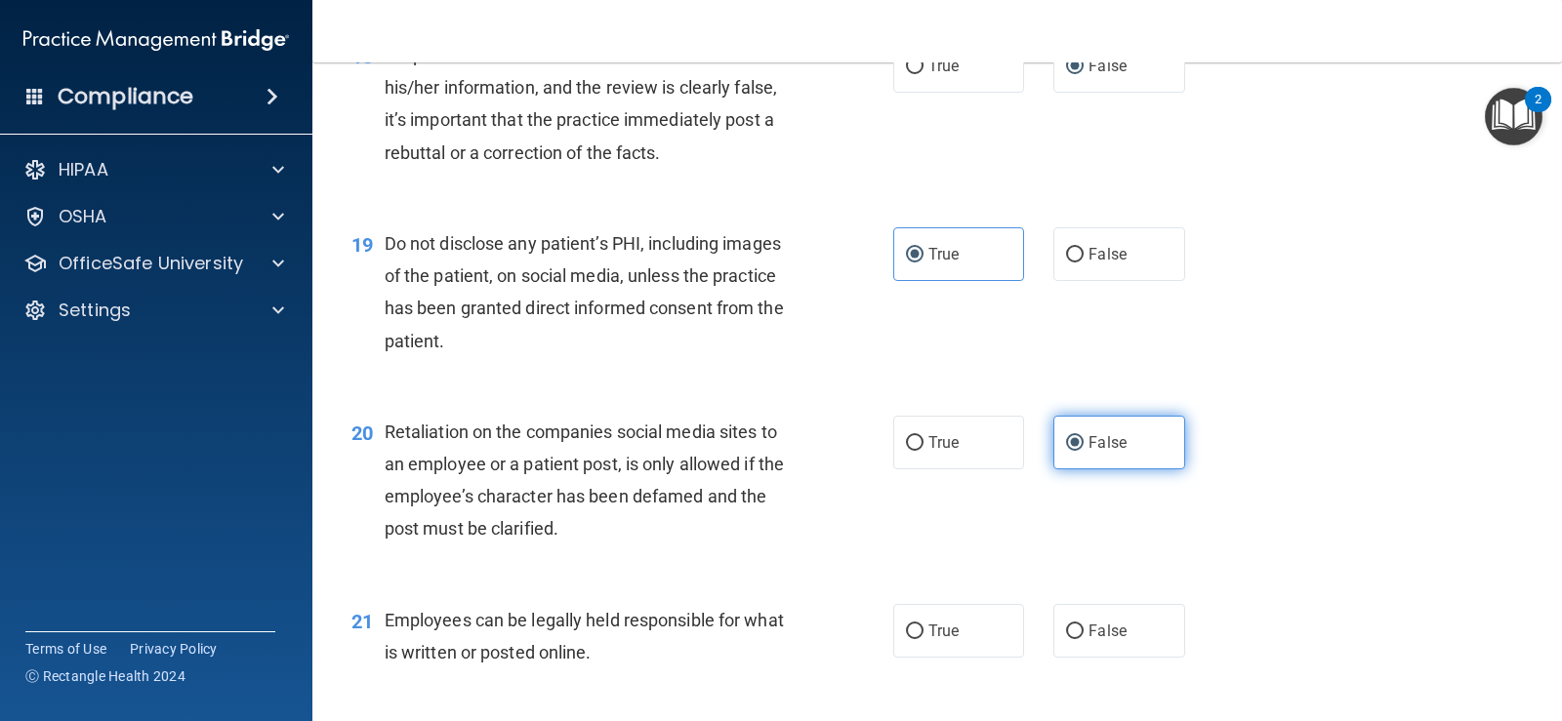
scroll to position [3514, 0]
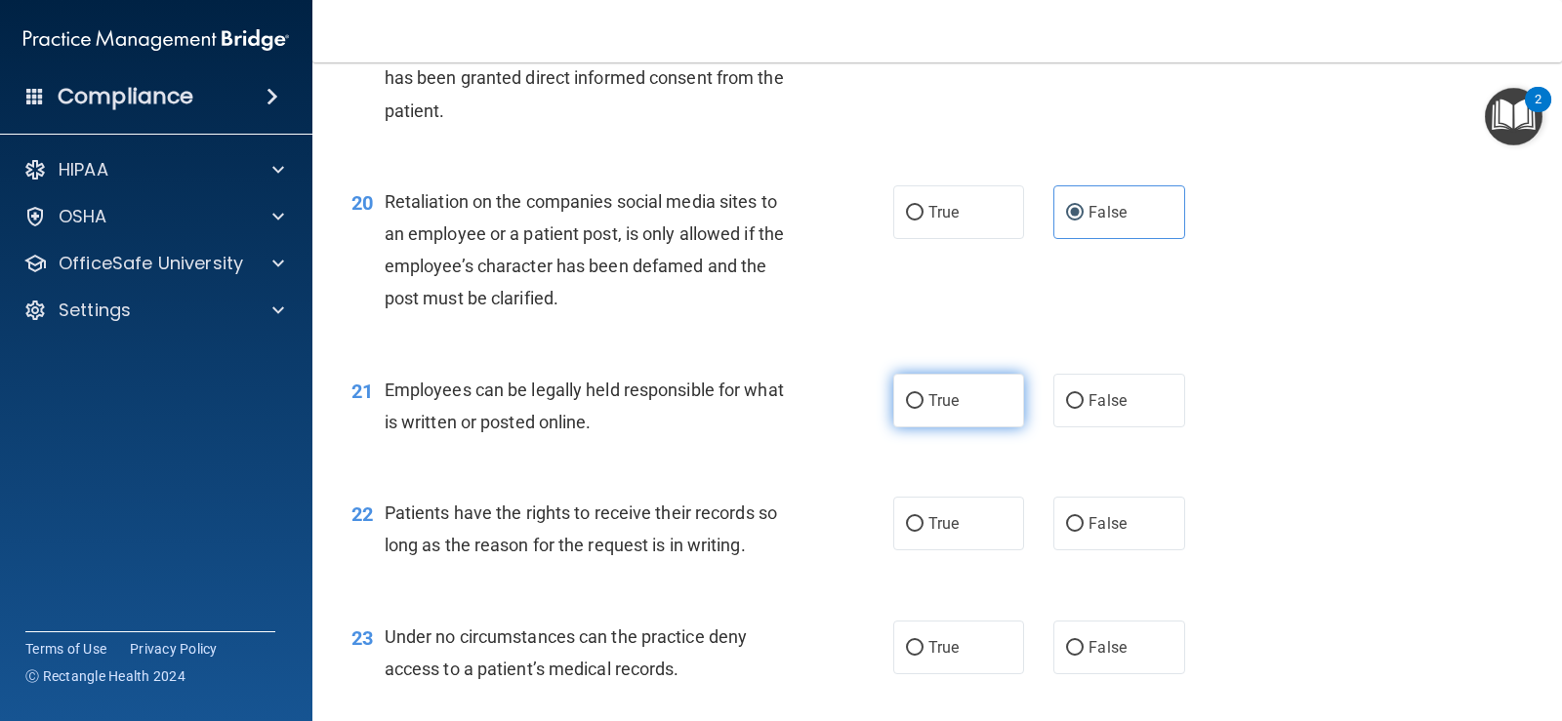
click at [906, 399] on input "True" at bounding box center [915, 401] width 18 height 15
radio input "true"
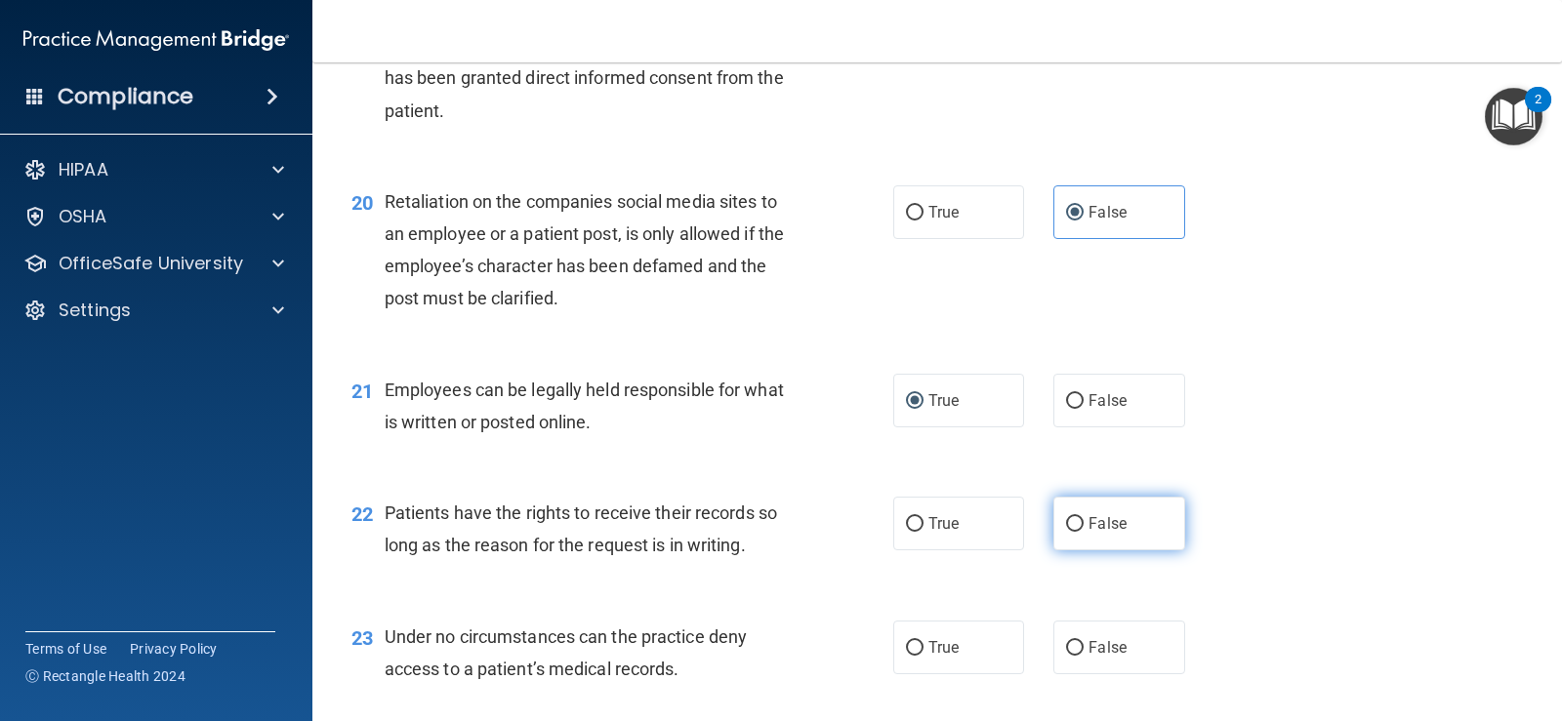
click at [1066, 522] on input "False" at bounding box center [1075, 524] width 18 height 15
radio input "true"
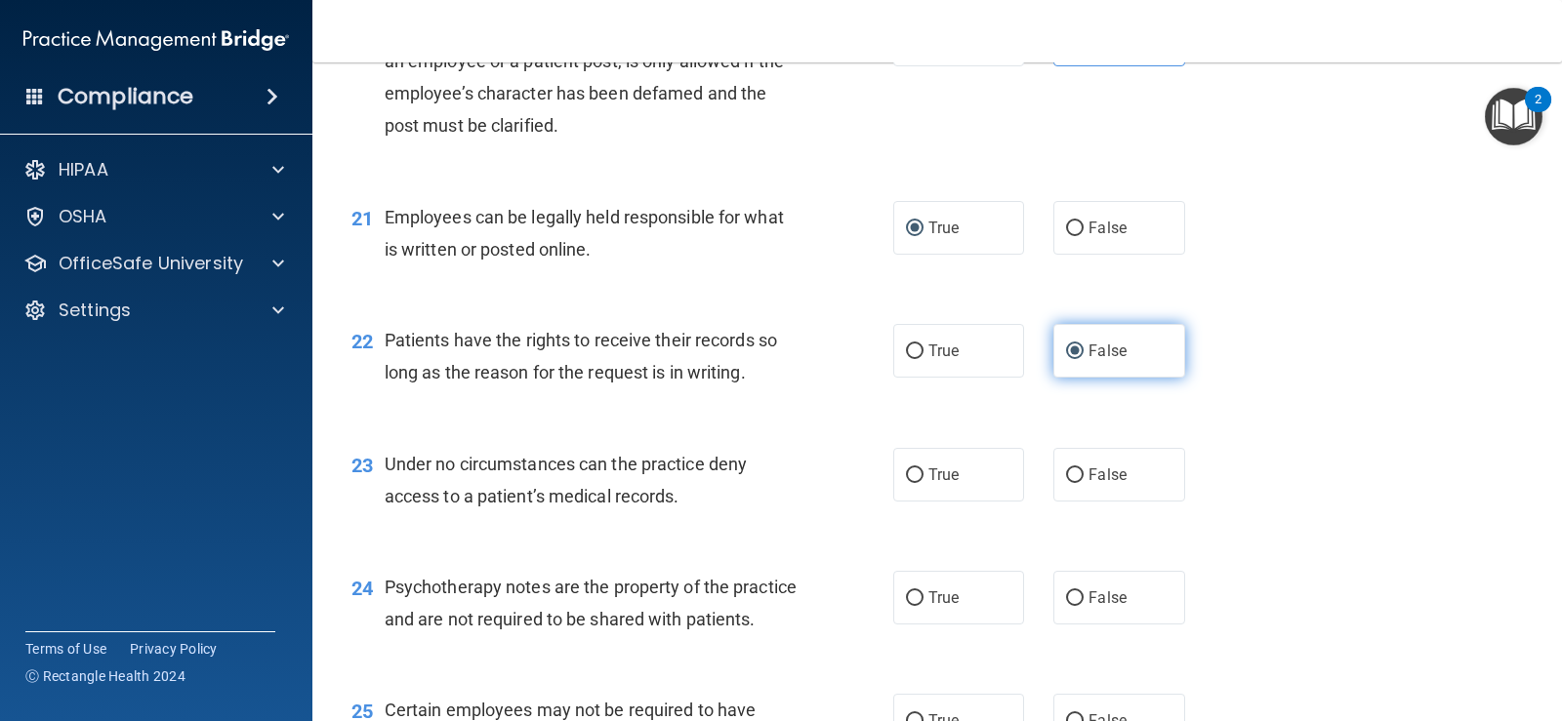
scroll to position [3709, 0]
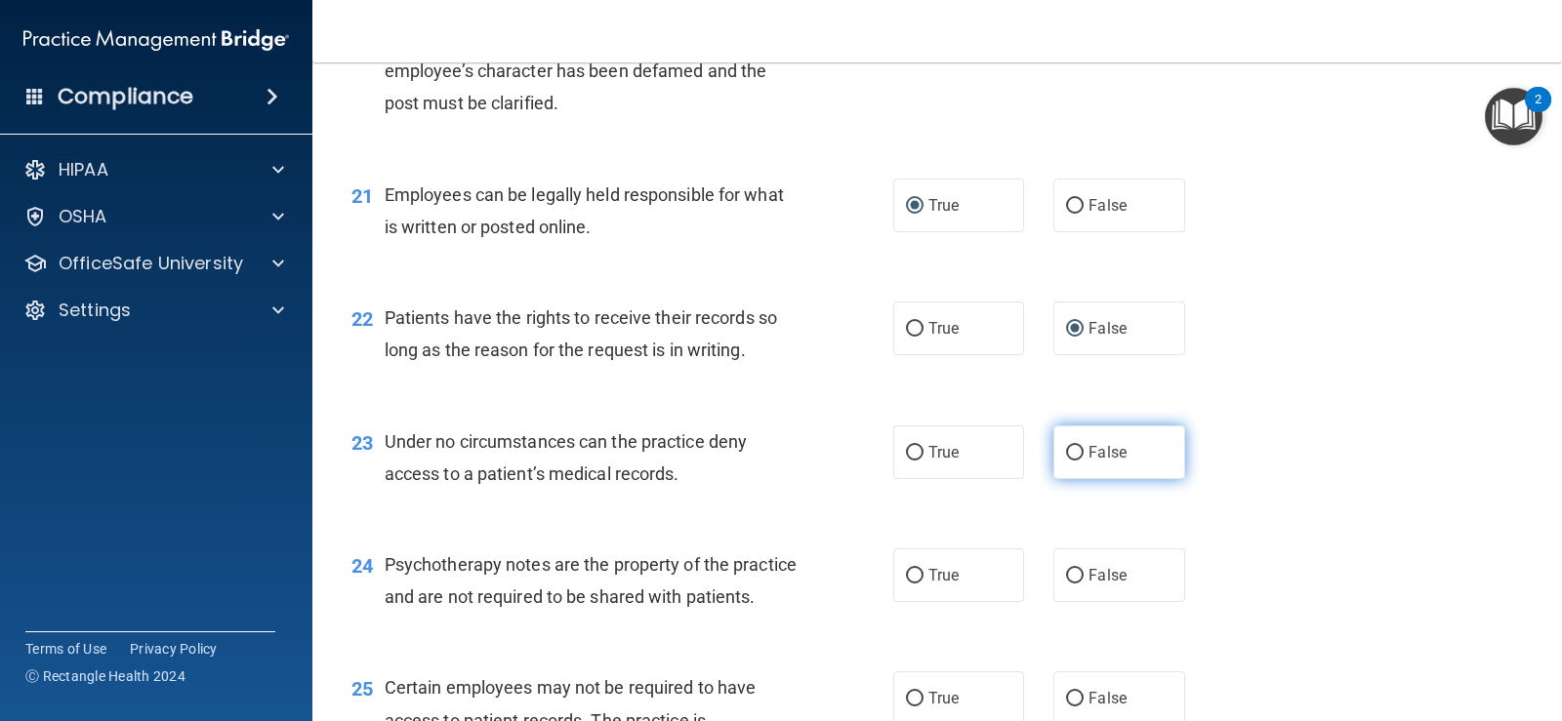
click at [1071, 452] on input "False" at bounding box center [1075, 453] width 18 height 15
radio input "true"
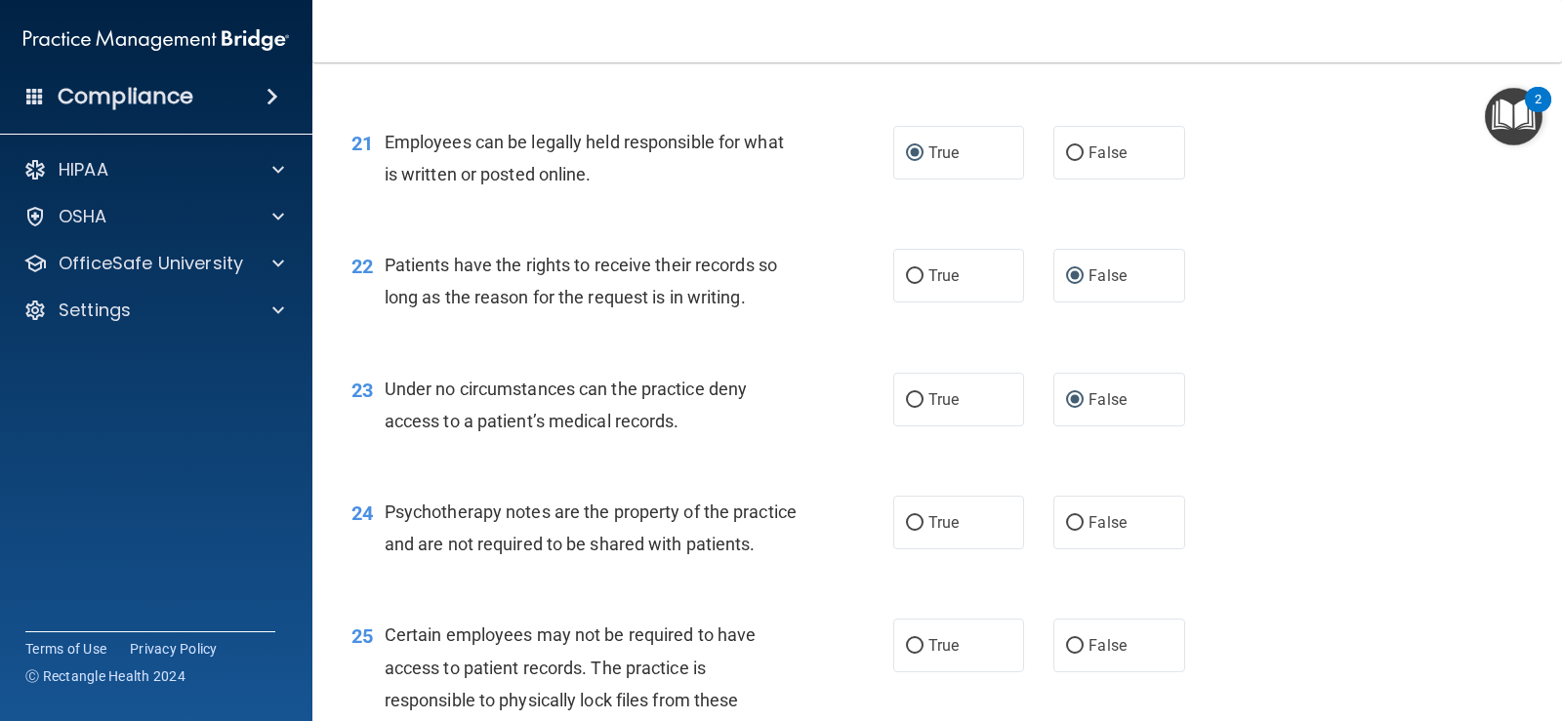
scroll to position [3807, 0]
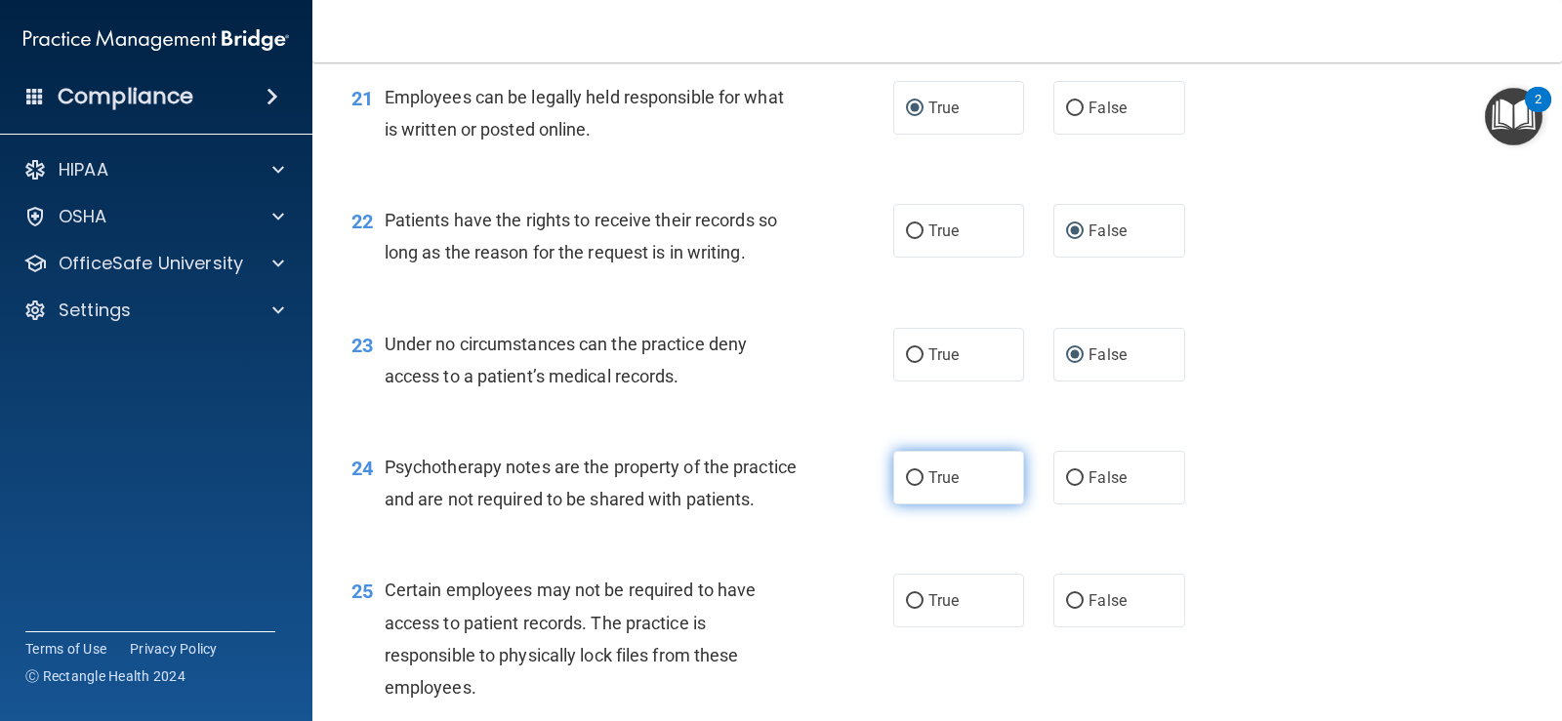
click at [906, 480] on input "True" at bounding box center [915, 478] width 18 height 15
radio input "true"
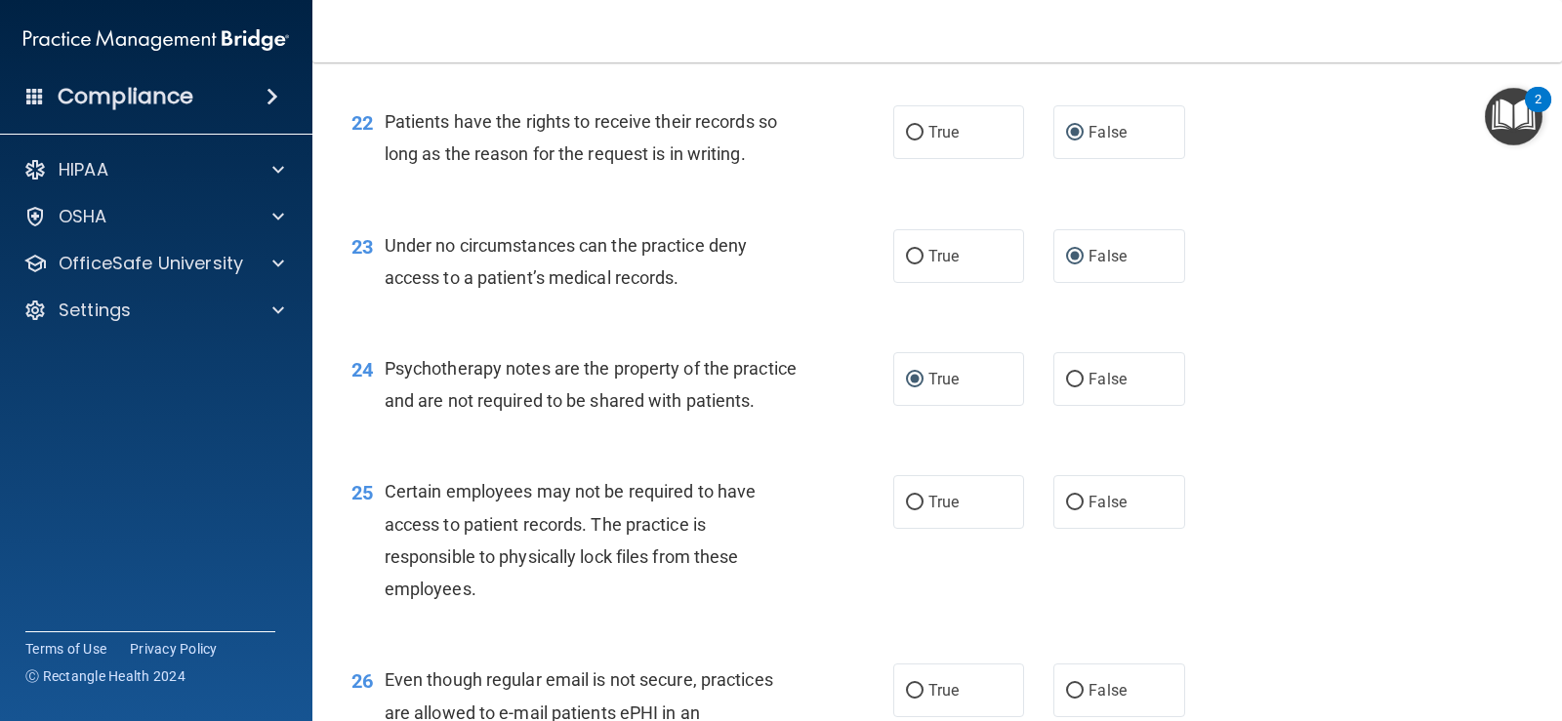
scroll to position [4002, 0]
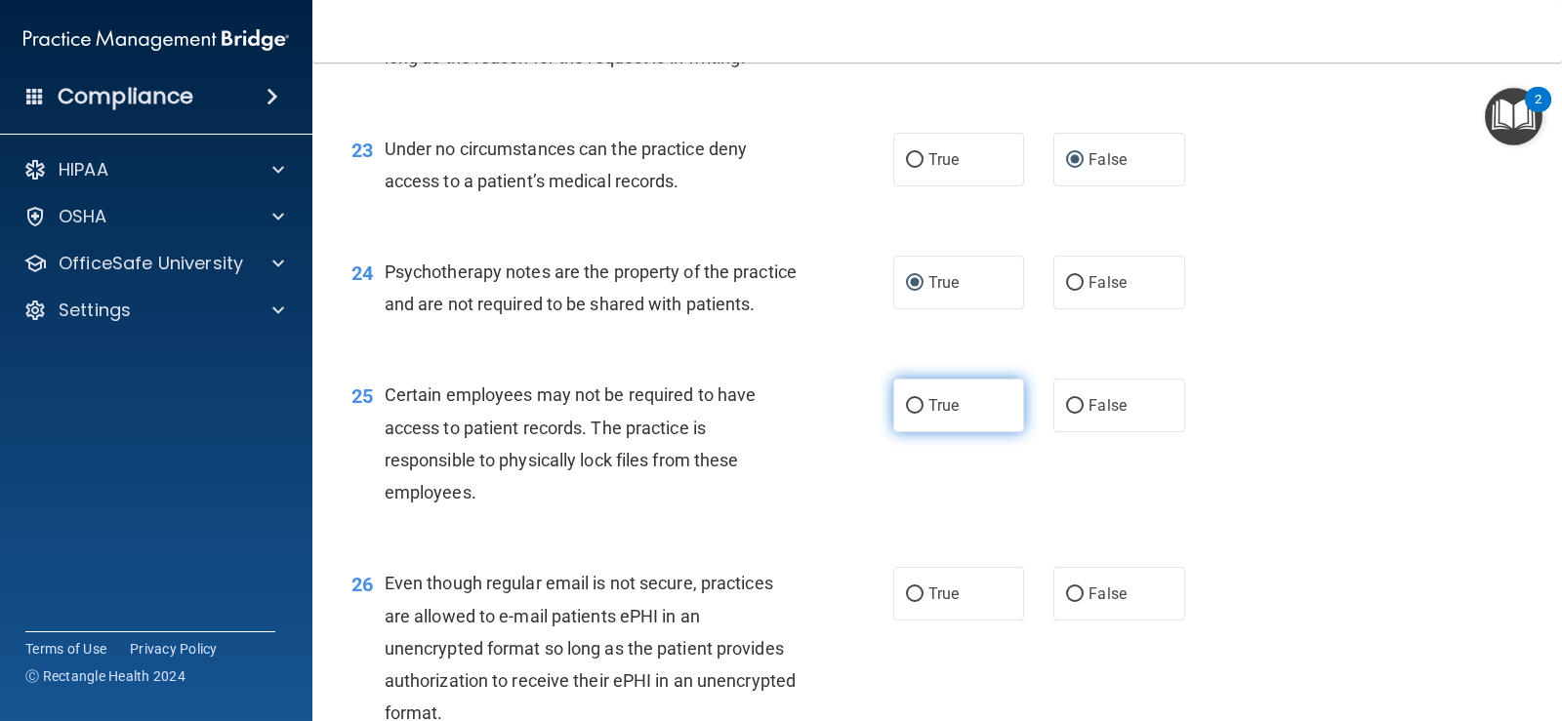
click at [939, 415] on span "True" at bounding box center [943, 405] width 30 height 19
click at [923, 414] on input "True" at bounding box center [915, 406] width 18 height 15
radio input "true"
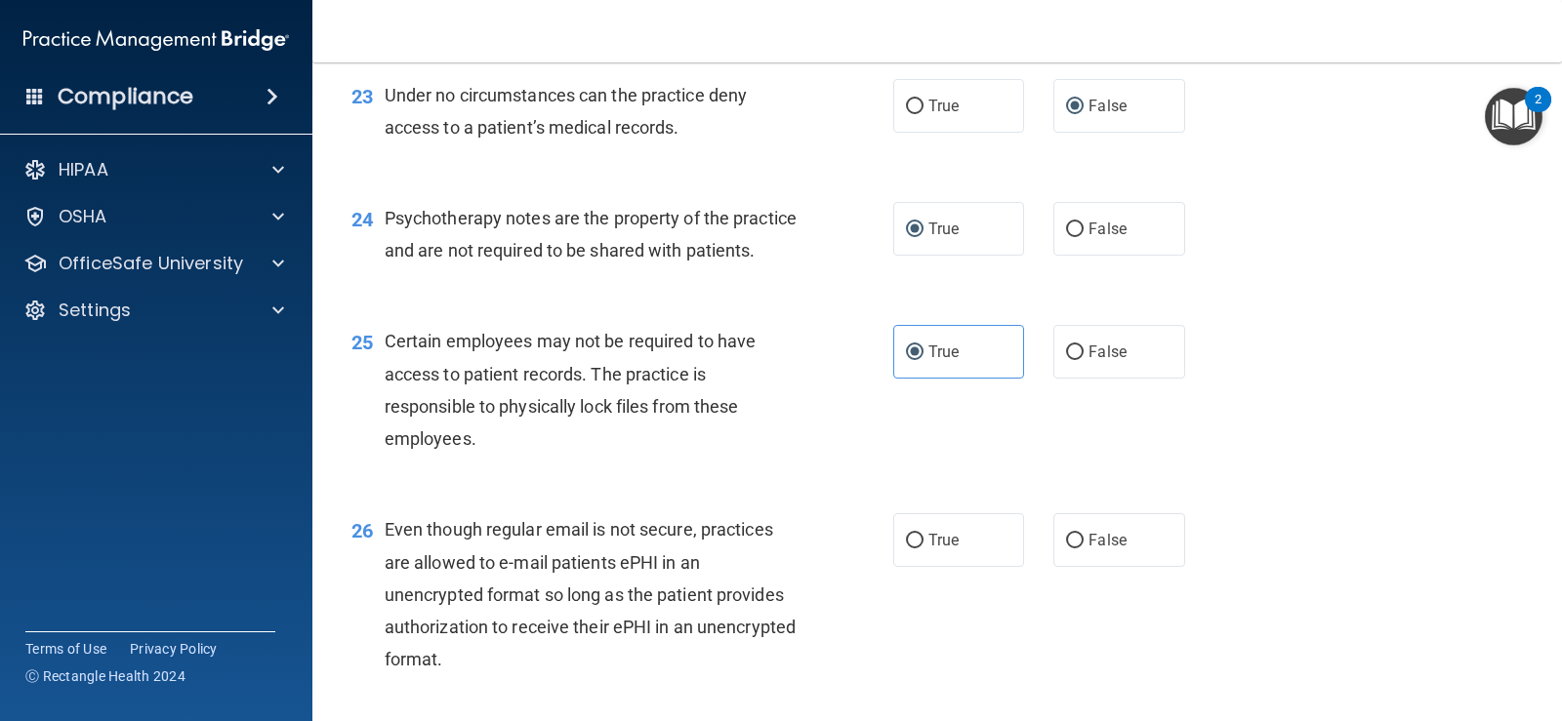
scroll to position [4198, 0]
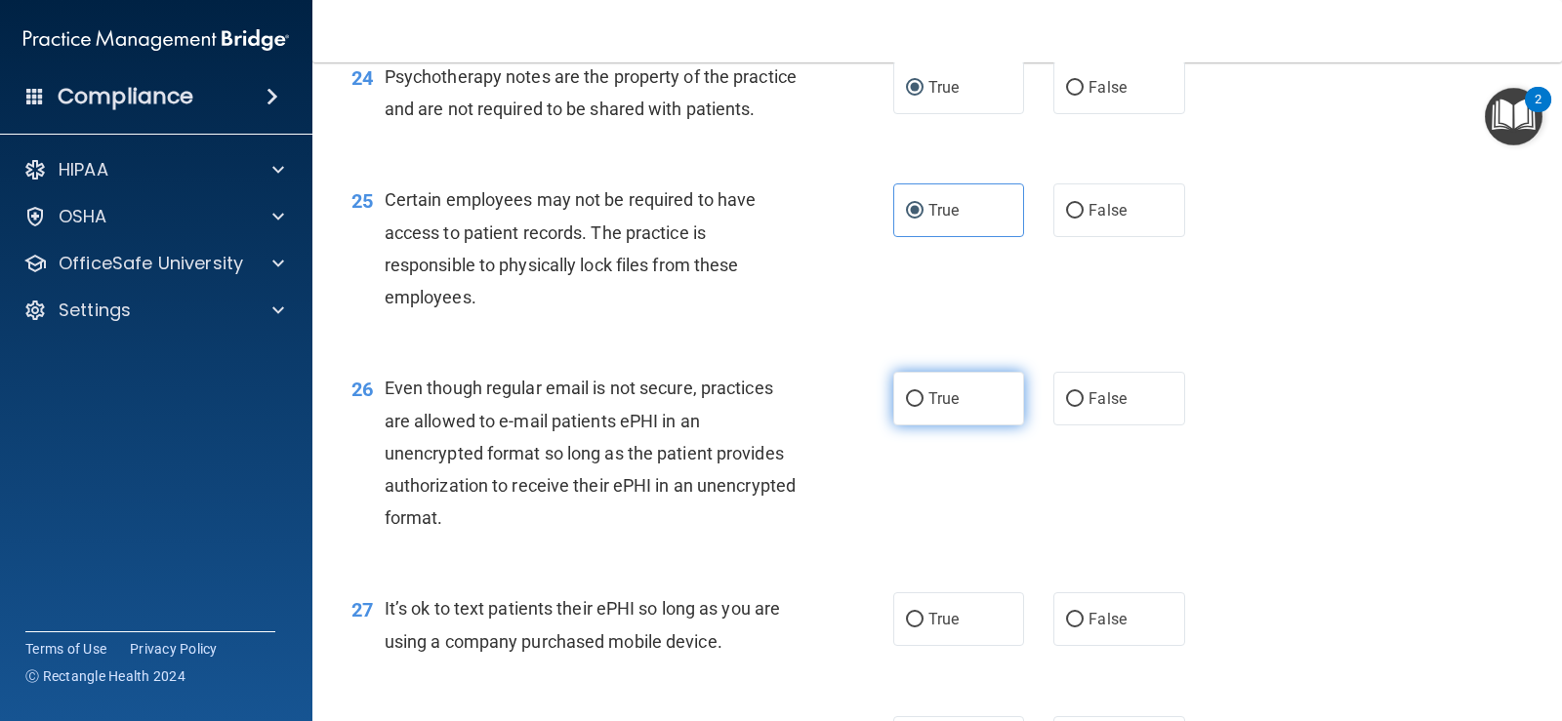
click at [893, 426] on label "True" at bounding box center [958, 399] width 131 height 54
click at [906, 407] on input "True" at bounding box center [915, 399] width 18 height 15
radio input "true"
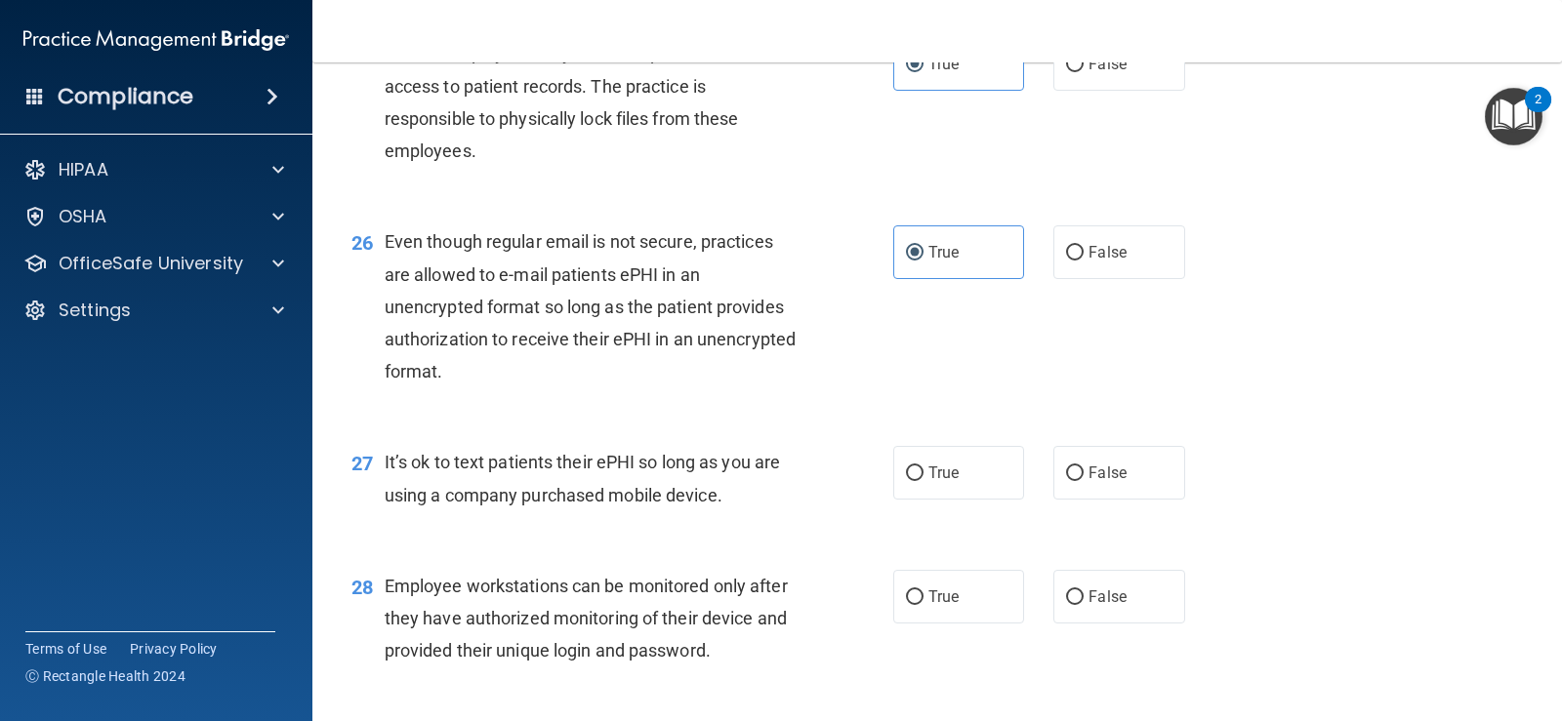
scroll to position [4393, 0]
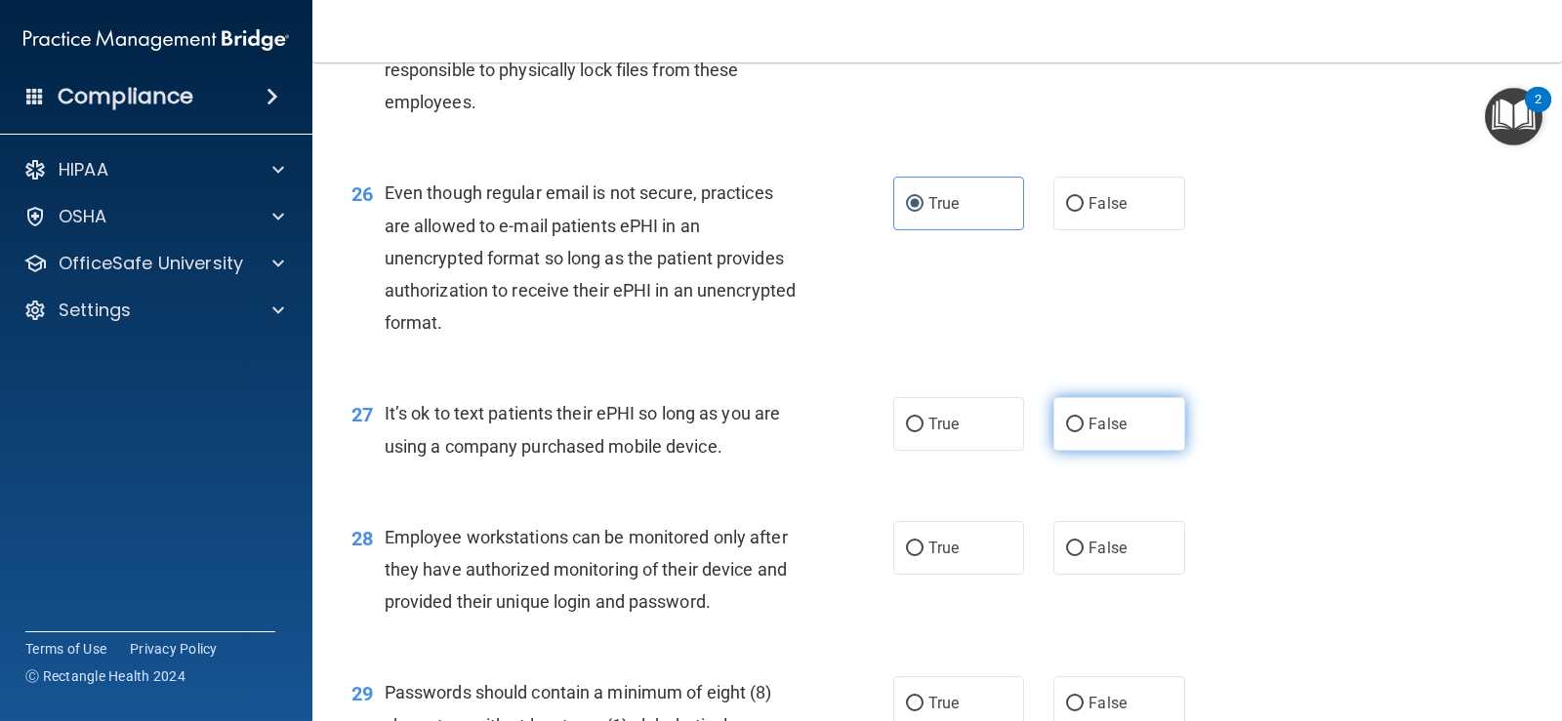
click at [1064, 451] on label "False" at bounding box center [1118, 424] width 131 height 54
click at [1066, 432] on input "False" at bounding box center [1075, 425] width 18 height 15
radio input "true"
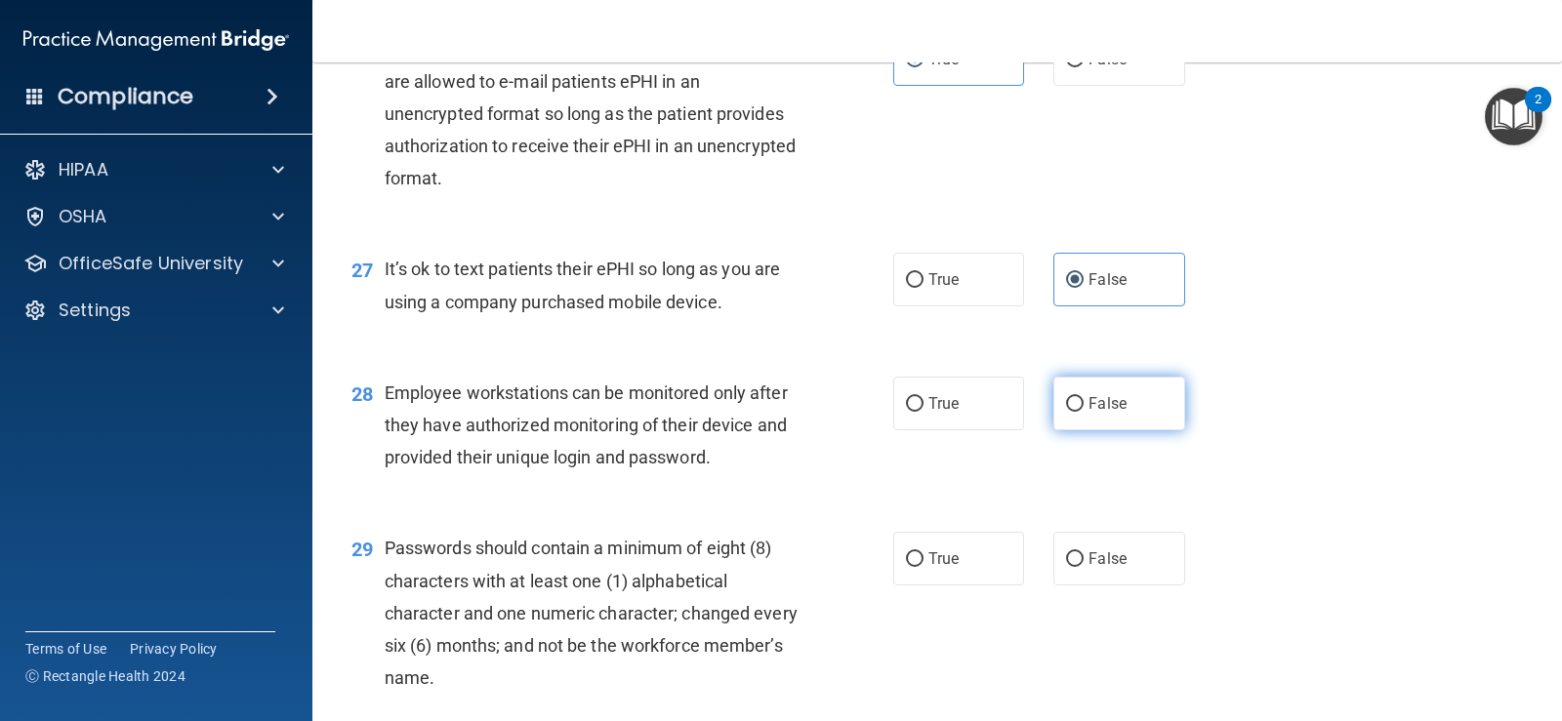
scroll to position [4588, 0]
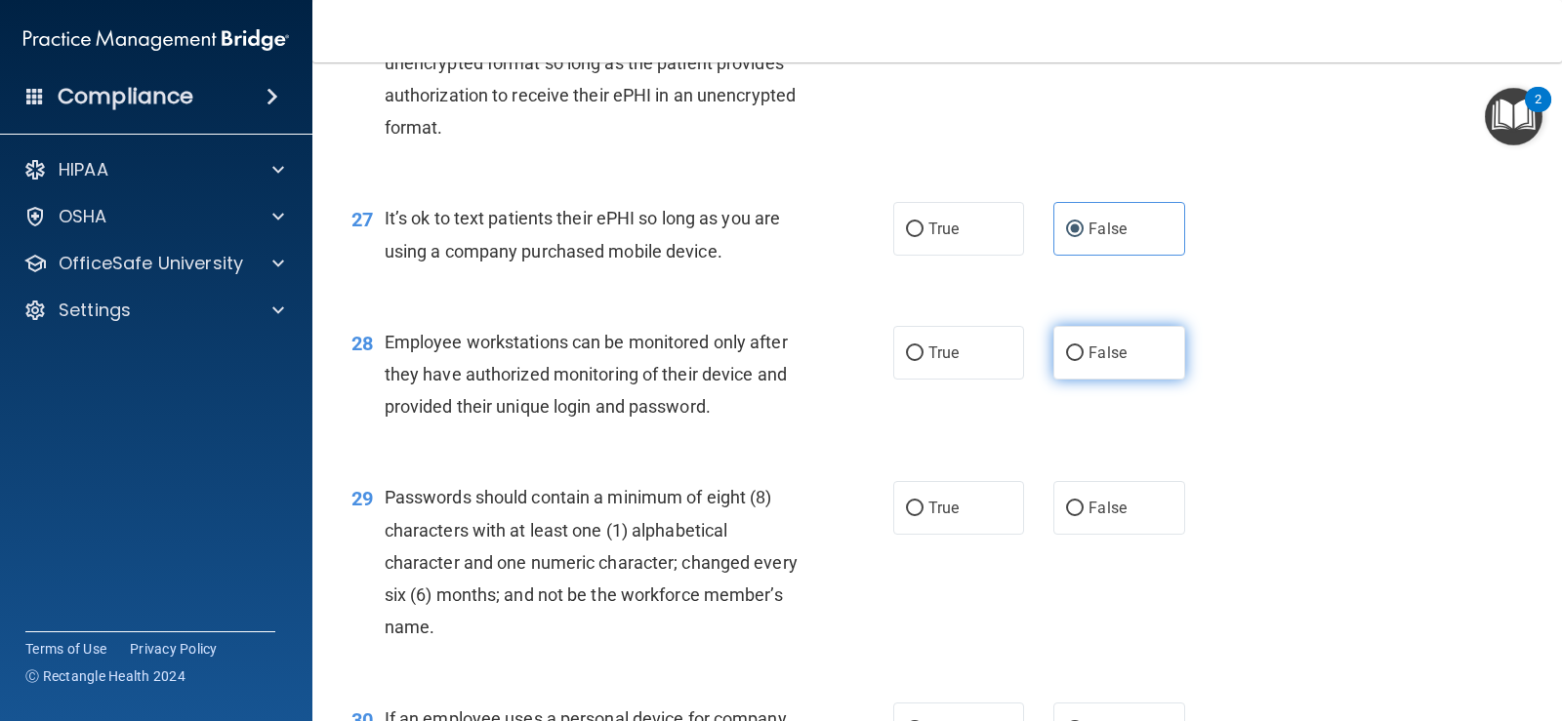
click at [1064, 380] on label "False" at bounding box center [1118, 353] width 131 height 54
click at [1066, 361] on input "False" at bounding box center [1075, 354] width 18 height 15
radio input "true"
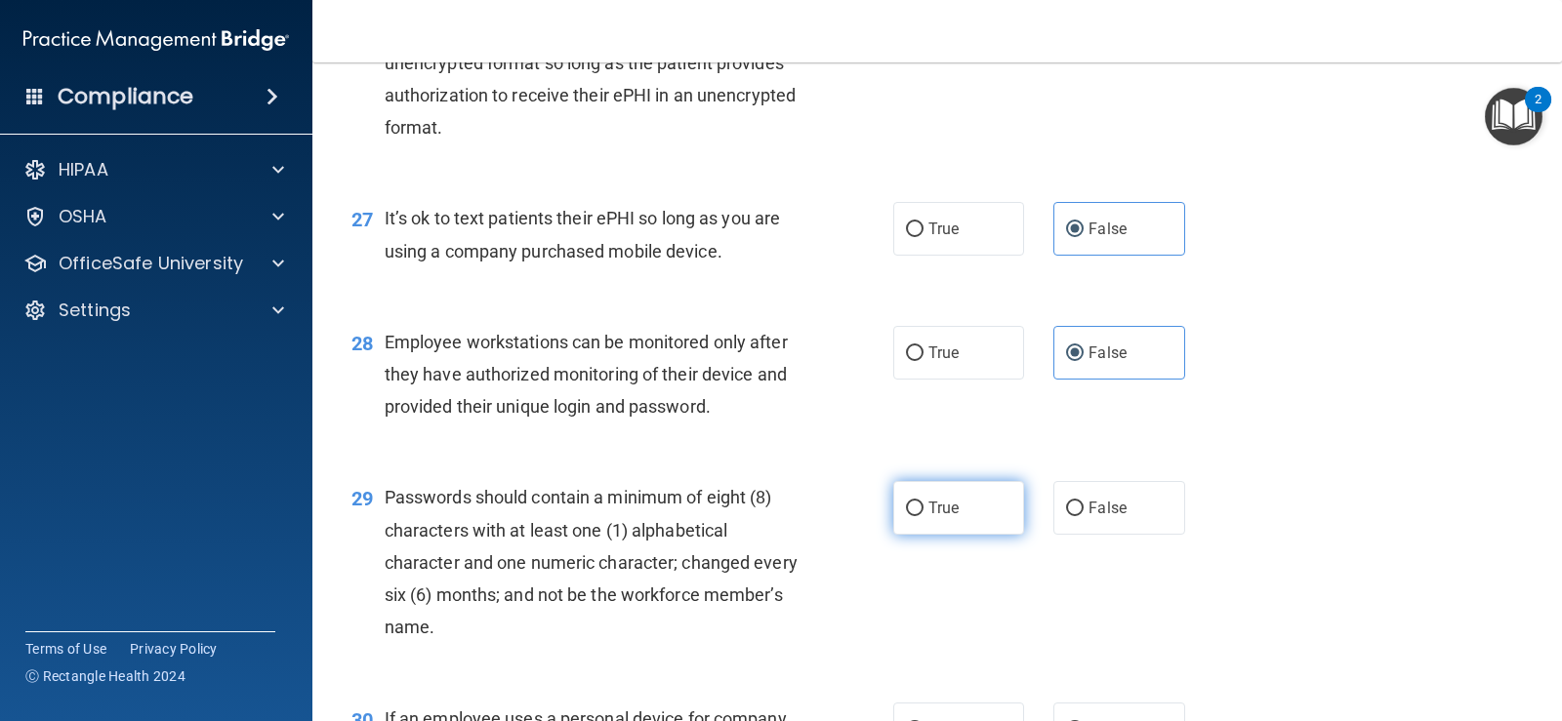
click at [912, 516] on input "True" at bounding box center [915, 509] width 18 height 15
radio input "true"
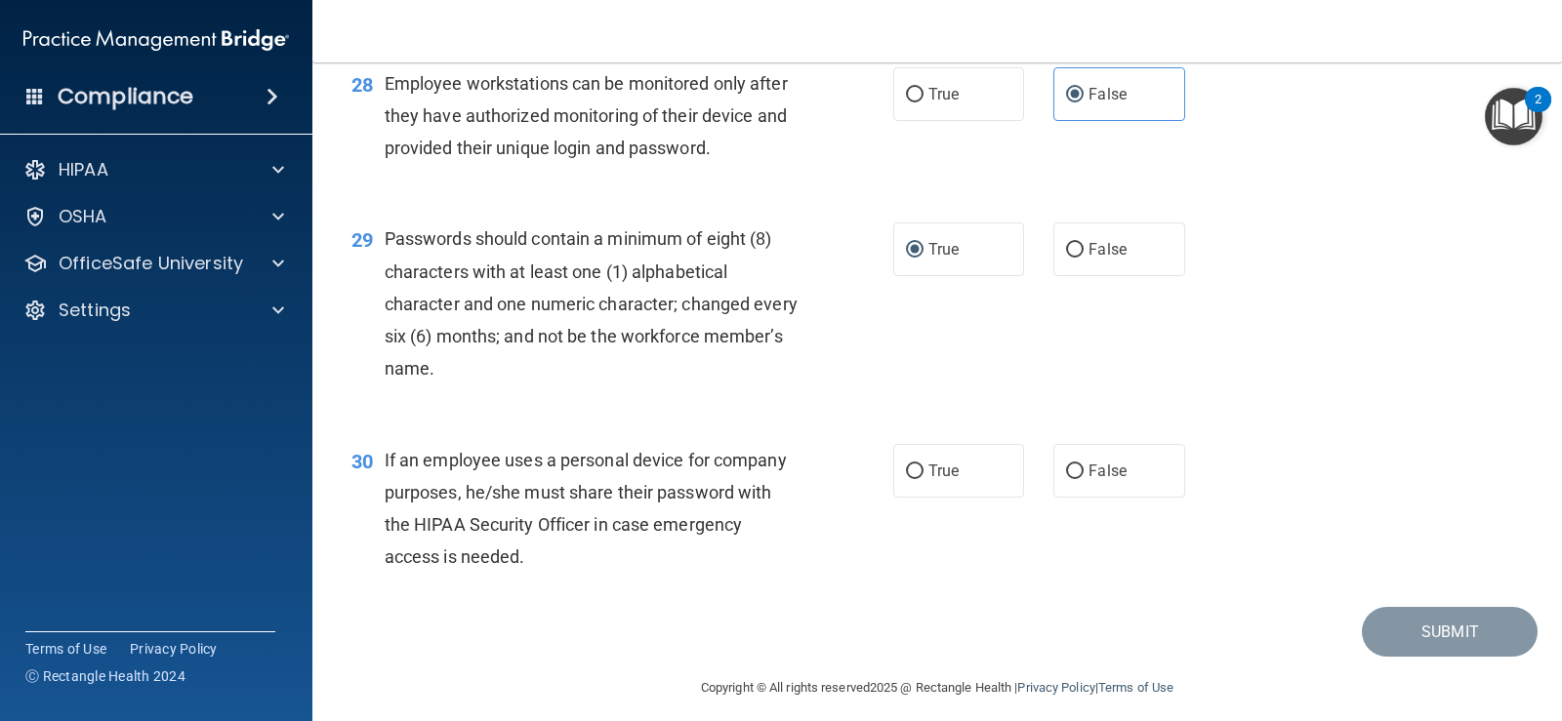
scroll to position [4881, 0]
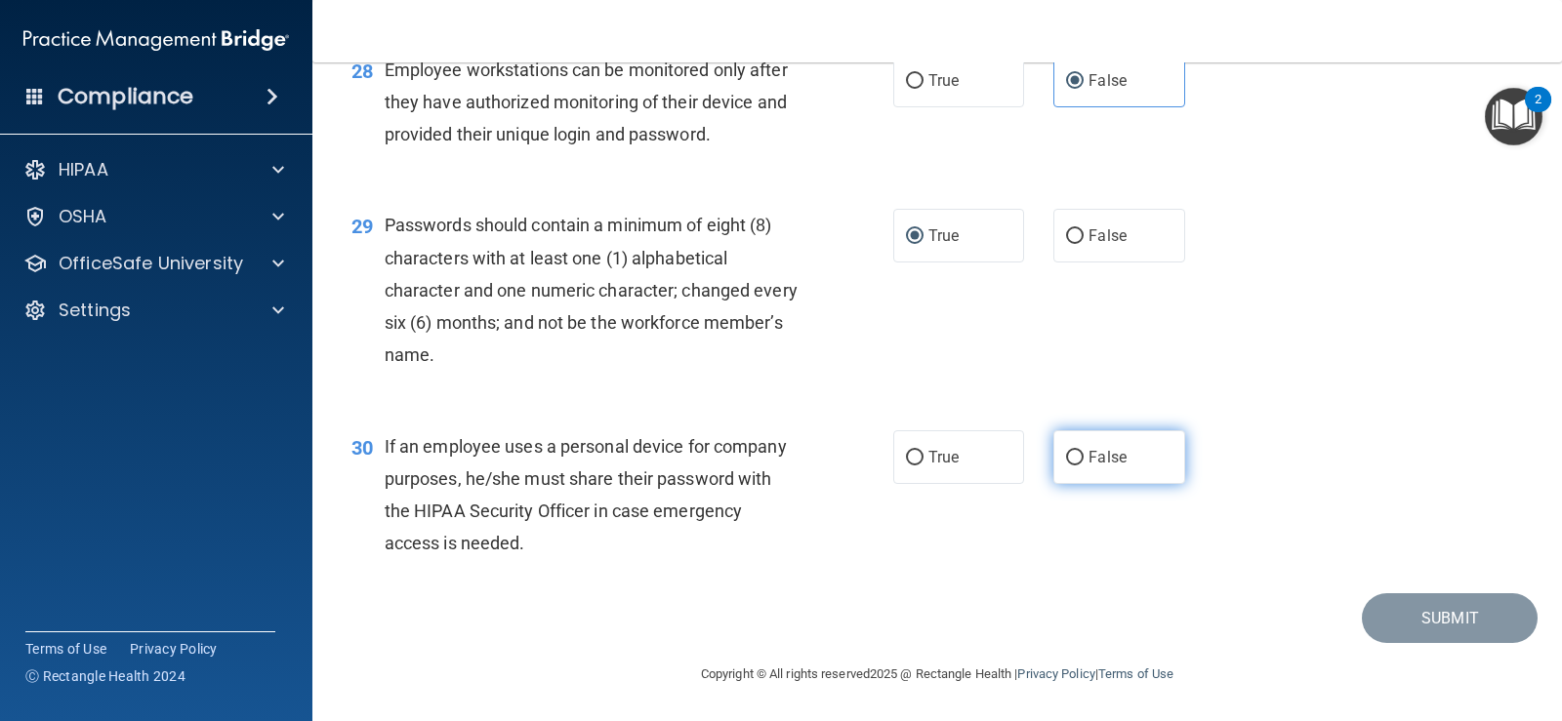
click at [1068, 466] on input "False" at bounding box center [1075, 458] width 18 height 15
radio input "true"
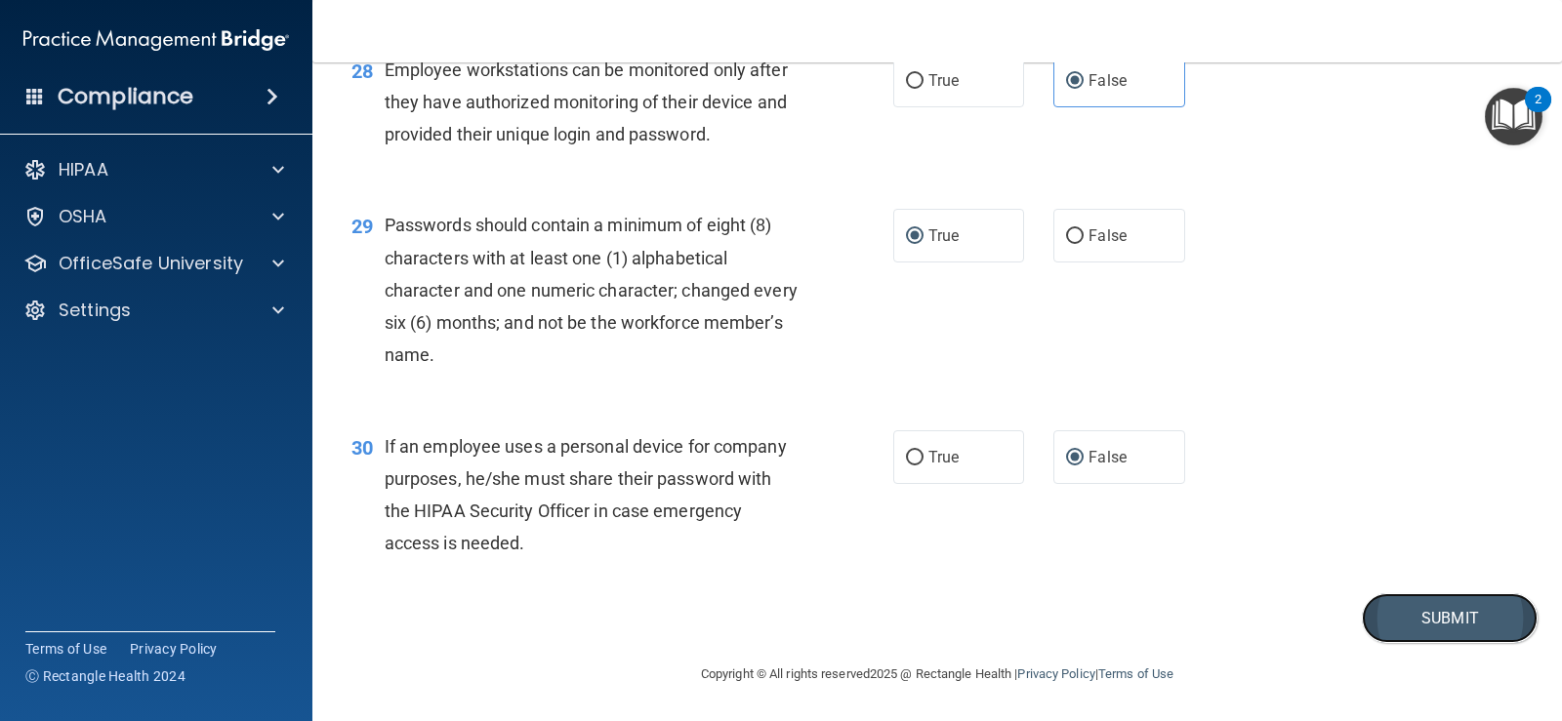
click at [1390, 629] on button "Submit" at bounding box center [1450, 619] width 176 height 50
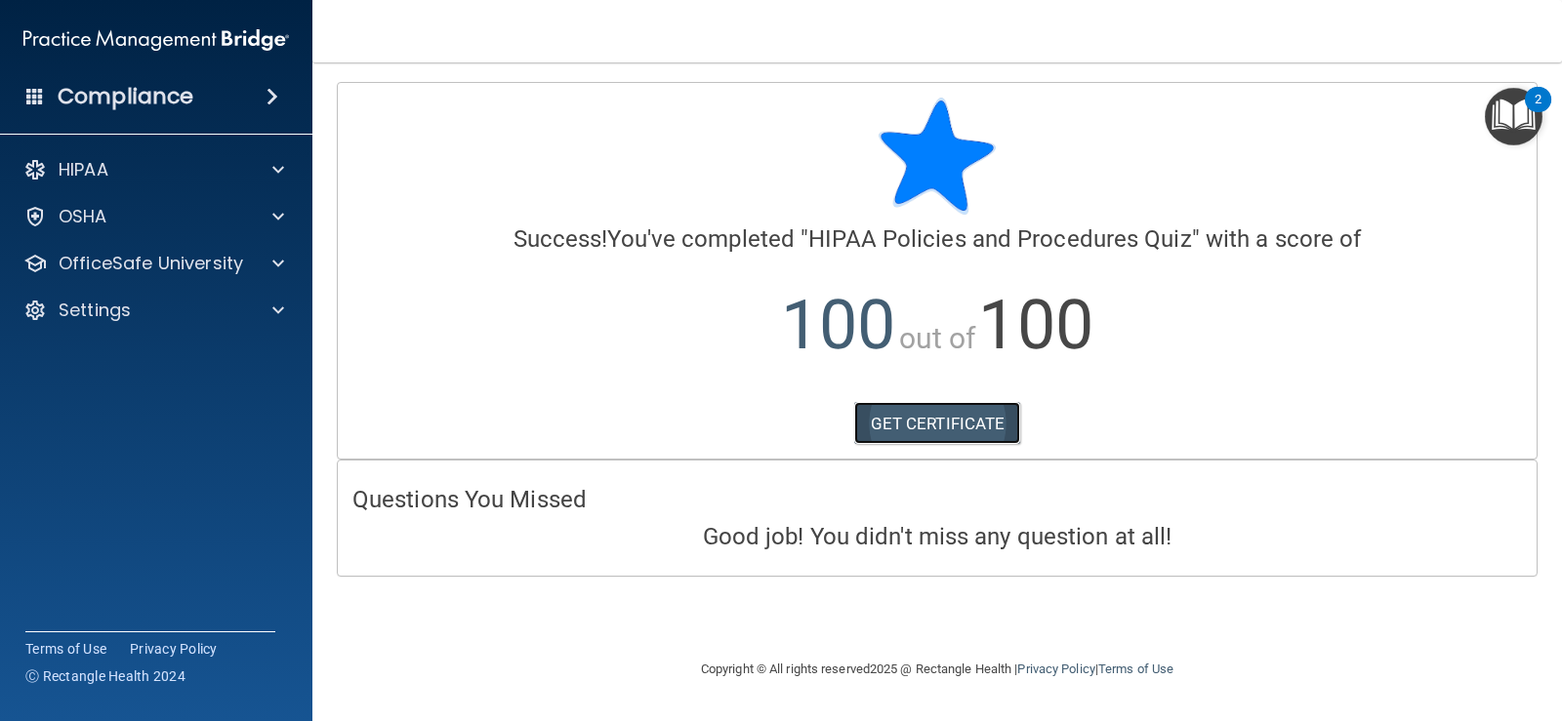
click at [924, 426] on link "GET CERTIFICATE" at bounding box center [937, 423] width 167 height 43
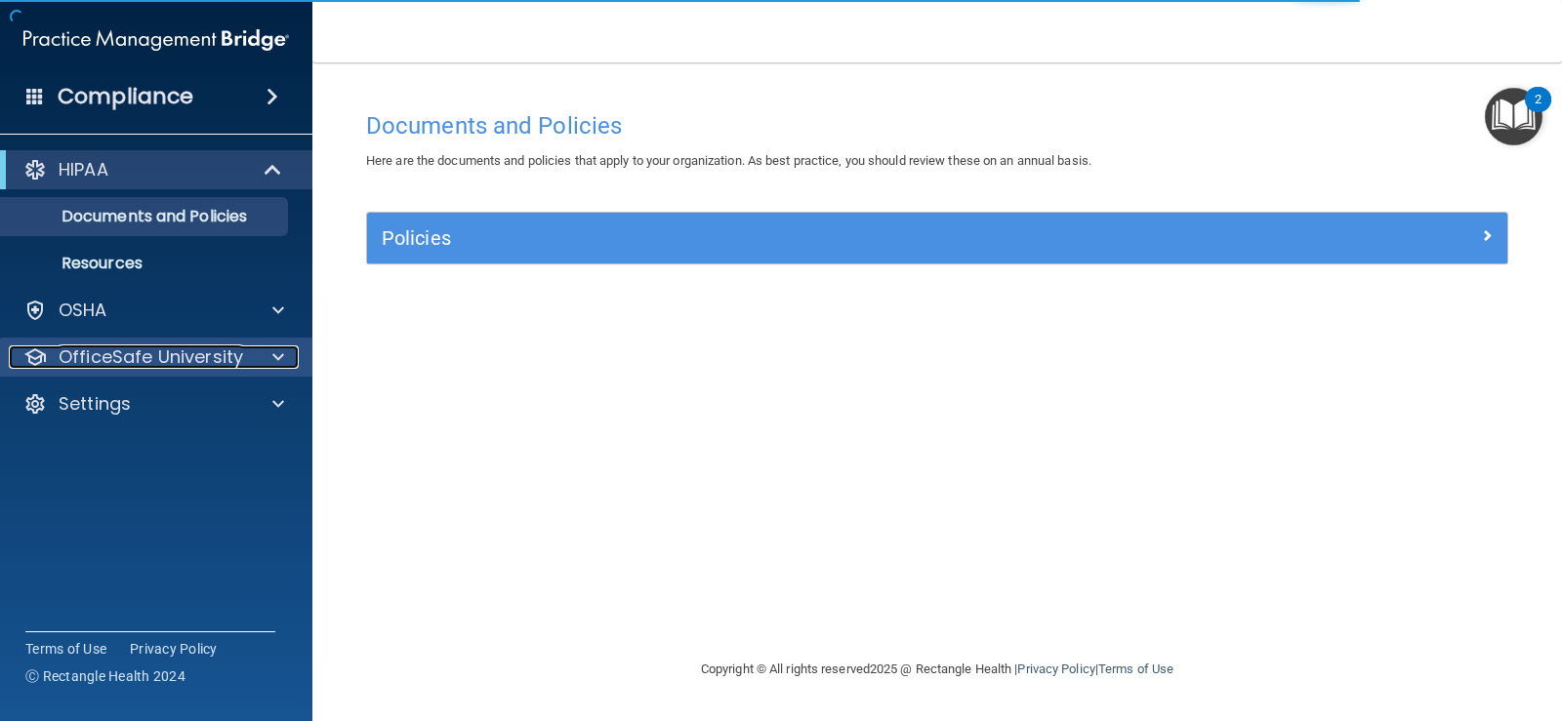
click at [210, 359] on p "OfficeSafe University" at bounding box center [151, 357] width 184 height 23
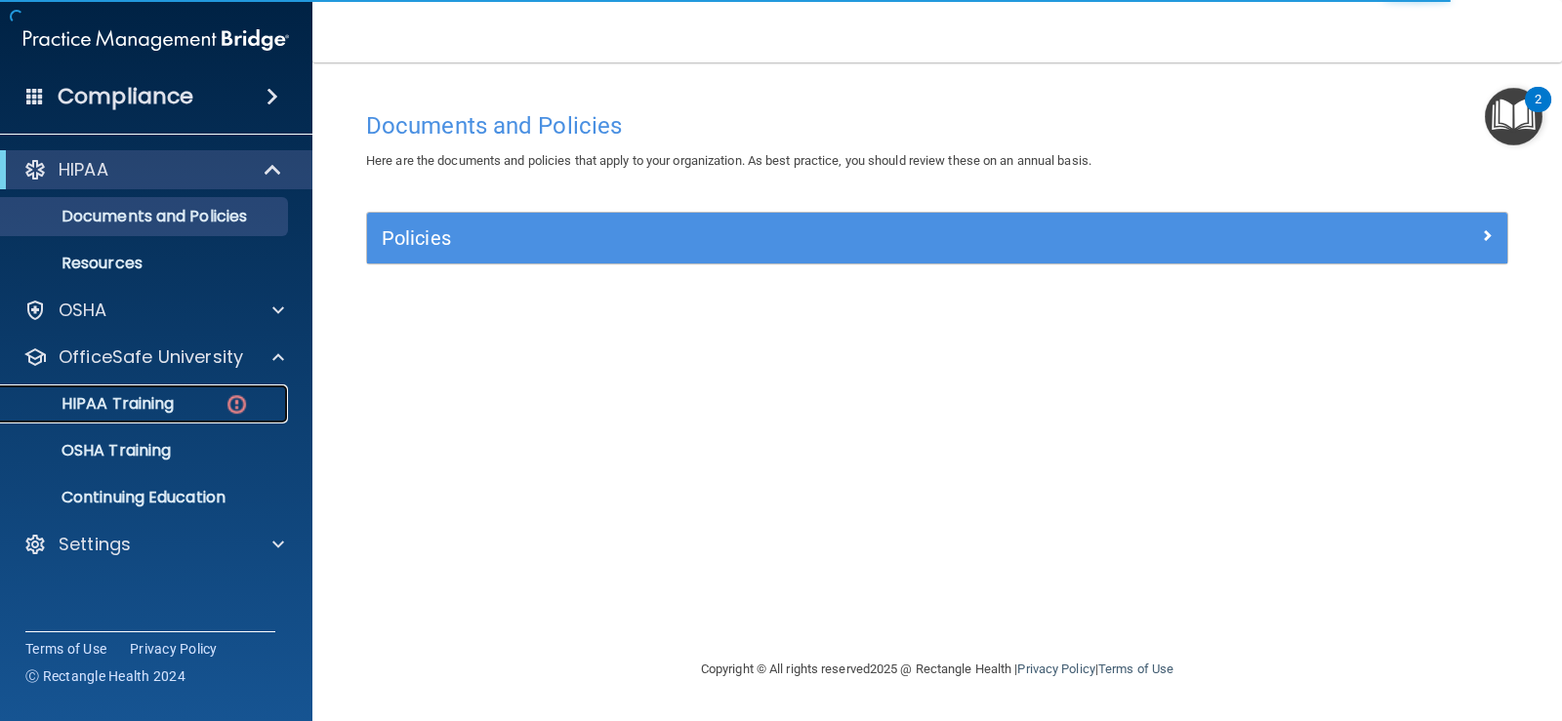
click at [234, 395] on img at bounding box center [237, 404] width 24 height 24
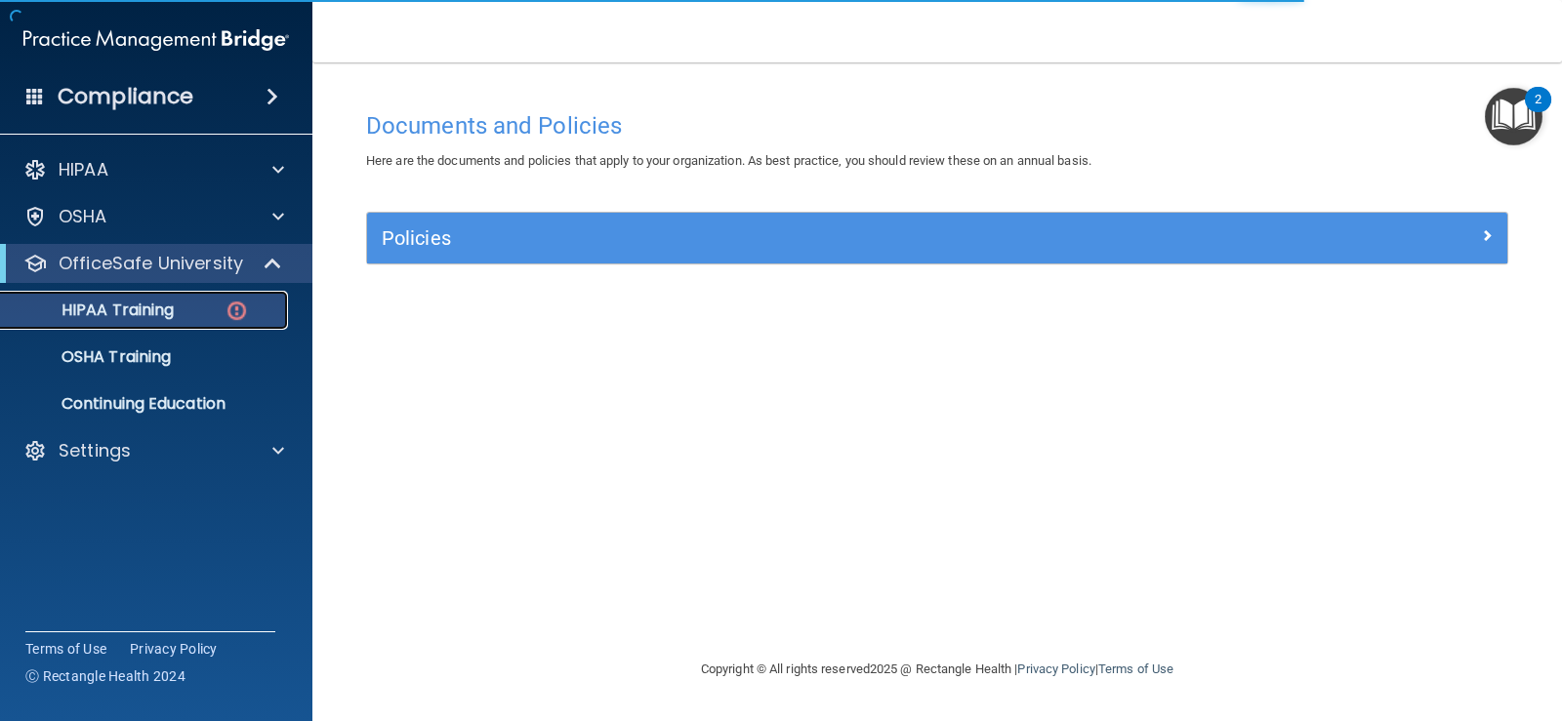
click at [242, 305] on img at bounding box center [237, 311] width 24 height 24
click at [244, 305] on img at bounding box center [237, 311] width 24 height 24
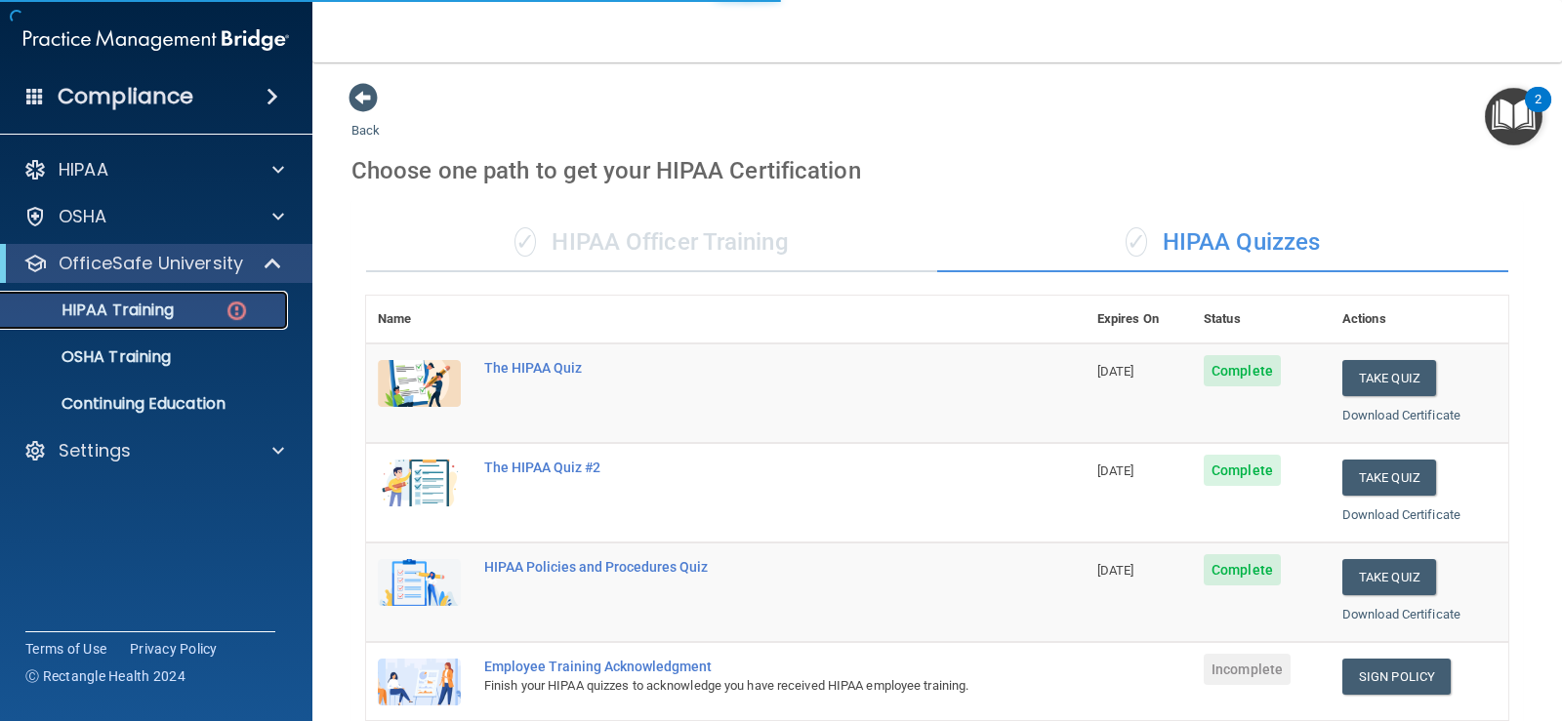
click at [244, 305] on img at bounding box center [237, 311] width 24 height 24
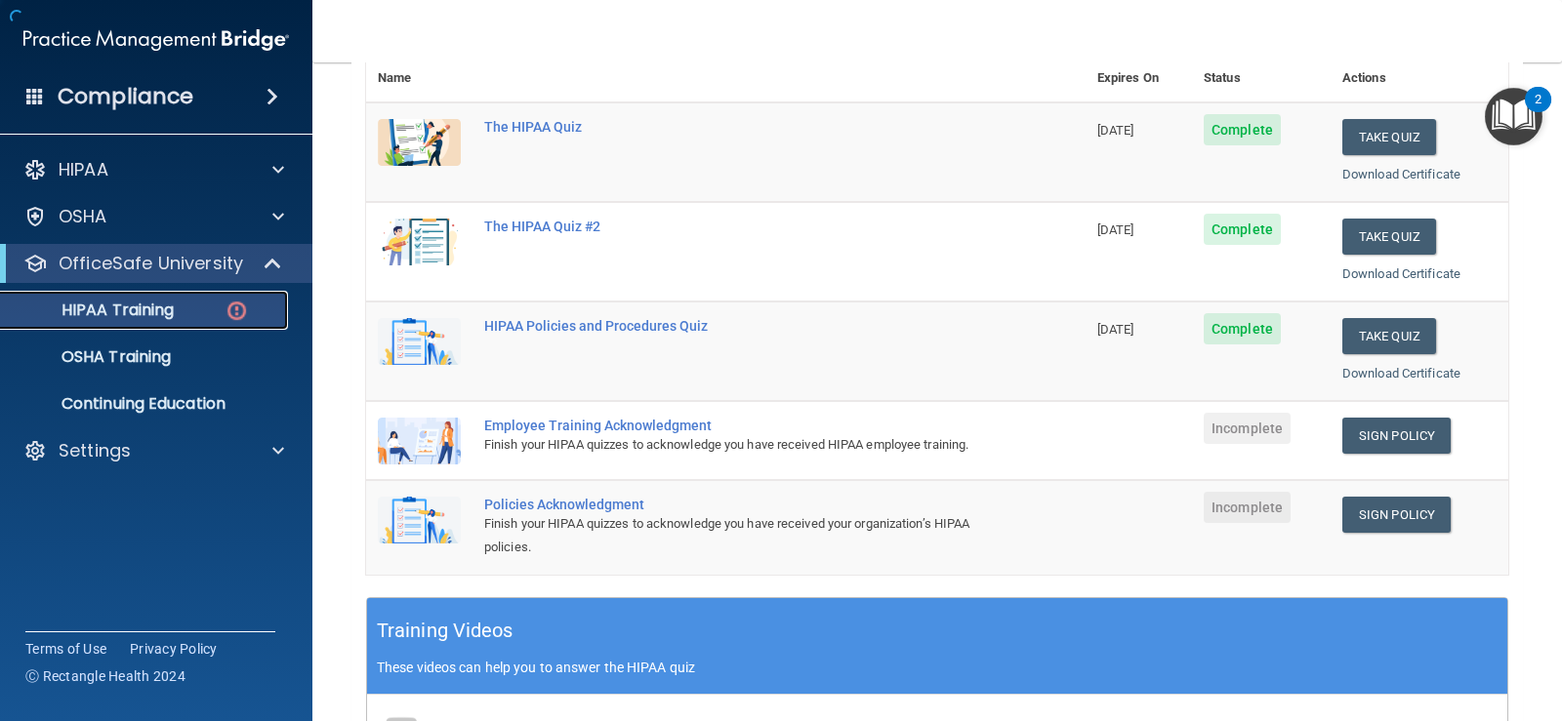
scroll to position [293, 0]
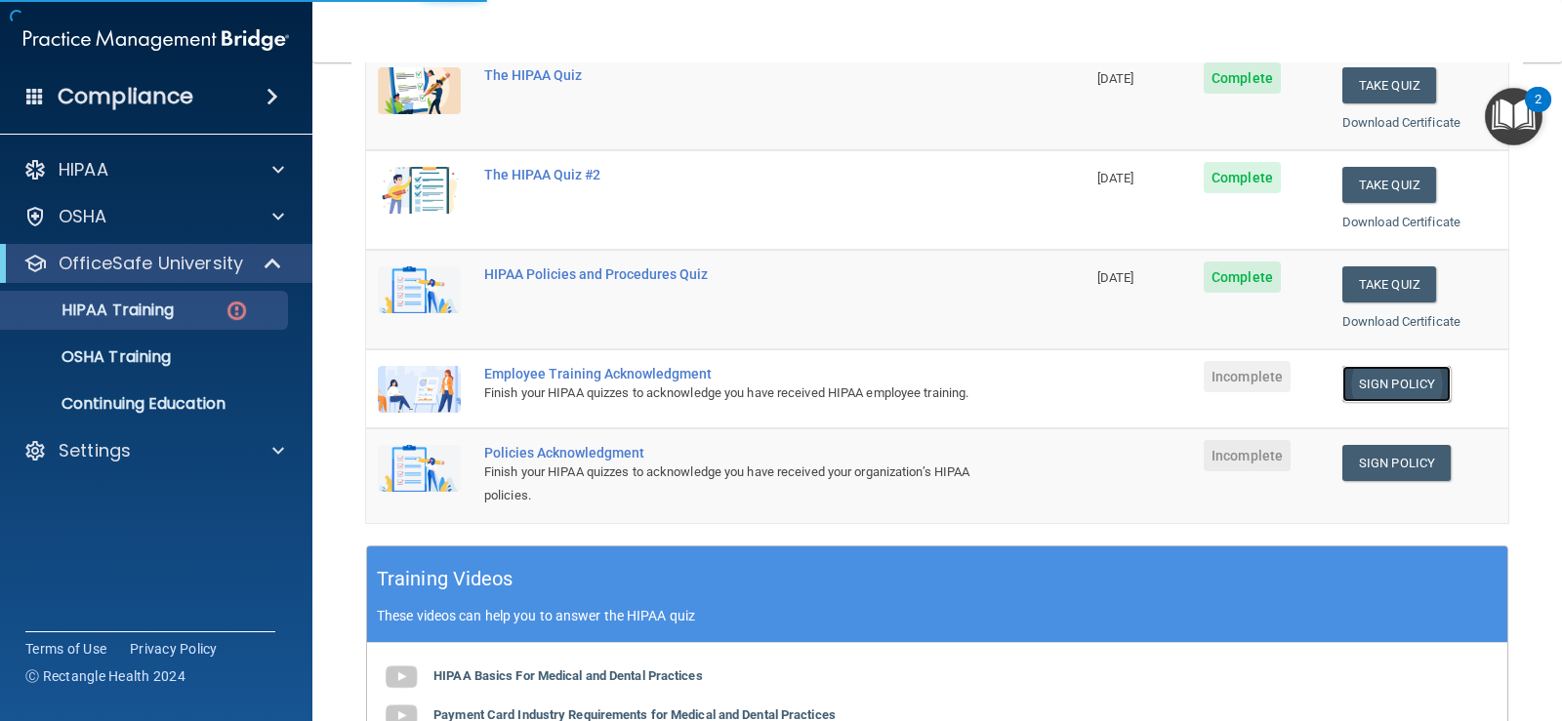
click at [1369, 379] on link "Sign Policy" at bounding box center [1396, 384] width 108 height 36
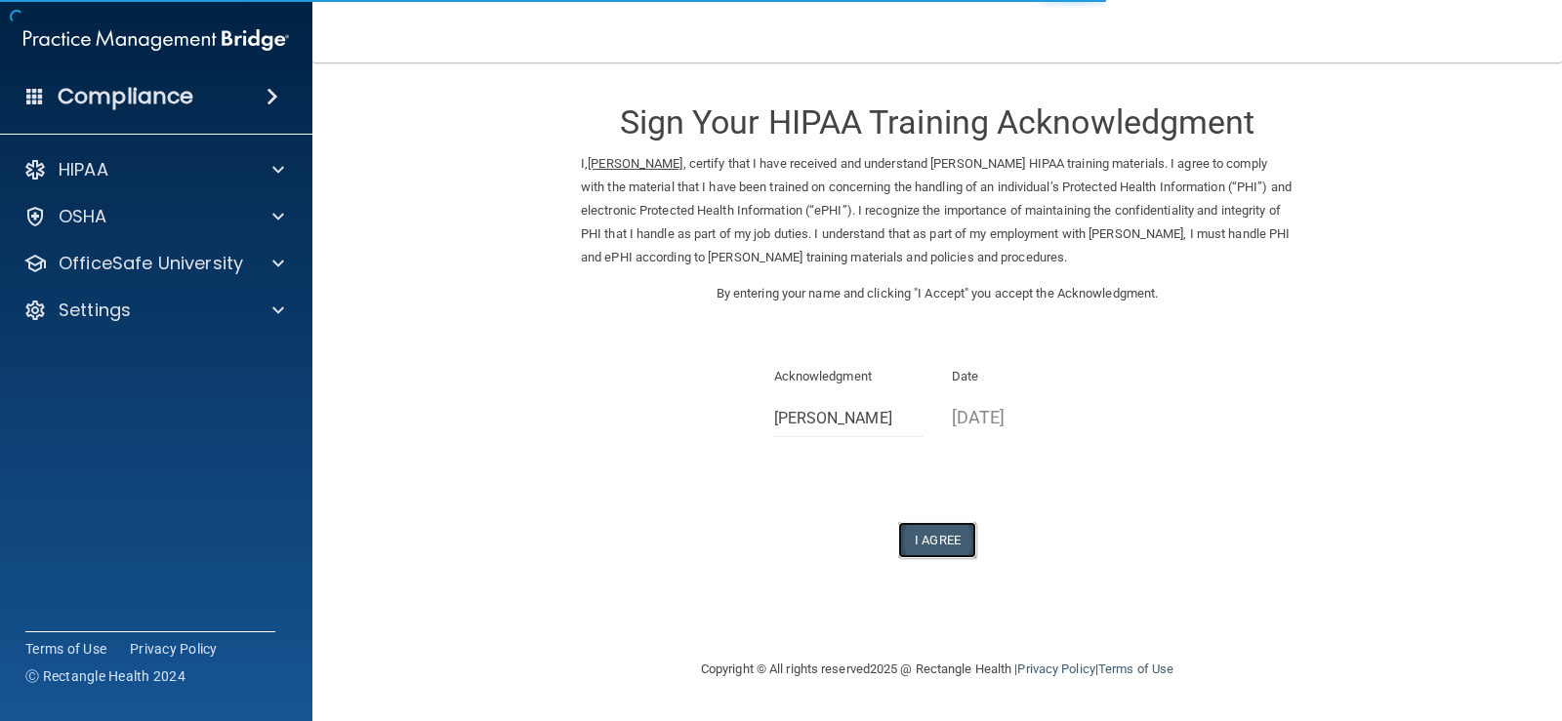
click at [919, 535] on button "I Agree" at bounding box center [937, 540] width 78 height 36
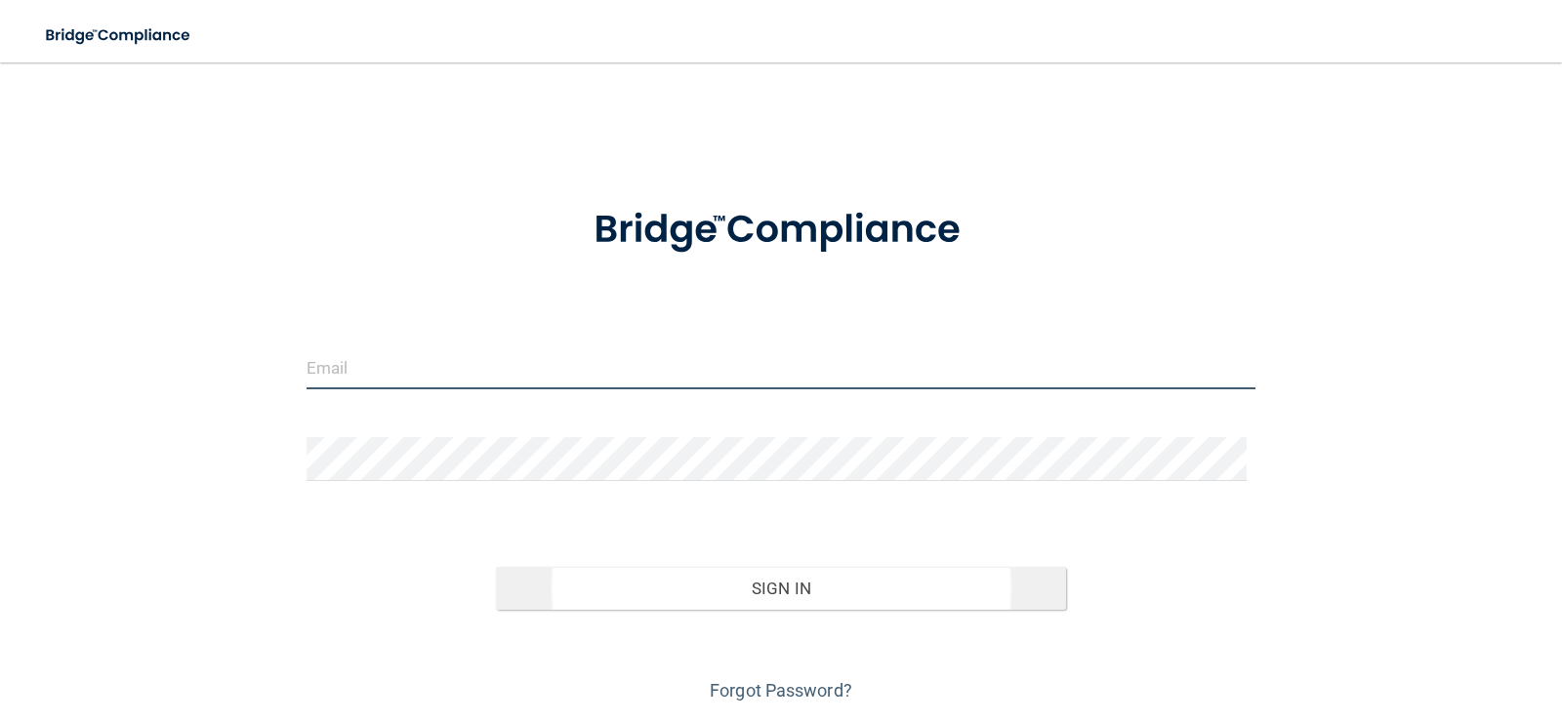
type input "[EMAIL_ADDRESS][DOMAIN_NAME]"
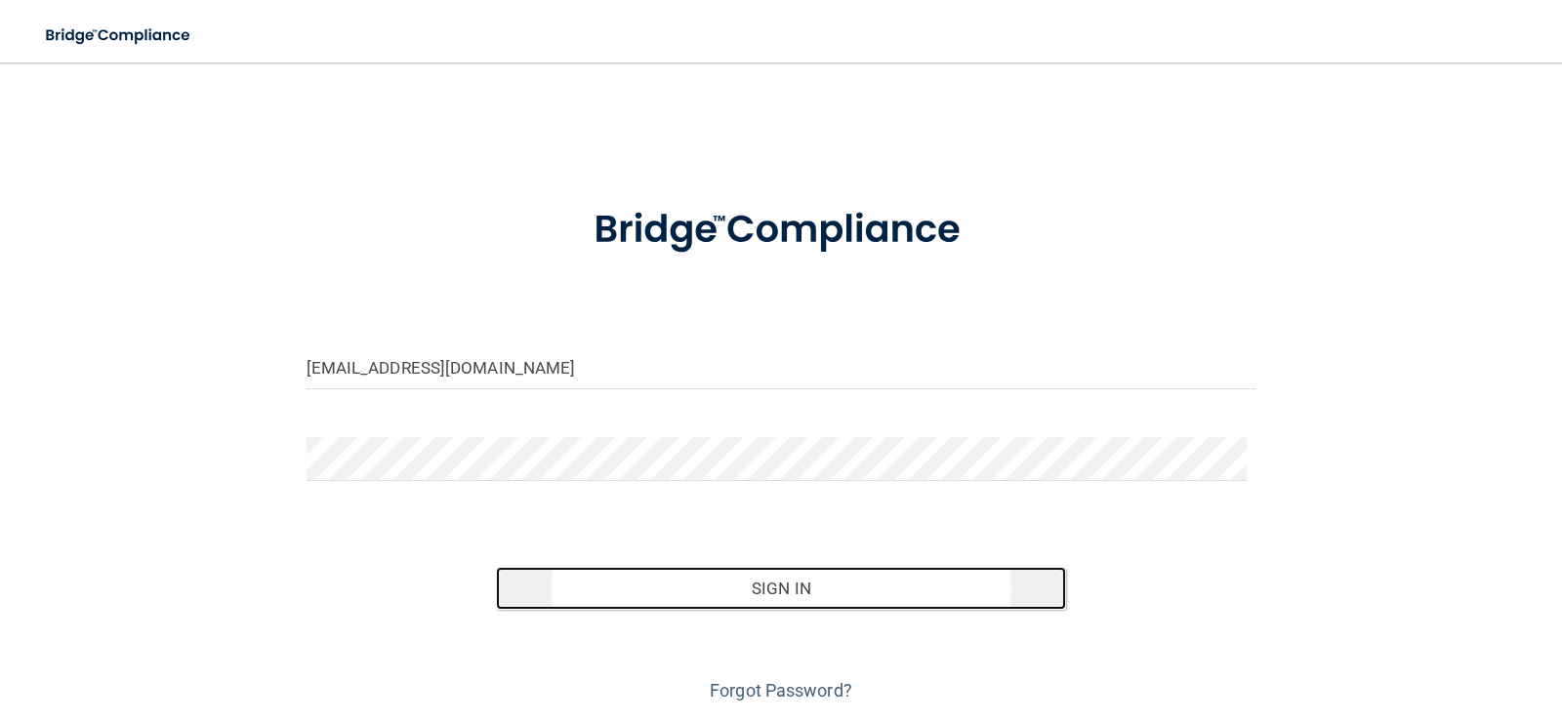
click at [801, 596] on button "Sign In" at bounding box center [781, 588] width 570 height 43
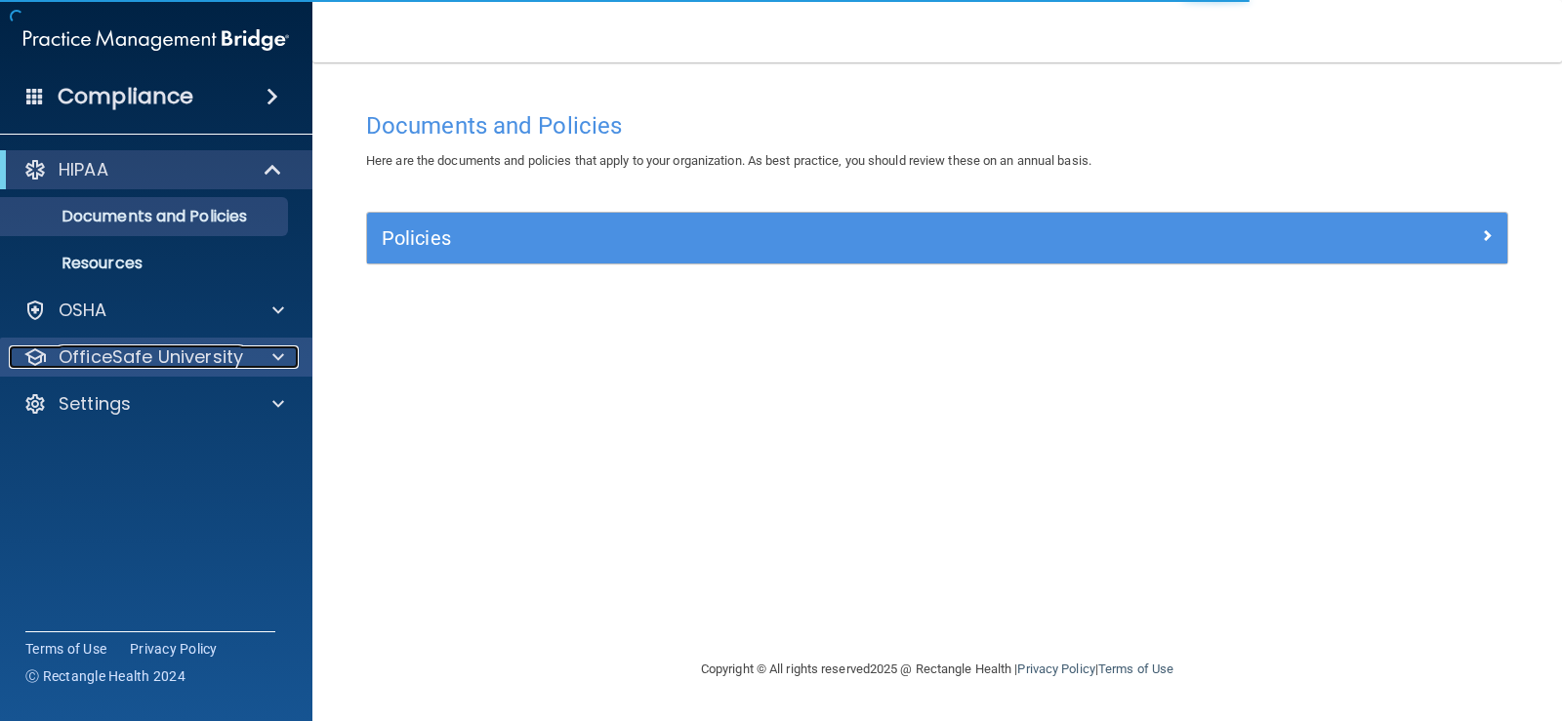
click at [170, 362] on p "OfficeSafe University" at bounding box center [151, 357] width 184 height 23
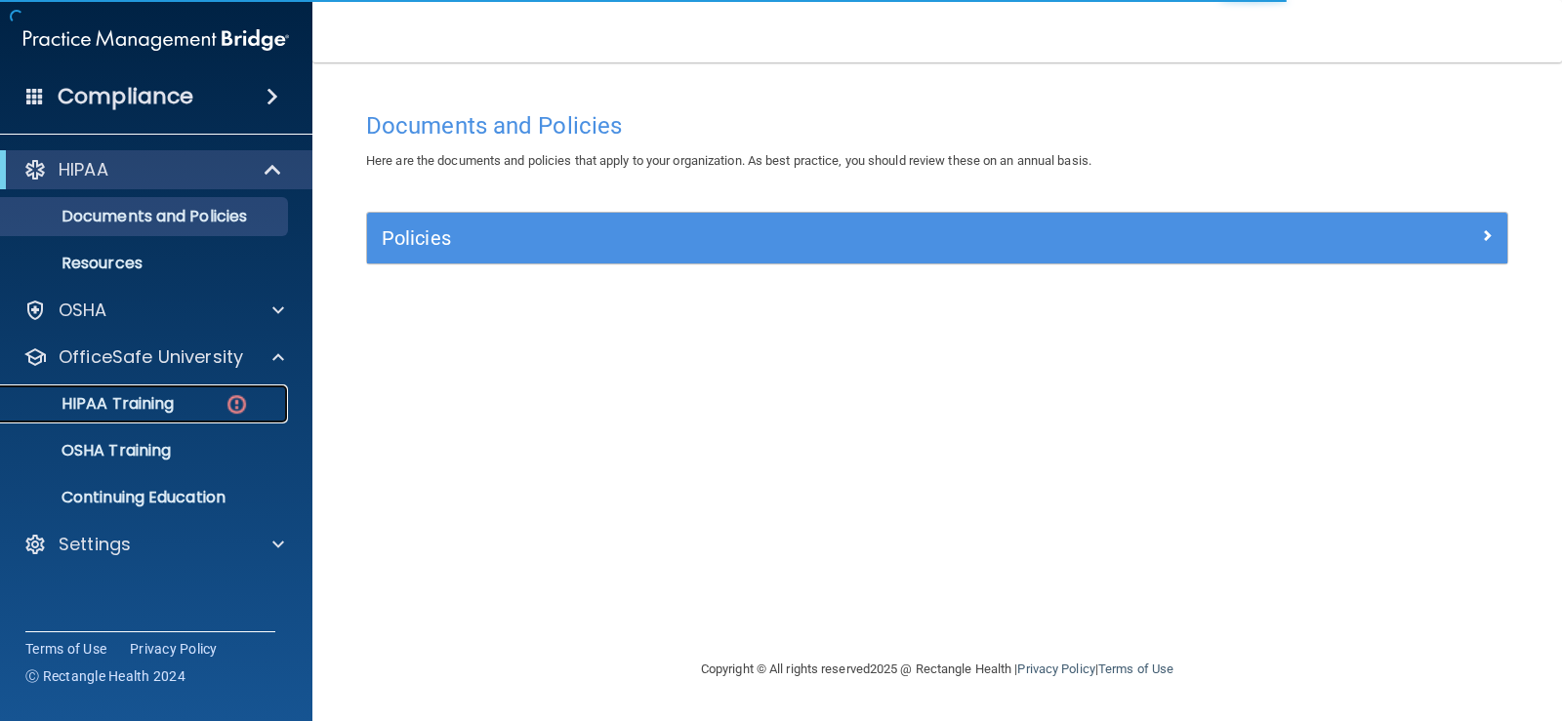
drag, startPoint x: 194, startPoint y: 405, endPoint x: 222, endPoint y: 403, distance: 27.4
click at [194, 405] on div "HIPAA Training" at bounding box center [146, 404] width 266 height 20
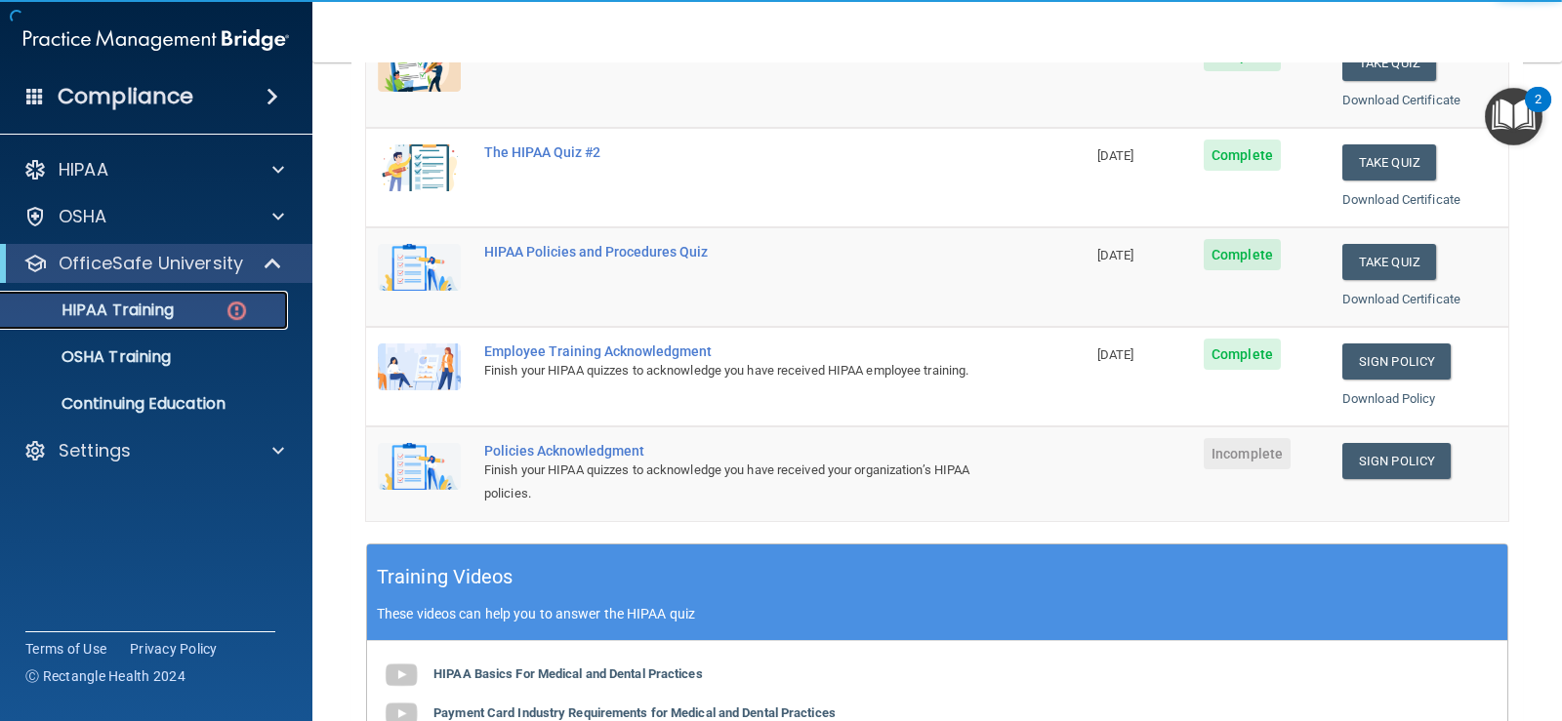
scroll to position [390, 0]
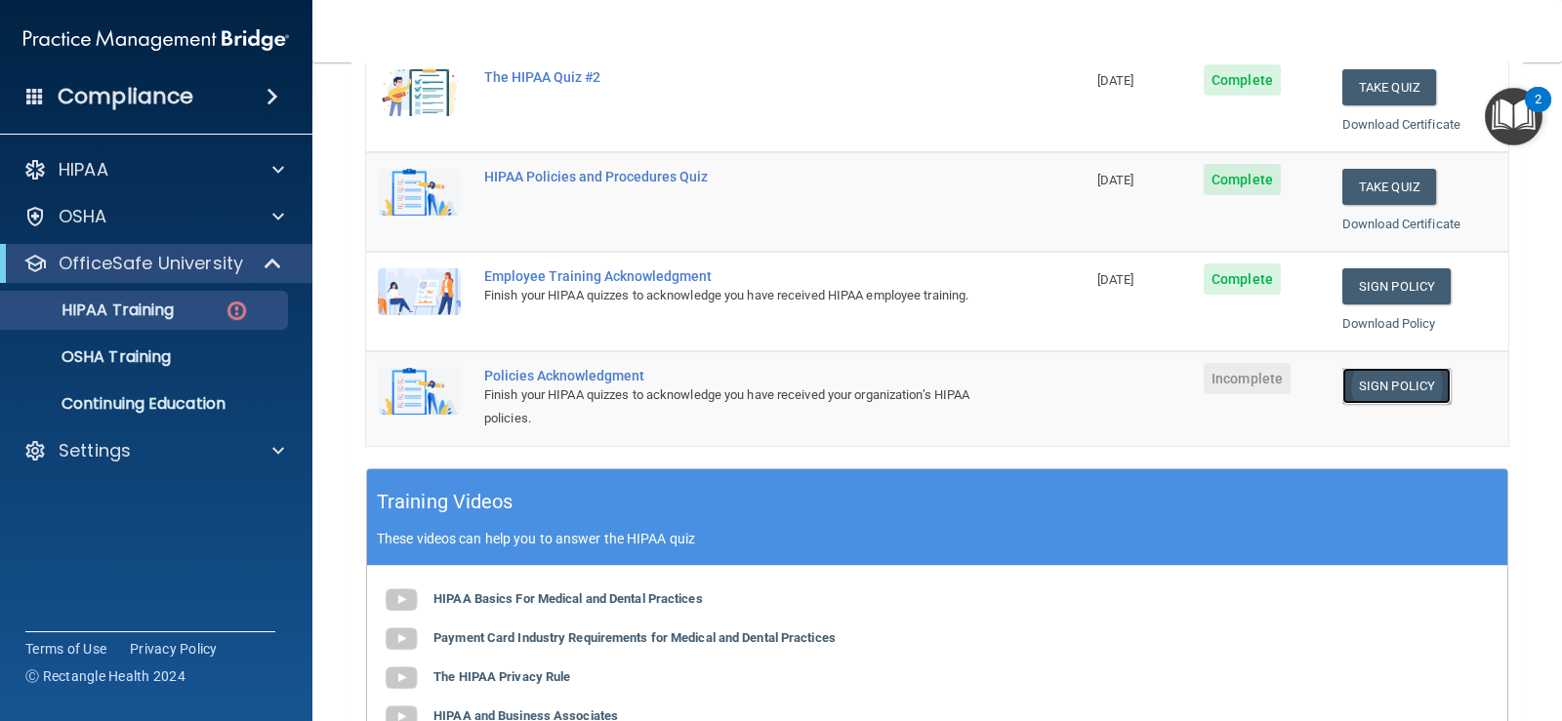
click at [1375, 390] on link "Sign Policy" at bounding box center [1396, 386] width 108 height 36
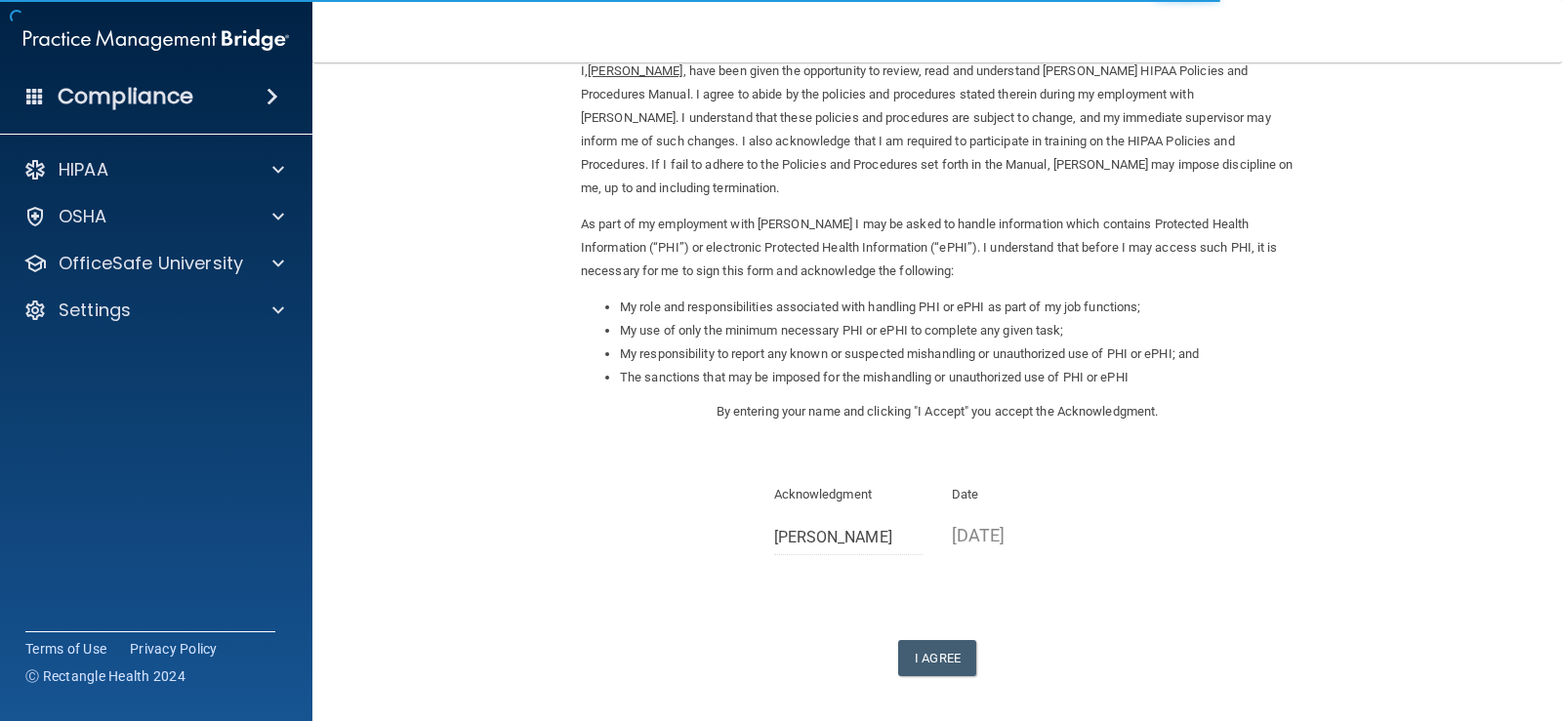
scroll to position [173, 0]
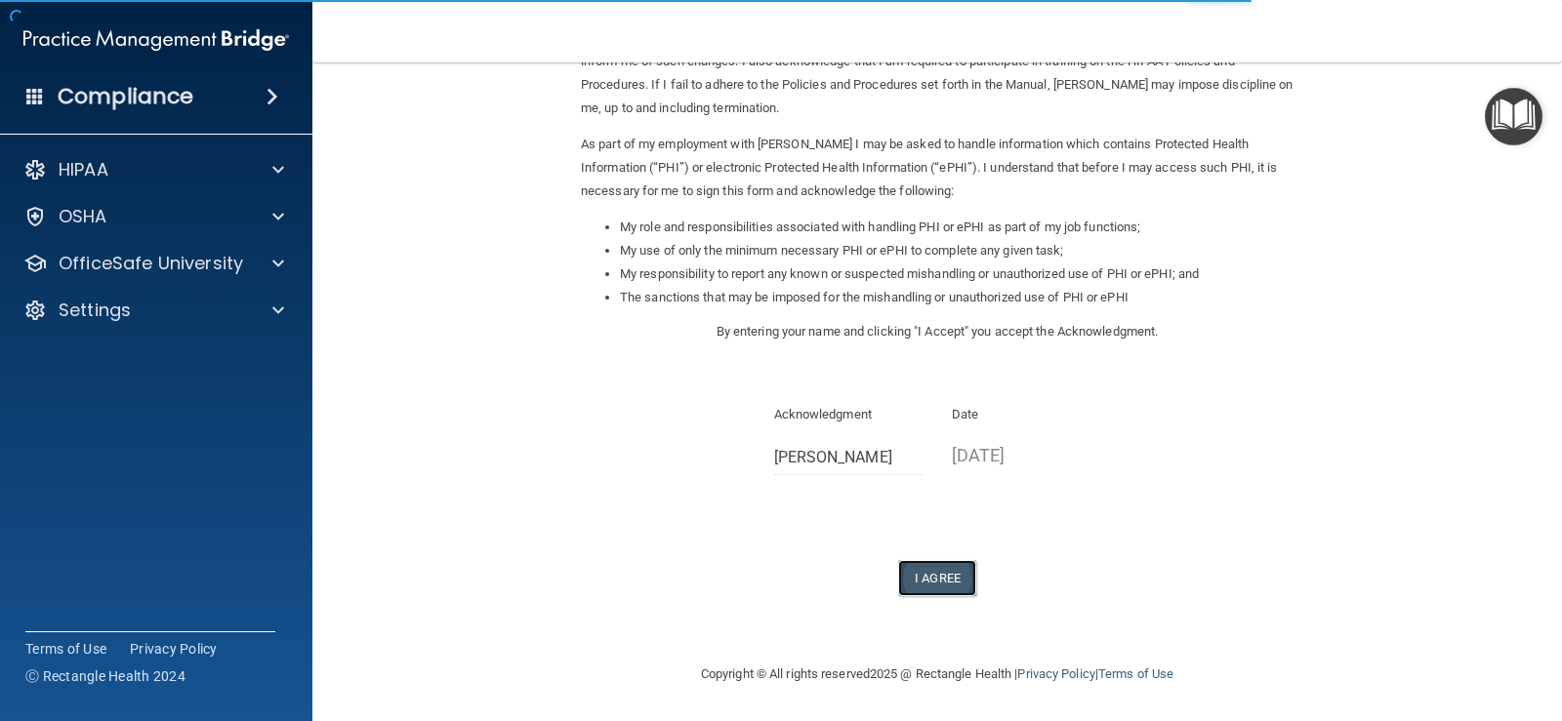
click at [953, 577] on button "I Agree" at bounding box center [937, 578] width 78 height 36
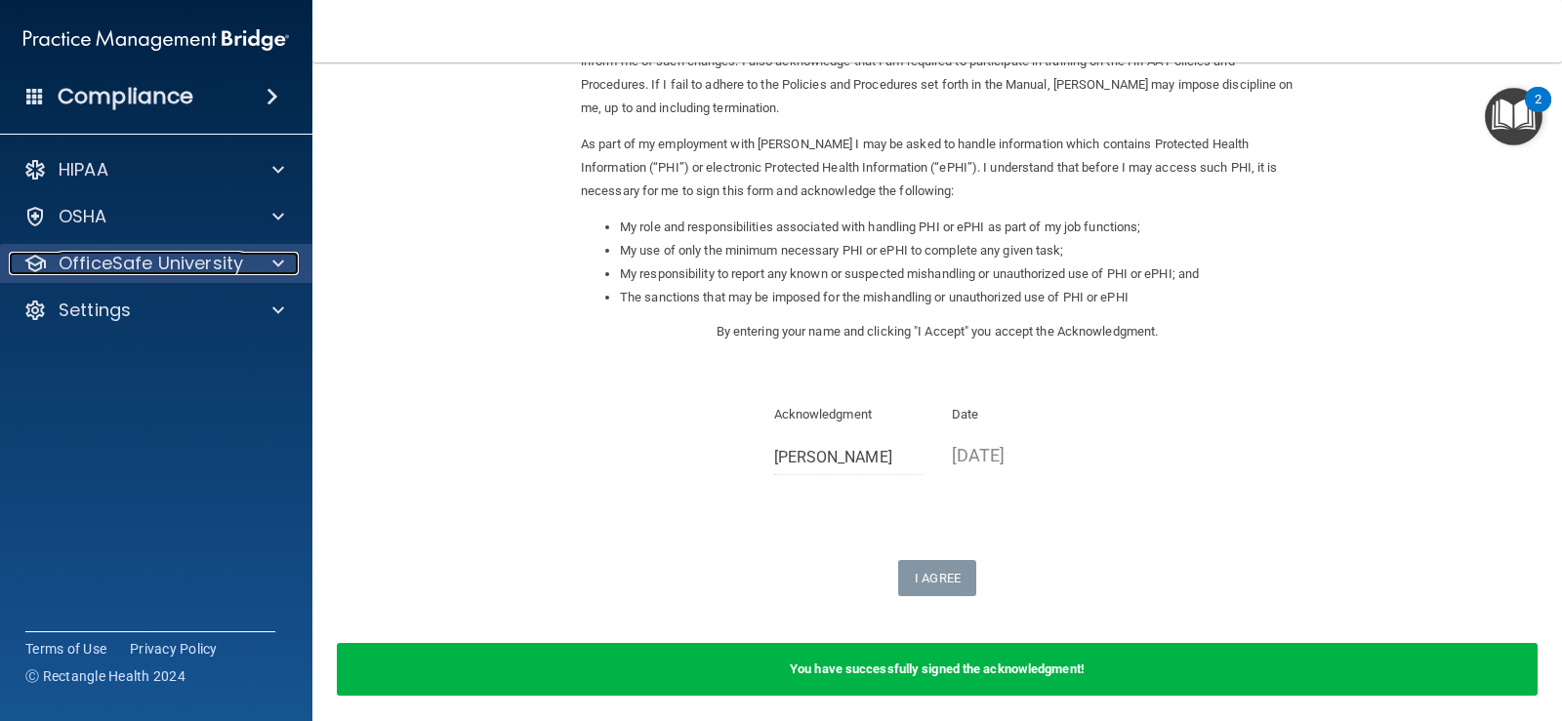
click at [92, 253] on p "OfficeSafe University" at bounding box center [151, 263] width 184 height 23
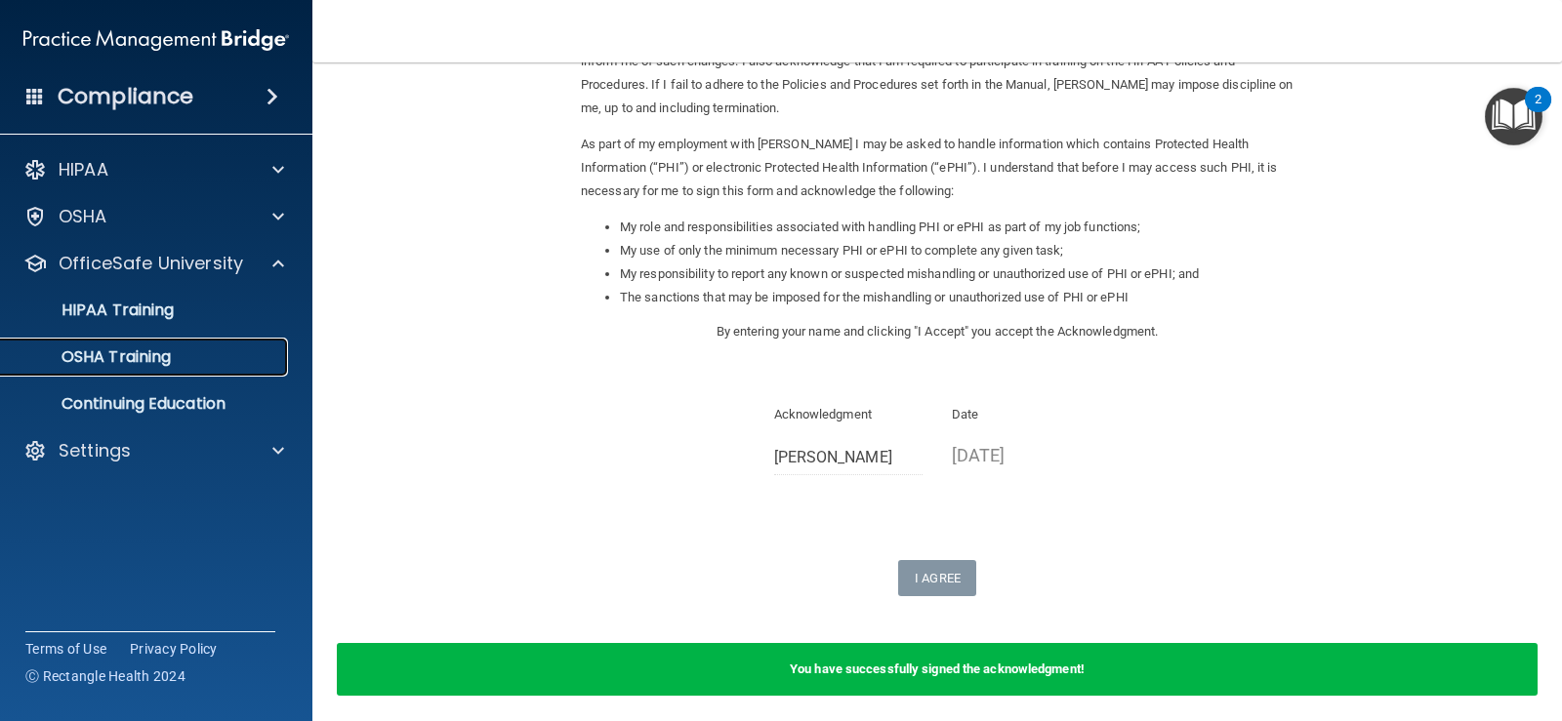
click at [105, 356] on p "OSHA Training" at bounding box center [92, 358] width 158 height 20
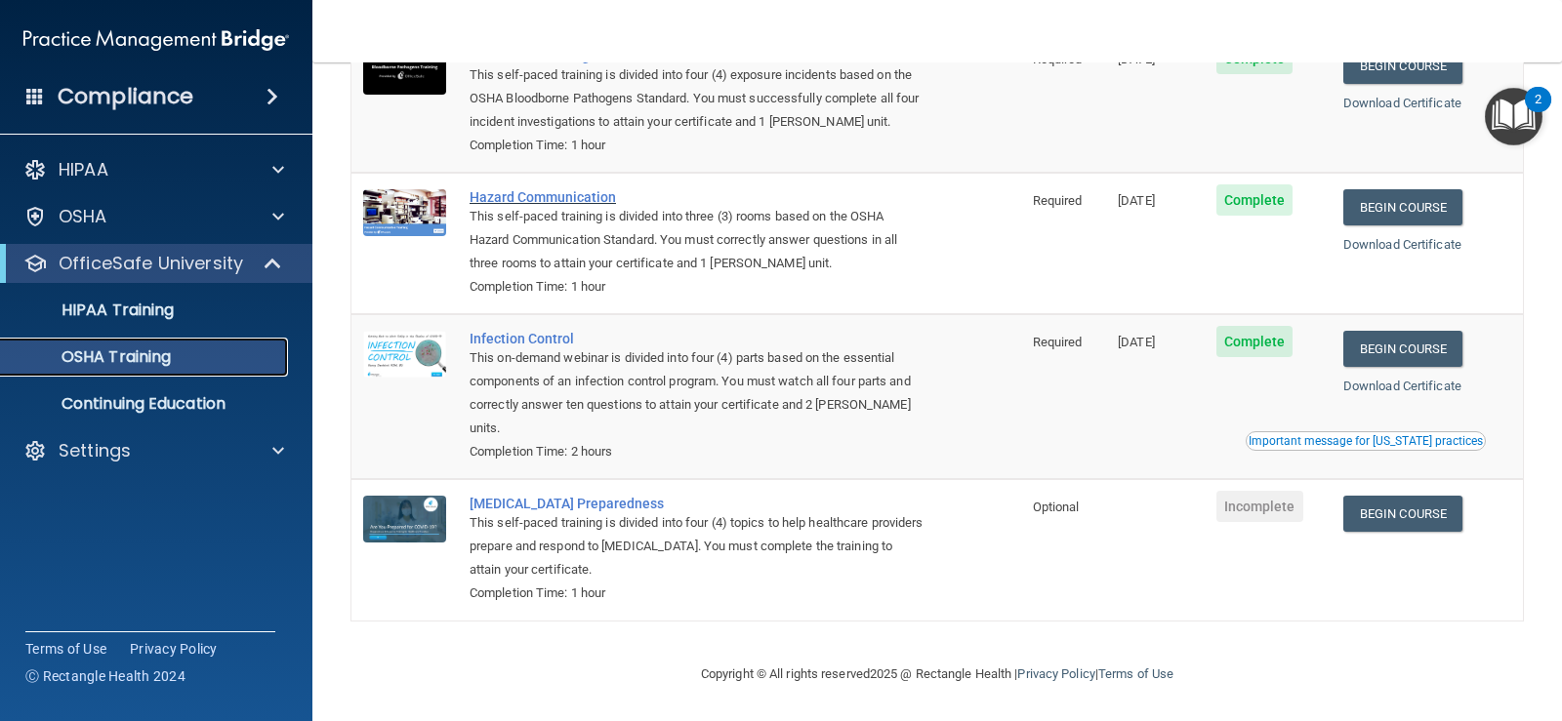
scroll to position [192, 0]
click at [123, 313] on p "HIPAA Training" at bounding box center [93, 311] width 161 height 20
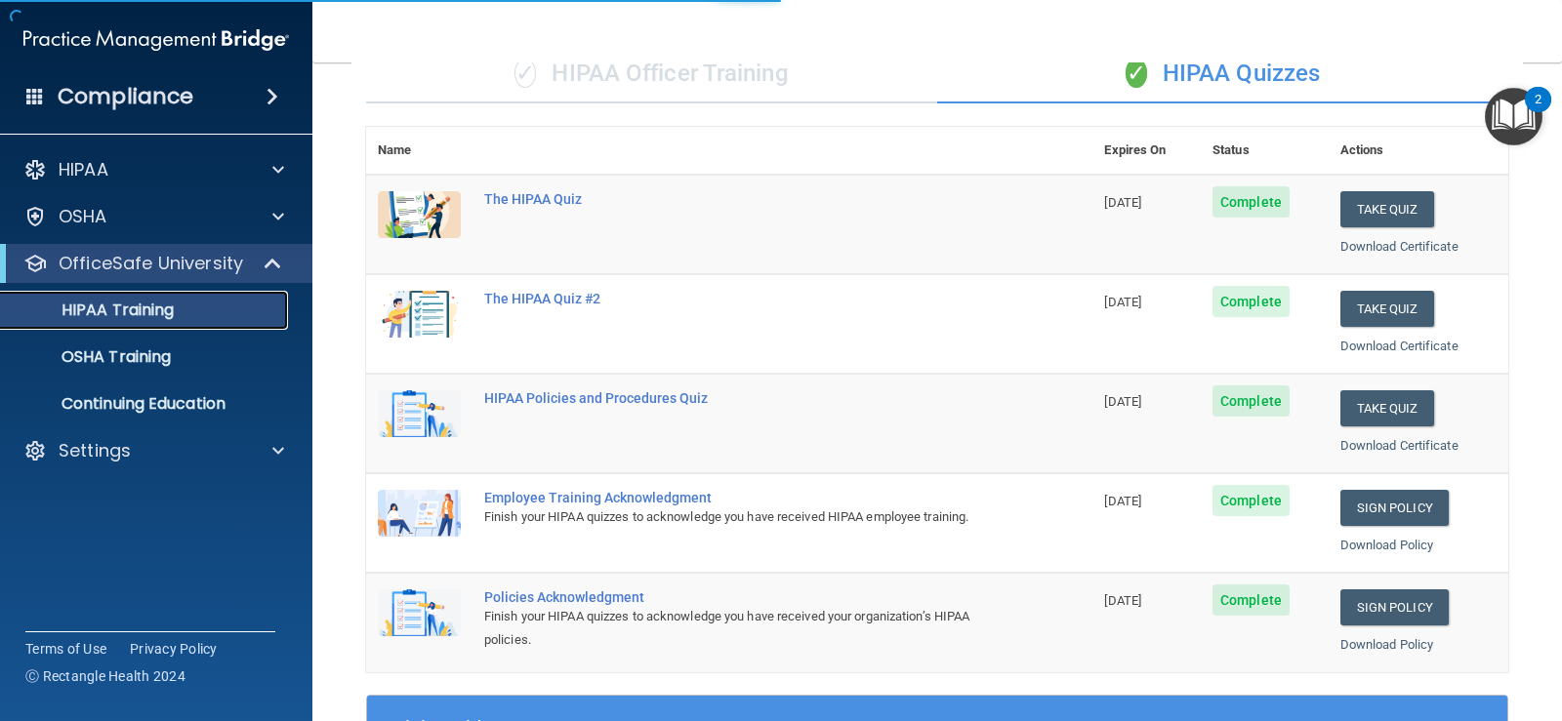
scroll to position [749, 0]
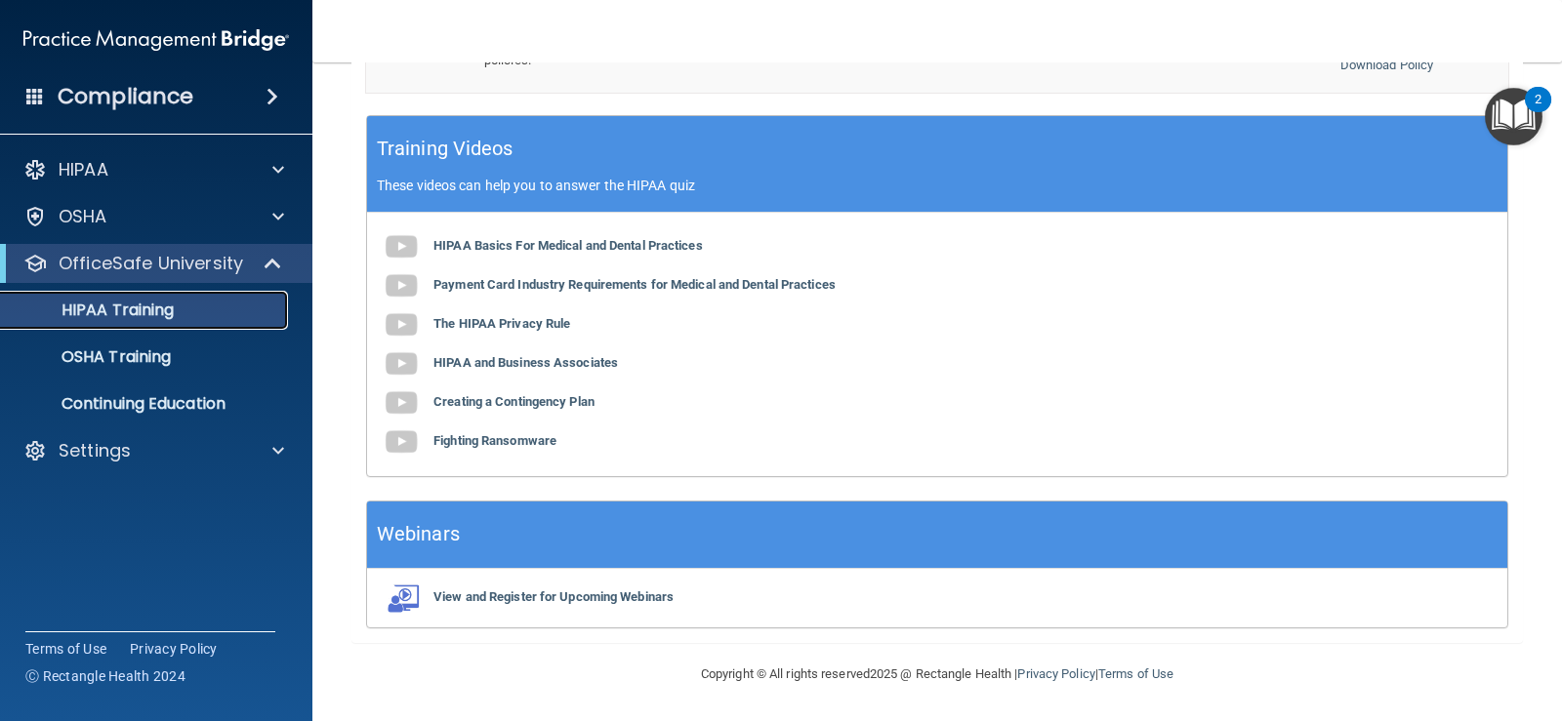
click at [152, 306] on p "HIPAA Training" at bounding box center [93, 311] width 161 height 20
click at [173, 304] on p "HIPAA Training" at bounding box center [93, 311] width 161 height 20
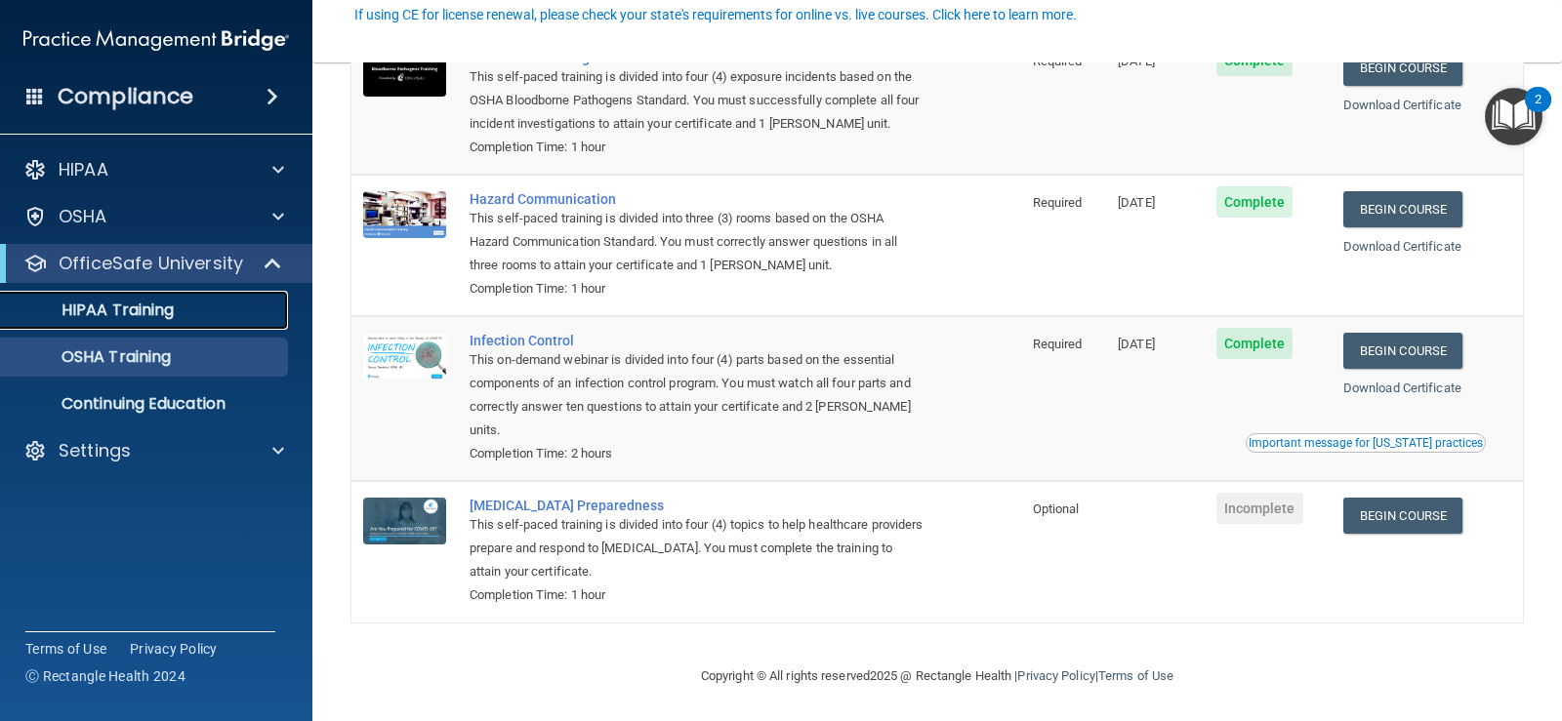
scroll to position [192, 0]
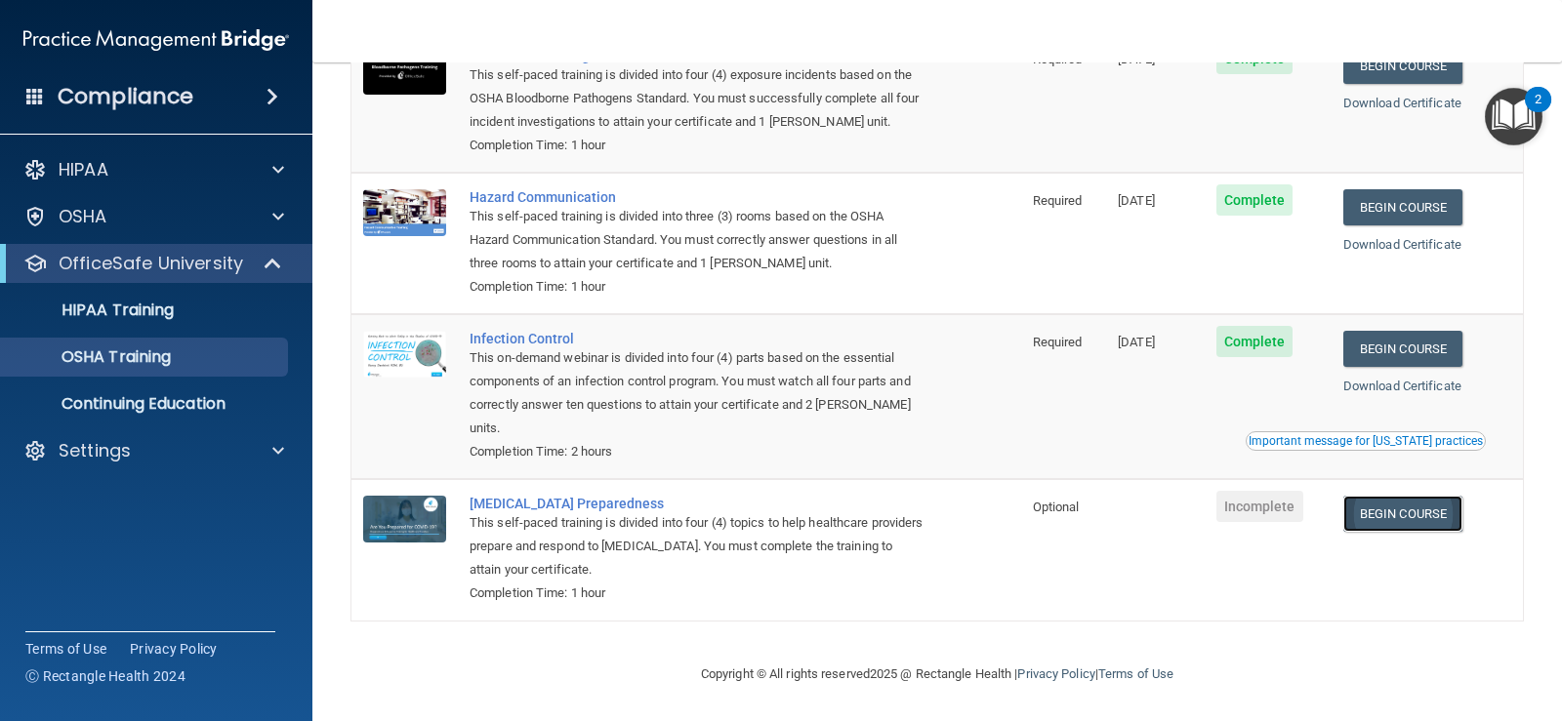
click at [1368, 512] on link "Begin Course" at bounding box center [1402, 514] width 119 height 36
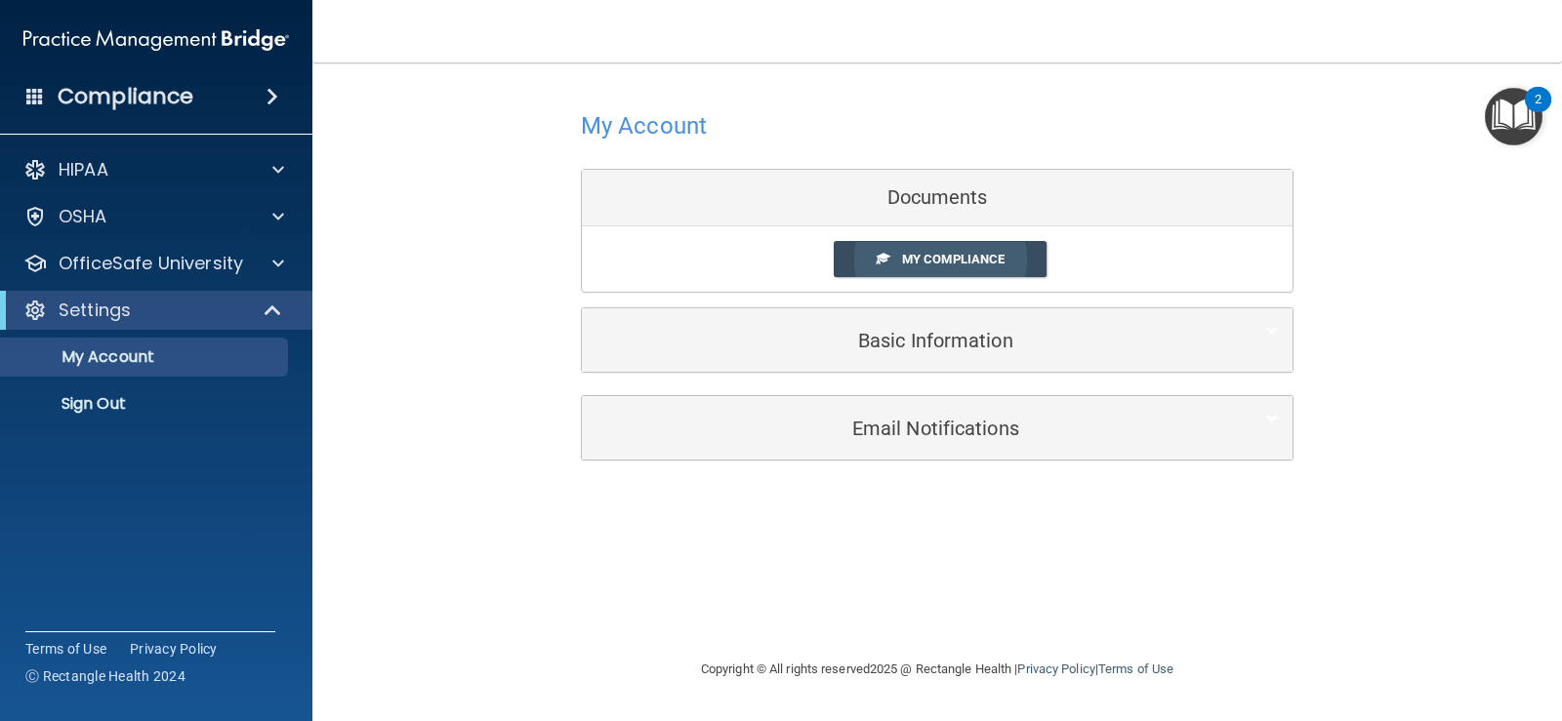
click at [949, 256] on span "My Compliance" at bounding box center [953, 259] width 102 height 15
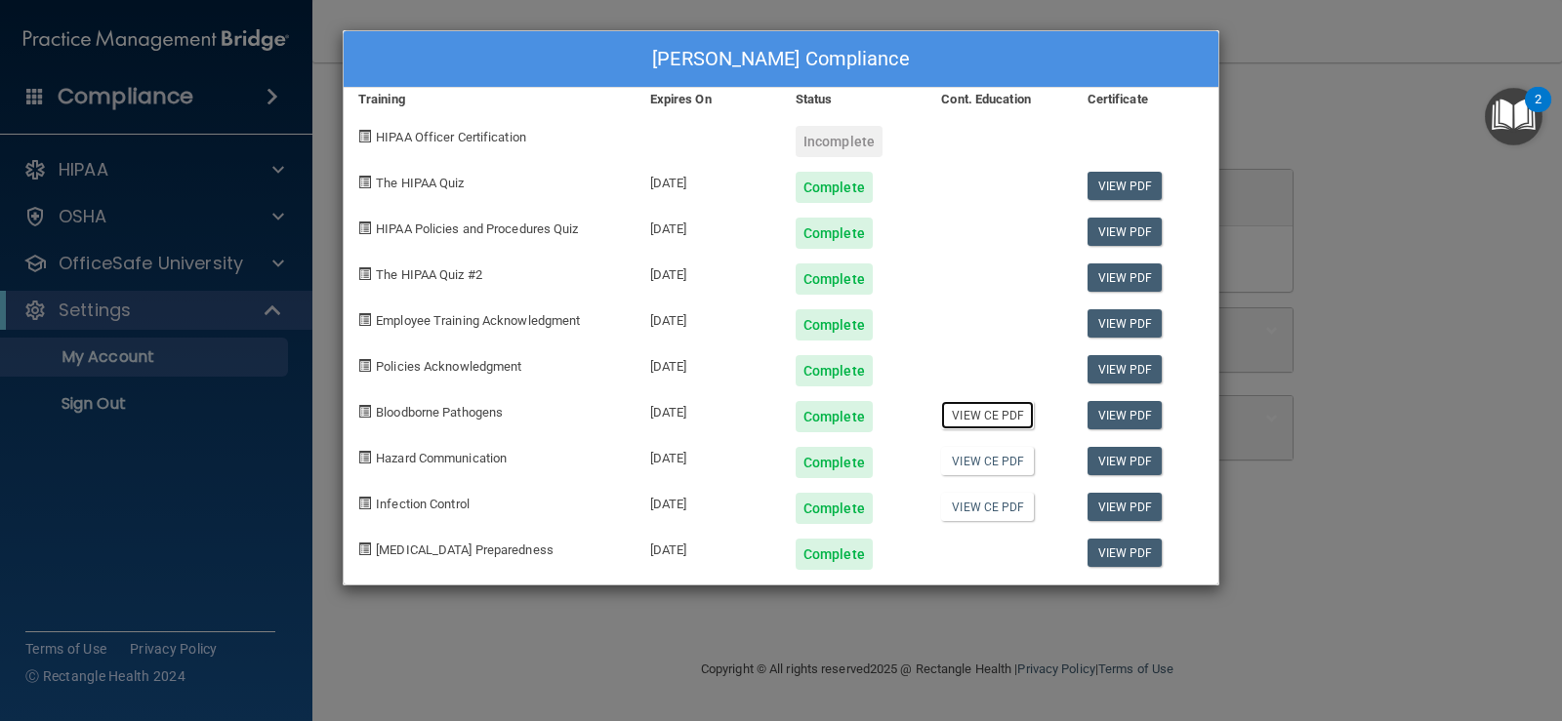
click at [986, 412] on link "View CE PDF" at bounding box center [987, 415] width 93 height 28
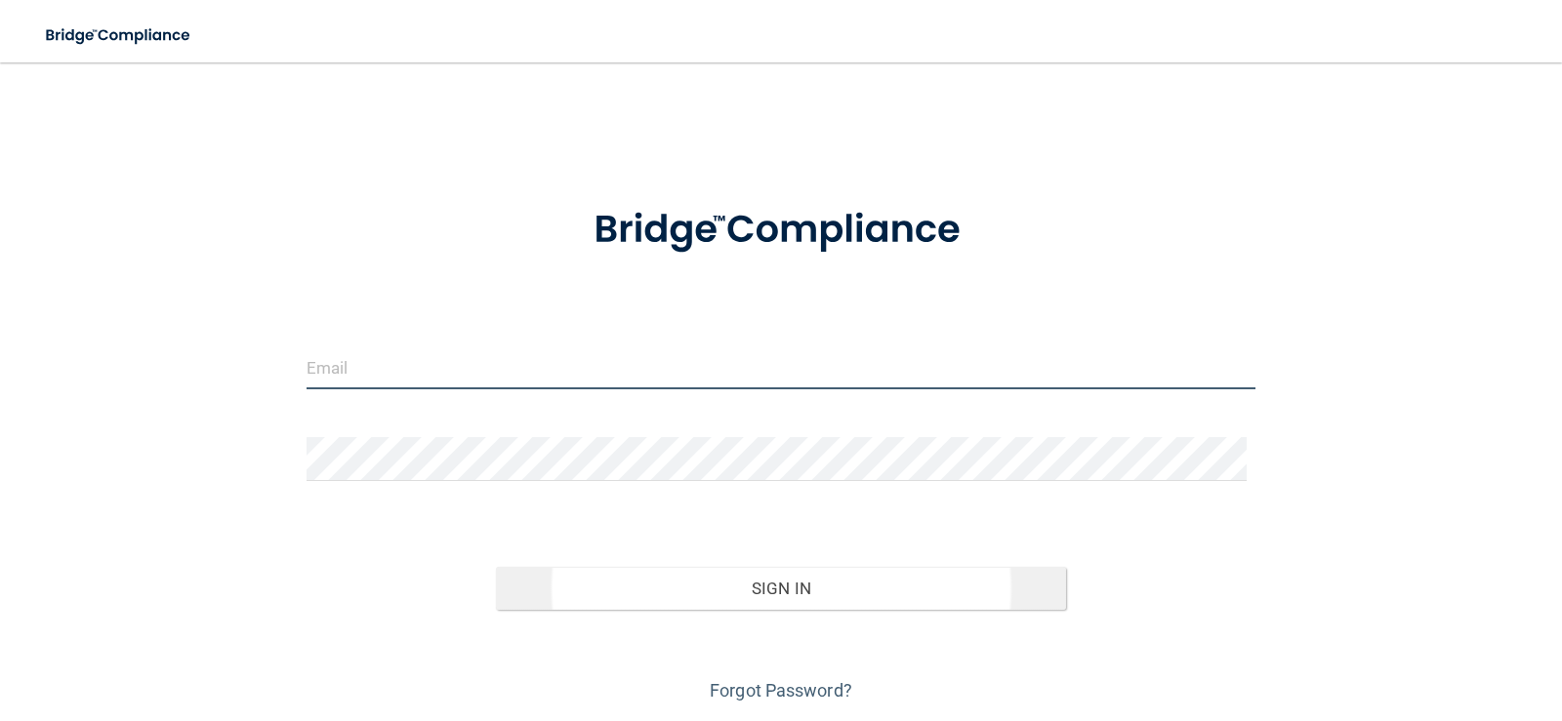
type input "[EMAIL_ADDRESS][DOMAIN_NAME]"
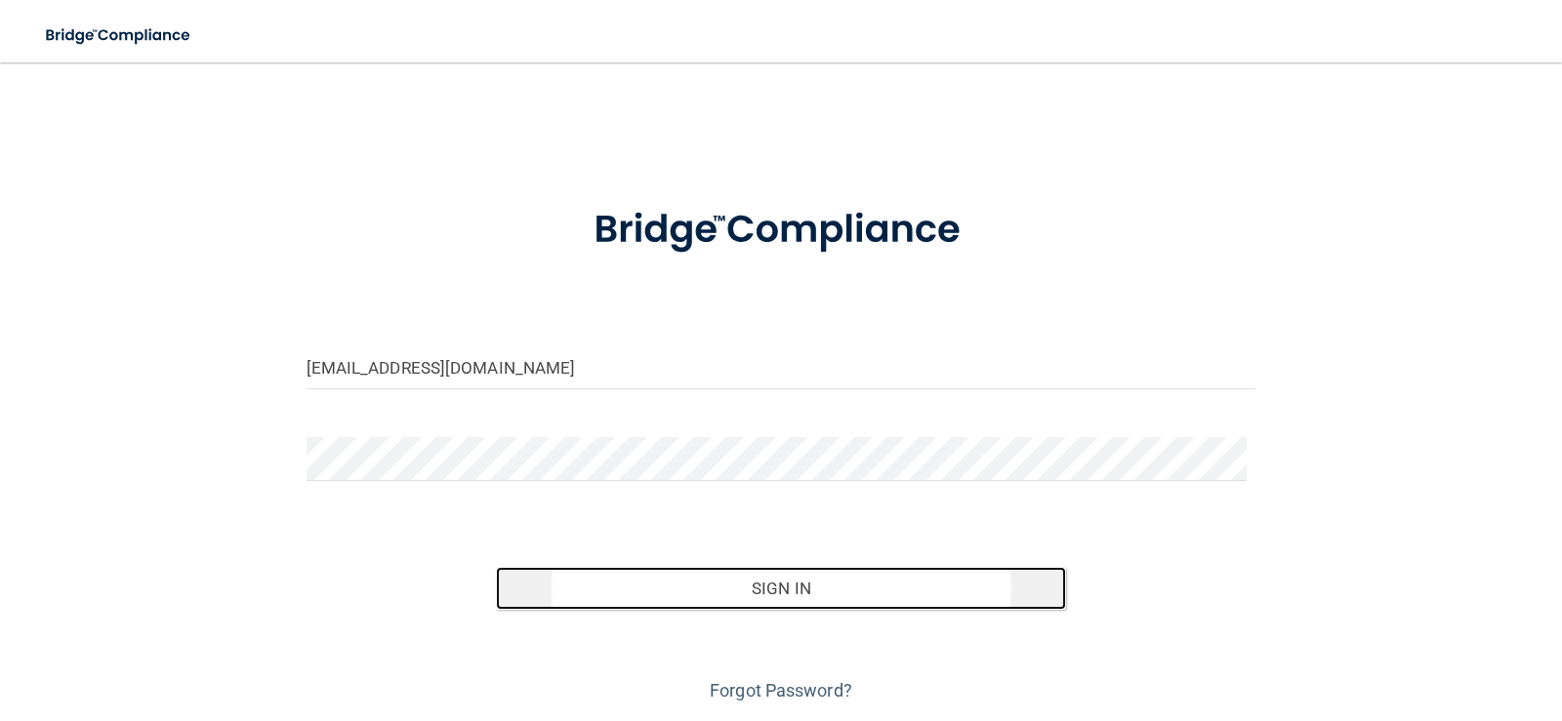
click at [751, 600] on button "Sign In" at bounding box center [781, 588] width 570 height 43
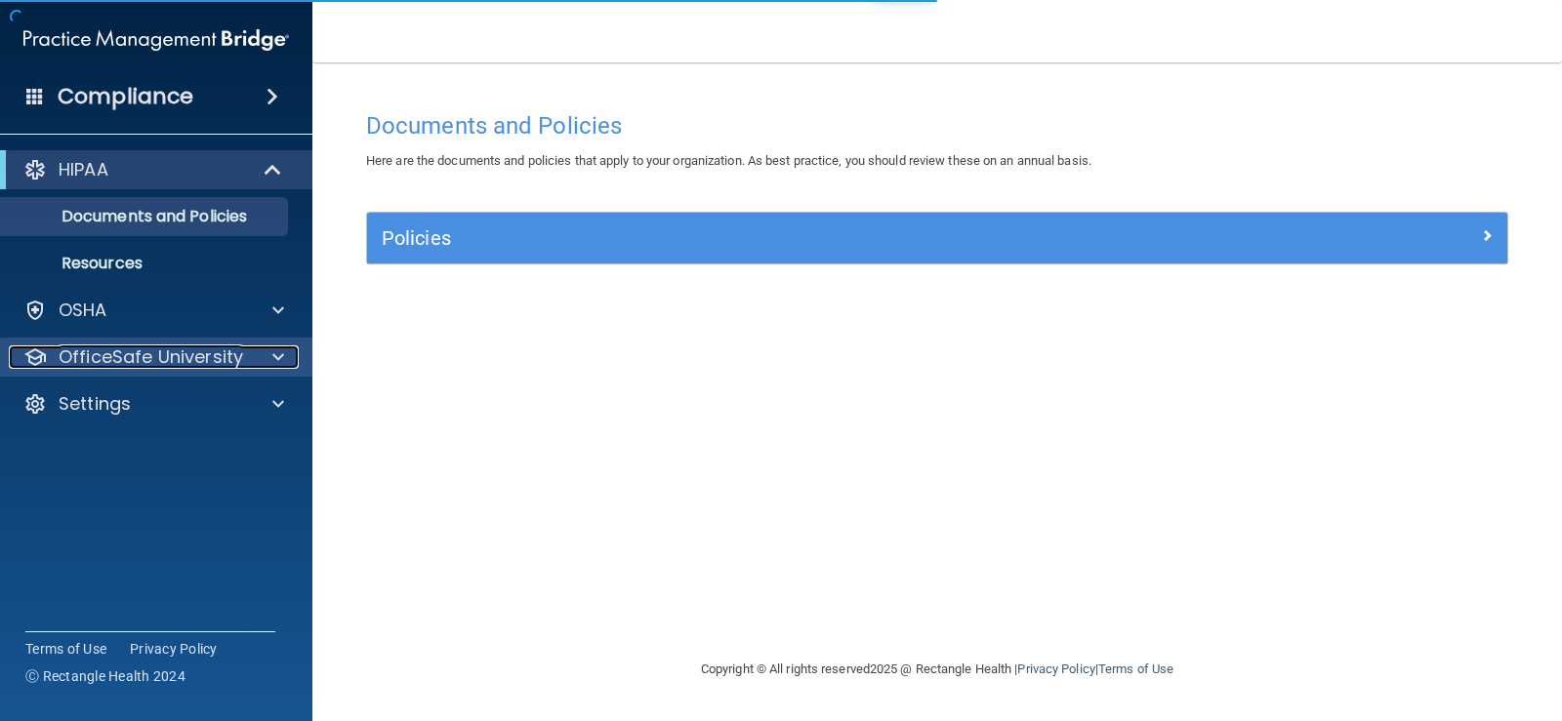
click at [201, 355] on p "OfficeSafe University" at bounding box center [151, 357] width 184 height 23
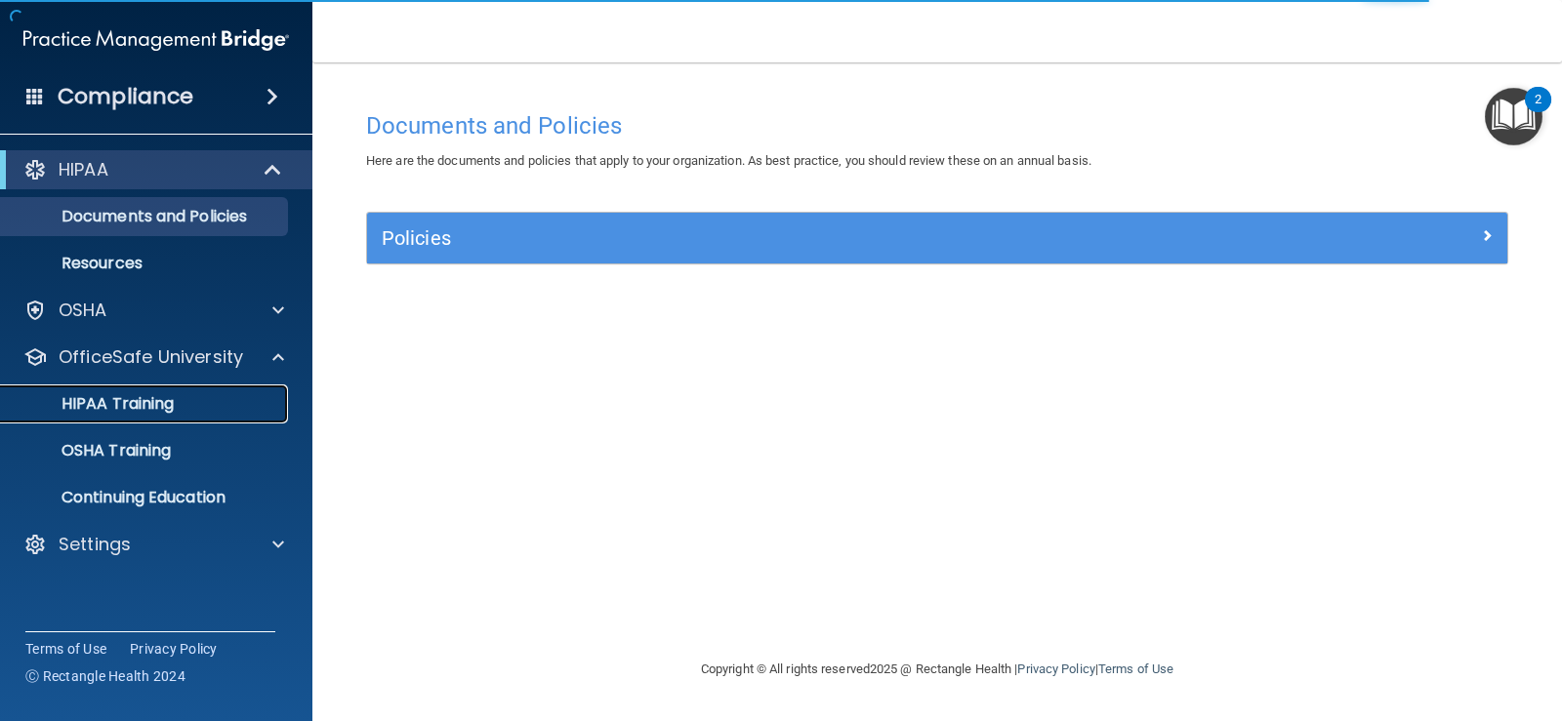
click at [160, 396] on p "HIPAA Training" at bounding box center [93, 404] width 161 height 20
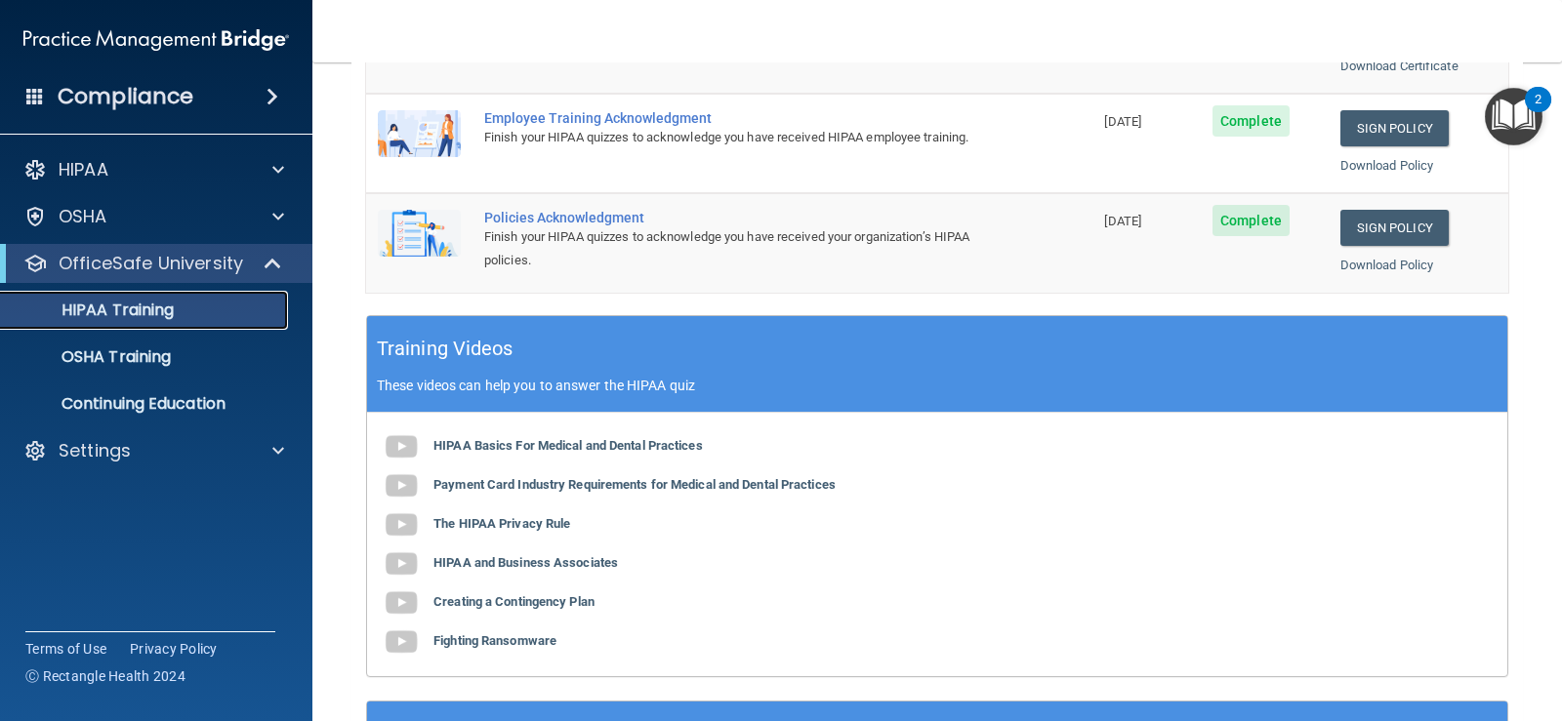
scroll to position [586, 0]
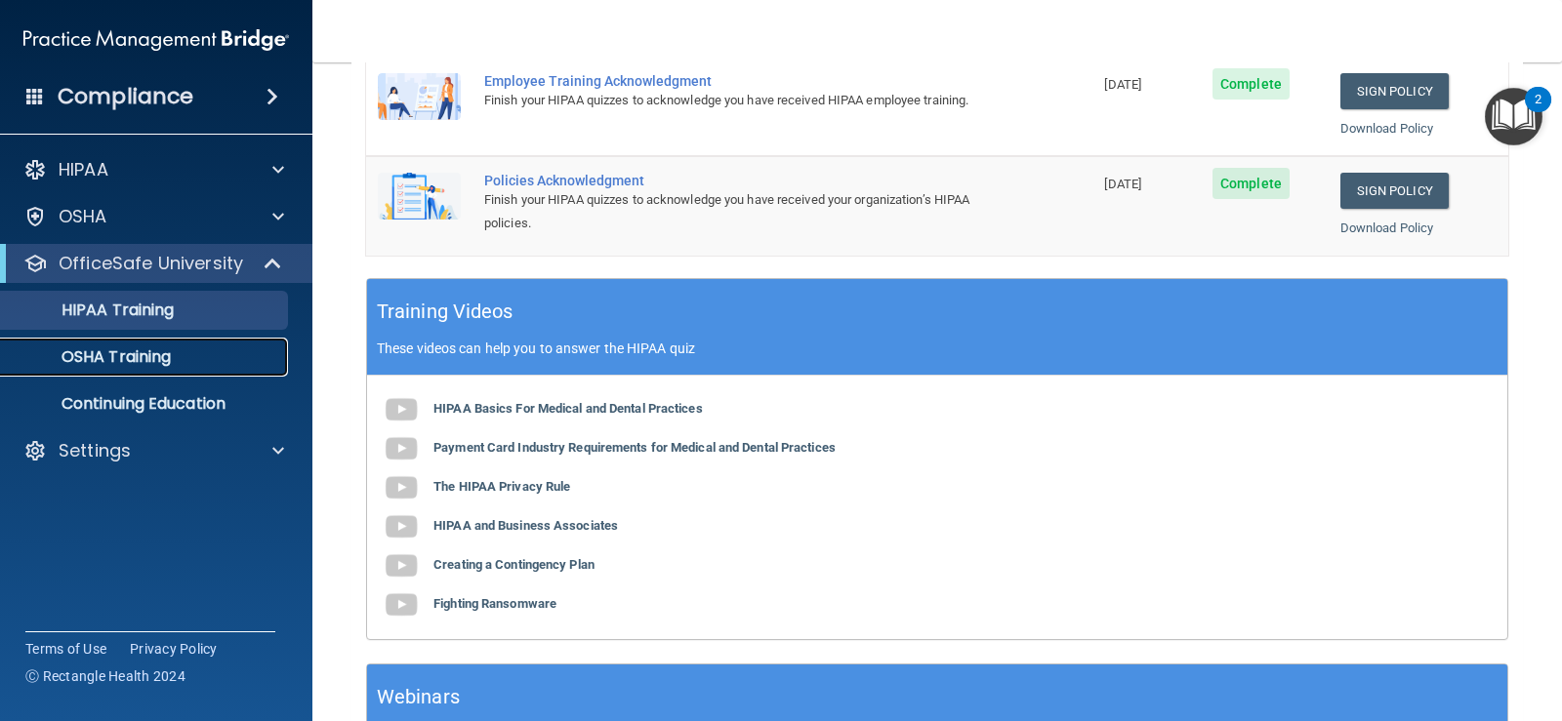
drag, startPoint x: 116, startPoint y: 354, endPoint x: 393, endPoint y: 366, distance: 277.5
click at [117, 354] on p "OSHA Training" at bounding box center [92, 358] width 158 height 20
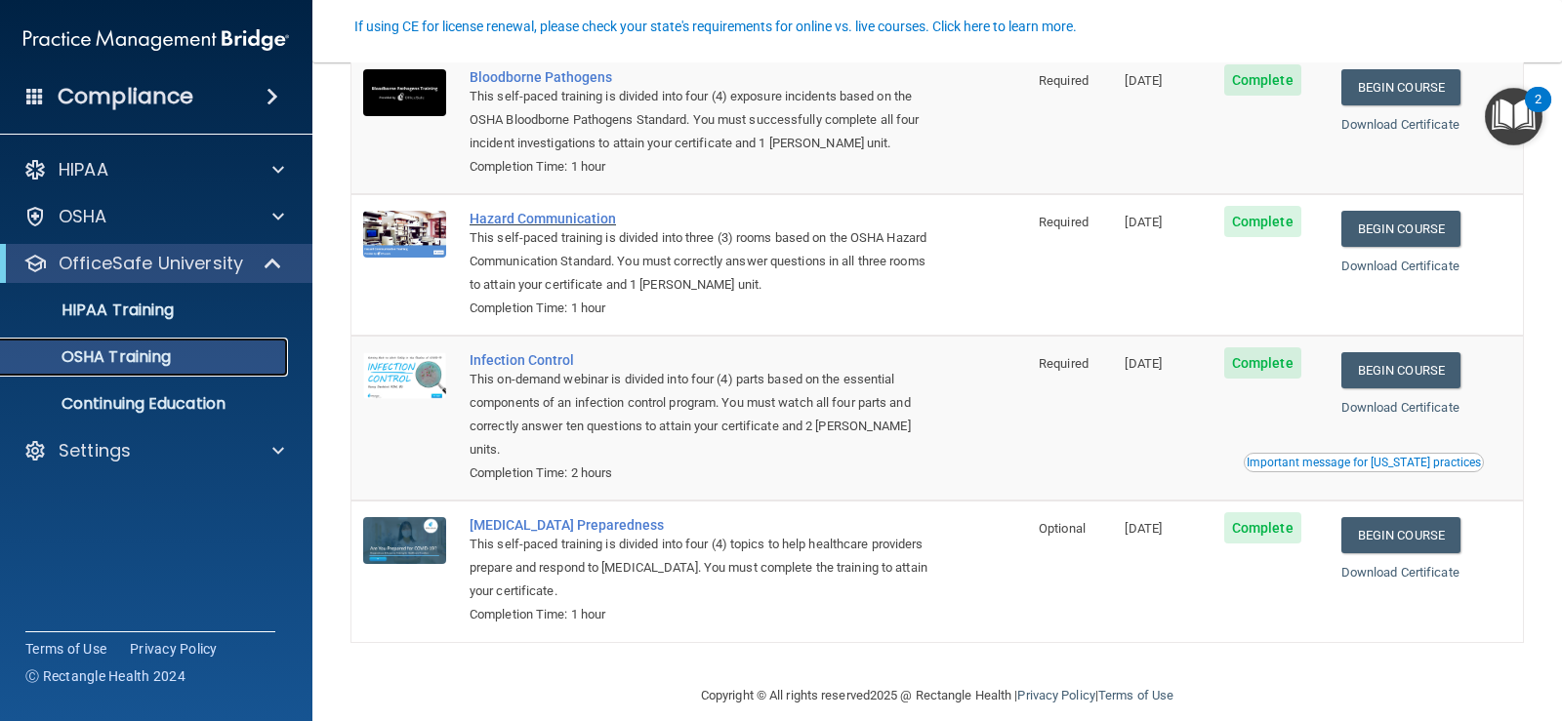
scroll to position [169, 0]
